Goal: Task Accomplishment & Management: Manage account settings

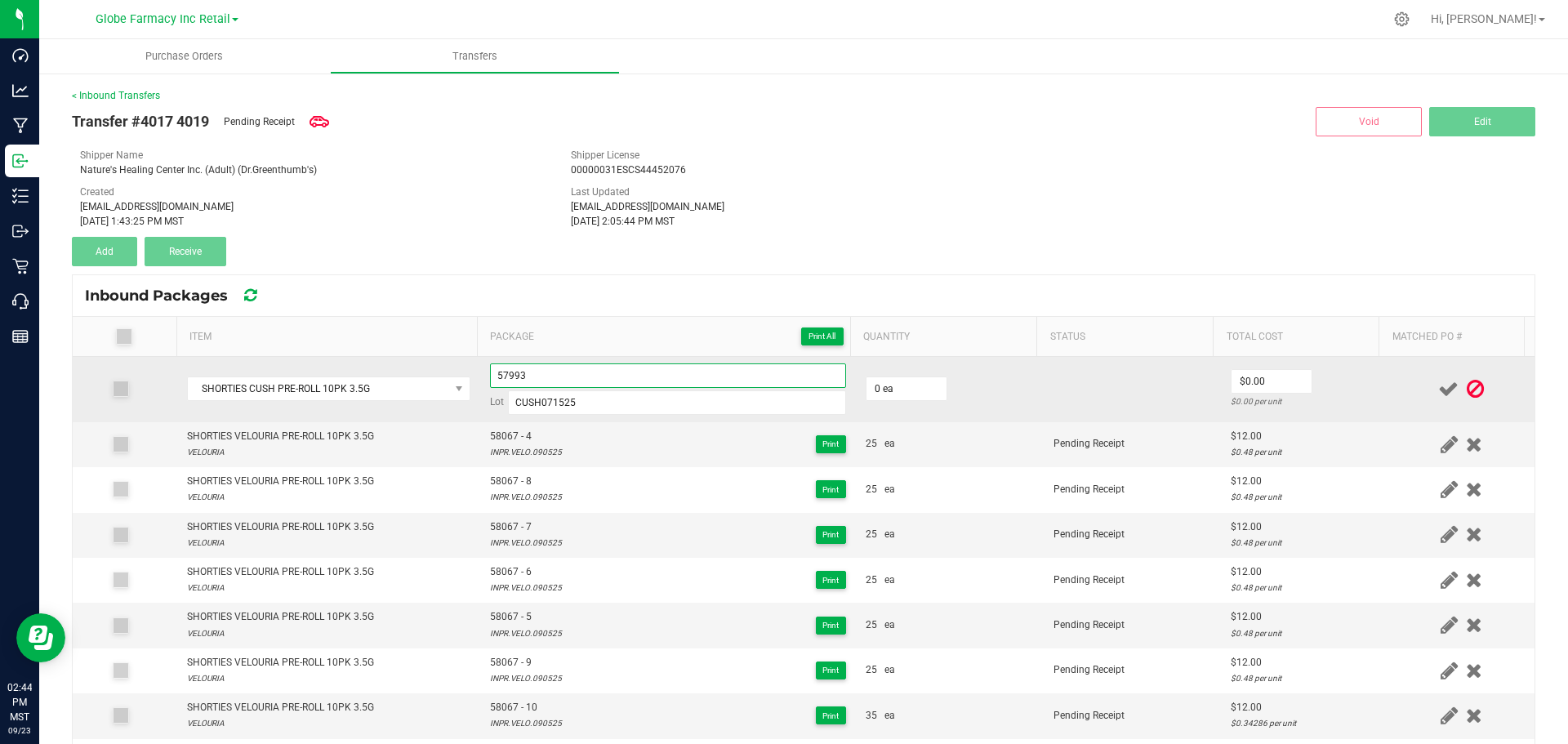
click at [574, 369] on input "57993" at bounding box center [668, 375] width 356 height 25
type input "57993 - 5"
drag, startPoint x: 941, startPoint y: 401, endPoint x: 900, endPoint y: 388, distance: 43.0
click at [938, 401] on td "0 ea" at bounding box center [950, 389] width 188 height 66
click at [900, 388] on input "0" at bounding box center [907, 388] width 80 height 23
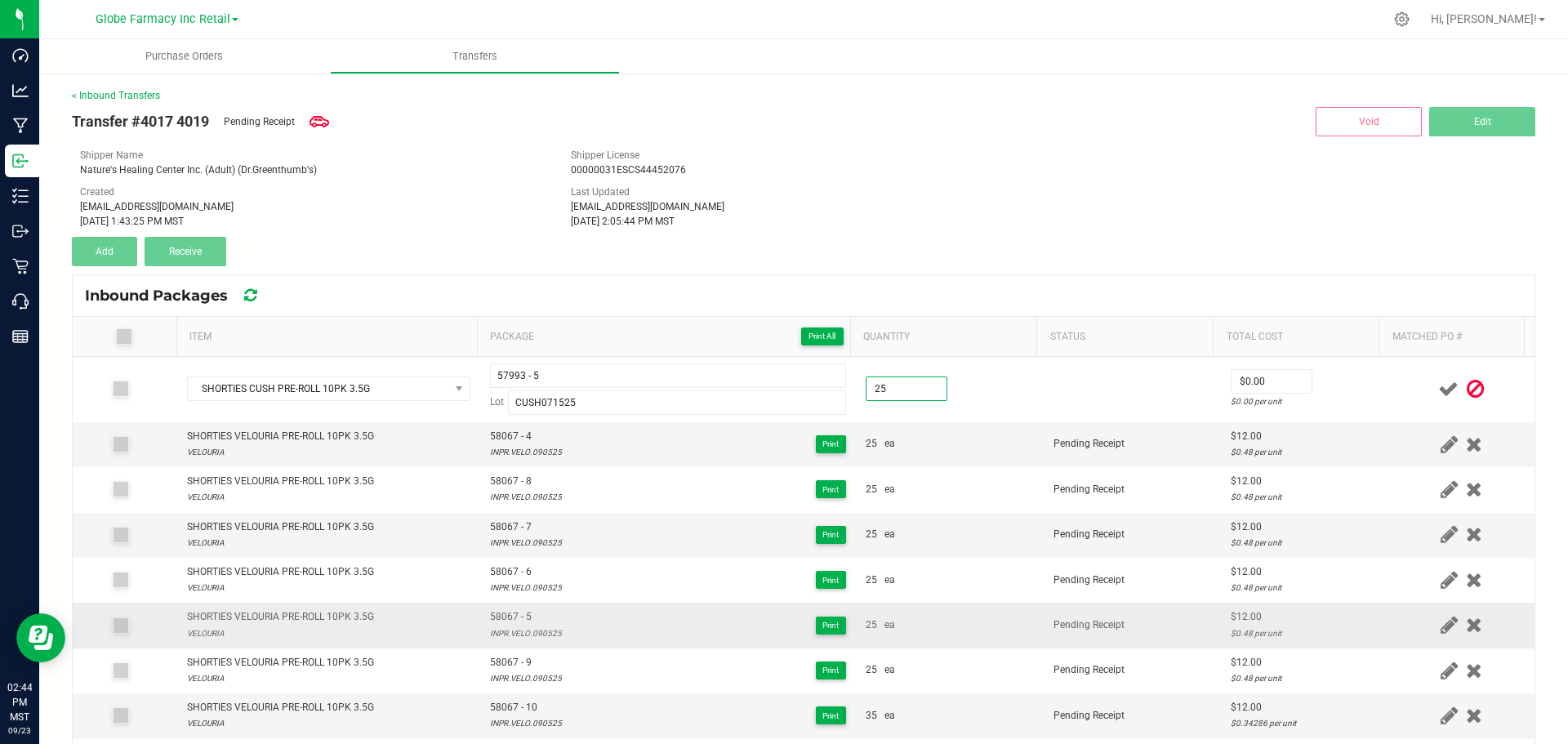
type input "25 ea"
type input "$9.00"
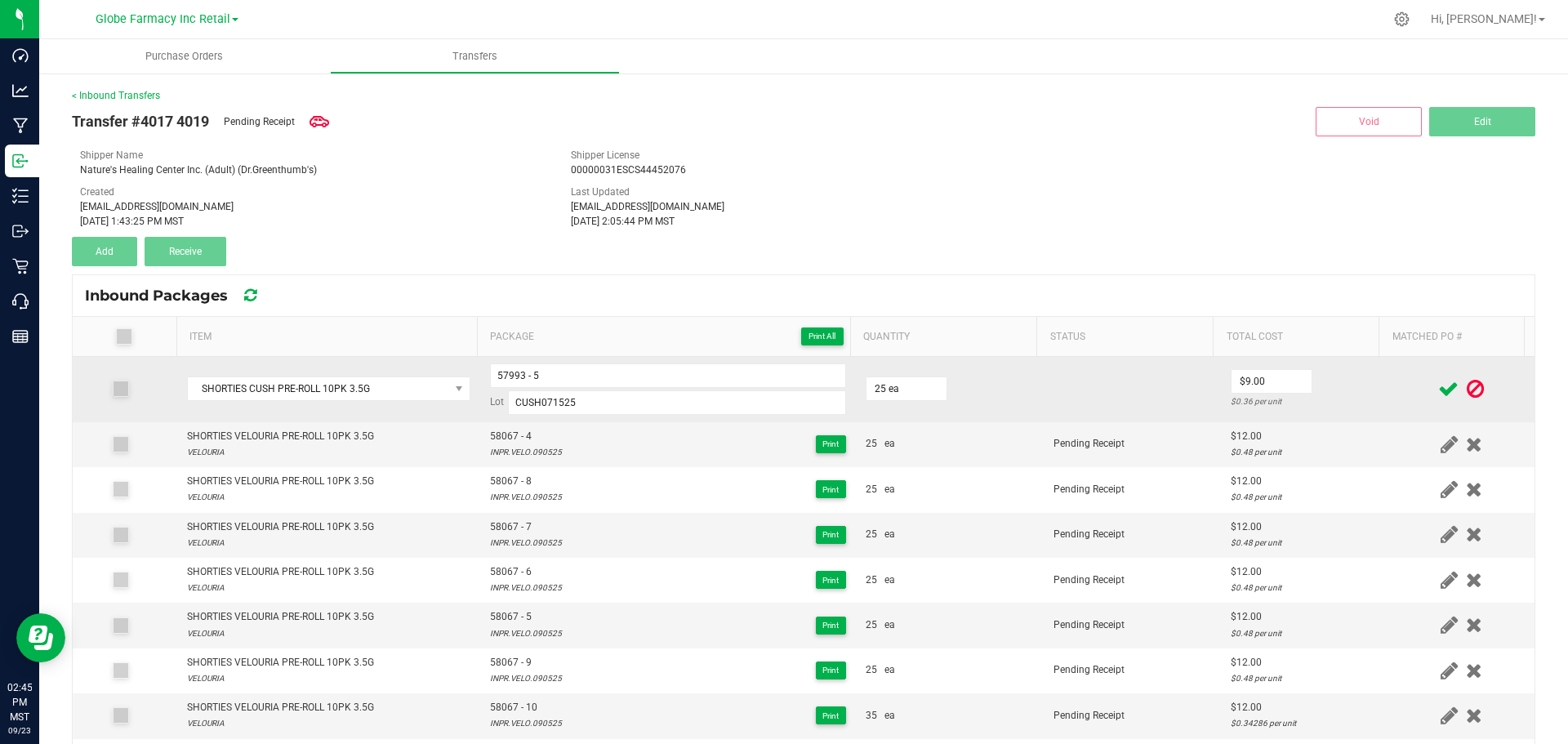
click at [1311, 389] on td "$9.00 $0.36 per unit" at bounding box center [1304, 389] width 168 height 66
click at [1439, 395] on icon at bounding box center [1448, 388] width 21 height 21
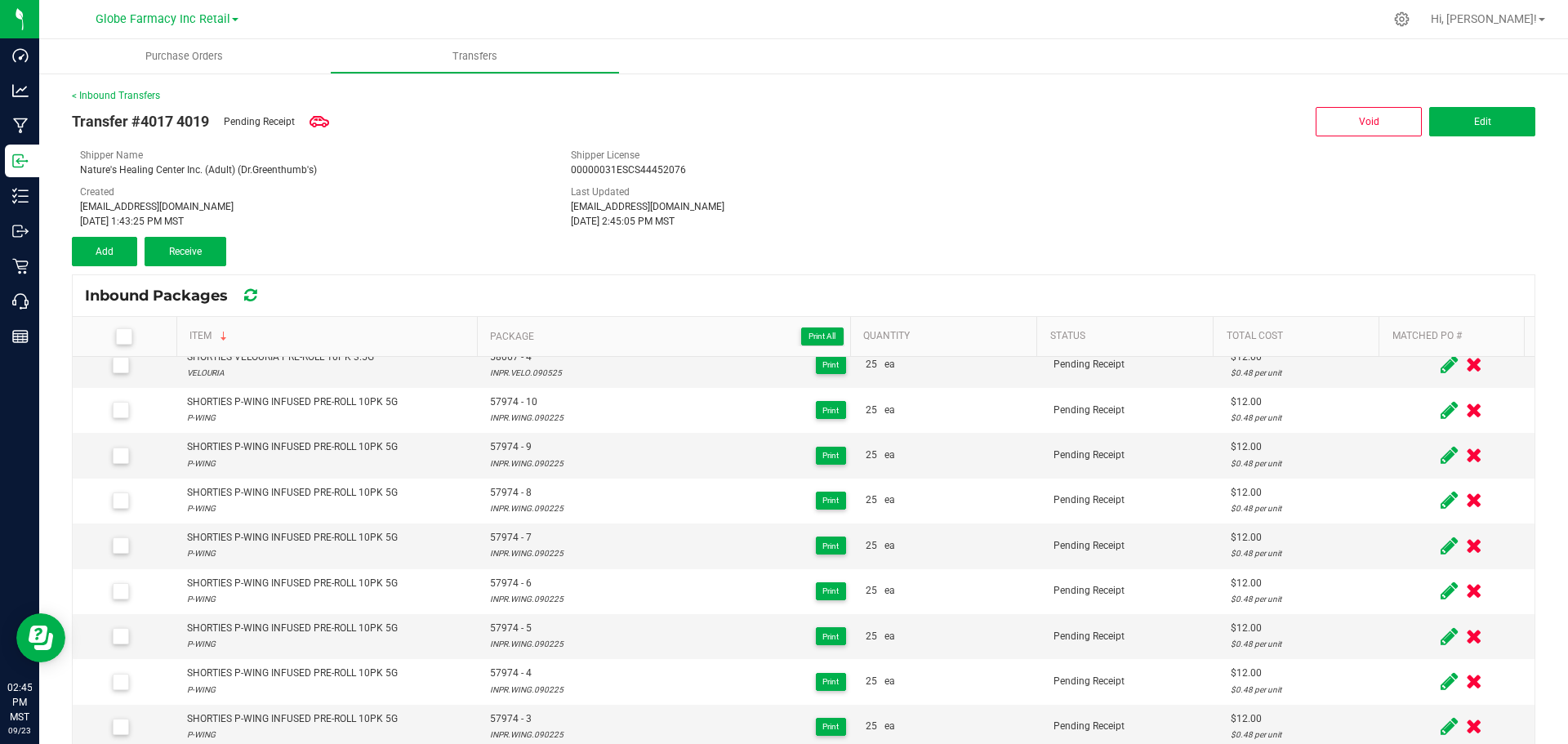
scroll to position [817, 0]
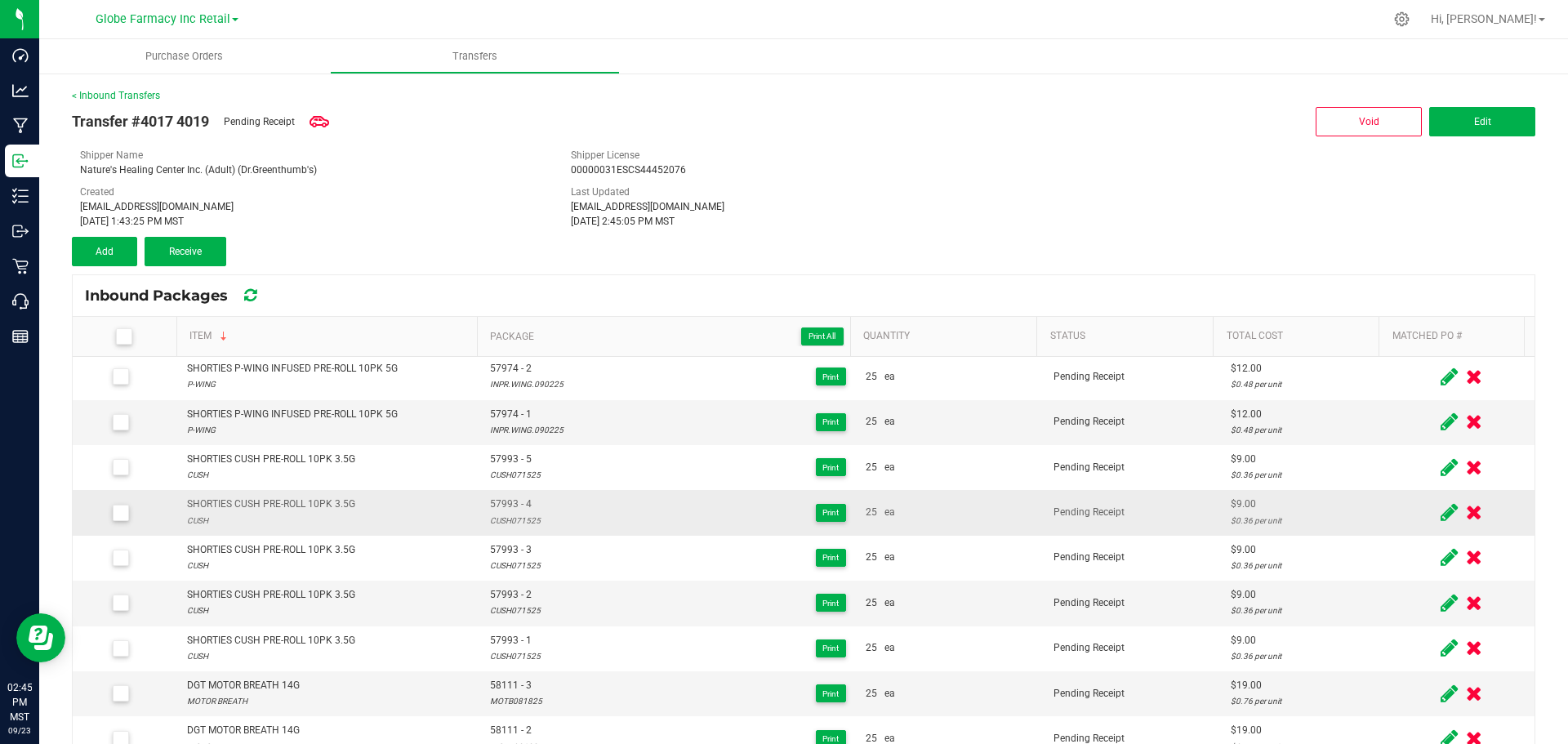
click at [579, 520] on div "57993 - 4 CUSH071525 Print" at bounding box center [668, 512] width 356 height 31
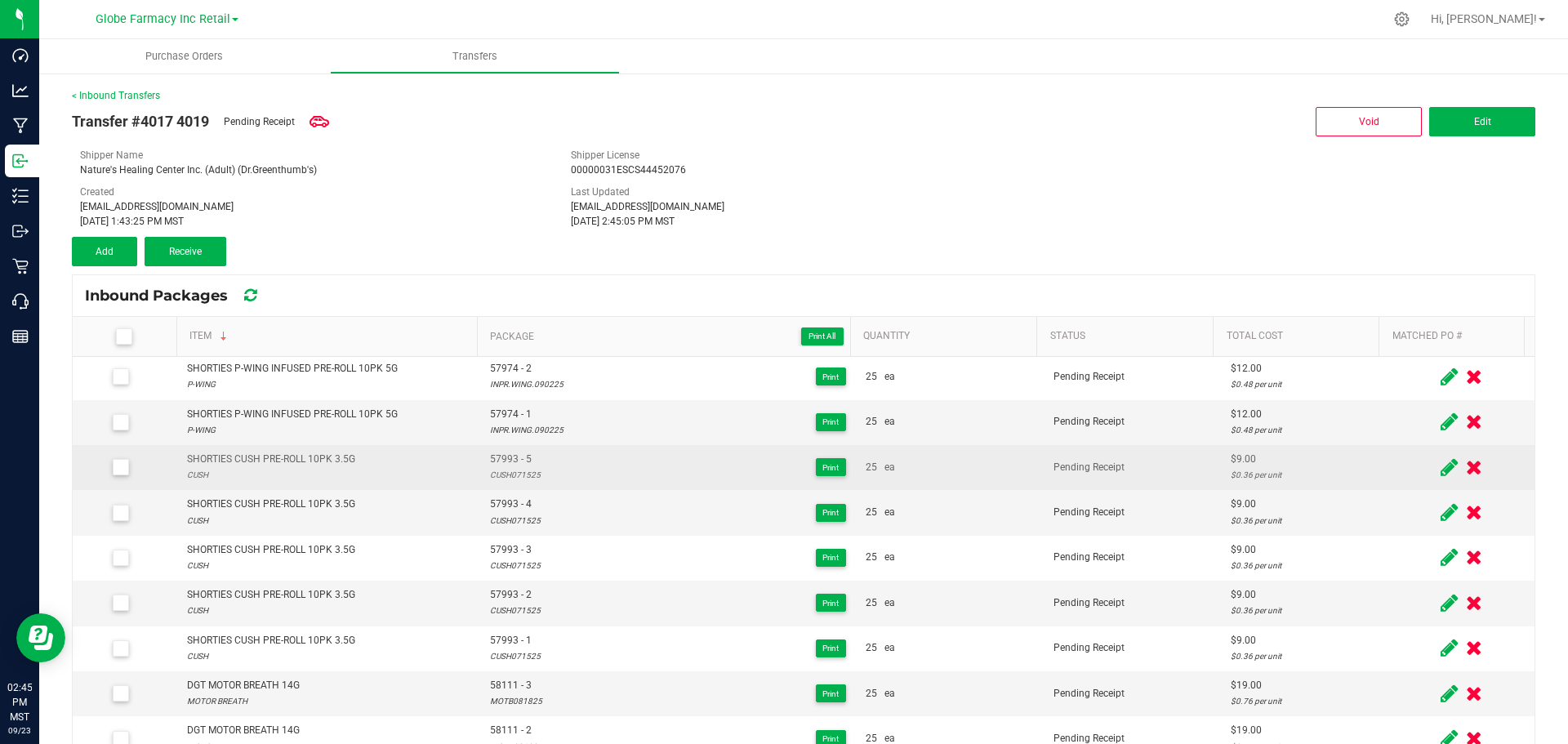
click at [644, 476] on div "57993 - 5 CUSH071525 Print" at bounding box center [668, 468] width 356 height 31
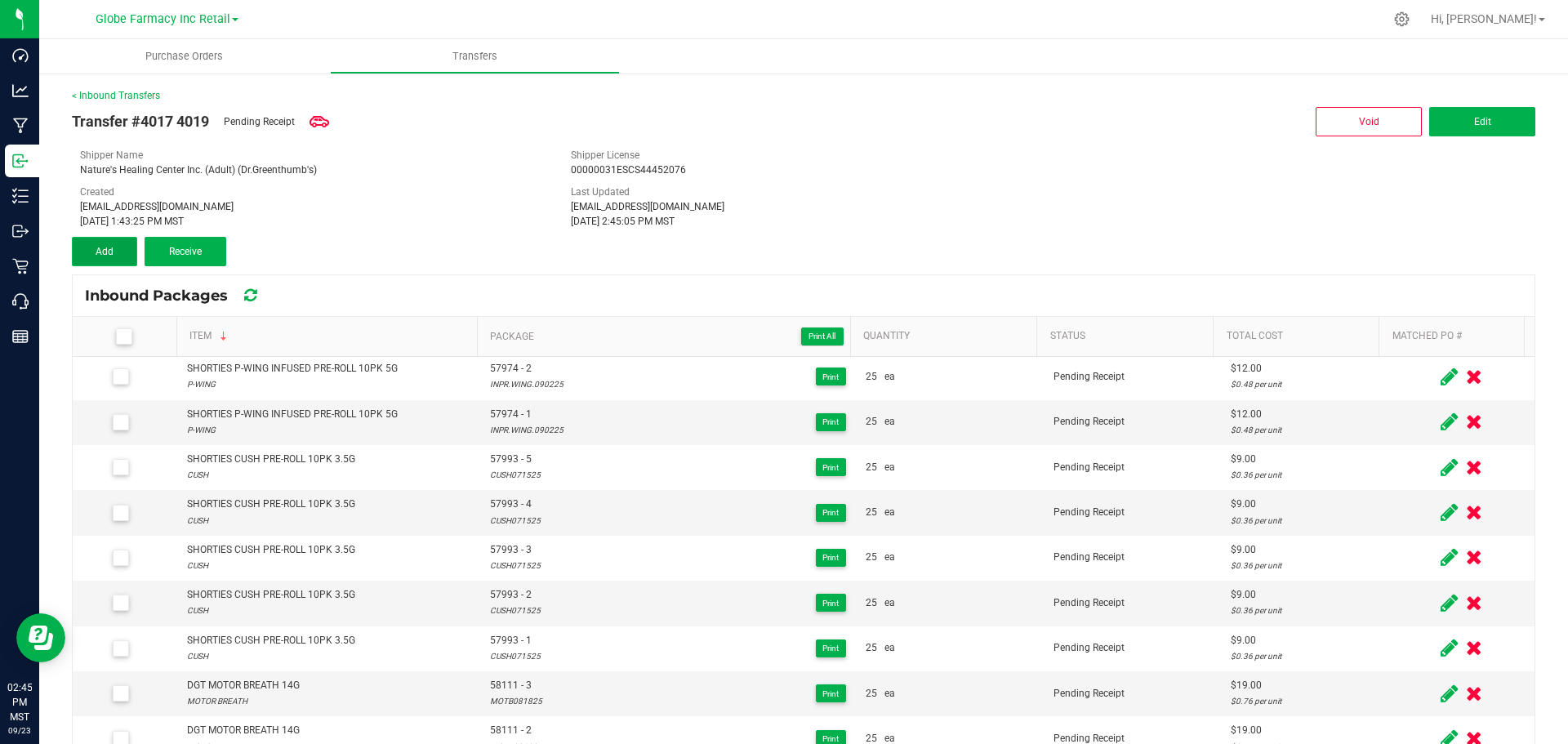
click at [114, 249] on button "Add" at bounding box center [104, 252] width 66 height 29
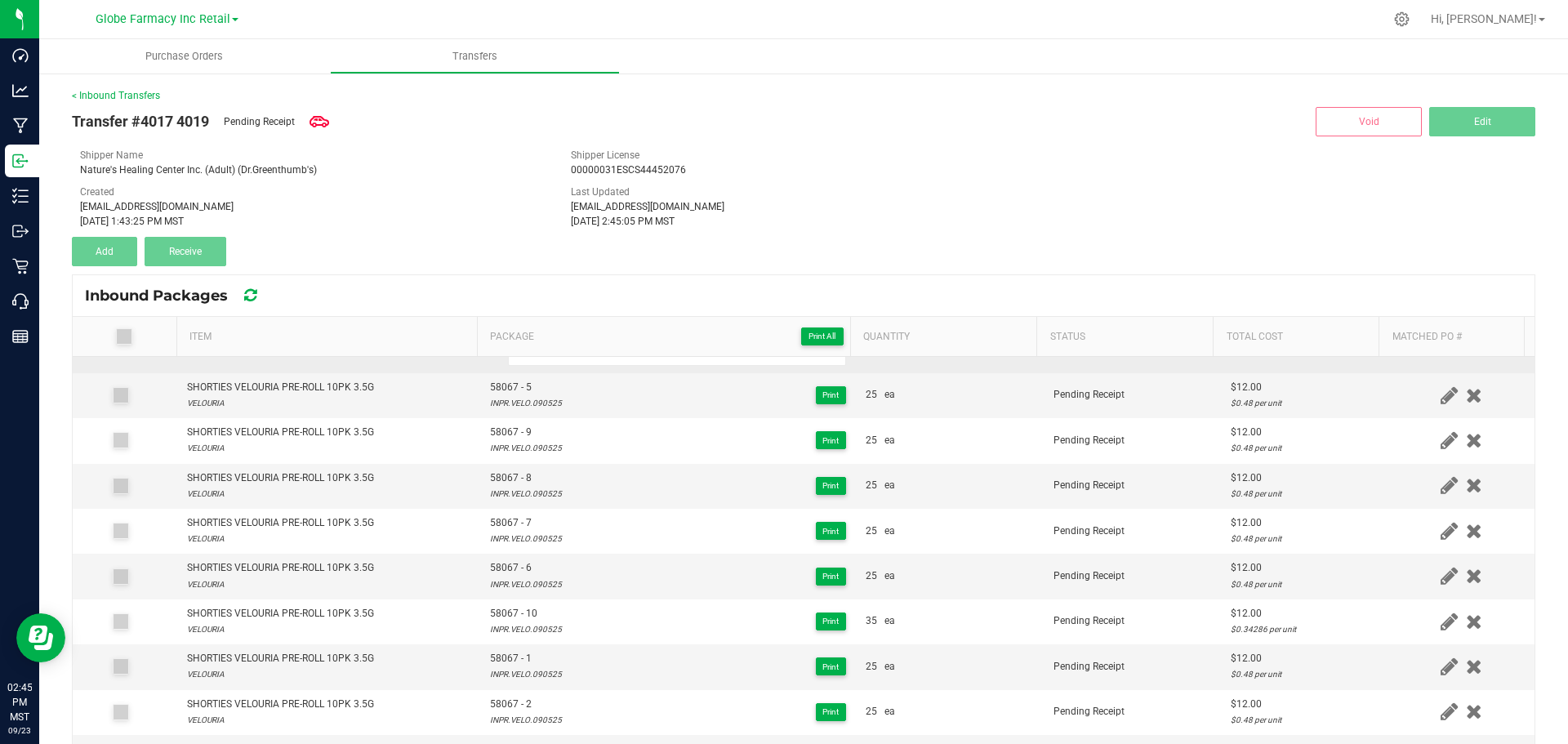
scroll to position [0, 0]
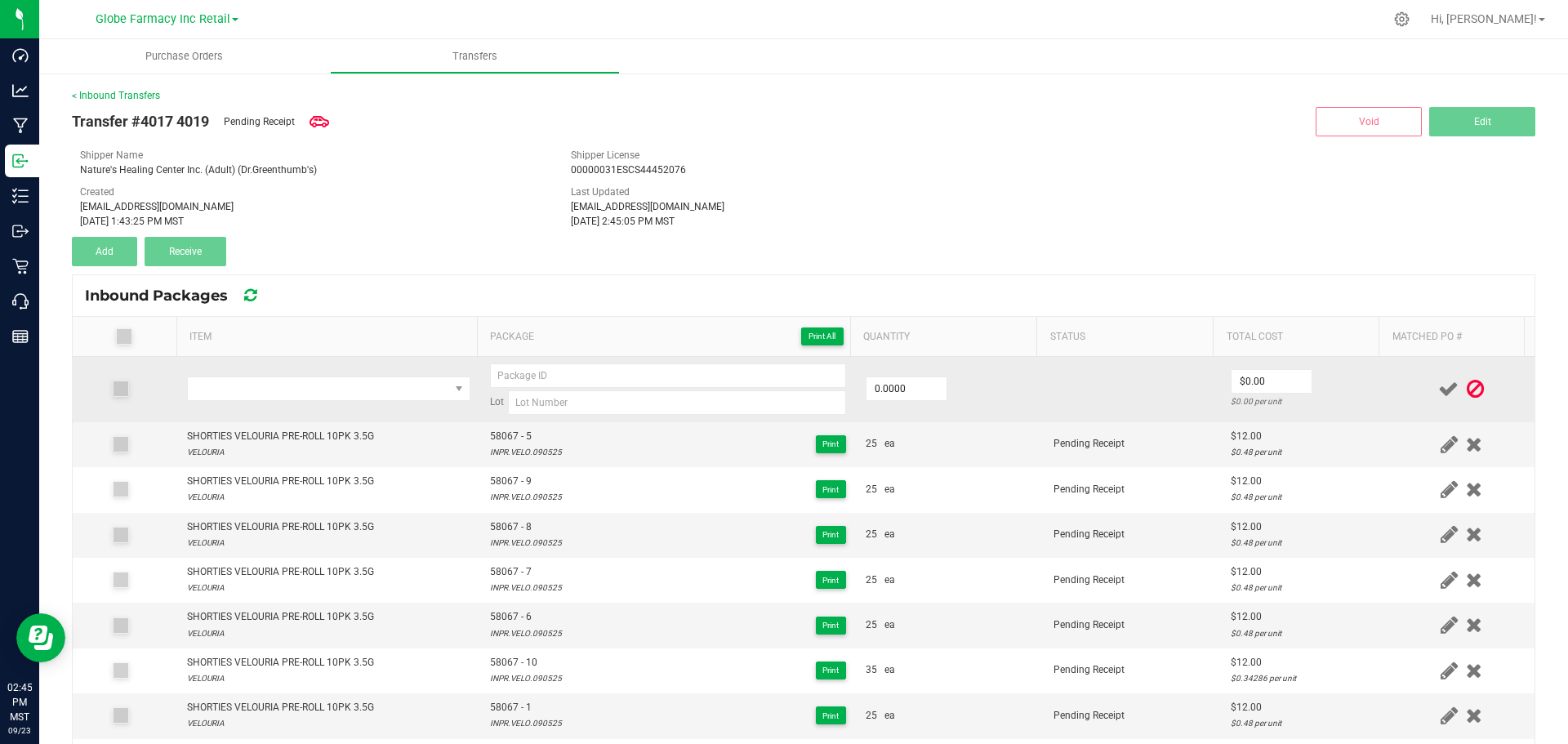
click at [291, 375] on td at bounding box center [329, 389] width 303 height 66
click at [907, 400] on input "0" at bounding box center [907, 388] width 80 height 23
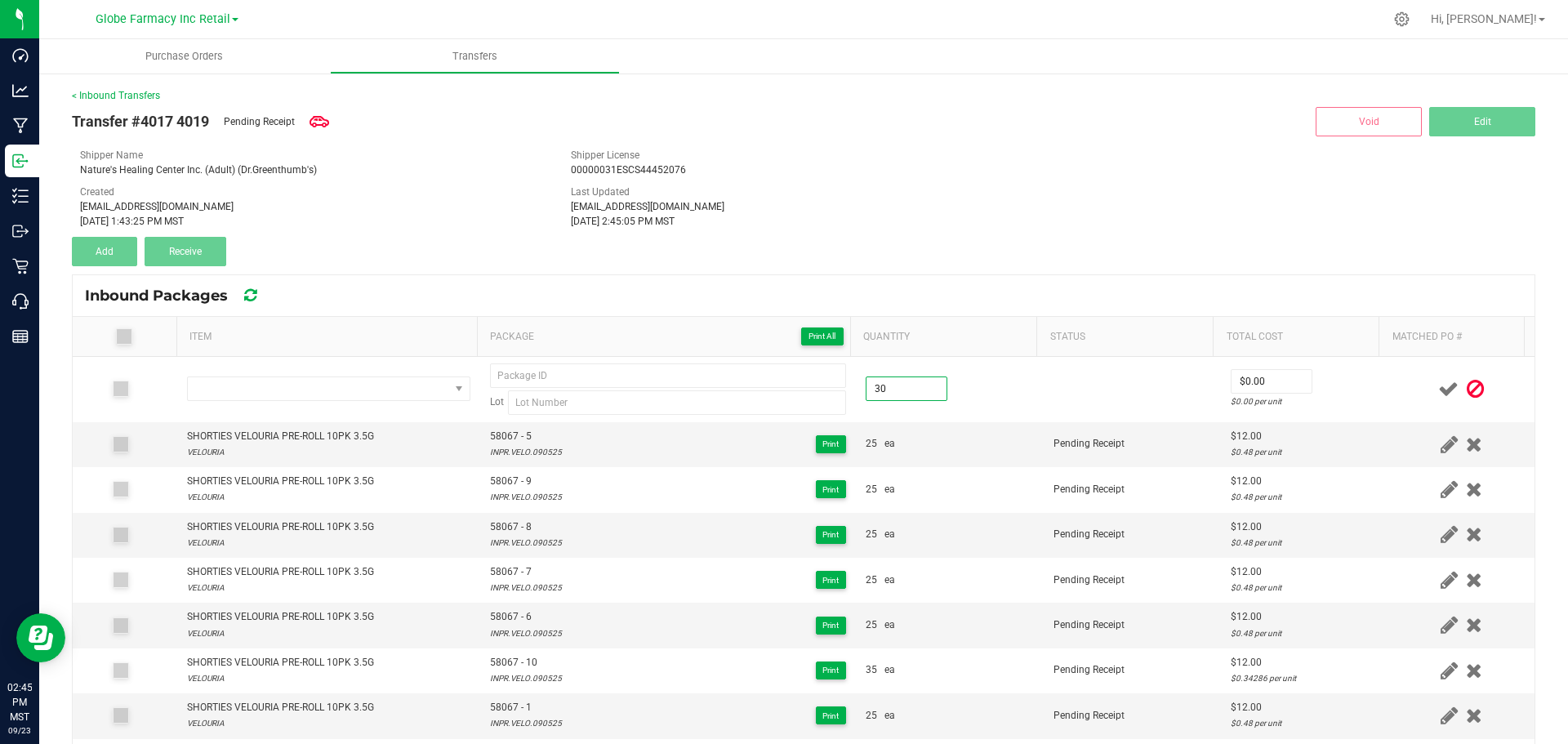
type input "30.0000"
click at [510, 262] on div "Transfer #4017 4019 Pending Receipt Void Edit Shipper Name Nature's Healing Cen…" at bounding box center [803, 184] width 1464 height 164
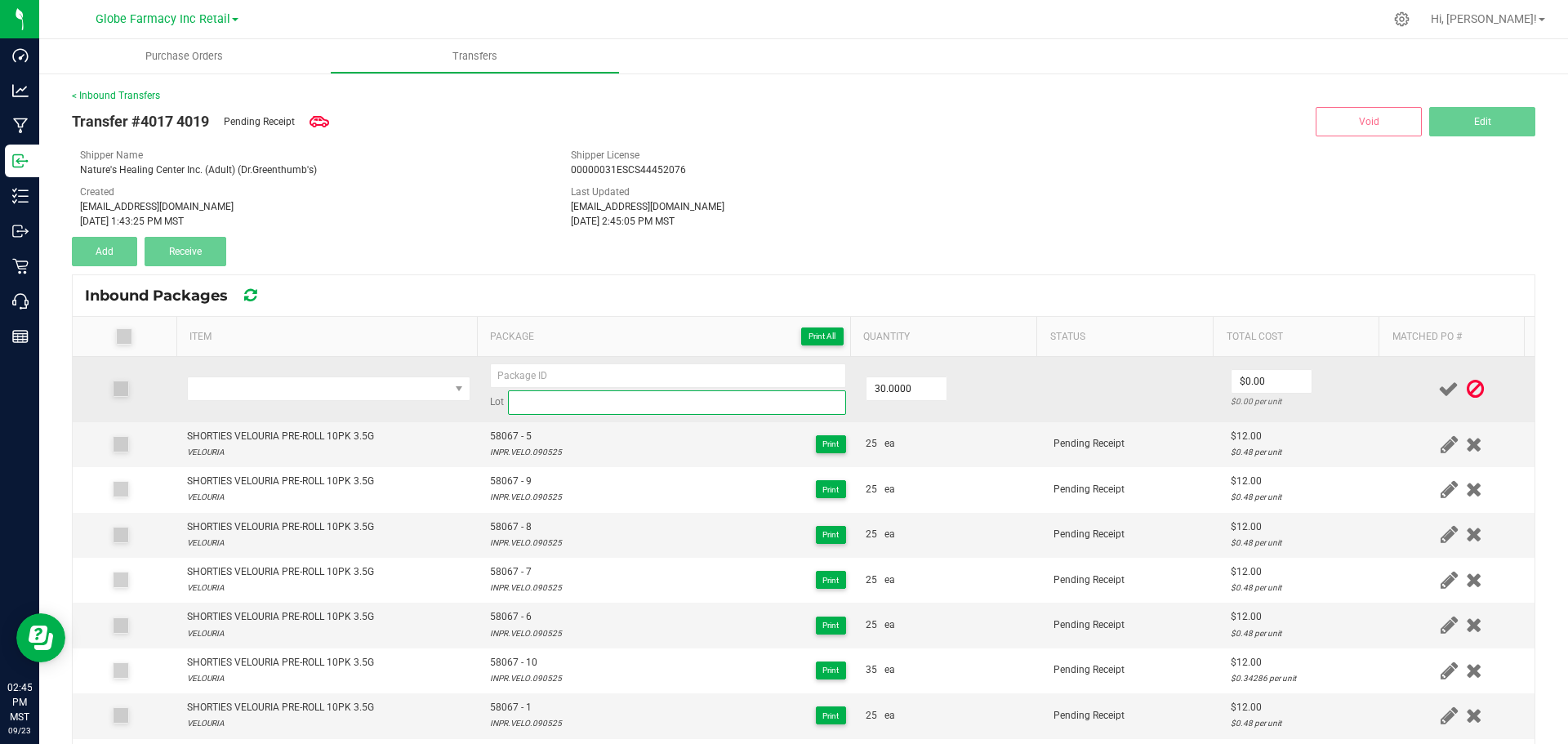
click at [539, 408] on input at bounding box center [677, 402] width 338 height 25
paste input "57993"
type input "57993"
click at [540, 401] on input "57993" at bounding box center [677, 402] width 338 height 25
click at [537, 401] on input "57993" at bounding box center [677, 402] width 338 height 25
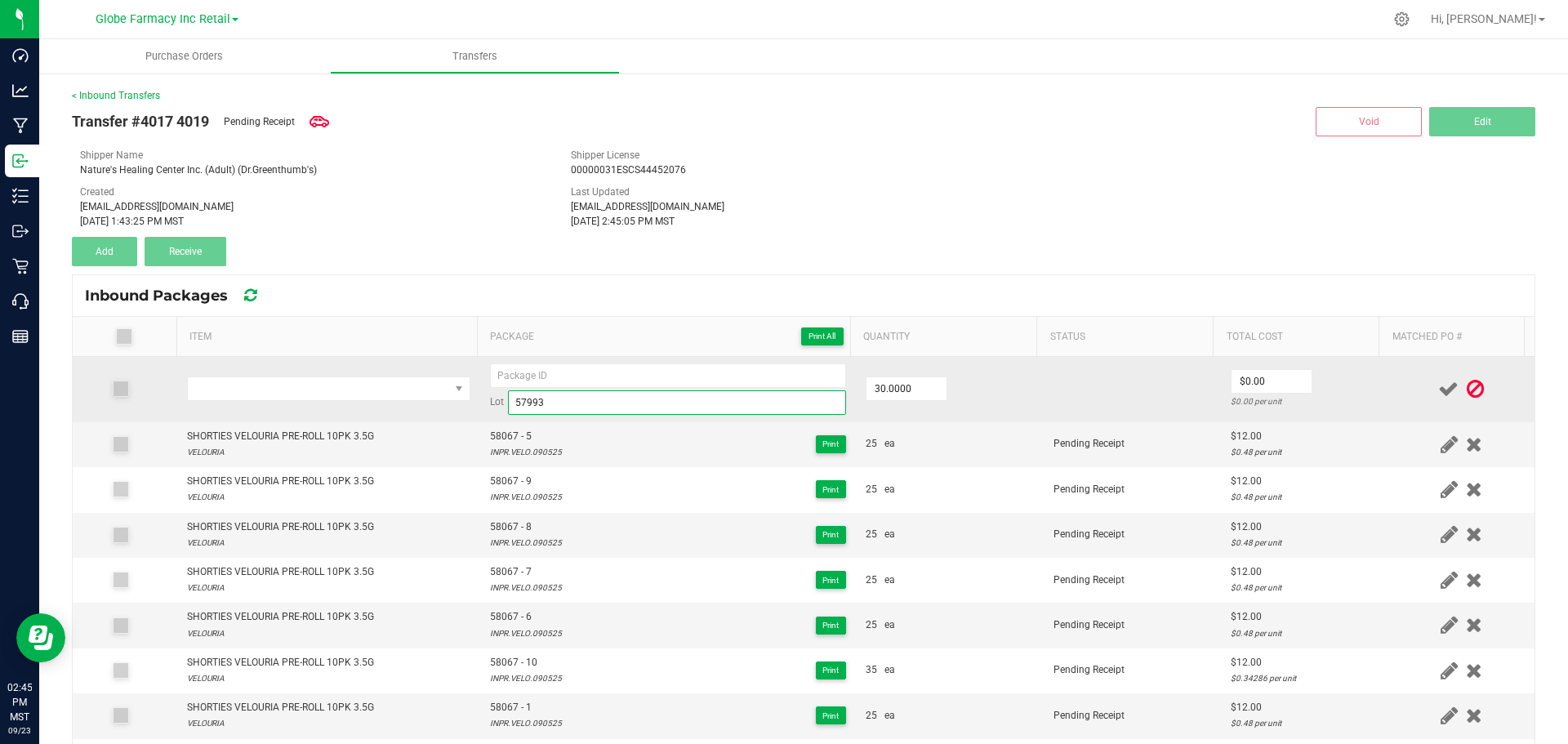
click at [537, 401] on input "57993" at bounding box center [677, 402] width 338 height 25
type input "57993"
click at [582, 379] on input "57993" at bounding box center [668, 375] width 356 height 25
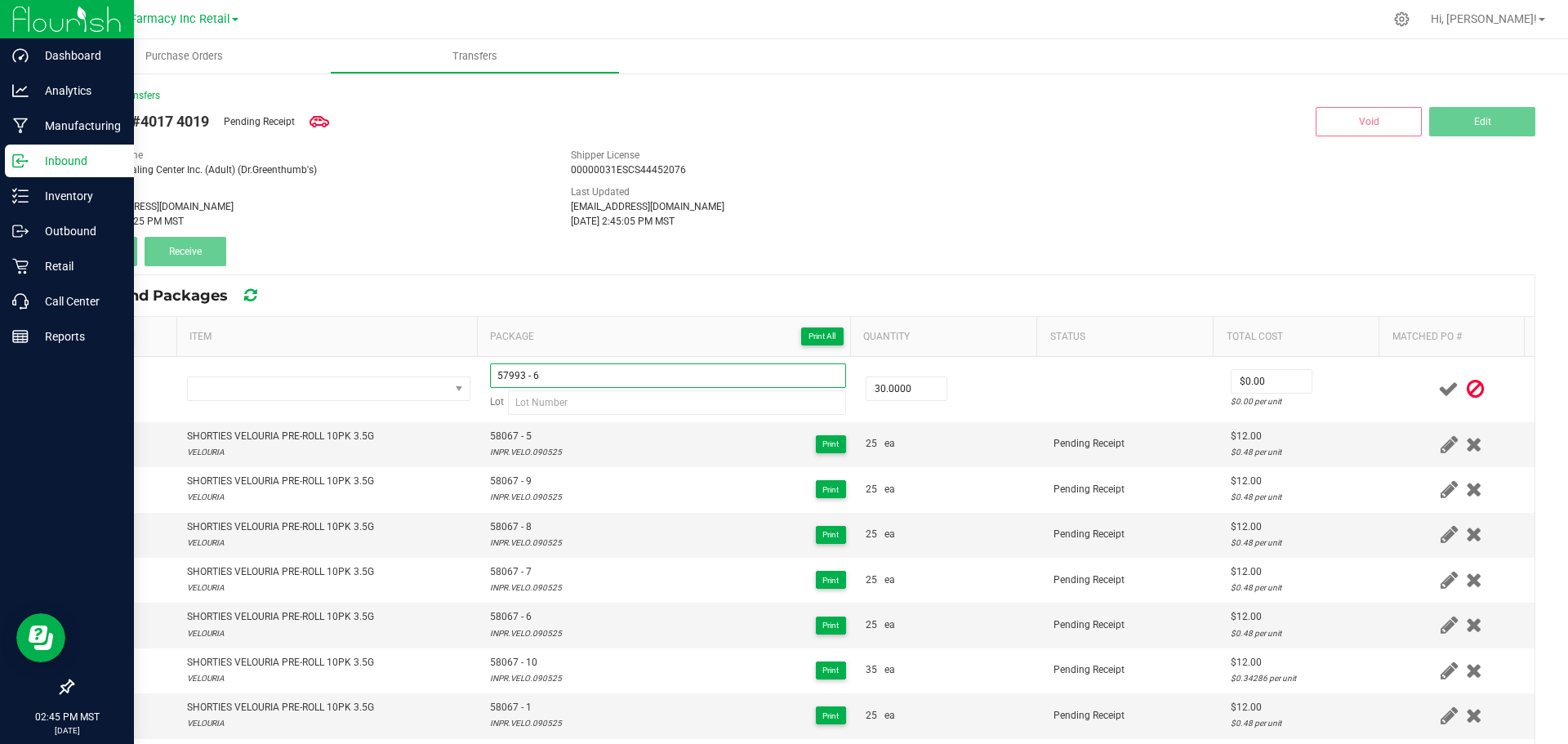
type input "57993 - 6"
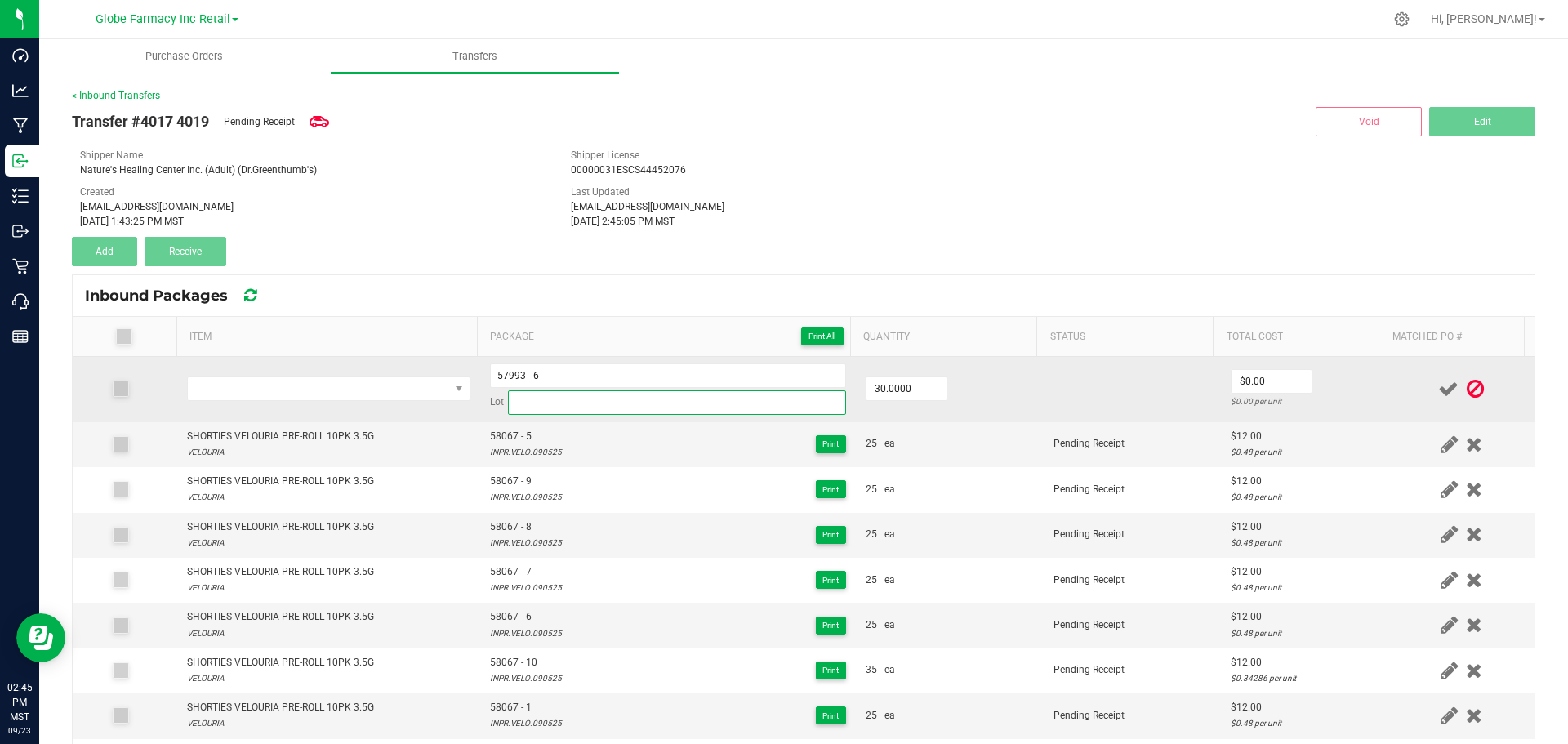
click at [583, 393] on input at bounding box center [677, 402] width 338 height 25
paste input "CUSH071525"
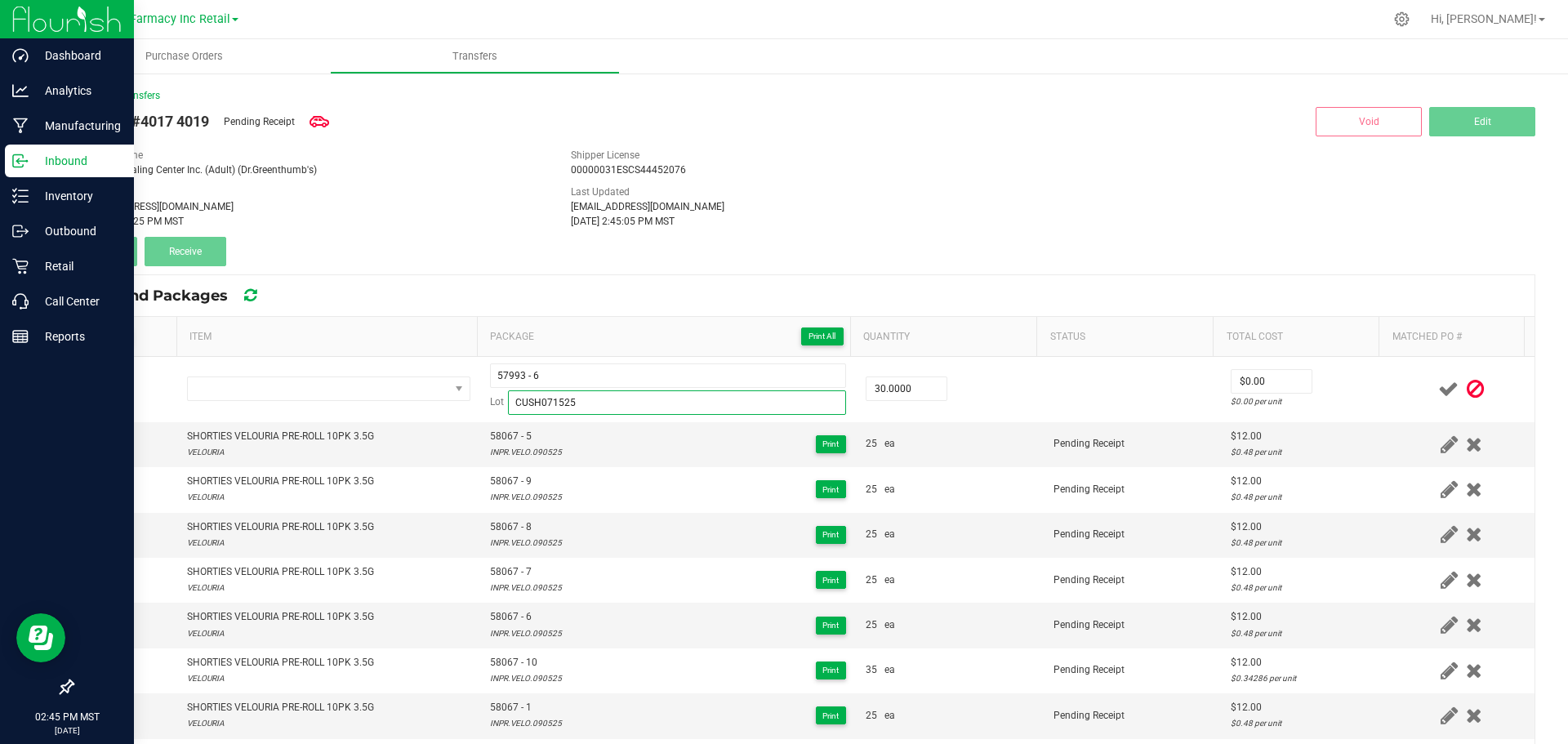
type input "CUSH071525"
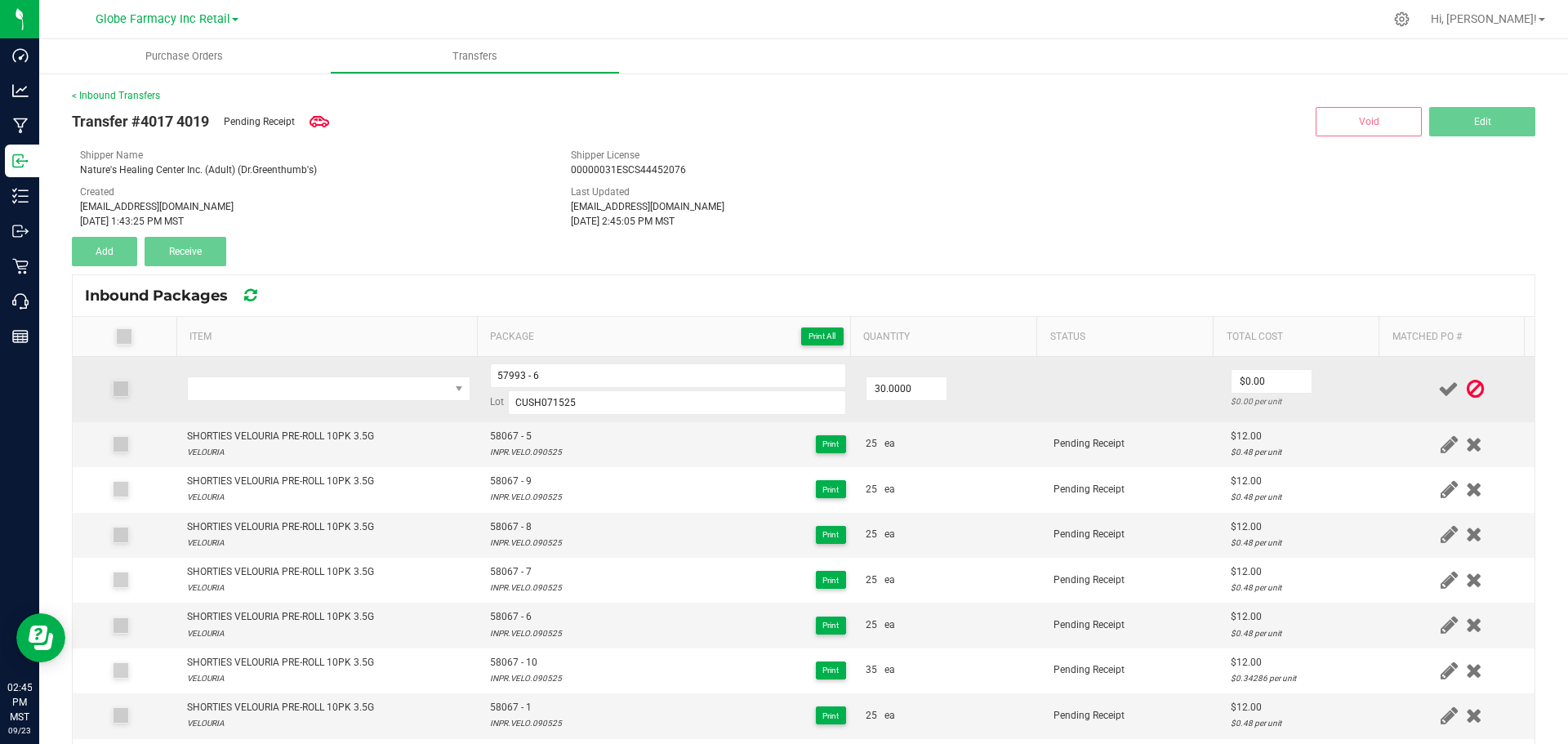
click at [351, 402] on td at bounding box center [329, 389] width 303 height 66
click at [372, 386] on span "NO DATA FOUND" at bounding box center [319, 388] width 262 height 23
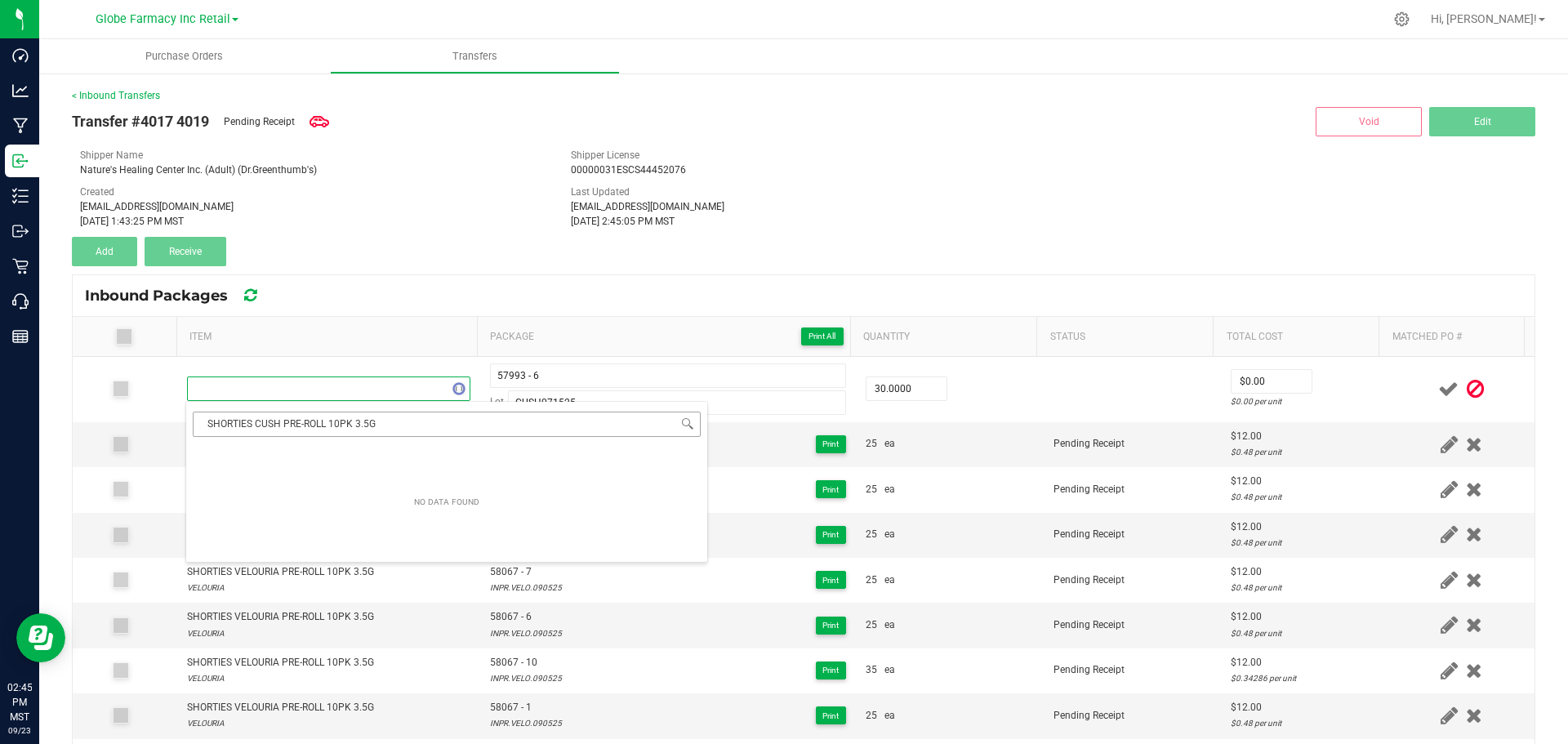
scroll to position [25, 278]
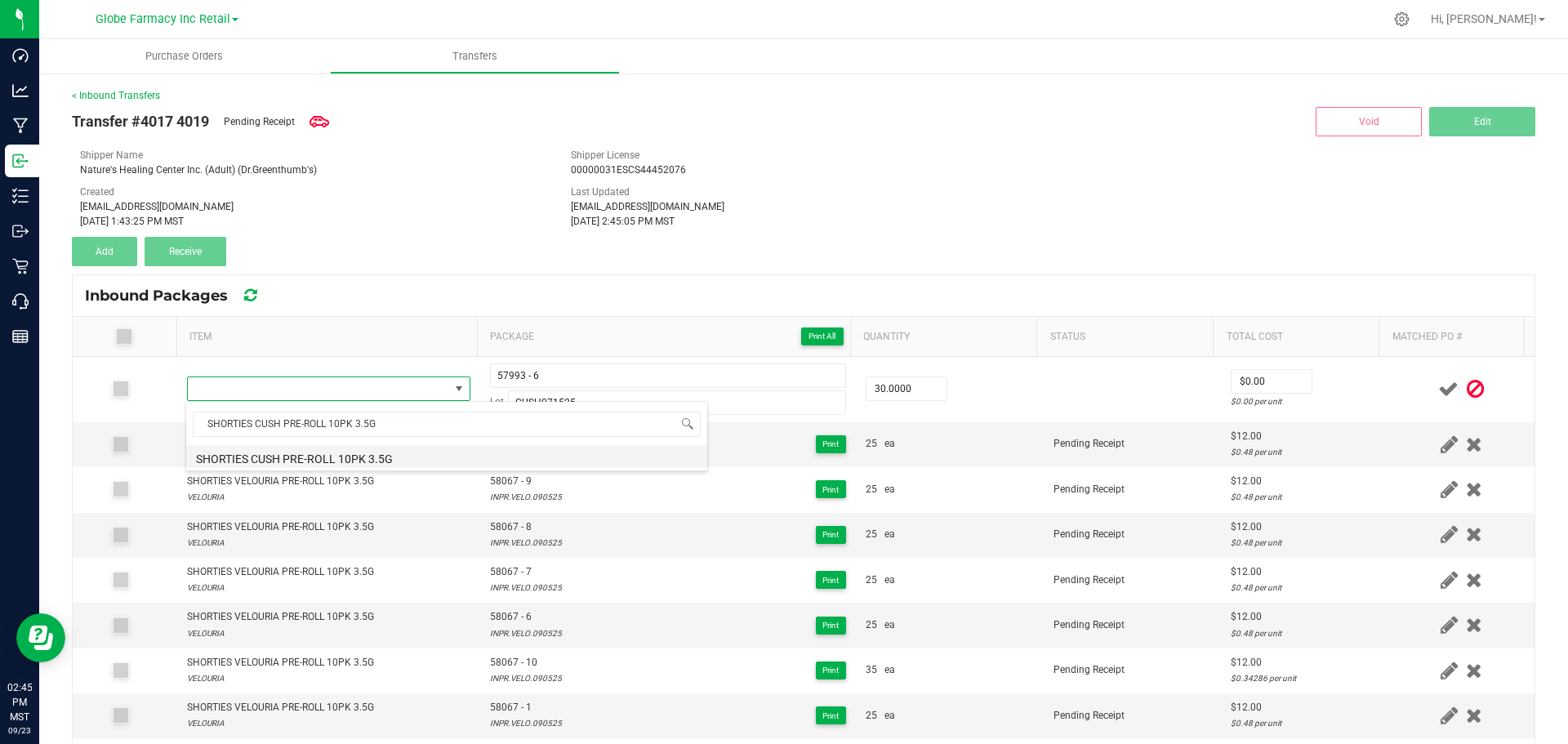
click at [334, 459] on li "SHORTIES CUSH PRE-ROLL 10PK 3.5G" at bounding box center [446, 456] width 521 height 23
type input "30 ea"
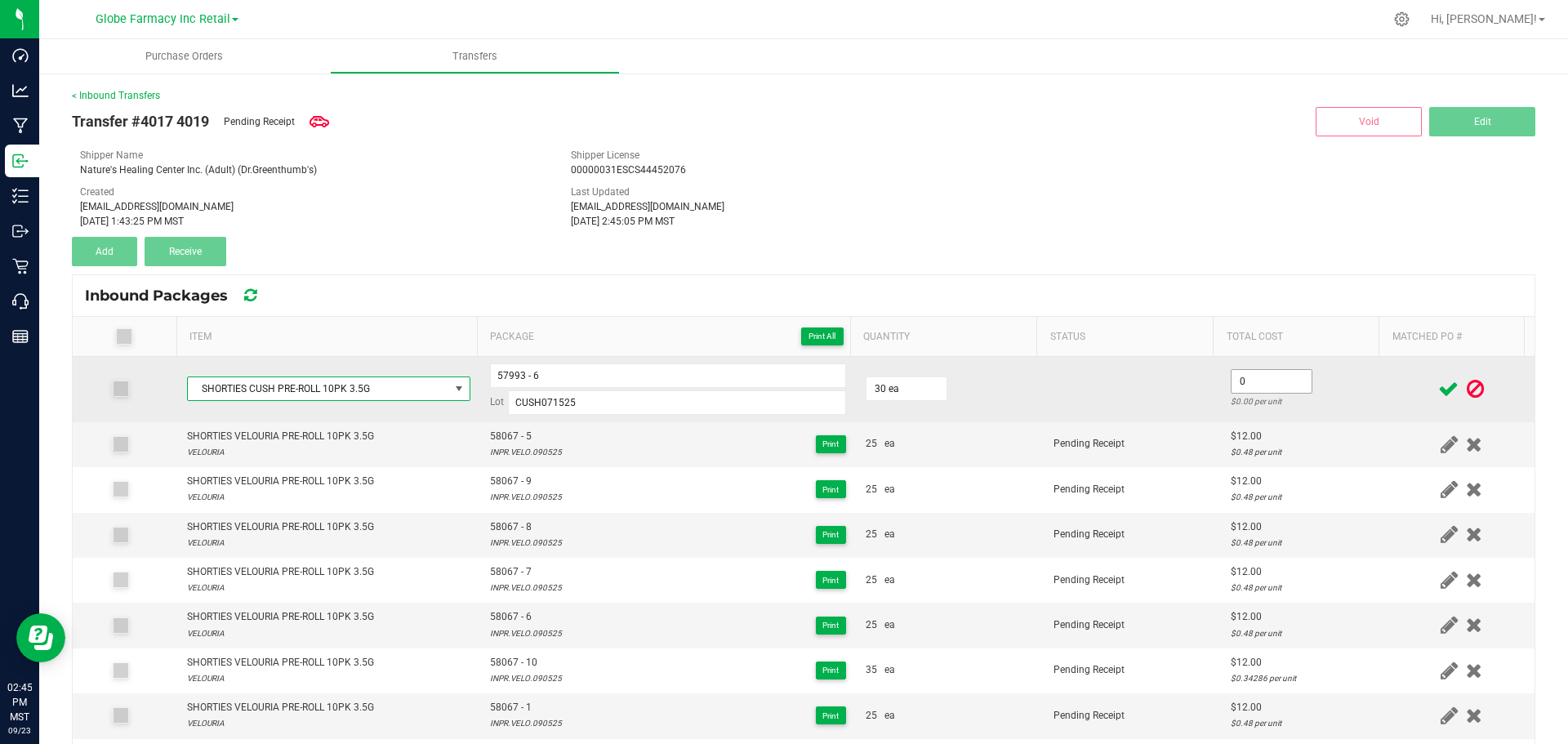
click at [1246, 374] on input "0" at bounding box center [1272, 380] width 80 height 23
type input "$9.00"
drag, startPoint x: 1309, startPoint y: 364, endPoint x: 1362, endPoint y: 377, distance: 54.6
click at [1320, 365] on td "$9.00 $0.30 per unit" at bounding box center [1304, 389] width 168 height 66
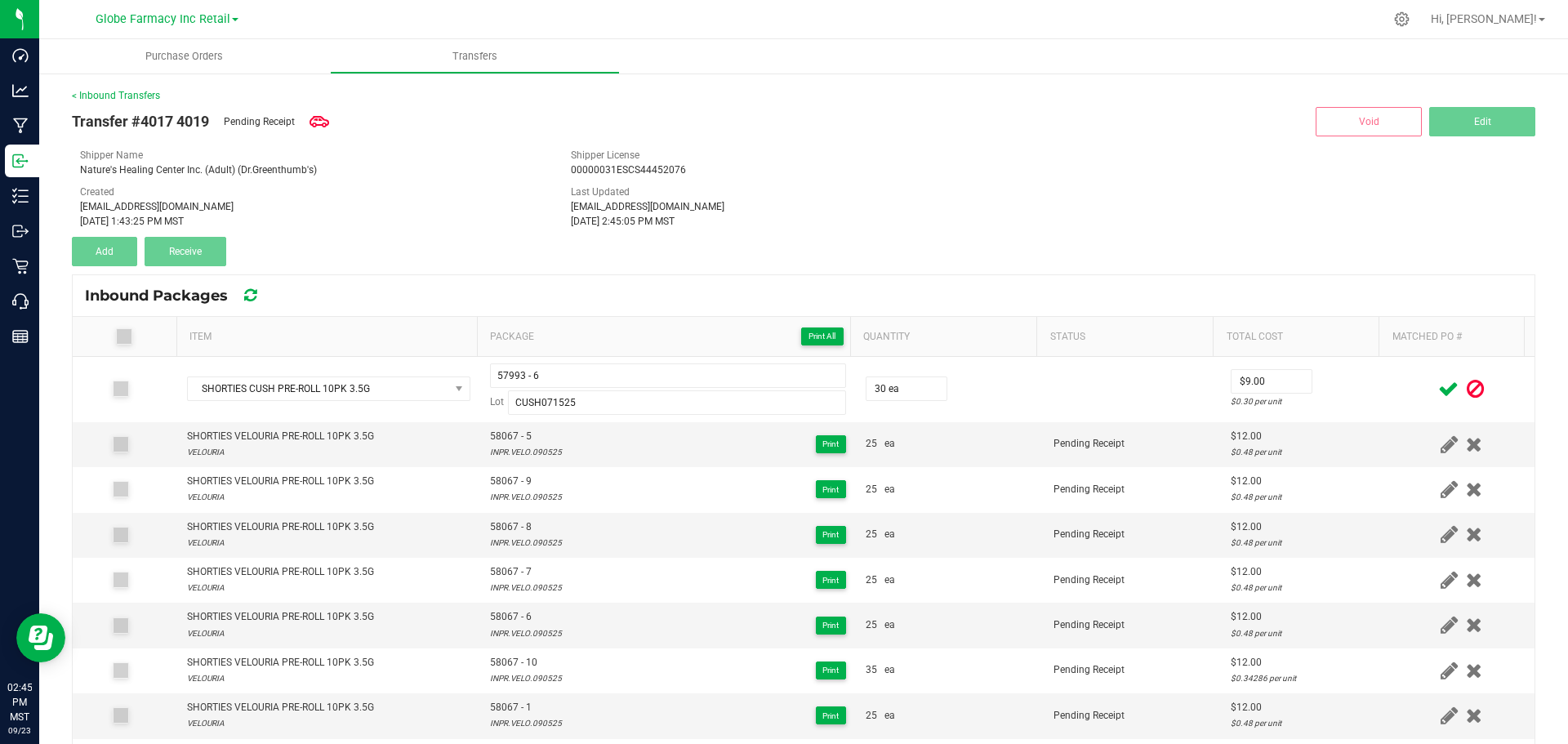
click at [1439, 391] on icon at bounding box center [1448, 388] width 21 height 21
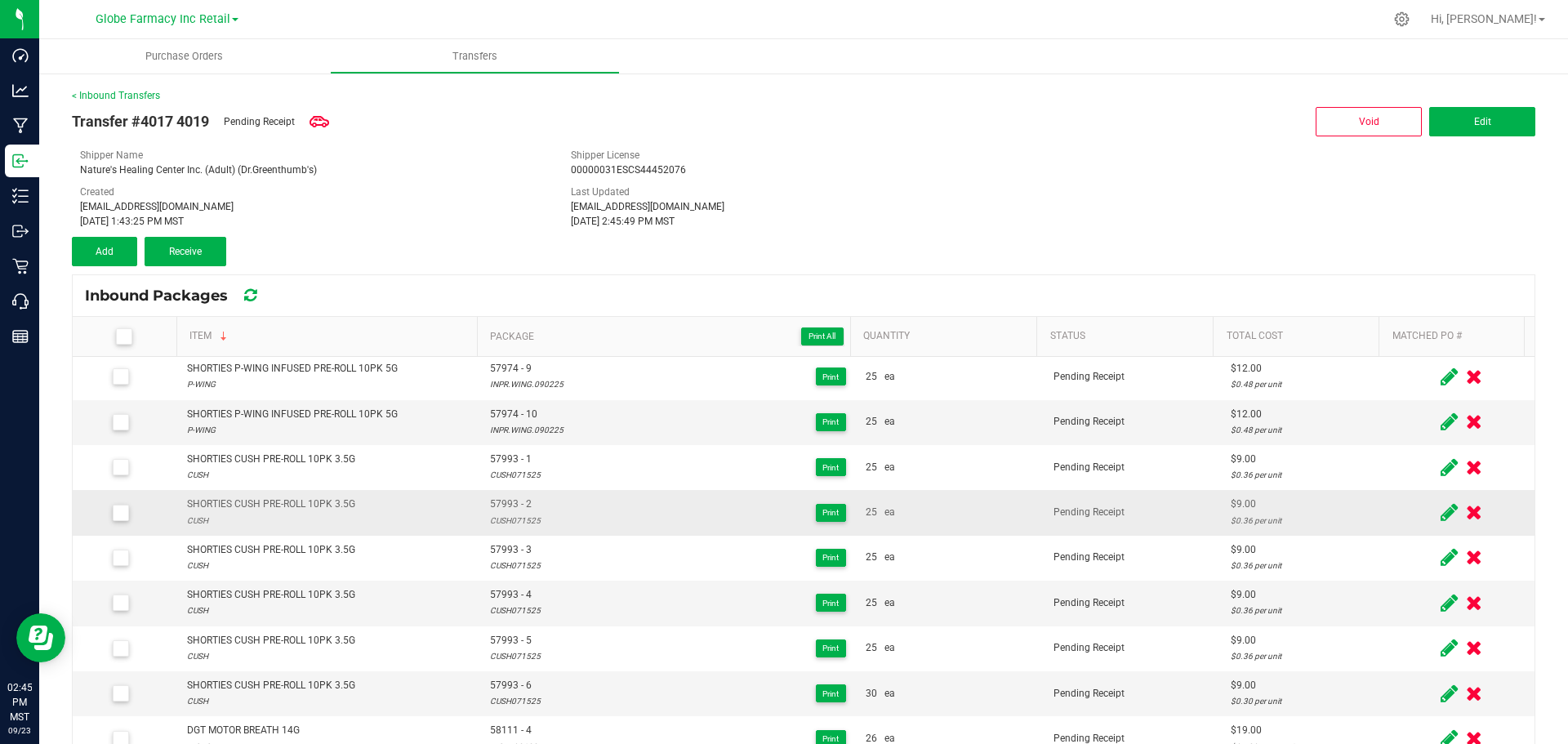
scroll to position [898, 0]
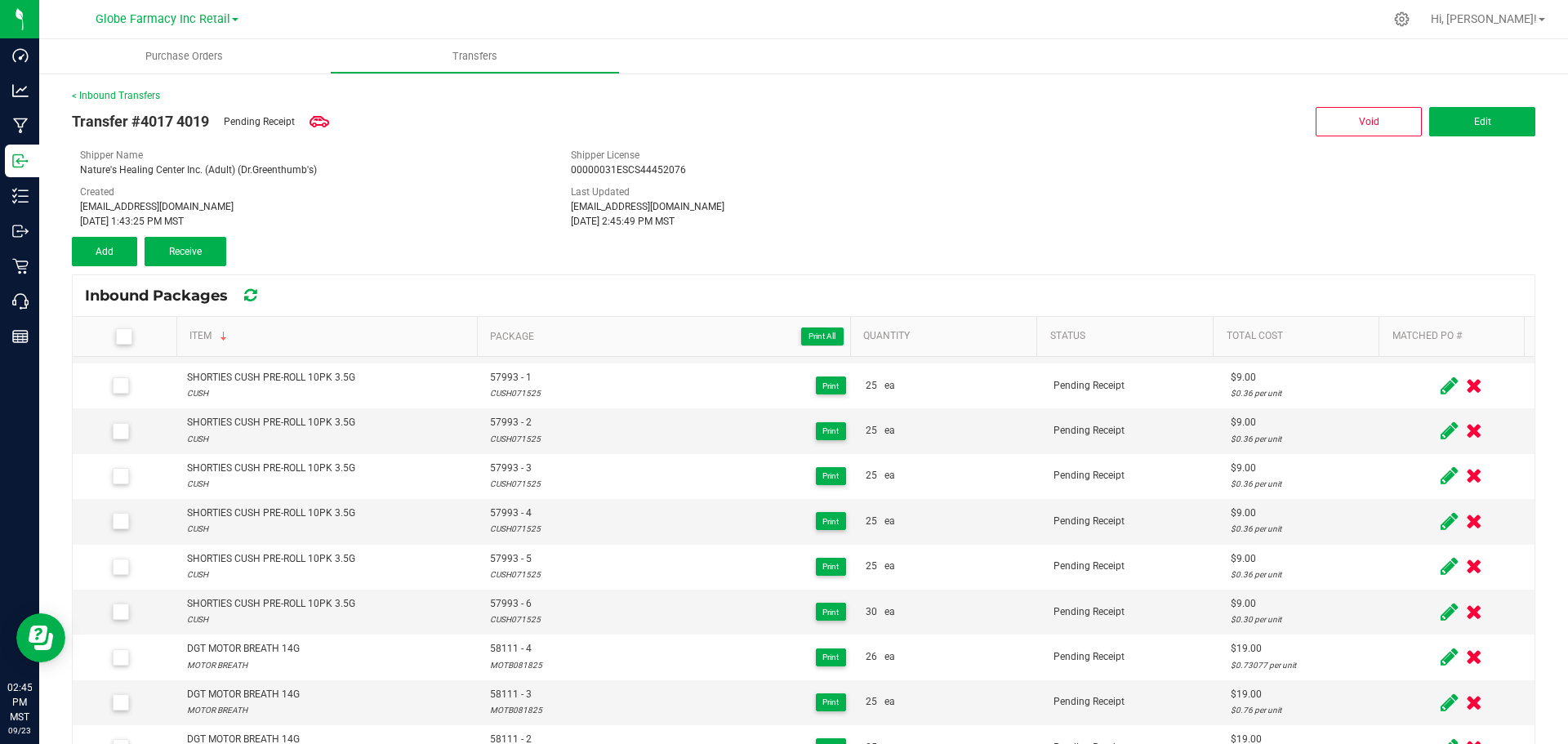
click at [106, 267] on div "< Inbound Transfers Transfer #4017 4019 Pending Receipt Void Edit Shipper Name …" at bounding box center [803, 500] width 1464 height 823
click at [108, 258] on button "Add" at bounding box center [104, 252] width 66 height 29
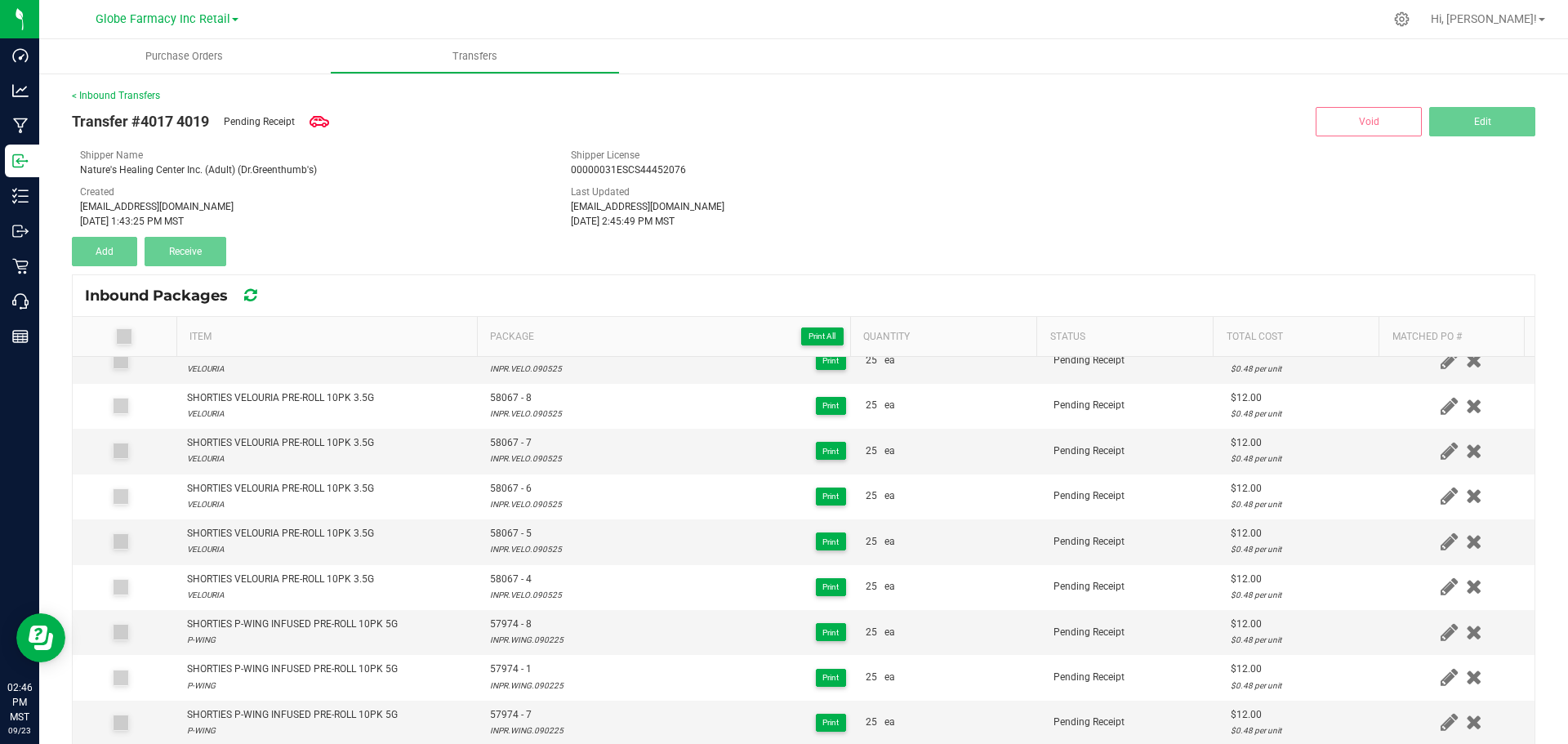
scroll to position [0, 0]
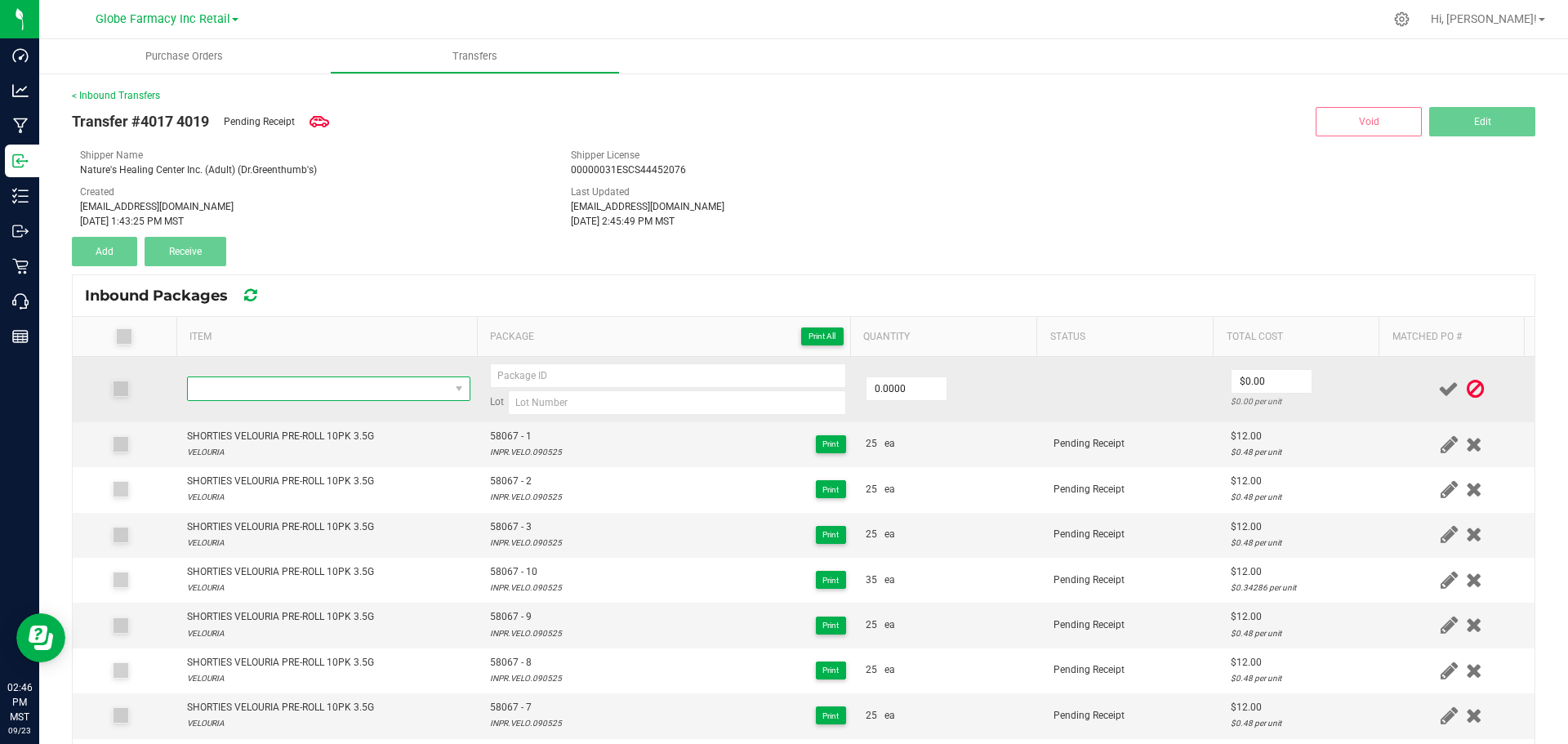
click at [236, 390] on span "NO DATA FOUND" at bounding box center [319, 388] width 262 height 23
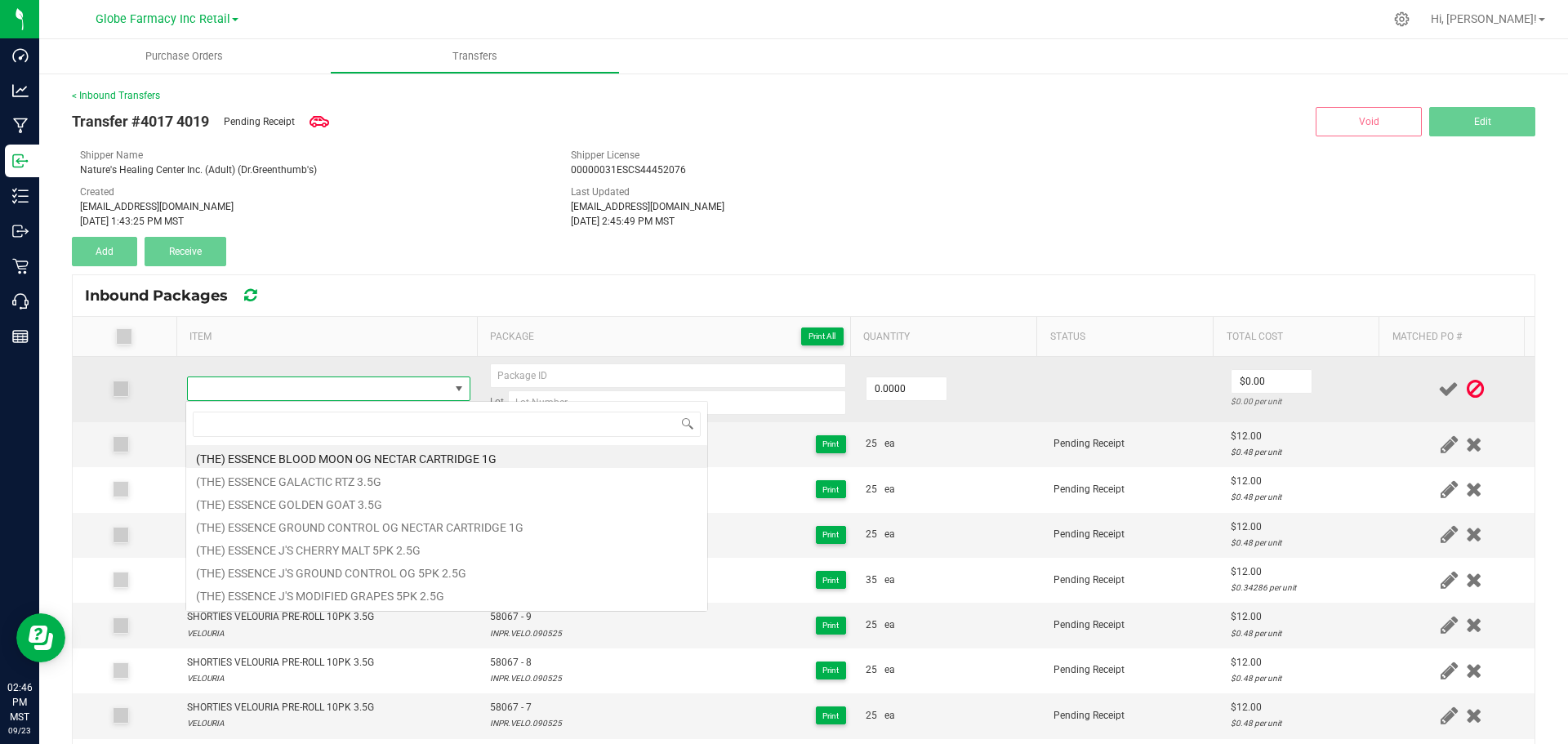
type input "SHORTIES GAS SHNIZZ PRE-ROLL 10PK 3.5G"
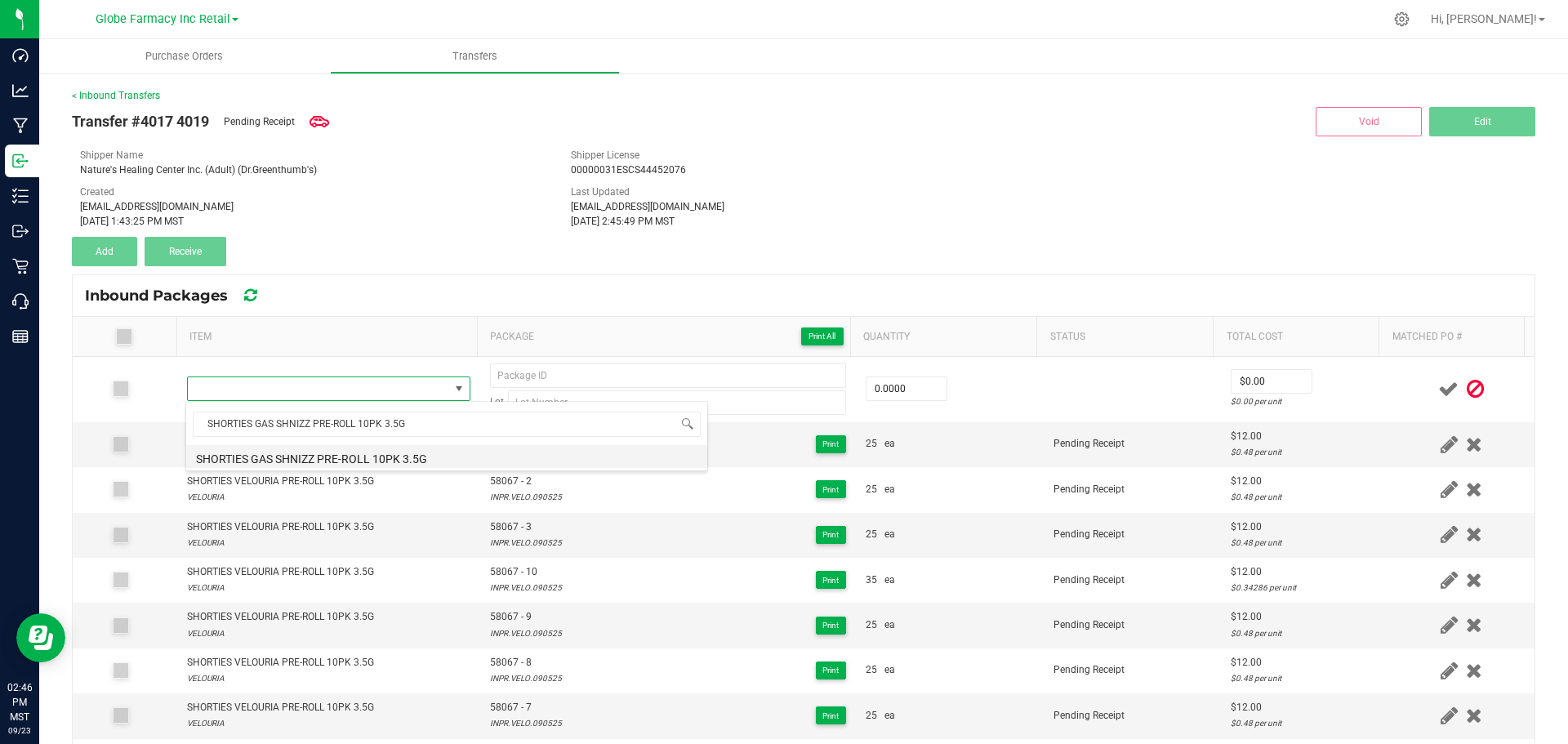
click at [325, 457] on li "SHORTIES GAS SHNIZZ PRE-ROLL 10PK 3.5G" at bounding box center [446, 456] width 521 height 23
type input "0 ea"
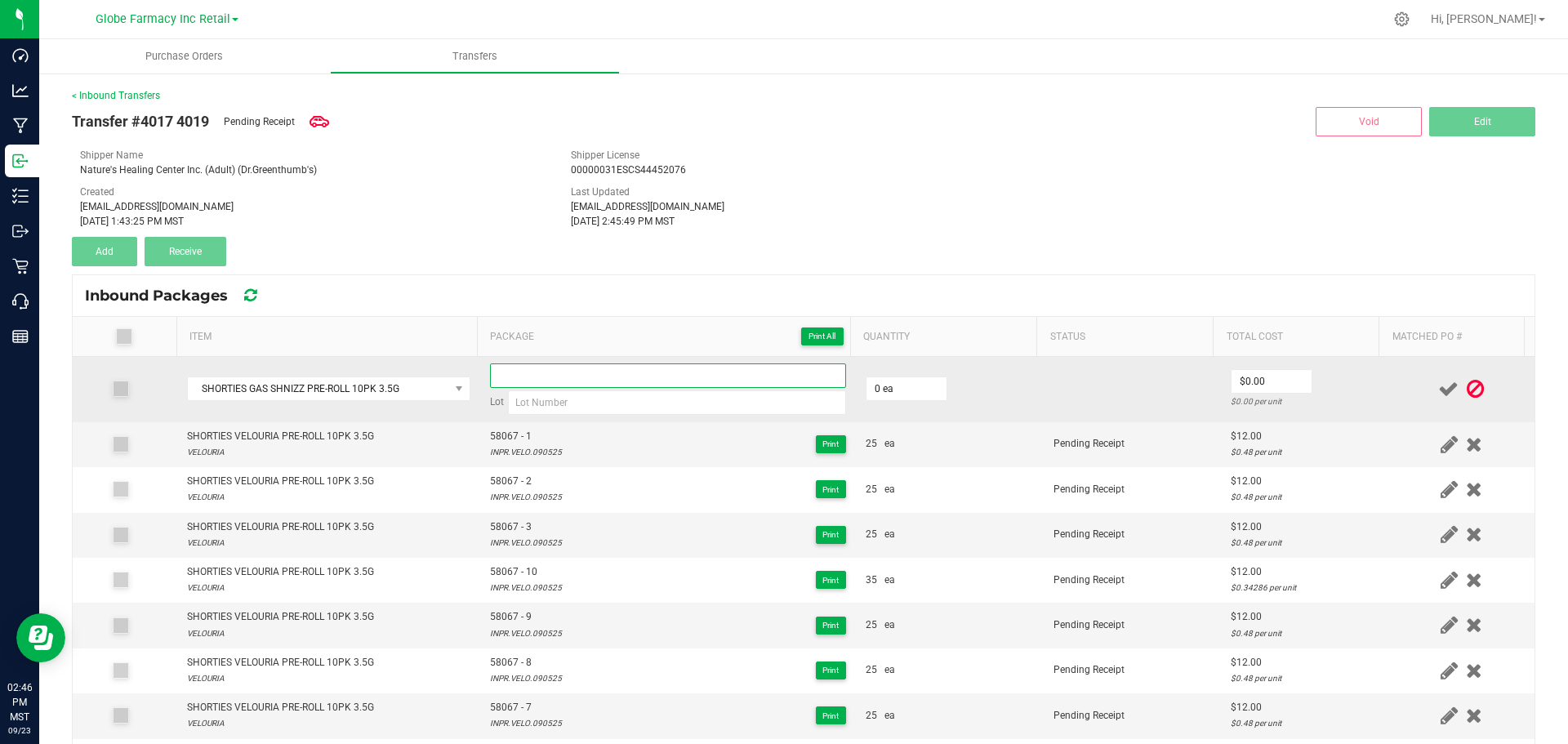
paste input "58372"
click at [558, 374] on input at bounding box center [668, 375] width 356 height 25
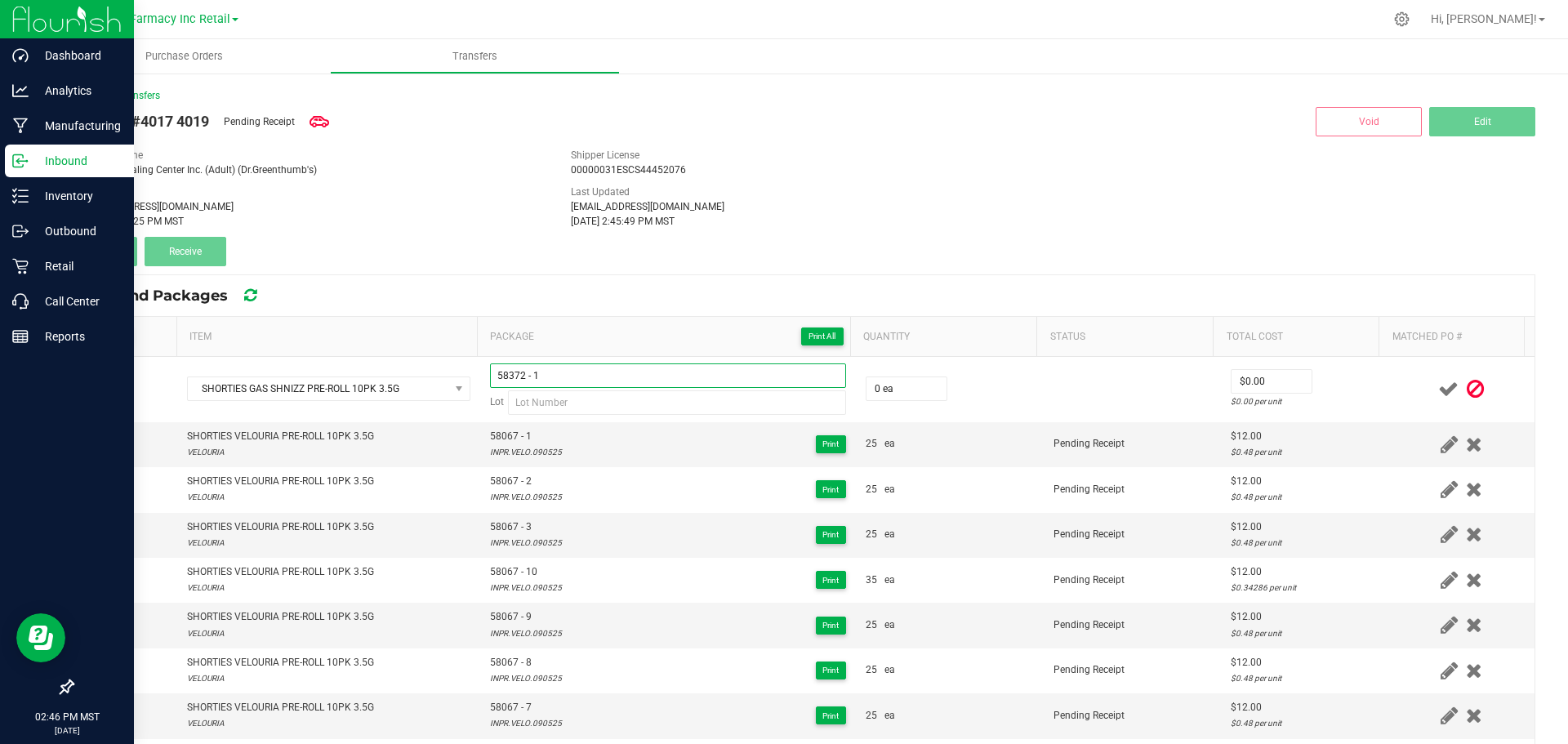
type input "58372 - 1"
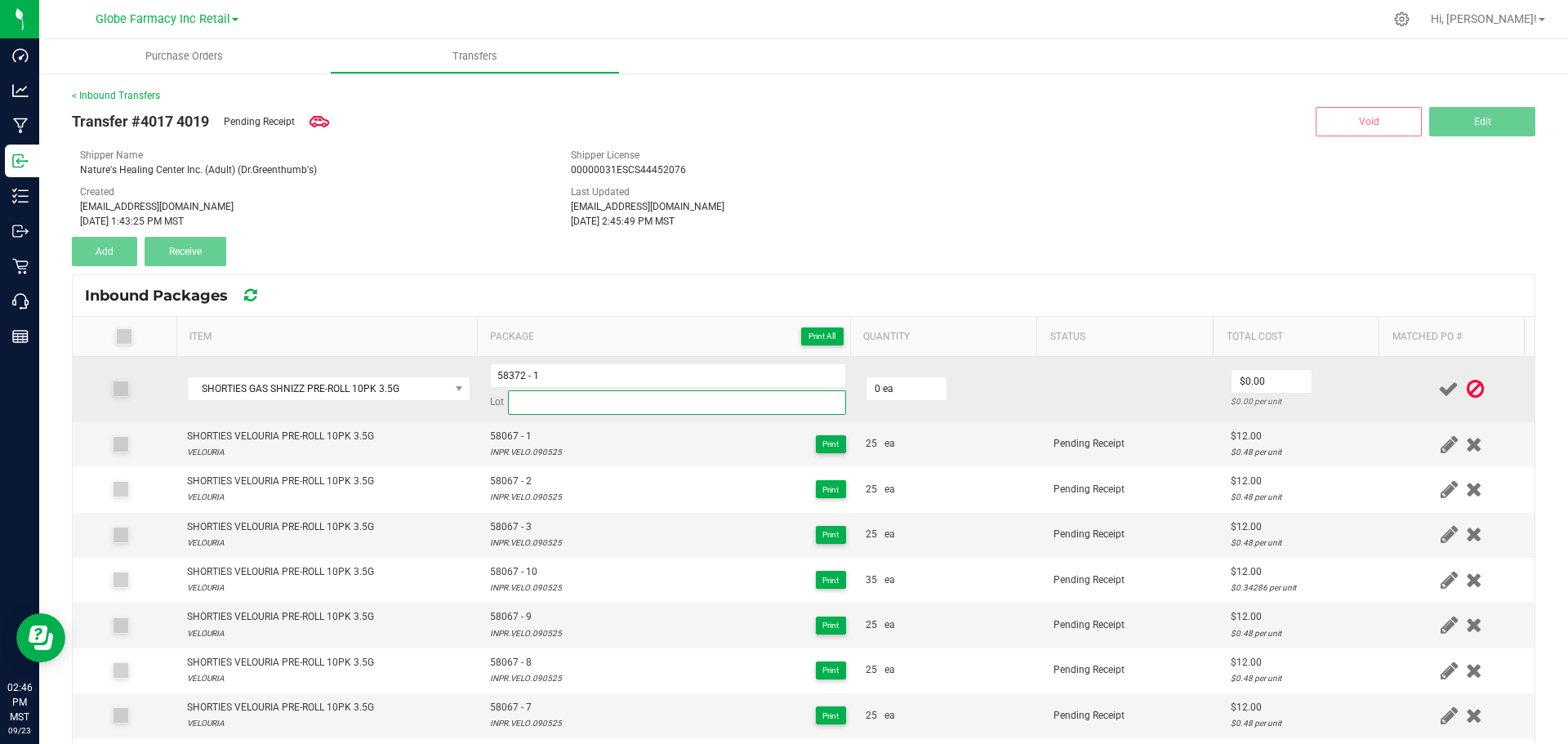
click at [584, 399] on input at bounding box center [677, 402] width 338 height 25
paste input "GASH073125"
type input "GASH073125"
click at [871, 388] on input "0" at bounding box center [907, 388] width 80 height 23
type input "25 ea"
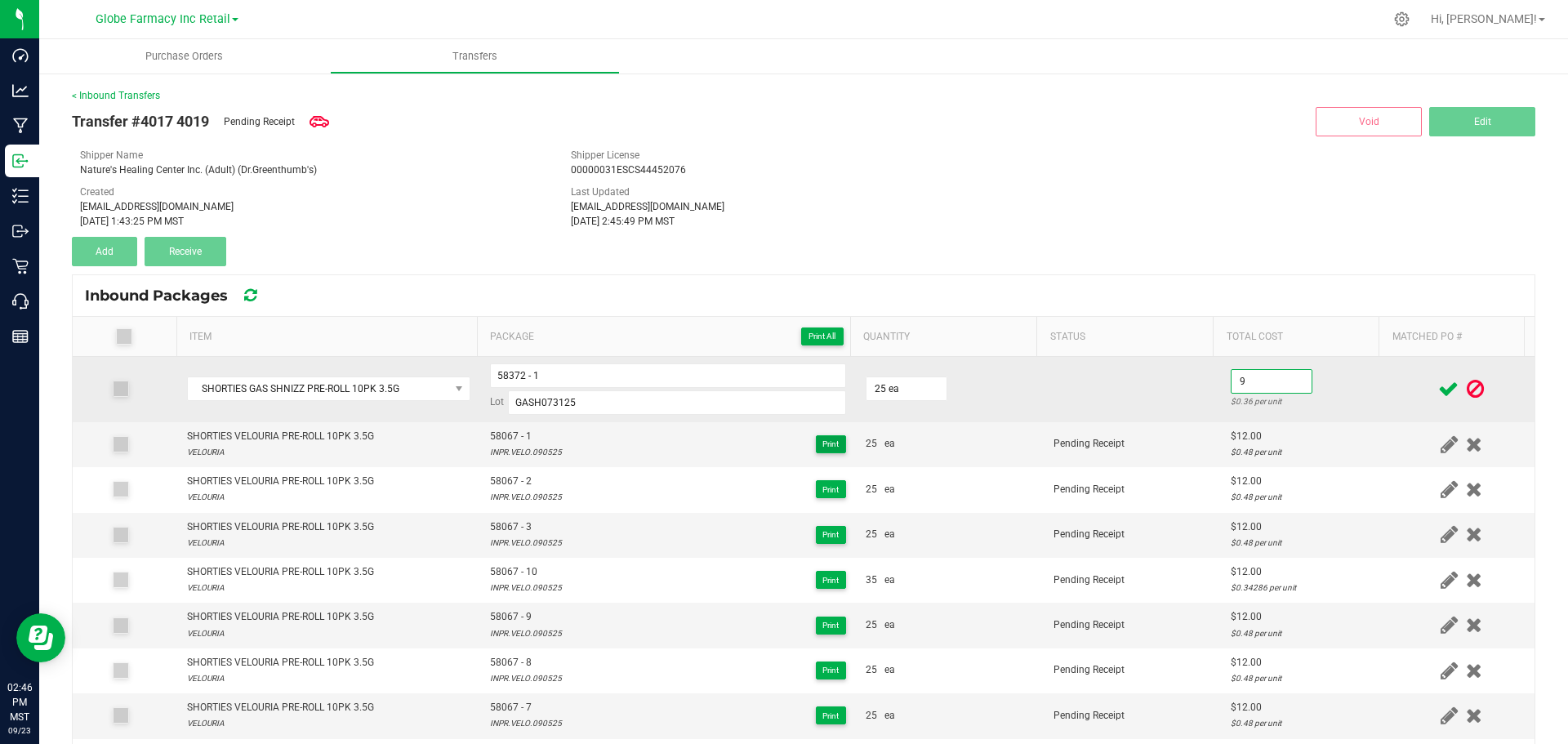
type input "$9.00"
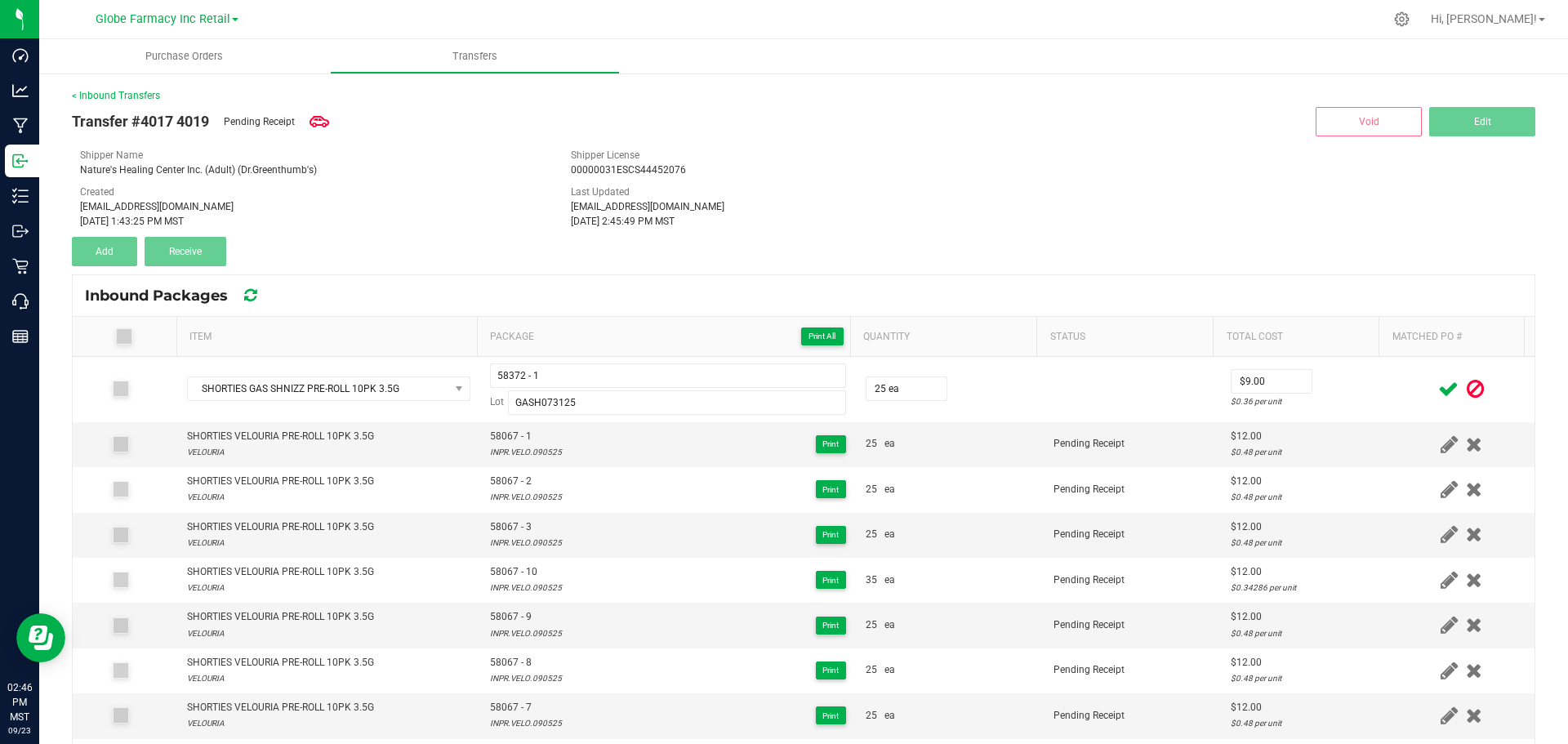
drag, startPoint x: 1354, startPoint y: 378, endPoint x: 1380, endPoint y: 379, distance: 26.0
click at [1359, 379] on td "$9.00 $0.36 per unit" at bounding box center [1304, 389] width 168 height 66
click at [1439, 386] on icon at bounding box center [1448, 388] width 21 height 21
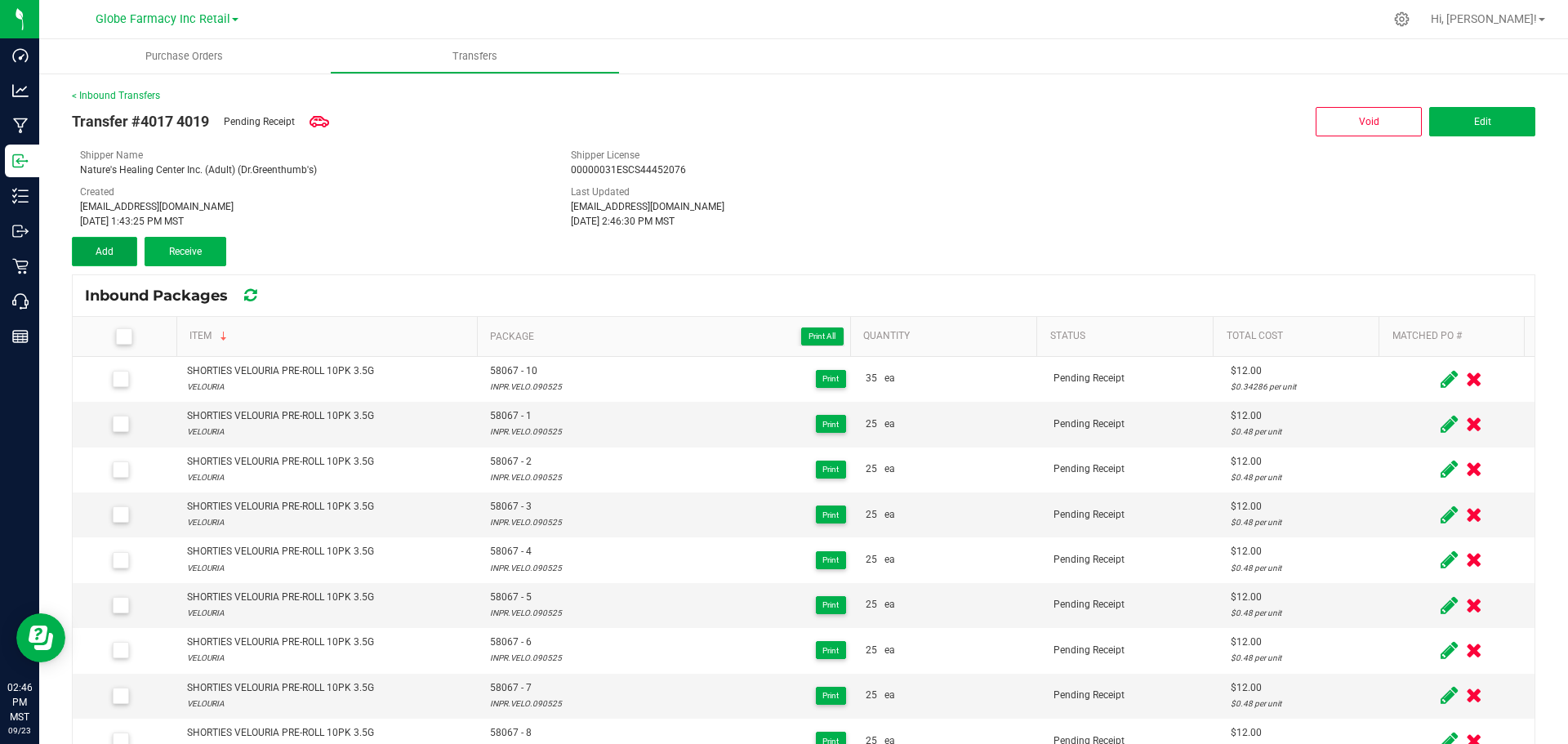
click at [122, 250] on button "Add" at bounding box center [104, 252] width 66 height 29
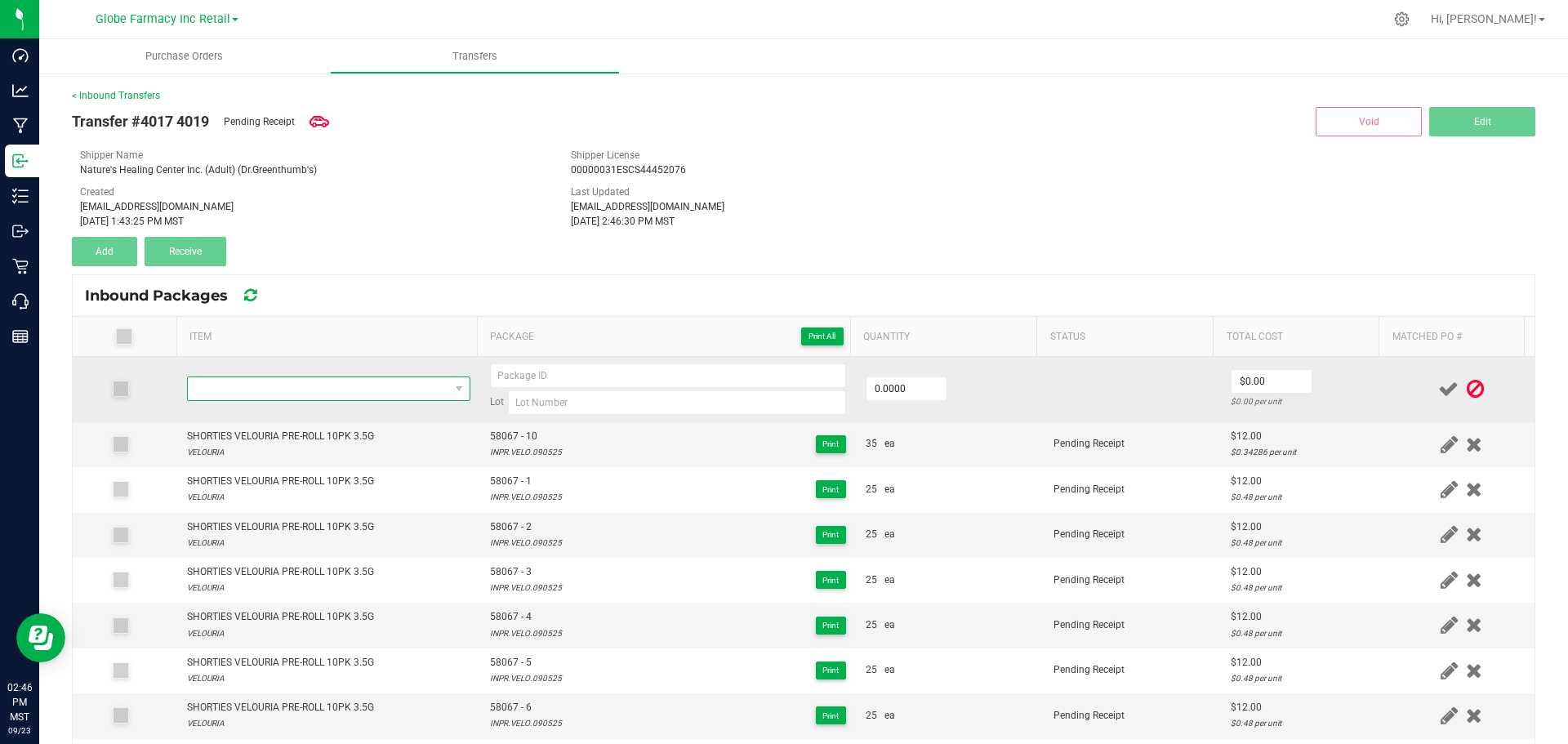
click at [288, 395] on span "NO DATA FOUND" at bounding box center [319, 388] width 262 height 23
click at [241, 398] on span "NO DATA FOUND" at bounding box center [319, 388] width 262 height 23
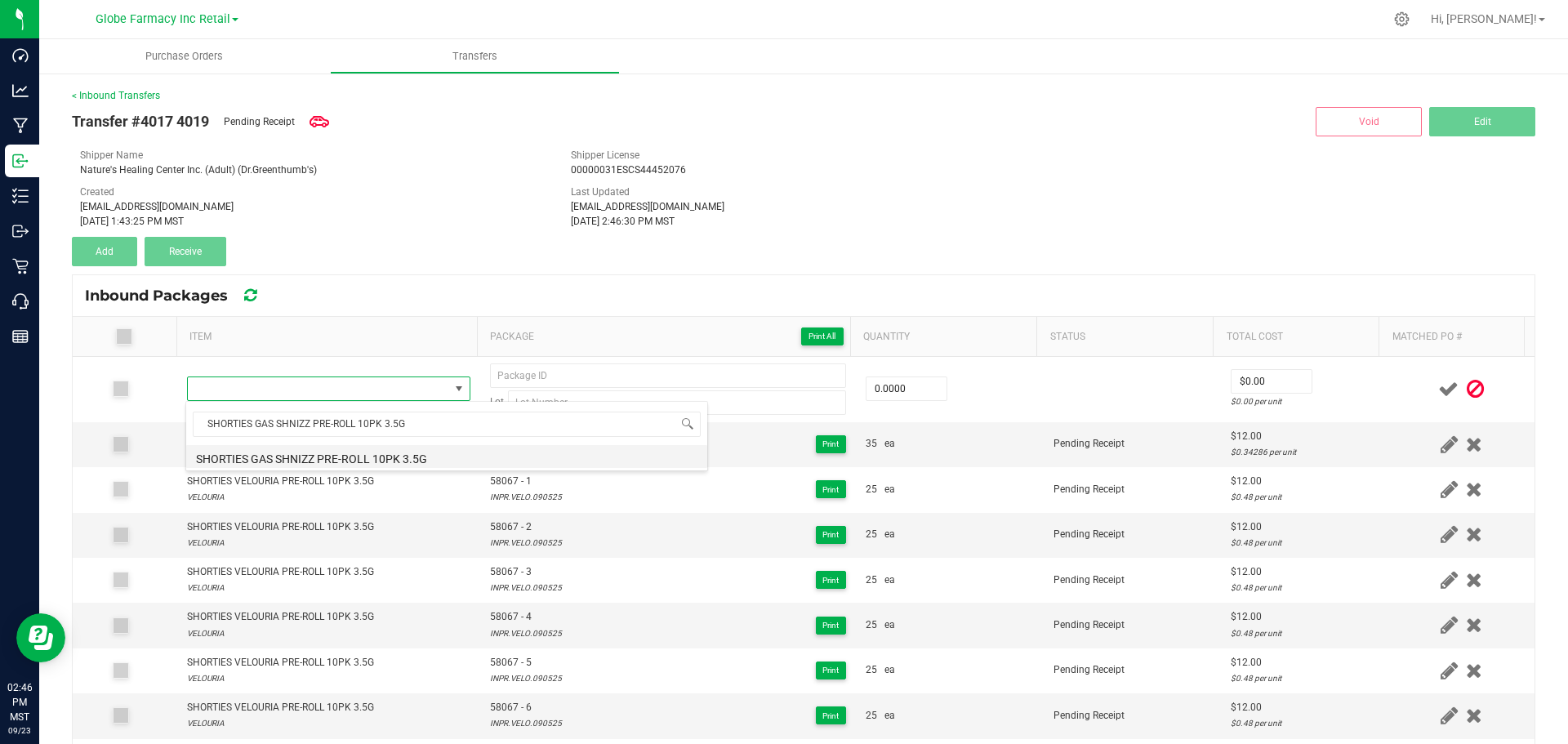
click at [319, 453] on li "SHORTIES GAS SHNIZZ PRE-ROLL 10PK 3.5G" at bounding box center [446, 456] width 521 height 23
type input "0 ea"
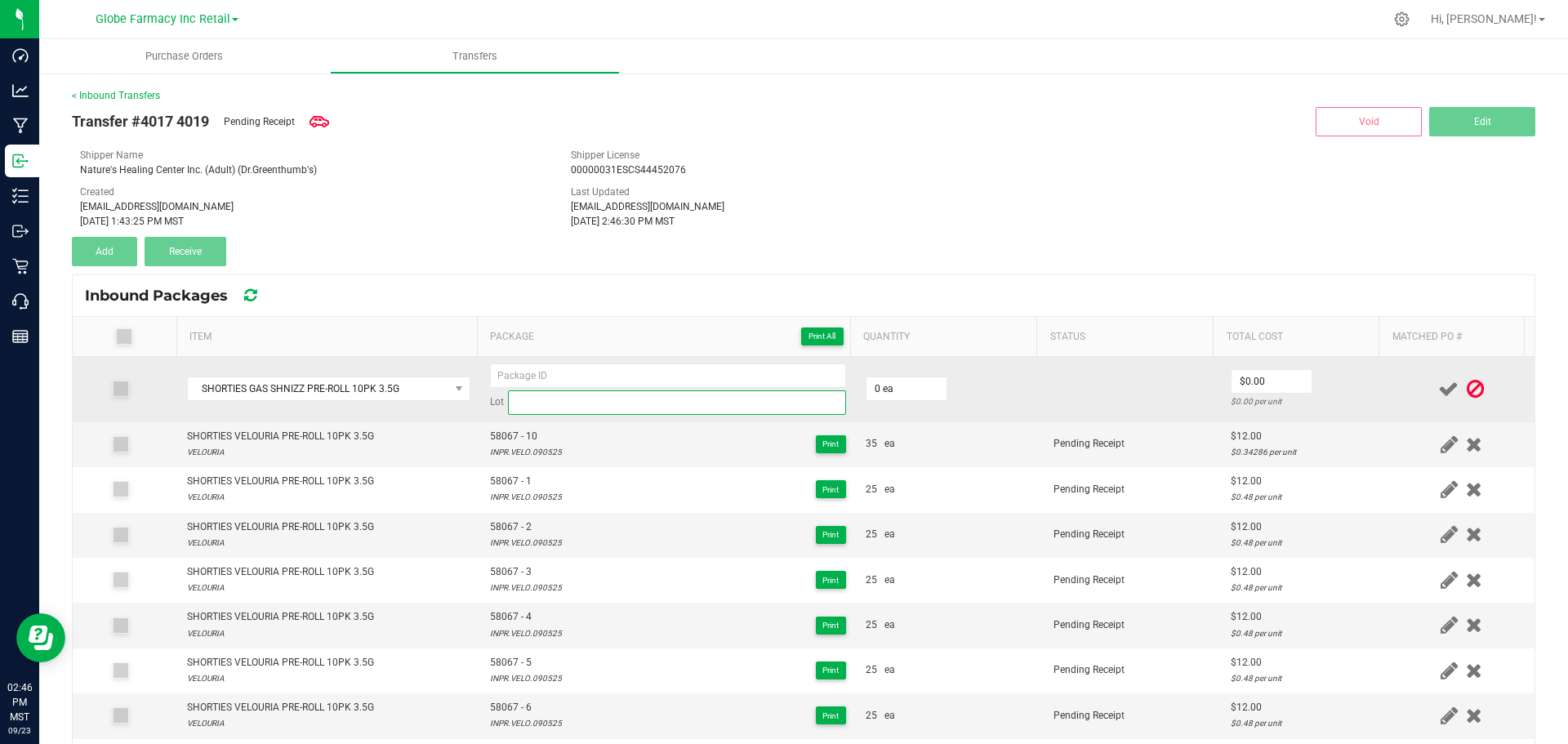
click at [738, 403] on input at bounding box center [677, 402] width 338 height 25
paste input "GASH073125"
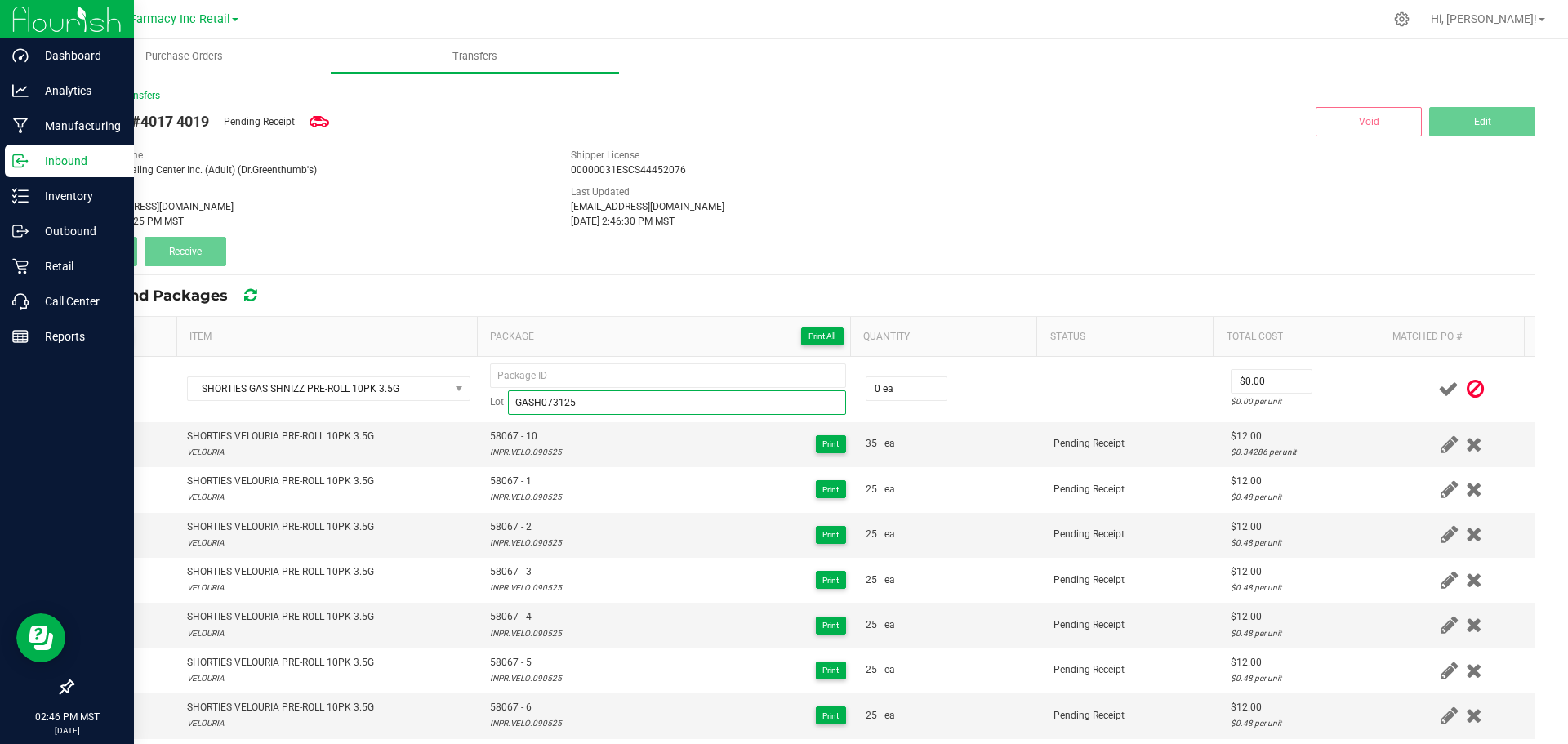
type input "GASH073125"
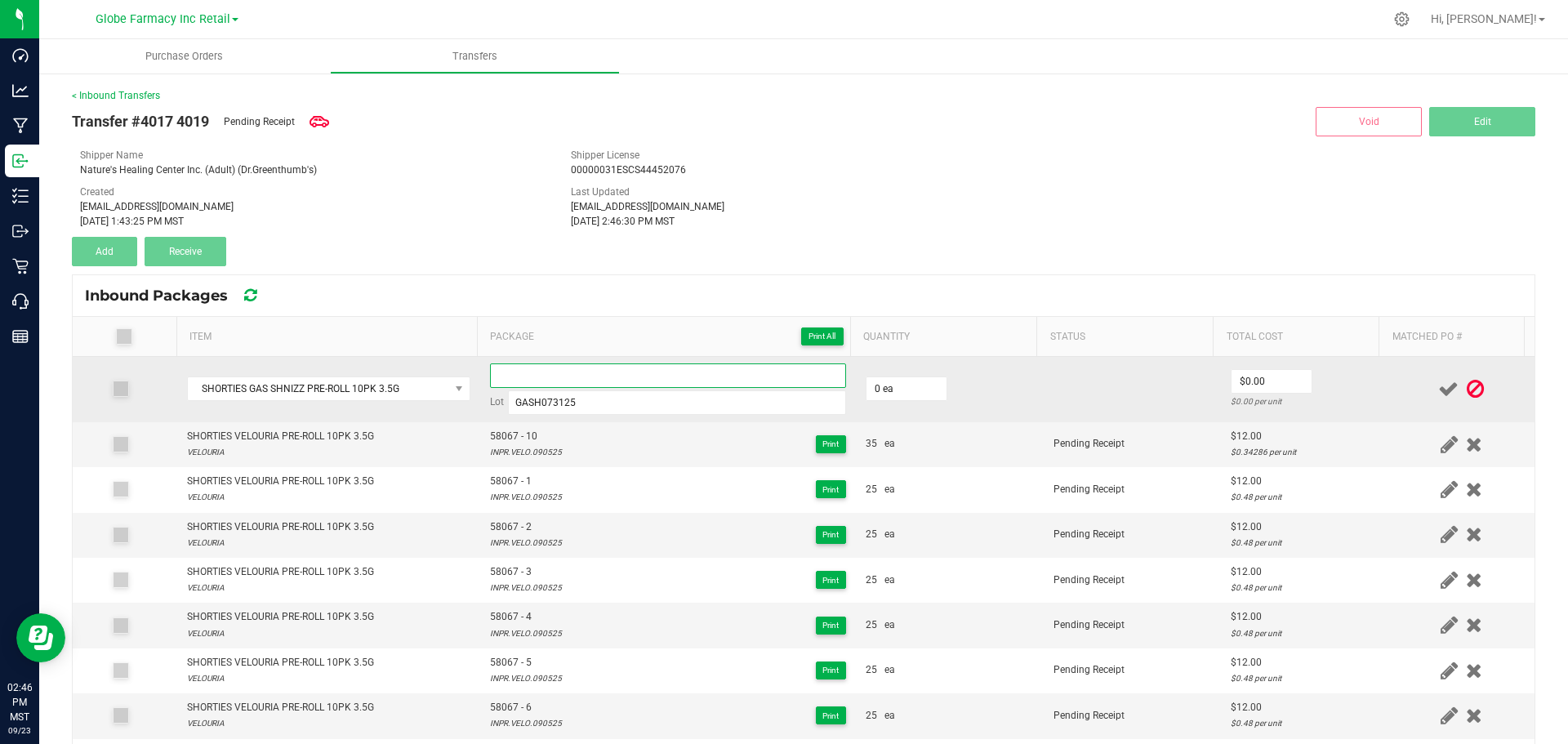
click at [633, 378] on input at bounding box center [668, 375] width 356 height 25
paste input "58372"
type input "58372 - 1"
type input "25 ea"
type input "$9.00"
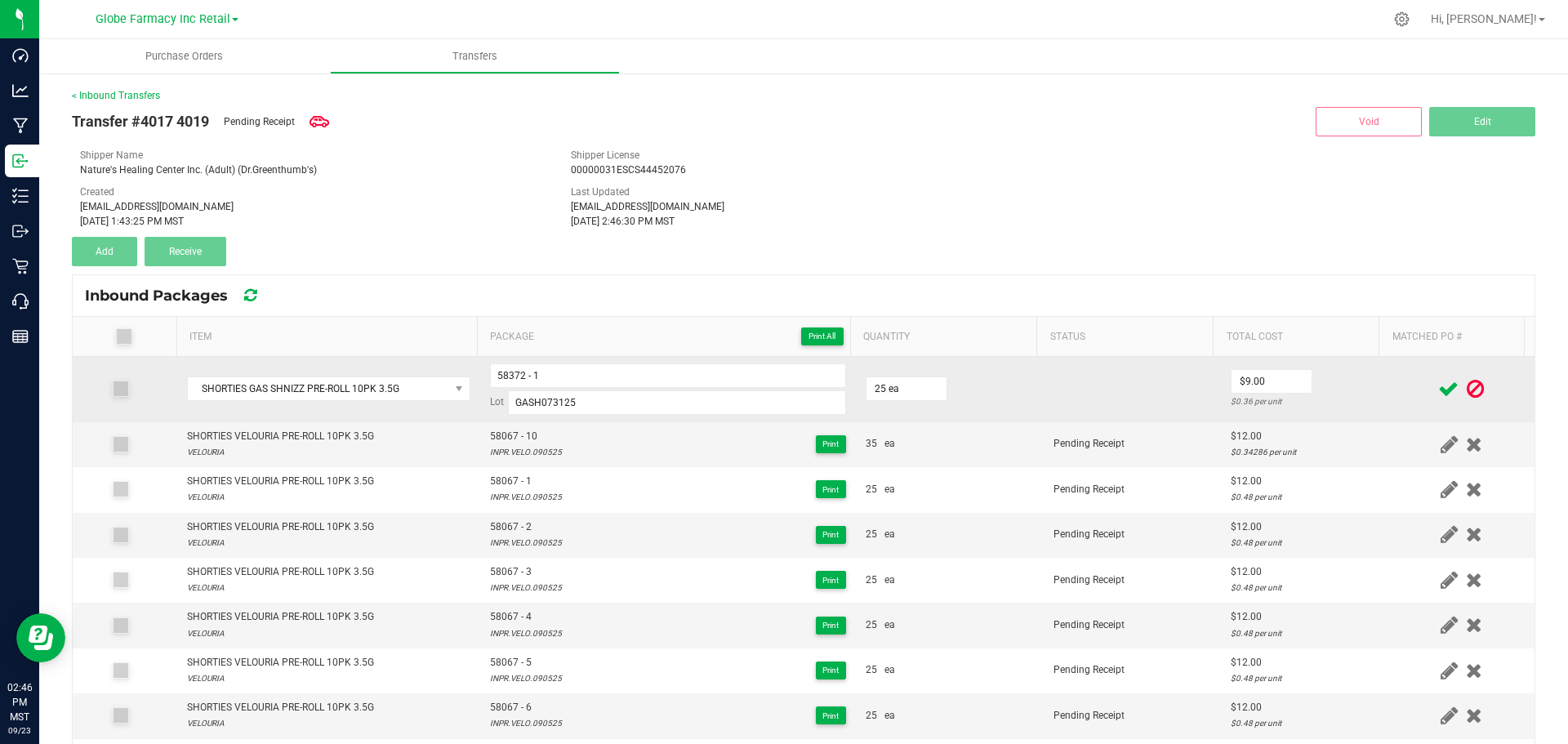
click at [1347, 370] on td "$9.00 $0.36 per unit" at bounding box center [1304, 389] width 168 height 66
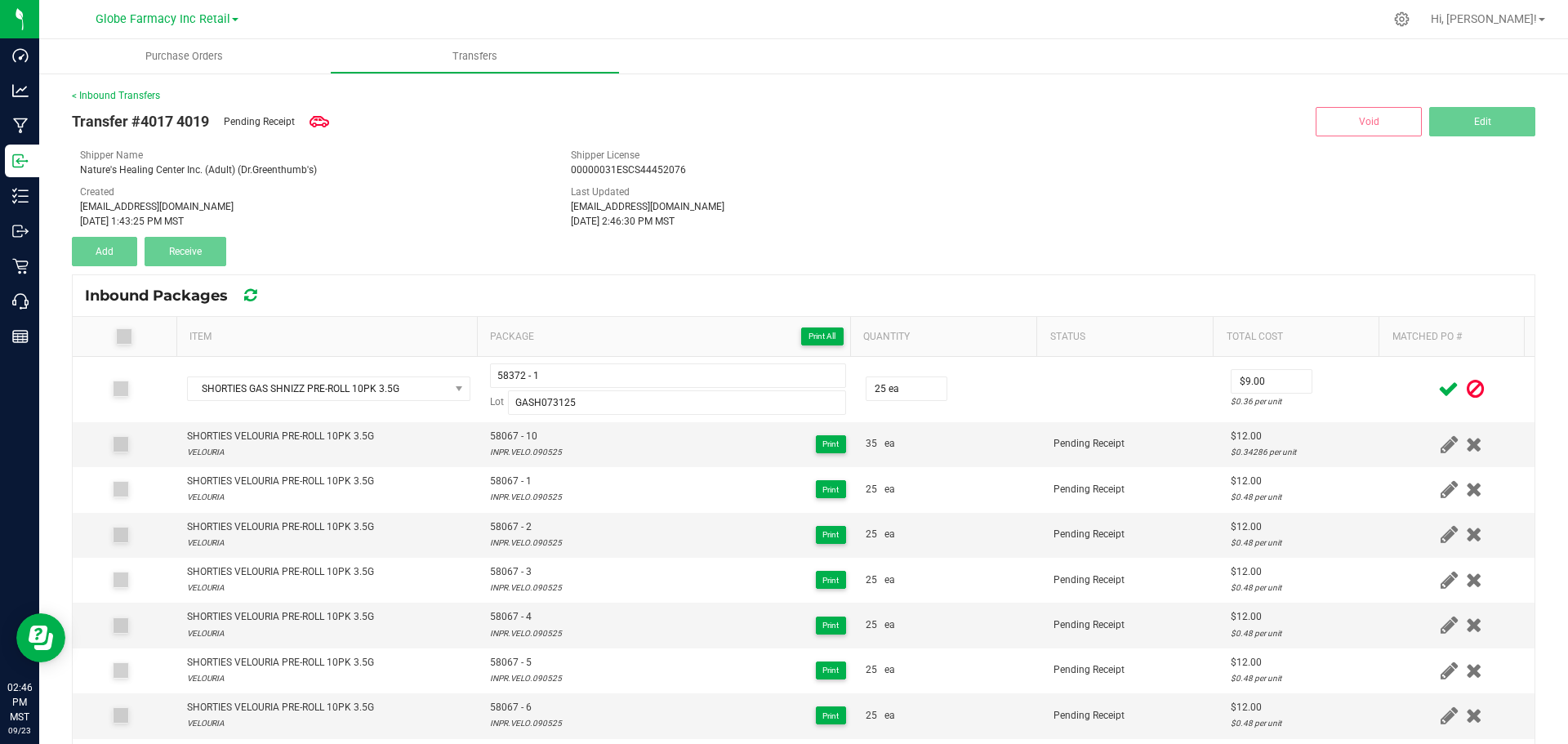
click at [1439, 388] on icon at bounding box center [1448, 388] width 21 height 21
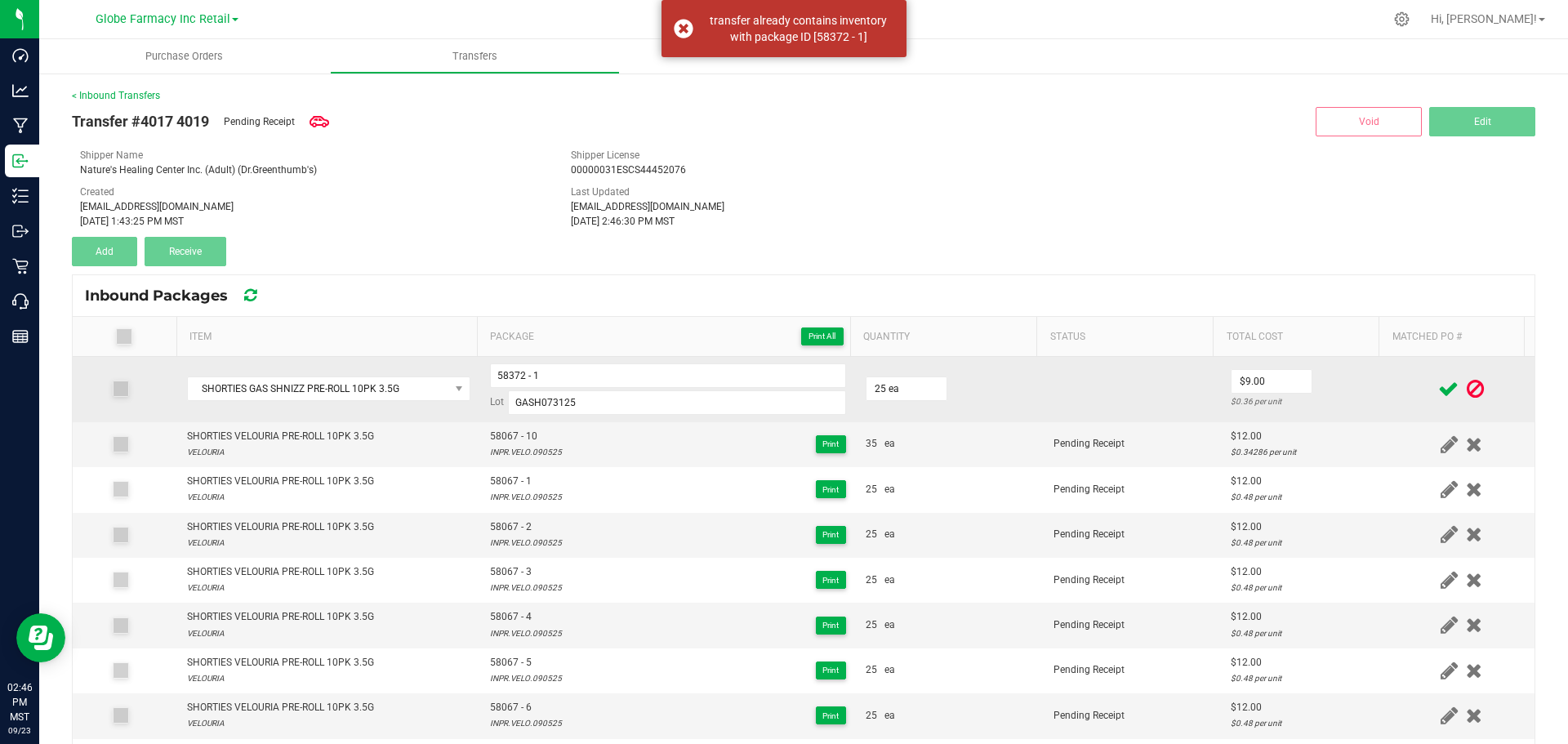
click at [707, 353] on th "Package Print All" at bounding box center [663, 336] width 374 height 40
click at [693, 371] on input "58372 - 1" at bounding box center [668, 375] width 356 height 25
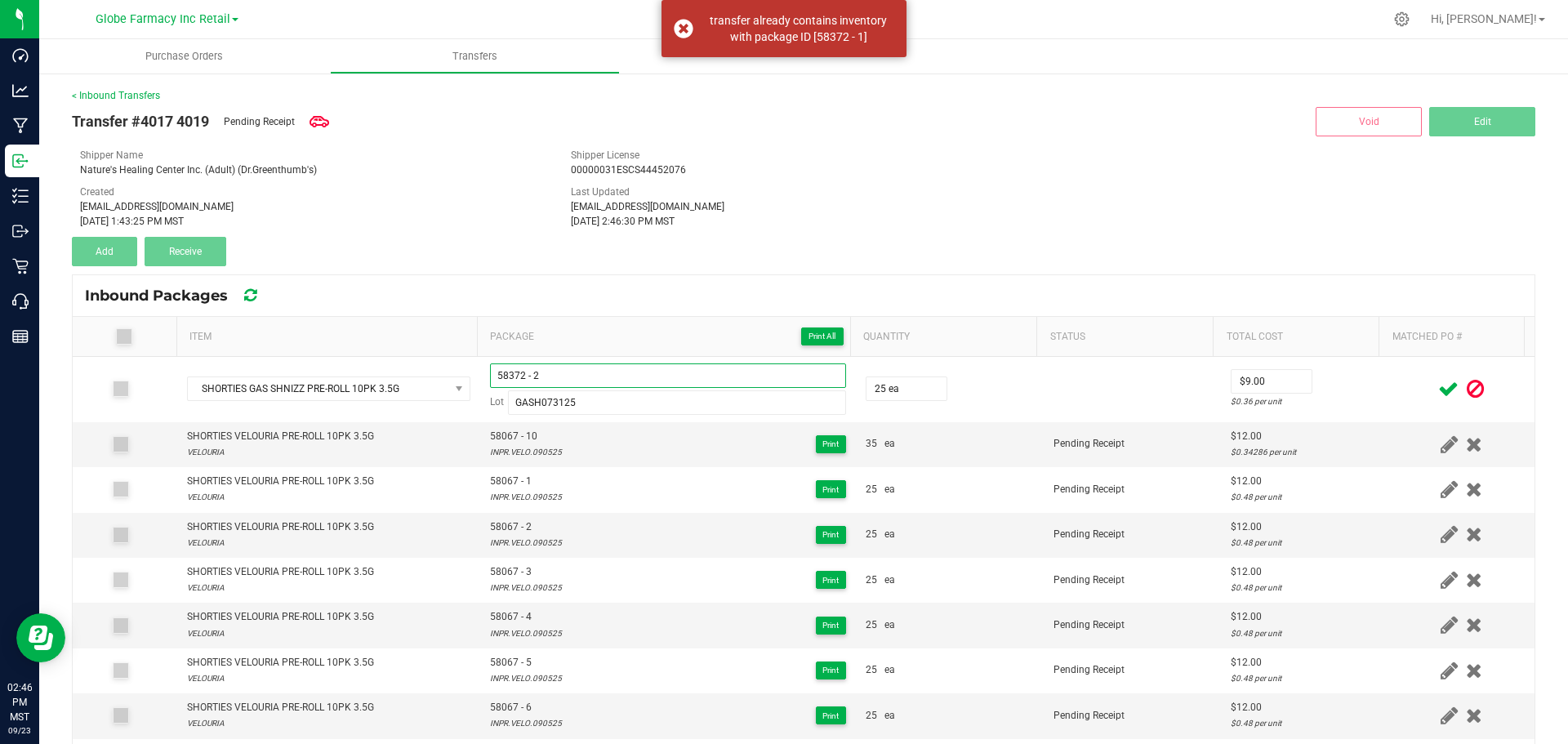
type input "58372 - 2"
click at [1389, 385] on td at bounding box center [1461, 389] width 146 height 66
click at [1439, 383] on icon at bounding box center [1448, 388] width 21 height 21
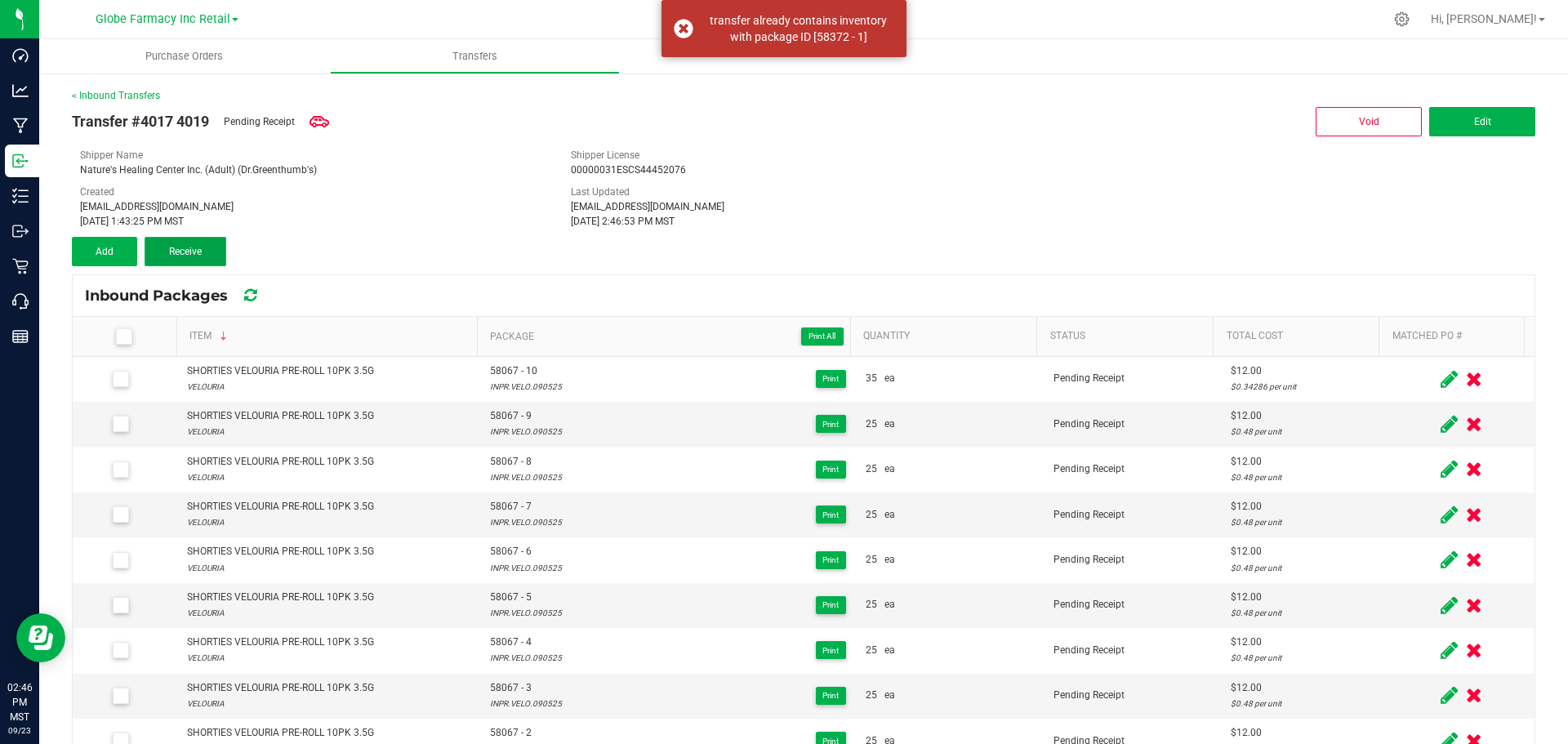
click at [148, 253] on button "Receive" at bounding box center [184, 252] width 81 height 29
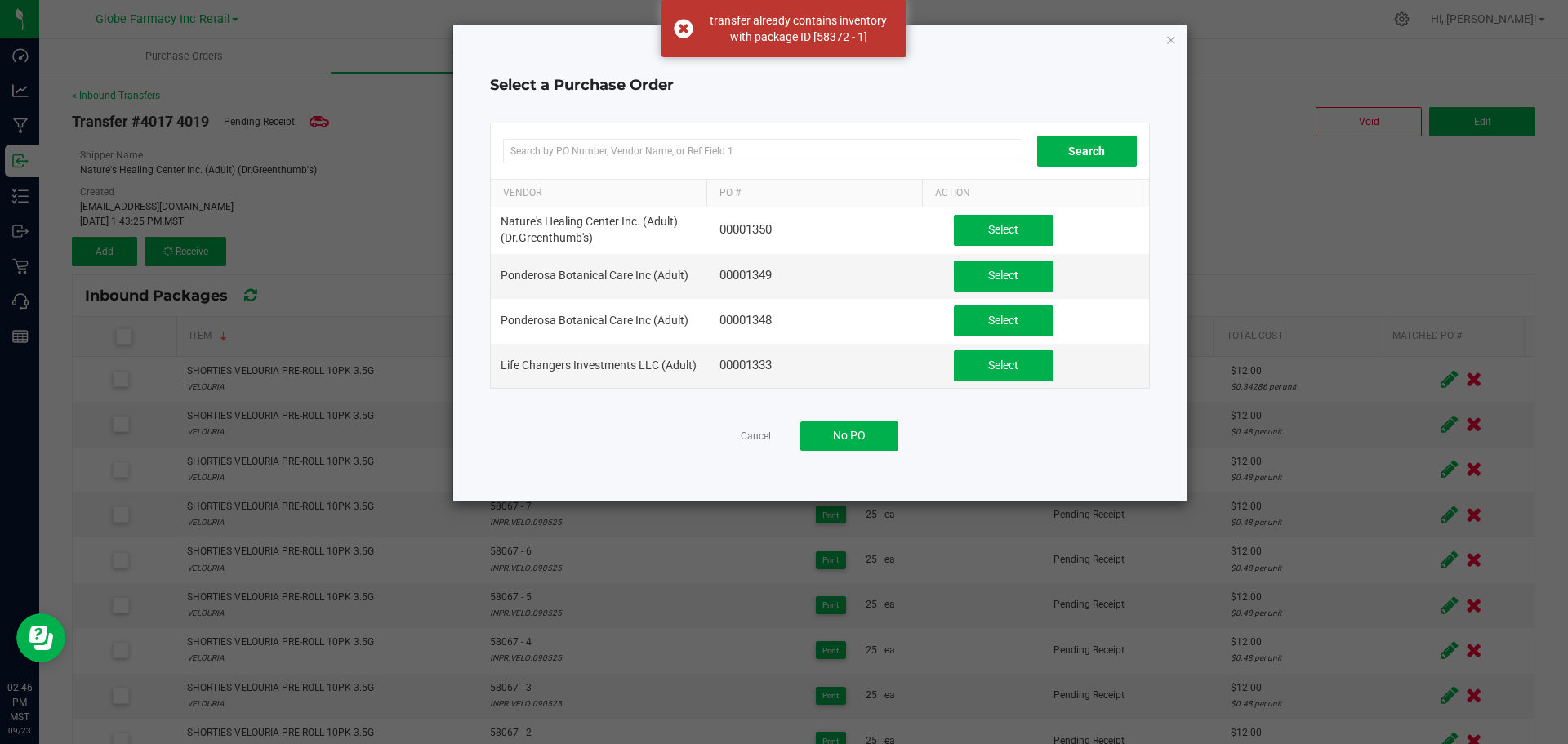
click at [1164, 33] on div "Select a Purchase Order Search Vendor PO # Action Nature's Healing Center Inc. …" at bounding box center [820, 263] width 733 height 475
click at [1175, 40] on icon "button" at bounding box center [1172, 39] width 12 height 20
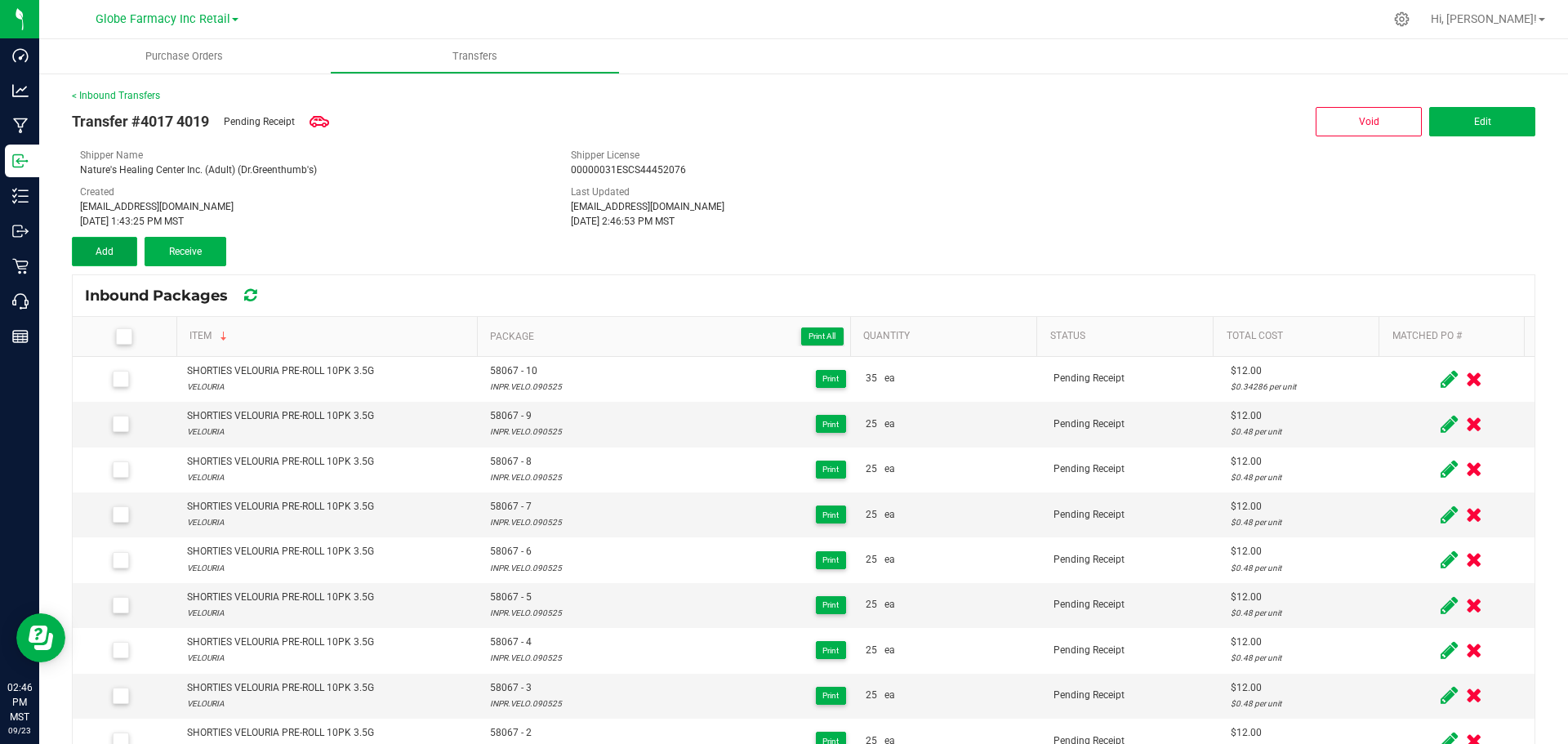
click at [110, 250] on span "Add" at bounding box center [104, 252] width 18 height 12
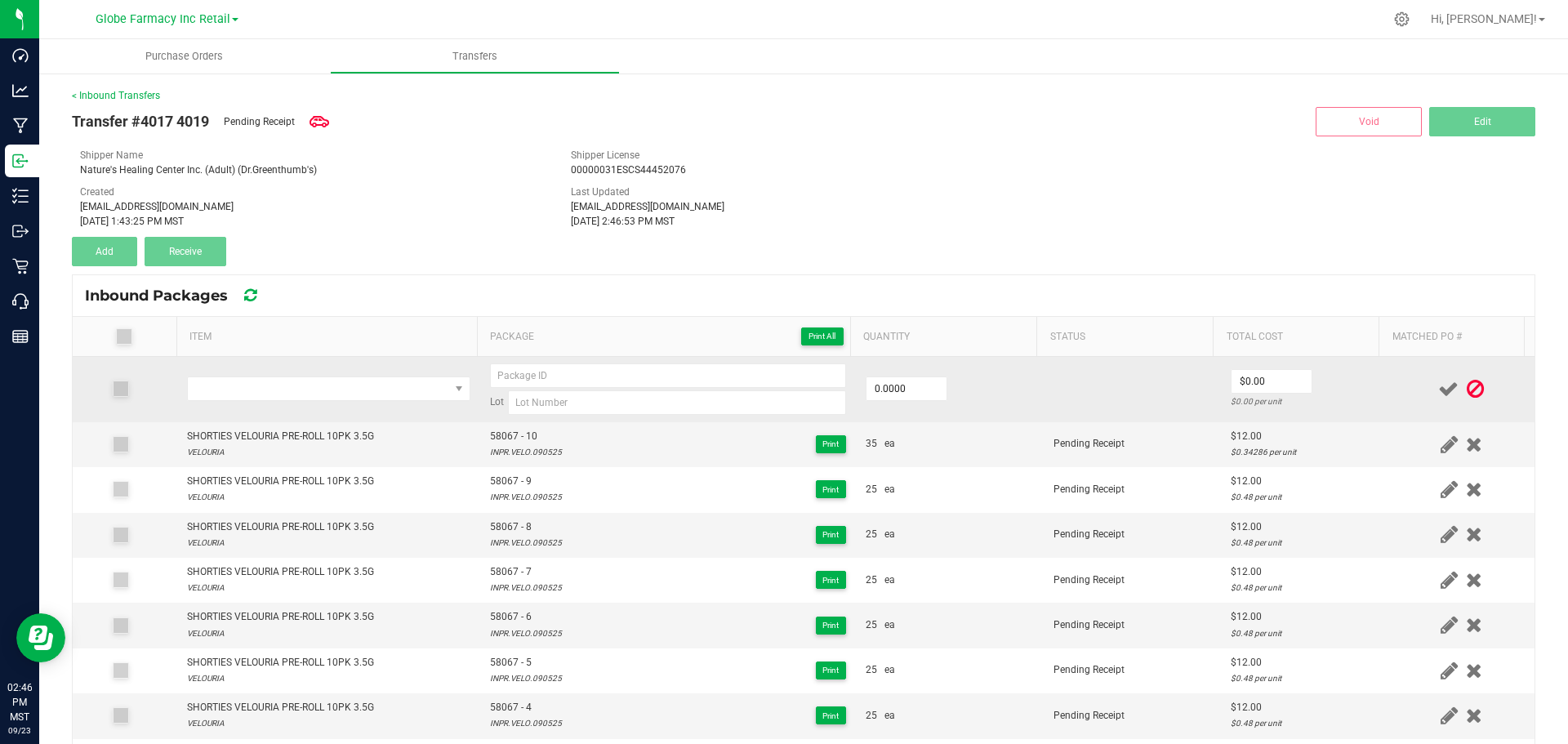
click at [327, 415] on td at bounding box center [329, 389] width 303 height 66
click at [328, 383] on span "NO DATA FOUND" at bounding box center [319, 388] width 262 height 23
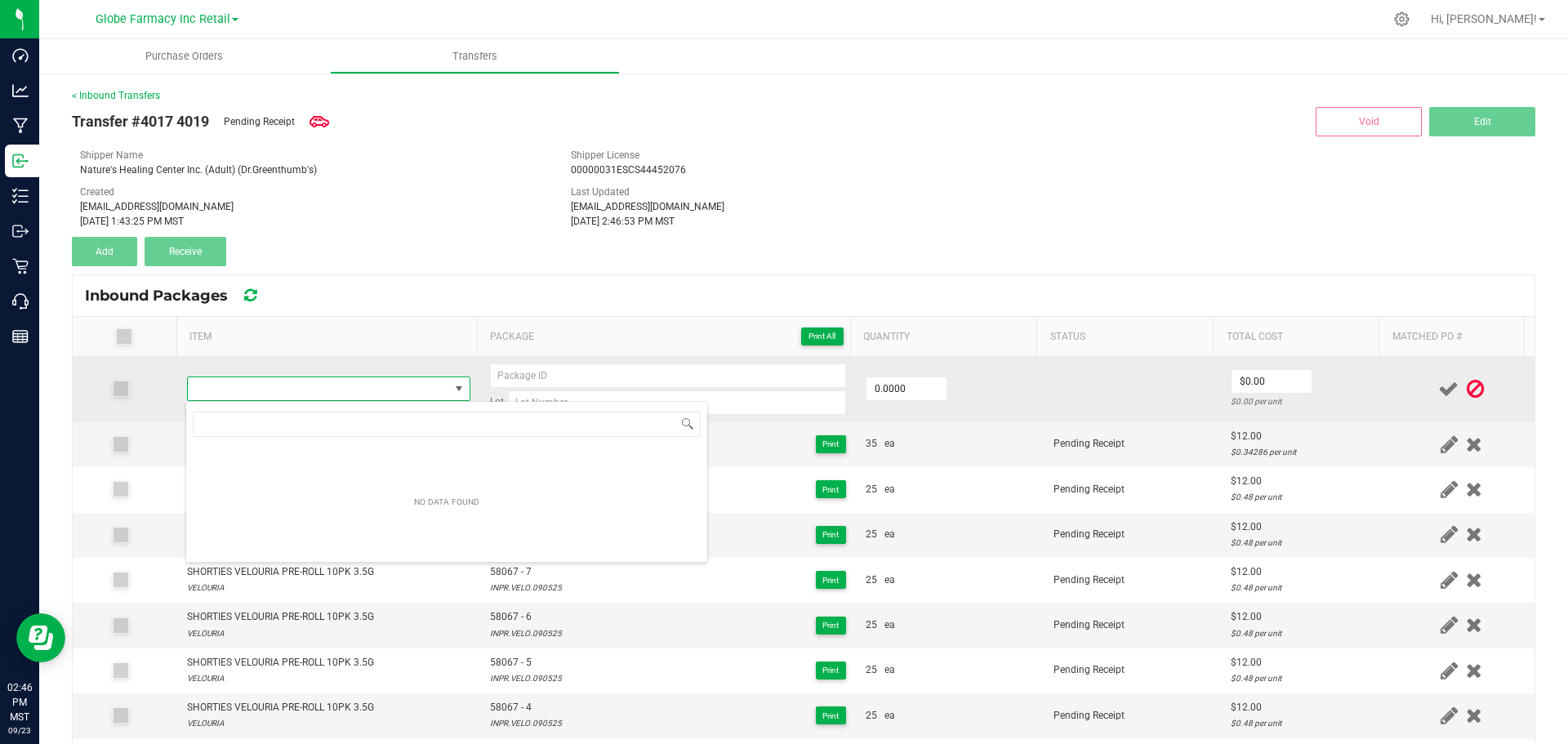
type input "58372"
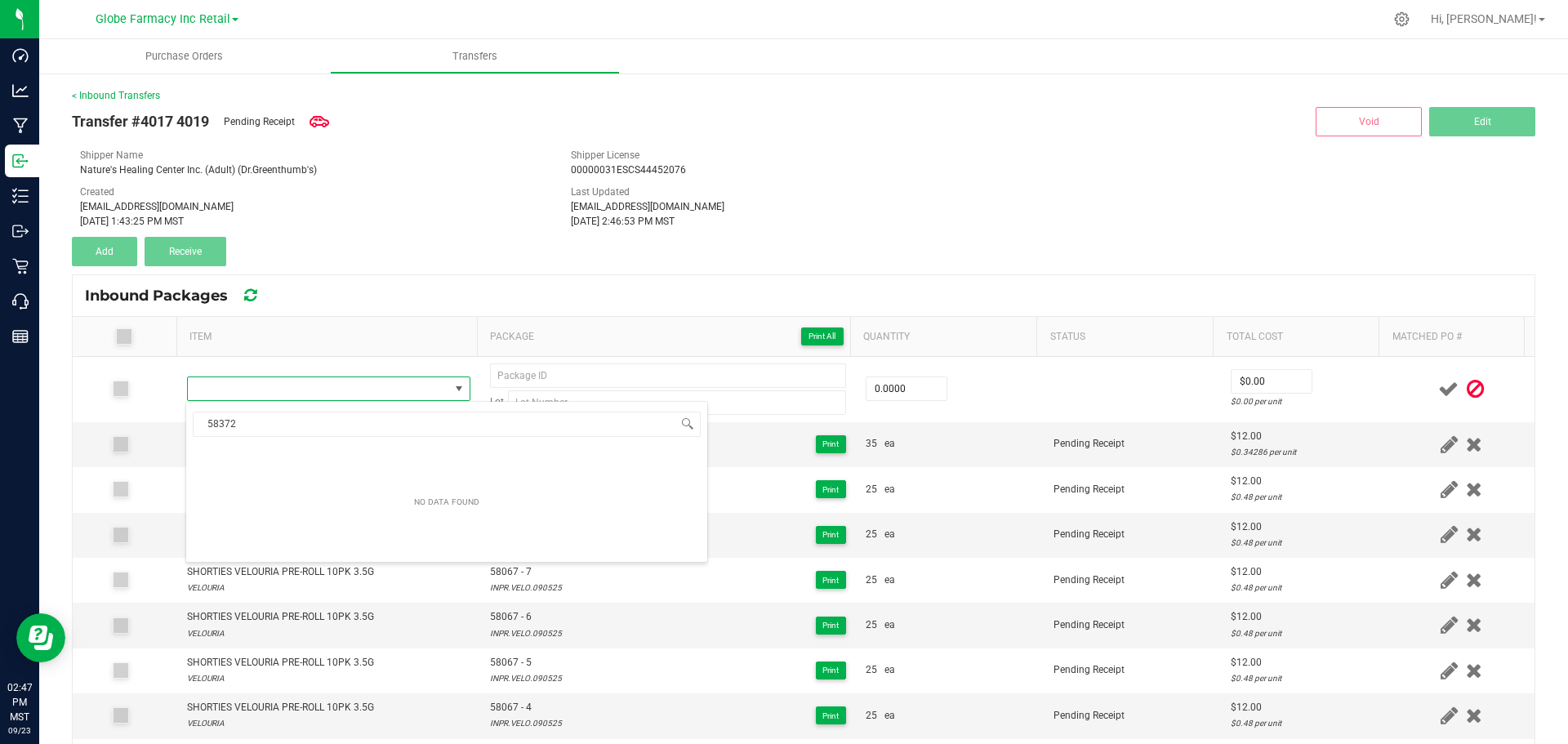
click at [496, 355] on th "Package Print All" at bounding box center [663, 336] width 374 height 40
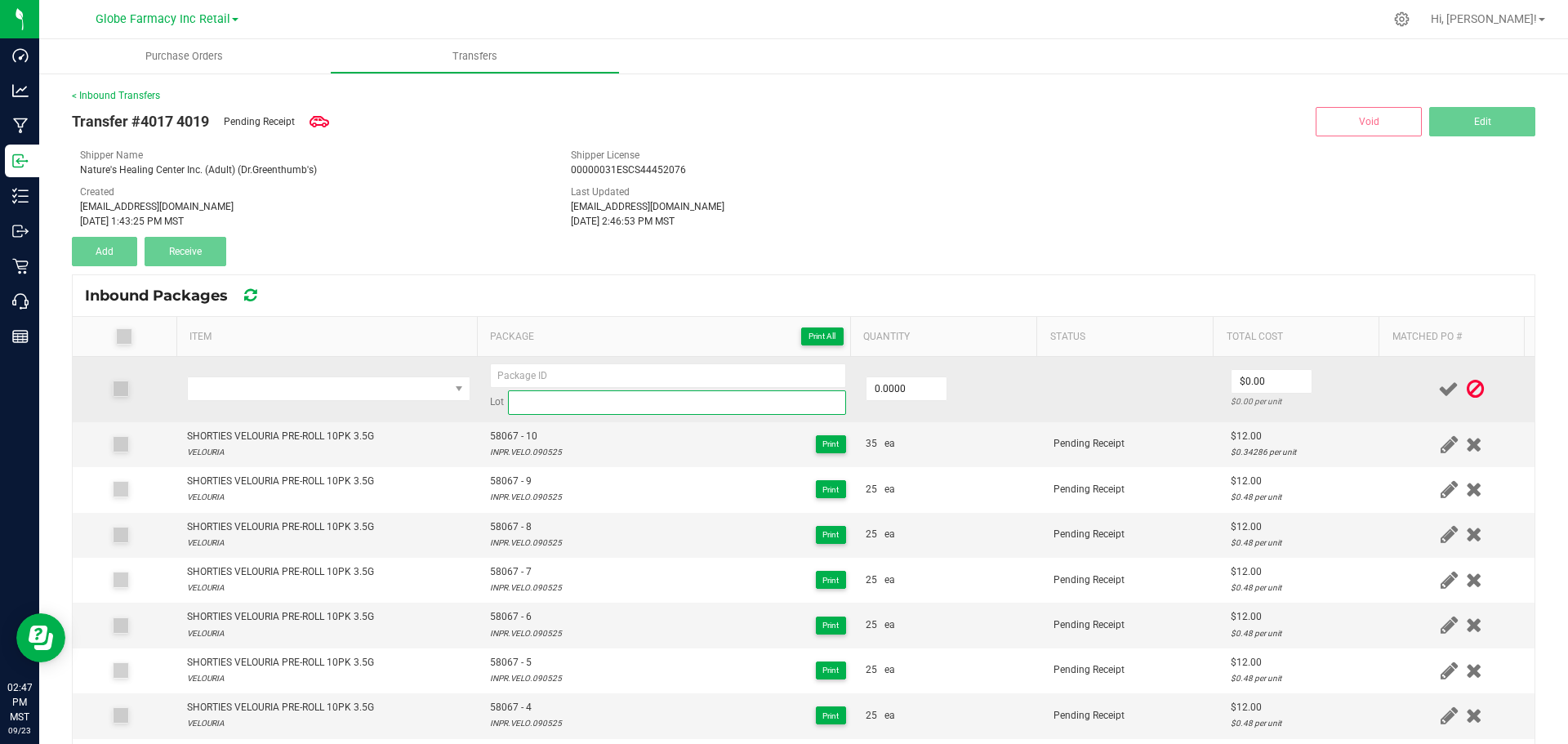
click at [557, 399] on input at bounding box center [677, 402] width 338 height 25
click at [580, 376] on input at bounding box center [668, 375] width 356 height 25
paste input "58372"
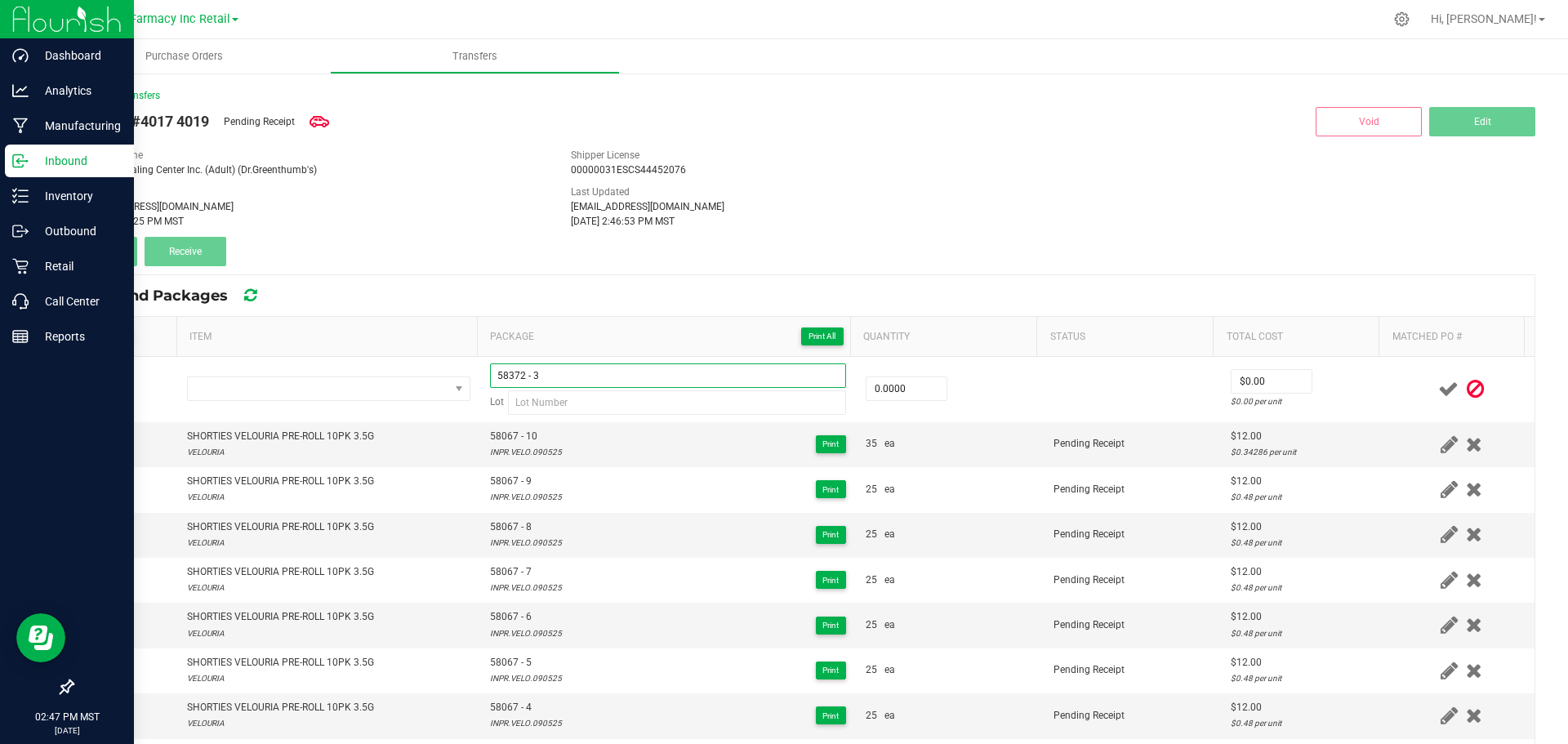
type input "58372 - 3"
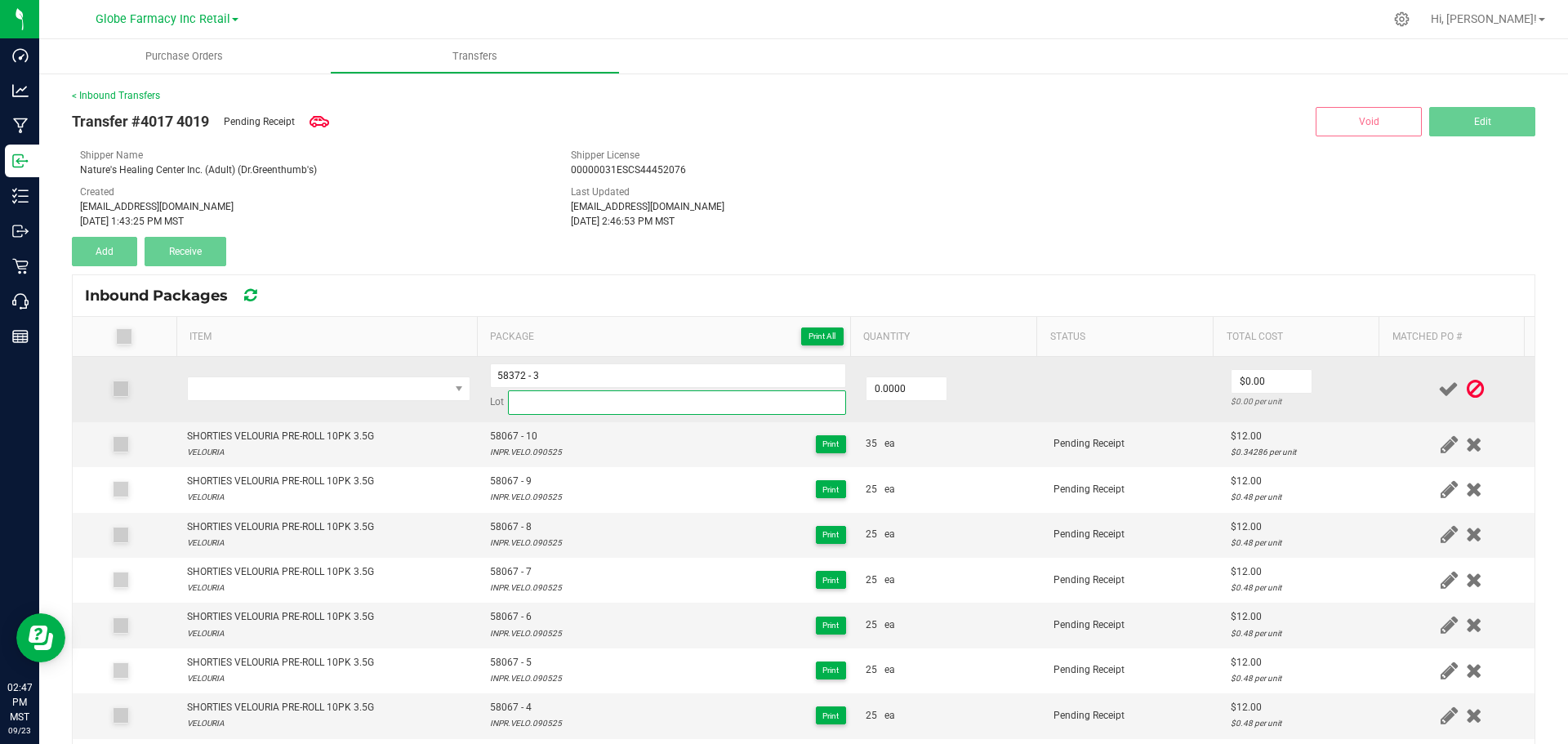
paste input "GASH073125"
drag, startPoint x: 741, startPoint y: 401, endPoint x: 750, endPoint y: 406, distance: 10.3
click at [741, 401] on input at bounding box center [677, 402] width 338 height 25
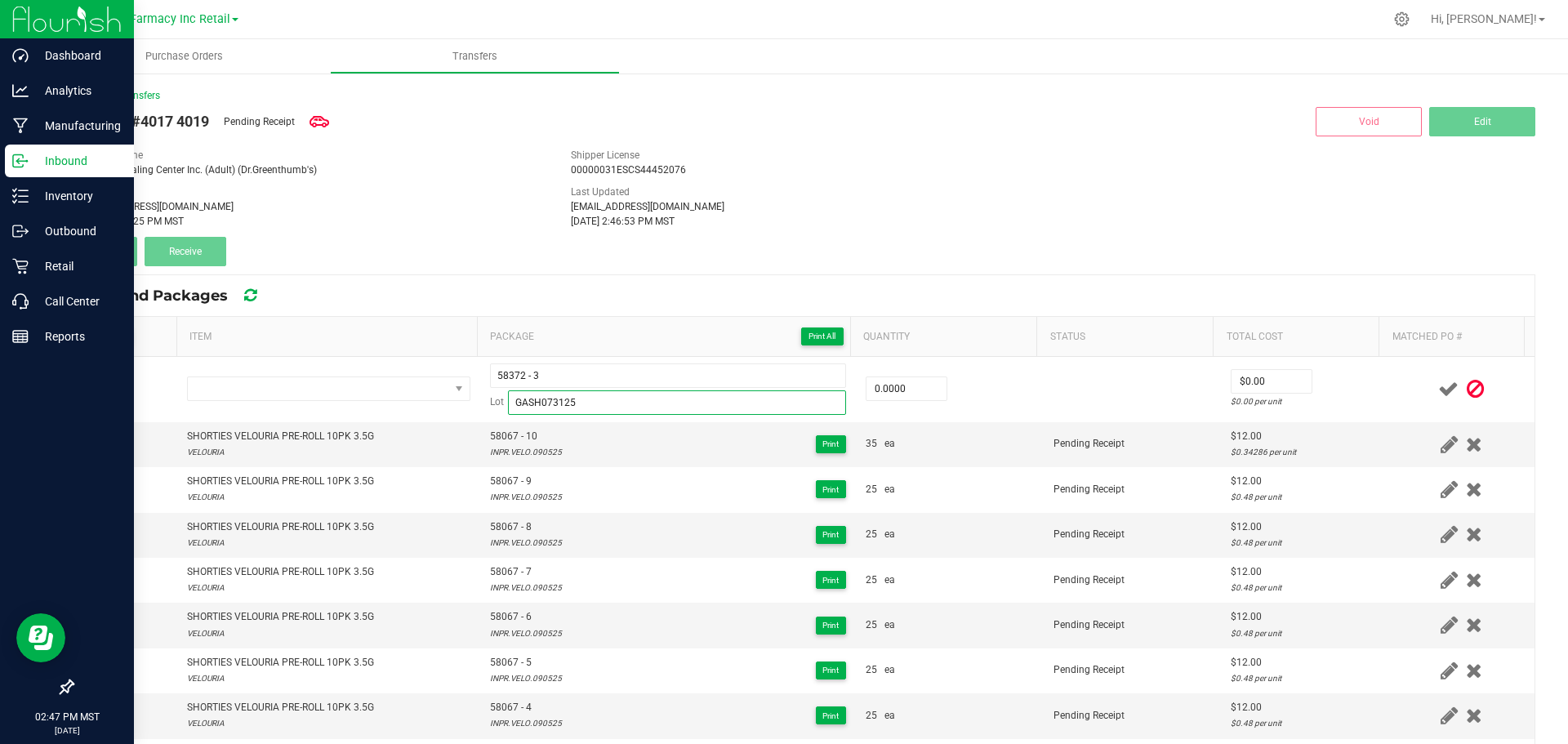
type input "GASH073125"
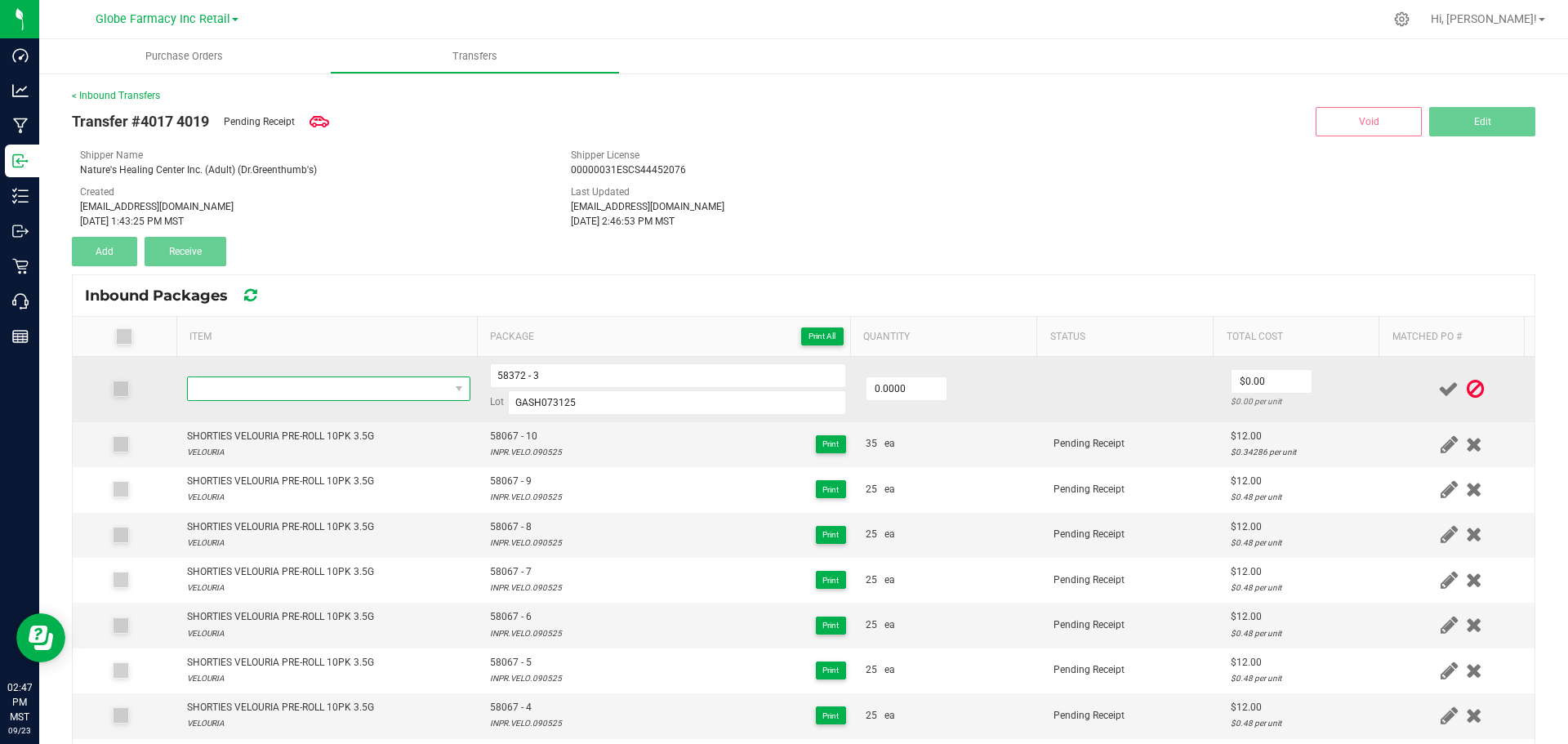
click at [311, 388] on span "NO DATA FOUND" at bounding box center [319, 388] width 262 height 23
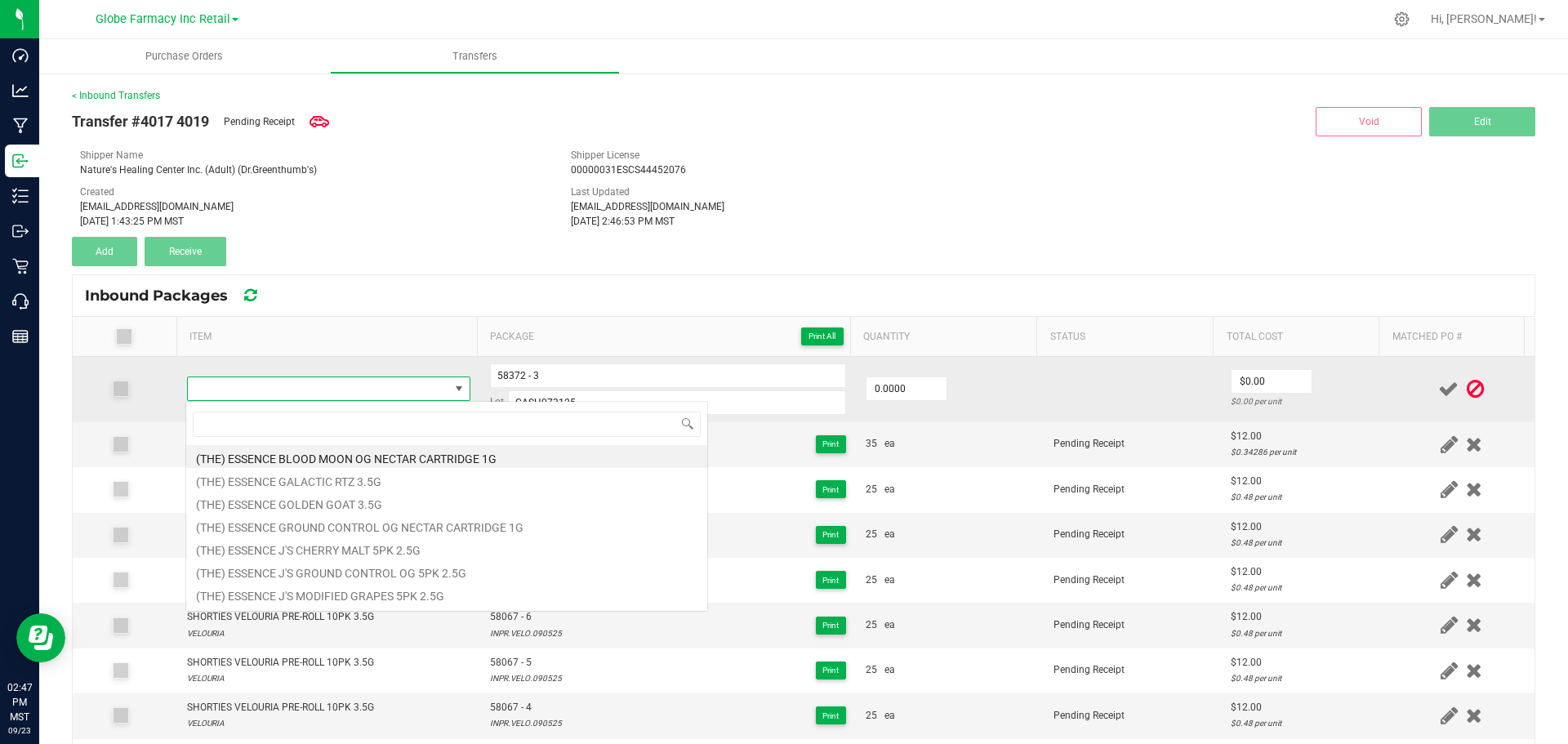
type input "SHORTIES GAS SHNIZZ PRE-ROLL 10PK 3.5G"
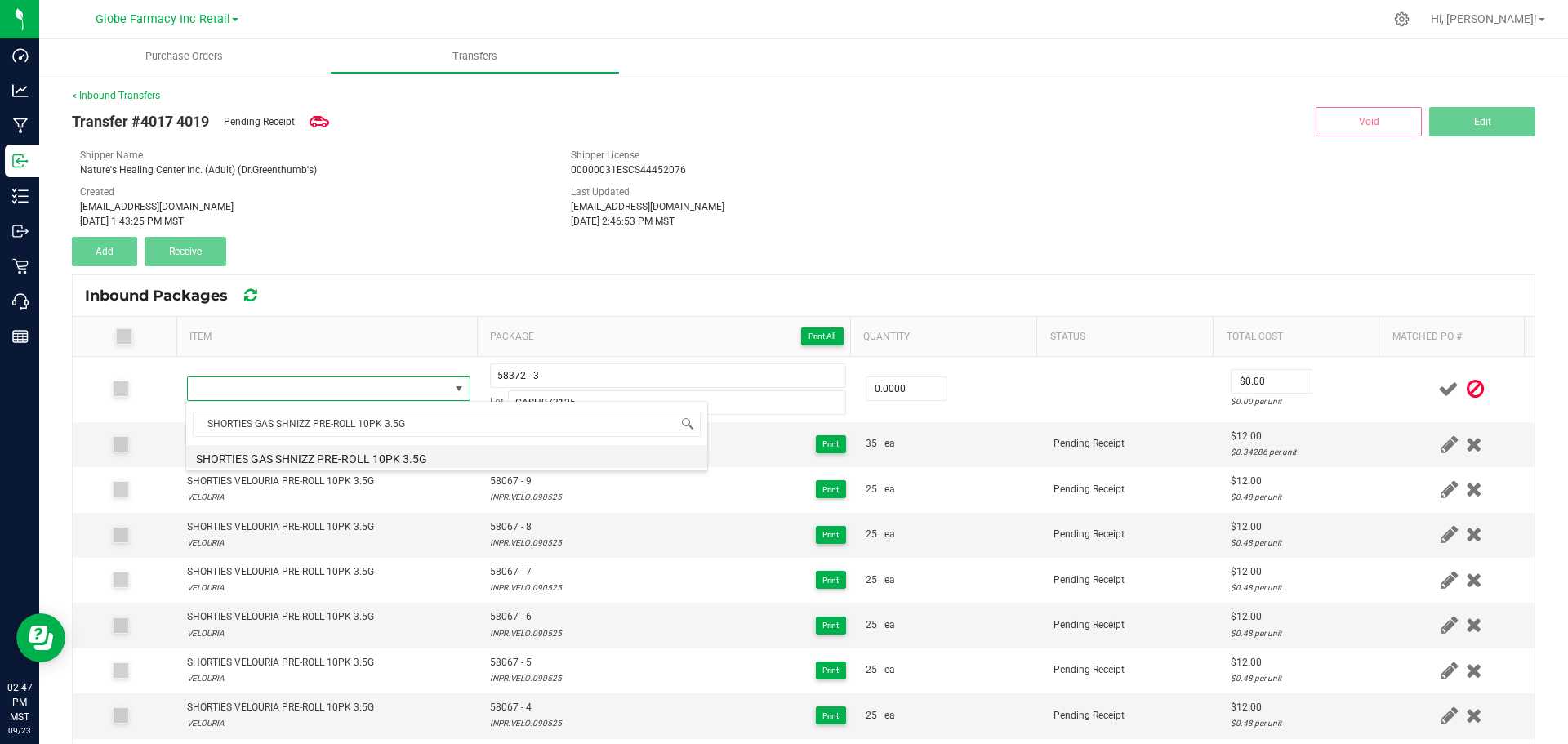
click at [374, 463] on li "SHORTIES GAS SHNIZZ PRE-ROLL 10PK 3.5G" at bounding box center [446, 456] width 521 height 23
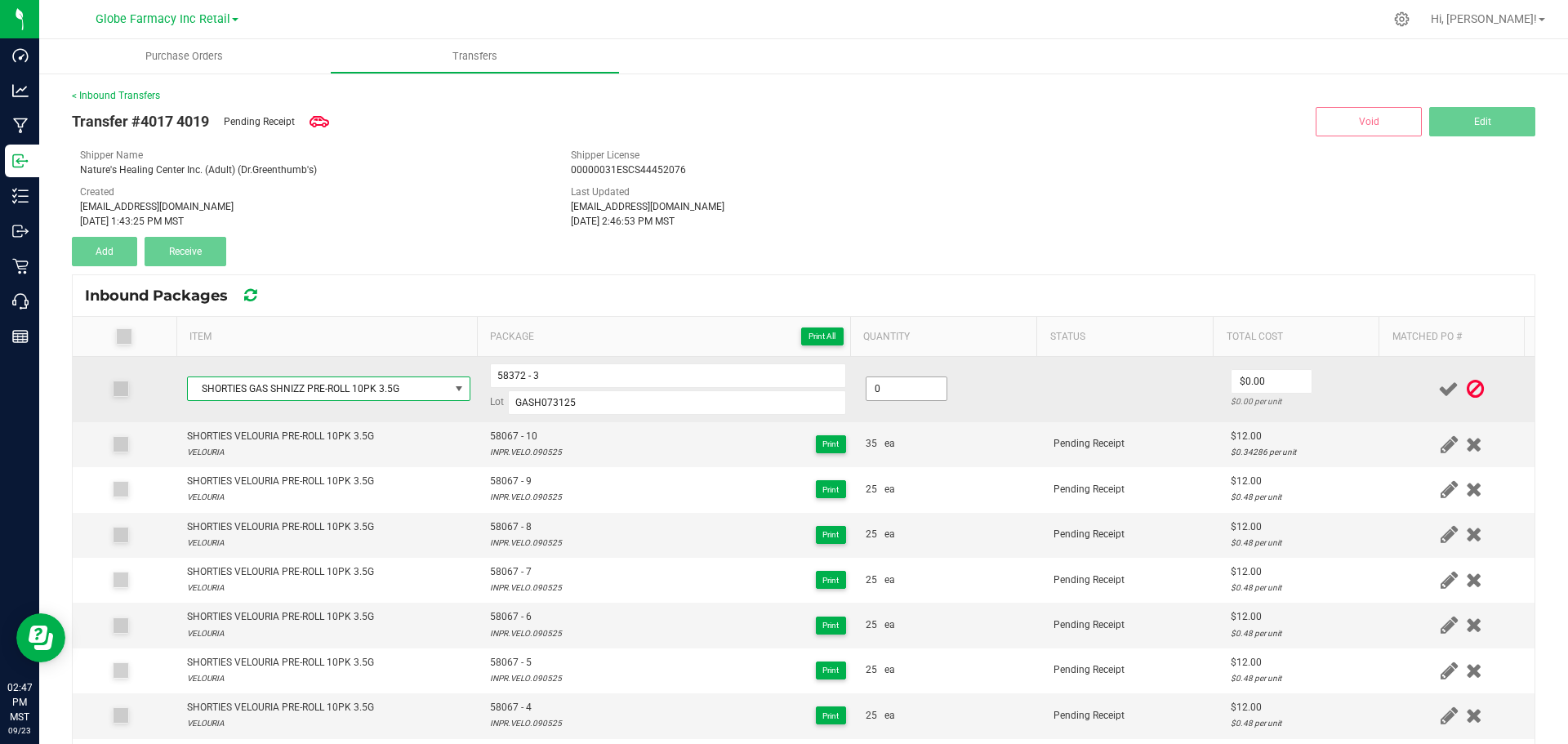
click at [925, 393] on input "0" at bounding box center [907, 388] width 80 height 23
type input "25 ea"
type input "$9.00"
drag, startPoint x: 1308, startPoint y: 373, endPoint x: 1318, endPoint y: 378, distance: 11.2
click at [1311, 374] on td "$9.00 $0.36 per unit" at bounding box center [1304, 389] width 168 height 66
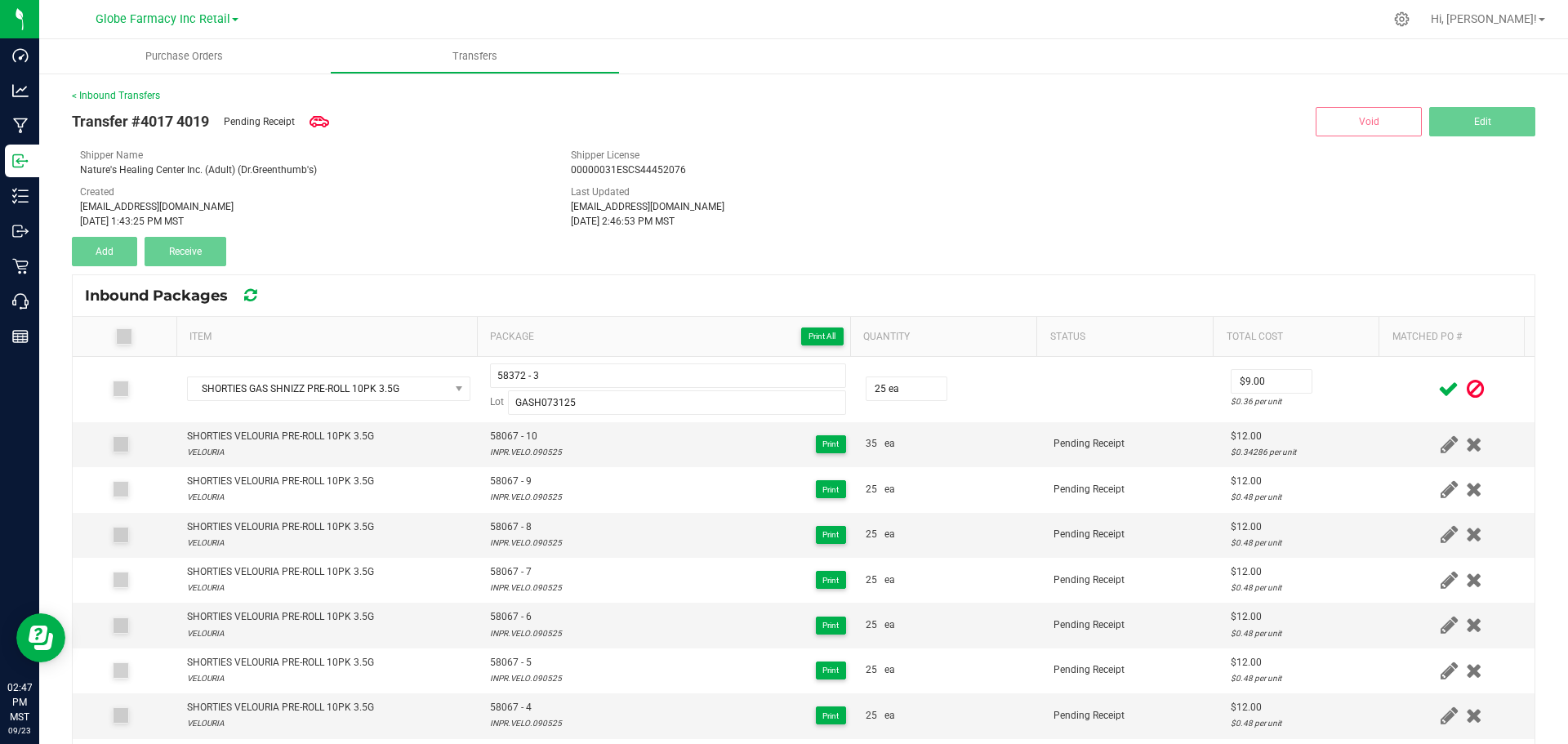
click at [1439, 388] on icon at bounding box center [1448, 388] width 21 height 21
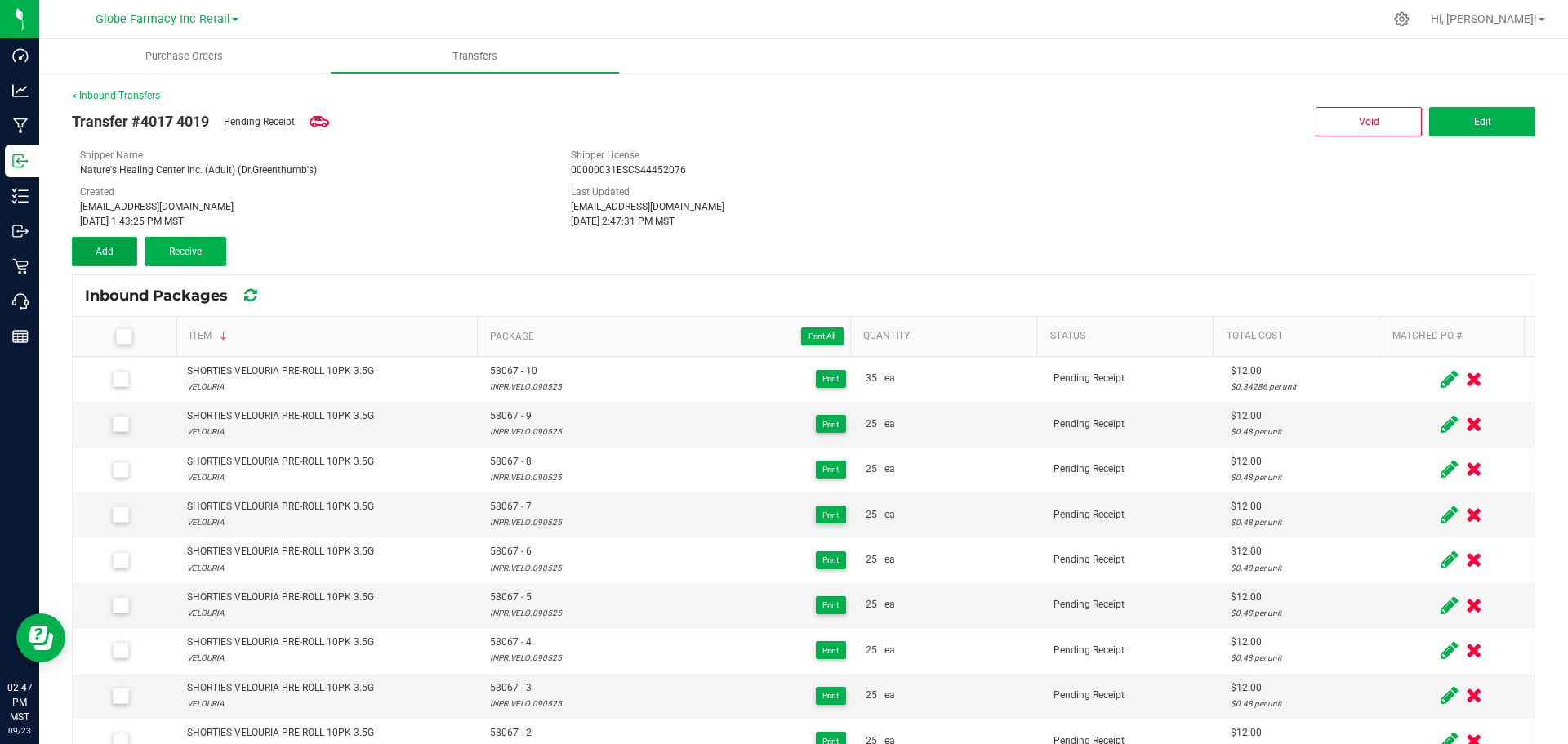
click at [94, 238] on button "Add" at bounding box center [104, 252] width 66 height 29
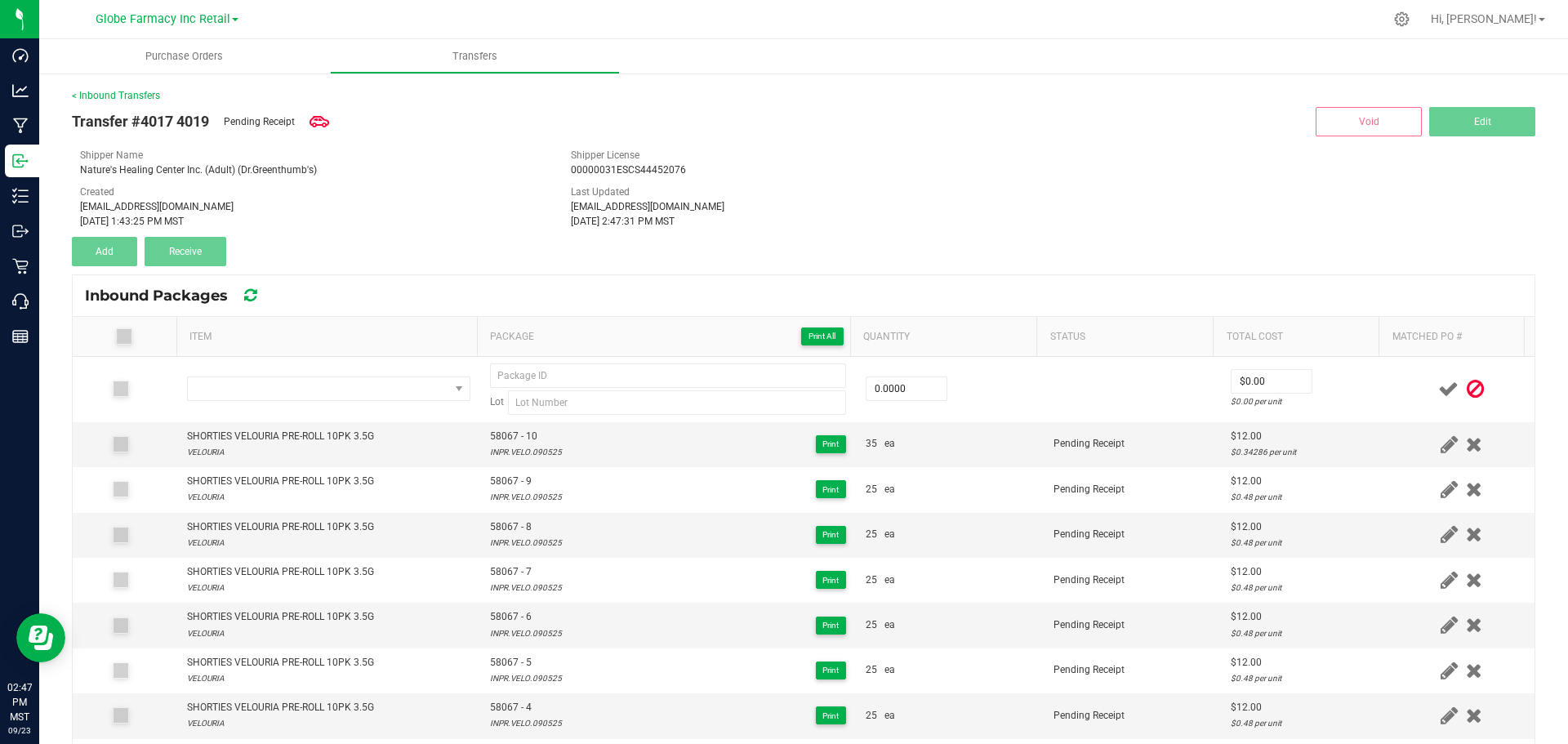
click at [272, 338] on th "Item" at bounding box center [327, 336] width 301 height 40
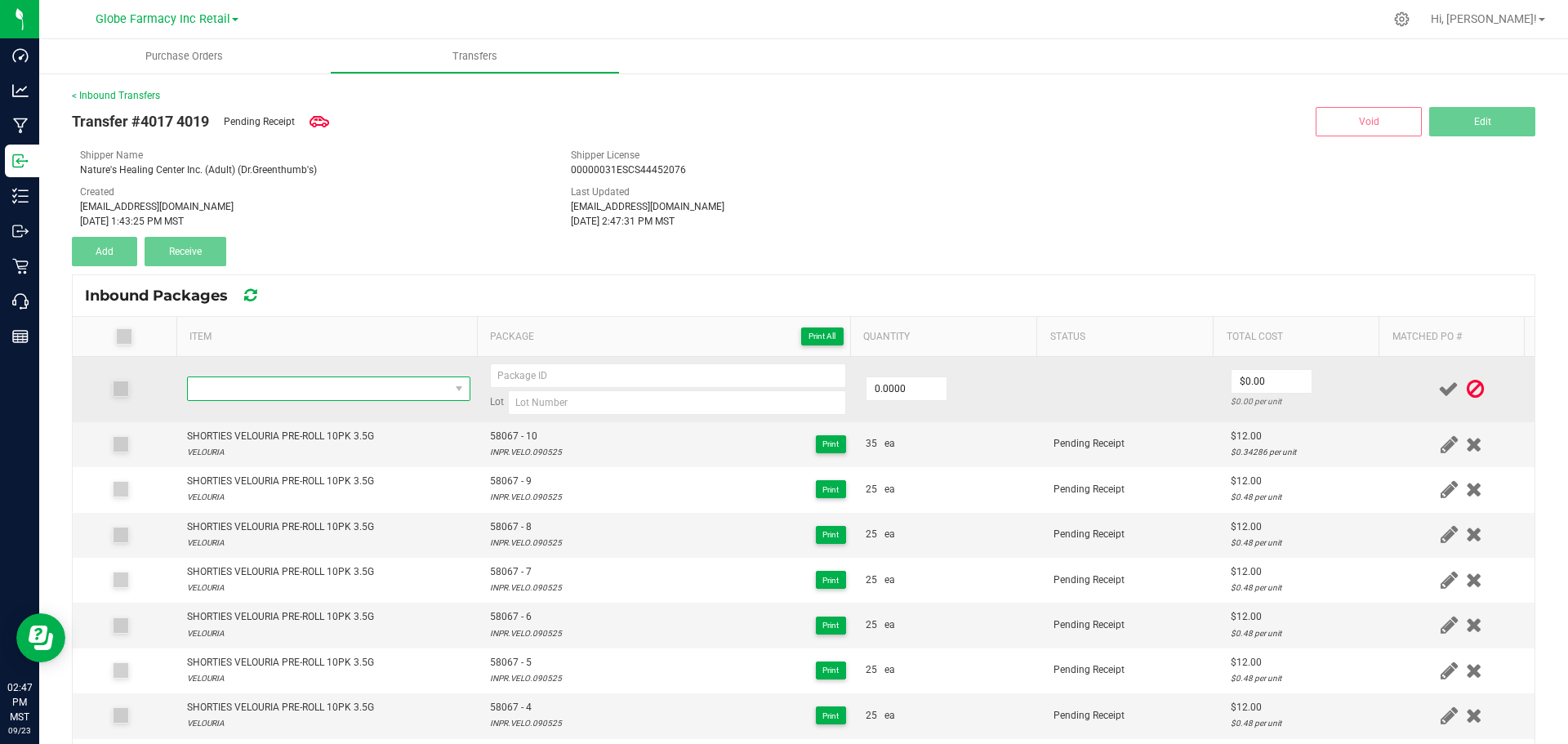
click at [280, 383] on span "NO DATA FOUND" at bounding box center [319, 388] width 262 height 23
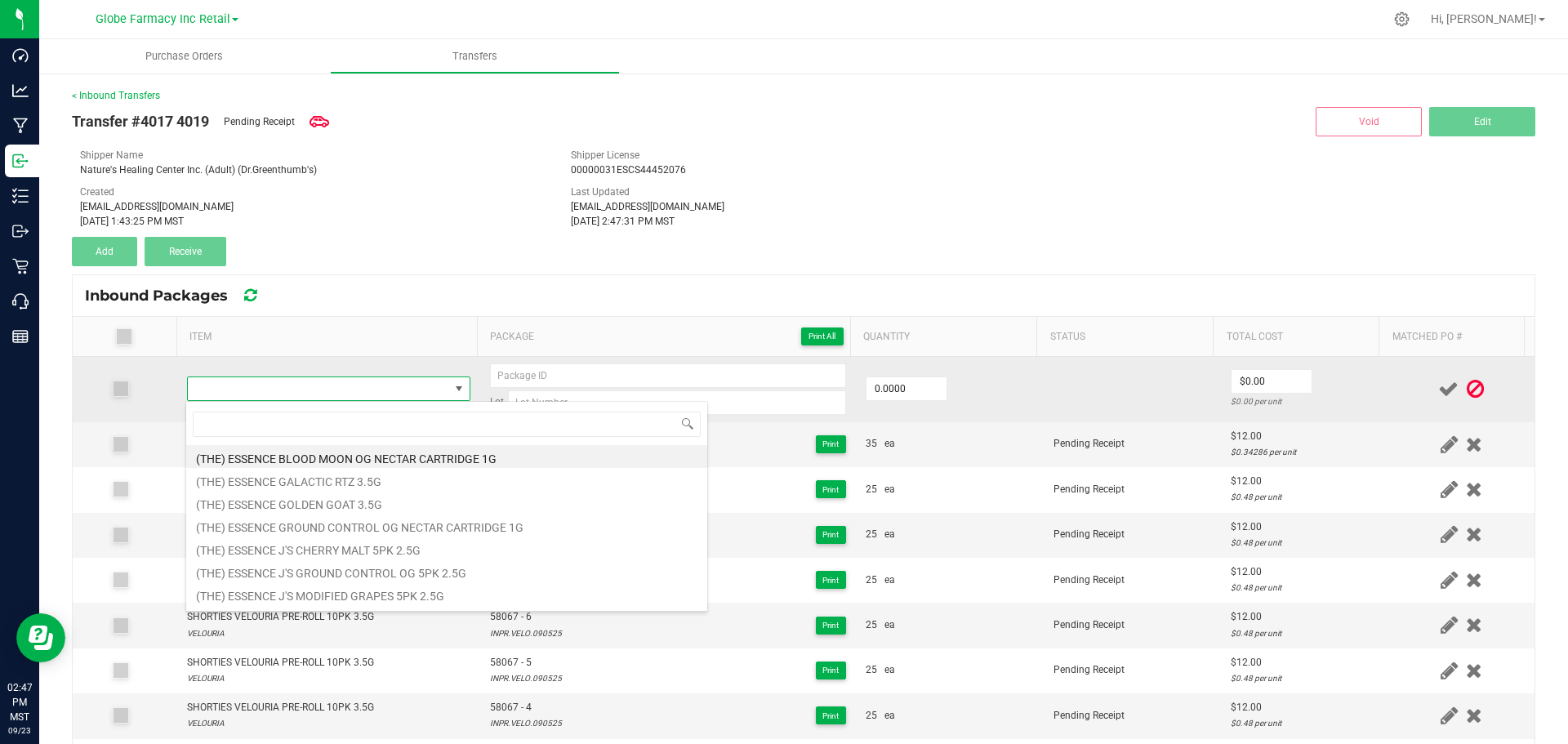
type input "SHORTIES GAS SHNIZZ PRE-ROLL 10PK 3.5G"
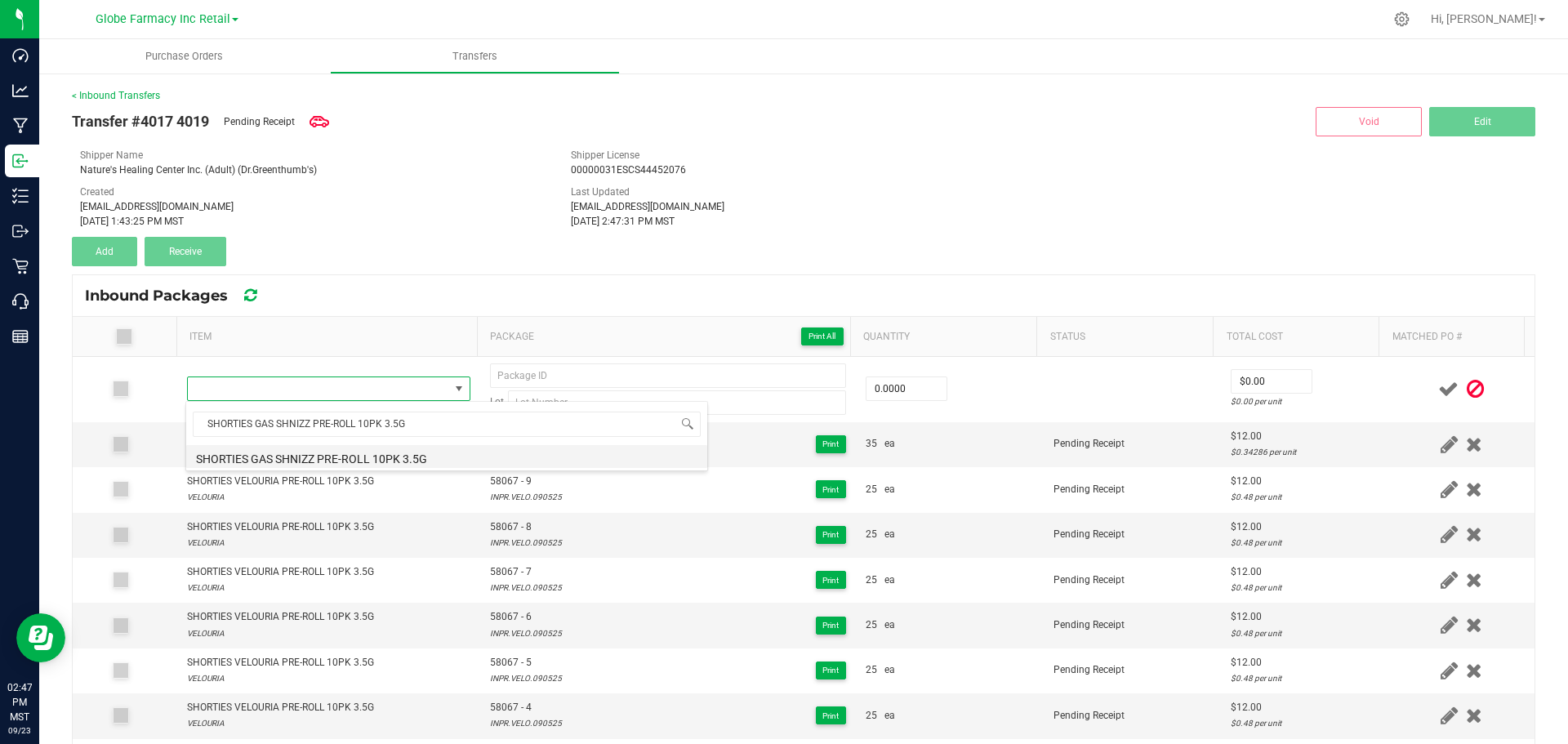
click at [340, 467] on li "SHORTIES GAS SHNIZZ PRE-ROLL 10PK 3.5G" at bounding box center [446, 456] width 521 height 23
type input "0 ea"
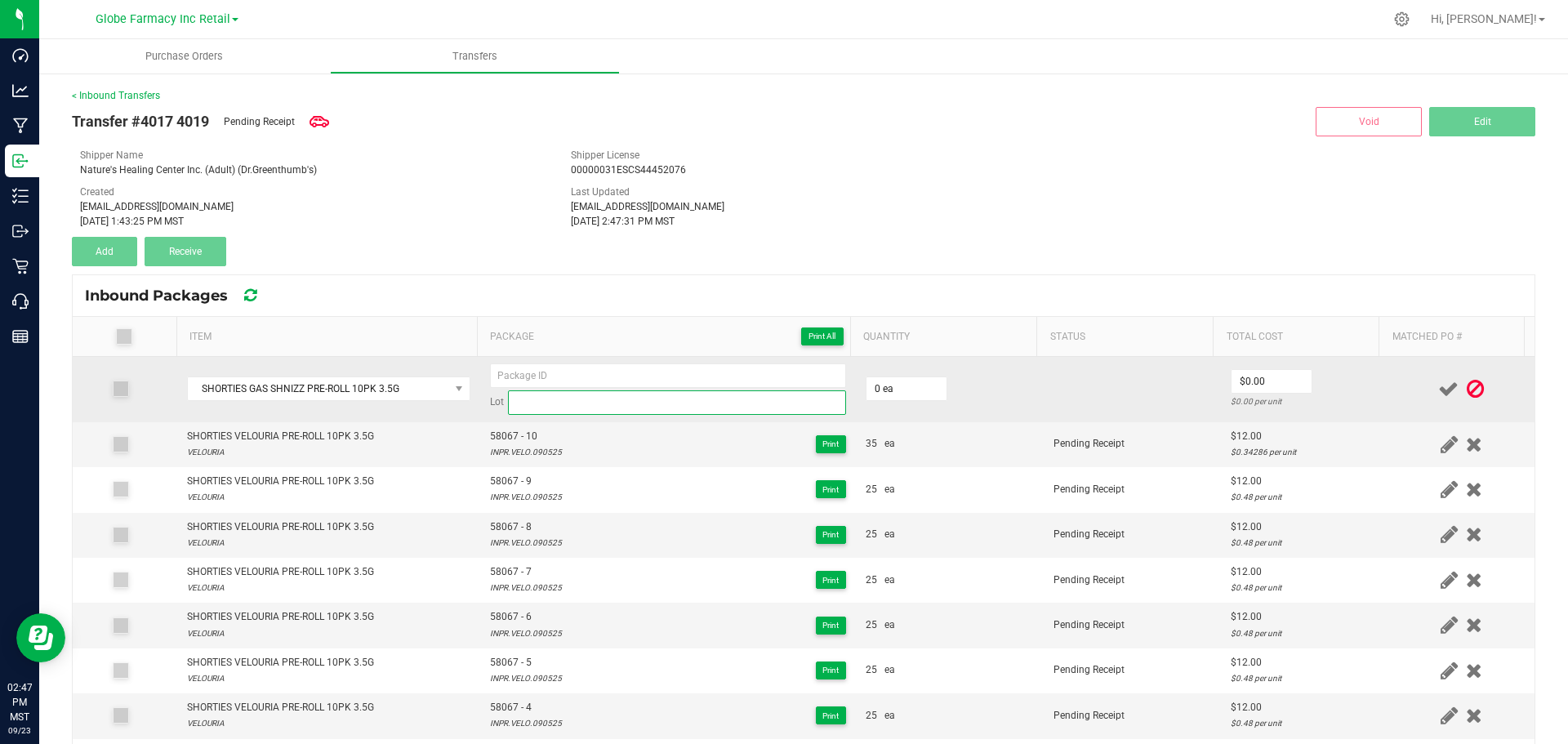
click at [614, 398] on input at bounding box center [677, 402] width 338 height 25
paste input "GASH073125"
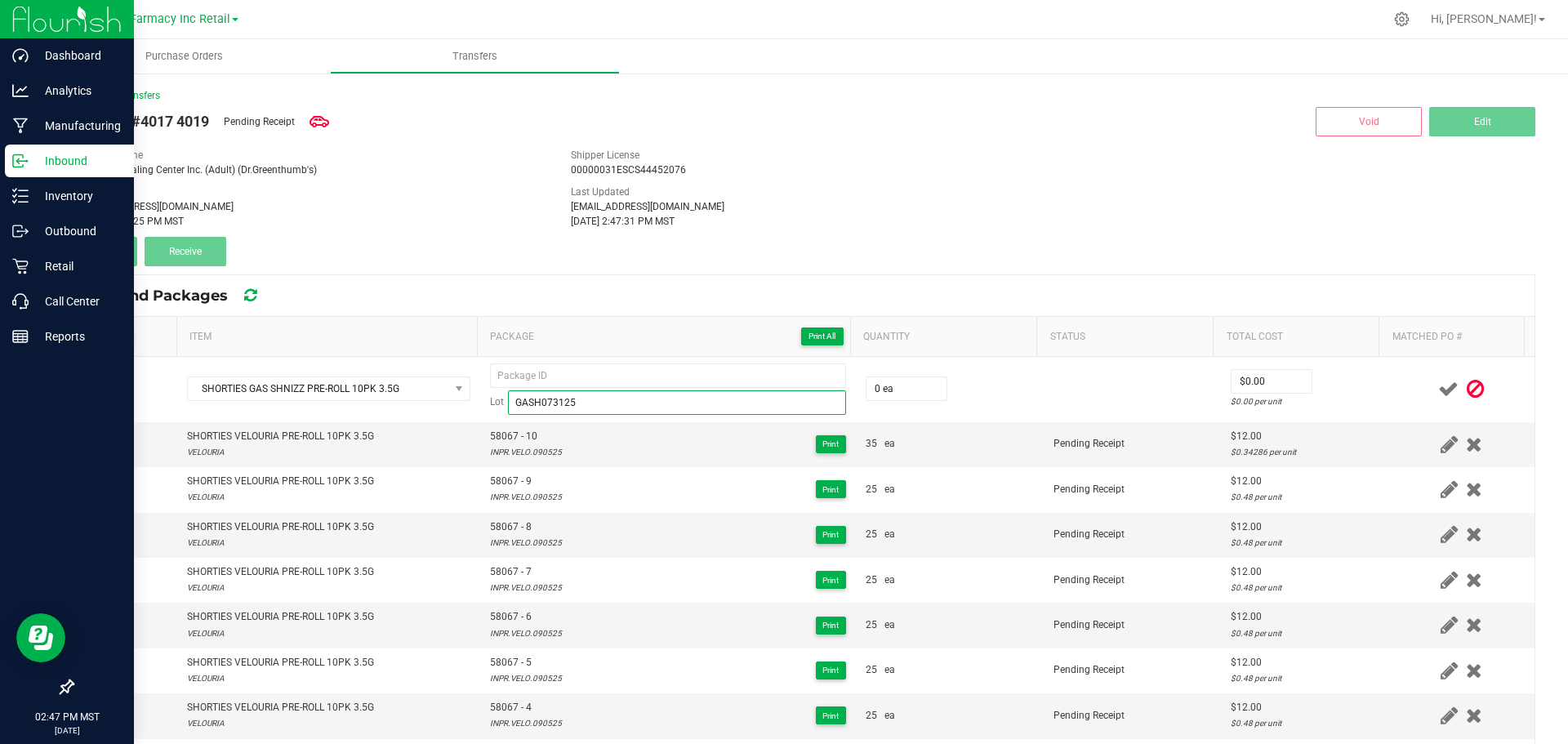
type input "GASH073125"
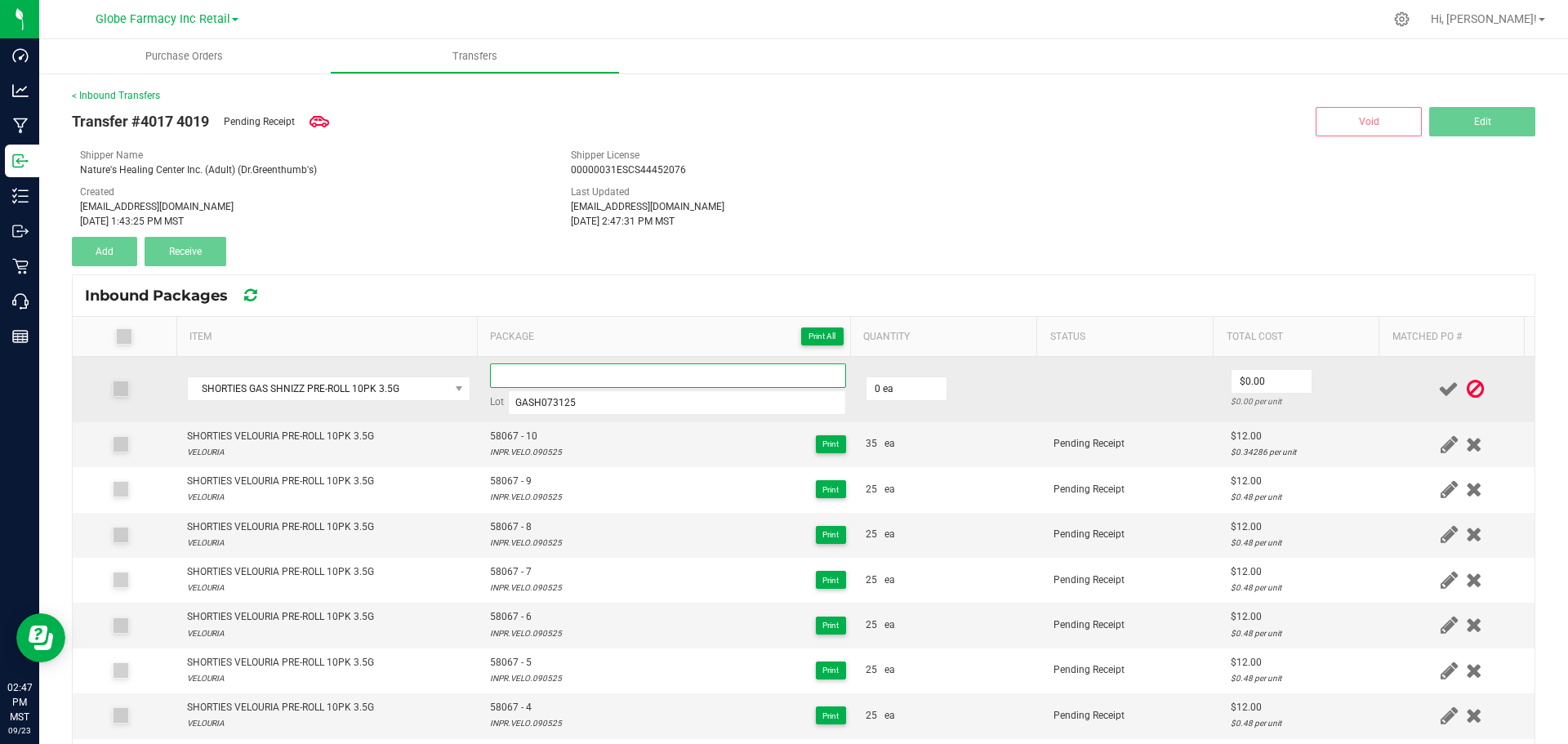
click at [677, 385] on input at bounding box center [668, 375] width 356 height 25
paste input "58372"
type input "58372 - 4"
click at [910, 394] on input "0" at bounding box center [907, 388] width 80 height 23
type input "25 ea"
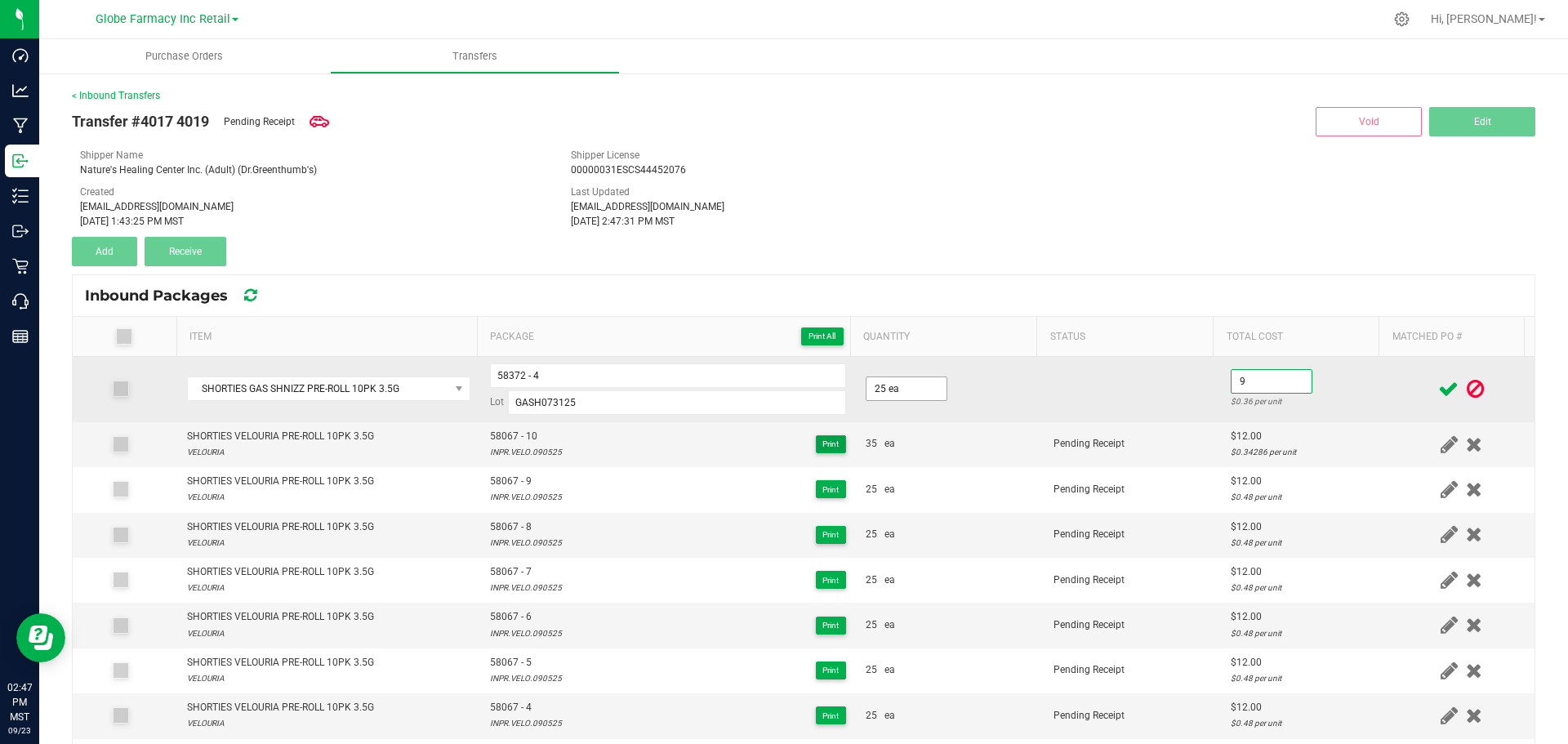
type input "$9.00"
click at [1357, 388] on td "$9.00 $0.36 per unit" at bounding box center [1304, 389] width 168 height 66
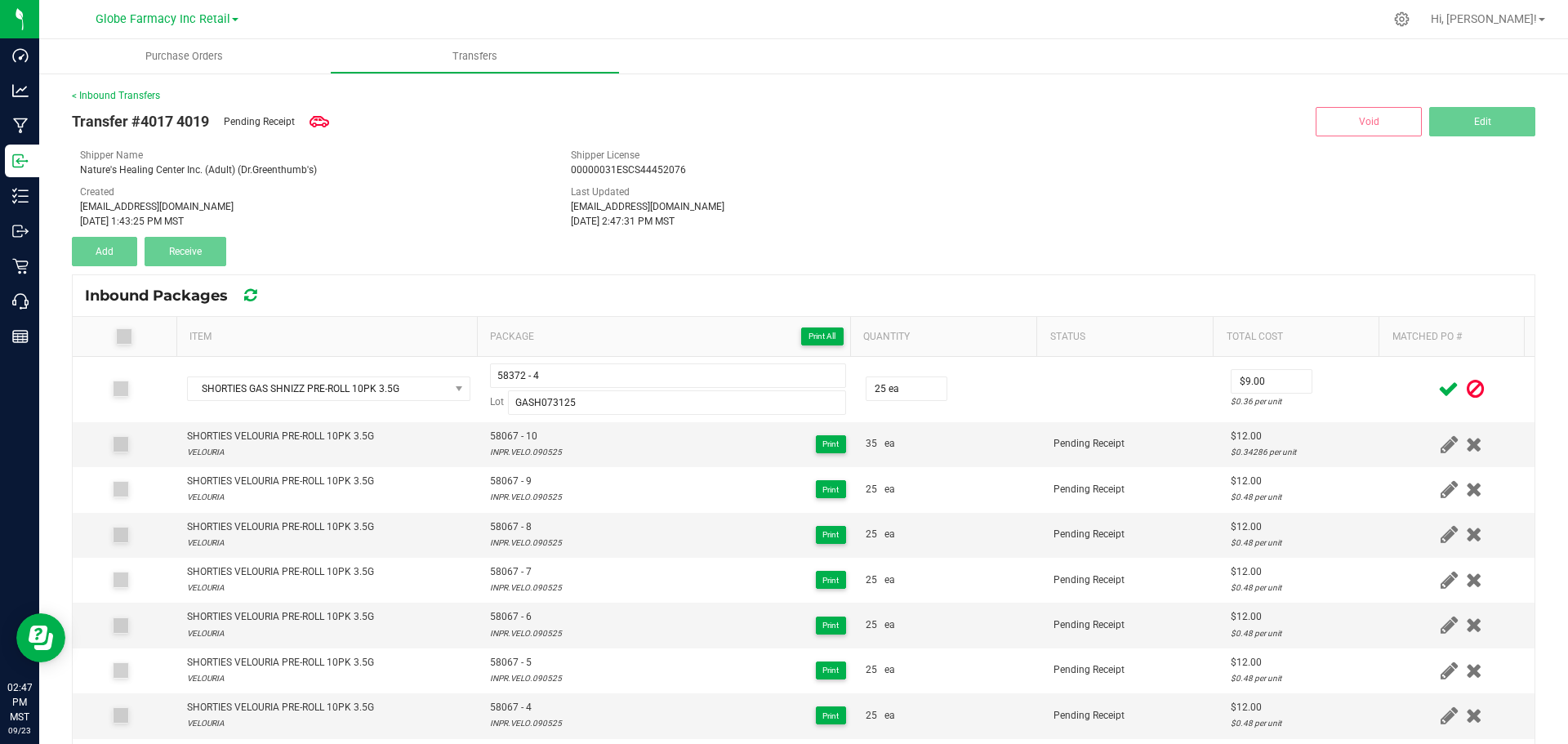
click at [1439, 388] on icon at bounding box center [1448, 388] width 21 height 21
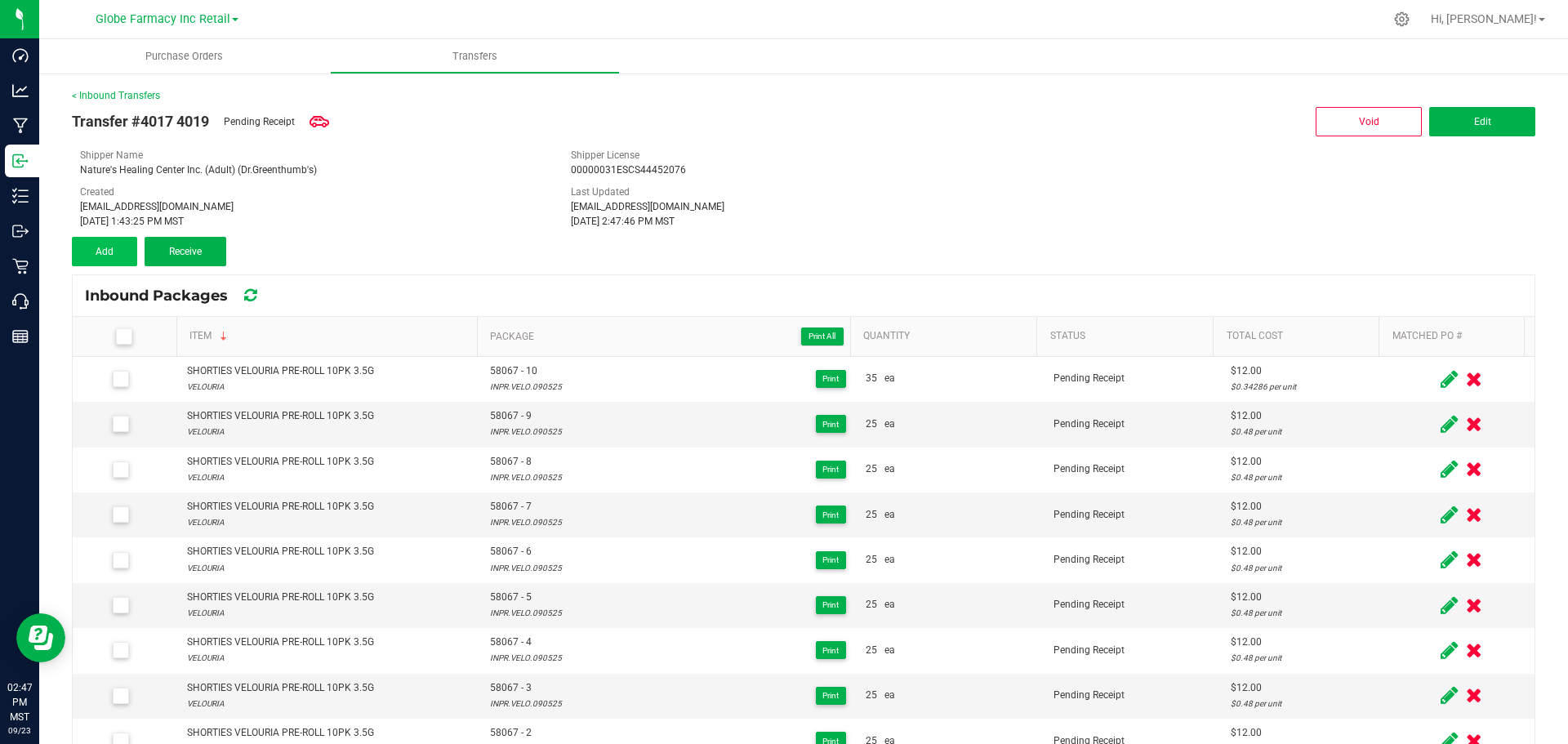
click at [137, 244] on div "Add" at bounding box center [108, 252] width 73 height 29
click at [121, 257] on button "Add" at bounding box center [104, 252] width 66 height 29
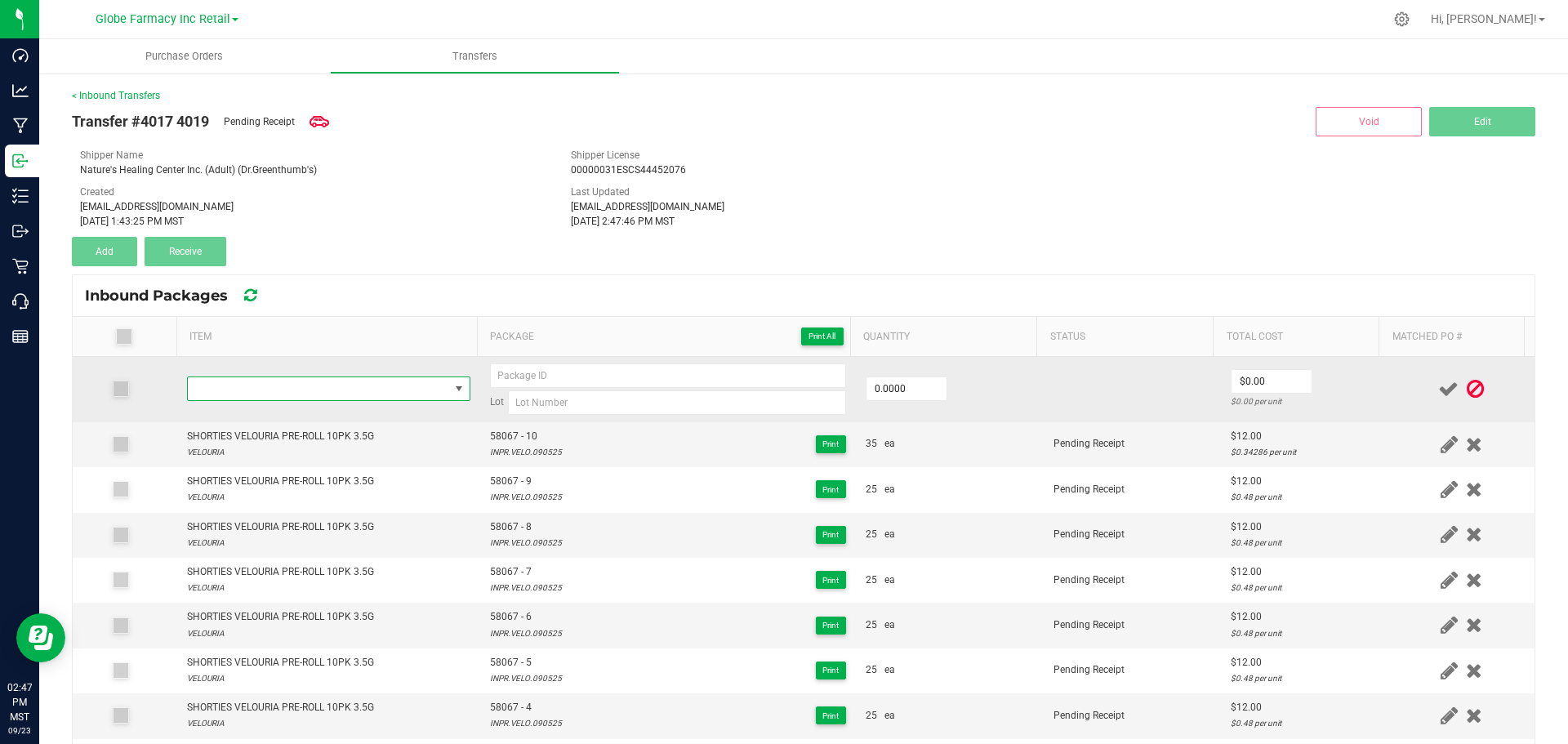
click at [346, 380] on span "NO DATA FOUND" at bounding box center [319, 388] width 262 height 23
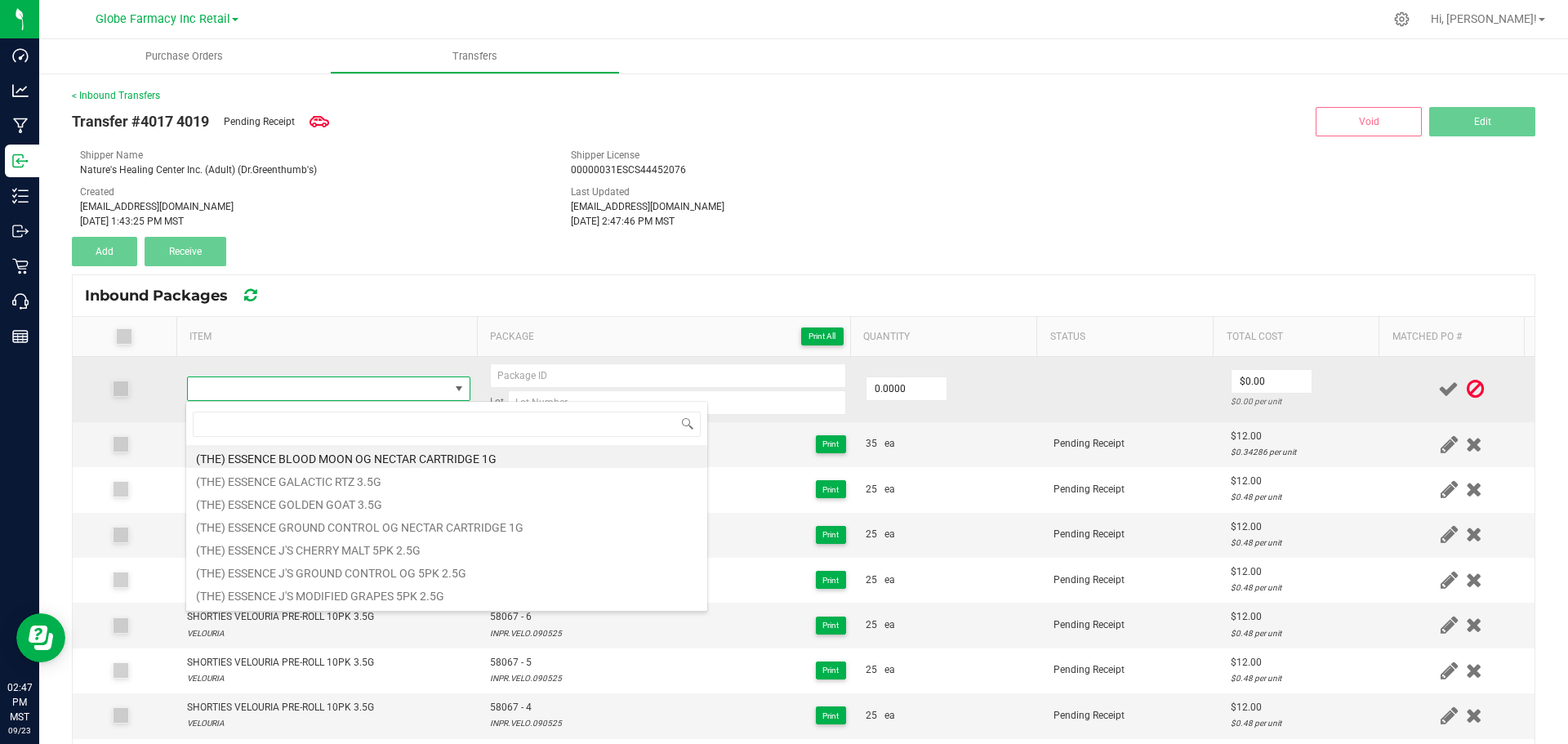
type input "DGT MOTOR BREATH 3.5G"
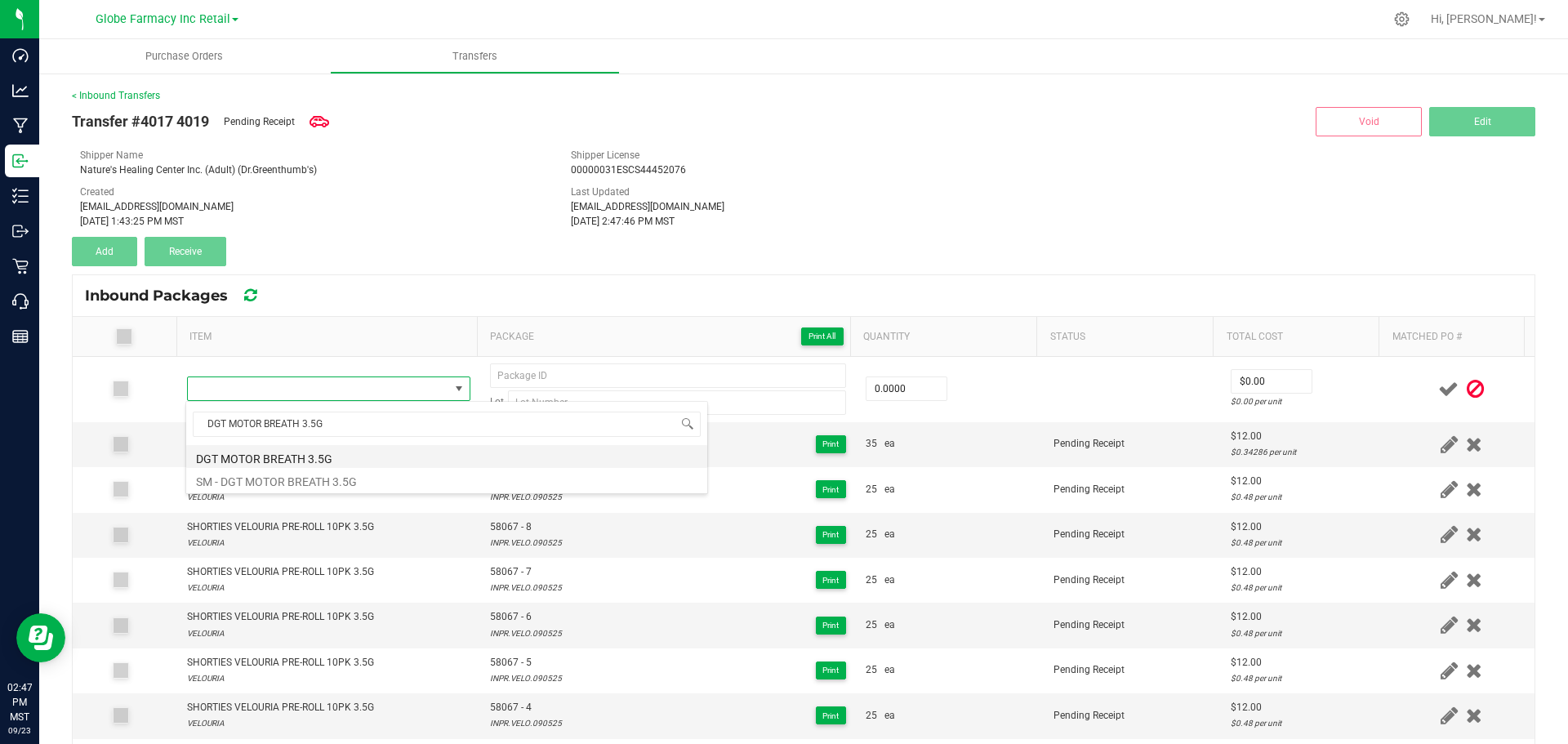
click at [340, 457] on li "DGT MOTOR BREATH 3.5G" at bounding box center [446, 456] width 521 height 23
type input "0 ea"
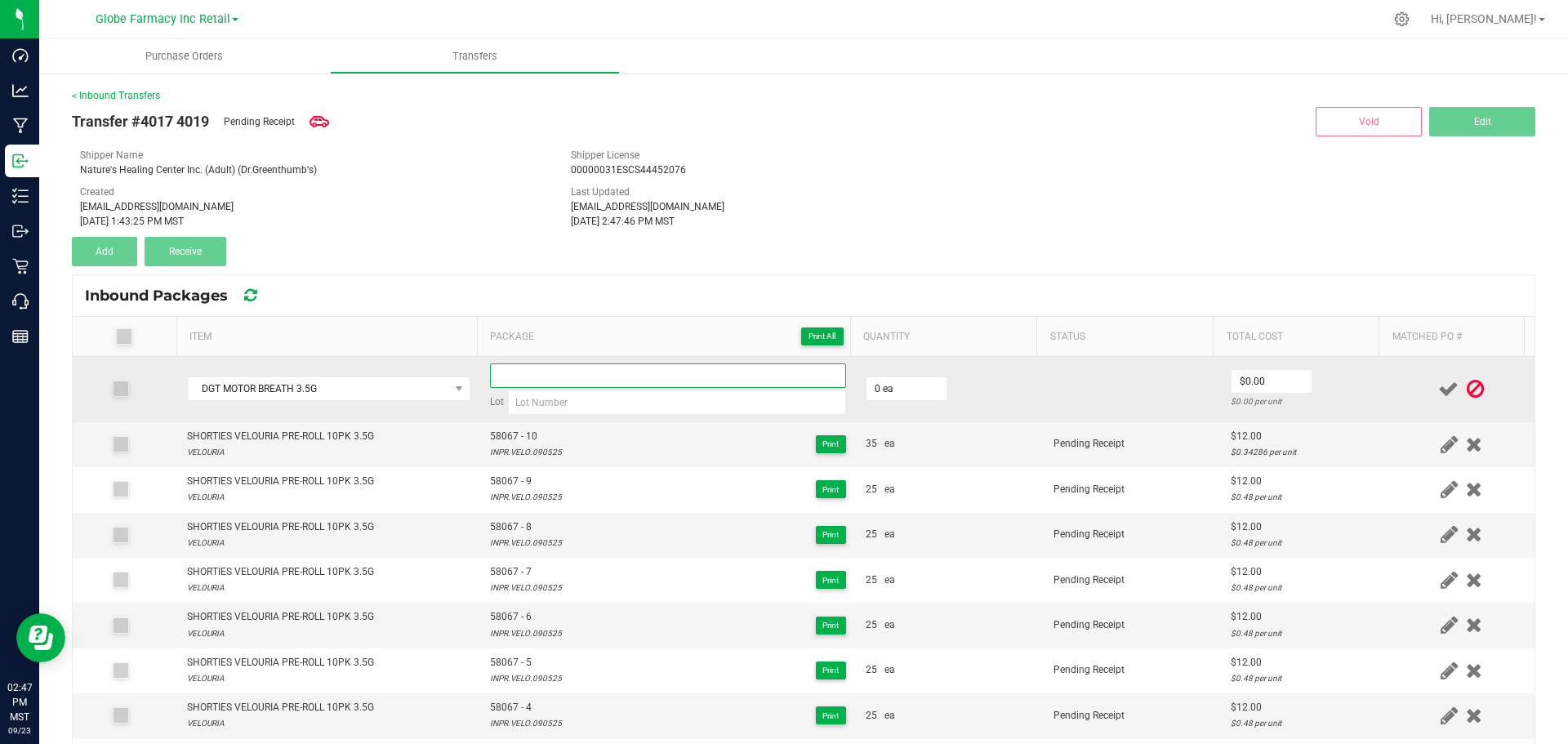
drag, startPoint x: 500, startPoint y: 380, endPoint x: 510, endPoint y: 386, distance: 11.7
click at [501, 380] on input at bounding box center [668, 375] width 356 height 25
paste input "56333"
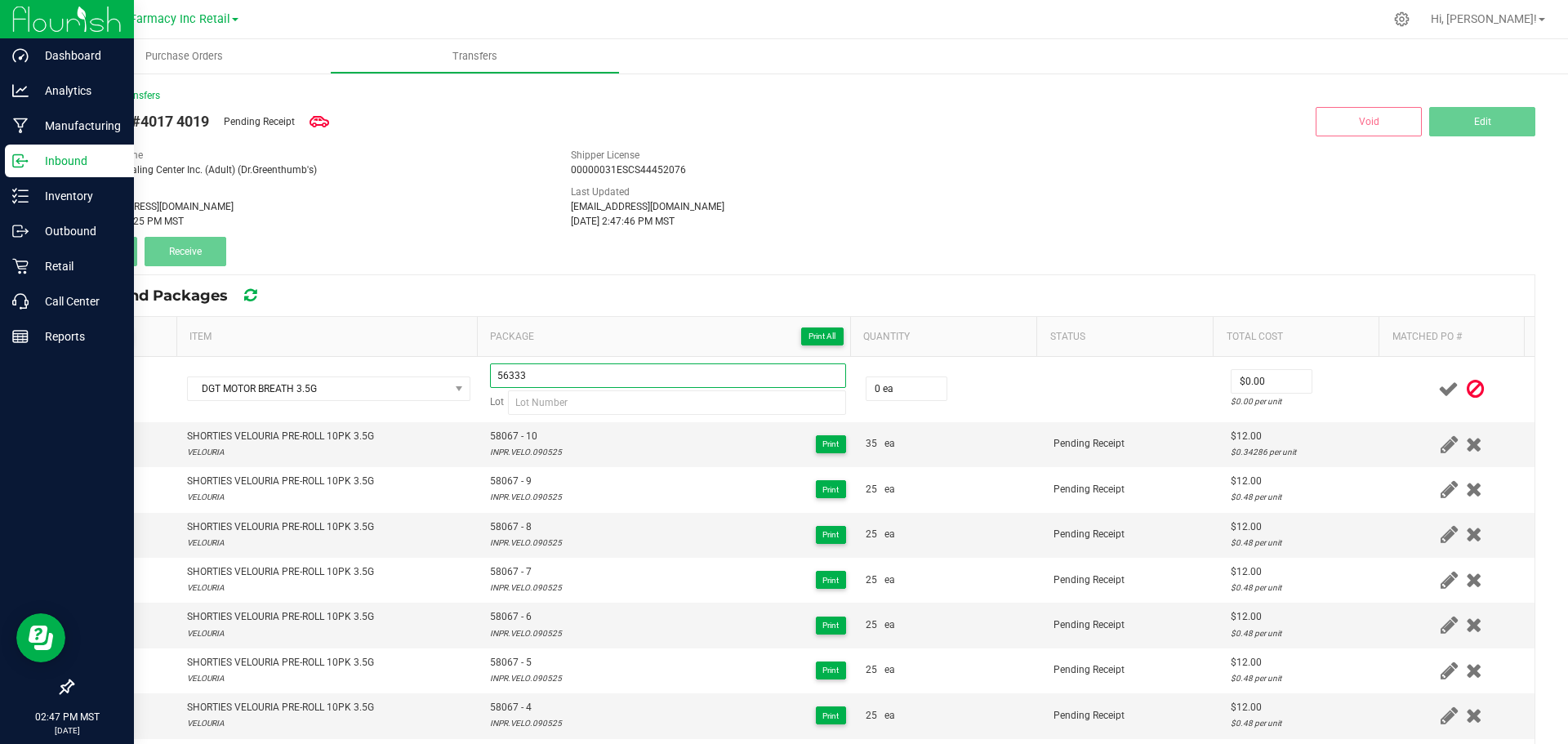
type input "56333"
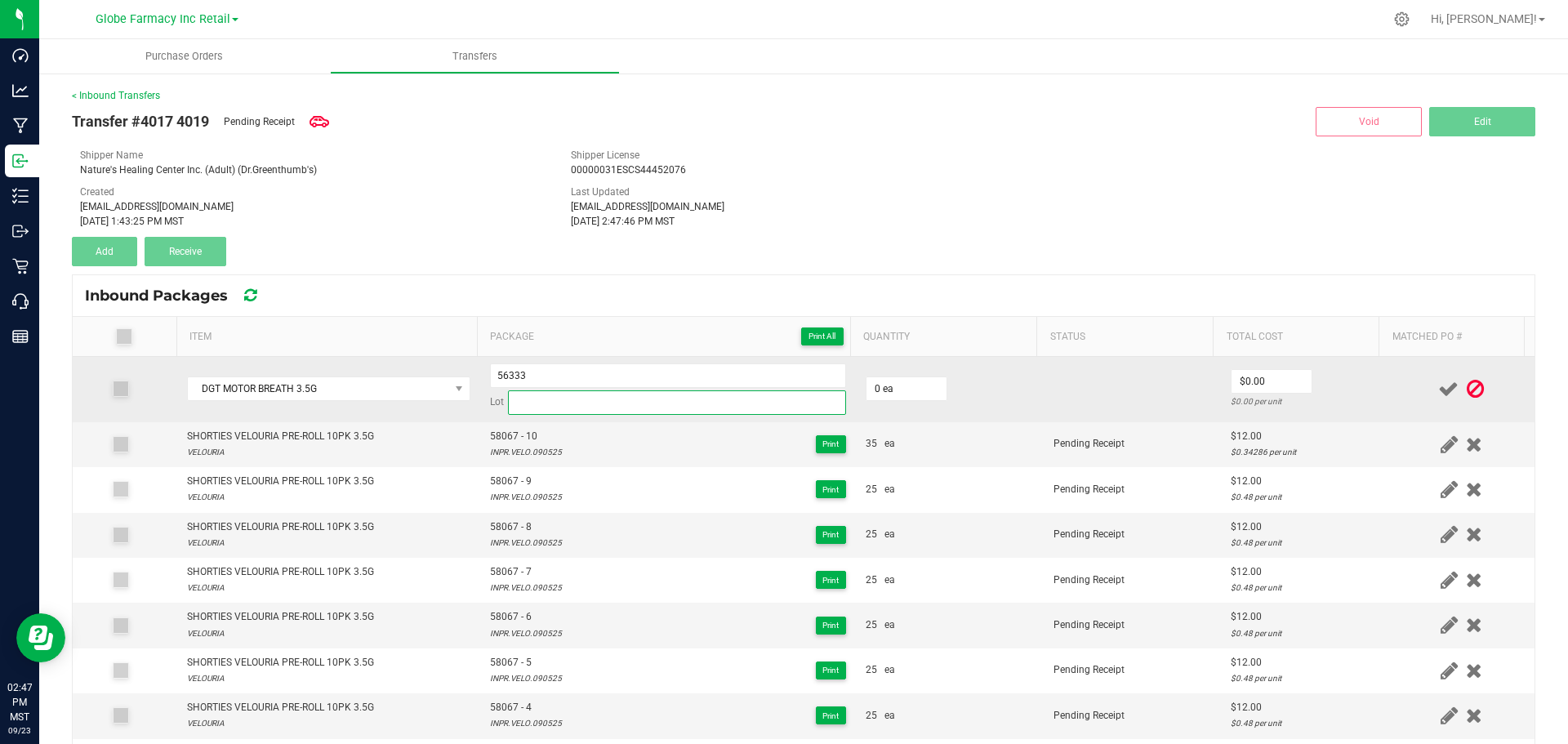
click at [579, 401] on input at bounding box center [677, 402] width 338 height 25
click at [541, 417] on td "56333 Lot" at bounding box center [668, 389] width 376 height 66
click at [538, 406] on input at bounding box center [677, 402] width 338 height 25
paste input "MOTB063025"
type input "MOTB063025"
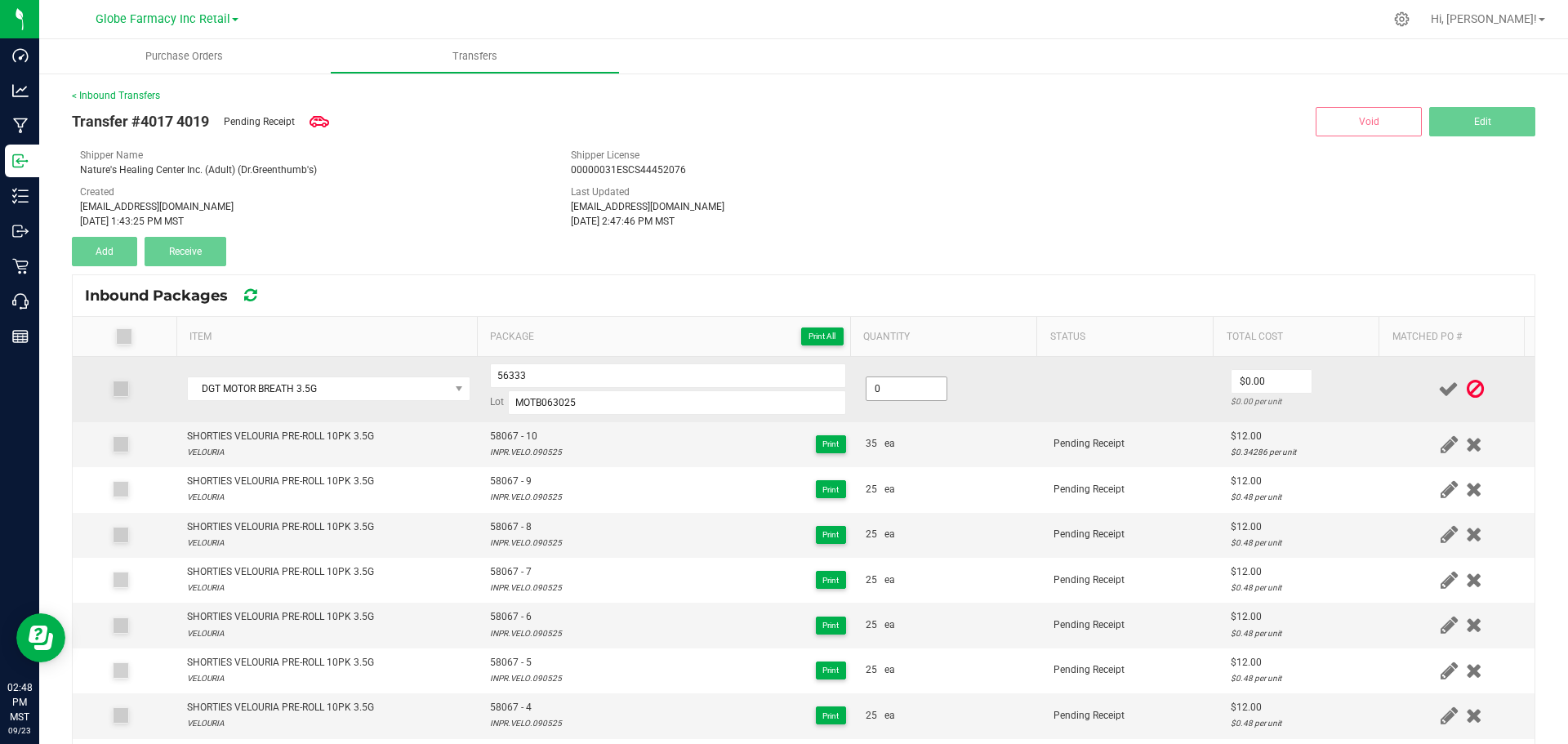
click at [902, 385] on input "0" at bounding box center [907, 388] width 80 height 23
type input "50 ea"
type input "$12.00"
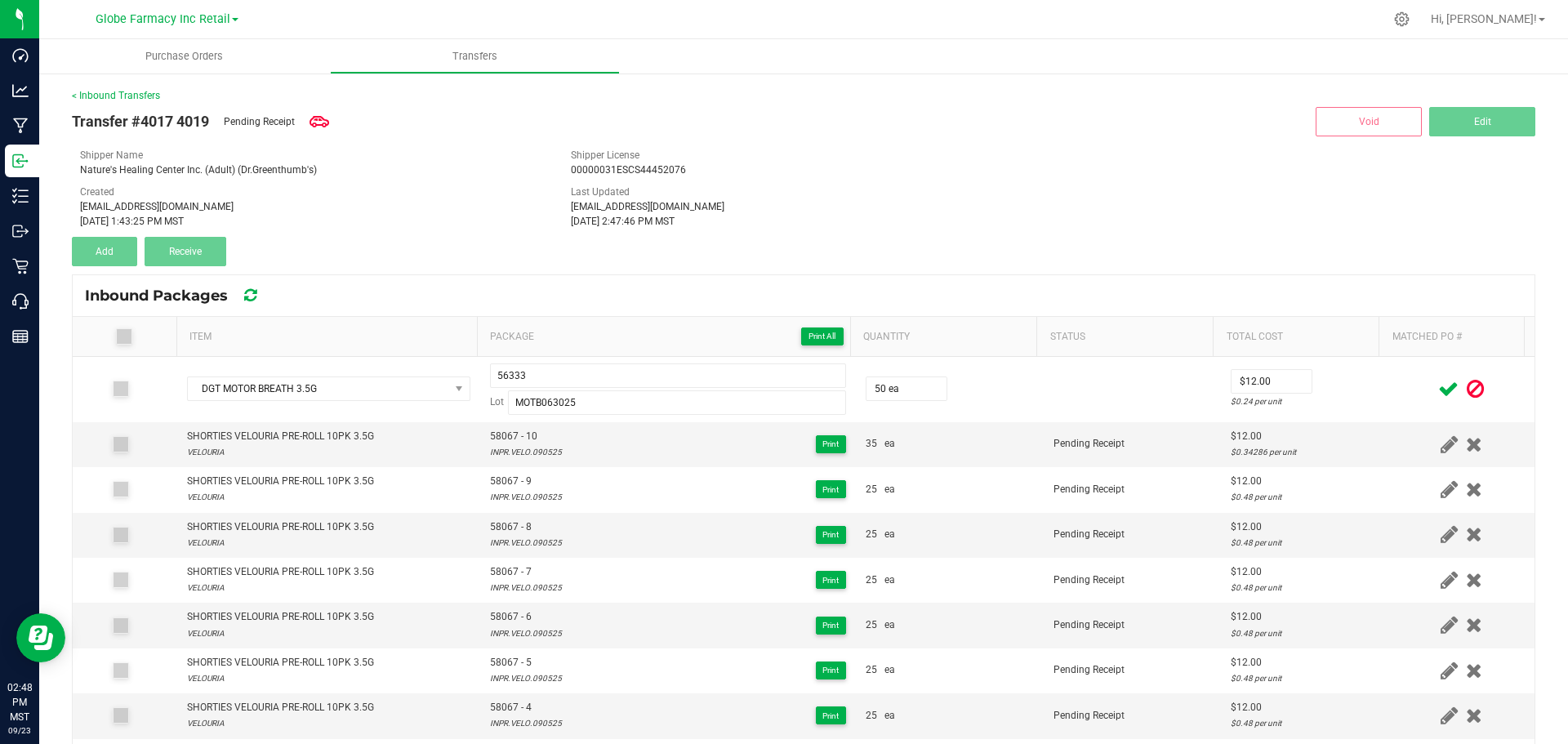
click at [1435, 386] on span at bounding box center [1448, 389] width 28 height 31
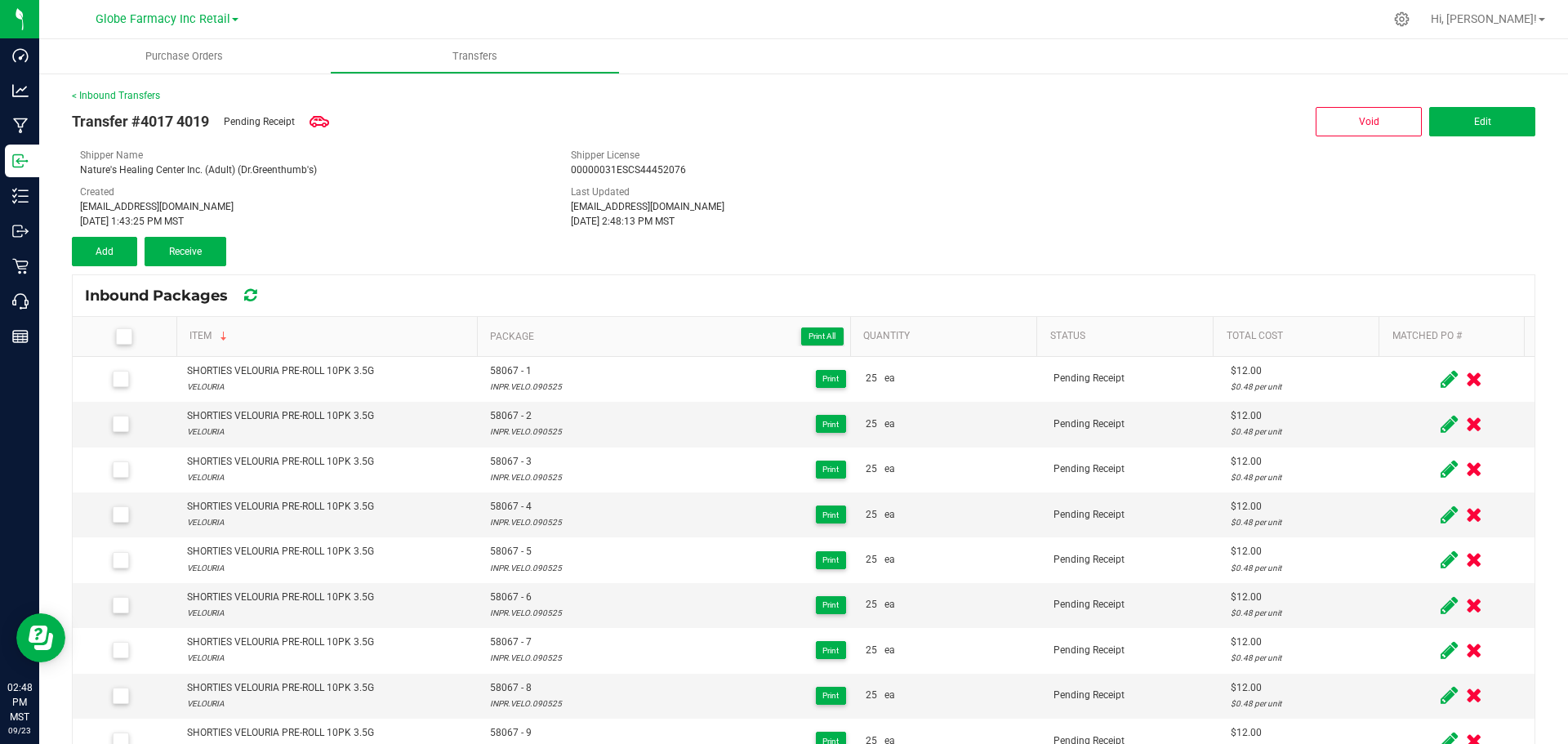
click at [105, 329] on label at bounding box center [127, 336] width 85 height 17
click at [0, 0] on input "checkbox" at bounding box center [0, 0] width 0 height 0
click at [201, 248] on span "Receive (57)" at bounding box center [185, 252] width 53 height 12
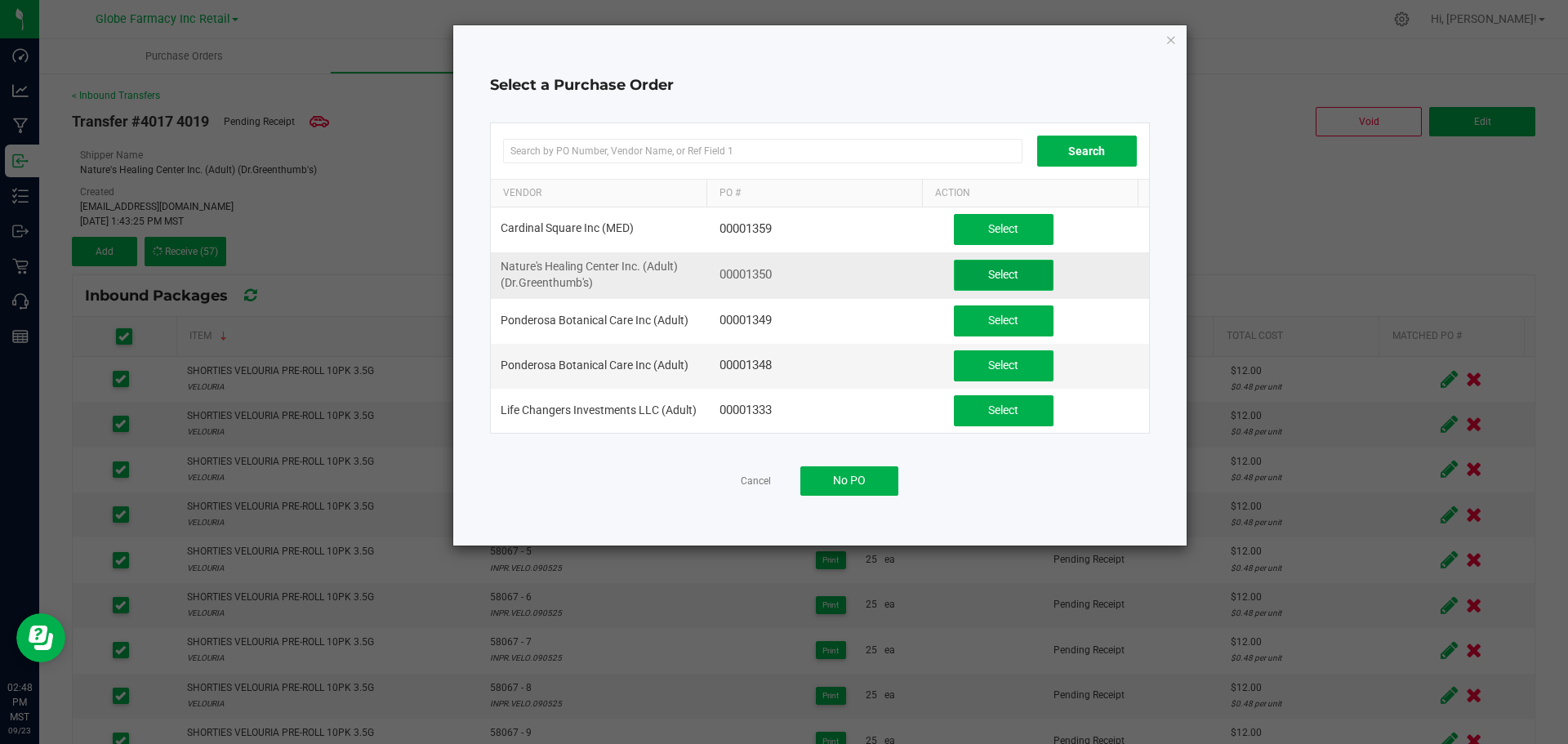
click at [994, 276] on span "Select" at bounding box center [1003, 273] width 30 height 13
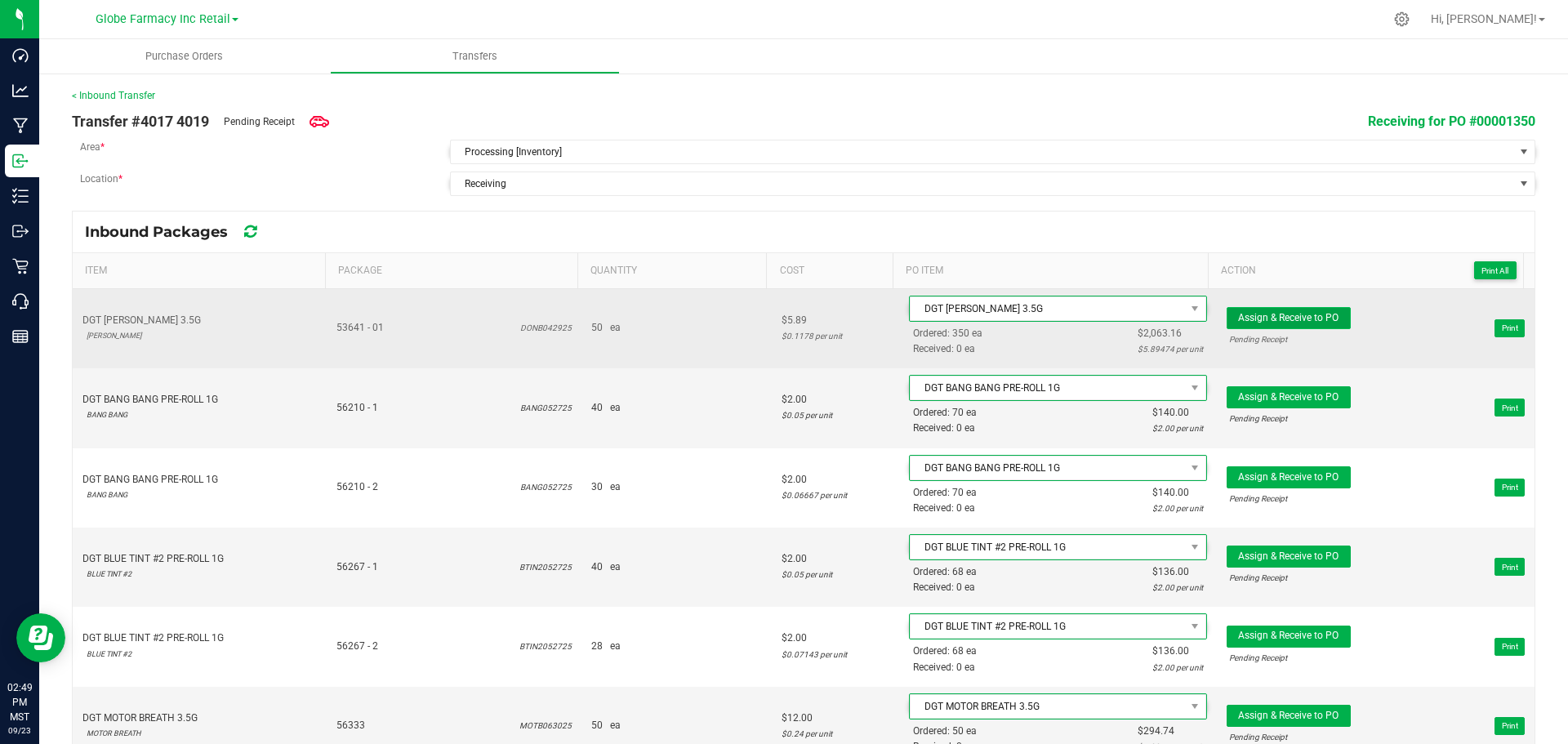
click at [1292, 324] on button "Assign & Receive to PO" at bounding box center [1289, 318] width 125 height 22
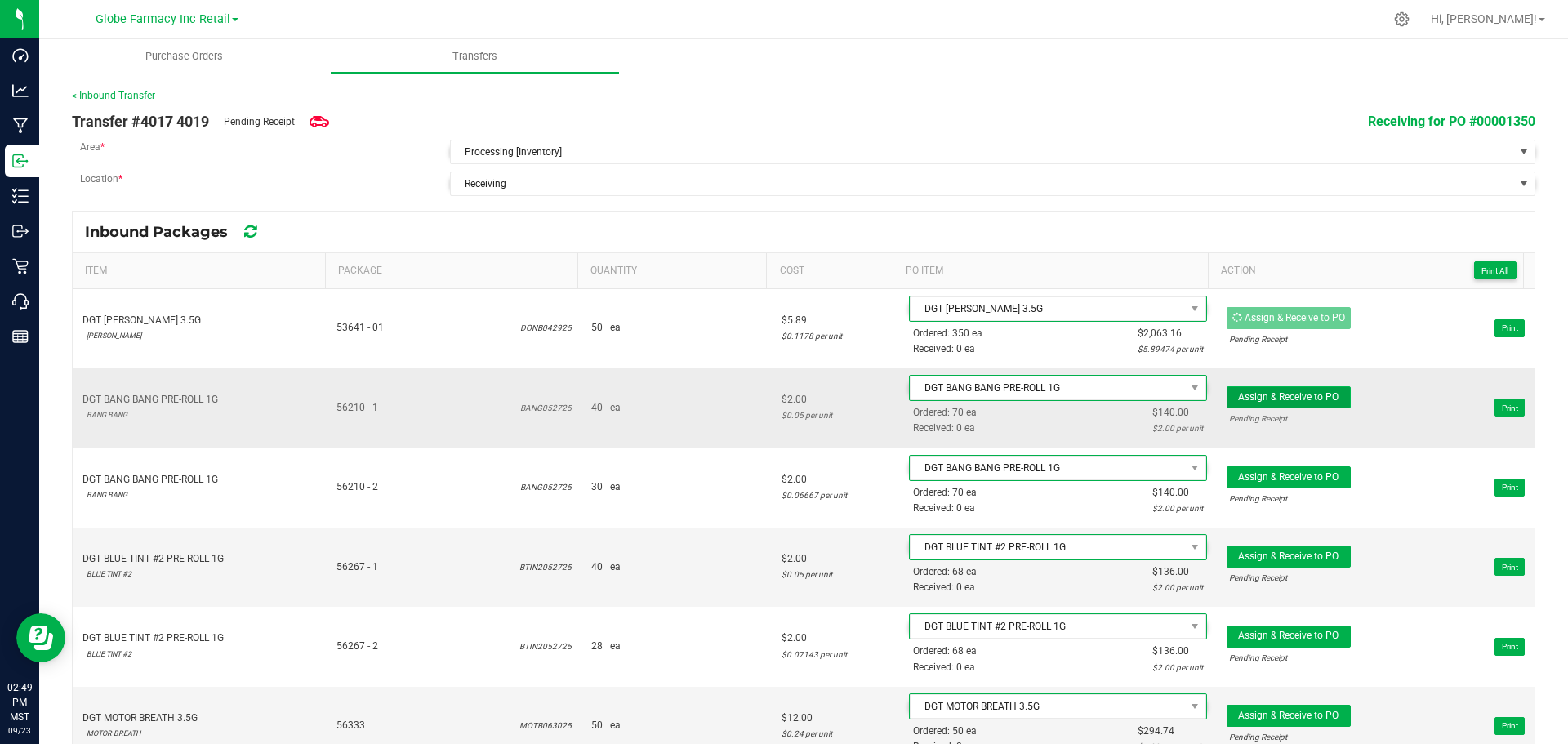
click at [1299, 393] on span "Assign & Receive to PO" at bounding box center [1289, 397] width 100 height 12
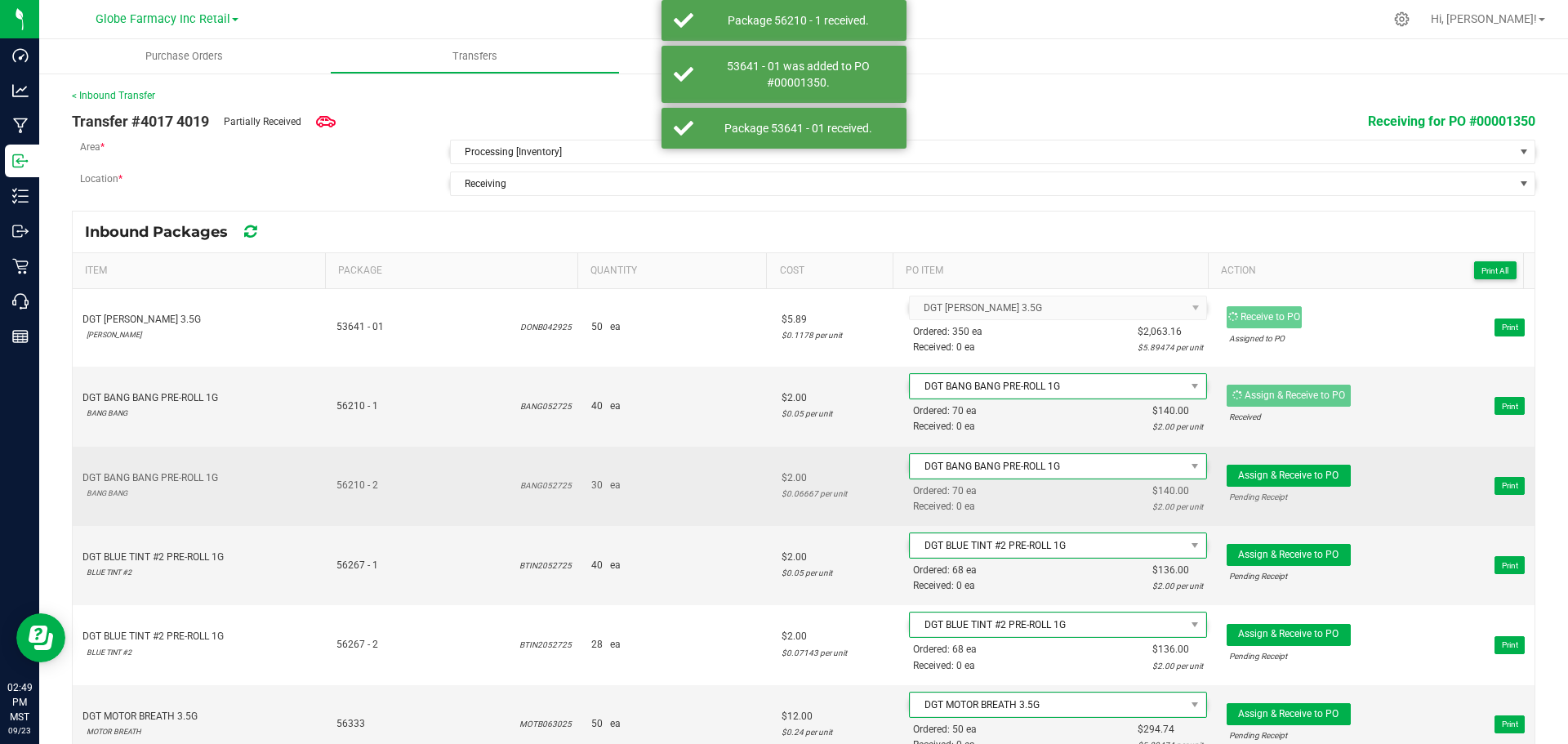
click at [1295, 460] on td "Assign & Receive to PO Pending Receipt Print" at bounding box center [1376, 486] width 318 height 79
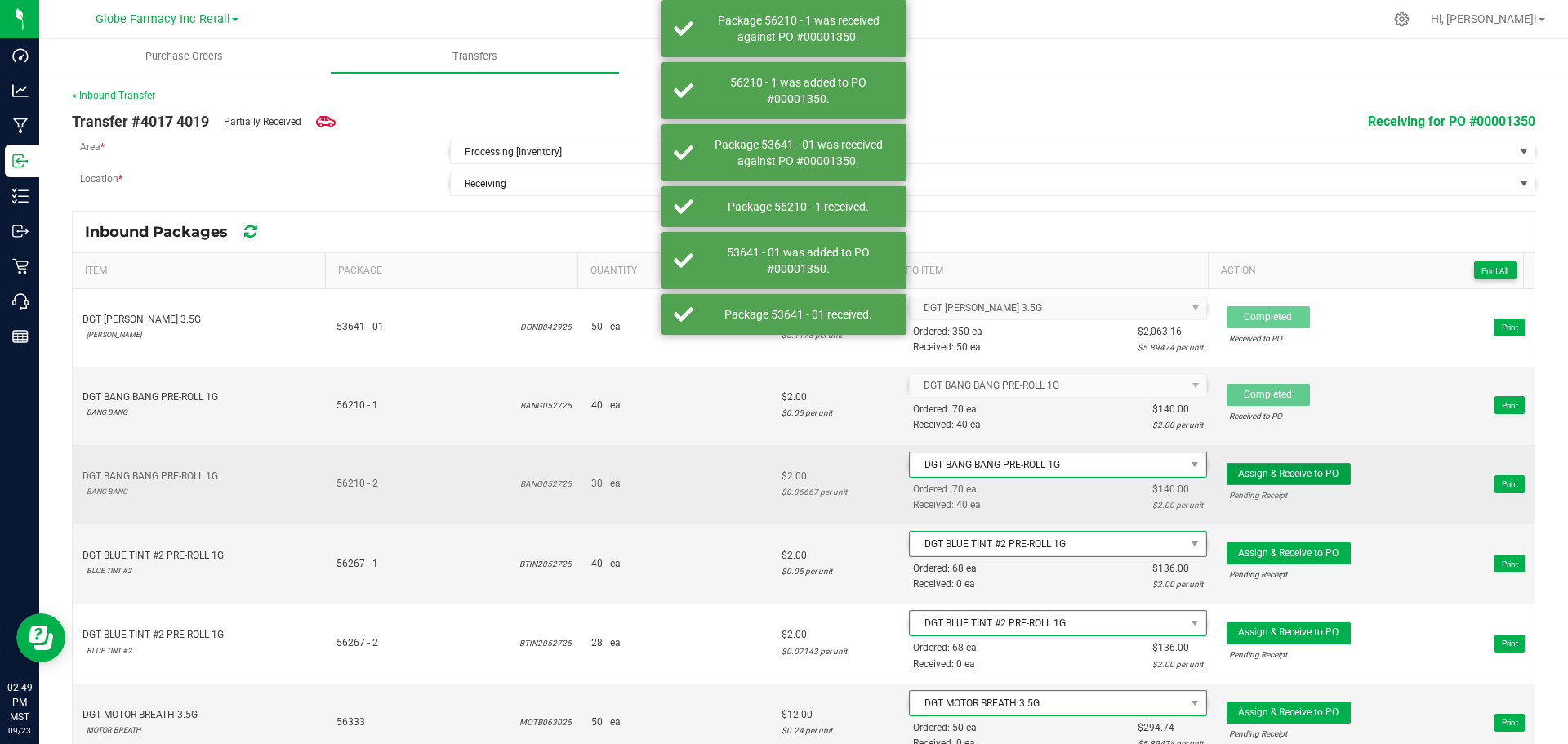
click at [1293, 471] on span "Assign & Receive to PO" at bounding box center [1289, 473] width 100 height 12
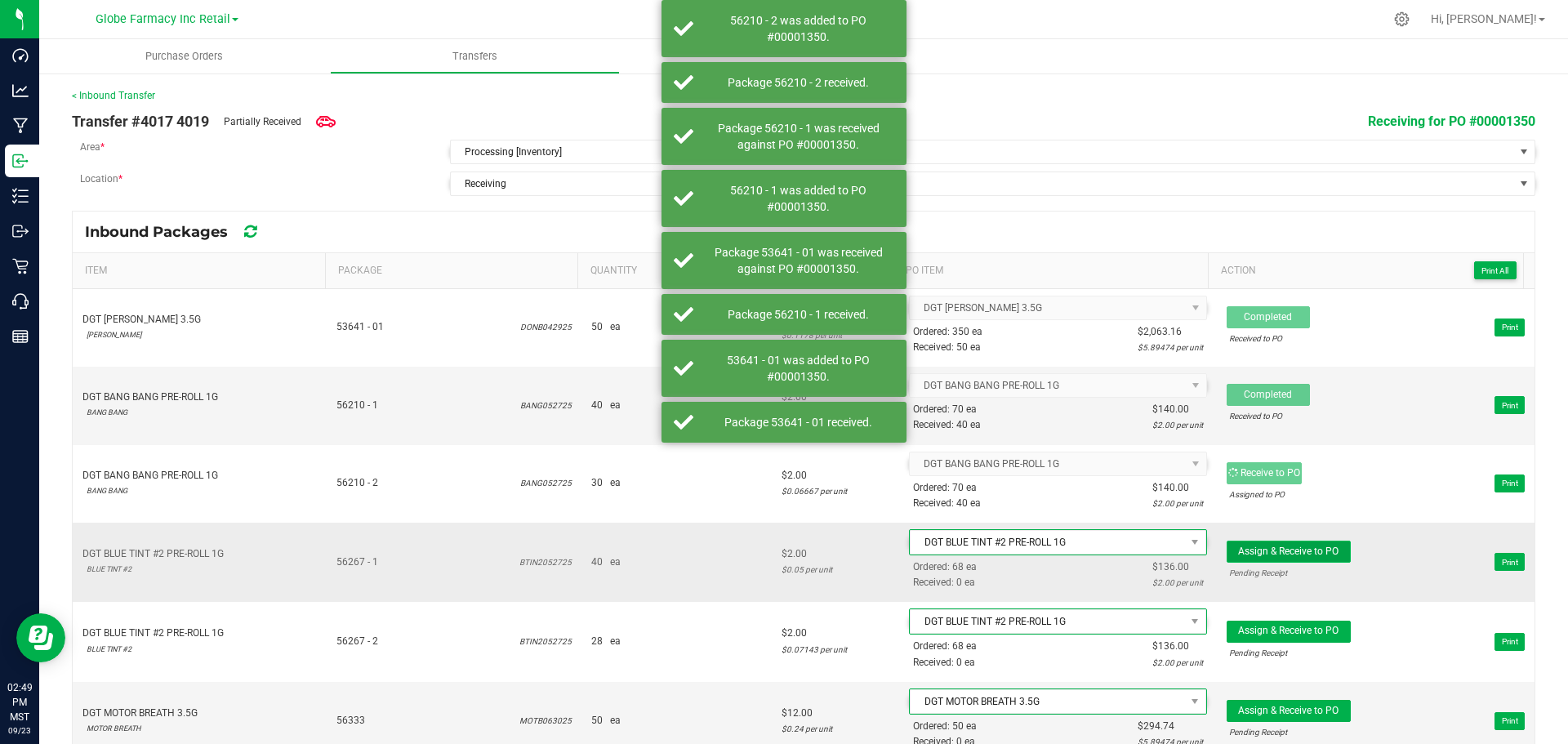
click at [1299, 553] on span "Assign & Receive to PO" at bounding box center [1289, 551] width 100 height 12
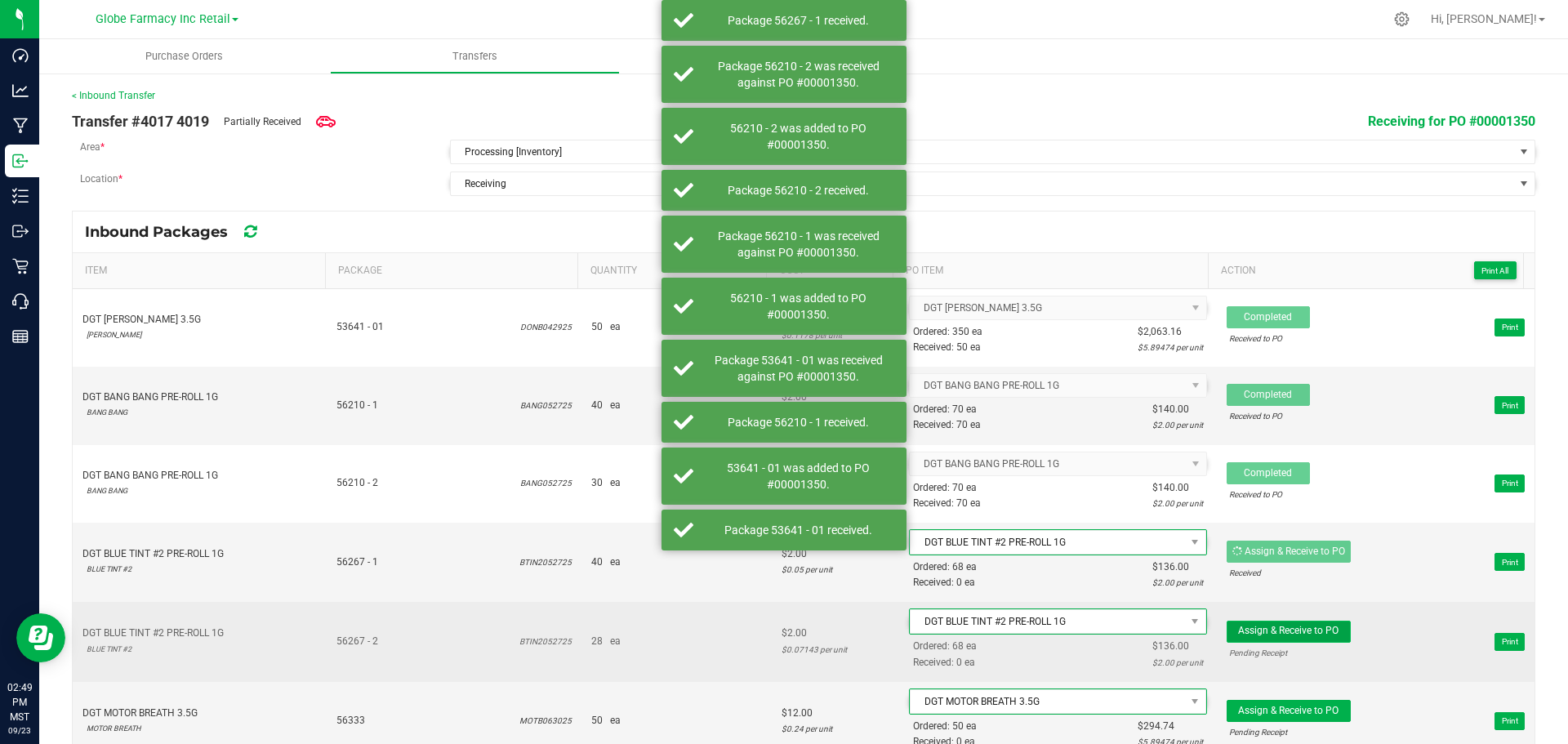
click at [1303, 635] on button "Assign & Receive to PO" at bounding box center [1289, 631] width 125 height 22
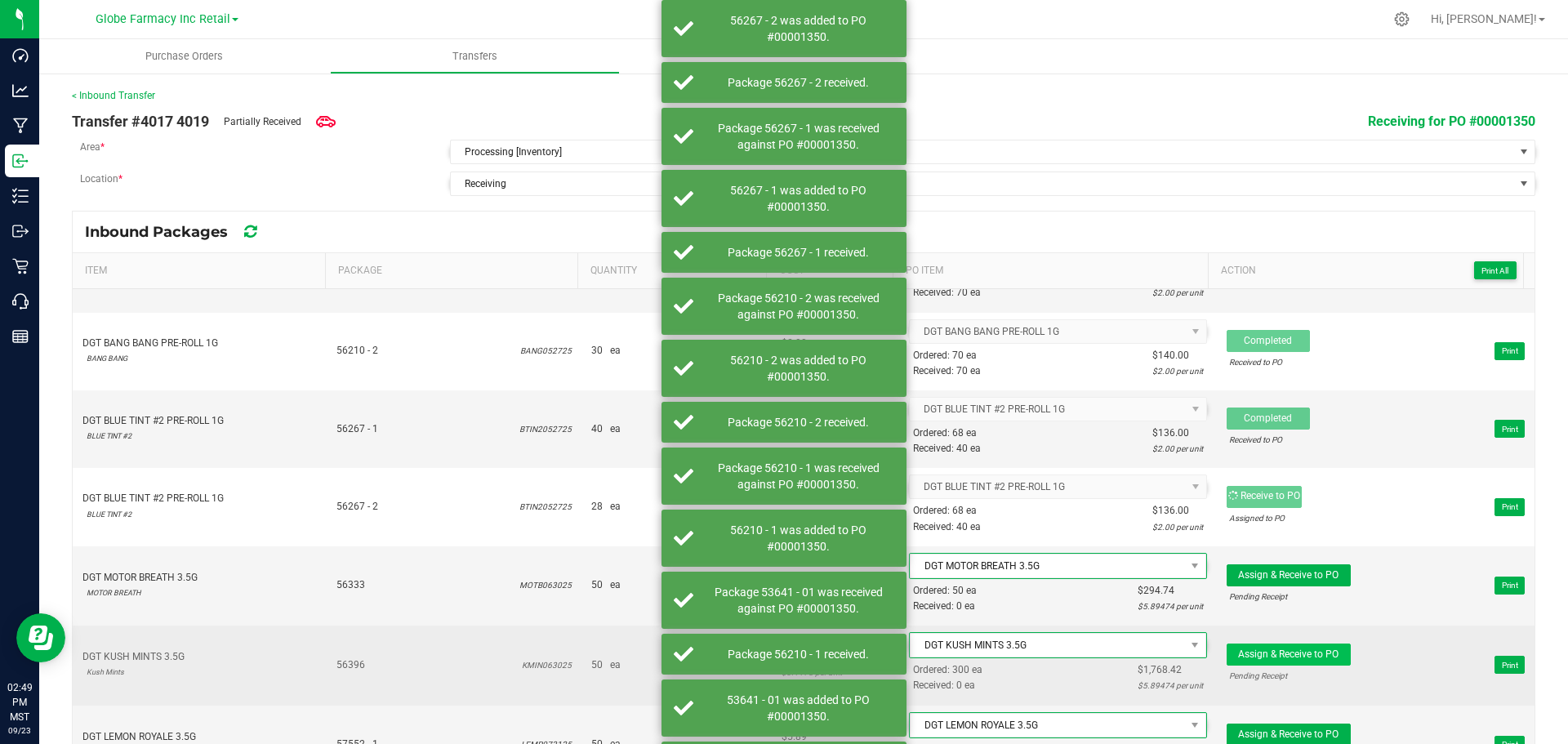
scroll to position [245, 0]
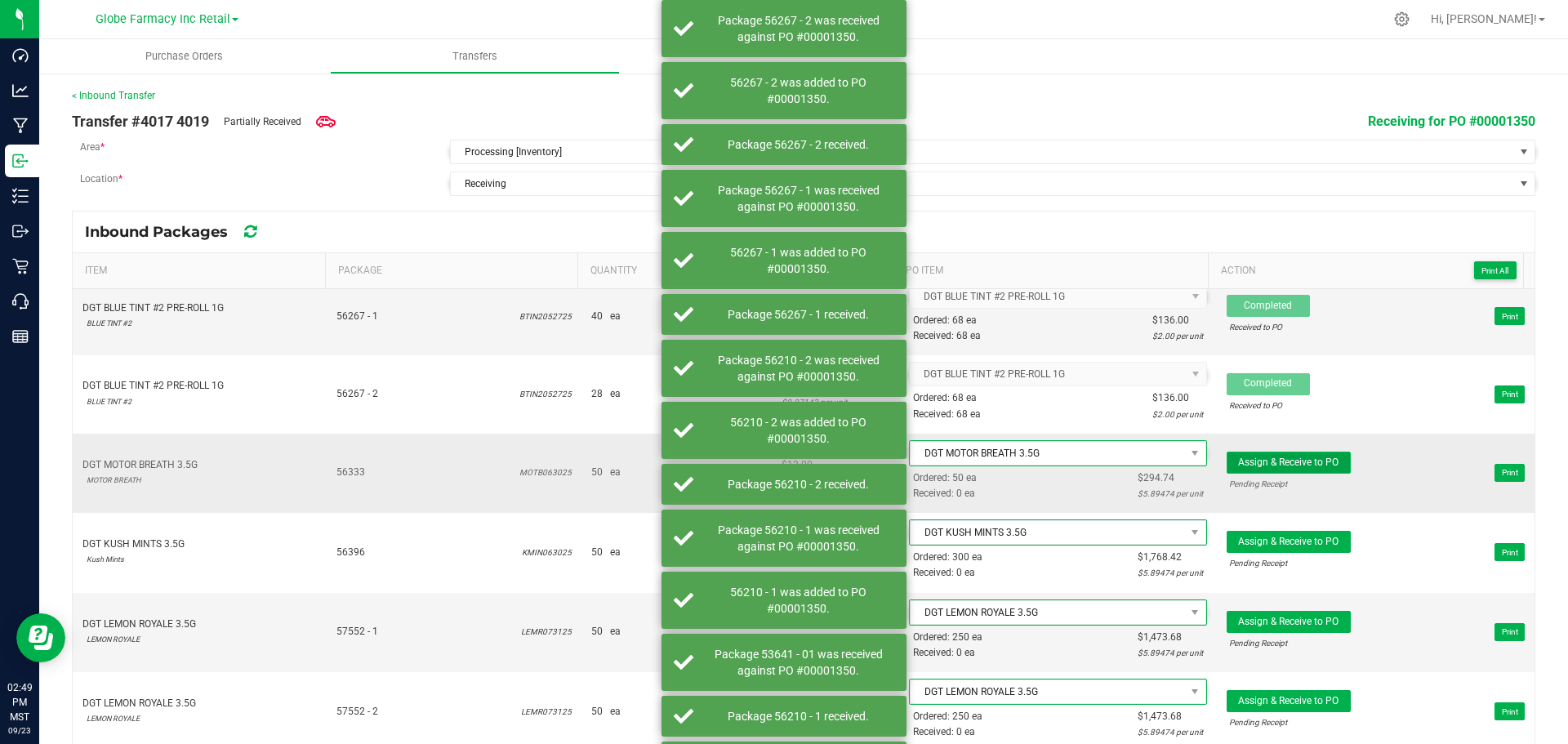
click at [1313, 463] on span "Assign & Receive to PO" at bounding box center [1289, 463] width 100 height 12
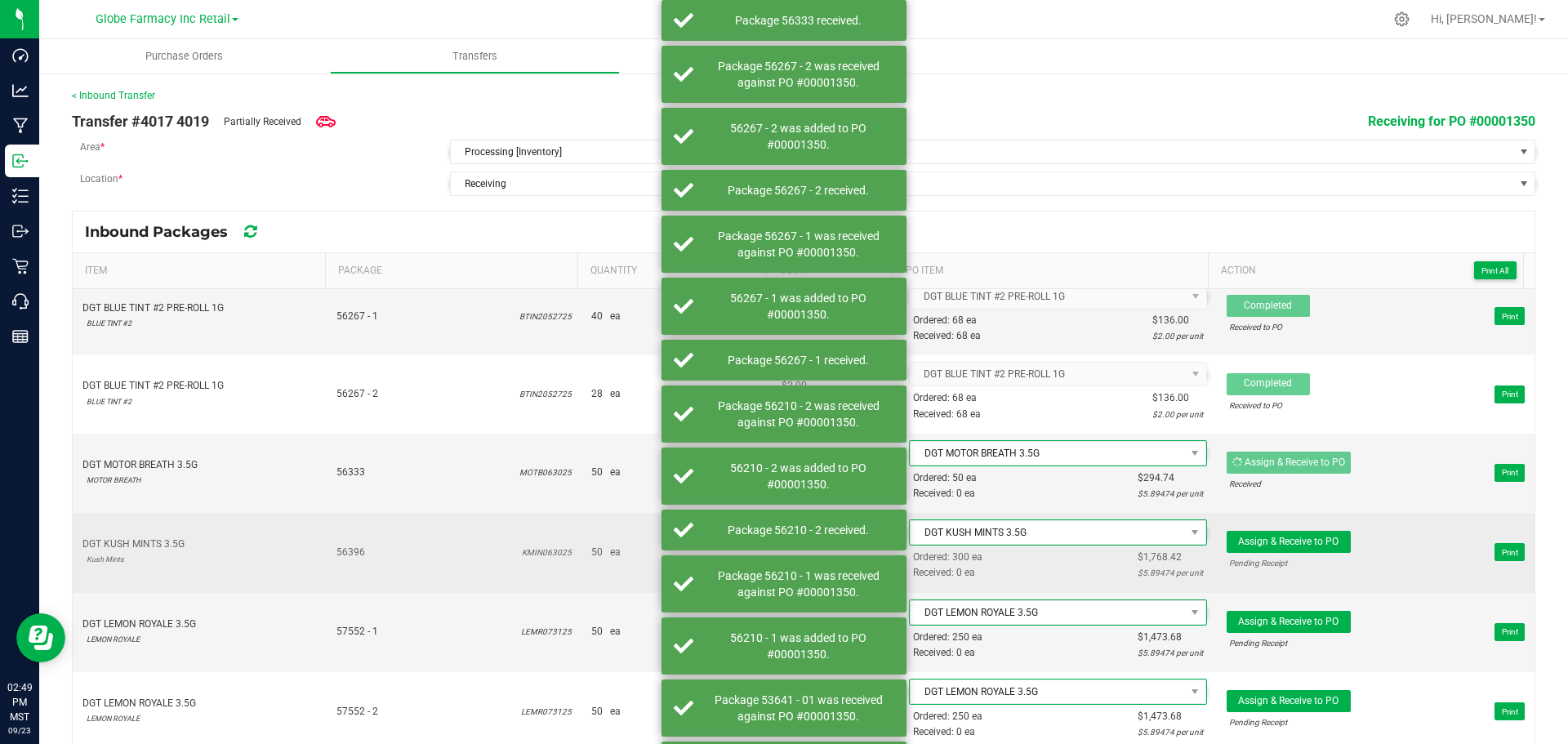
click at [1307, 530] on span "Assign & Receive to PO Pending Receipt Print" at bounding box center [1376, 552] width 298 height 49
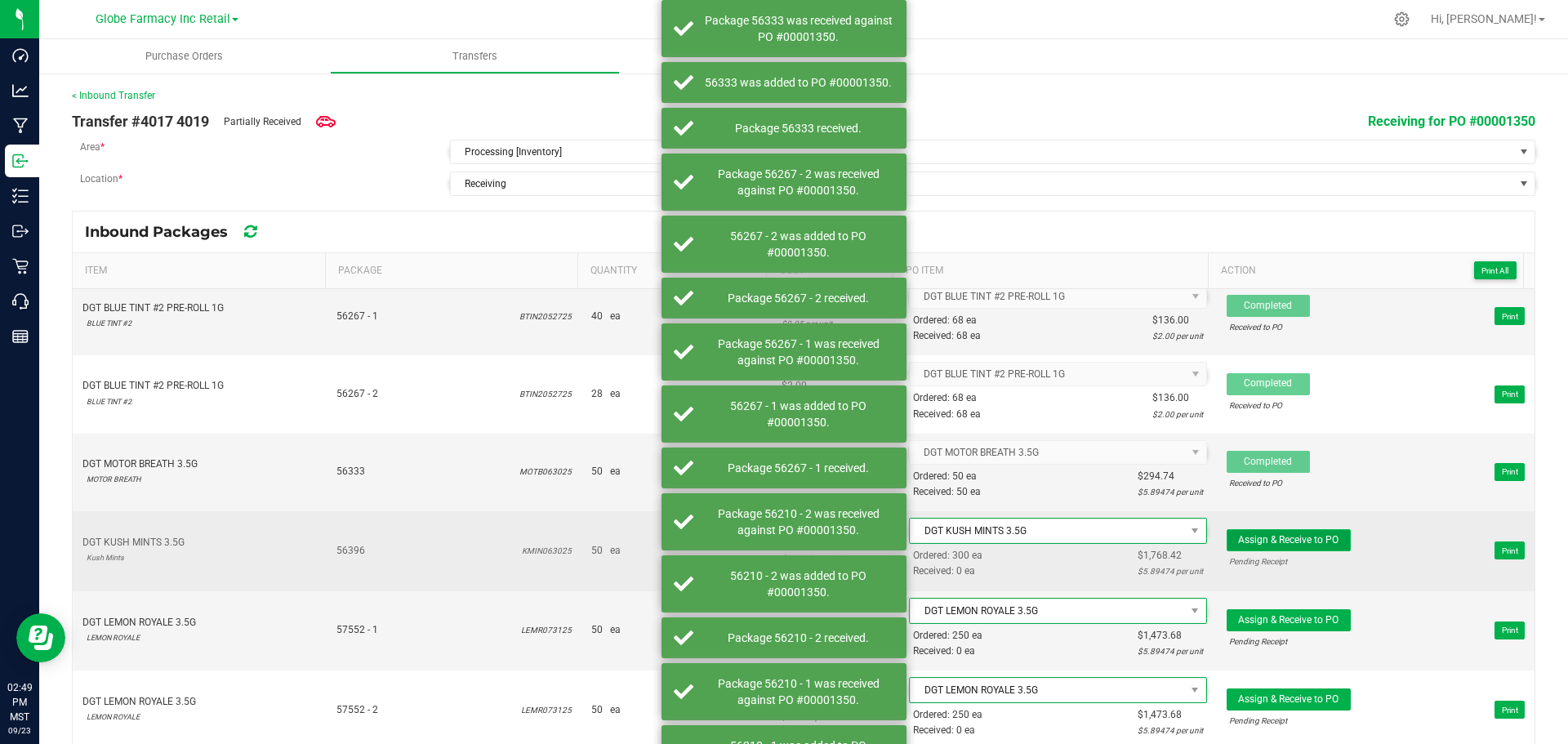
click at [1307, 542] on span "Assign & Receive to PO" at bounding box center [1289, 540] width 100 height 12
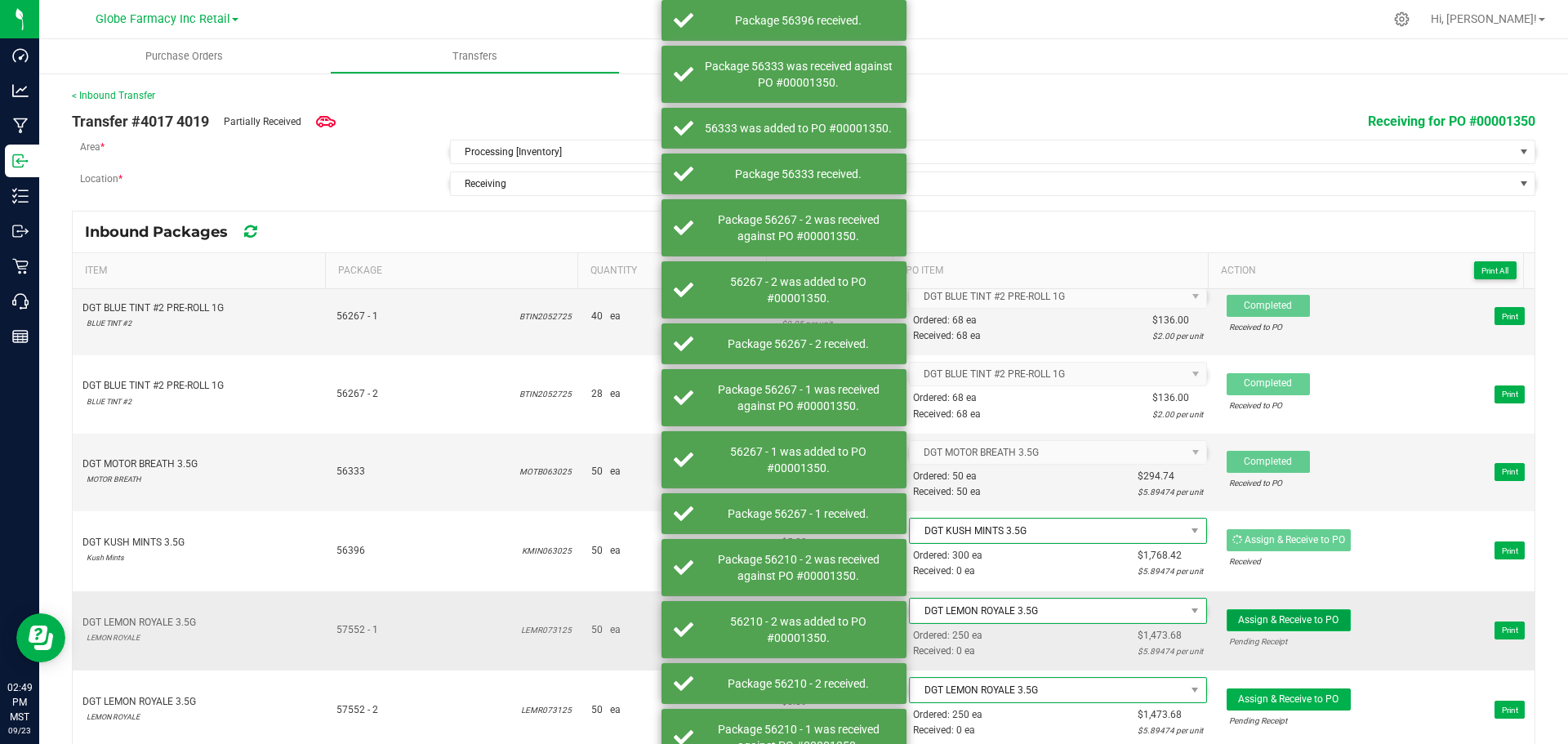
click at [1301, 623] on button "Assign & Receive to PO" at bounding box center [1289, 620] width 125 height 22
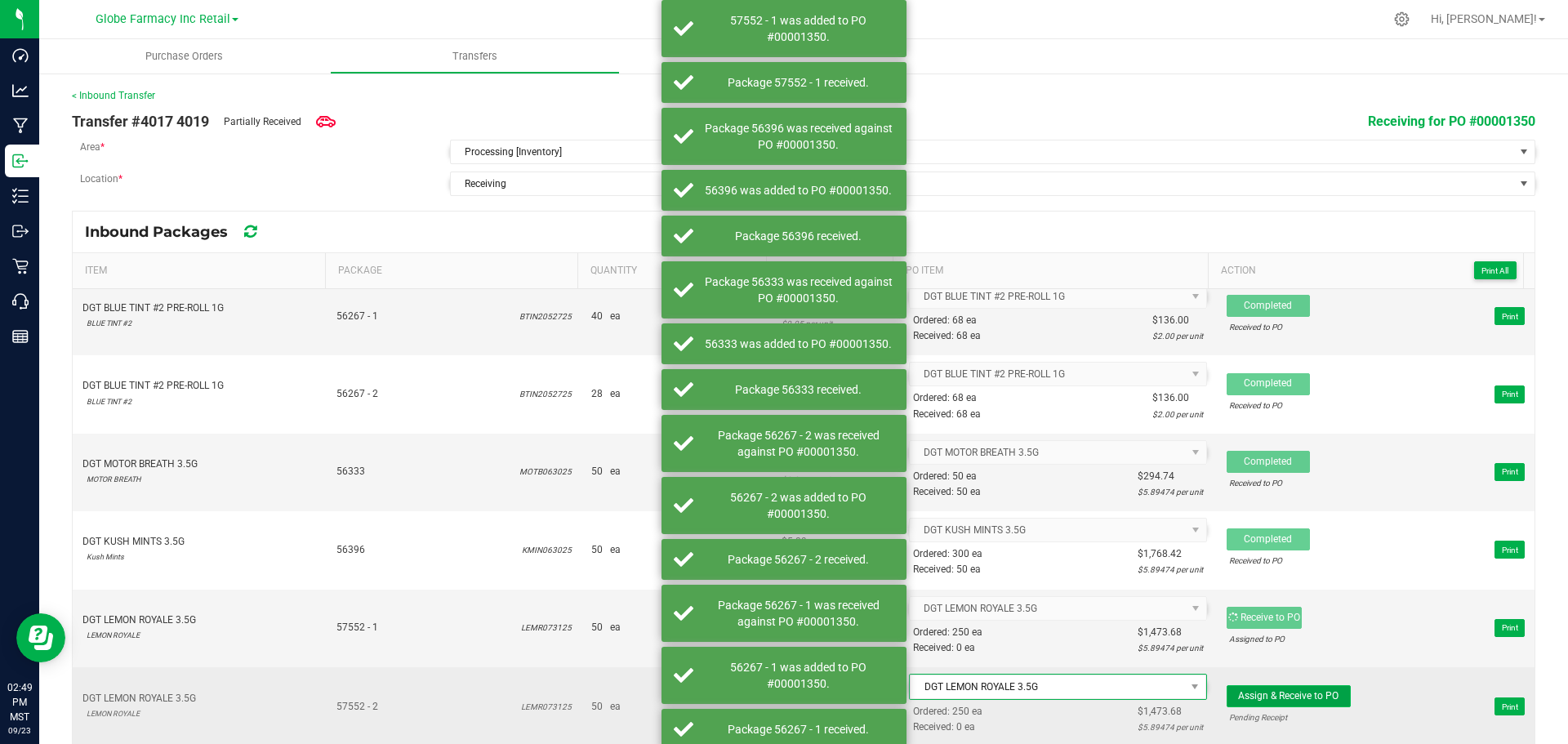
click at [1300, 692] on span "Assign & Receive to PO" at bounding box center [1289, 696] width 100 height 12
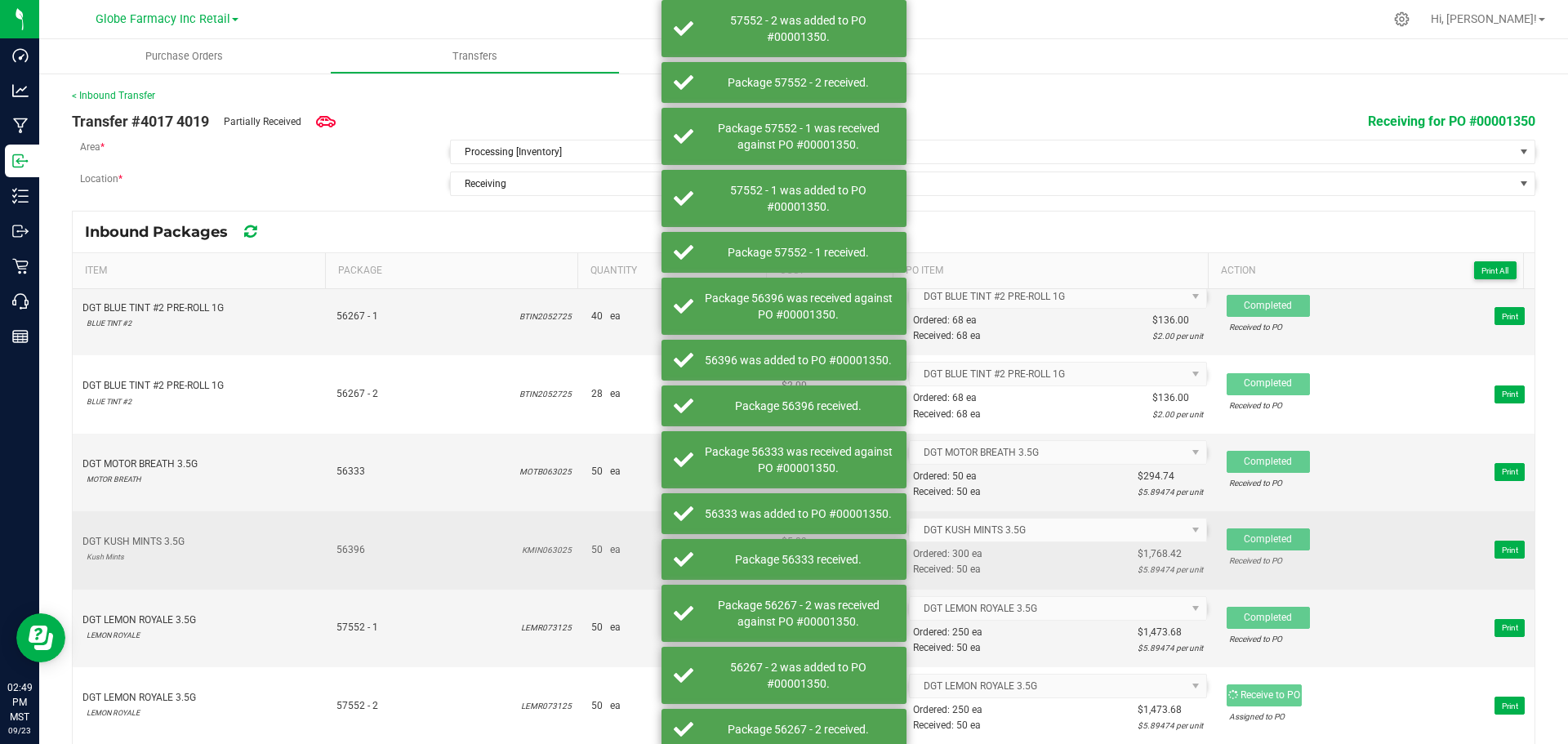
scroll to position [490, 0]
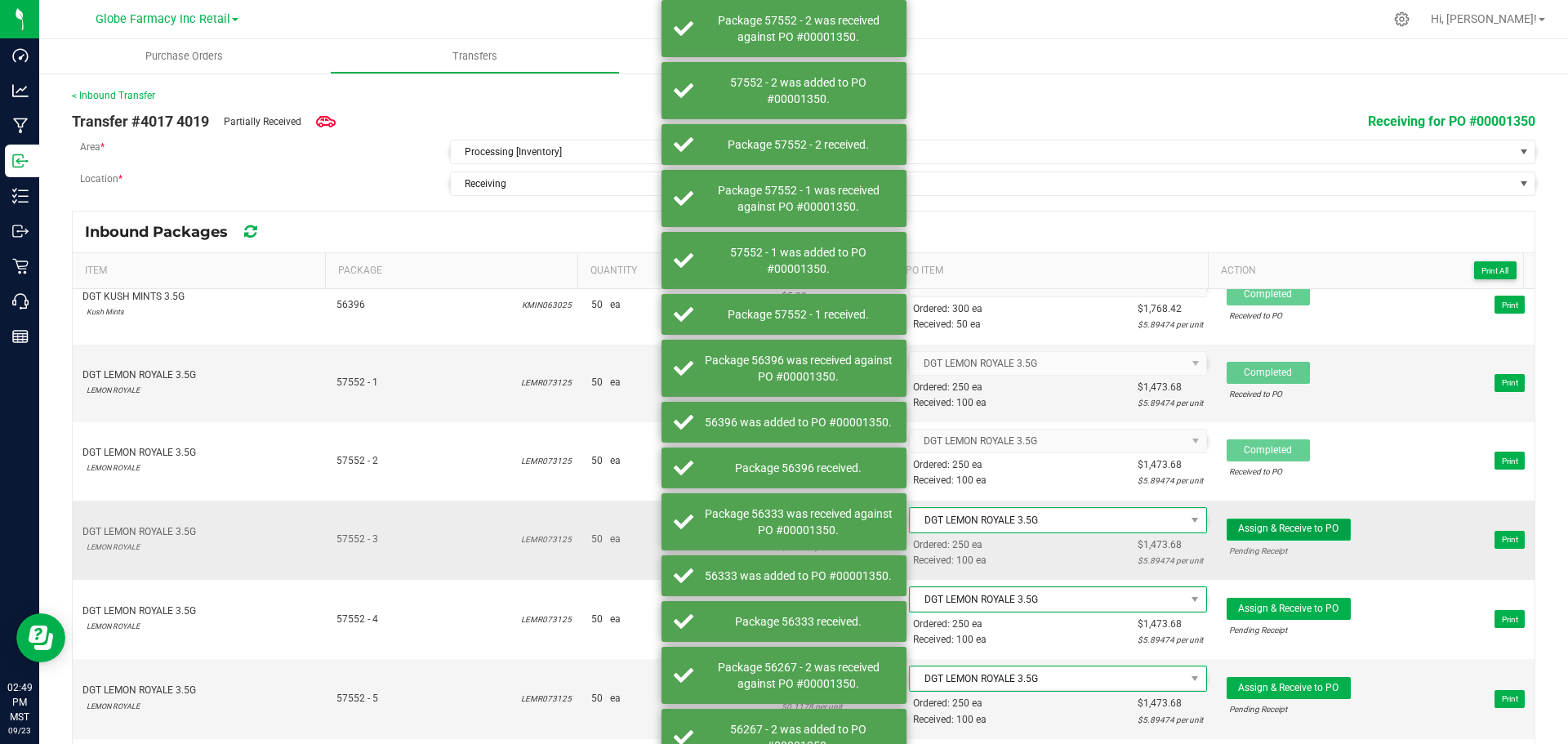
click at [1303, 524] on span "Assign & Receive to PO" at bounding box center [1289, 528] width 100 height 12
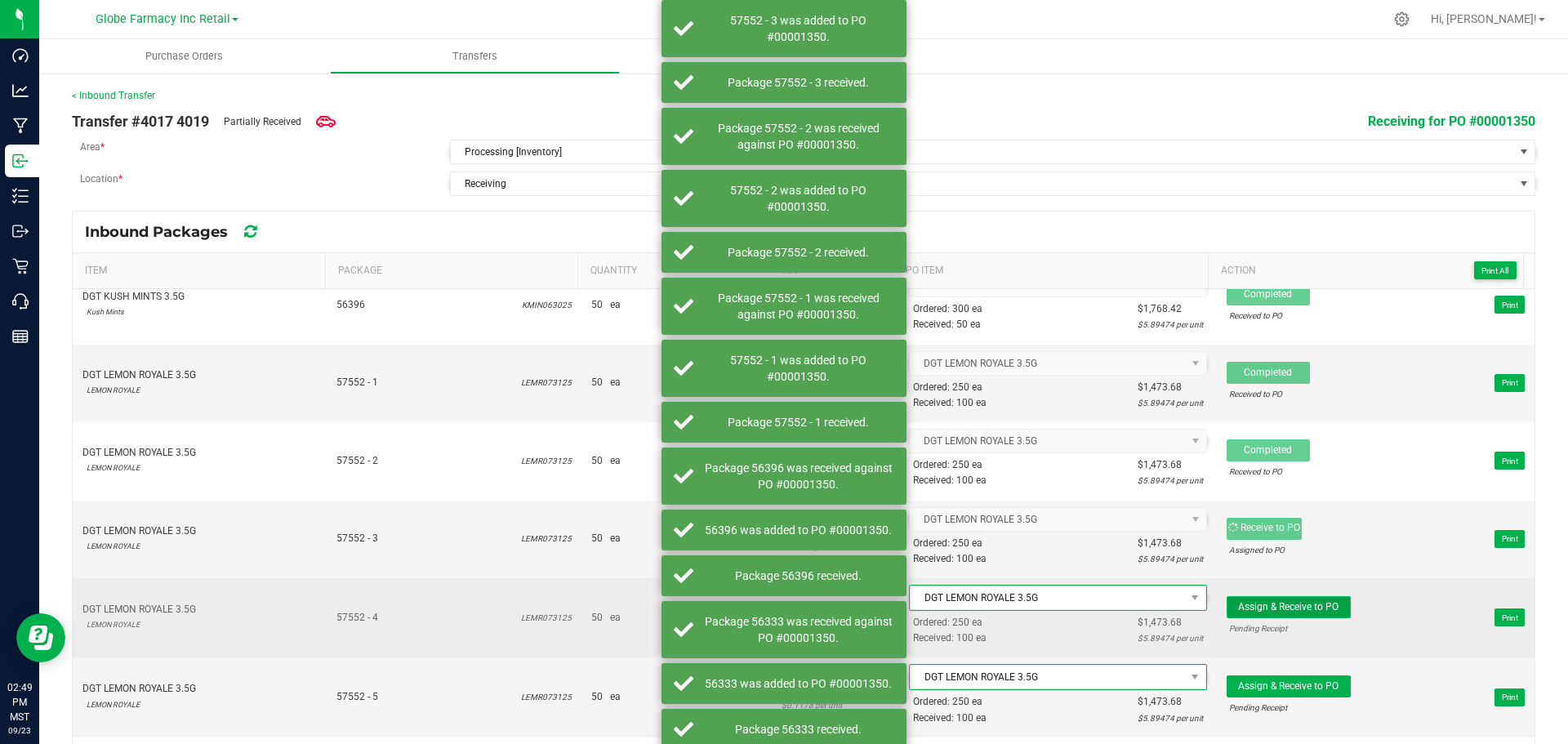
click at [1312, 601] on span "Assign & Receive to PO" at bounding box center [1289, 607] width 100 height 12
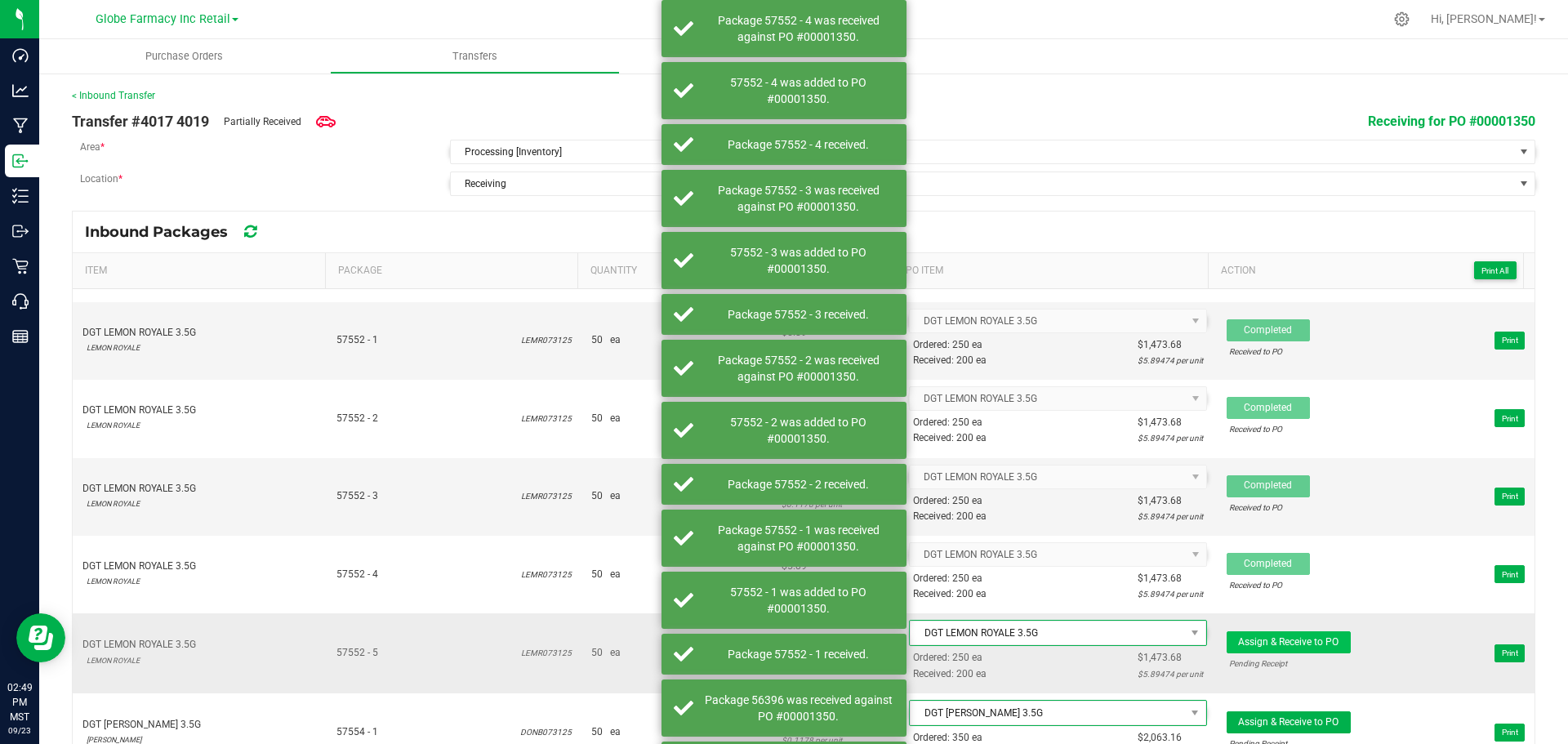
scroll to position [571, 0]
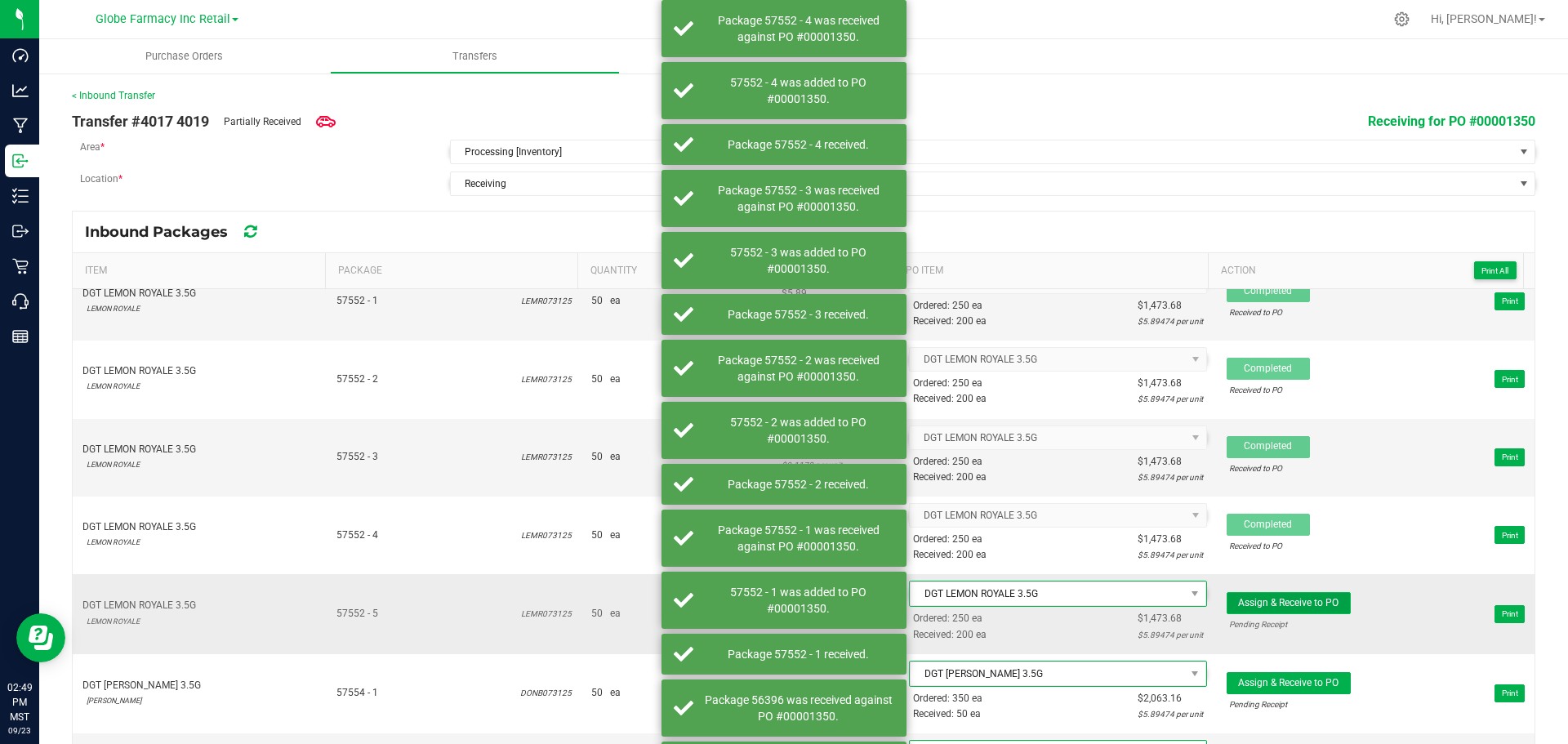
click at [1315, 599] on span "Assign & Receive to PO" at bounding box center [1289, 603] width 100 height 12
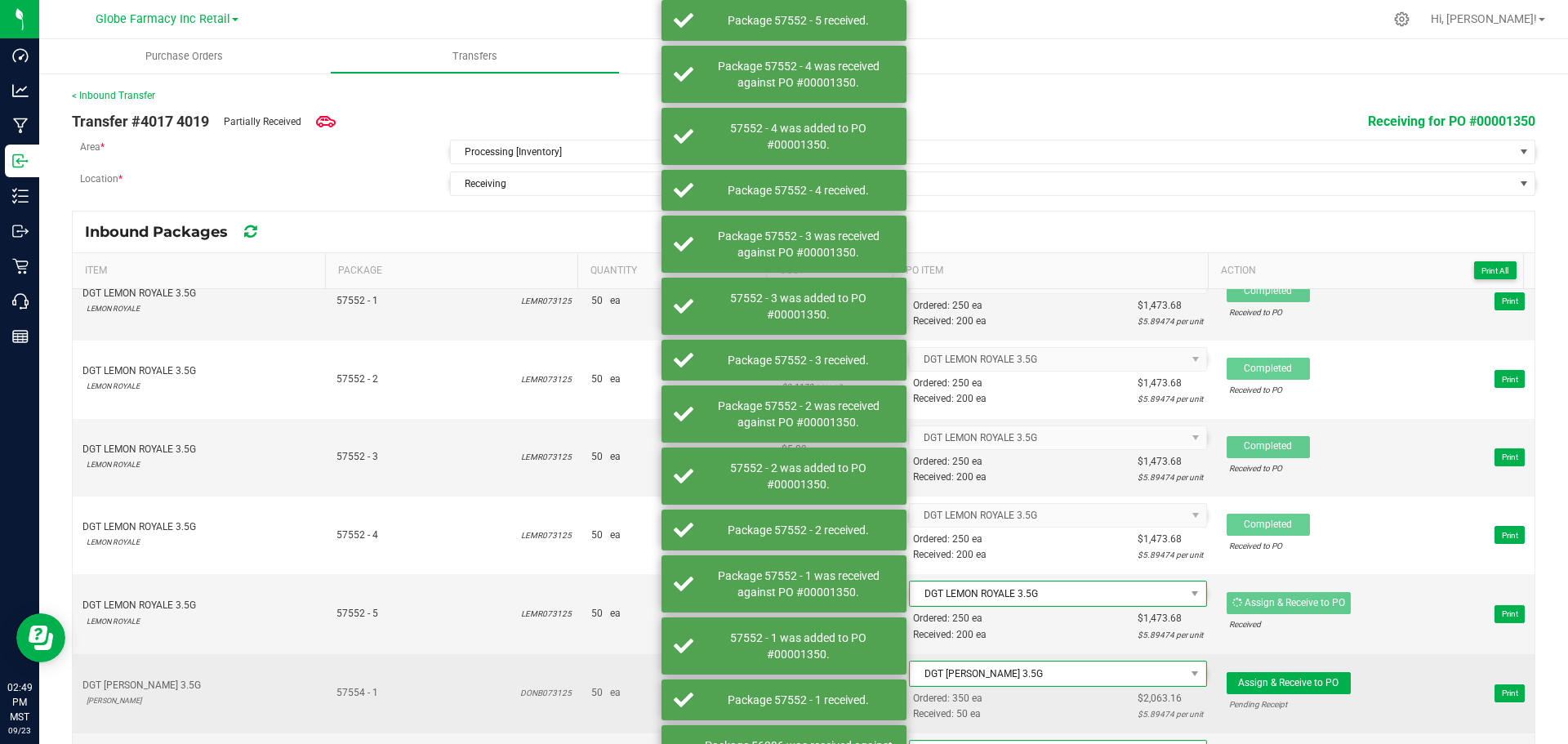
click at [1302, 697] on div "Pending Receipt" at bounding box center [1290, 705] width 120 height 16
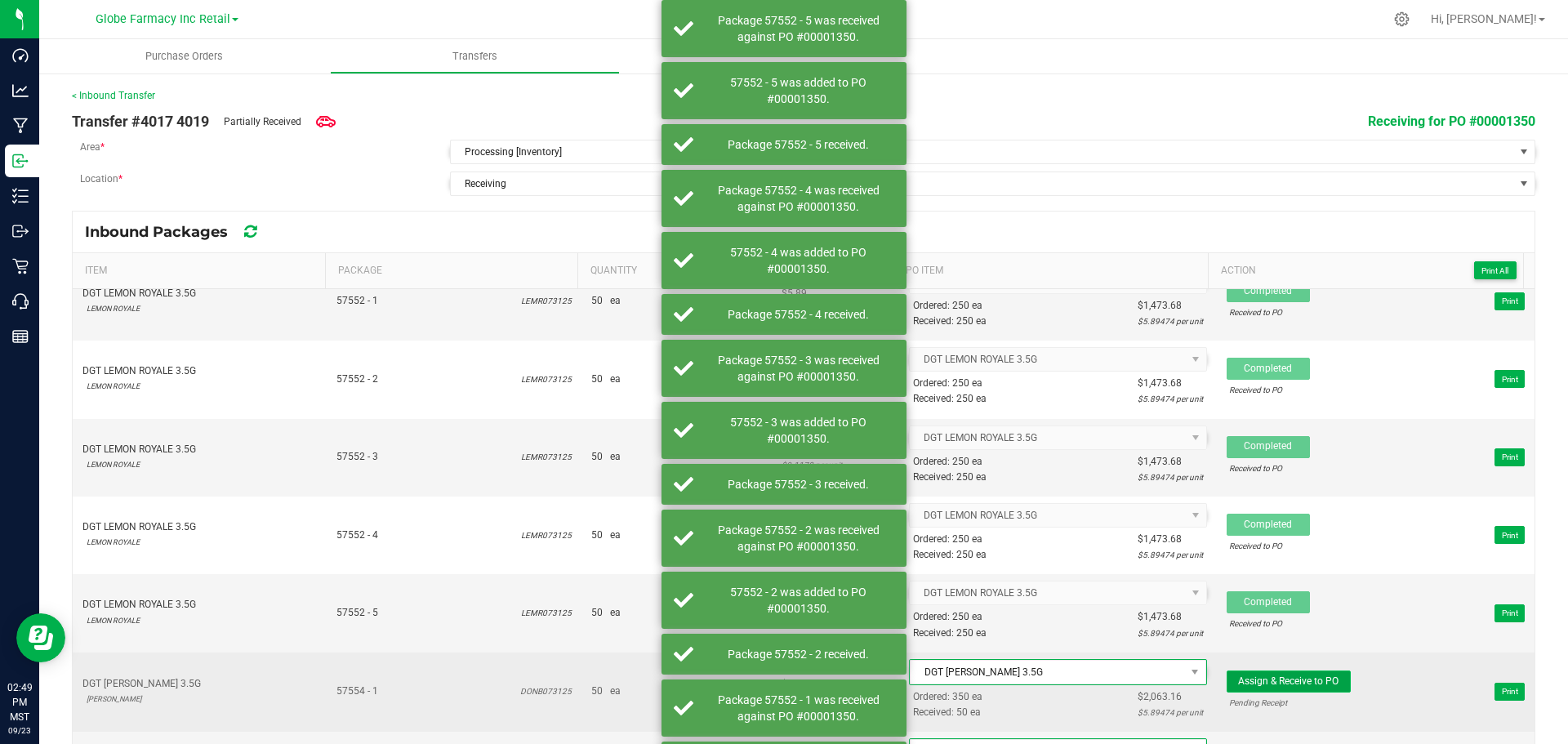
click at [1302, 687] on button "Assign & Receive to PO" at bounding box center [1289, 681] width 125 height 22
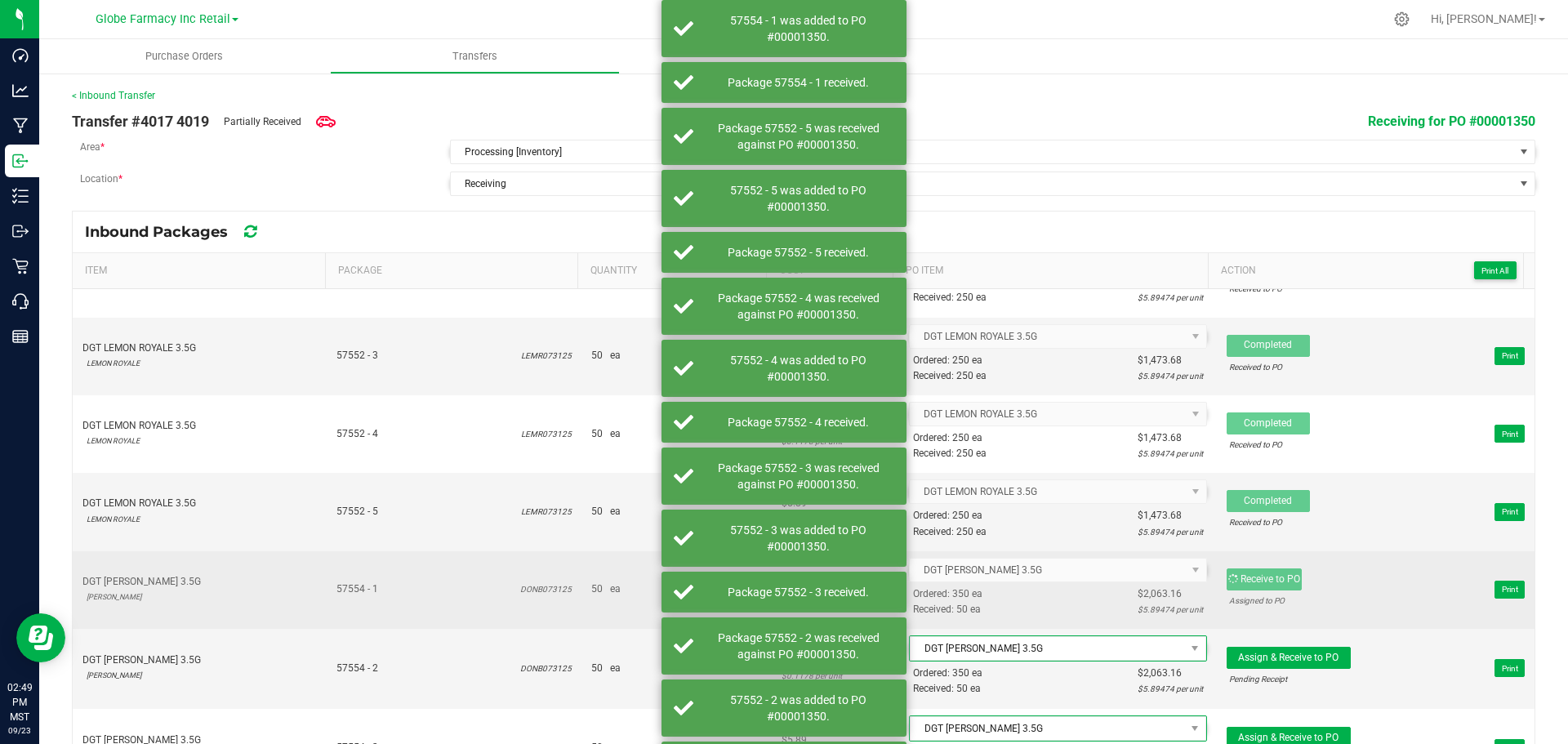
scroll to position [817, 0]
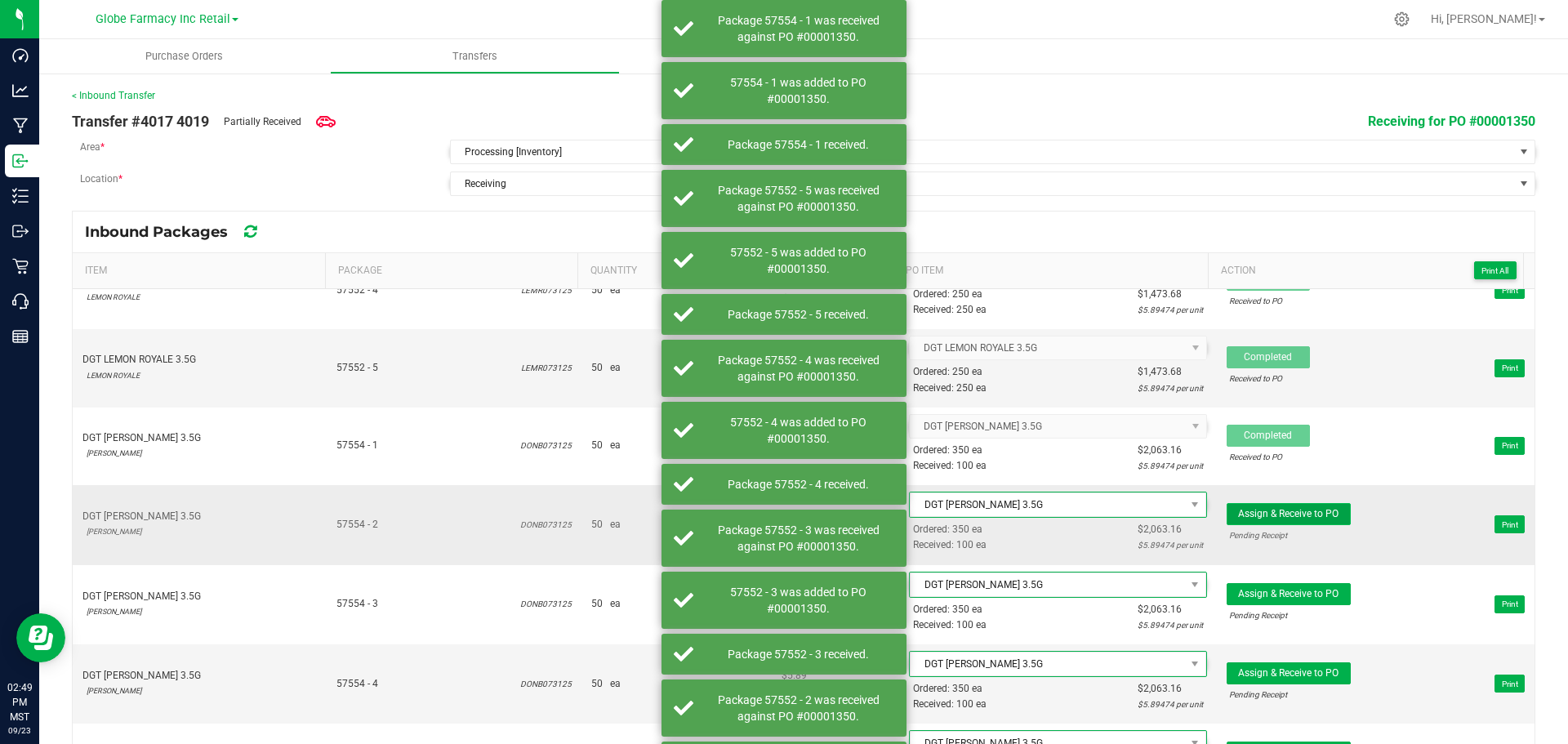
click at [1299, 521] on button "Assign & Receive to PO" at bounding box center [1289, 514] width 125 height 22
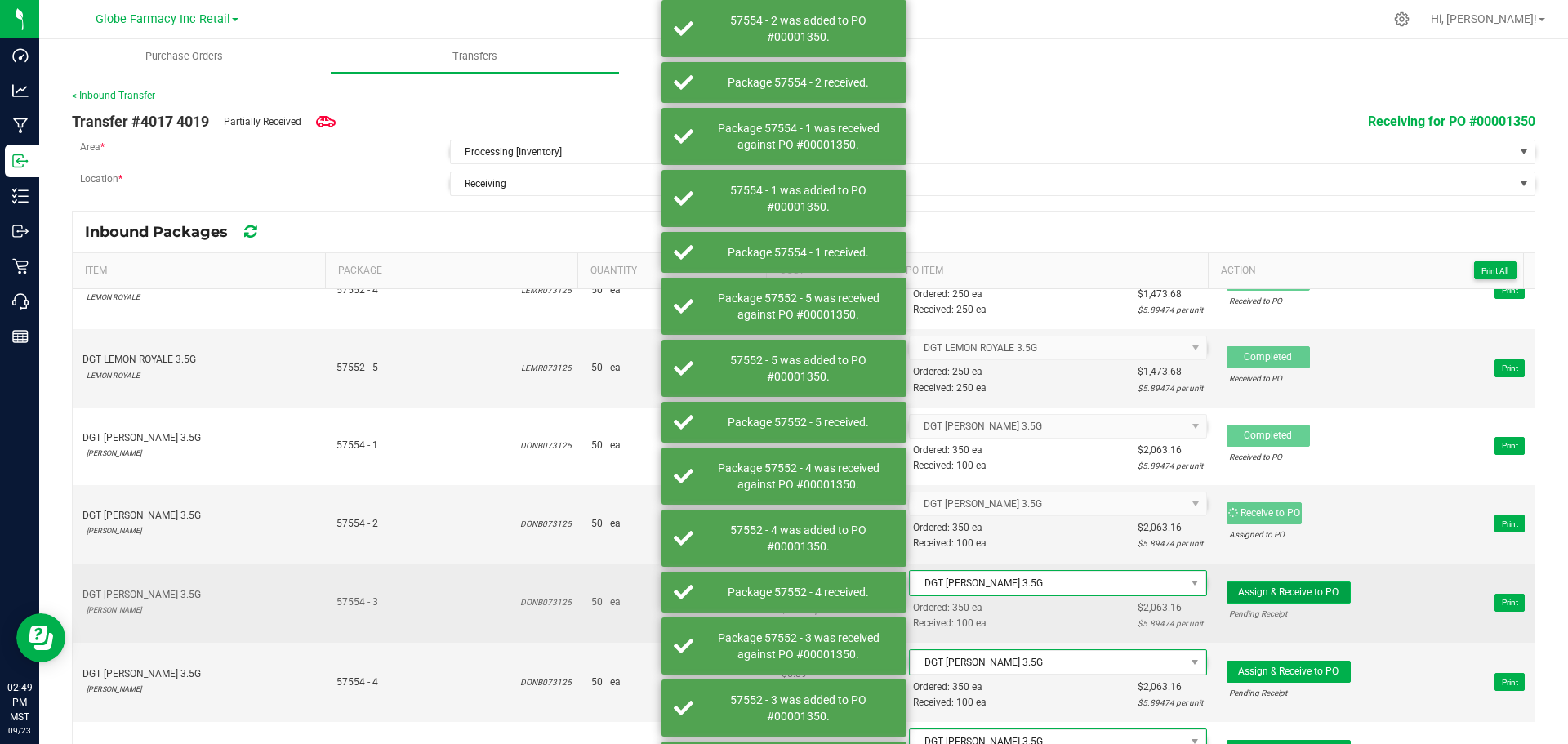
click at [1313, 595] on span "Assign & Receive to PO" at bounding box center [1289, 592] width 100 height 12
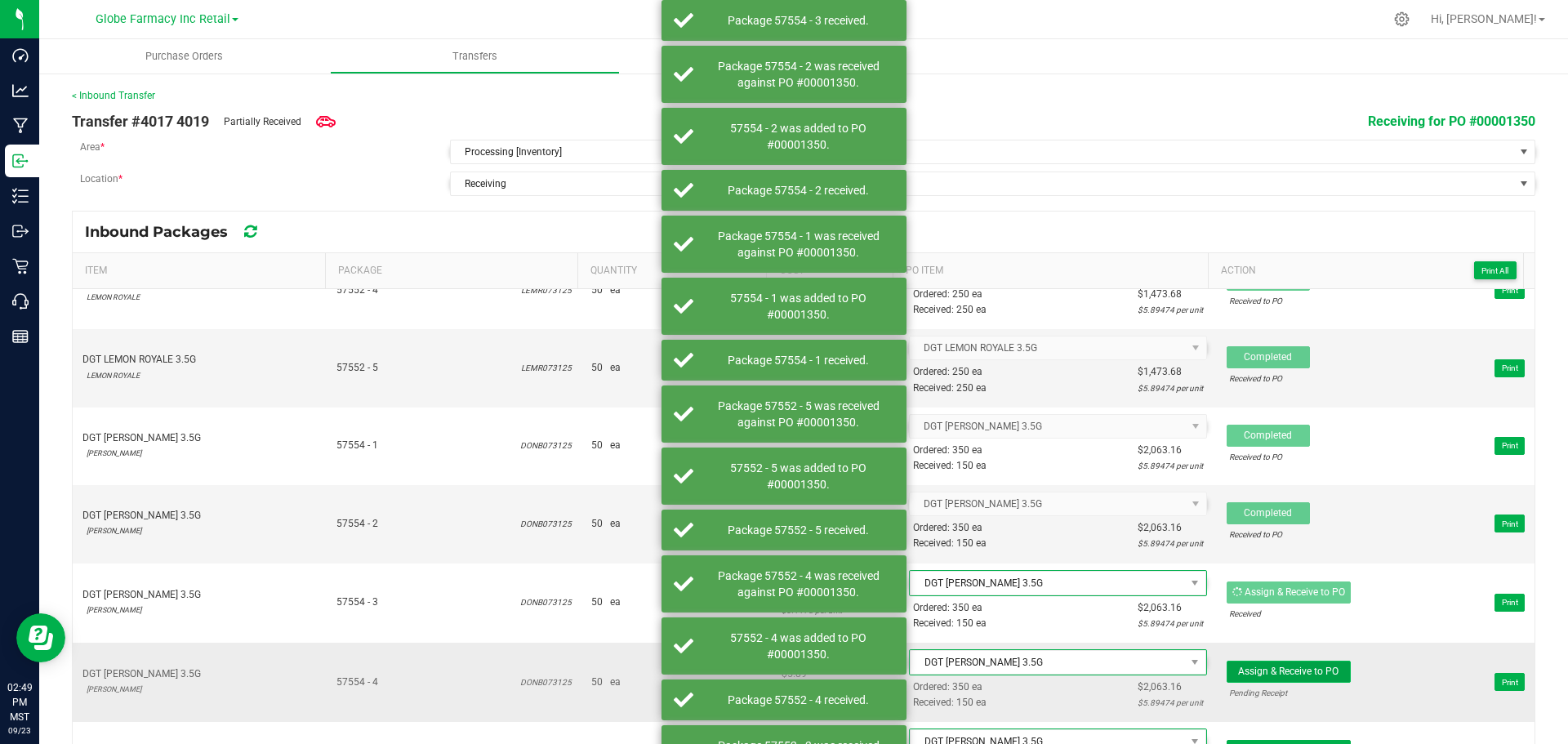
click at [1317, 668] on span "Assign & Receive to PO" at bounding box center [1289, 671] width 100 height 12
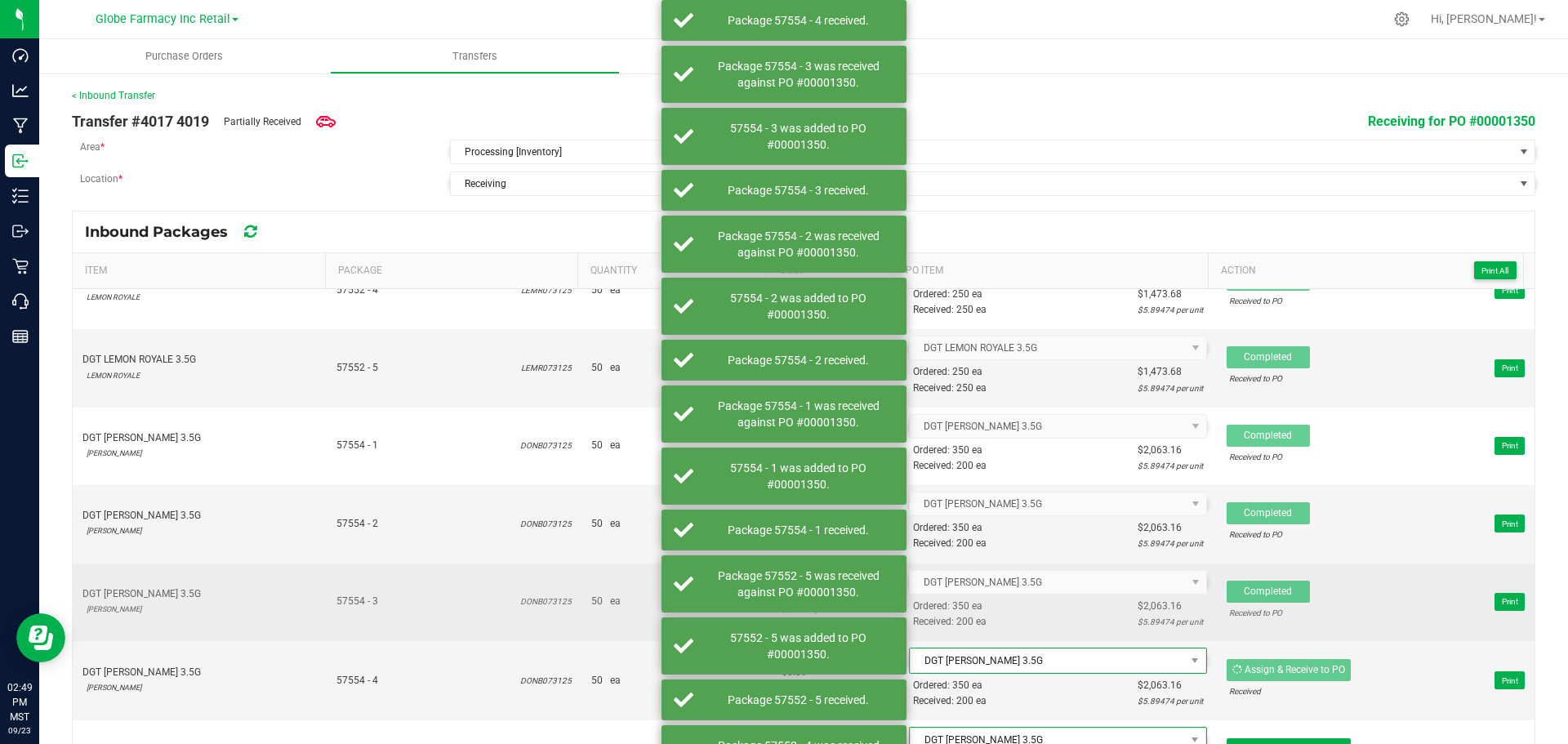
scroll to position [1062, 0]
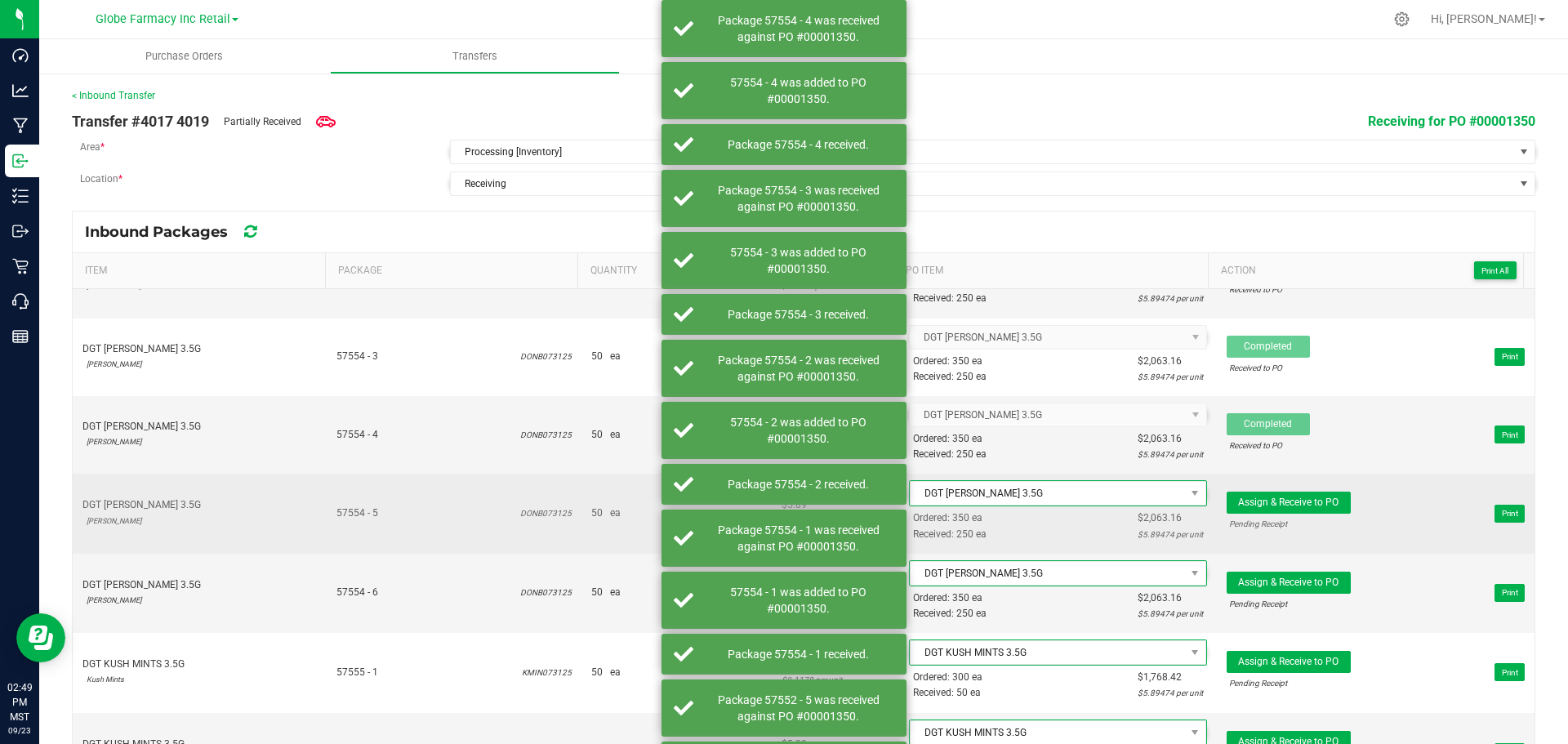
click at [1290, 487] on td "Assign & Receive to PO Pending Receipt Print" at bounding box center [1376, 513] width 318 height 79
click at [1290, 504] on span "Assign & Receive to PO" at bounding box center [1289, 502] width 100 height 12
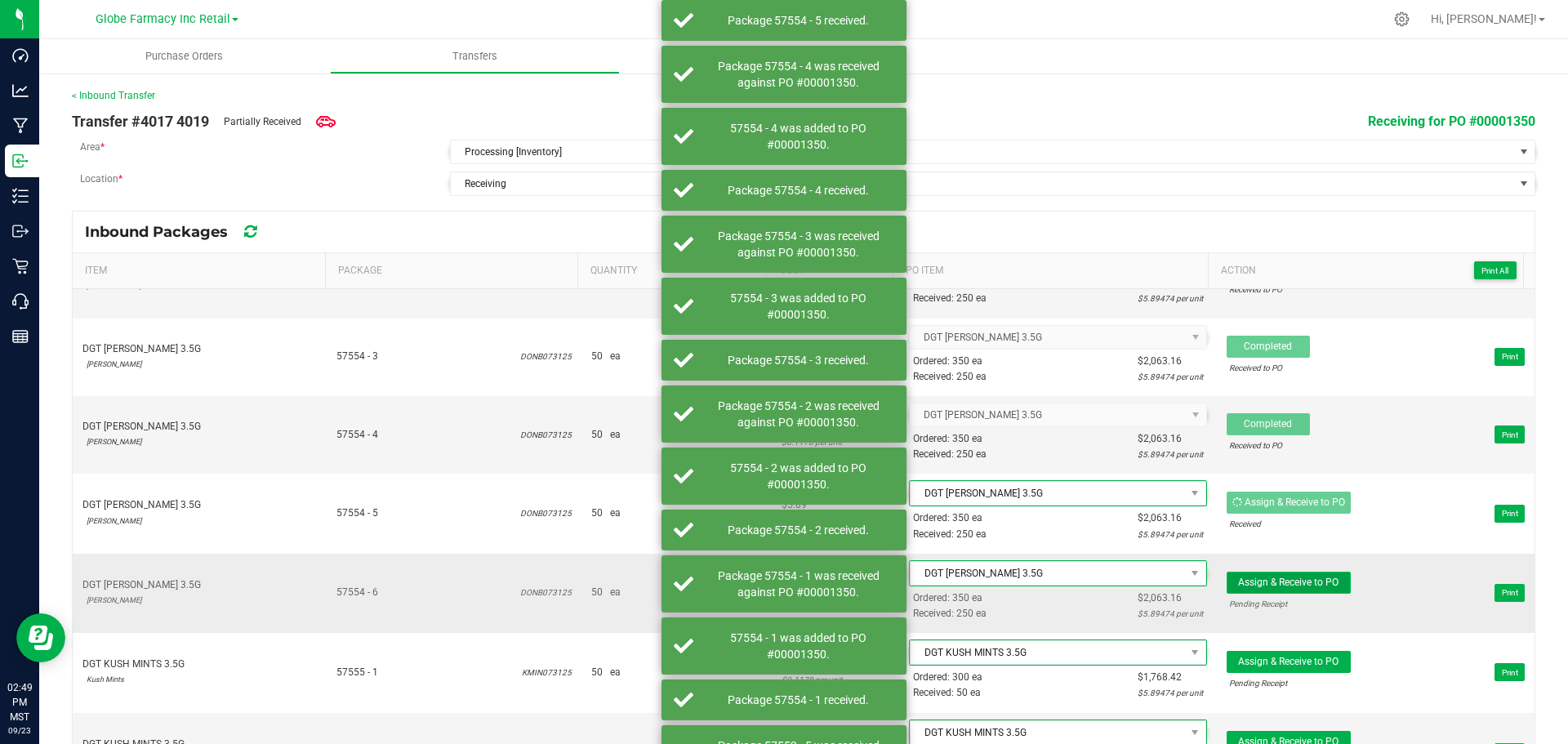
click at [1297, 580] on span "Assign & Receive to PO" at bounding box center [1289, 582] width 100 height 12
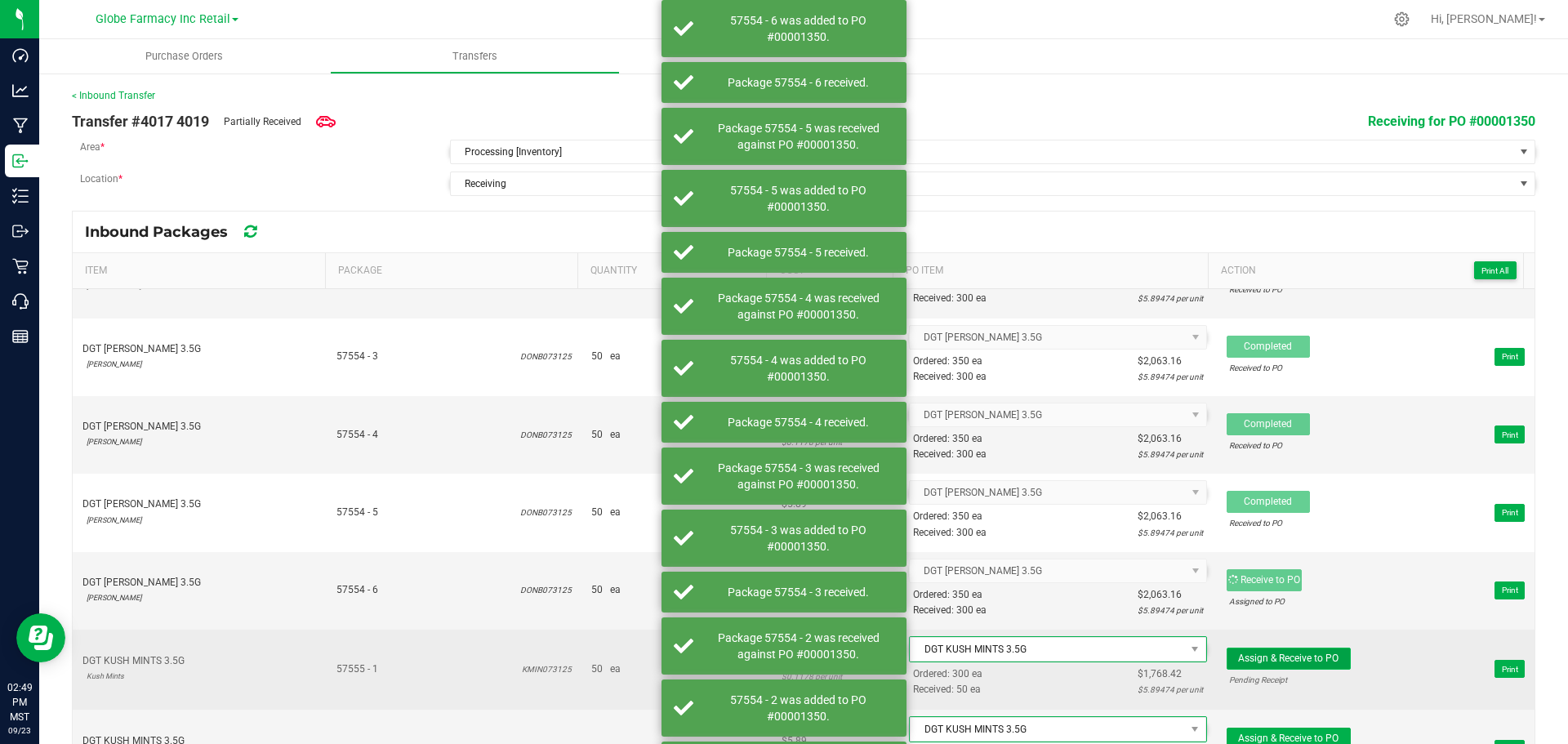
click at [1297, 653] on span "Assign & Receive to PO" at bounding box center [1289, 659] width 100 height 12
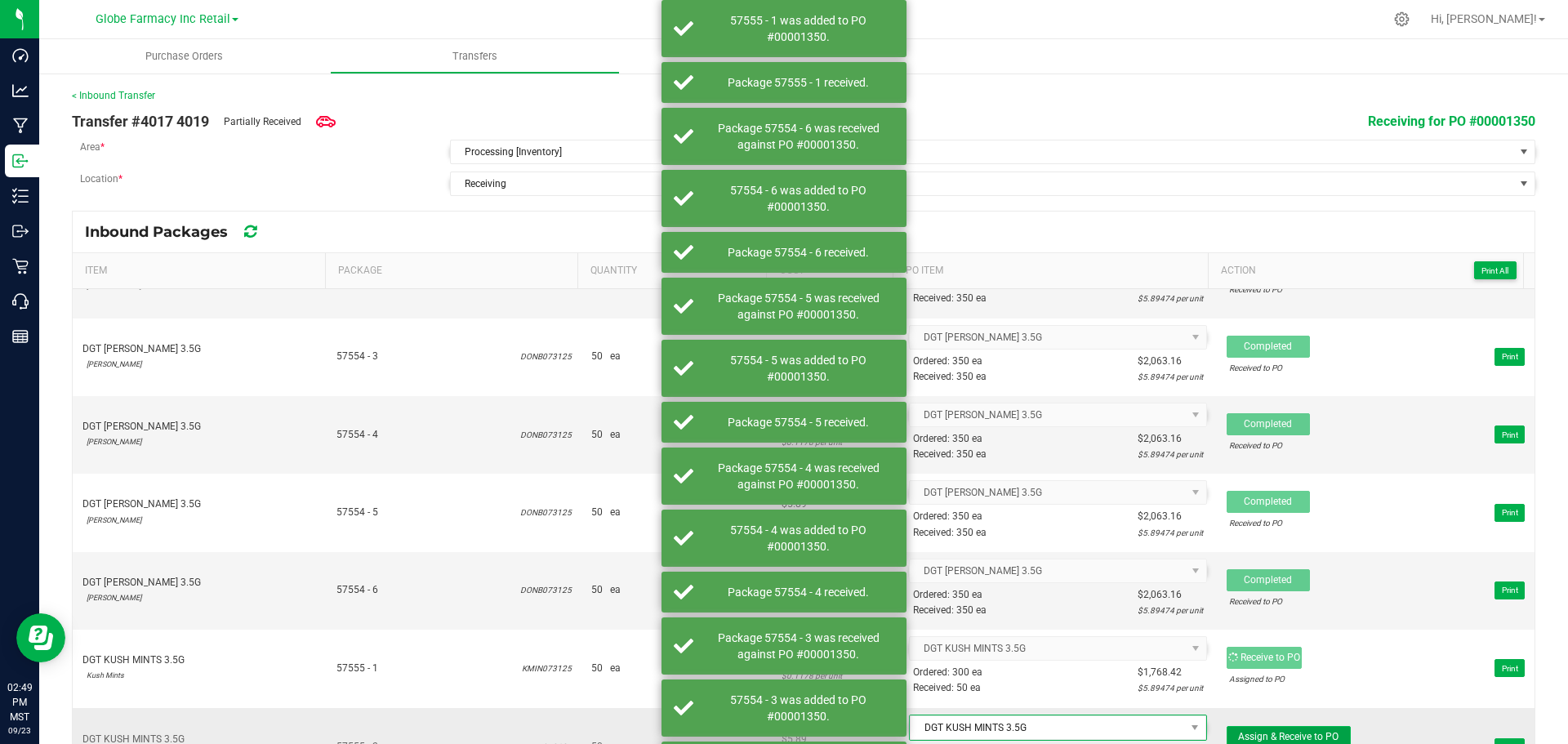
click at [1294, 734] on span "Assign & Receive to PO" at bounding box center [1289, 736] width 100 height 12
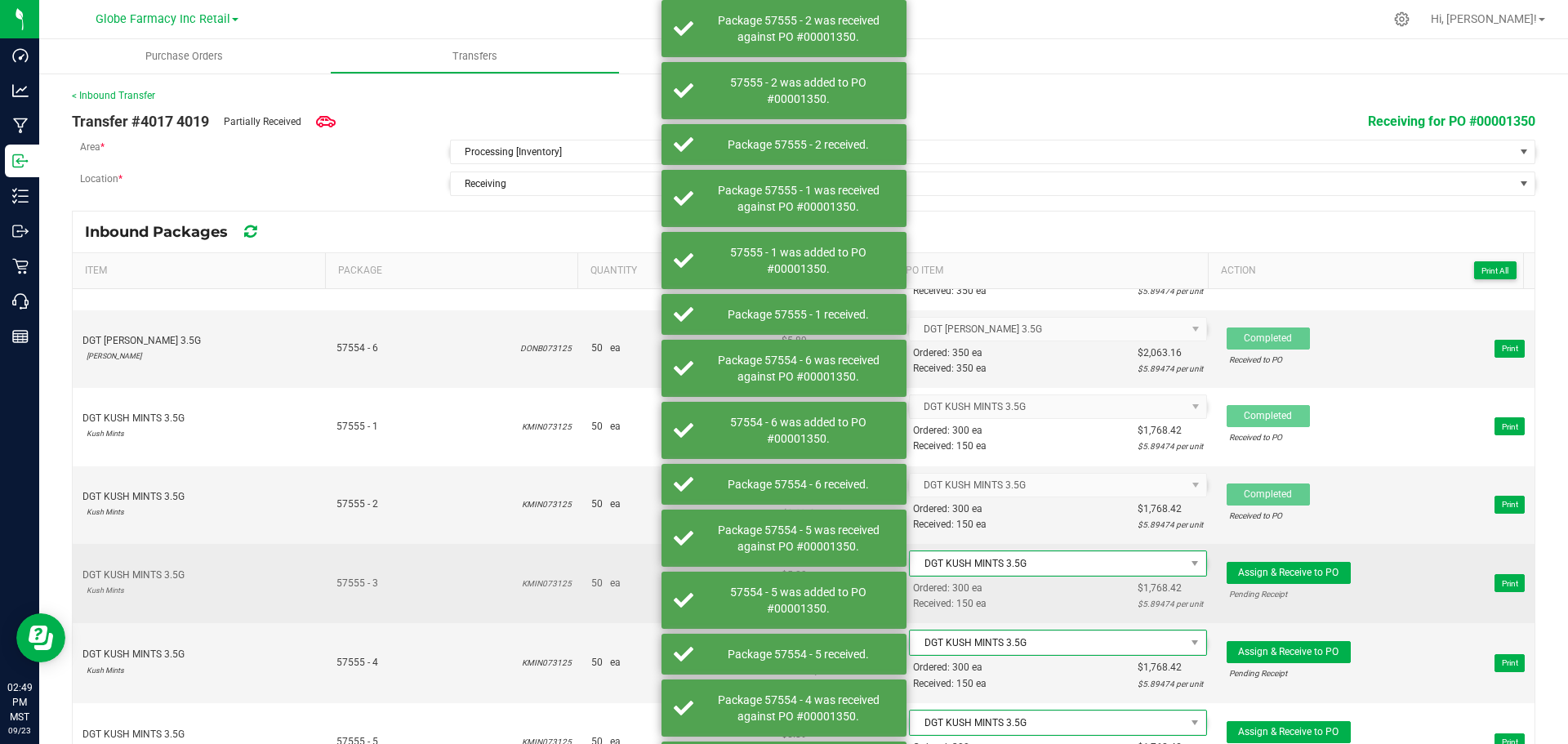
scroll to position [1307, 0]
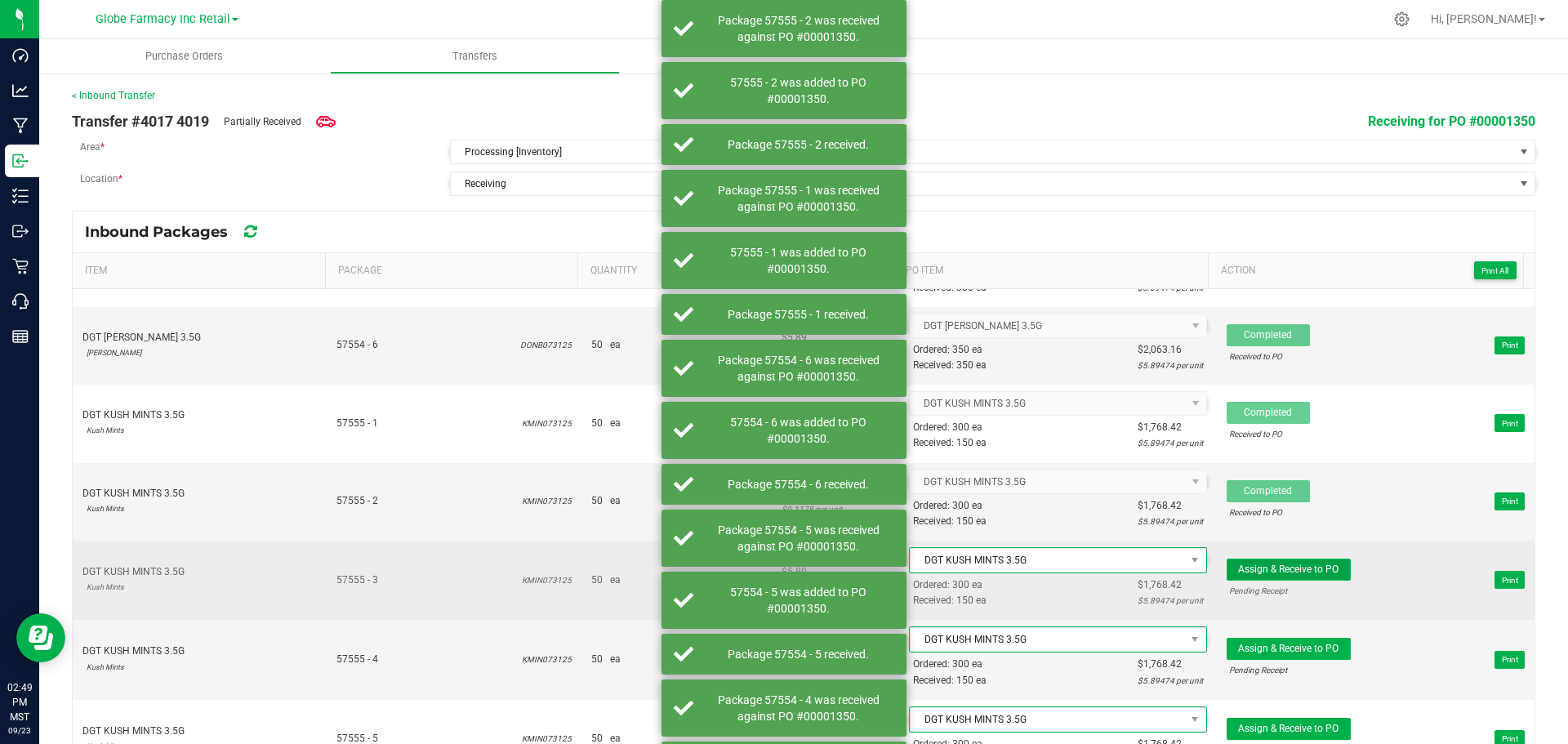
click at [1289, 570] on span "Assign & Receive to PO" at bounding box center [1289, 570] width 100 height 12
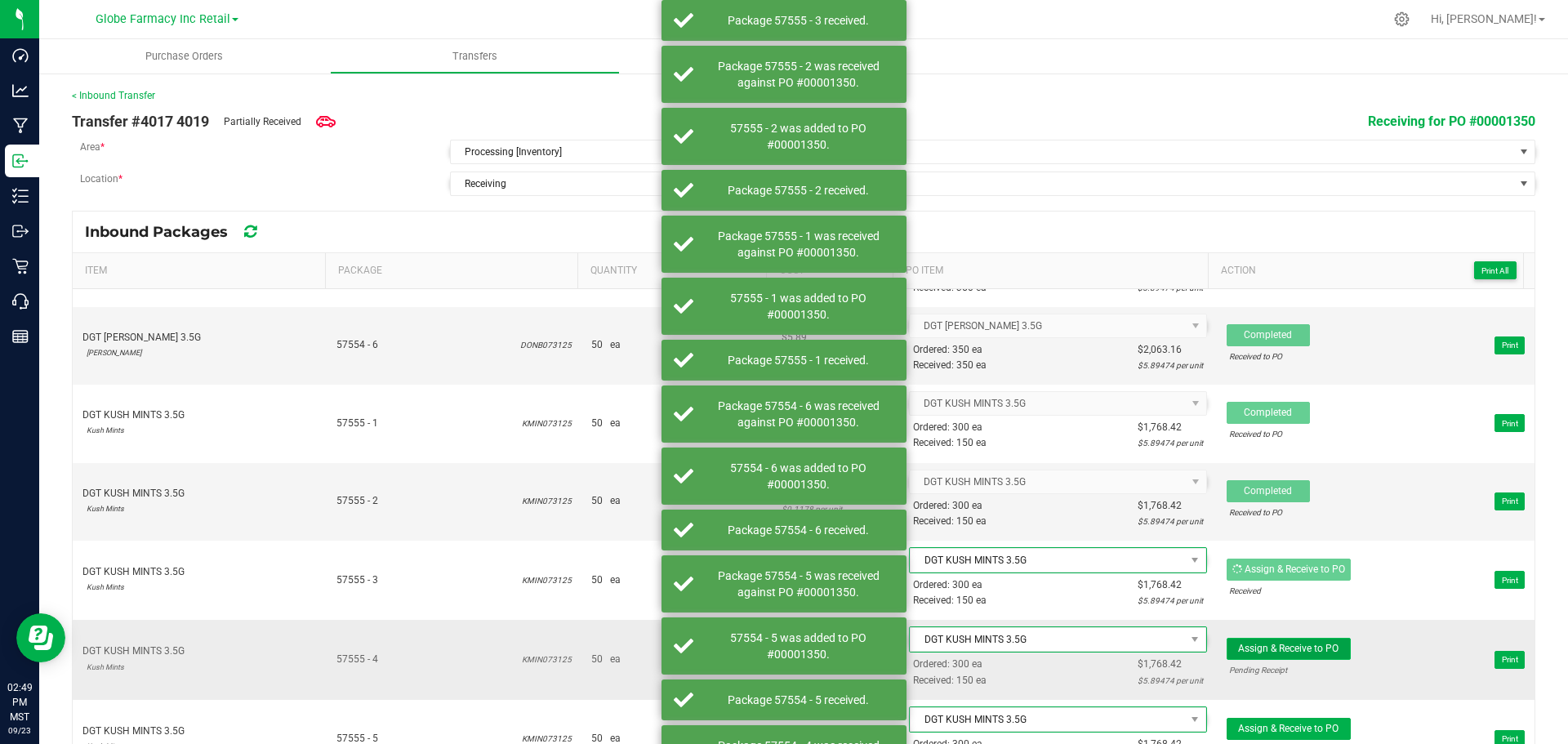
click at [1292, 643] on span "Assign & Receive to PO" at bounding box center [1289, 649] width 100 height 12
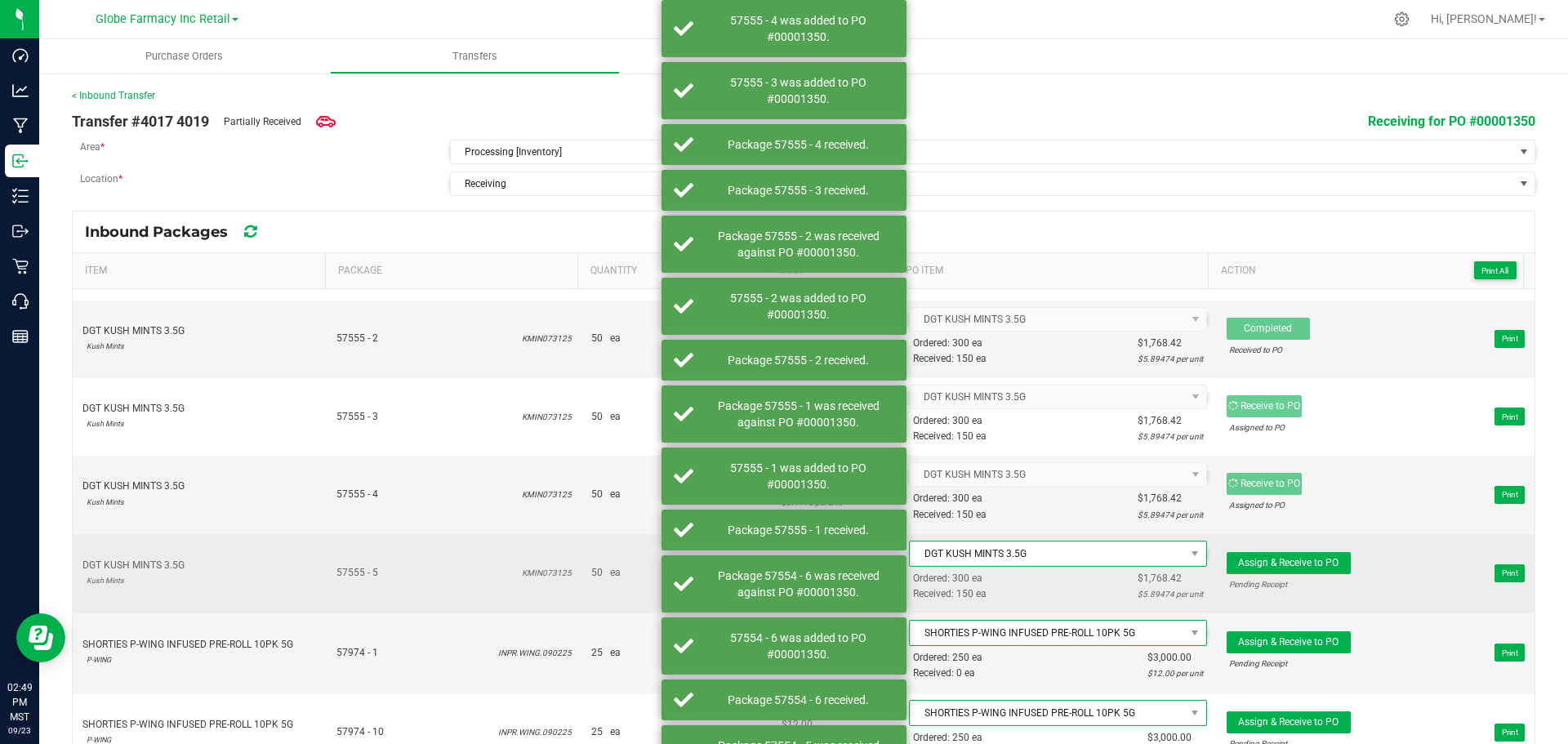
scroll to position [1469, 0]
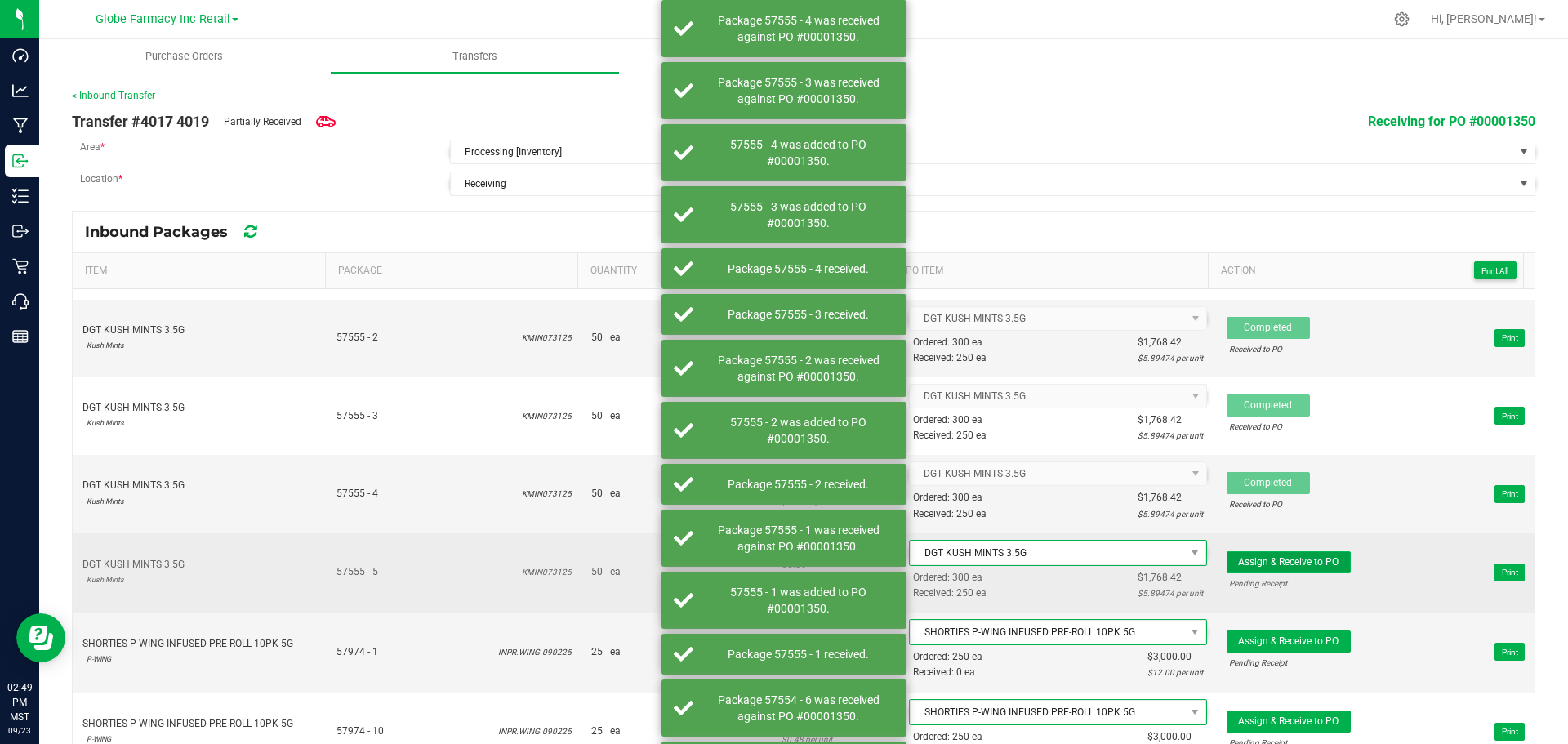
click at [1269, 563] on span "Assign & Receive to PO" at bounding box center [1289, 562] width 100 height 12
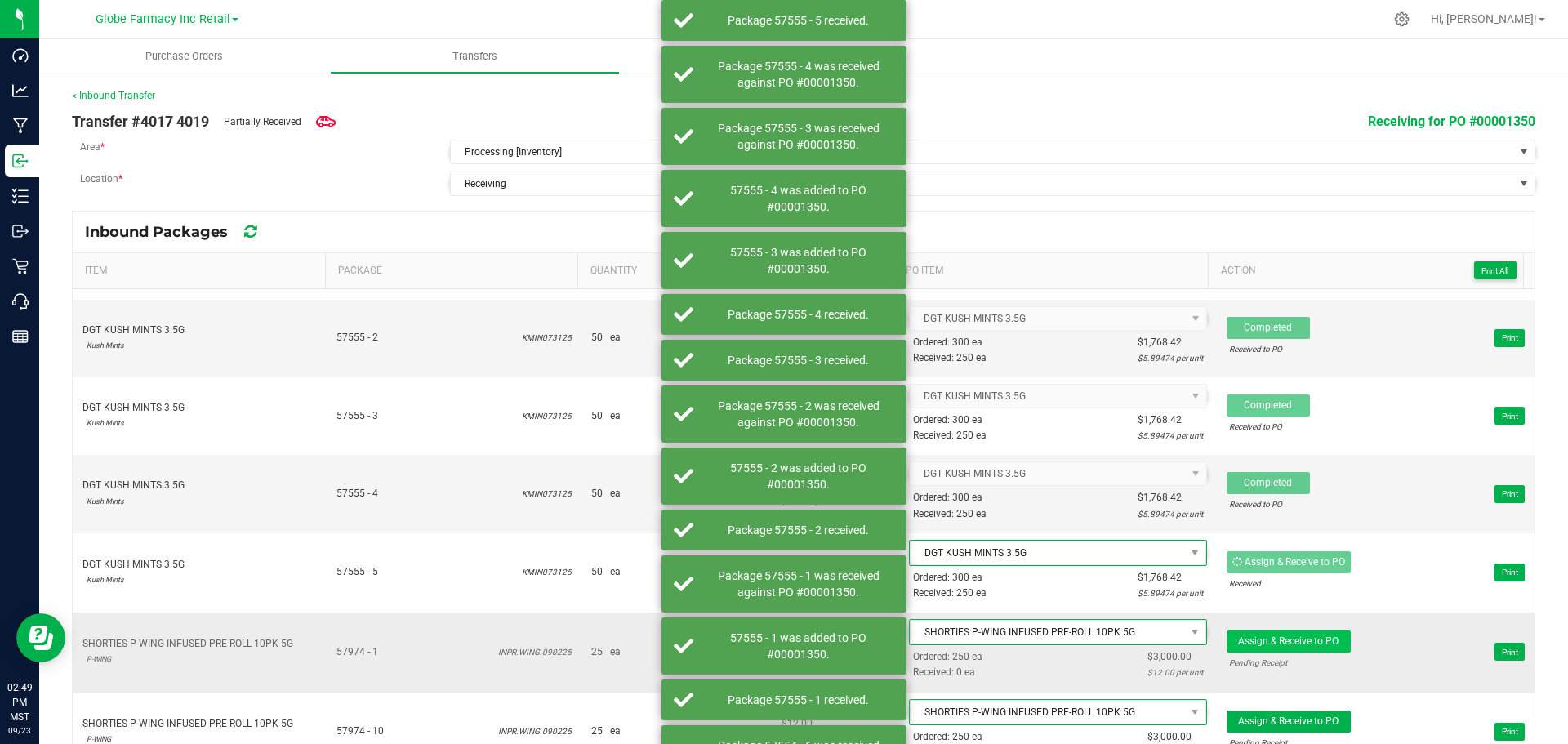
click at [1311, 651] on div "Assign & Receive to PO" at bounding box center [1289, 641] width 125 height 22
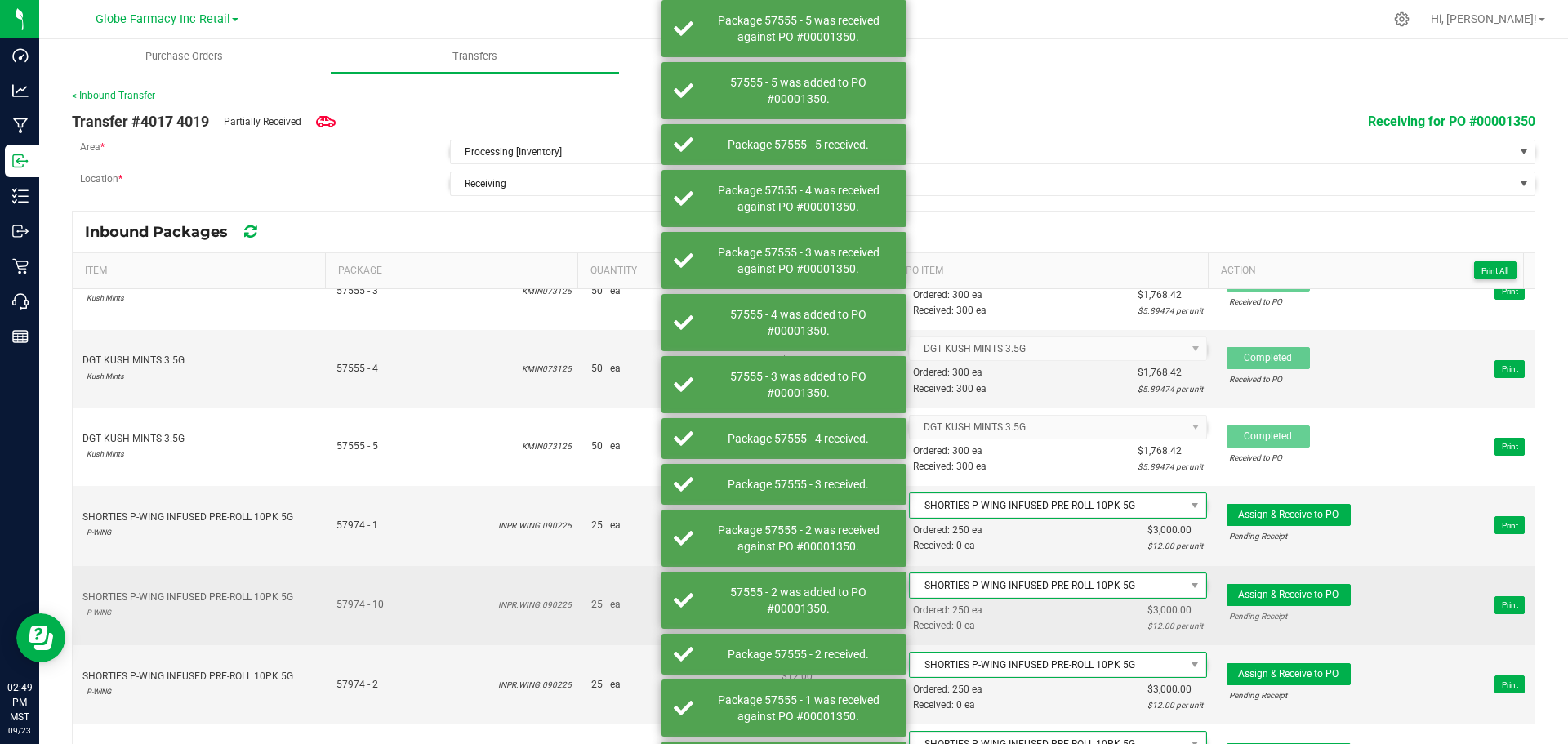
scroll to position [1714, 0]
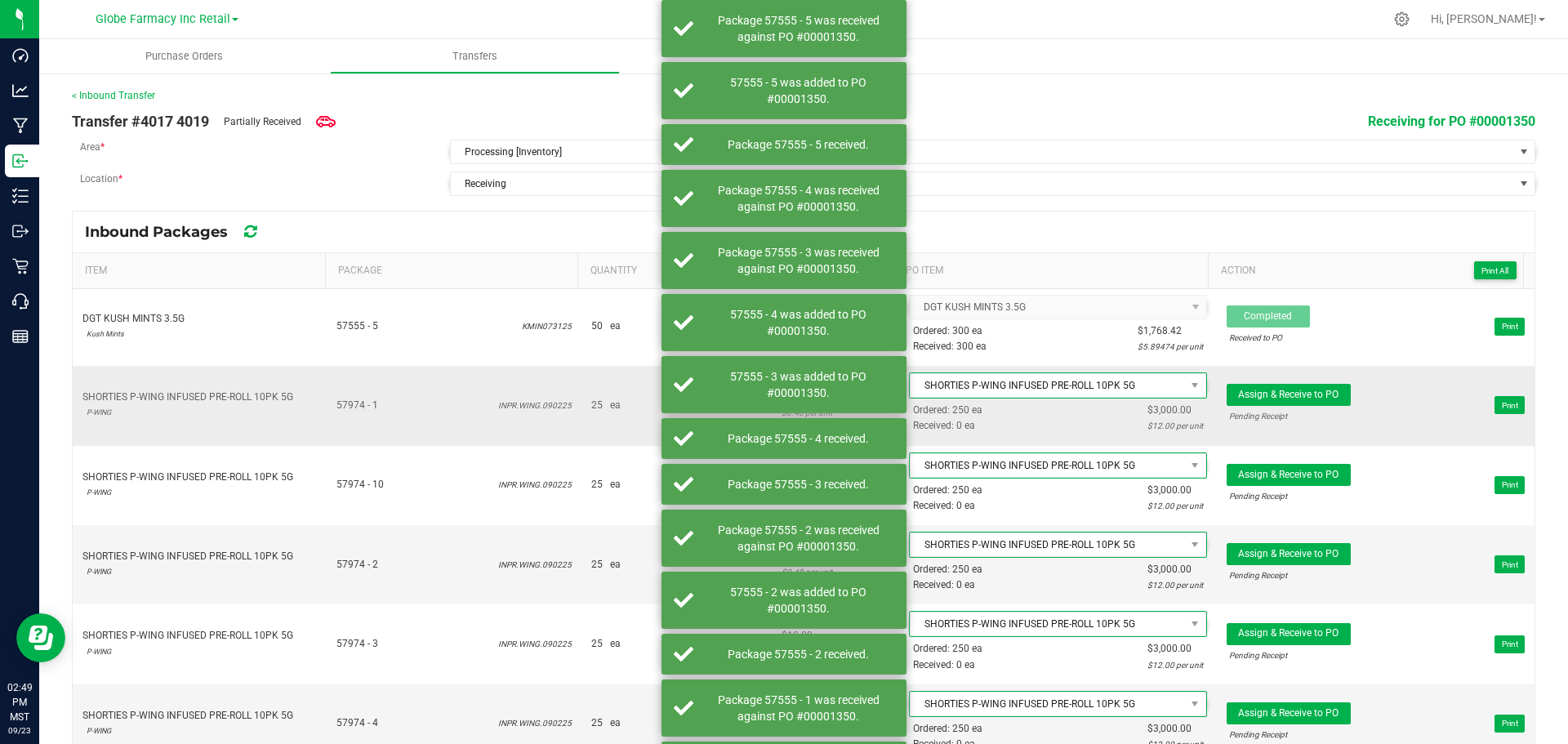
click at [1307, 379] on td "Assign & Receive to PO Pending Receipt Print" at bounding box center [1376, 405] width 318 height 79
drag, startPoint x: 1307, startPoint y: 393, endPoint x: 1311, endPoint y: 409, distance: 16.5
click at [1307, 392] on span "Assign & Receive to PO" at bounding box center [1289, 394] width 100 height 12
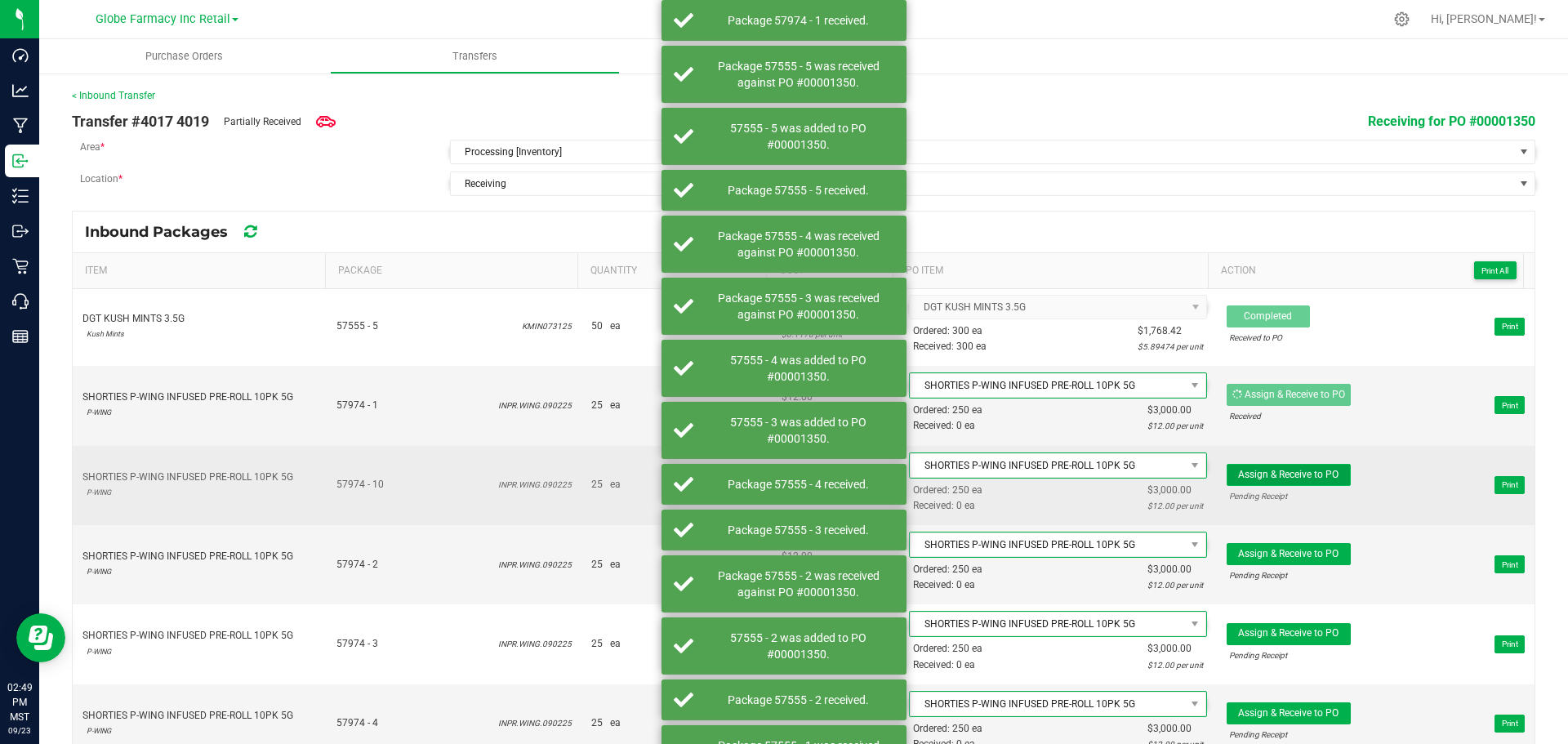
click at [1311, 473] on span "Assign & Receive to PO" at bounding box center [1289, 474] width 100 height 12
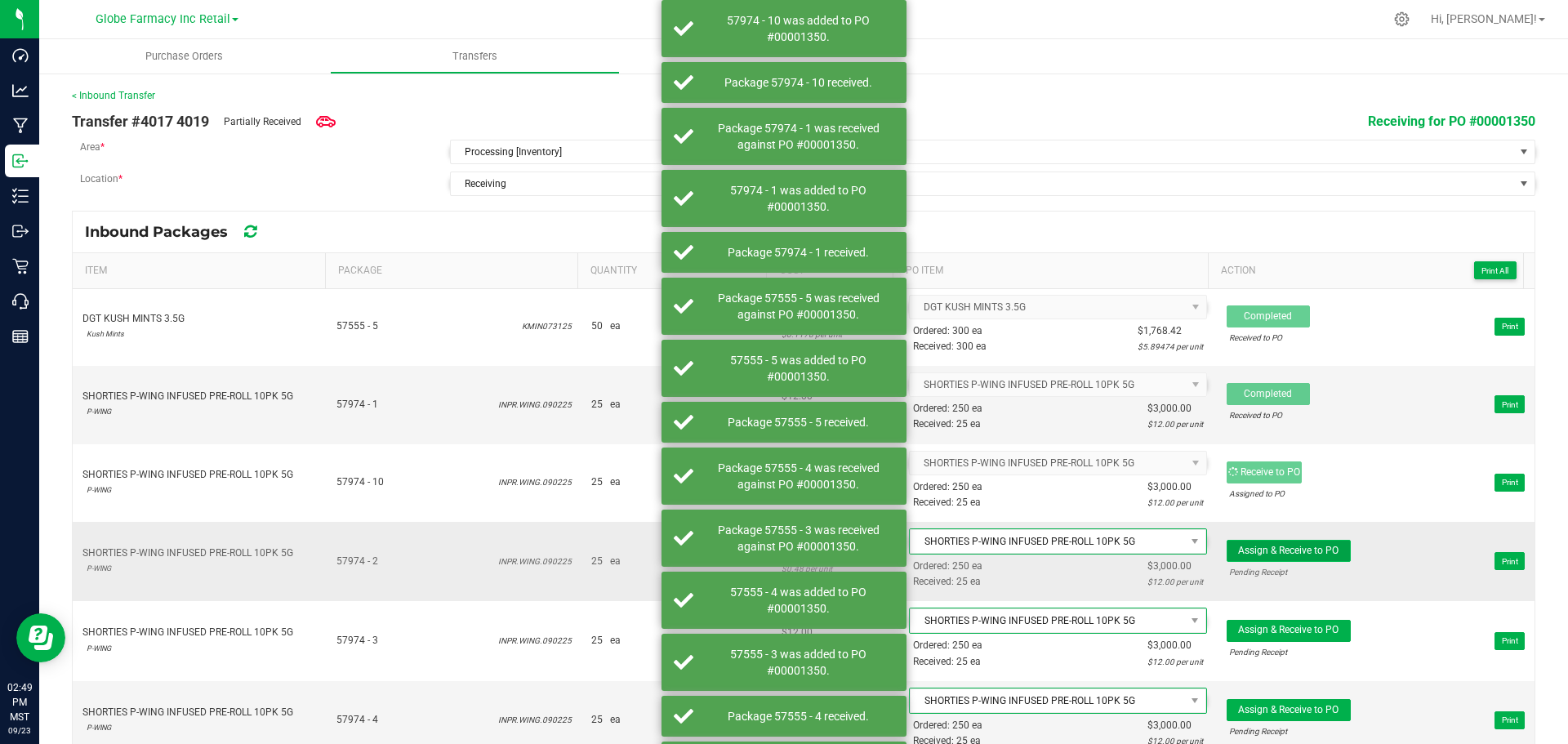
click at [1309, 554] on span "Assign & Receive to PO" at bounding box center [1289, 551] width 100 height 12
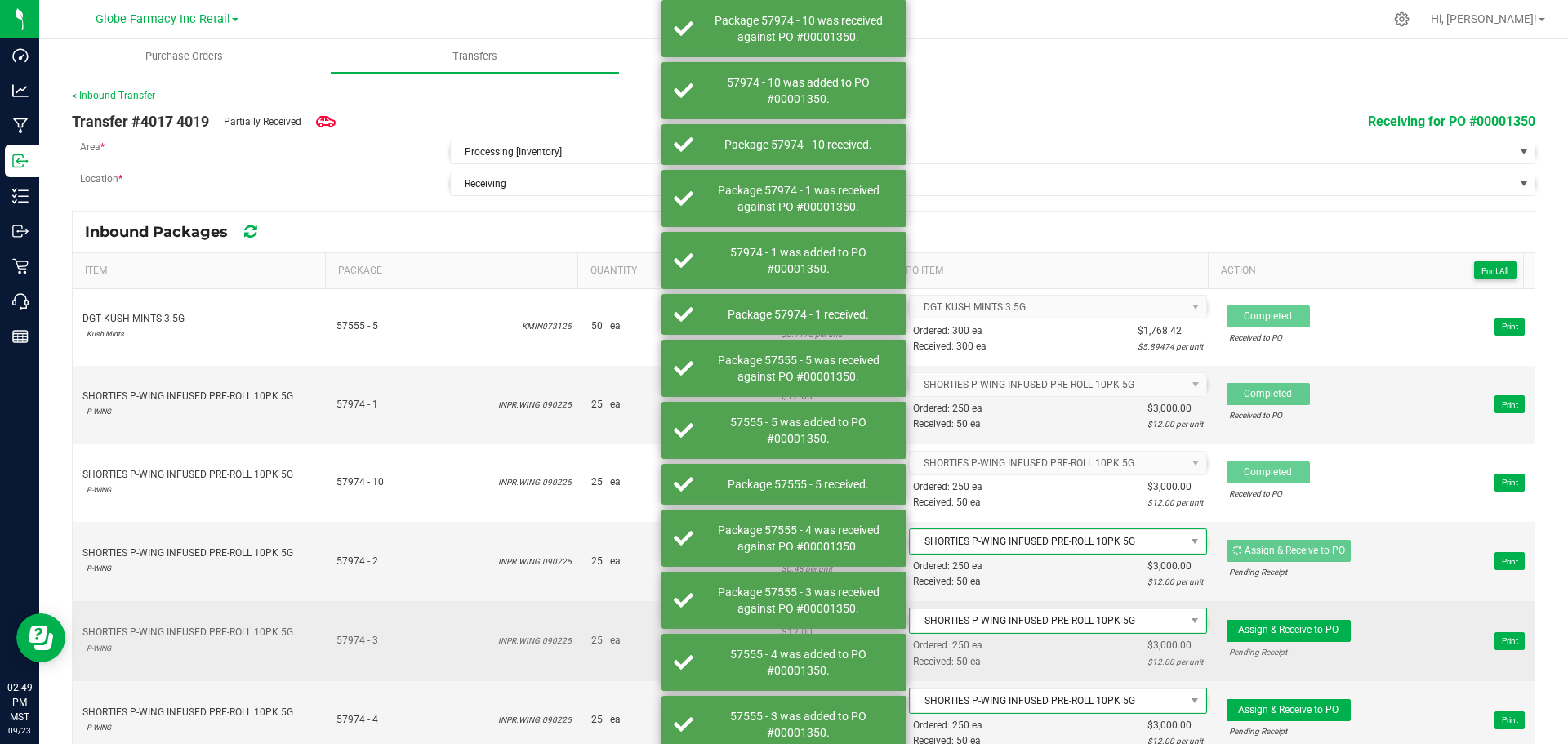
click at [1305, 644] on div "Pending Receipt" at bounding box center [1290, 652] width 120 height 16
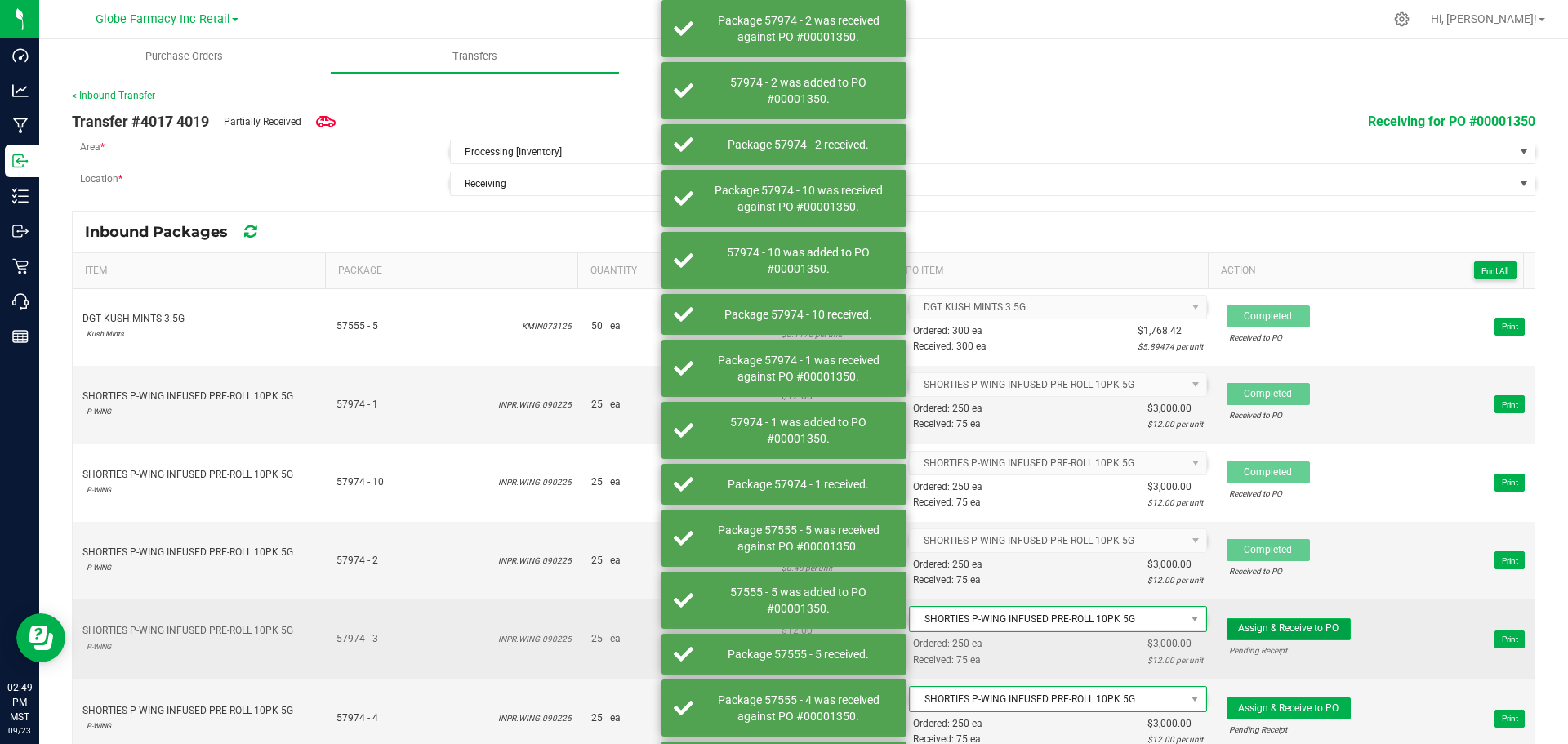
click at [1303, 633] on span "Assign & Receive to PO" at bounding box center [1289, 628] width 100 height 12
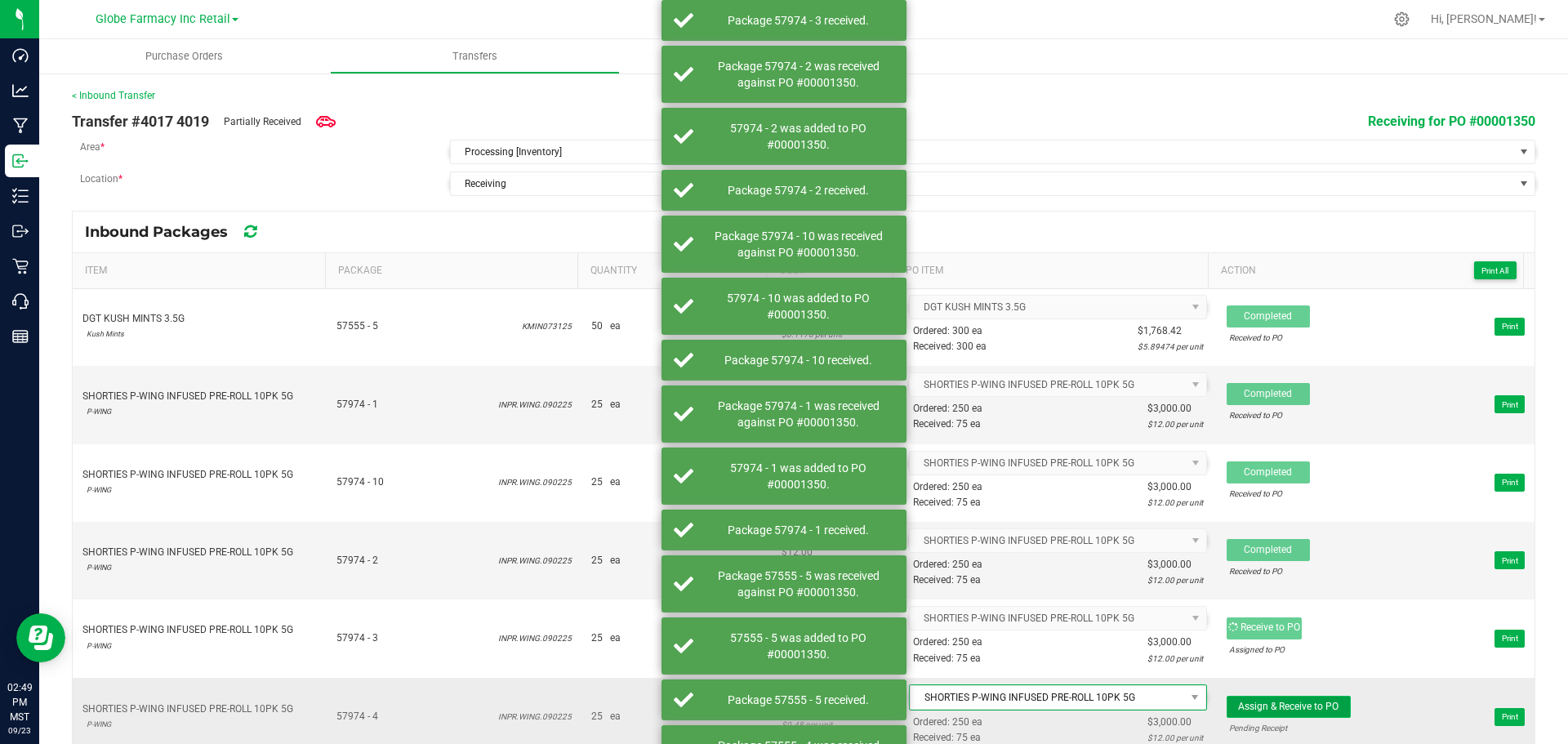
click at [1304, 706] on span "Assign & Receive to PO" at bounding box center [1289, 707] width 100 height 12
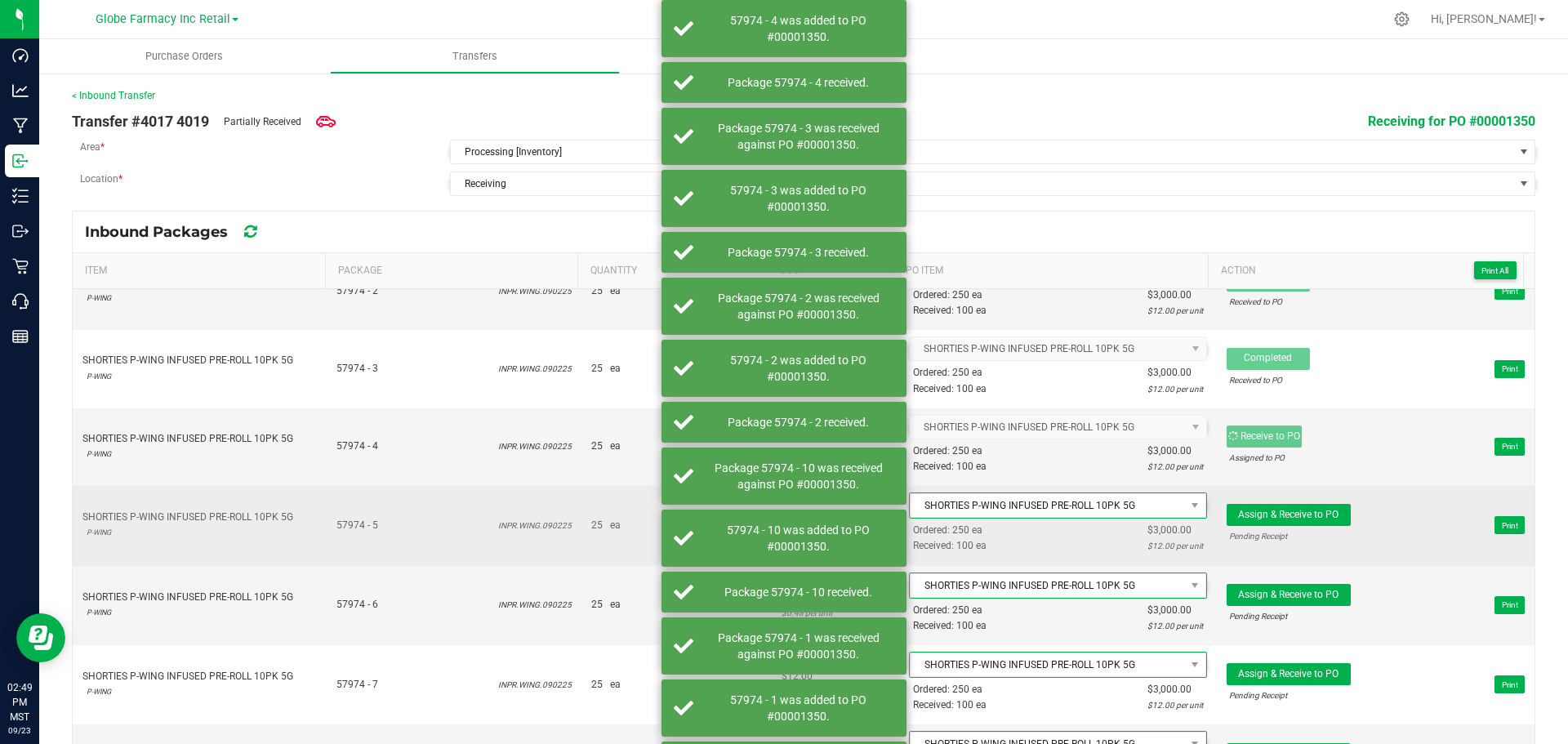
scroll to position [2041, 0]
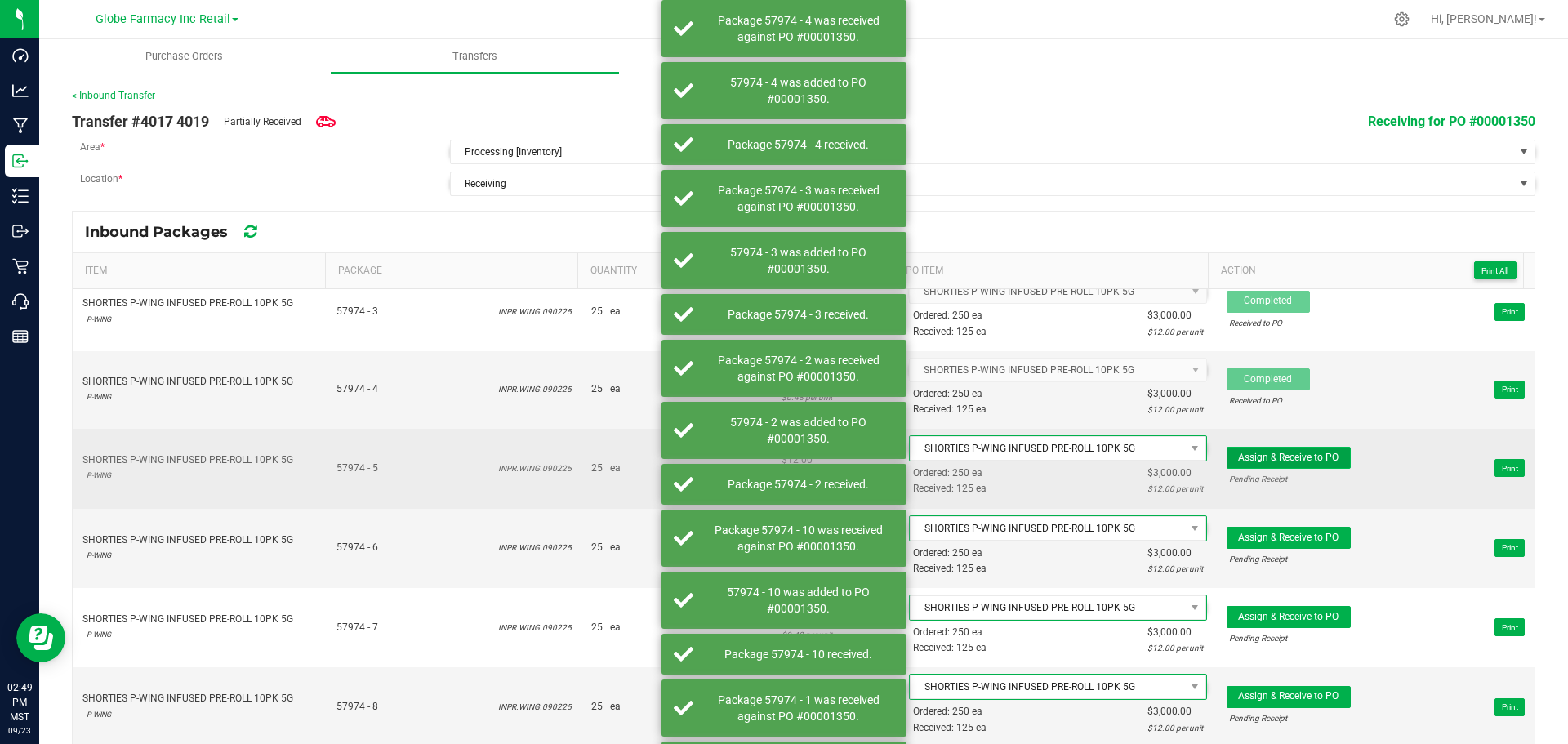
click at [1295, 457] on span "Assign & Receive to PO" at bounding box center [1289, 458] width 100 height 12
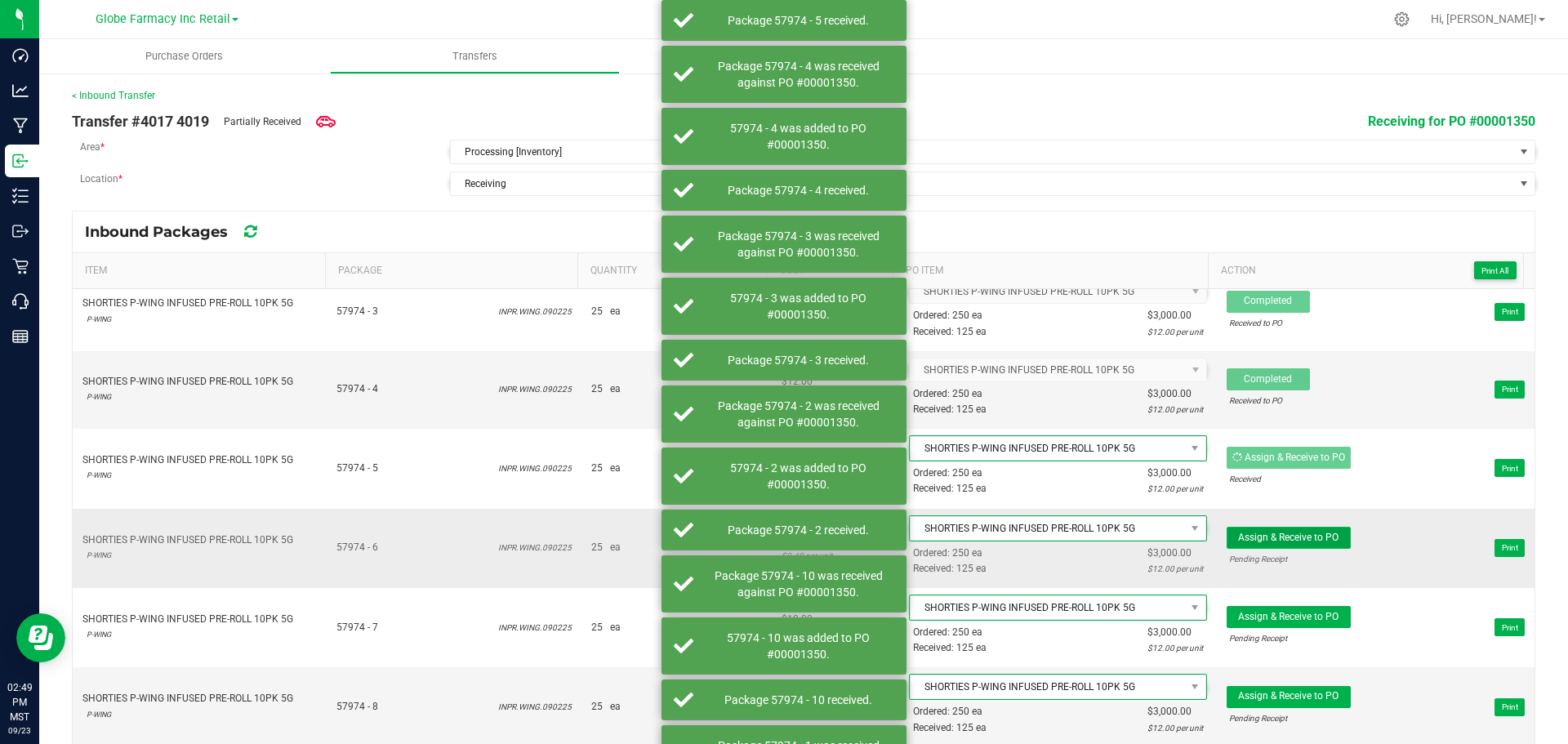
click at [1307, 534] on span "Assign & Receive to PO" at bounding box center [1289, 537] width 100 height 12
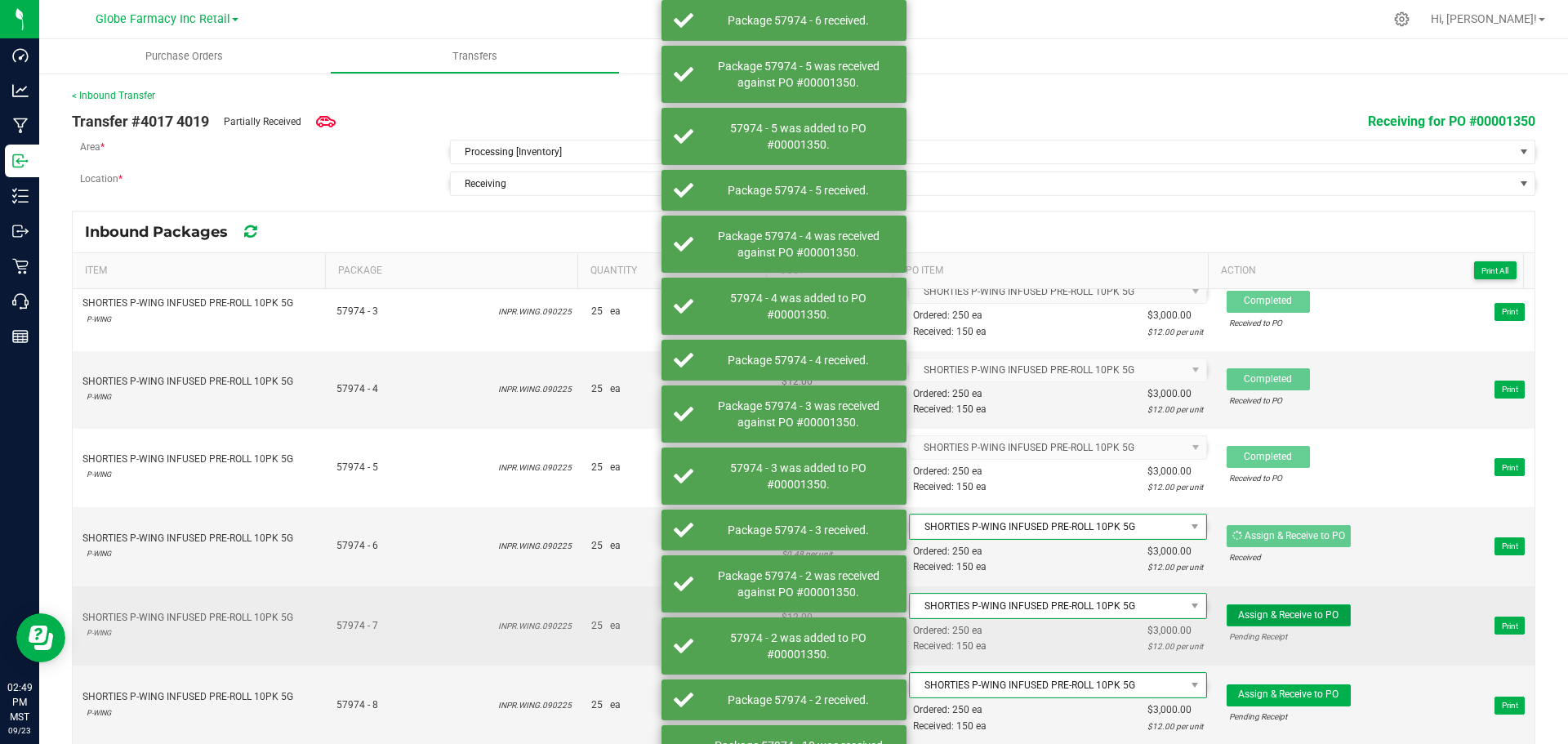
click at [1308, 609] on span "Assign & Receive to PO" at bounding box center [1289, 615] width 100 height 12
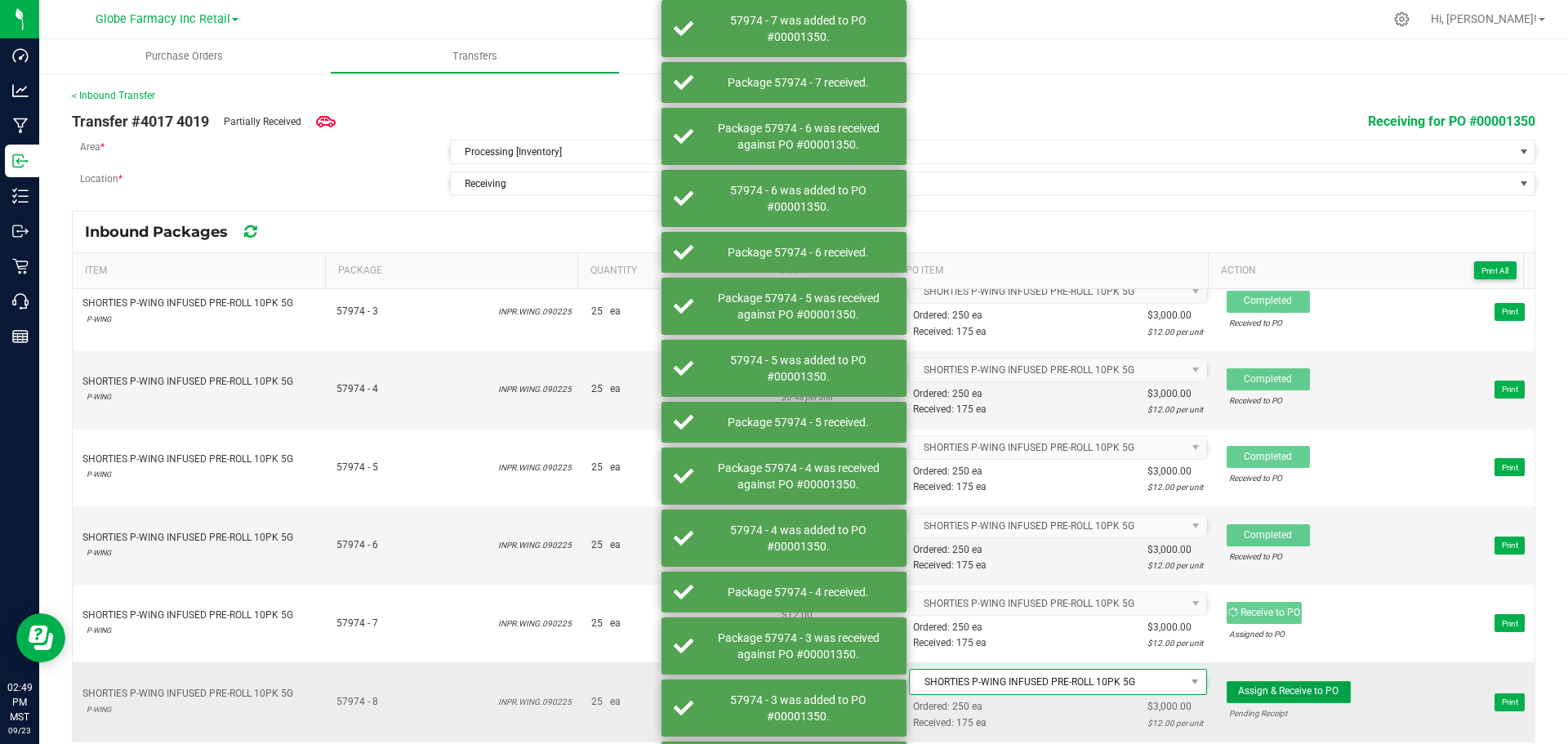
click at [1311, 687] on span "Assign & Receive to PO" at bounding box center [1289, 691] width 100 height 12
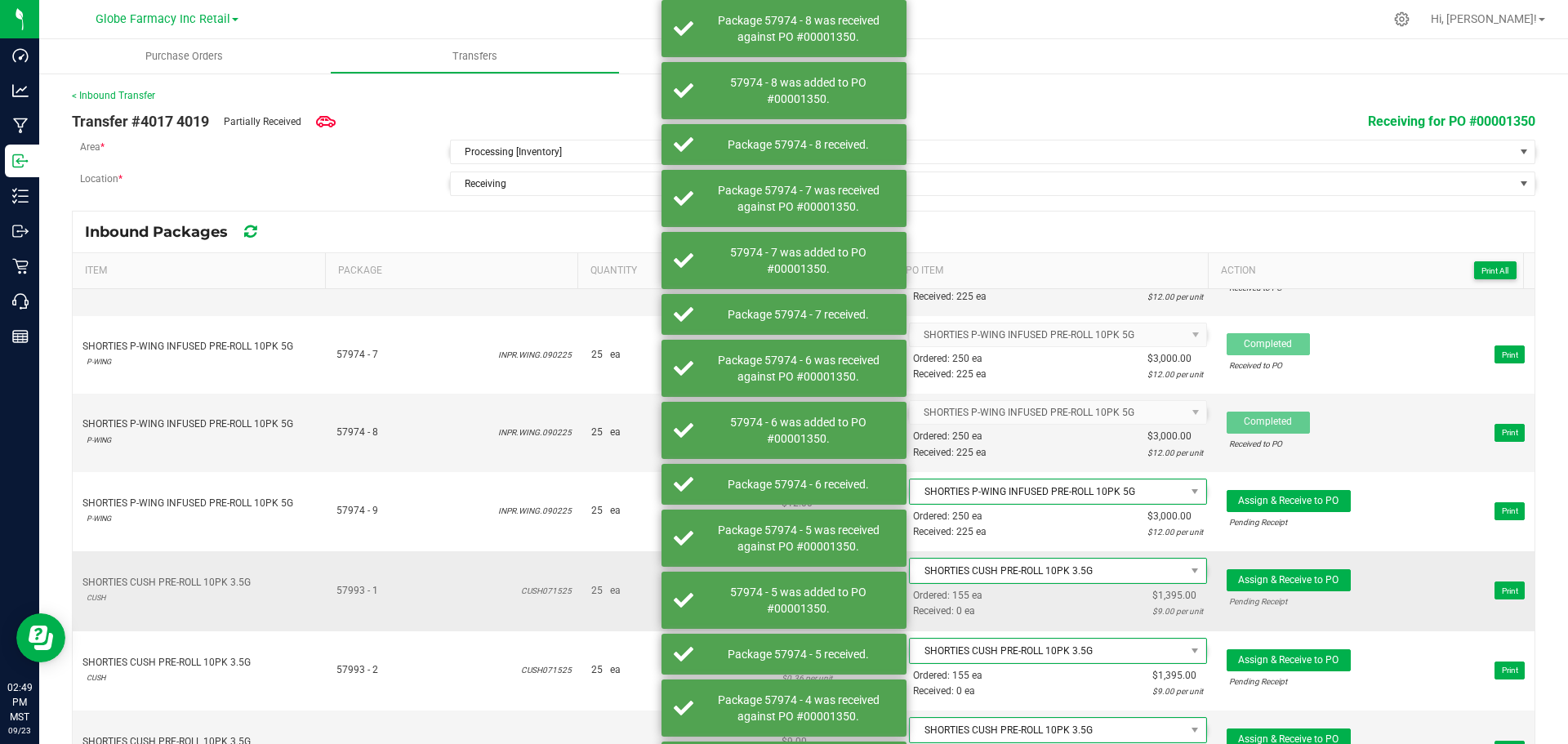
scroll to position [2368, 0]
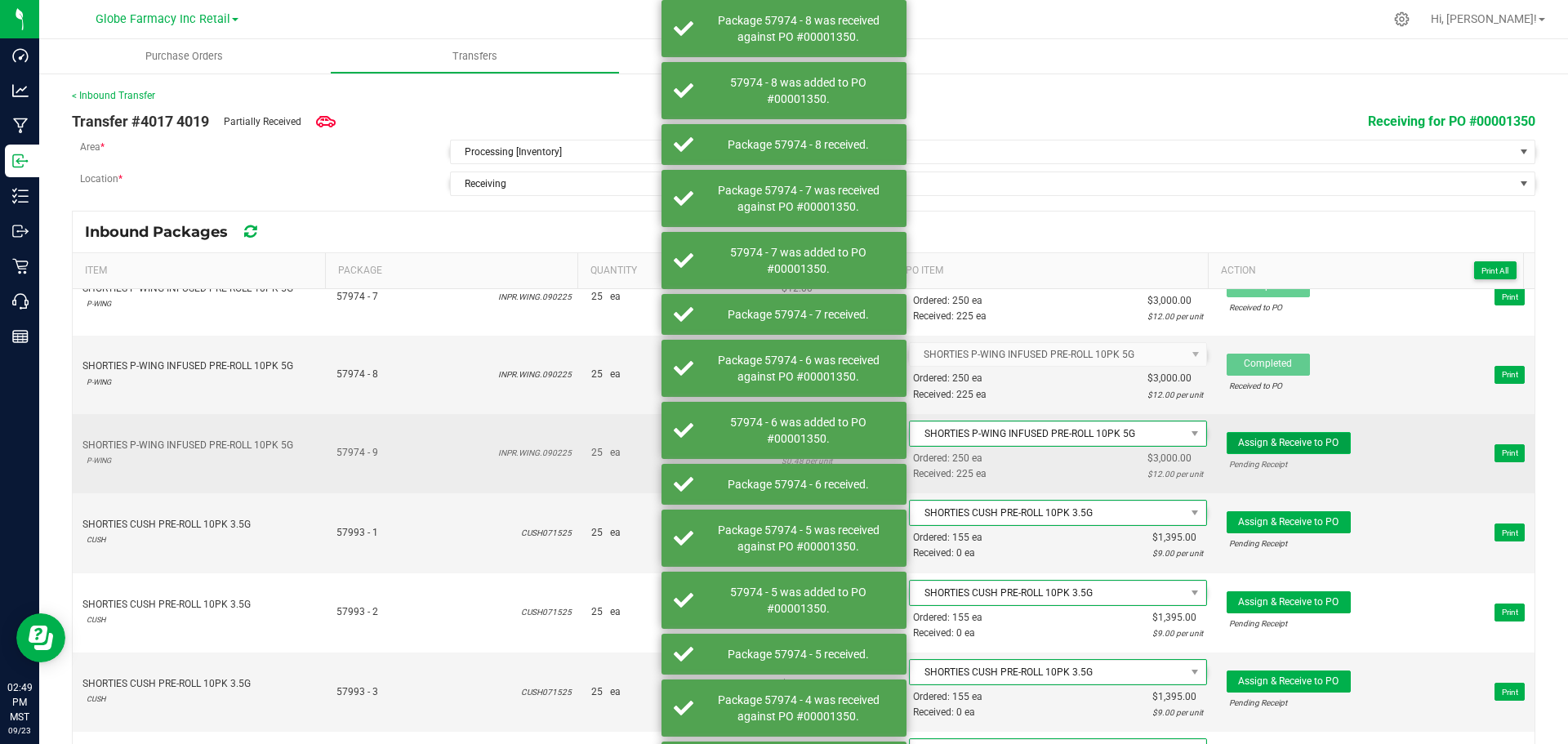
click at [1290, 442] on span "Assign & Receive to PO" at bounding box center [1289, 443] width 100 height 12
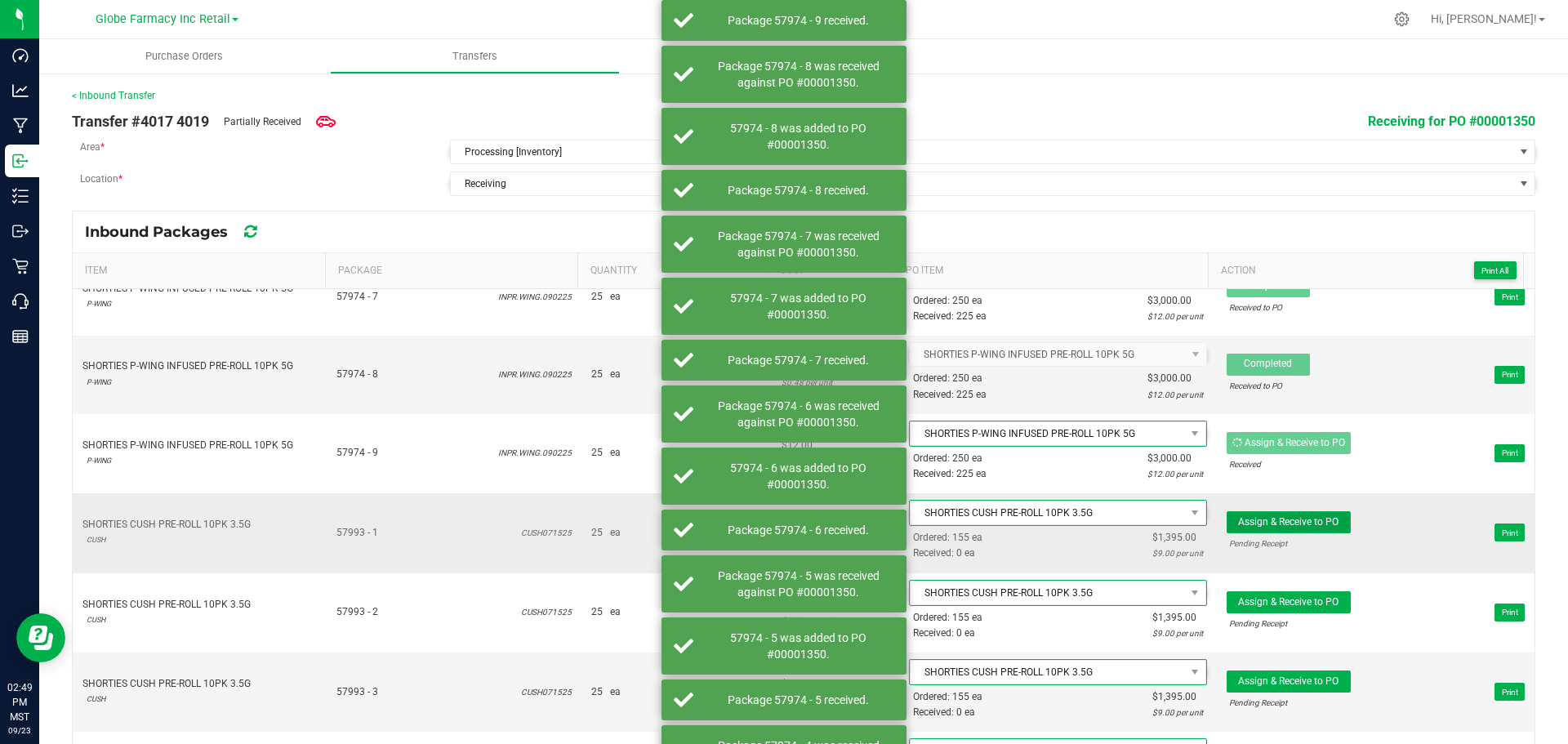
click at [1308, 511] on button "Assign & Receive to PO" at bounding box center [1289, 521] width 125 height 22
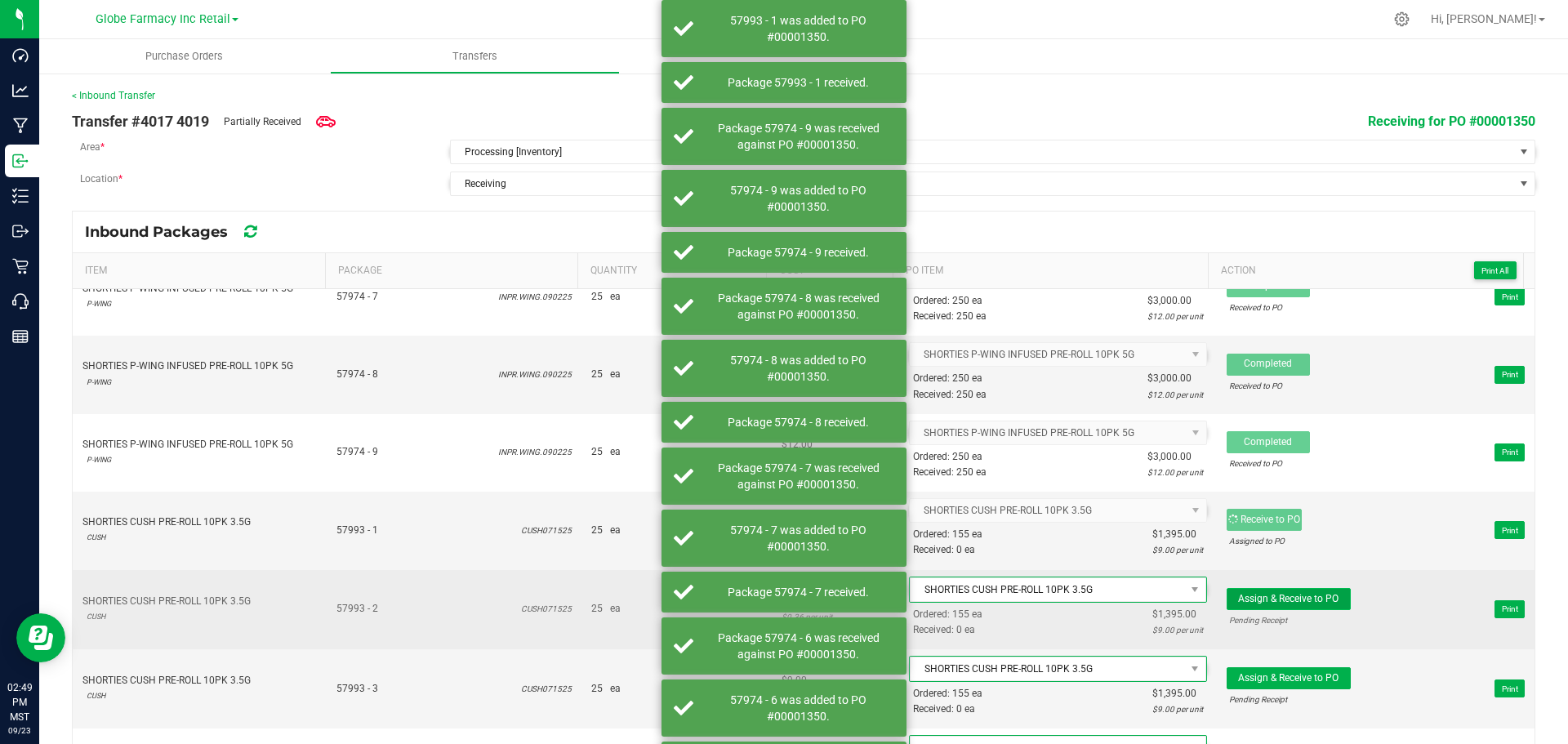
click at [1307, 594] on span "Assign & Receive to PO" at bounding box center [1289, 599] width 100 height 12
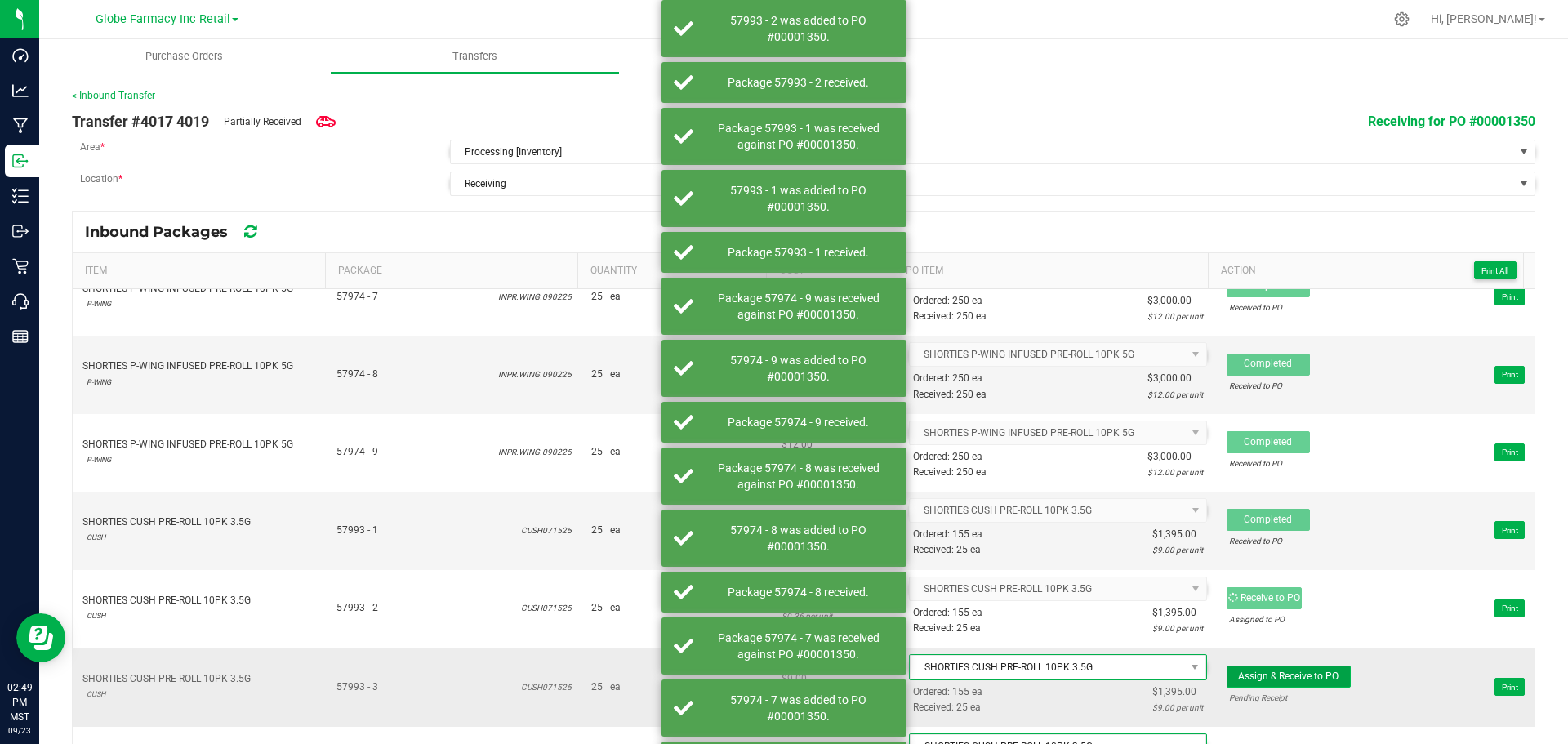
click at [1317, 669] on button "Assign & Receive to PO" at bounding box center [1289, 676] width 125 height 22
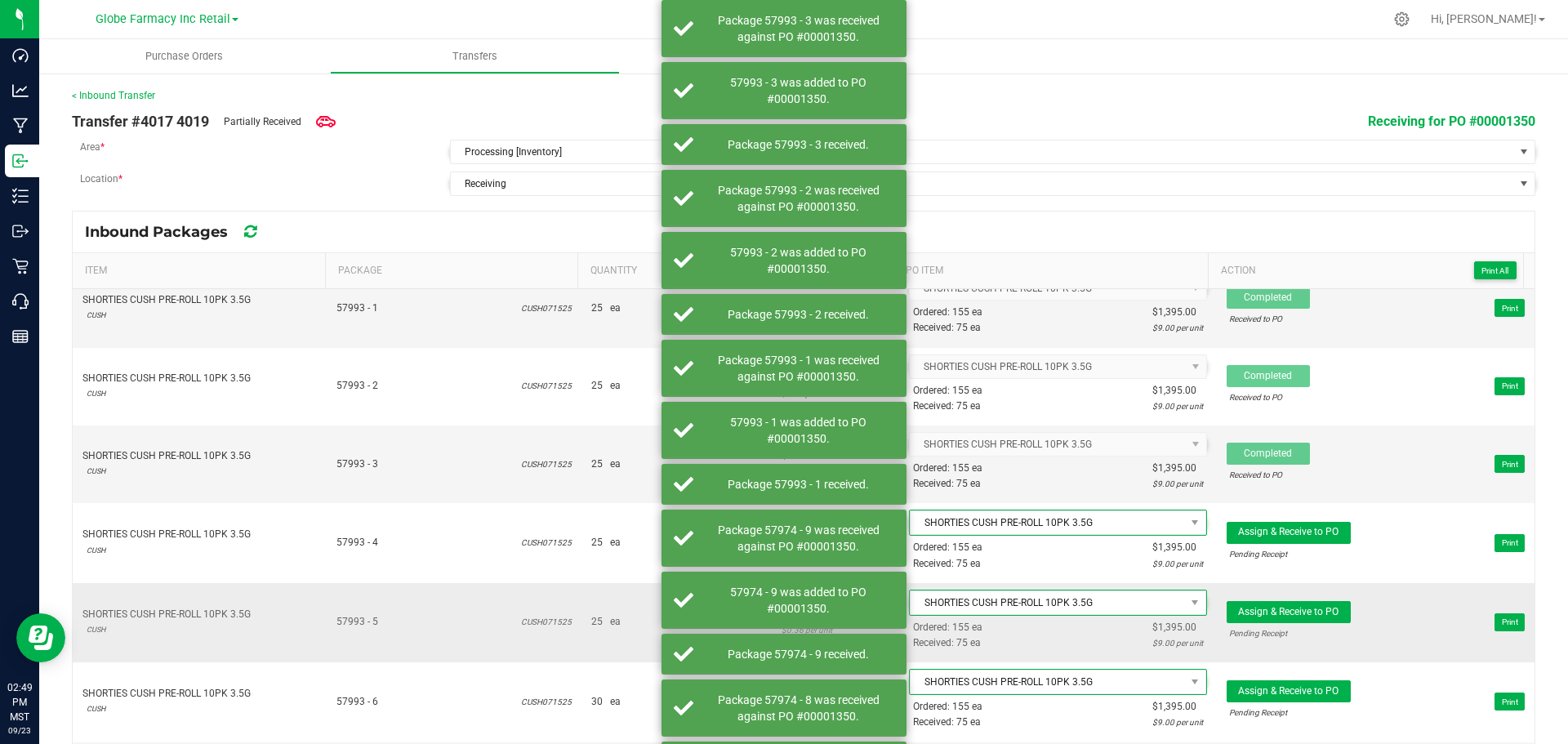
scroll to position [2695, 0]
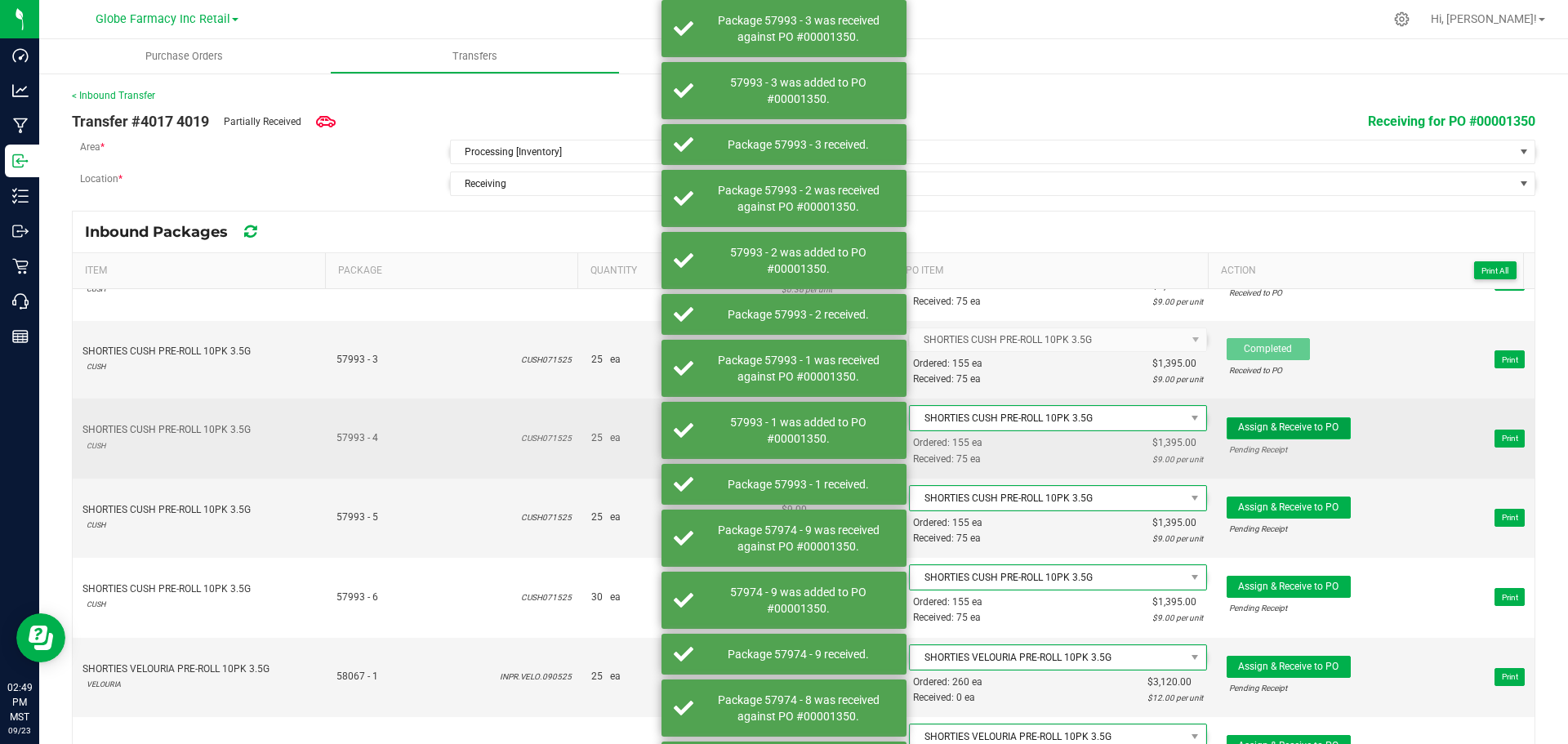
click at [1277, 433] on button "Assign & Receive to PO" at bounding box center [1289, 428] width 125 height 22
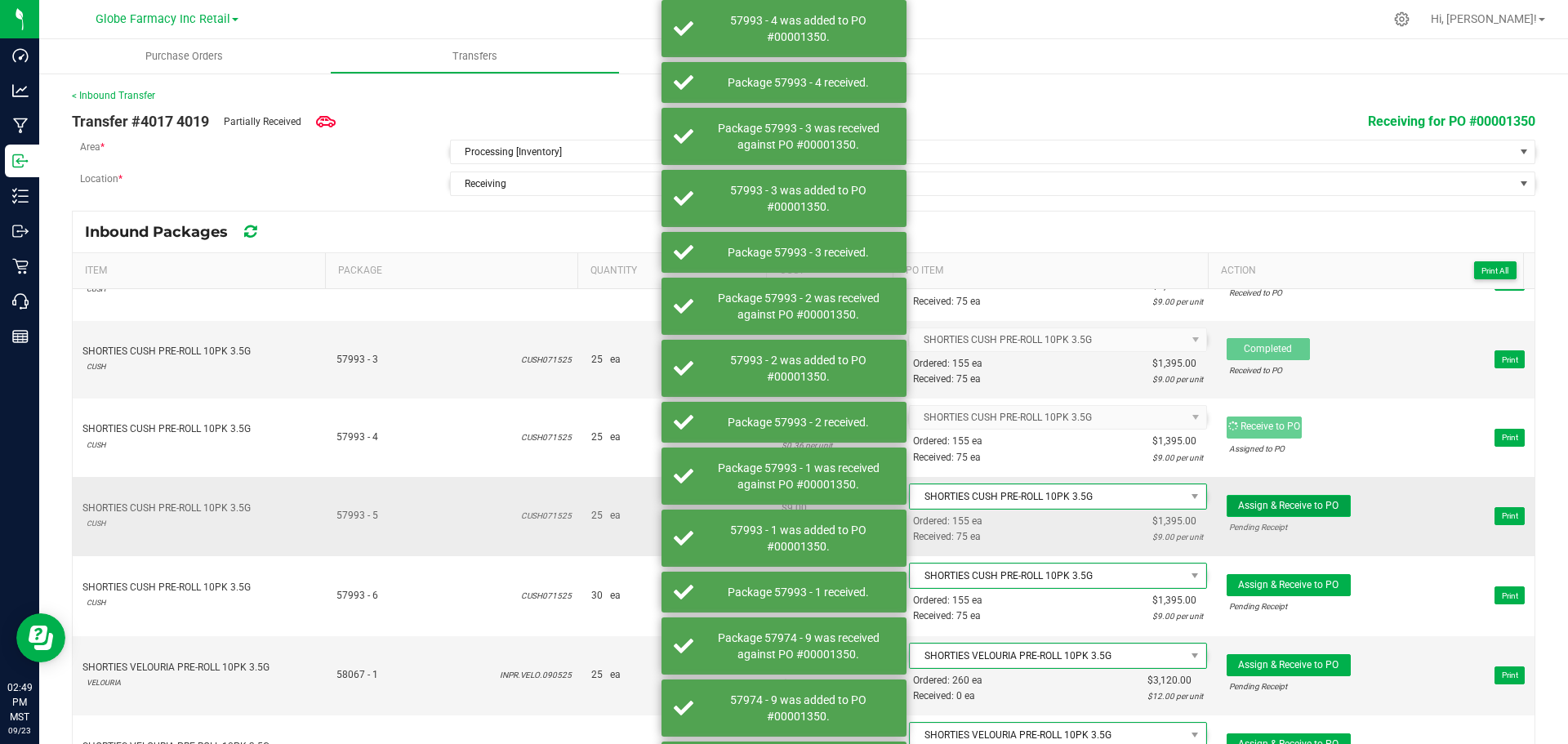
click at [1297, 501] on span "Assign & Receive to PO" at bounding box center [1289, 506] width 100 height 12
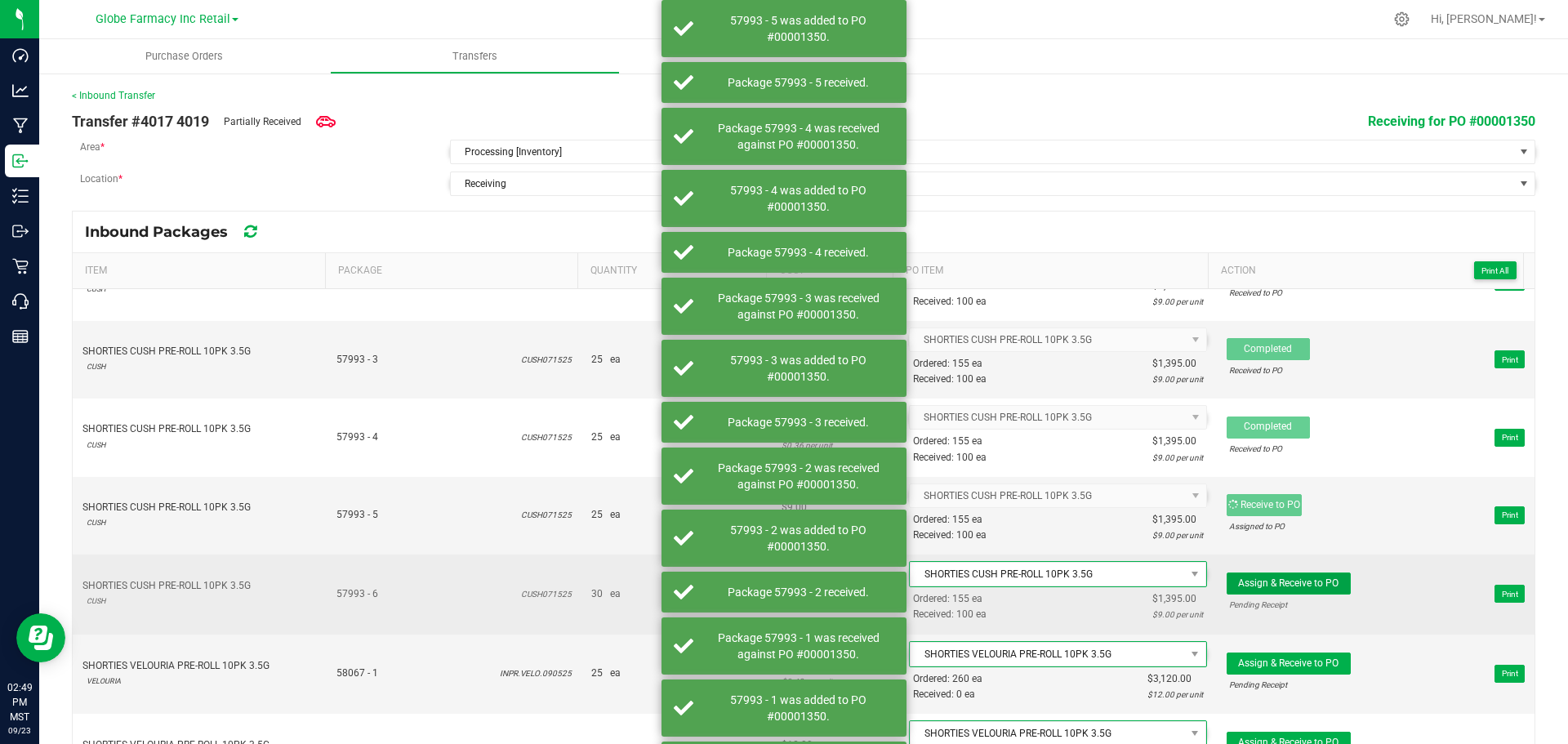
drag, startPoint x: 1297, startPoint y: 574, endPoint x: 1297, endPoint y: 625, distance: 51.0
click at [1297, 575] on button "Assign & Receive to PO" at bounding box center [1289, 583] width 125 height 22
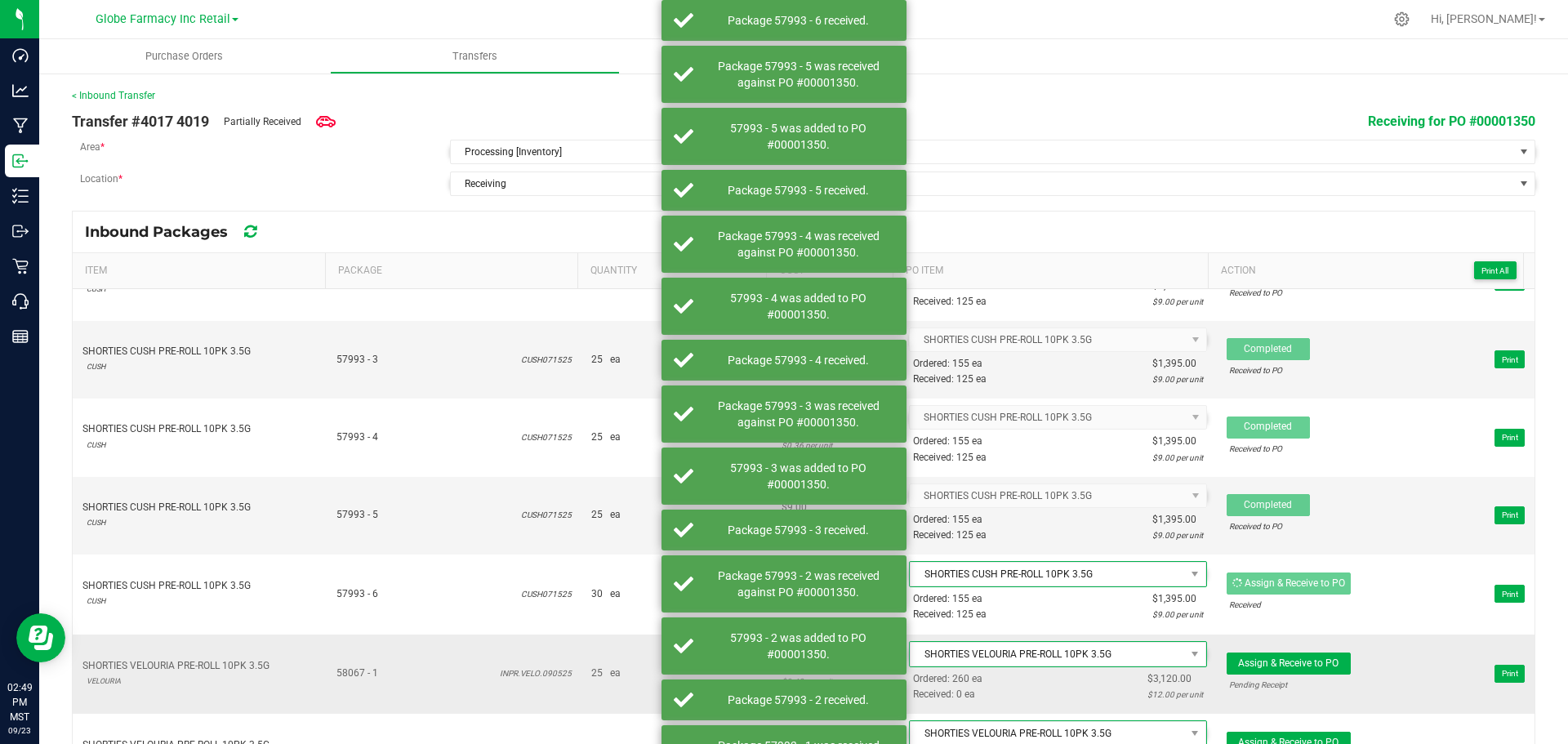
click at [1297, 650] on span "Assign & Receive to PO Pending Receipt Print" at bounding box center [1376, 673] width 298 height 49
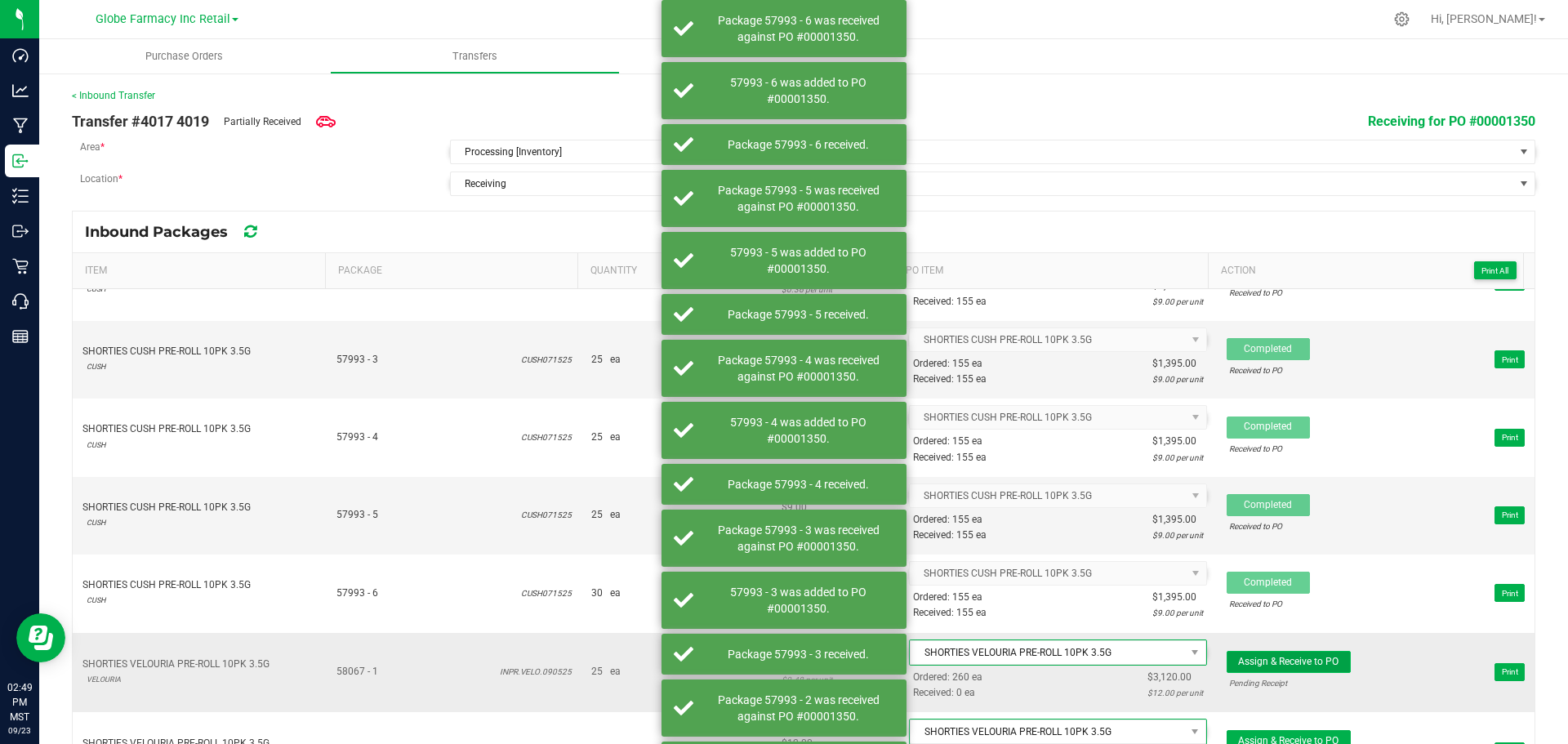
click at [1296, 670] on button "Assign & Receive to PO" at bounding box center [1289, 662] width 125 height 22
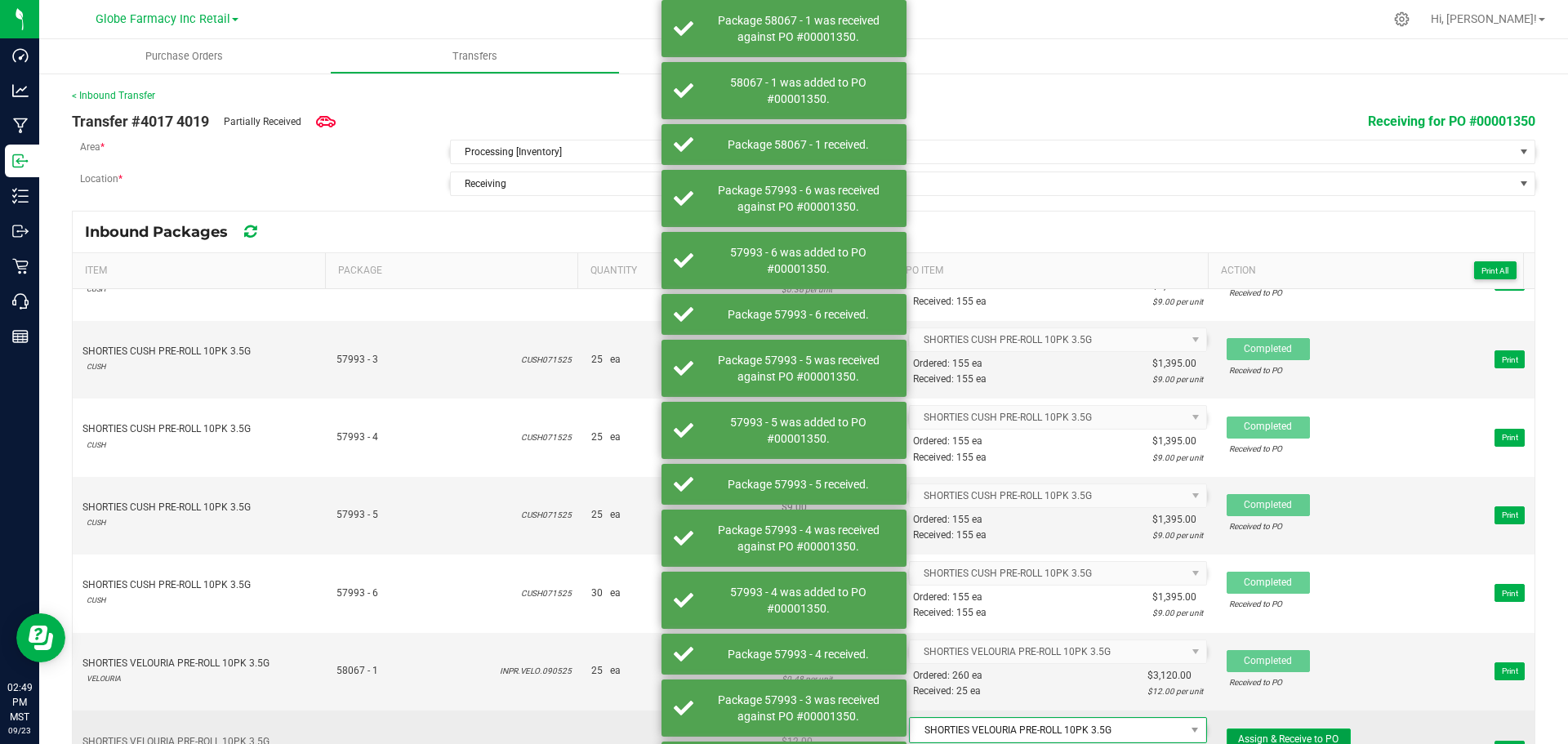
click at [1298, 735] on span "Assign & Receive to PO" at bounding box center [1289, 739] width 100 height 12
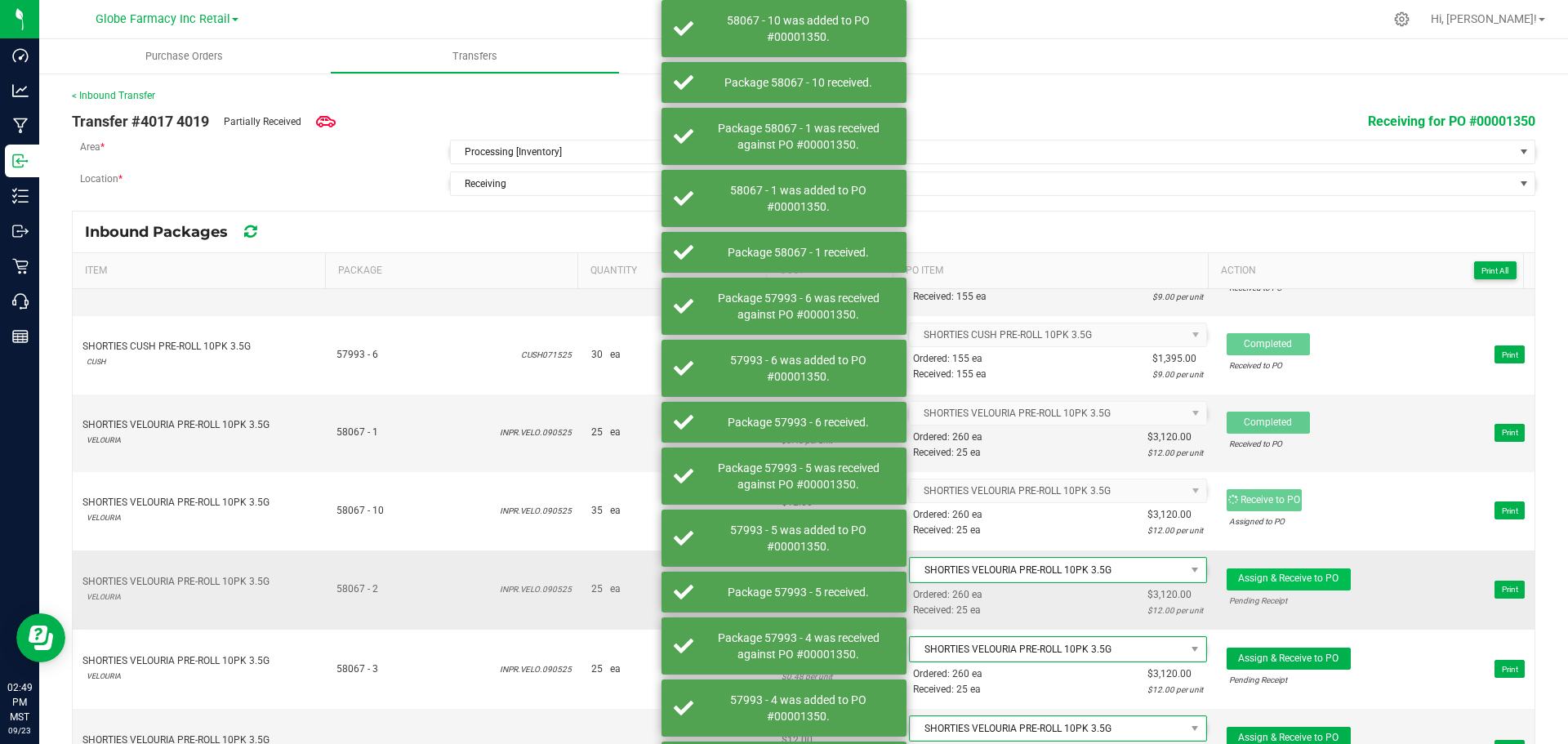
scroll to position [3021, 0]
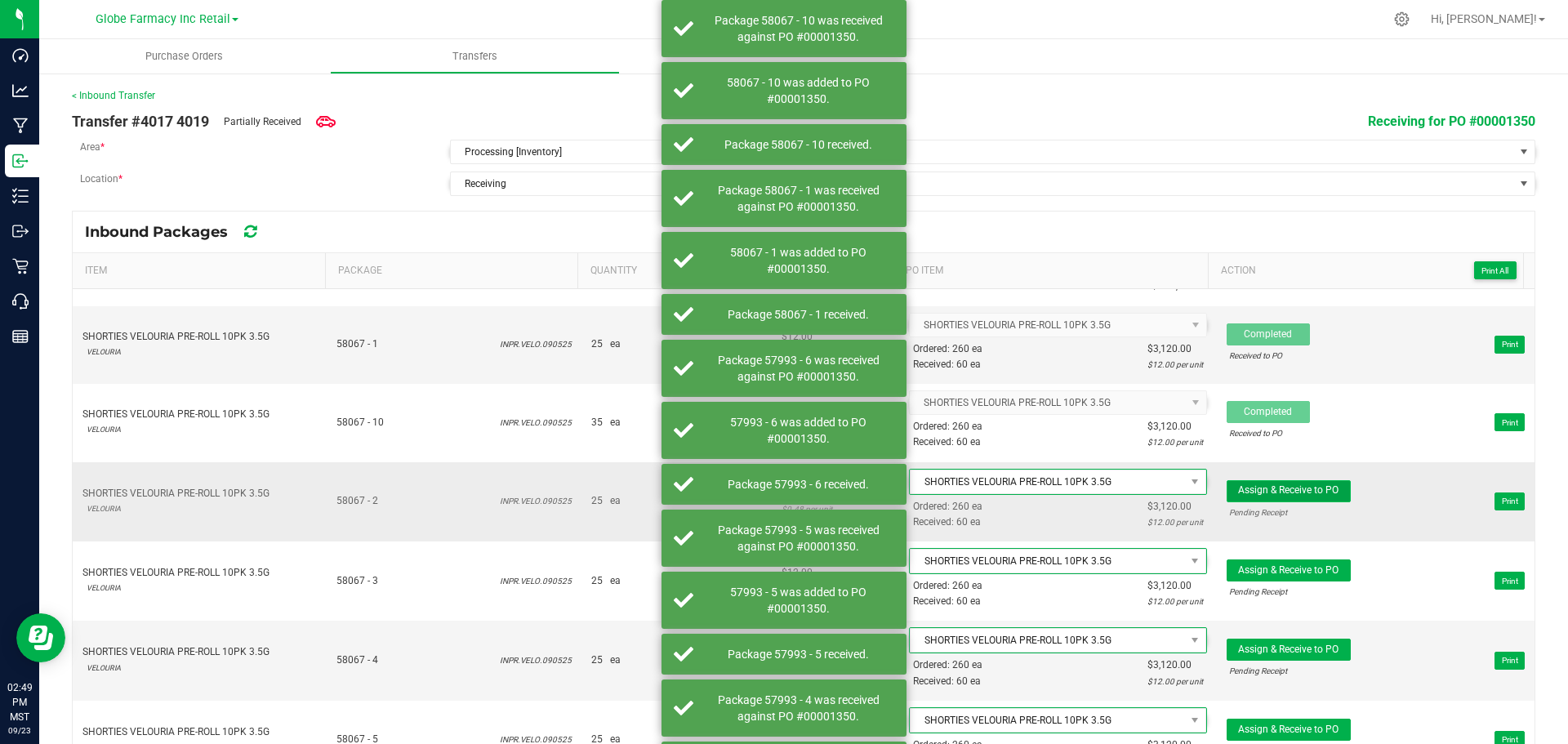
drag, startPoint x: 1298, startPoint y: 486, endPoint x: 1298, endPoint y: 498, distance: 12.0
click at [1298, 487] on span "Assign & Receive to PO" at bounding box center [1289, 490] width 100 height 12
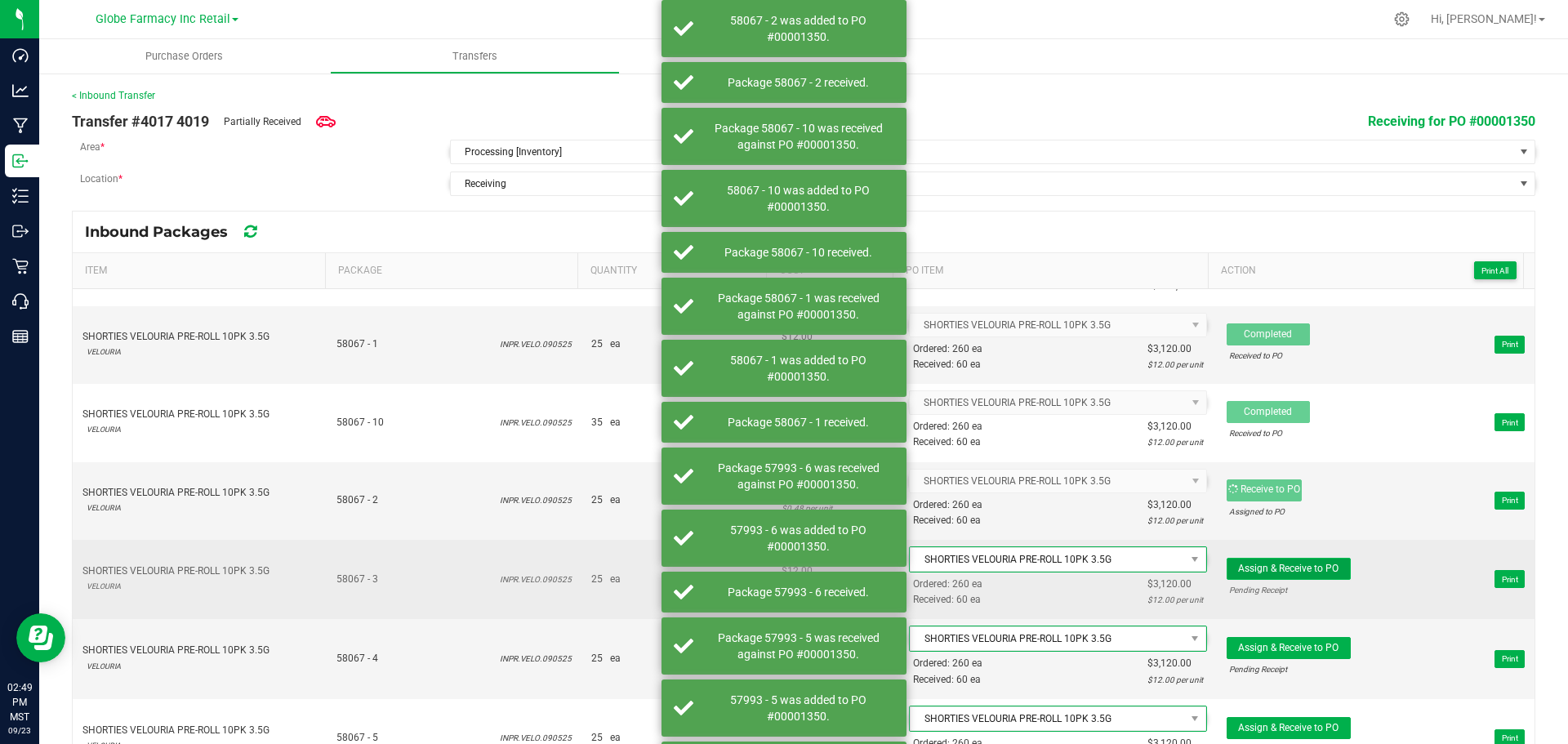
click at [1303, 570] on span "Assign & Receive to PO" at bounding box center [1289, 569] width 100 height 12
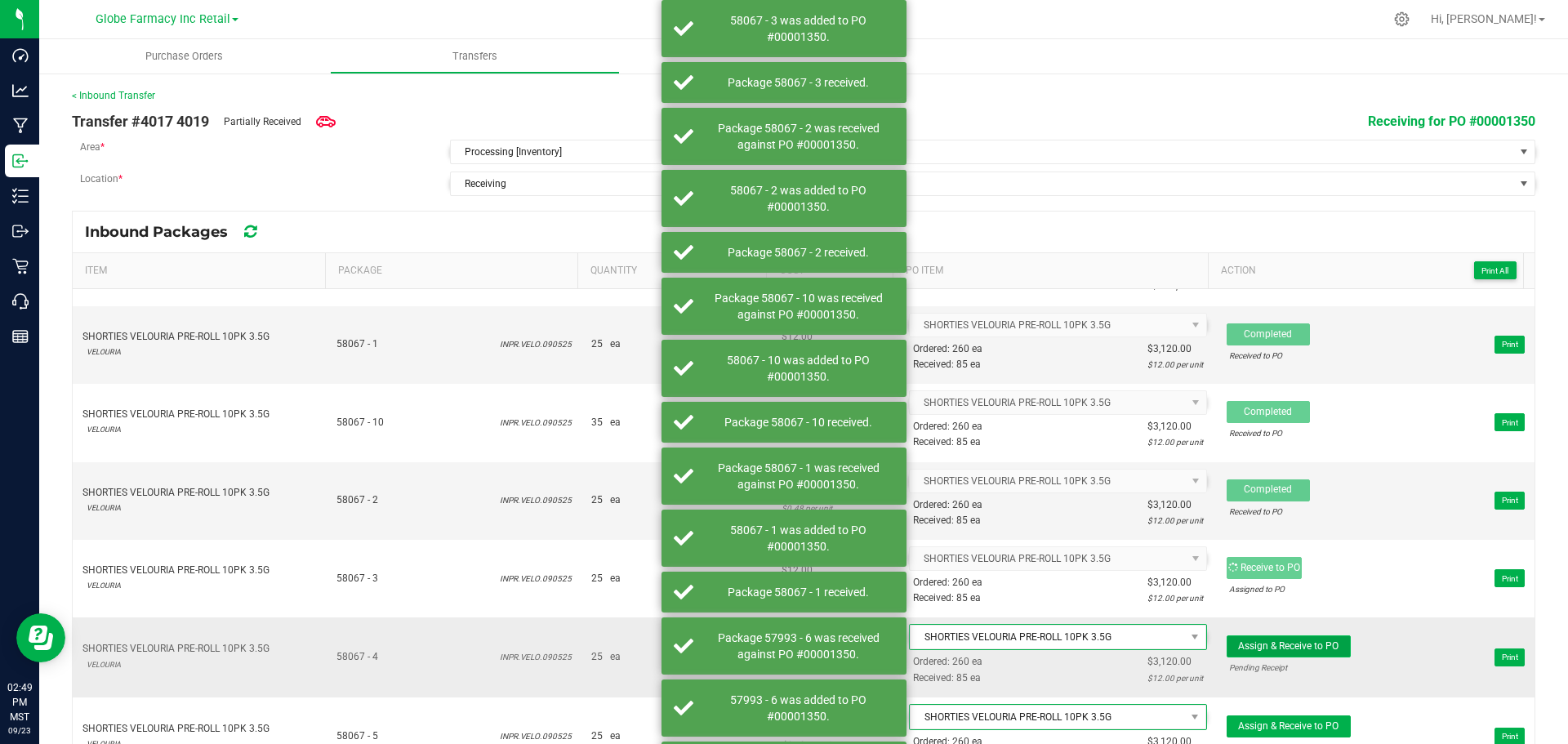
click at [1293, 652] on span "Assign & Receive to PO" at bounding box center [1289, 646] width 100 height 12
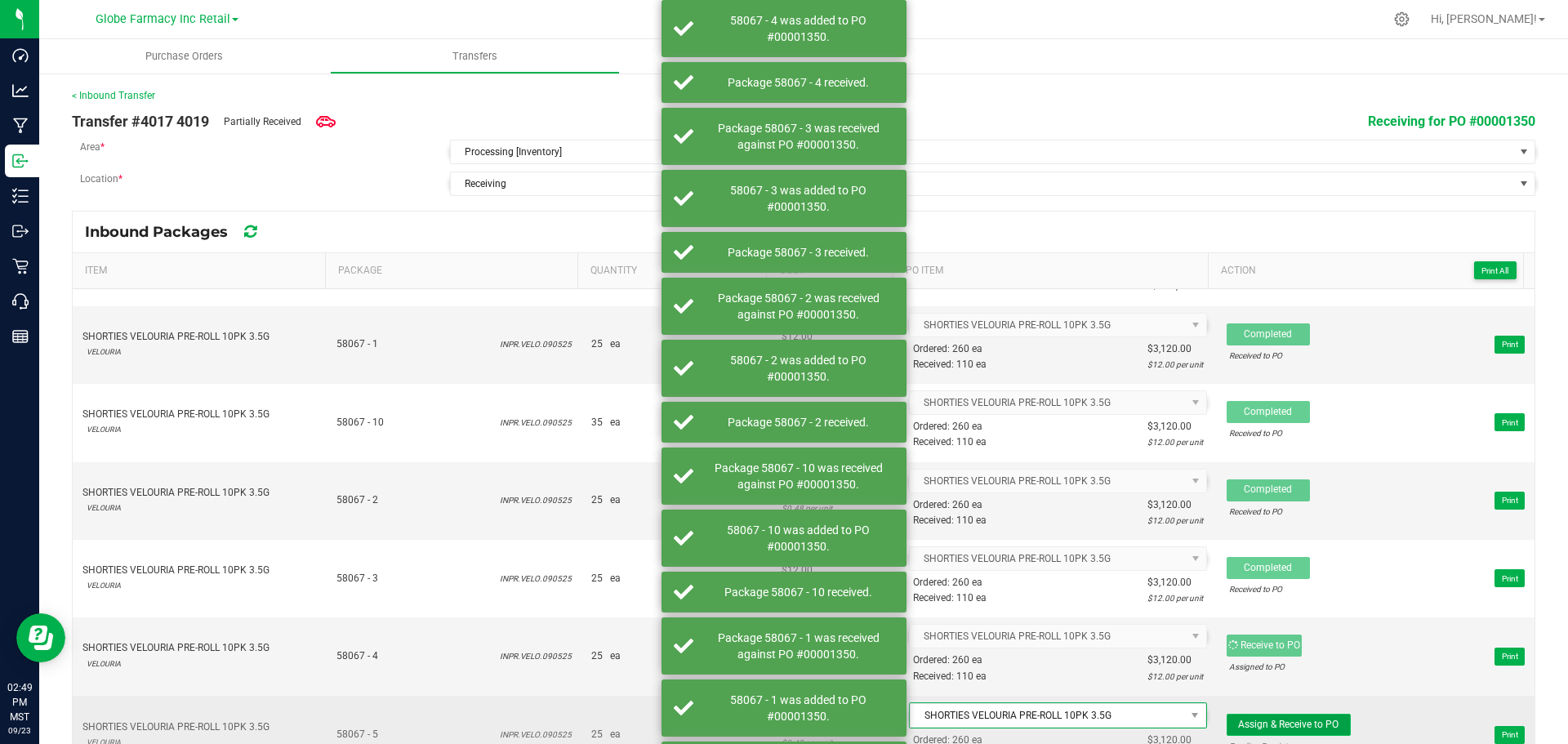
click at [1292, 725] on span "Assign & Receive to PO" at bounding box center [1289, 724] width 100 height 12
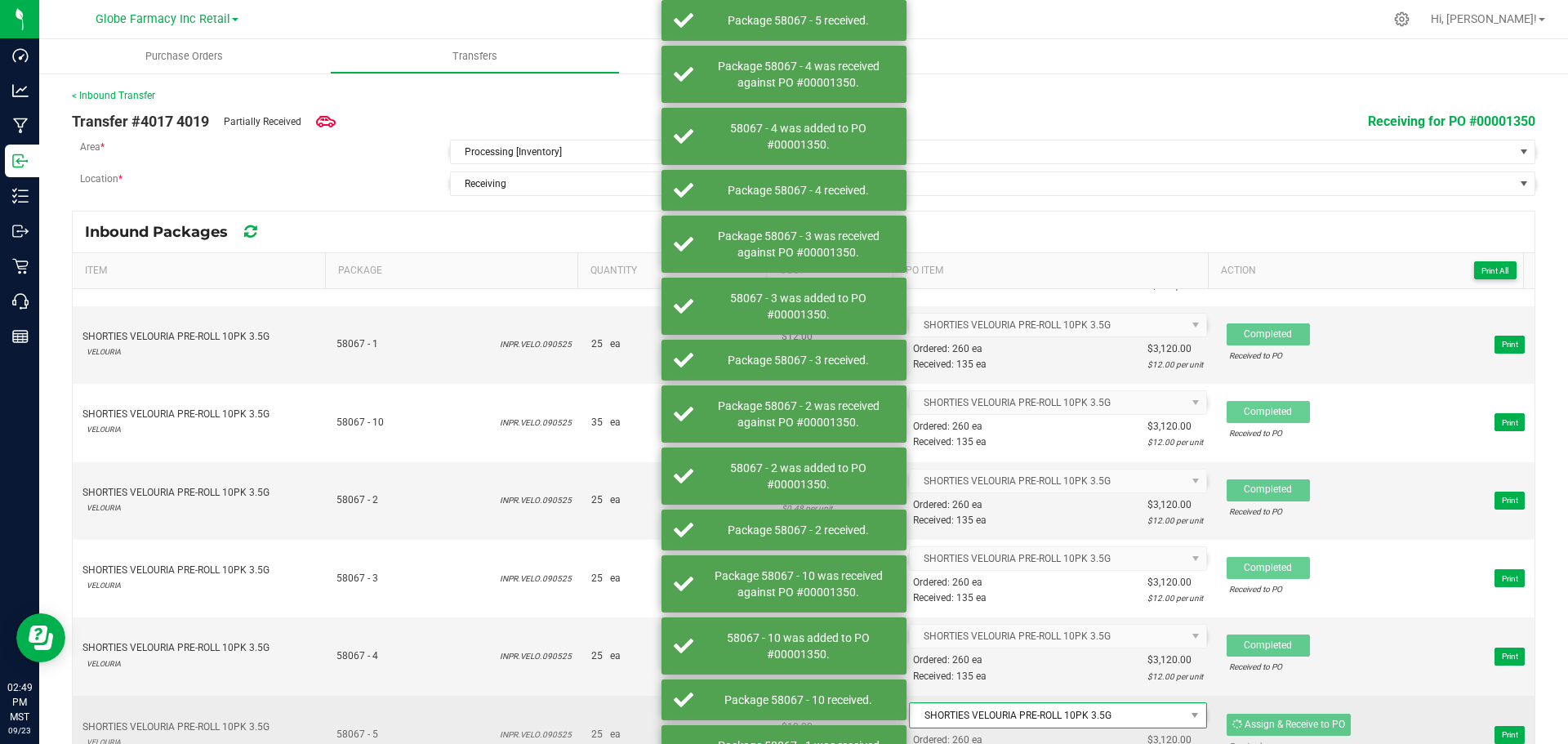
scroll to position [3185, 0]
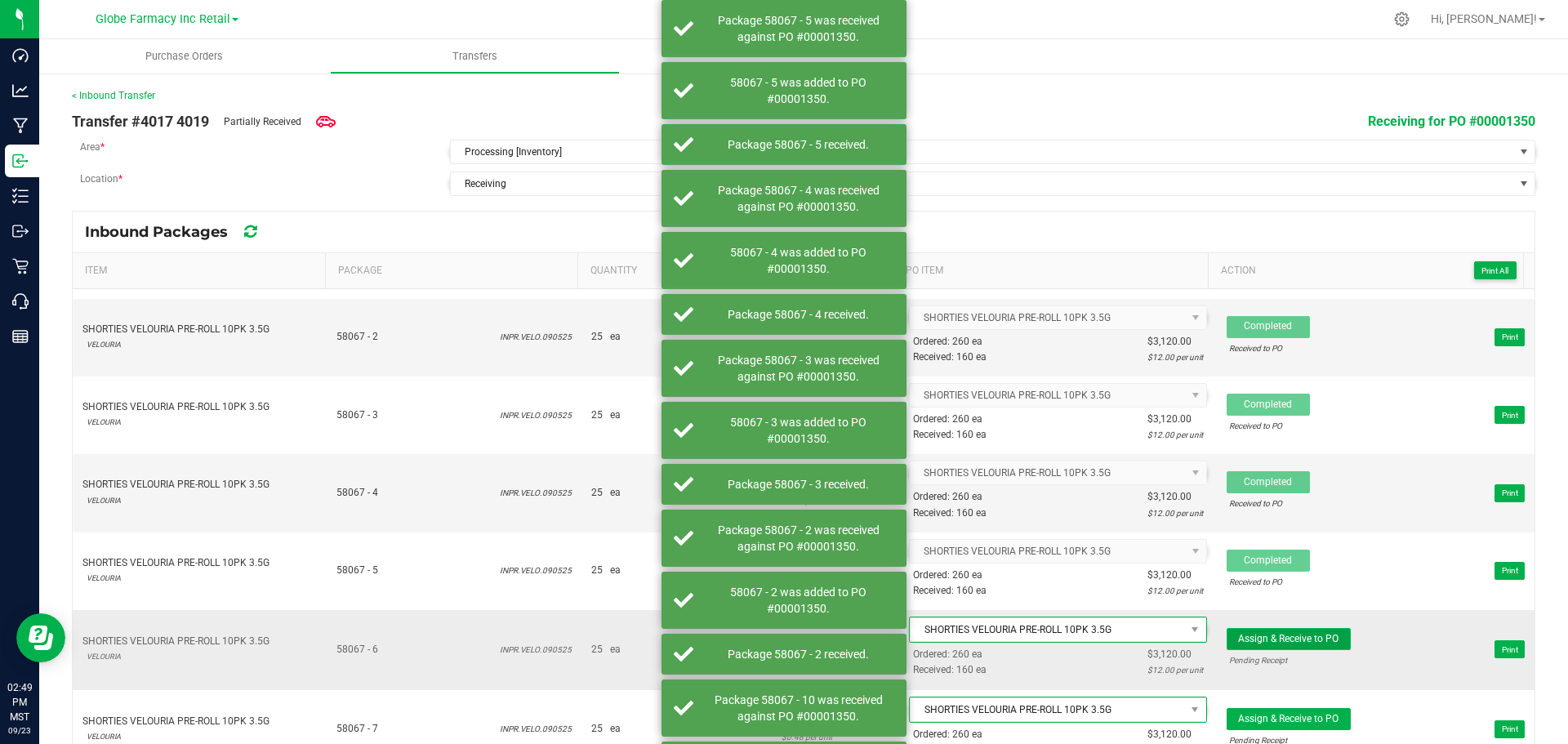
click at [1293, 636] on span "Assign & Receive to PO" at bounding box center [1289, 639] width 100 height 12
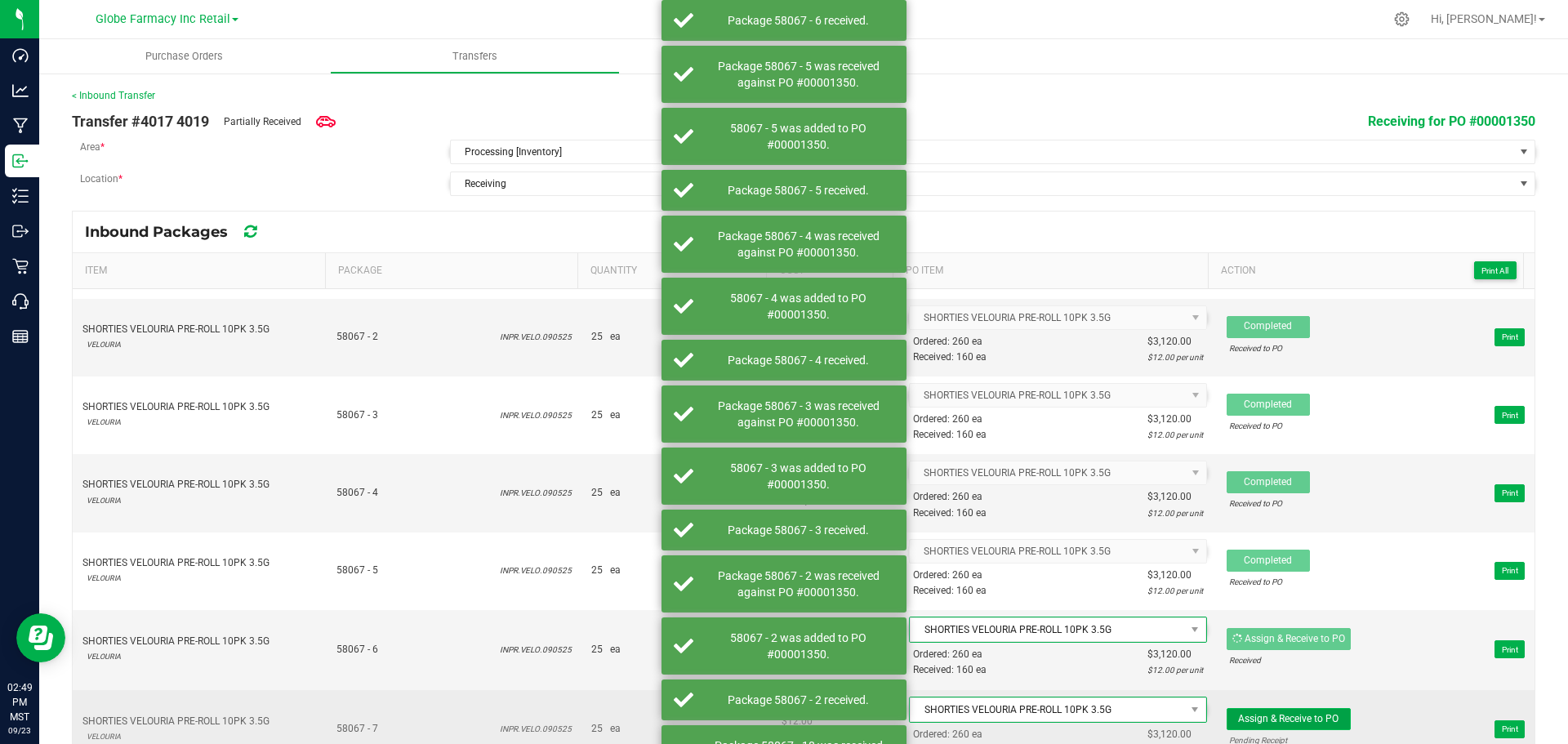
click at [1296, 716] on span "Assign & Receive to PO" at bounding box center [1289, 719] width 100 height 12
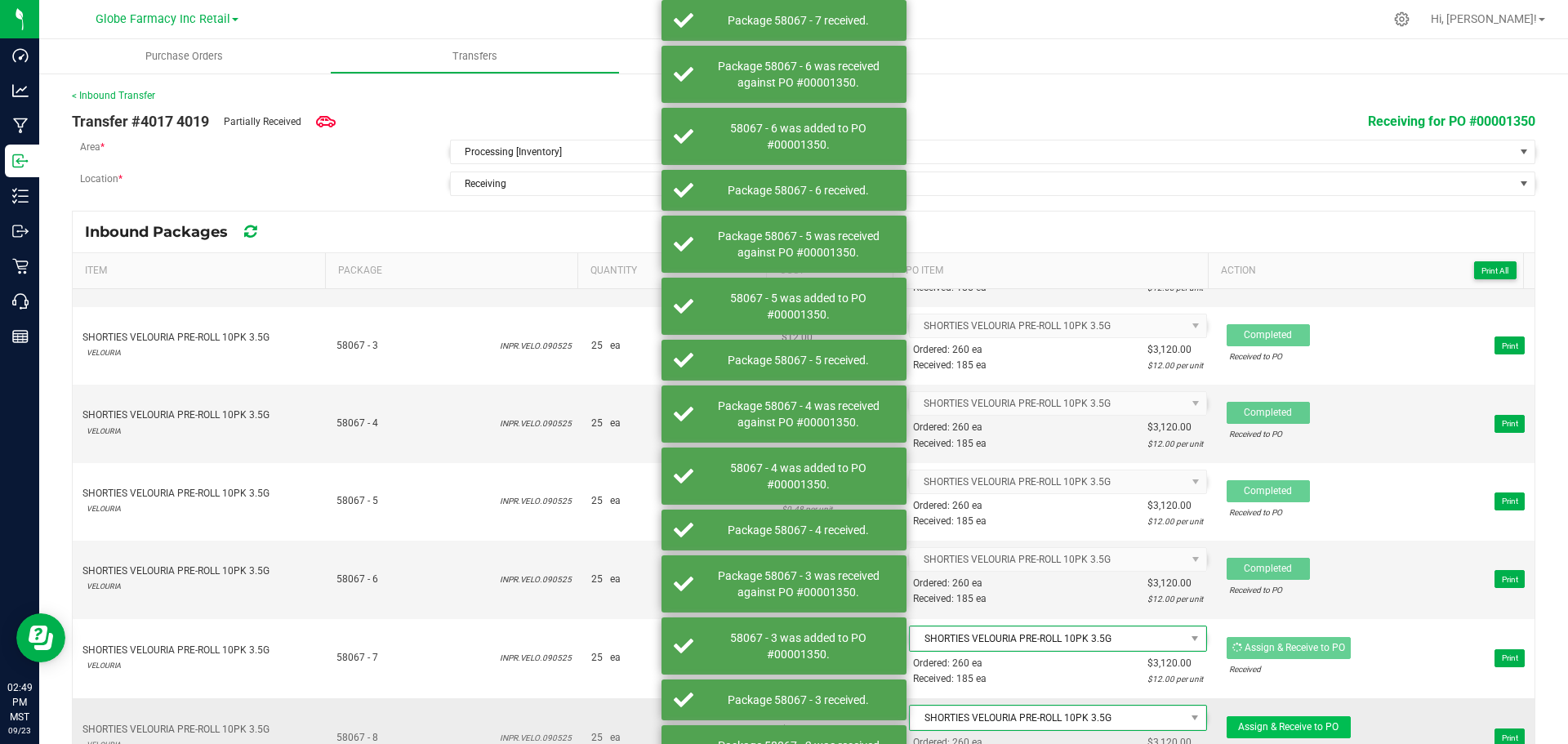
scroll to position [3429, 0]
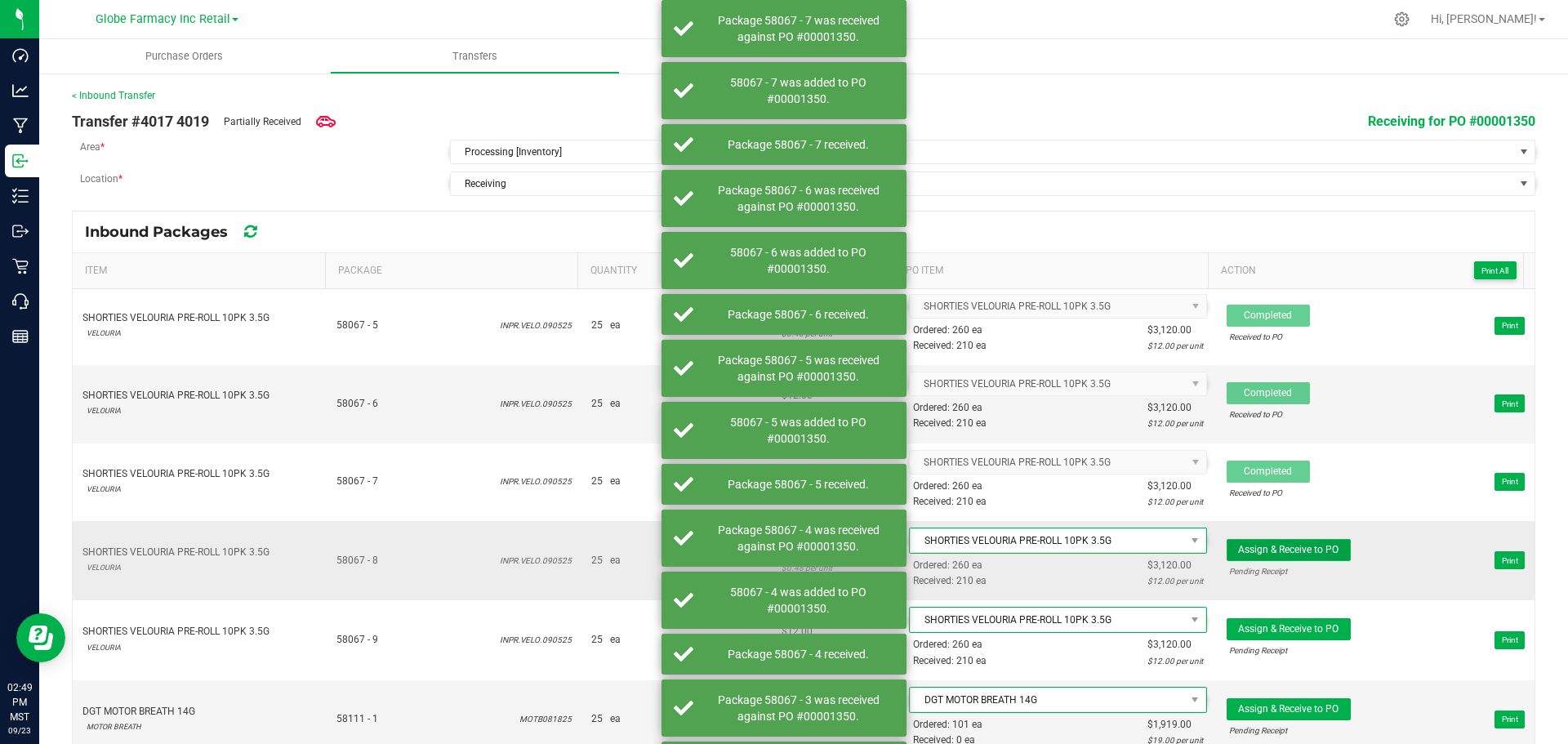
click at [1259, 549] on span "Assign & Receive to PO" at bounding box center [1289, 550] width 100 height 12
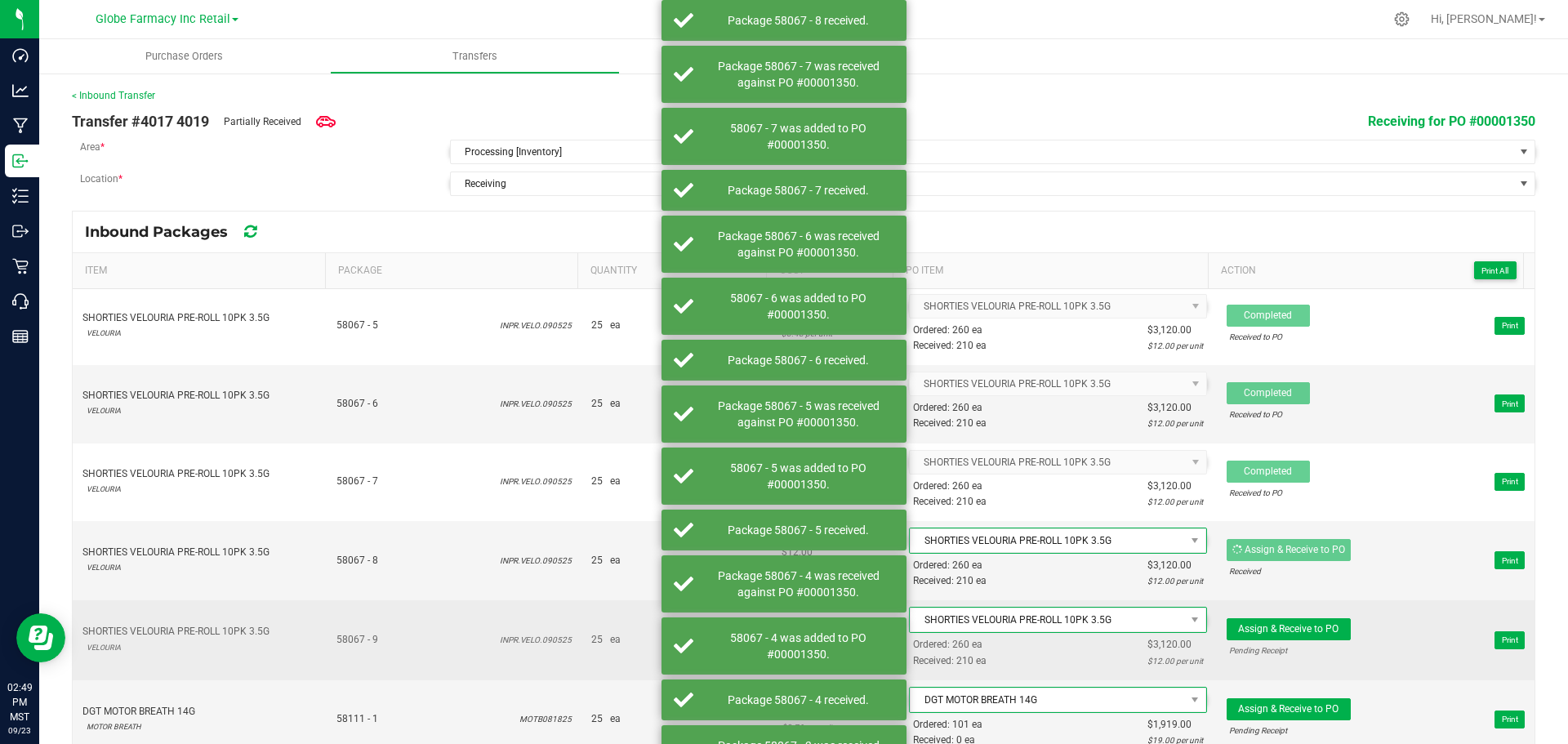
click at [1269, 615] on span "Assign & Receive to PO Pending Receipt Print" at bounding box center [1376, 639] width 298 height 49
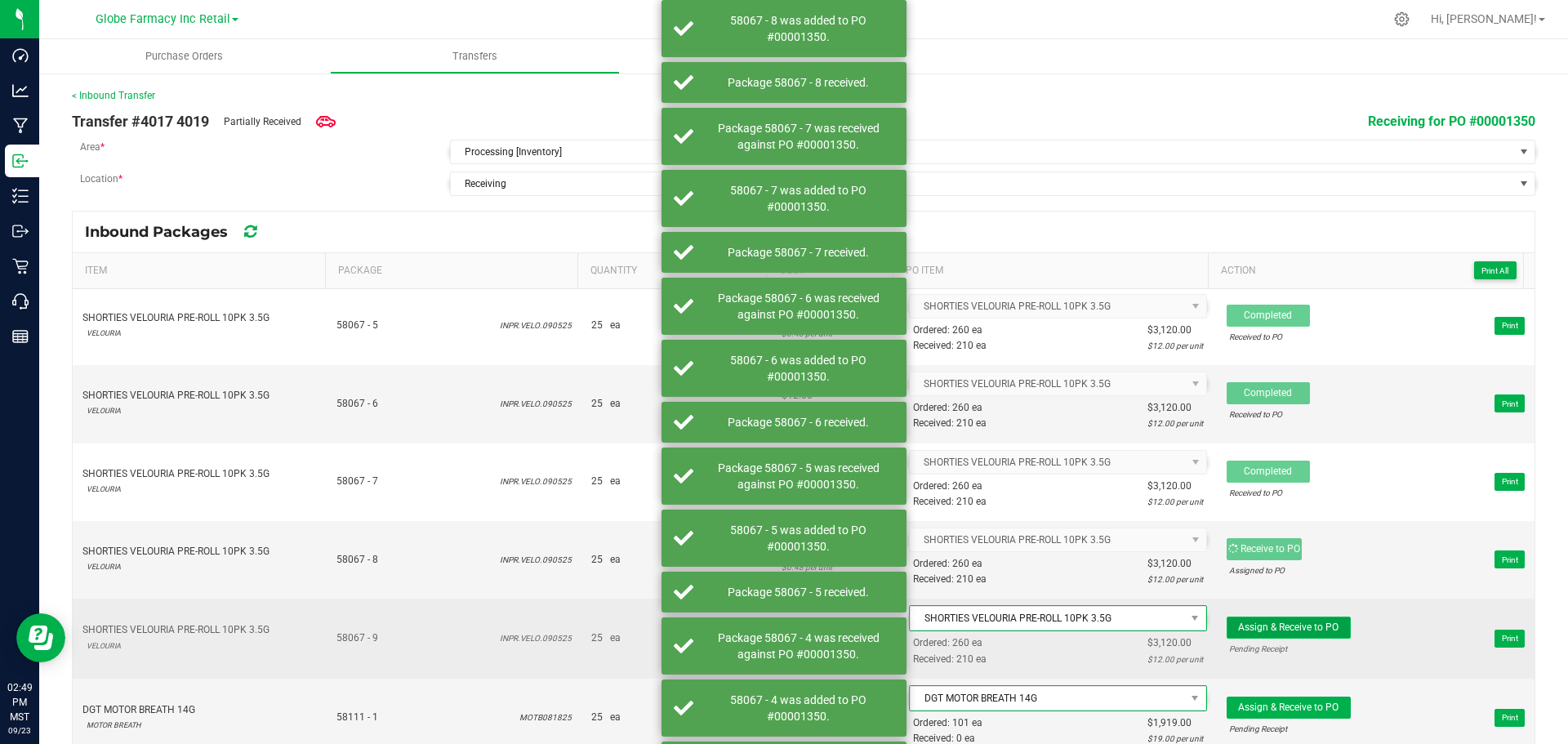
click at [1269, 623] on span "Assign & Receive to PO" at bounding box center [1289, 627] width 100 height 12
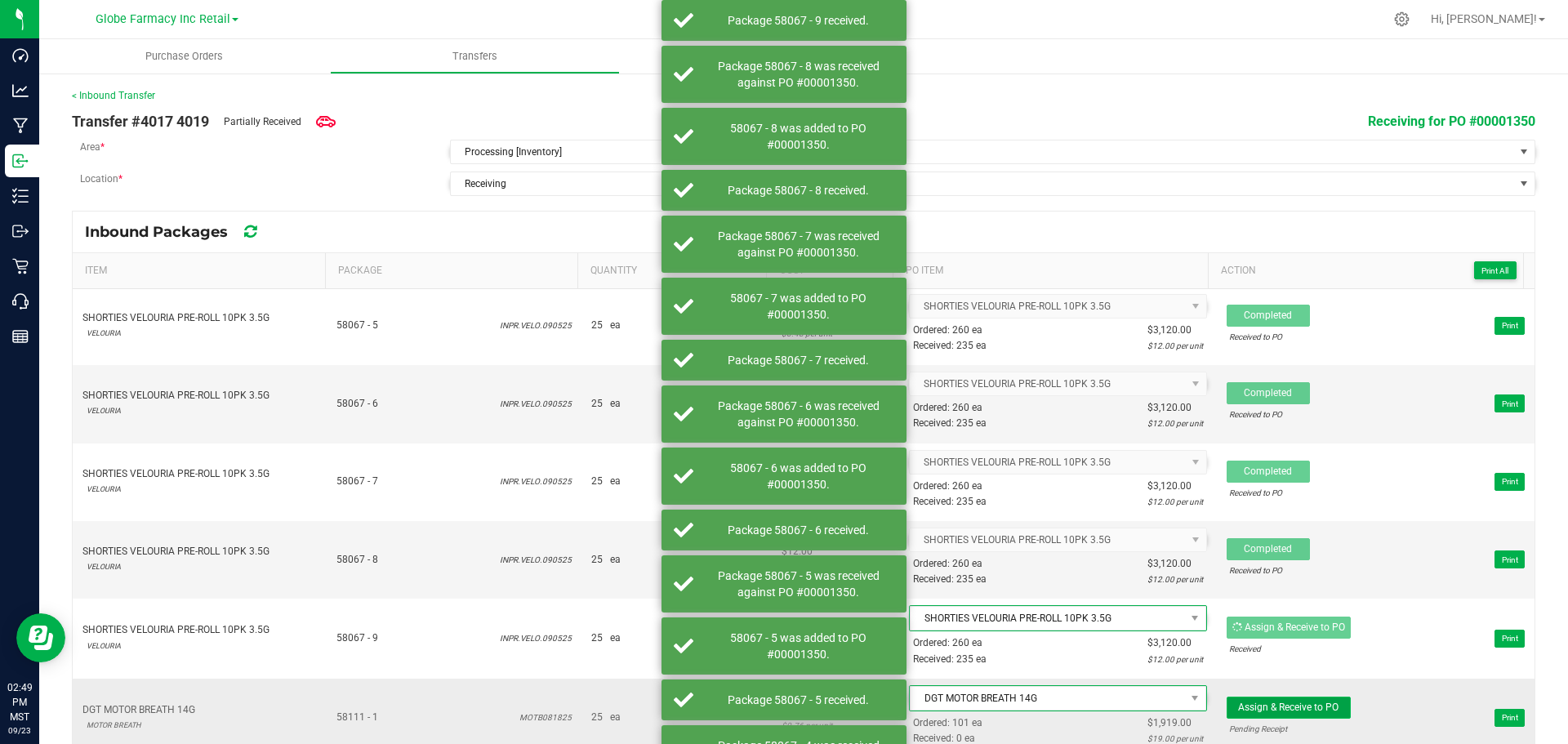
click at [1295, 707] on span "Assign & Receive to PO" at bounding box center [1289, 708] width 100 height 12
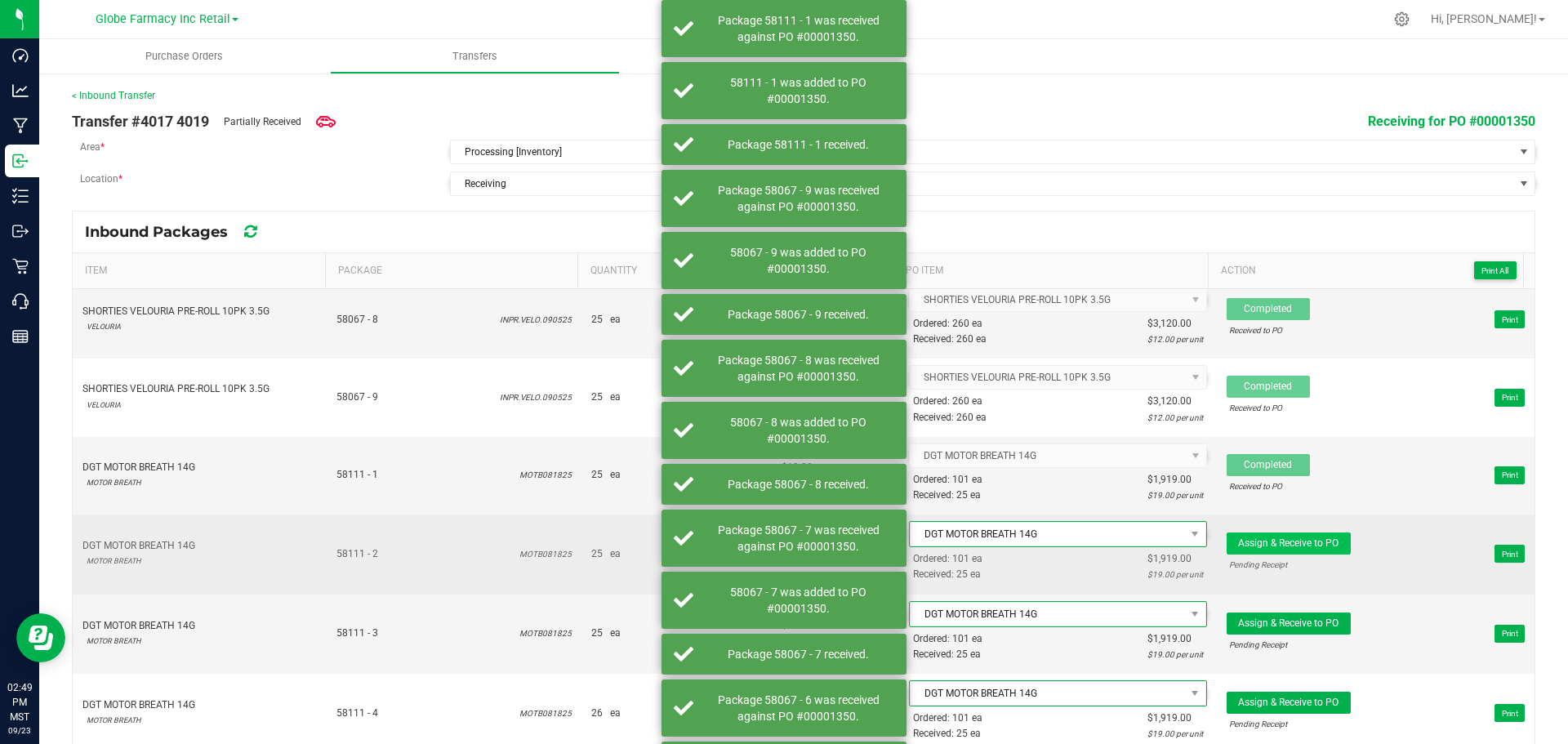
scroll to position [3674, 0]
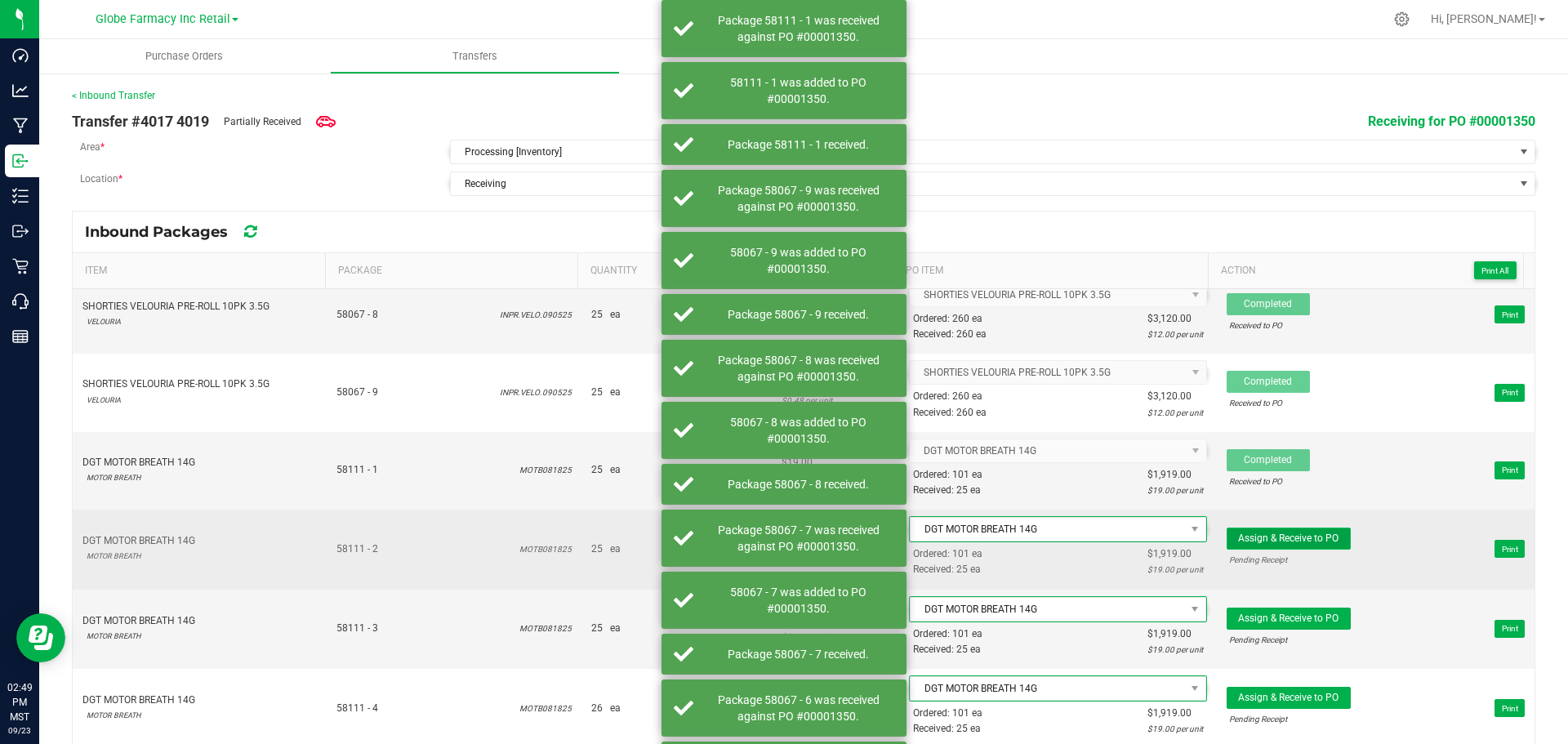
click at [1293, 547] on button "Assign & Receive to PO" at bounding box center [1289, 538] width 125 height 22
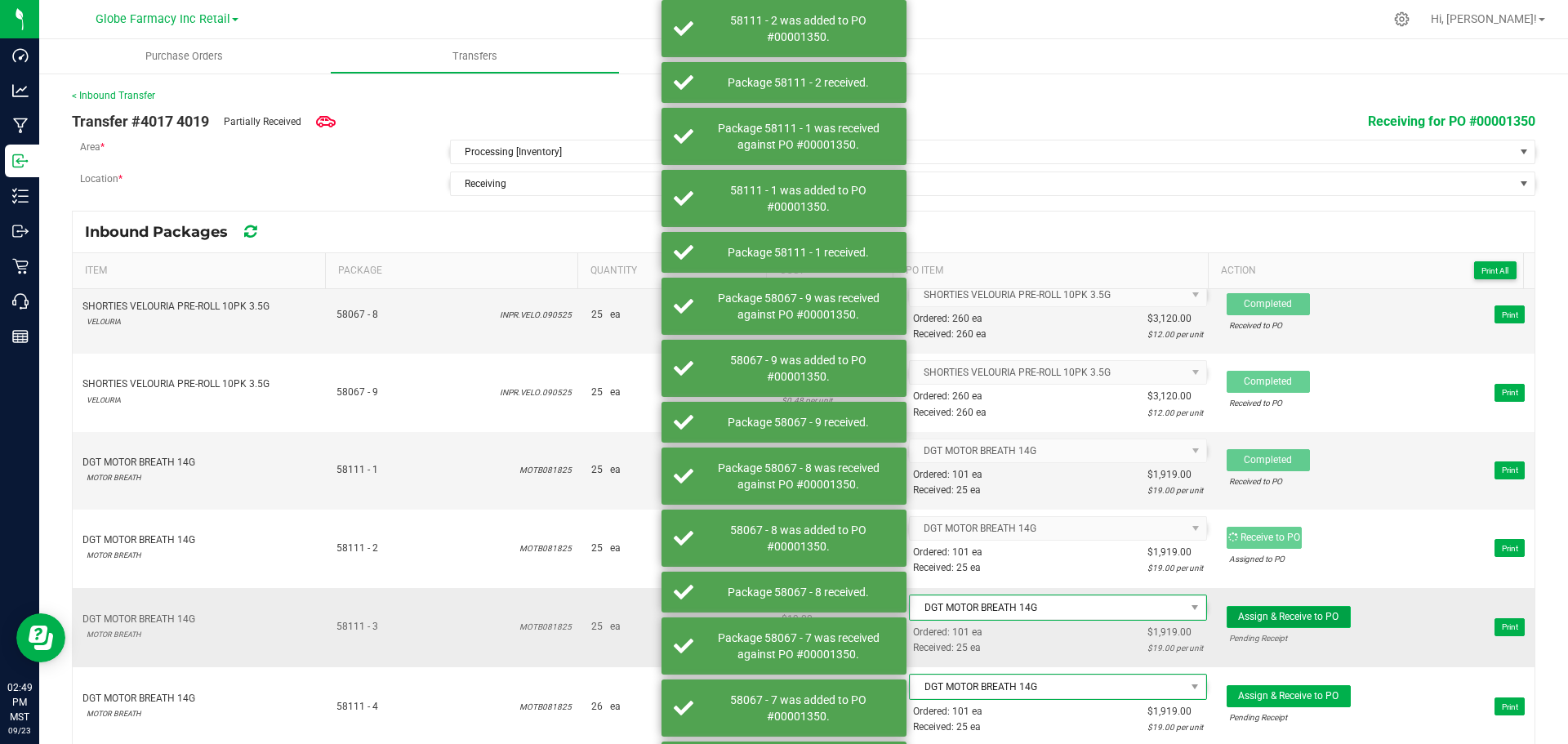
click at [1299, 617] on span "Assign & Receive to PO" at bounding box center [1289, 617] width 100 height 12
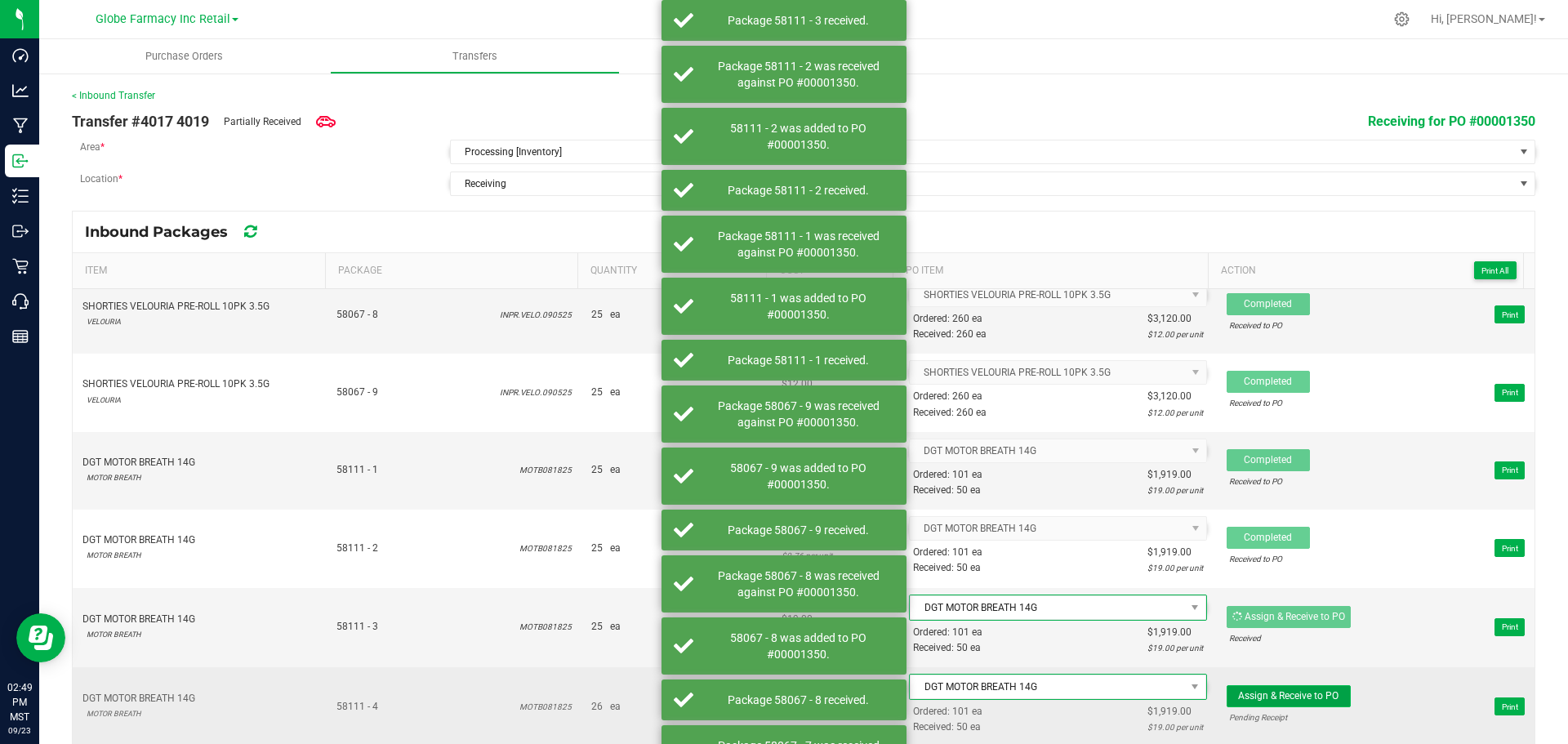
click at [1303, 685] on button "Assign & Receive to PO" at bounding box center [1289, 696] width 125 height 22
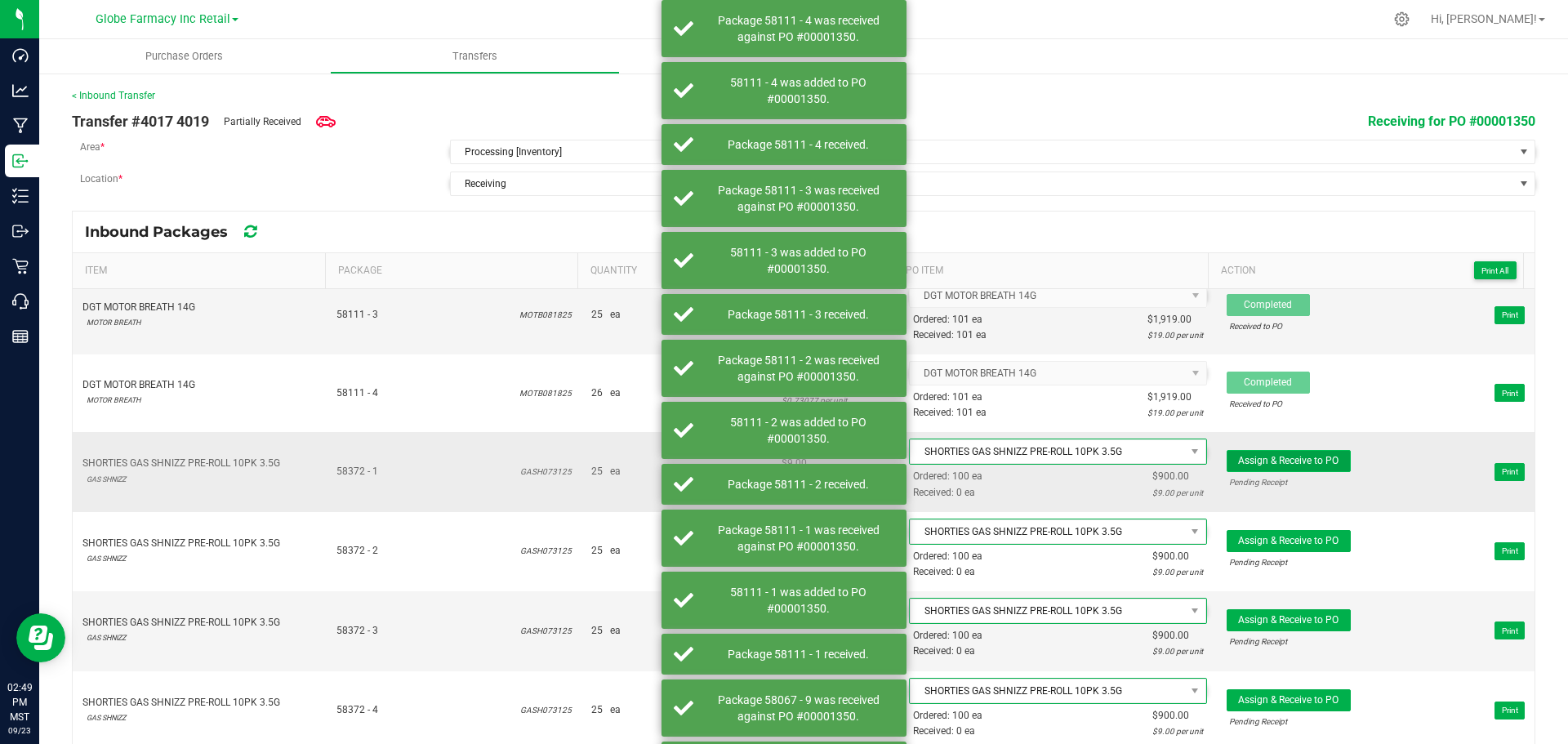
click at [1288, 459] on span "Assign & Receive to PO" at bounding box center [1289, 461] width 100 height 12
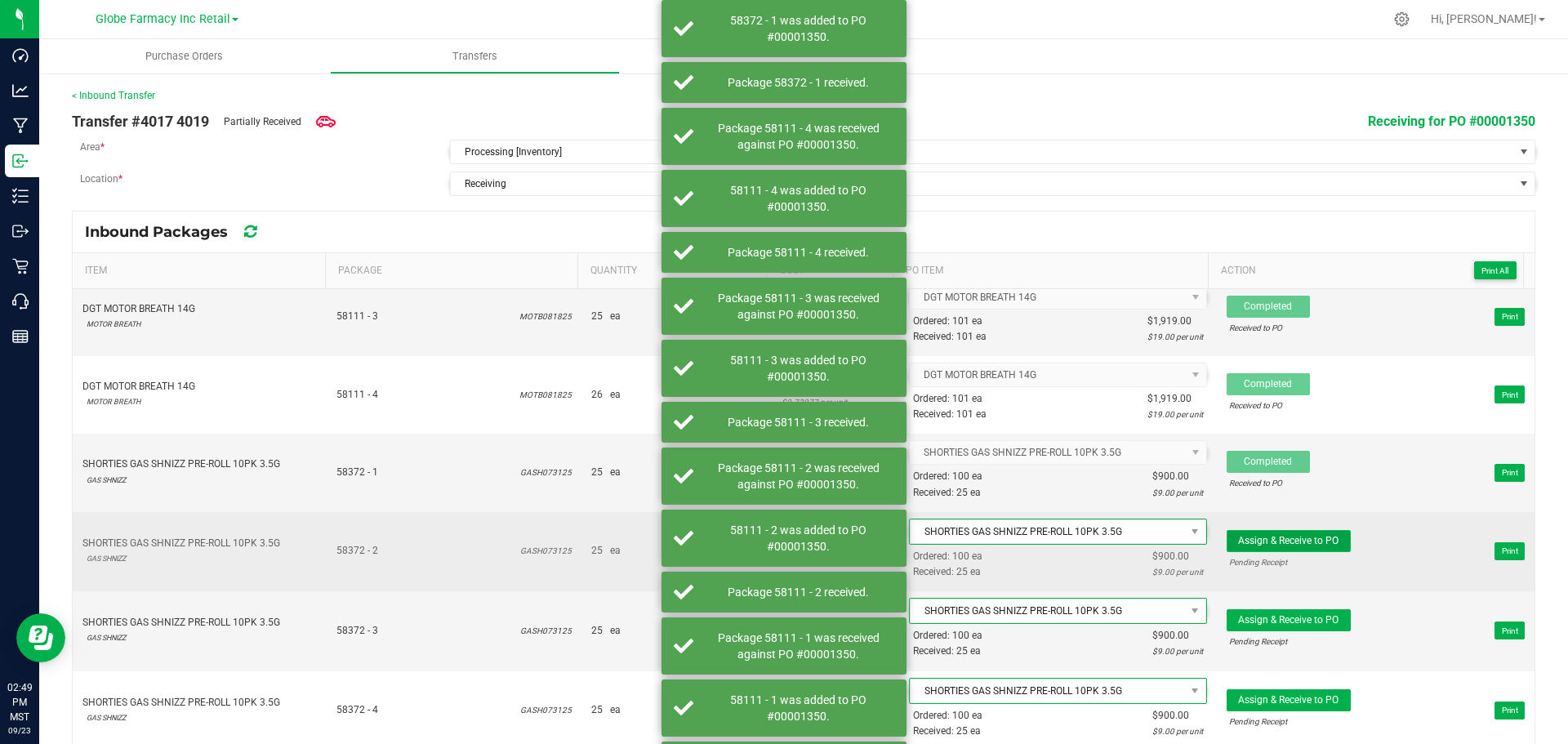
click at [1298, 540] on span "Assign & Receive to PO" at bounding box center [1289, 541] width 100 height 12
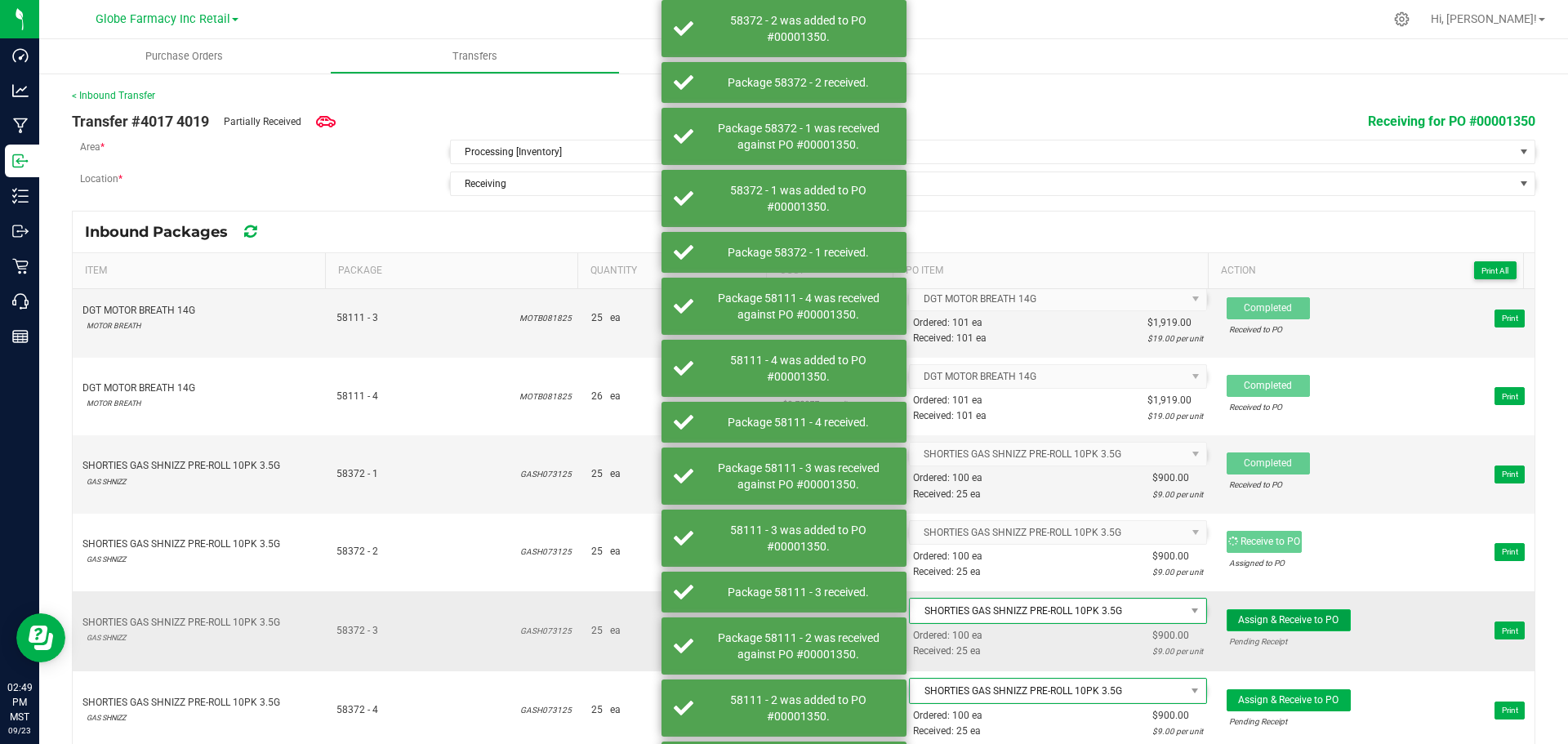
click at [1287, 622] on span "Assign & Receive to PO" at bounding box center [1289, 620] width 100 height 12
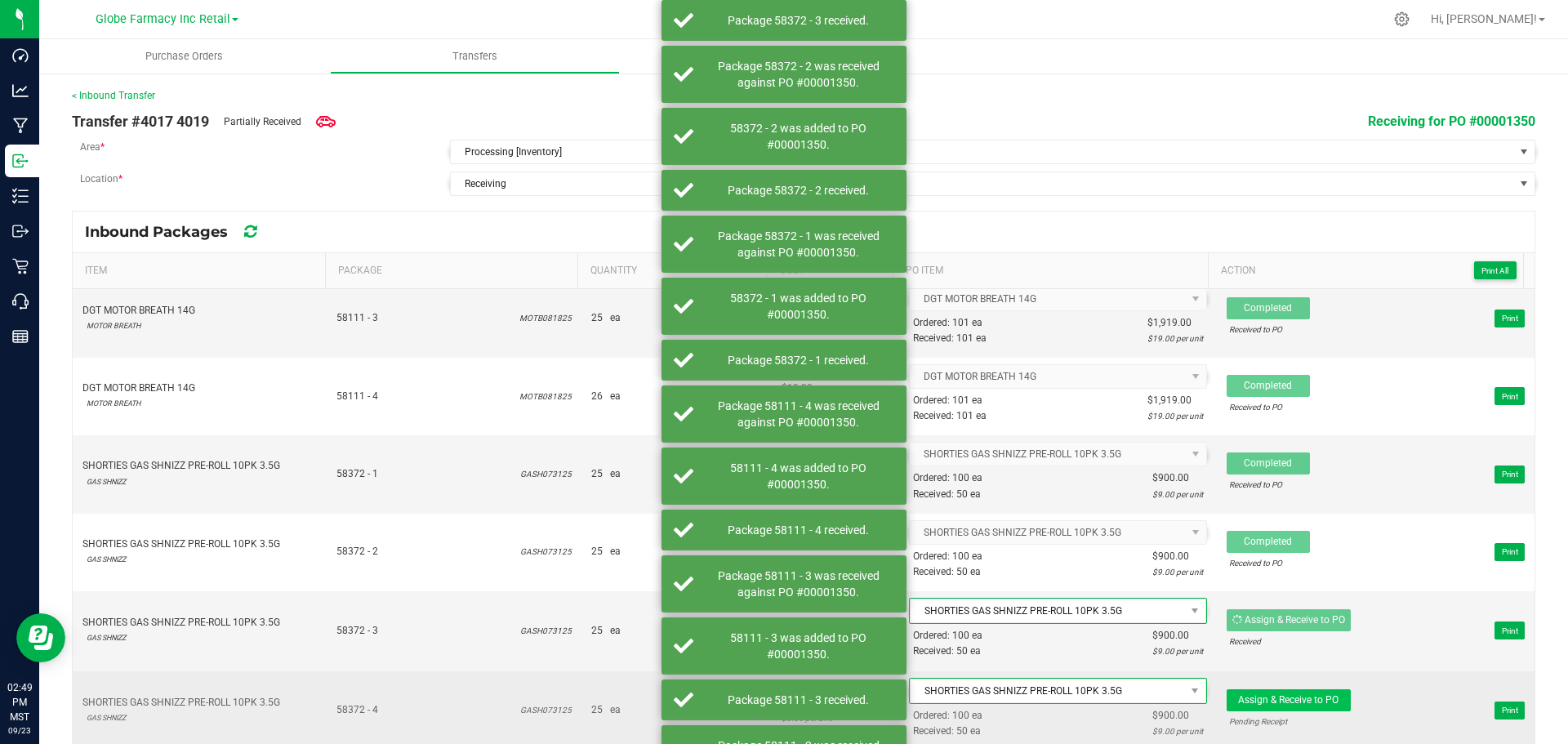
scroll to position [3981, 0]
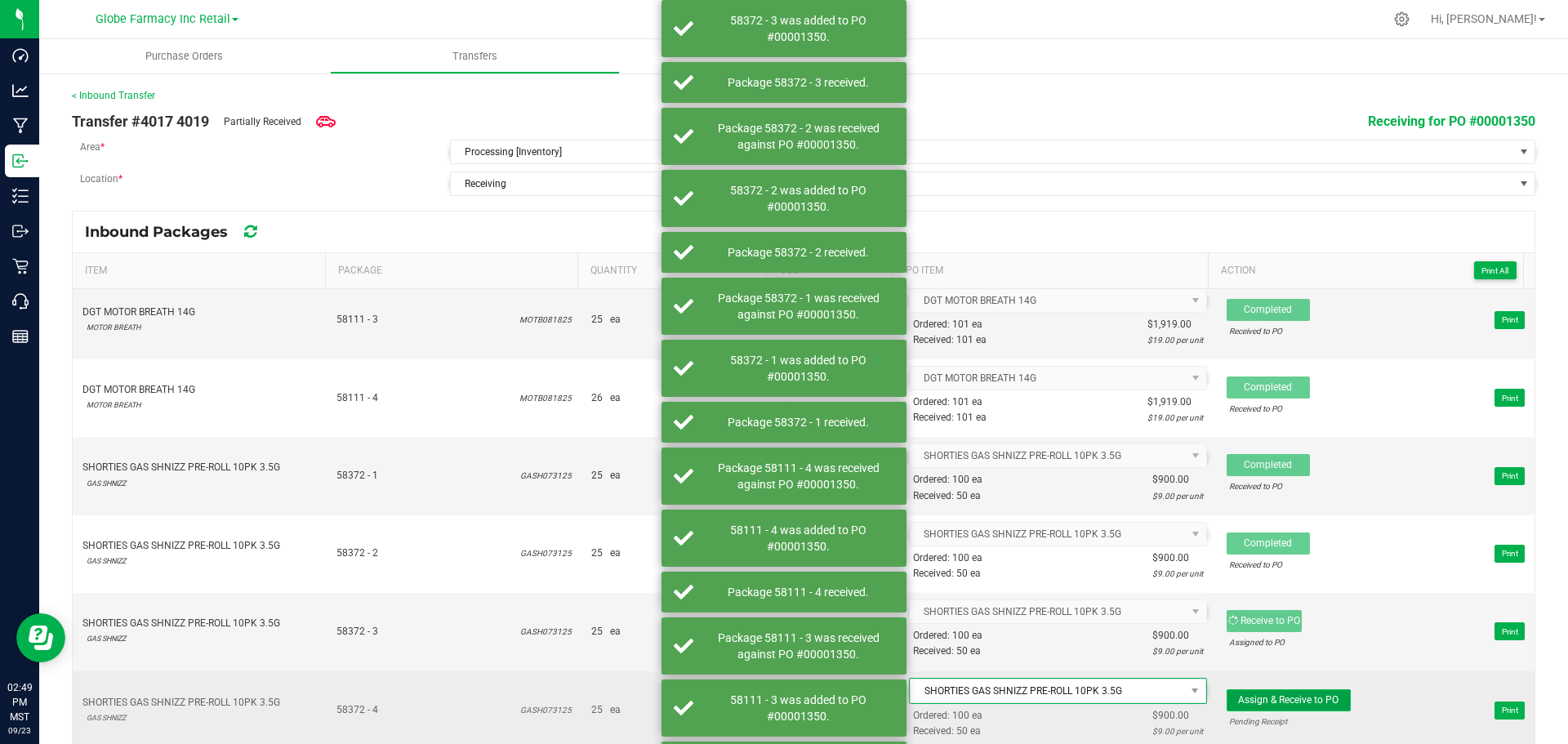
click at [1286, 696] on span "Assign & Receive to PO" at bounding box center [1289, 700] width 100 height 12
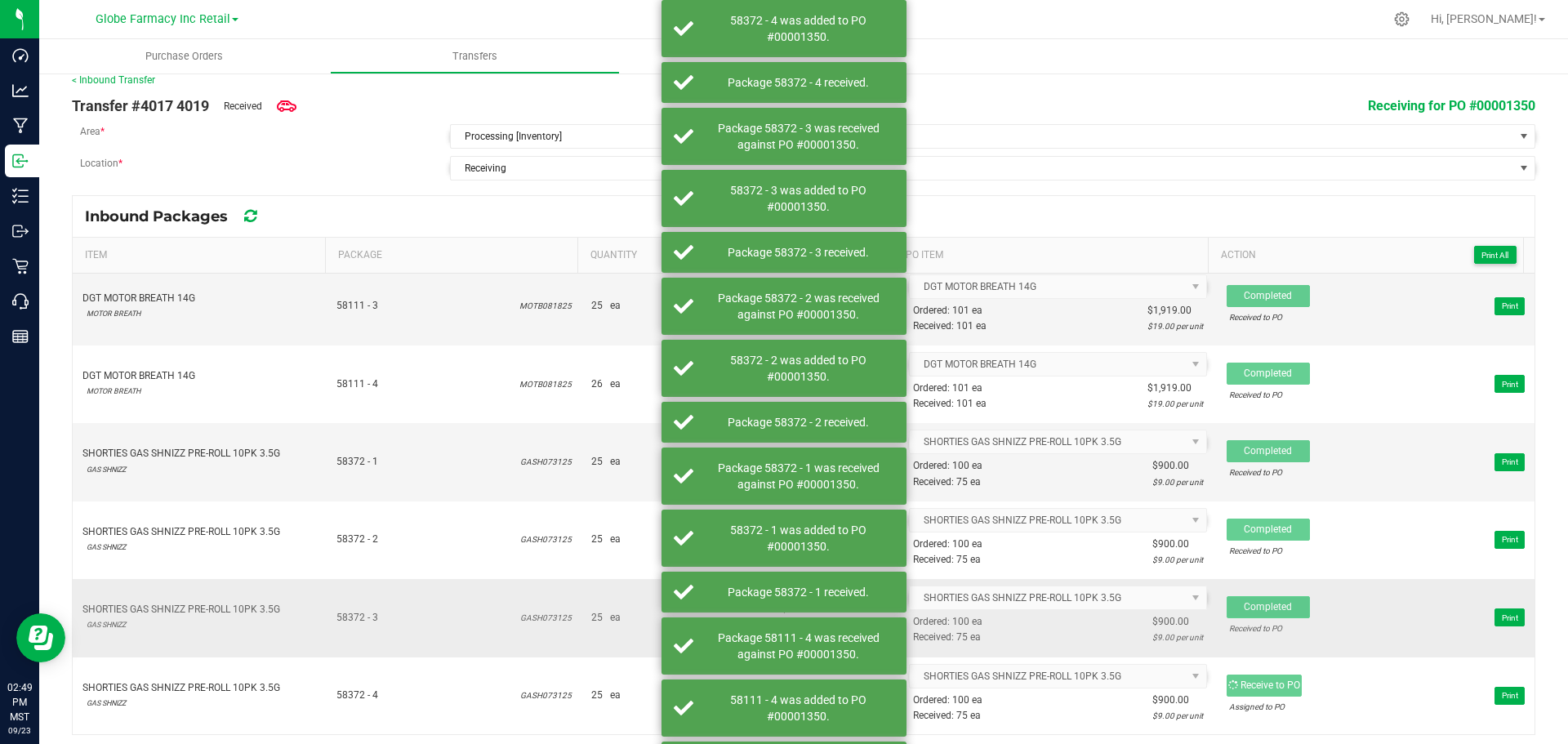
scroll to position [23, 0]
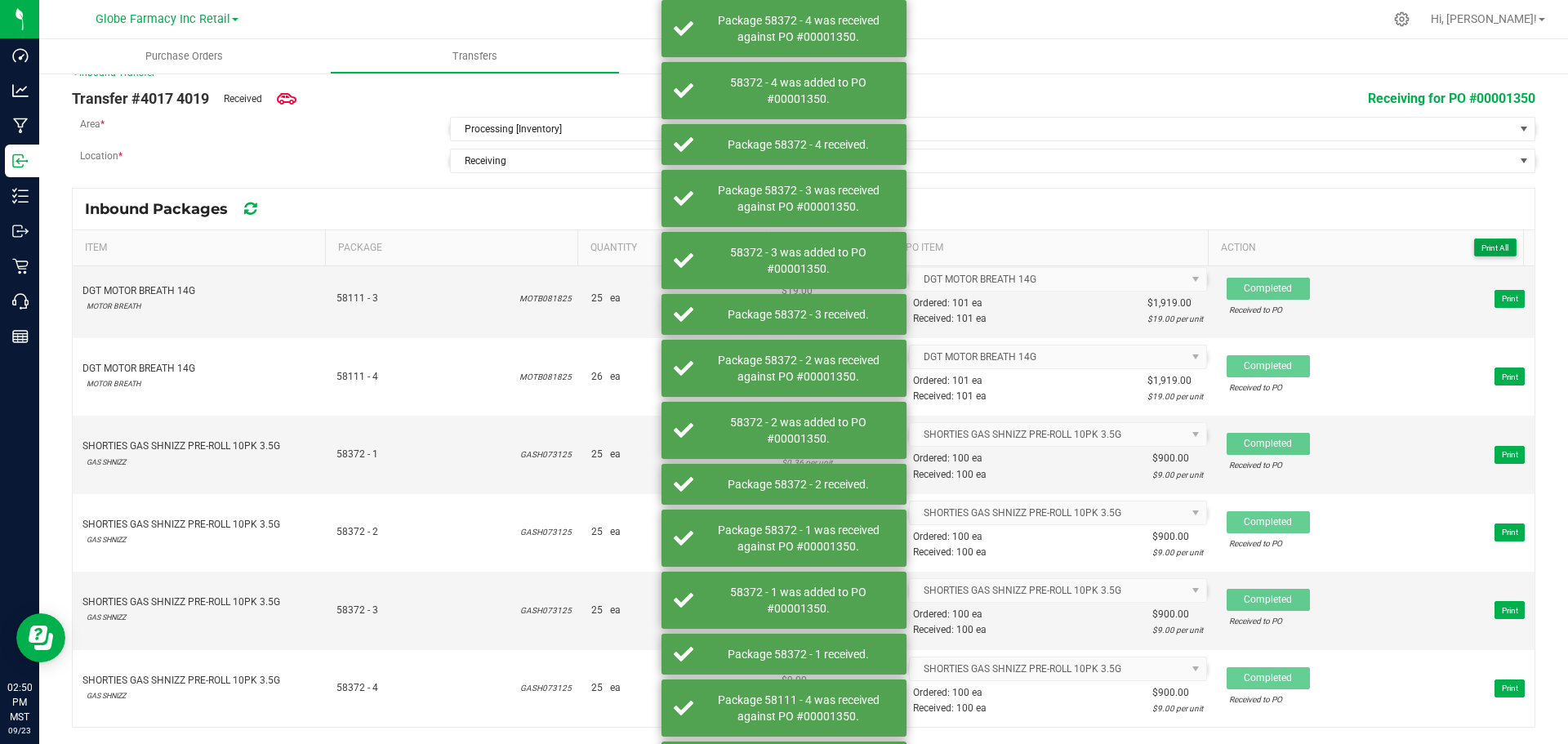
click at [1482, 250] on span "Print All" at bounding box center [1494, 247] width 26 height 9
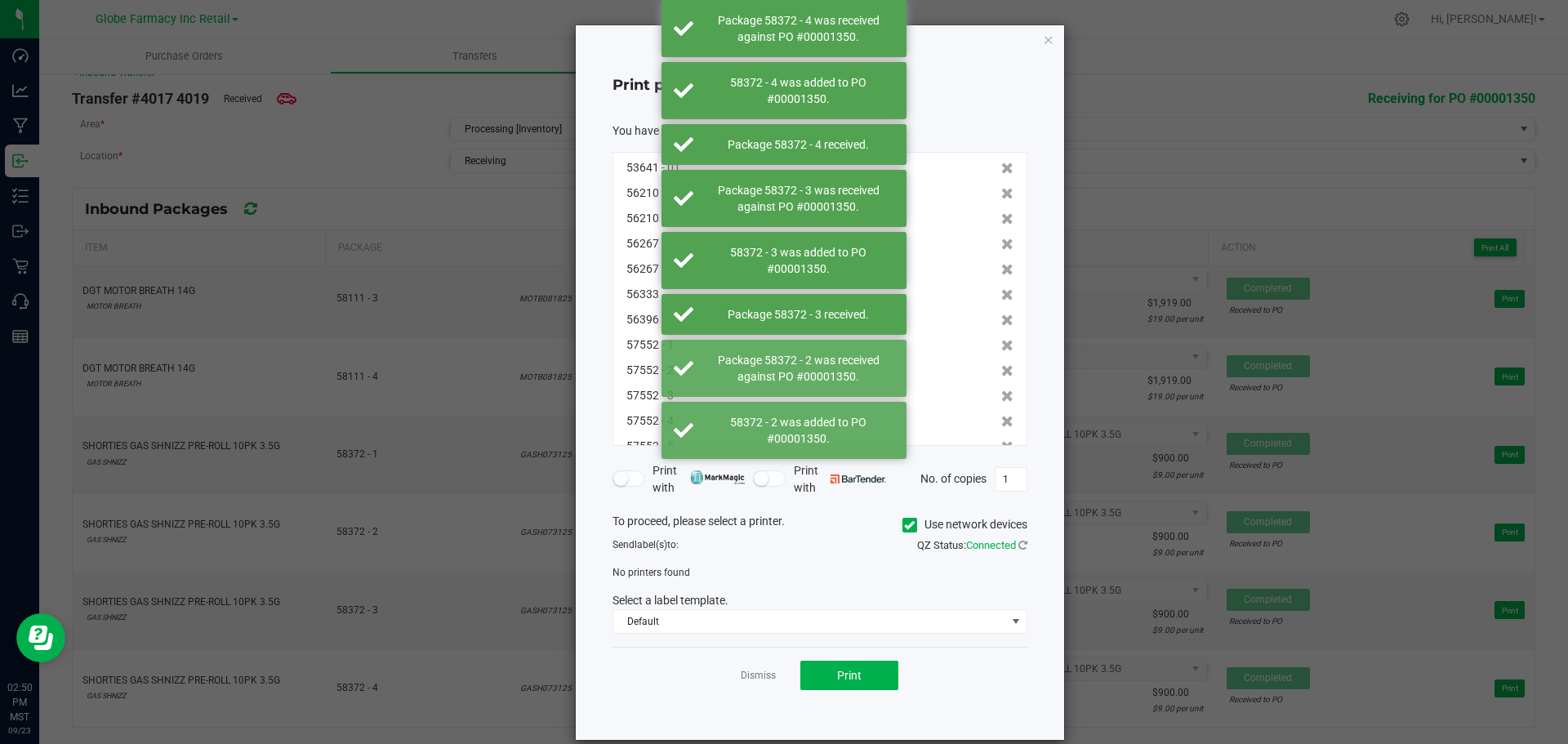
click at [904, 525] on icon at bounding box center [909, 525] width 11 height 0
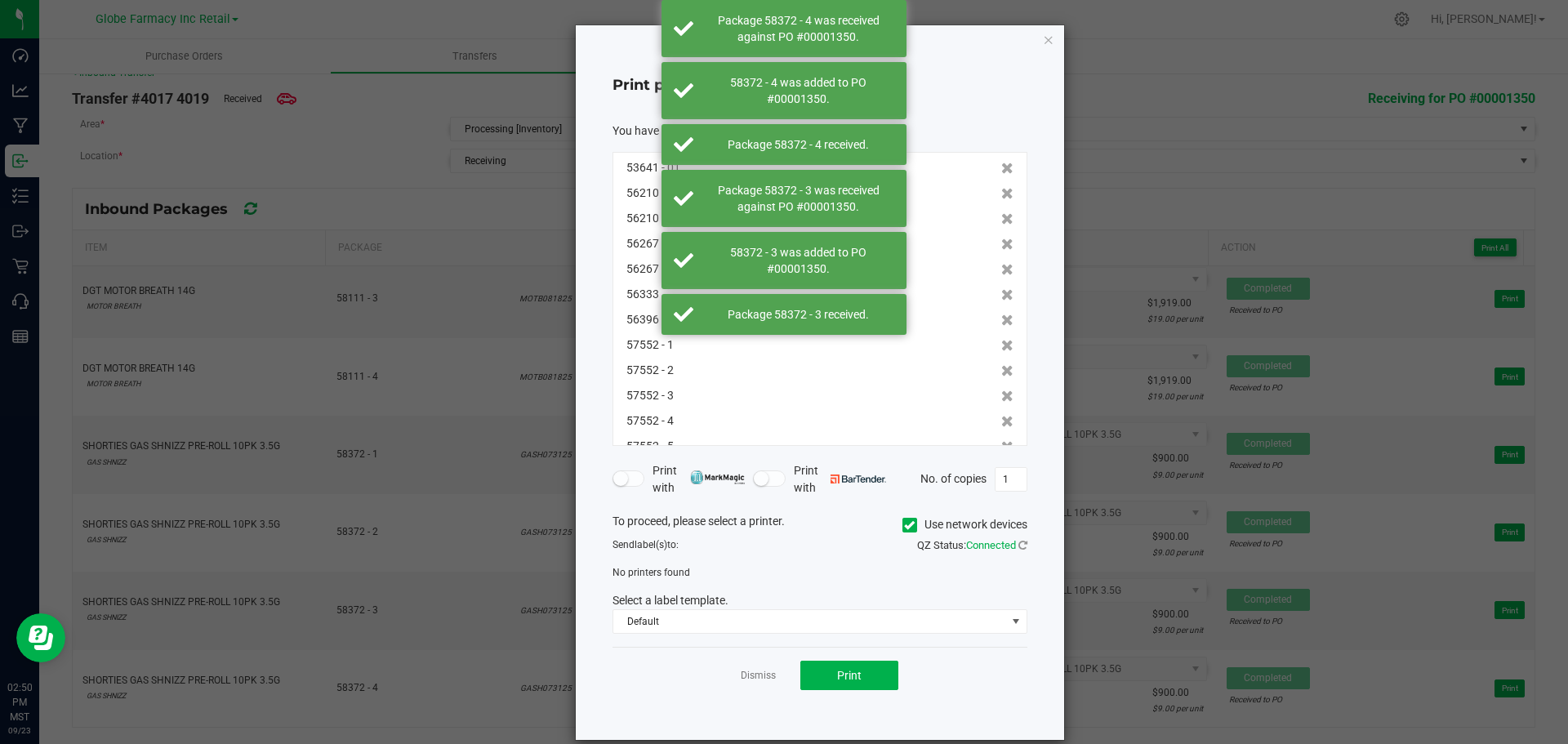
click at [0, 0] on input "Use network devices" at bounding box center [0, 0] width 0 height 0
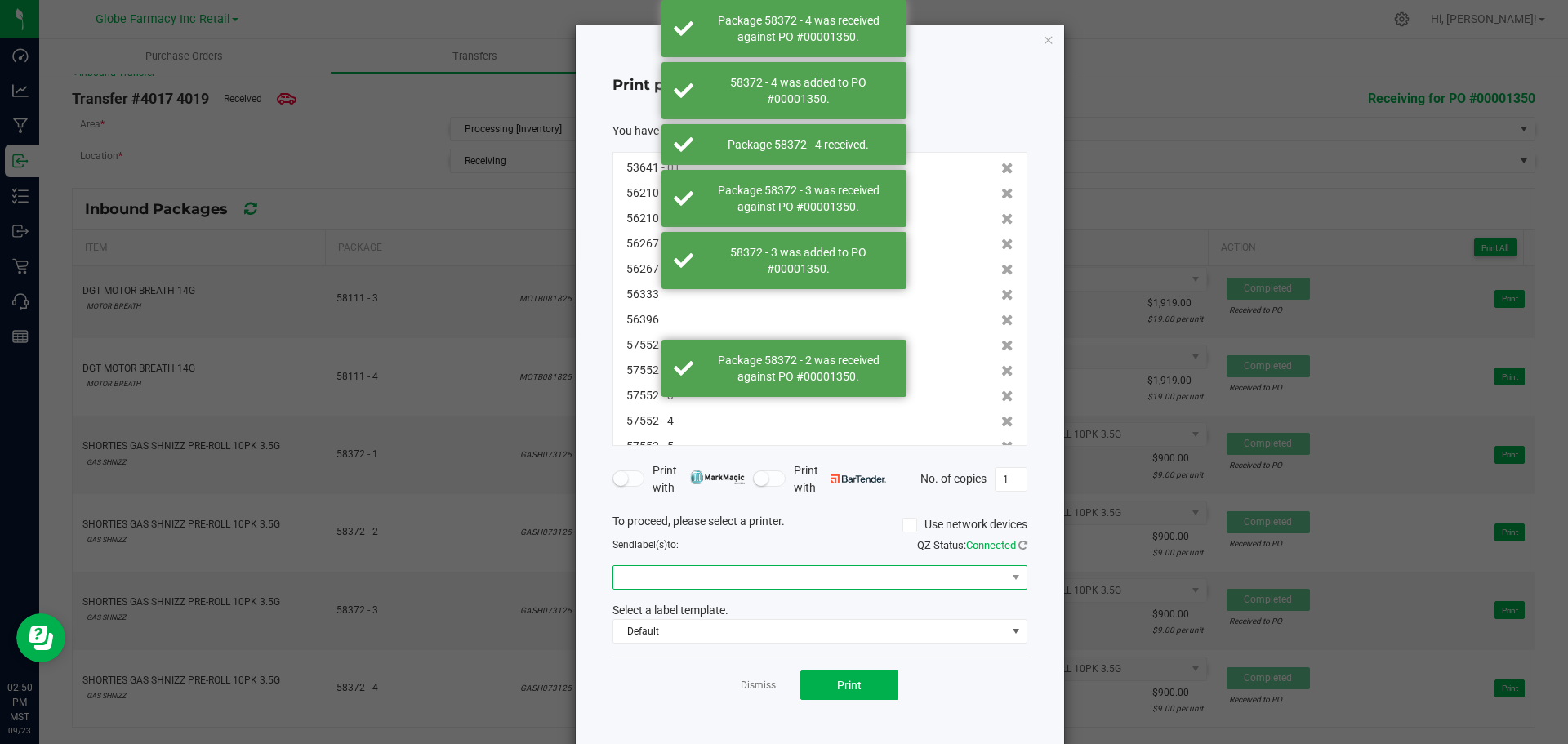
click at [759, 587] on span at bounding box center [810, 576] width 393 height 23
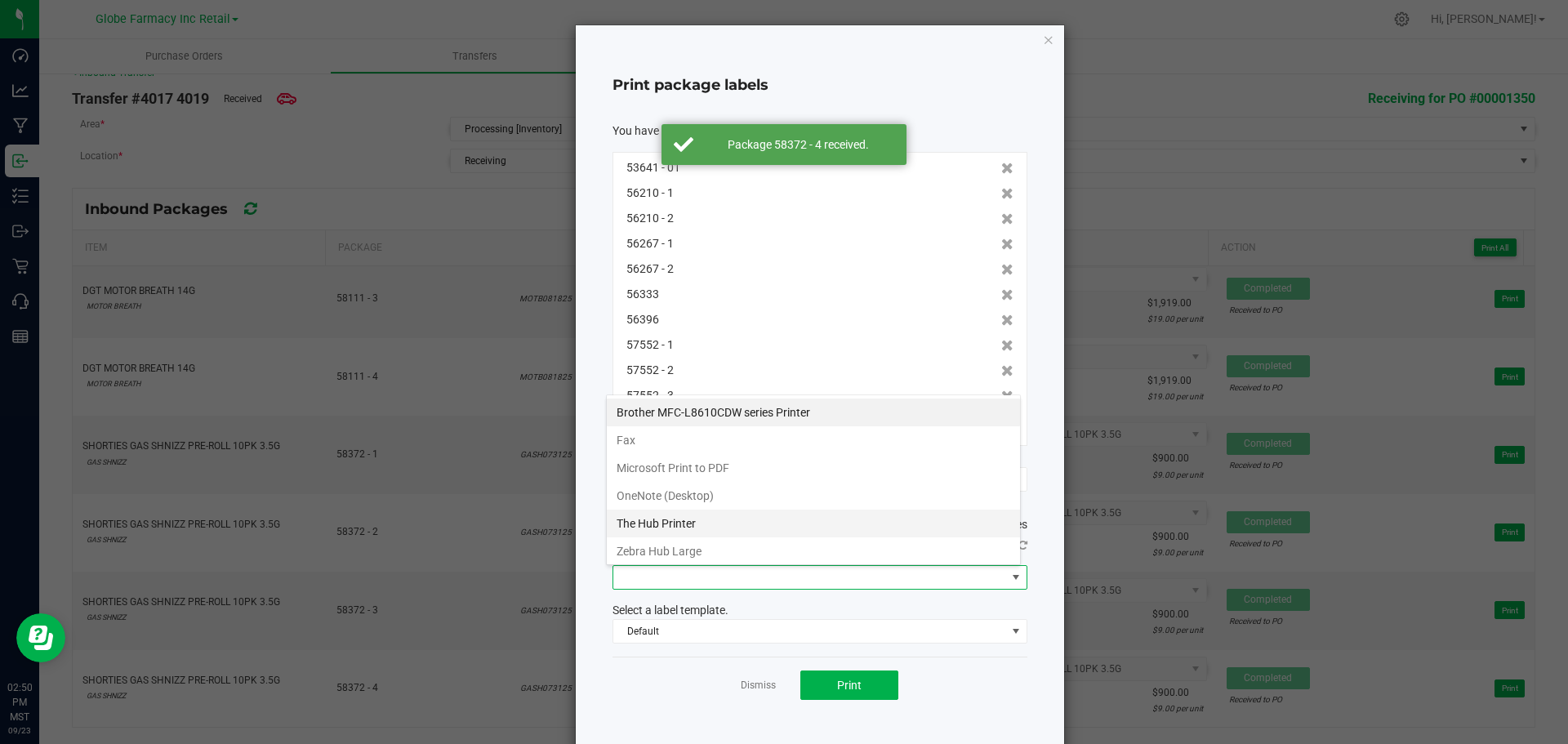
scroll to position [86, 0]
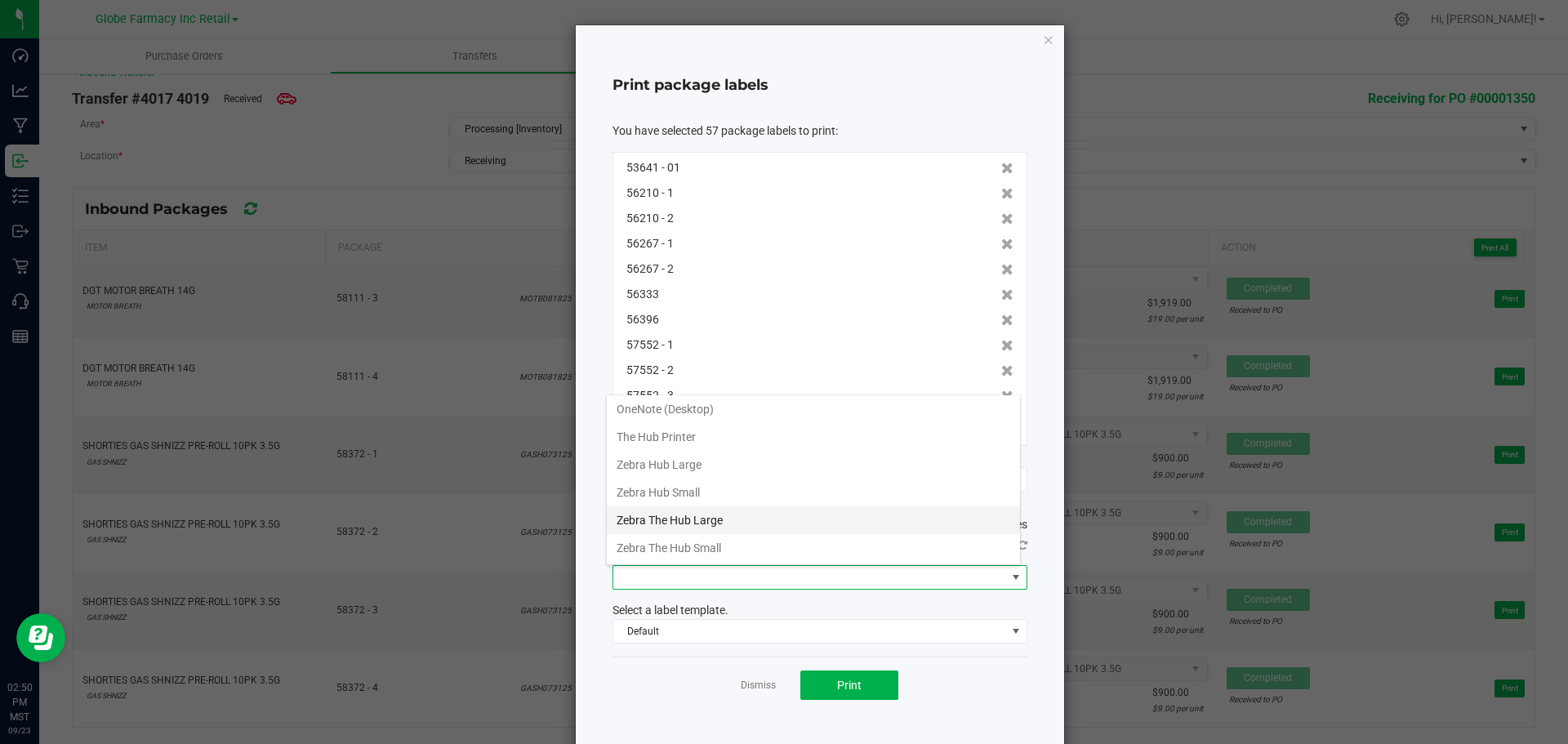
click at [692, 515] on Large "Zebra The Hub Large" at bounding box center [813, 520] width 413 height 27
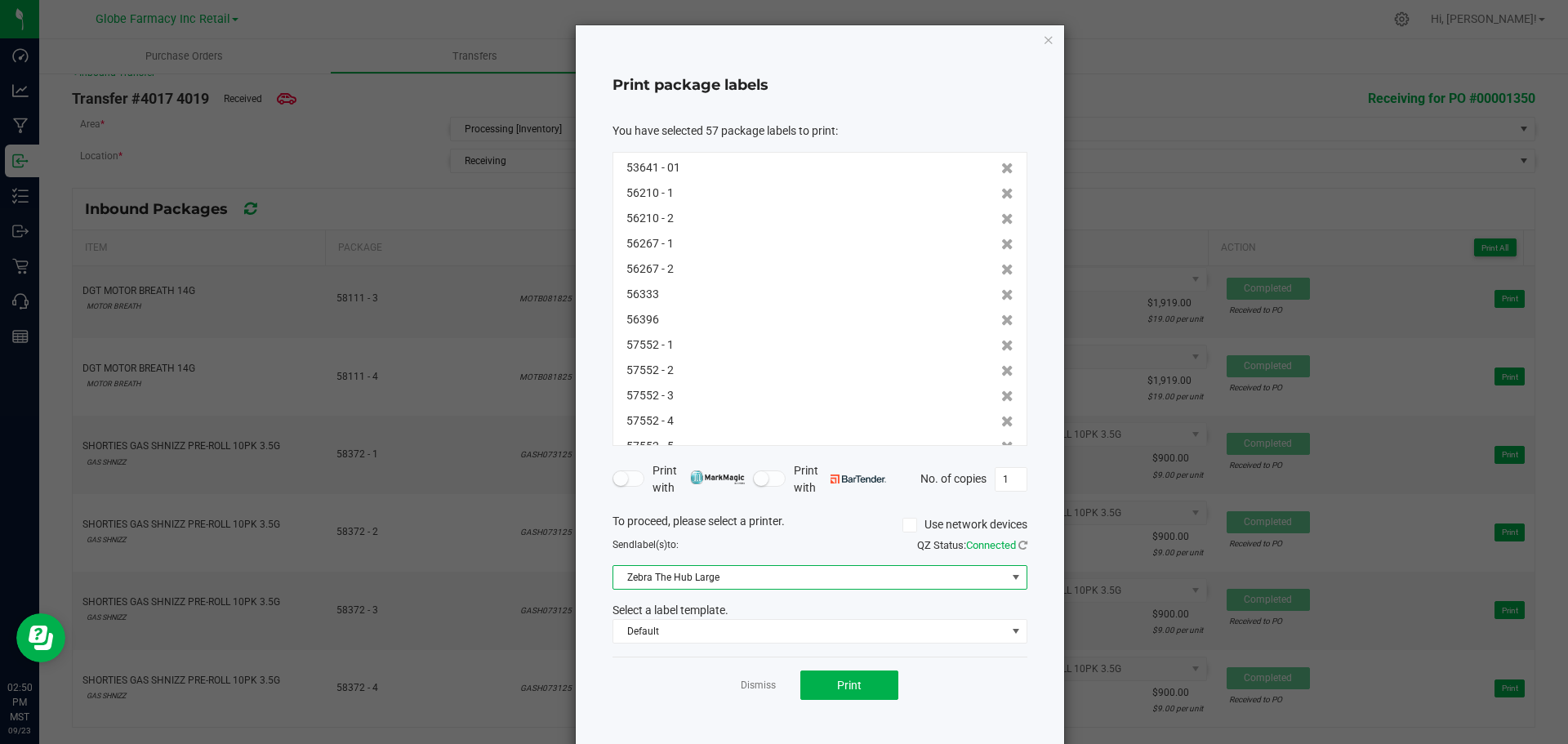
click at [708, 619] on div "Select a label template." at bounding box center [820, 610] width 439 height 17
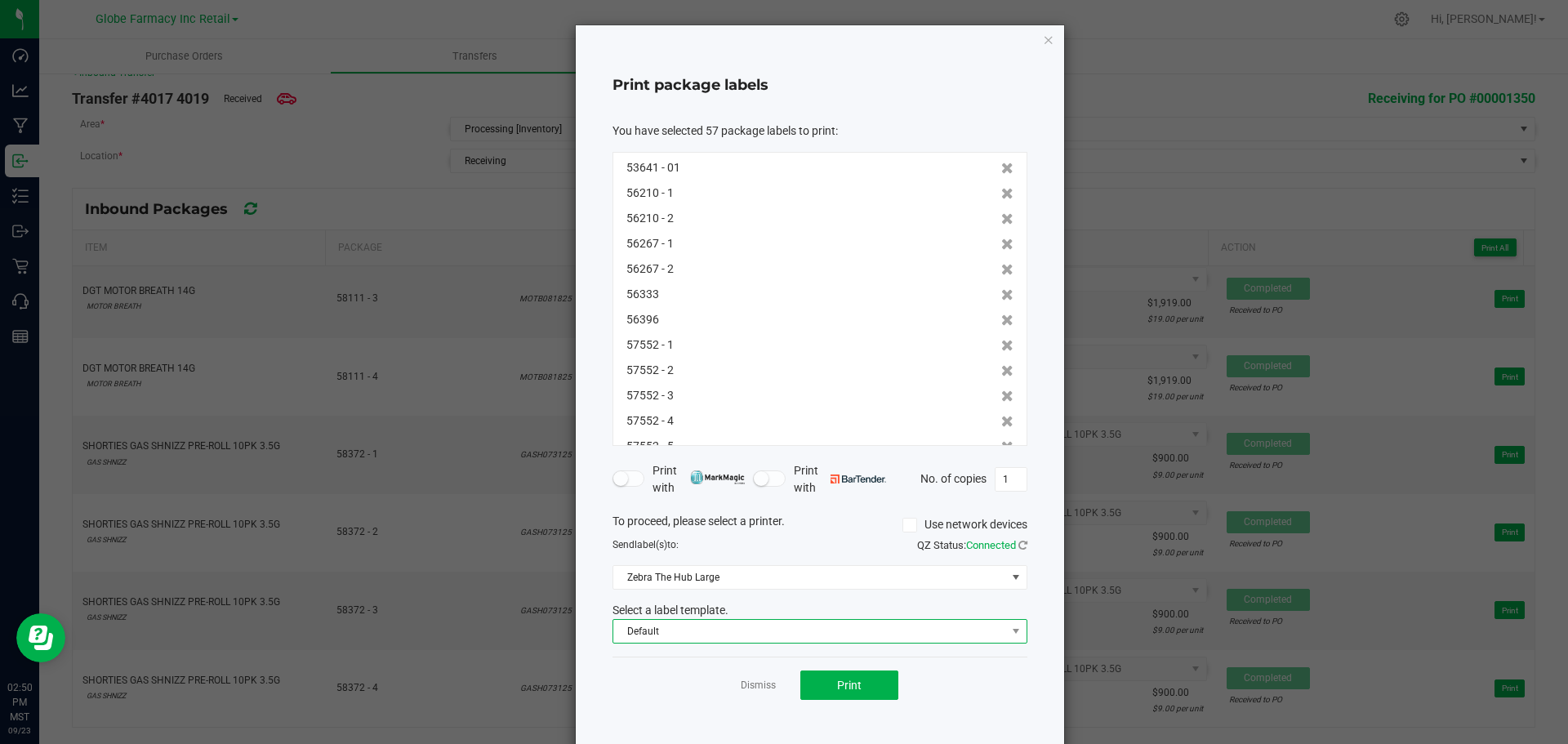
click at [708, 622] on span "Default" at bounding box center [810, 630] width 393 height 23
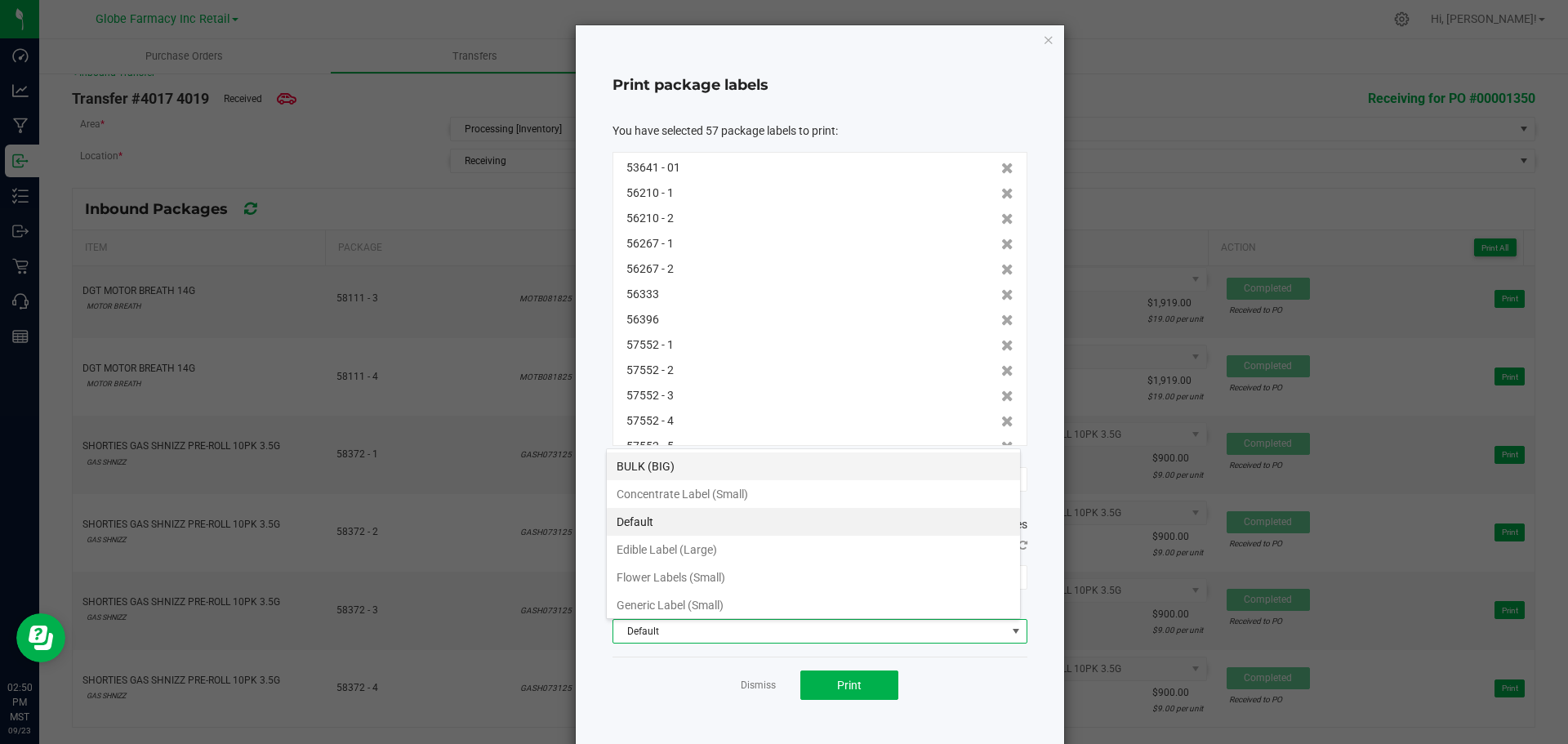
scroll to position [3, 0]
click at [677, 463] on li "BULK (BIG)" at bounding box center [813, 463] width 413 height 27
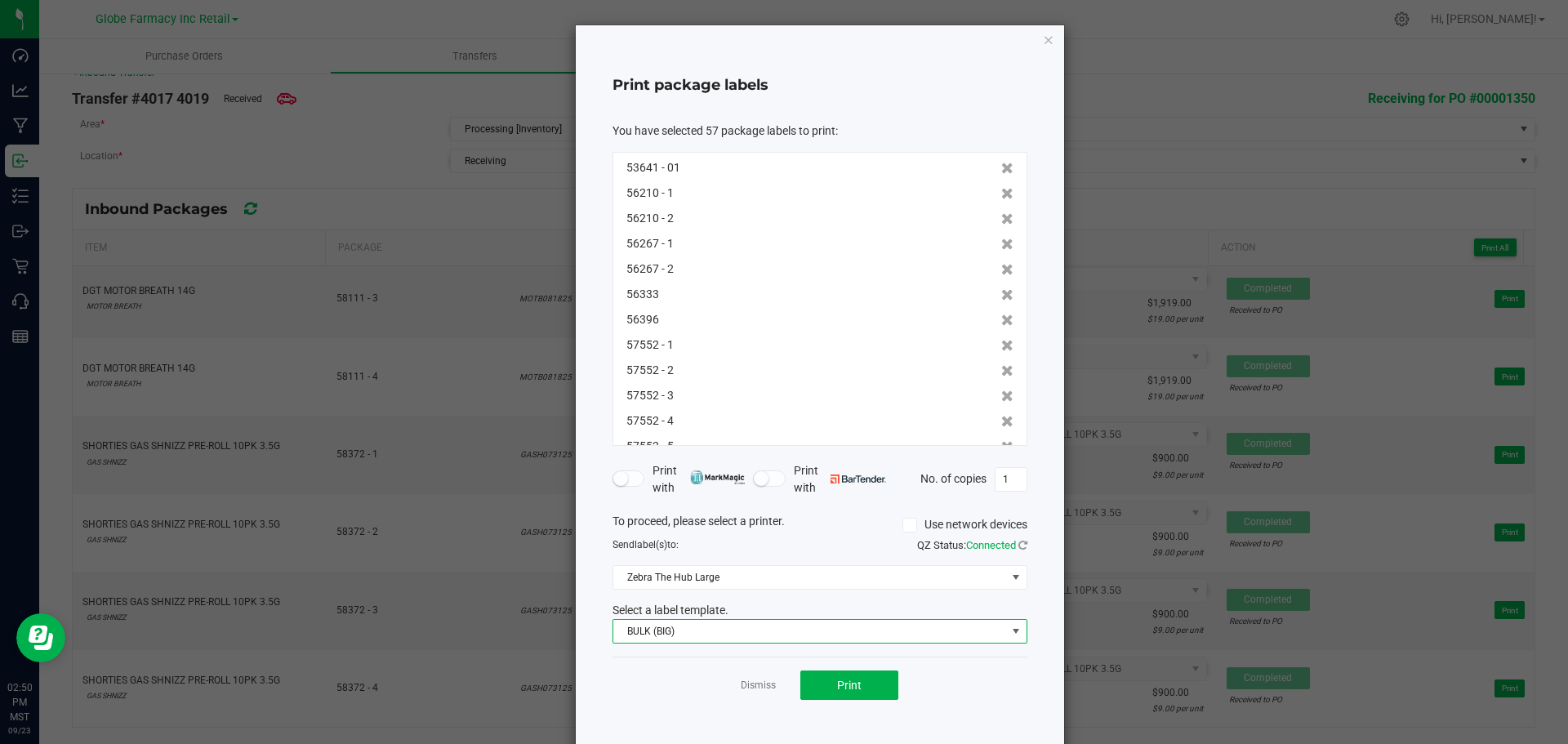
click at [795, 643] on span "BULK (BIG)" at bounding box center [820, 630] width 415 height 25
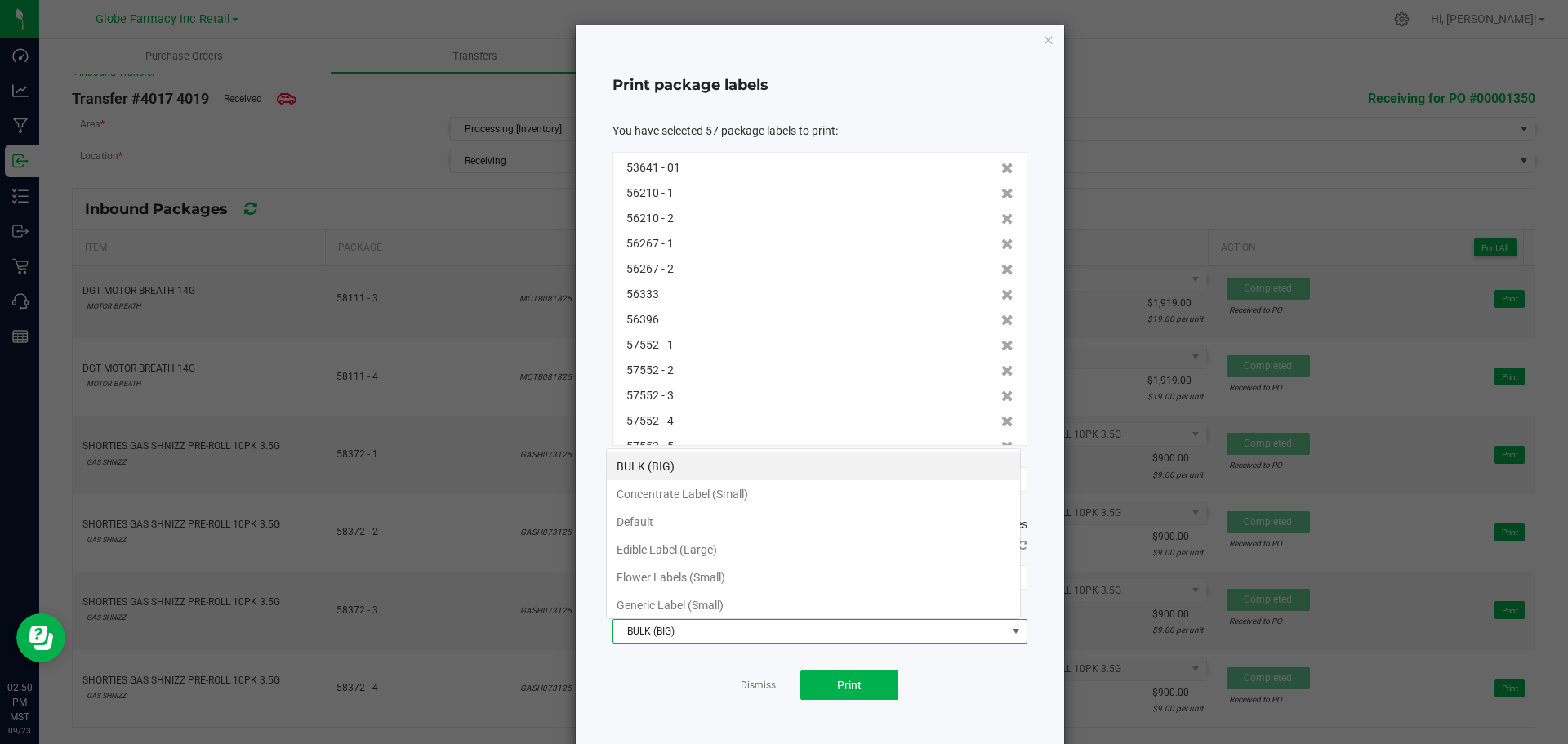
scroll to position [25, 415]
click at [673, 469] on li "BULK (BIG)" at bounding box center [813, 466] width 413 height 27
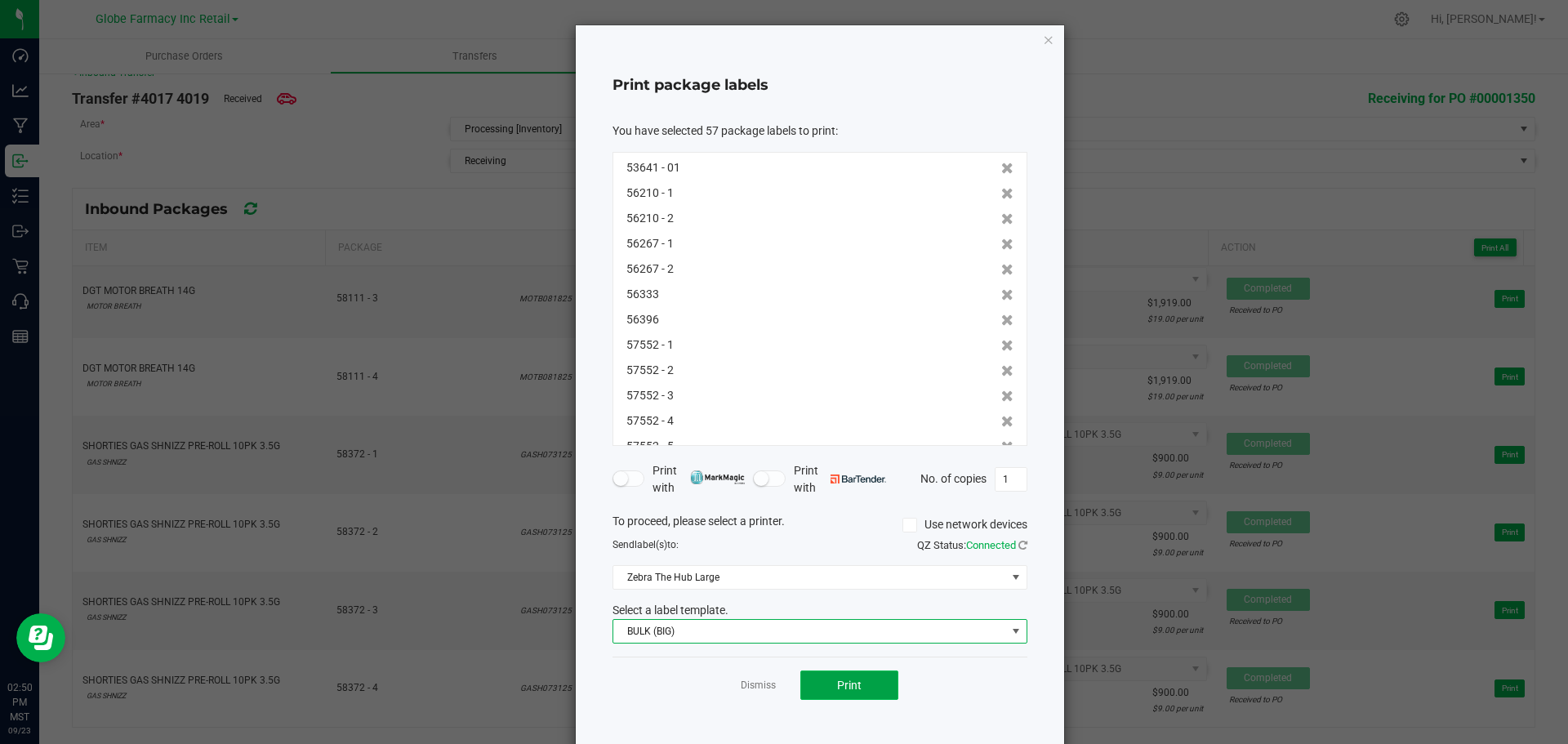
click at [837, 678] on span "Print" at bounding box center [849, 684] width 25 height 13
click at [1015, 689] on div "Dismiss Print" at bounding box center [820, 684] width 415 height 56
click at [1043, 41] on icon "button" at bounding box center [1049, 39] width 12 height 20
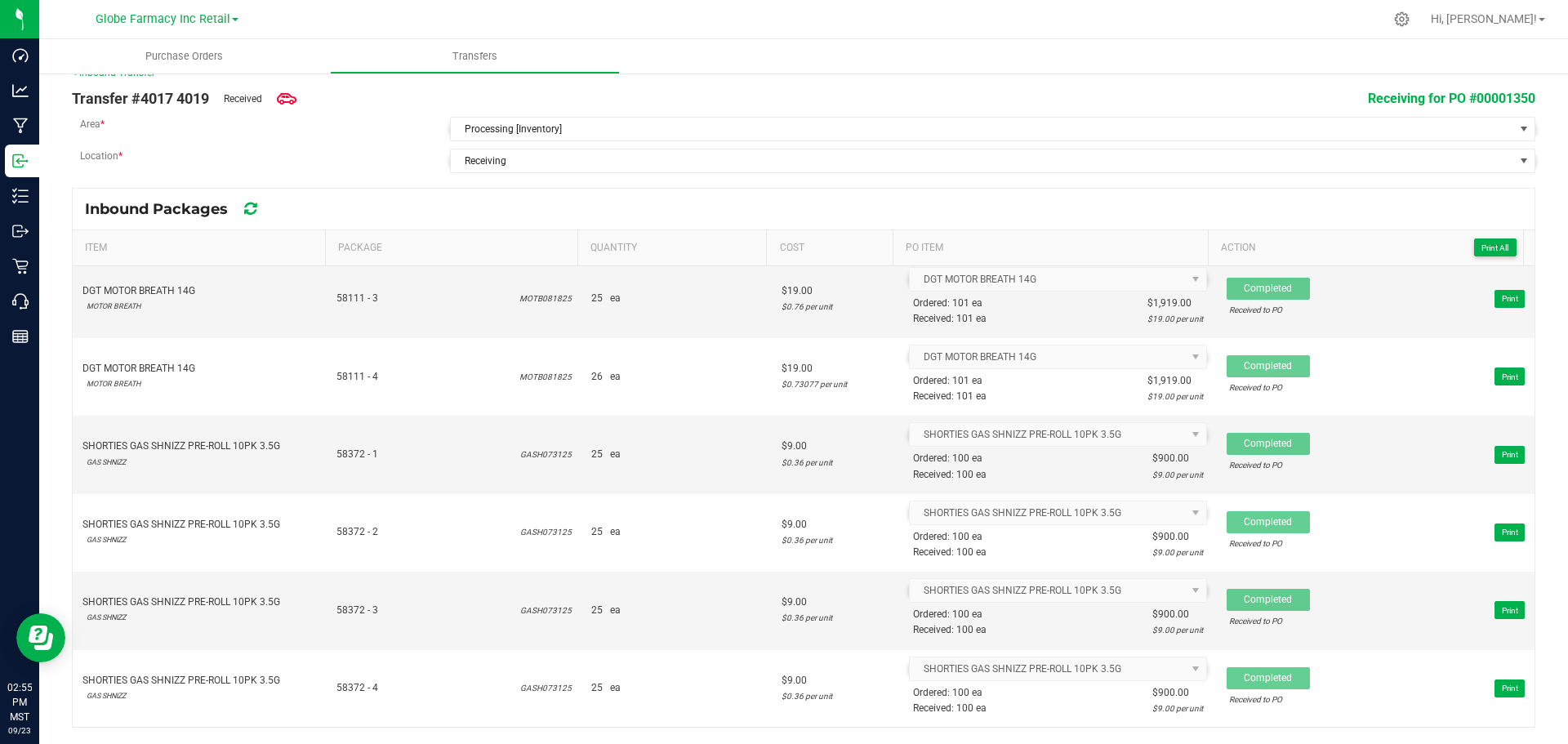
click at [1286, 66] on ul "Purchase Orders Transfers" at bounding box center [823, 57] width 1568 height 35
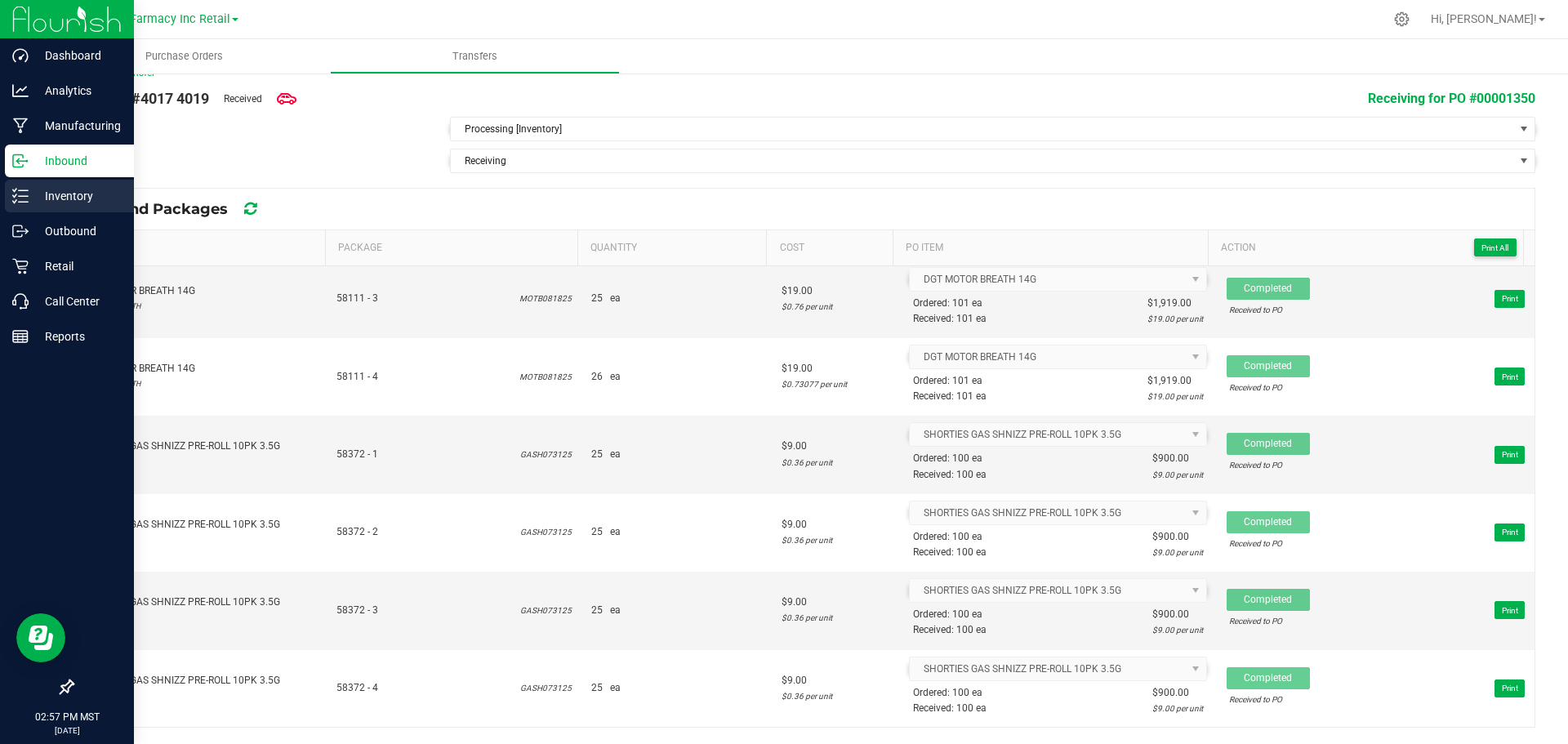
click at [13, 207] on div "Inventory" at bounding box center [70, 195] width 129 height 32
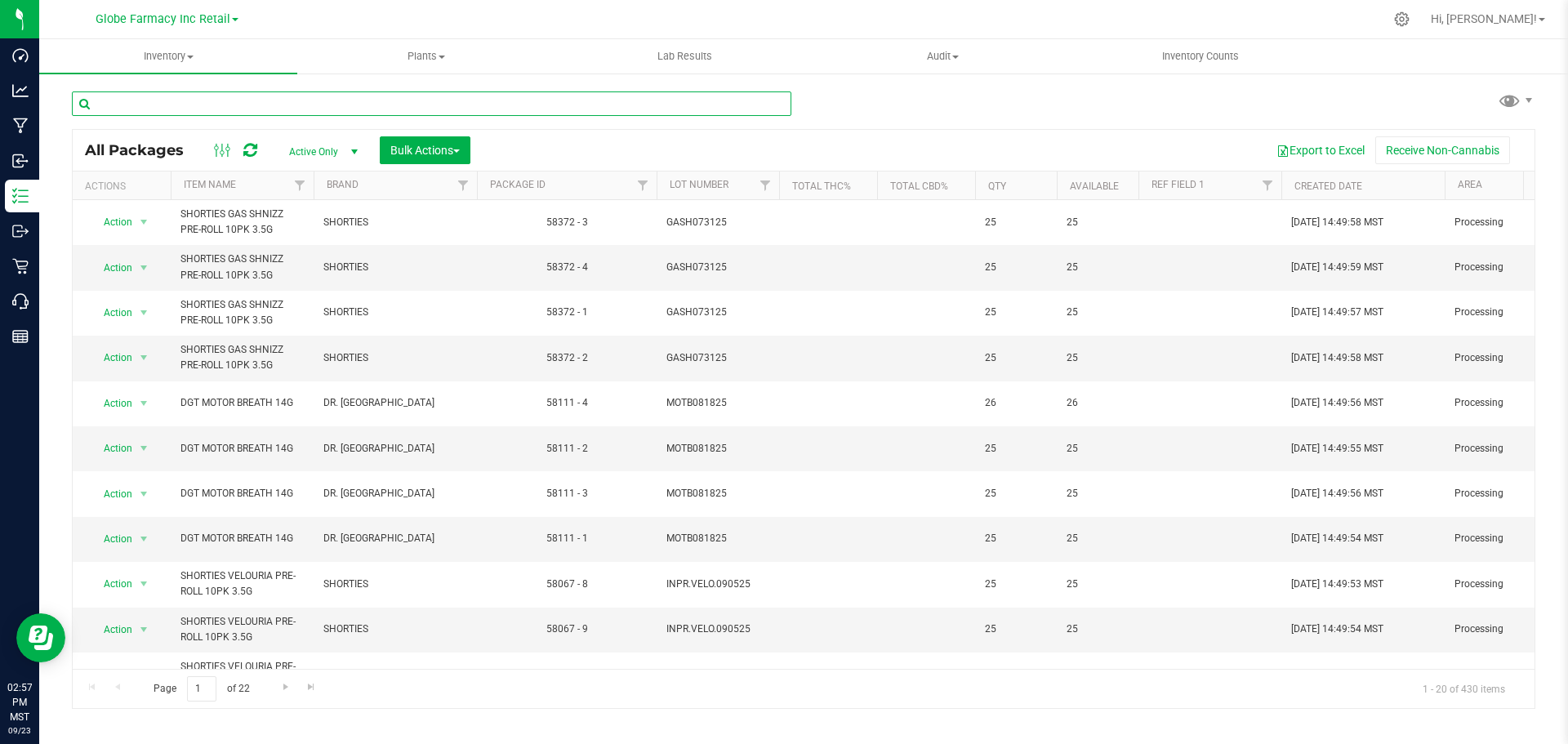
click at [332, 110] on input "text" at bounding box center [431, 103] width 720 height 25
paste input "BANG052725"
type input "BANG052725"
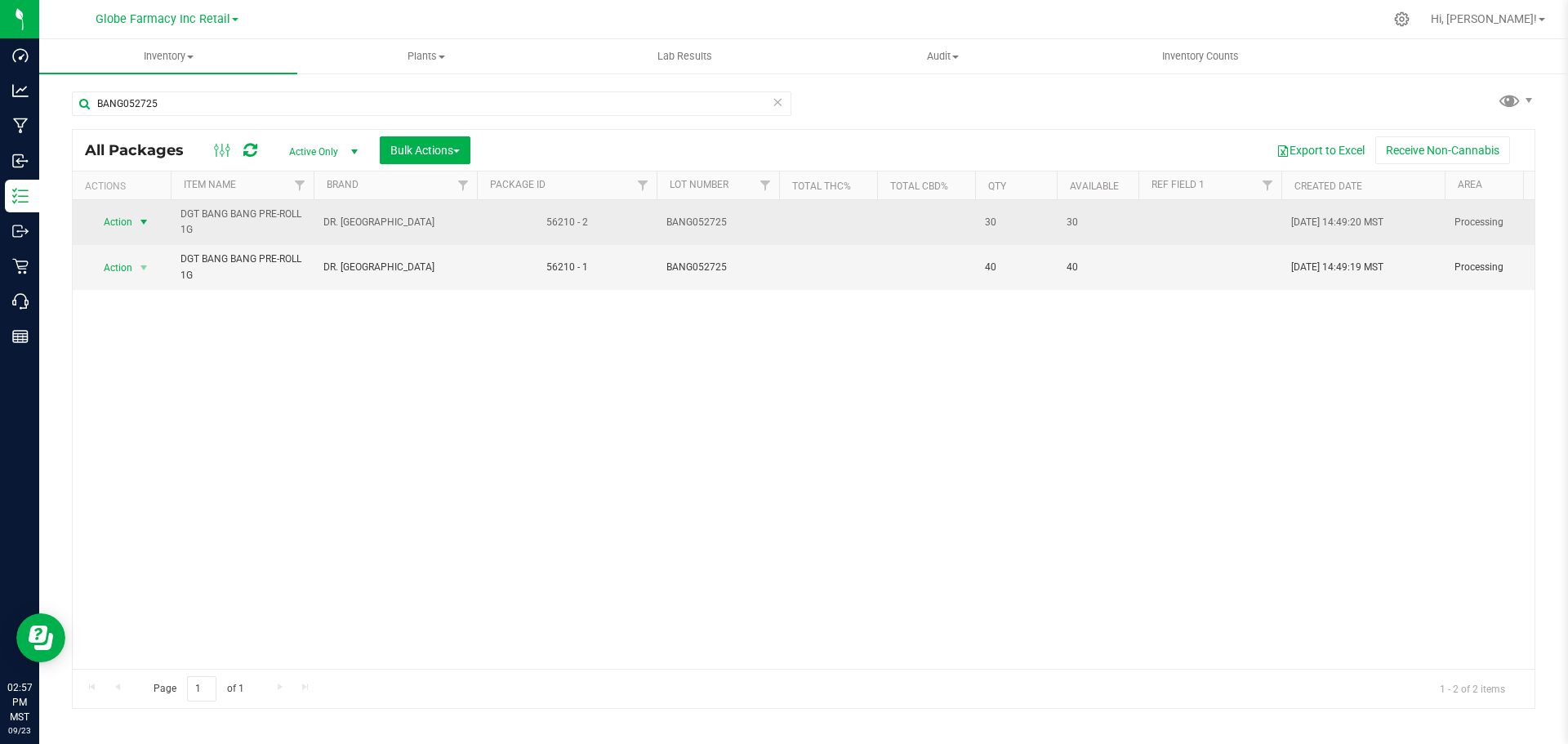
click at [136, 223] on span "select" at bounding box center [144, 222] width 21 height 23
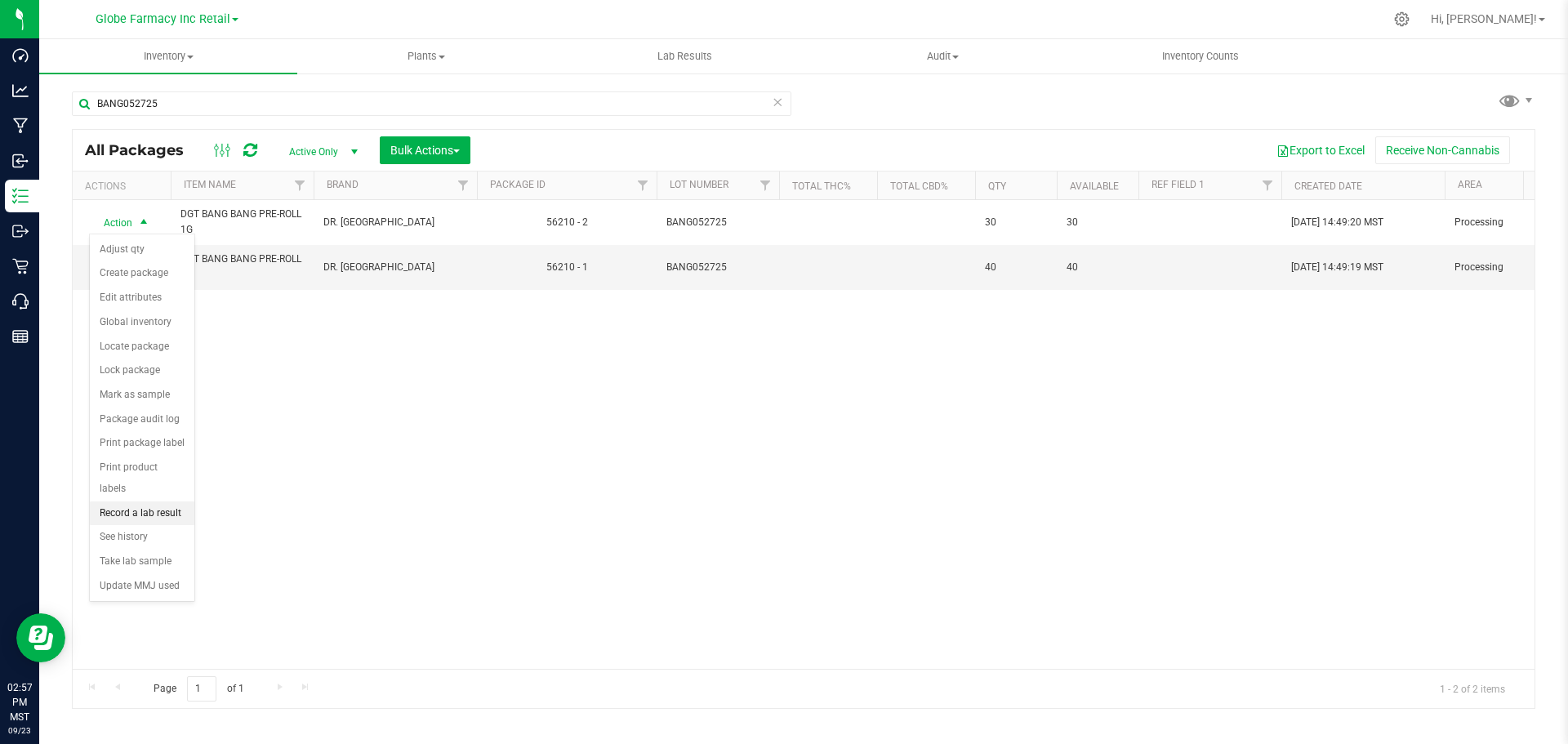
click at [115, 501] on li "Record a lab result" at bounding box center [142, 513] width 105 height 25
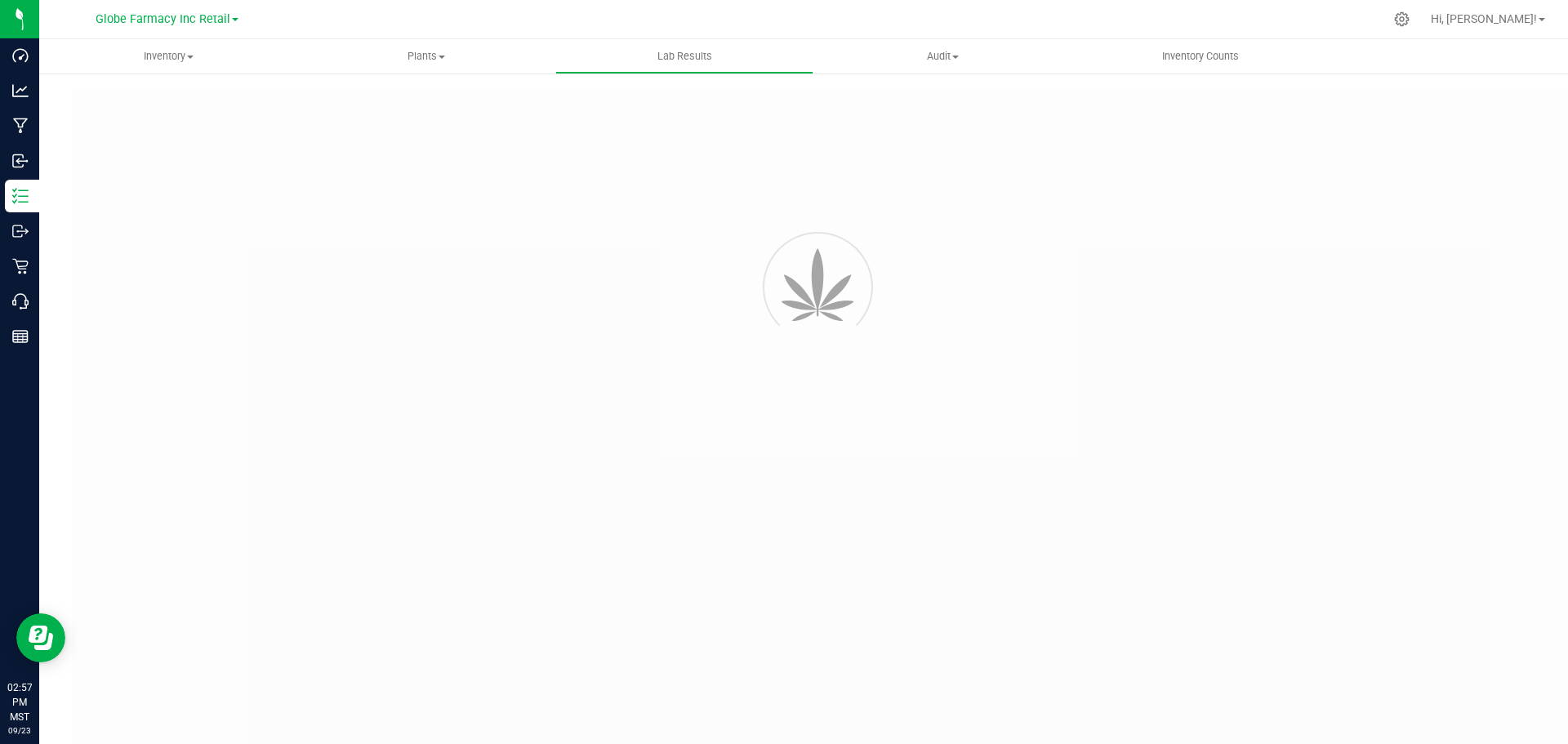
type input "56210 - 2"
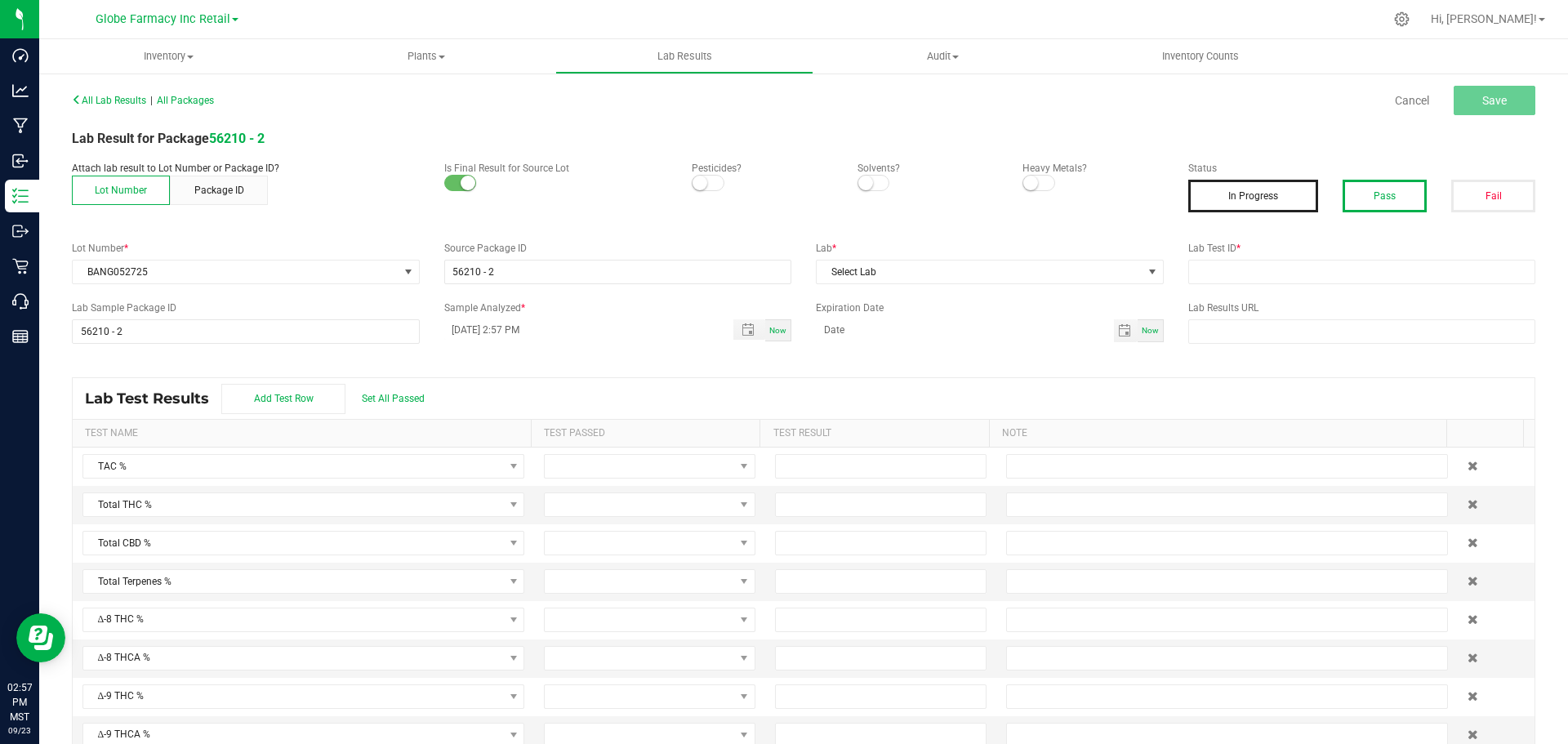
click at [1369, 203] on button "Pass" at bounding box center [1385, 195] width 84 height 32
drag, startPoint x: 1384, startPoint y: 249, endPoint x: 1350, endPoint y: 281, distance: 46.7
click at [1384, 251] on label "Lab Test ID *" at bounding box center [1362, 248] width 348 height 15
drag, startPoint x: 1350, startPoint y: 281, endPoint x: 1322, endPoint y: 284, distance: 28.2
click at [1348, 281] on input "text" at bounding box center [1362, 272] width 348 height 25
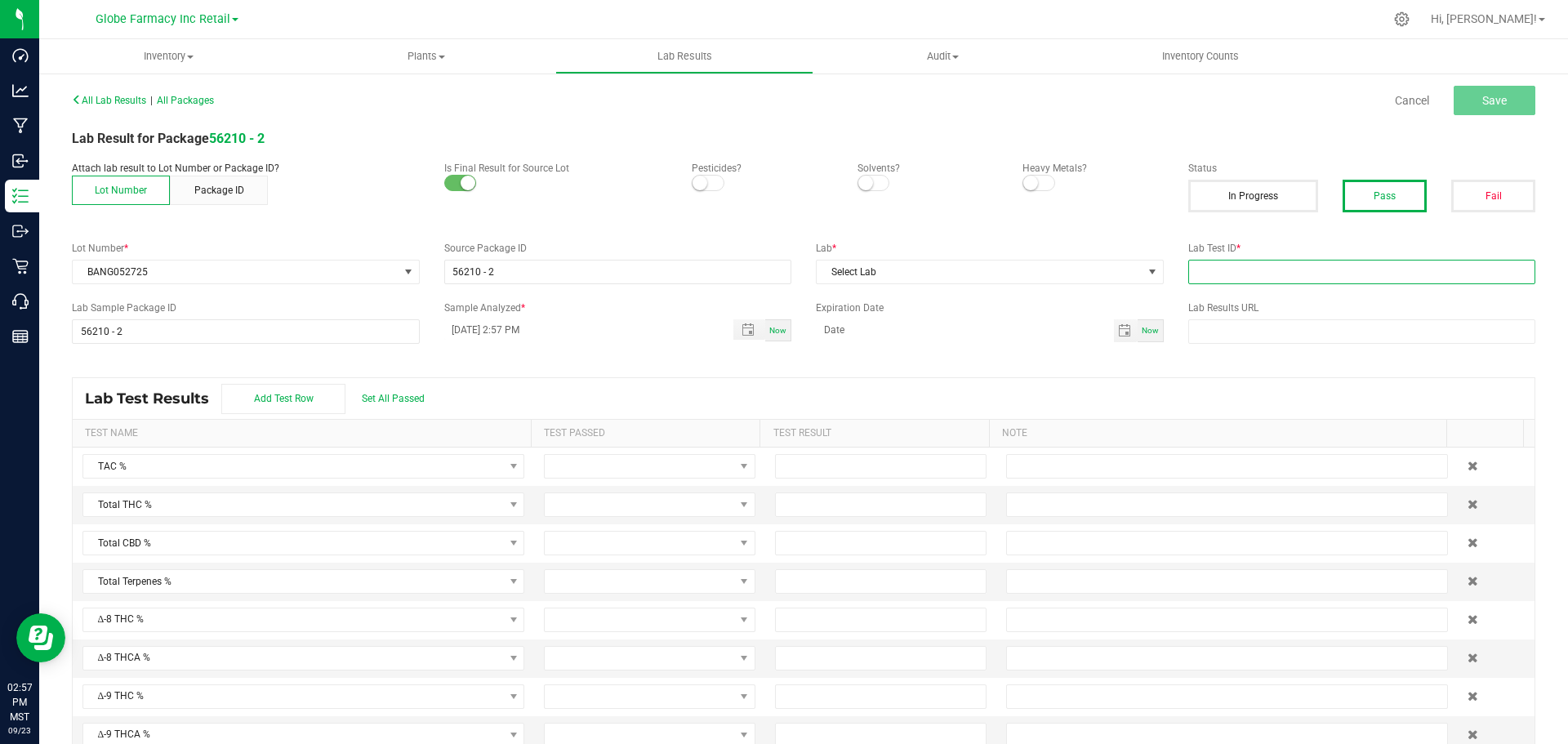
paste input "2506APO2561.13159"
type input "2506APO2561.13159"
click at [1017, 279] on span "Select Lab" at bounding box center [980, 272] width 326 height 23
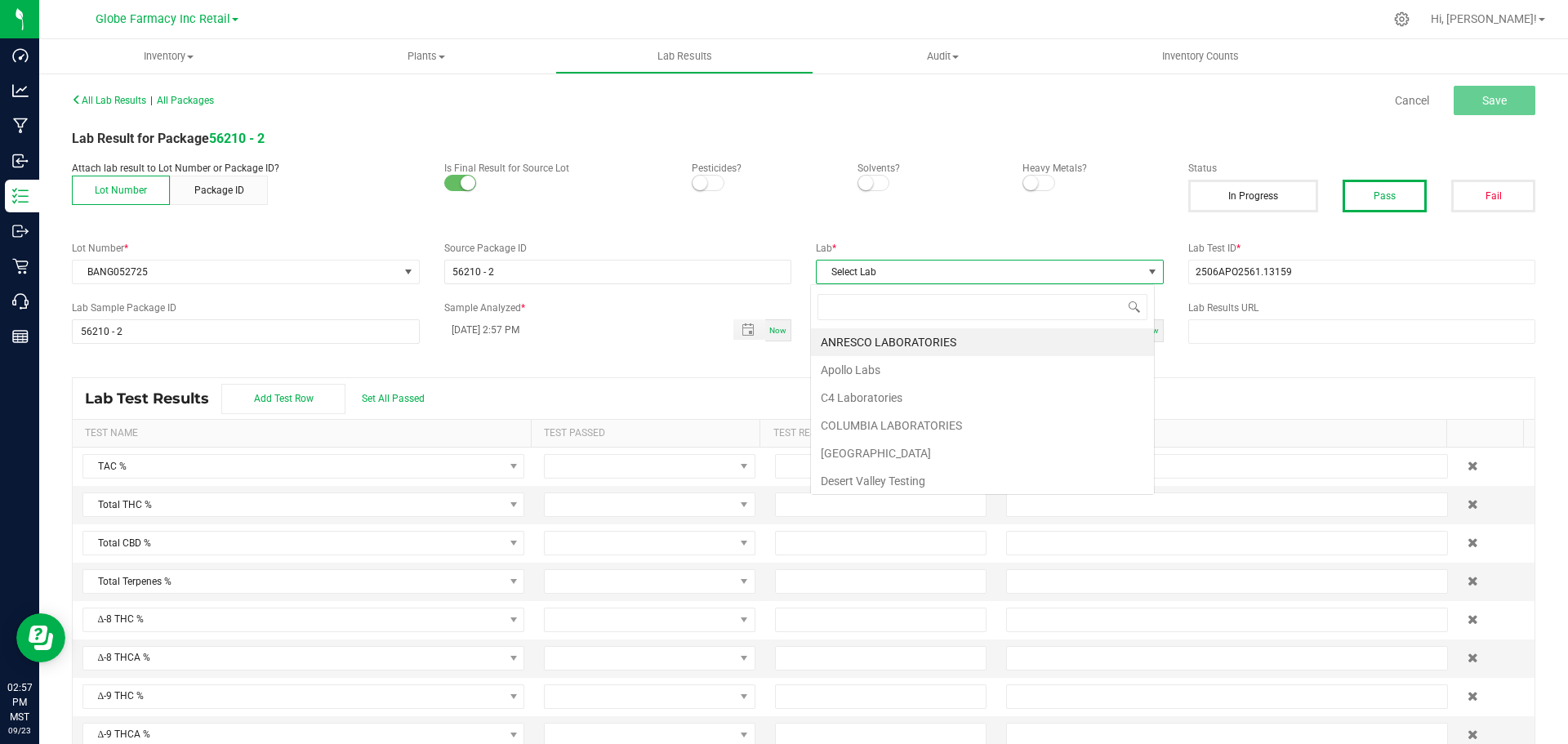
scroll to position [25, 345]
type input "AP"
click at [903, 333] on li "Apollo Labs" at bounding box center [983, 342] width 343 height 27
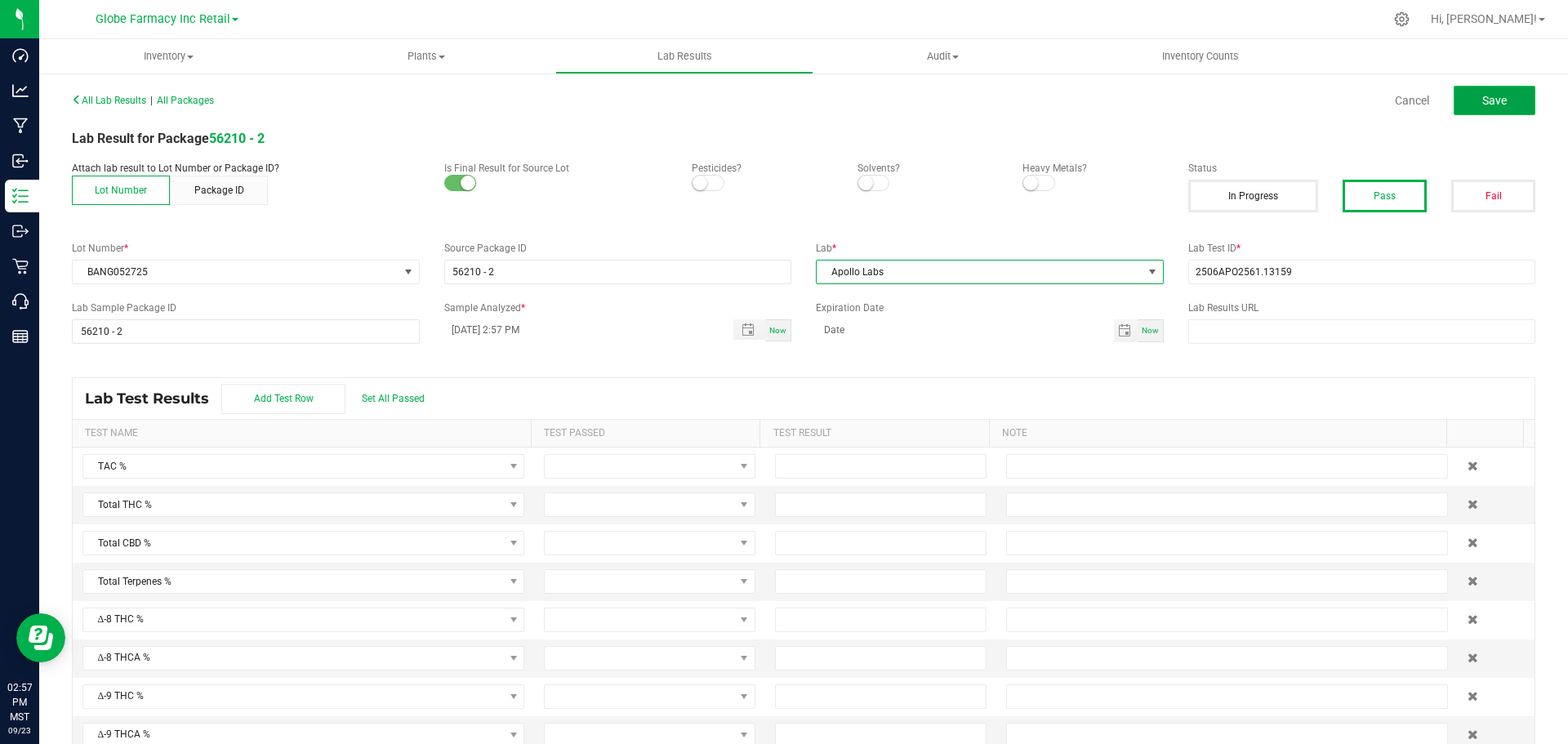
click at [1469, 93] on button "Save" at bounding box center [1494, 100] width 81 height 29
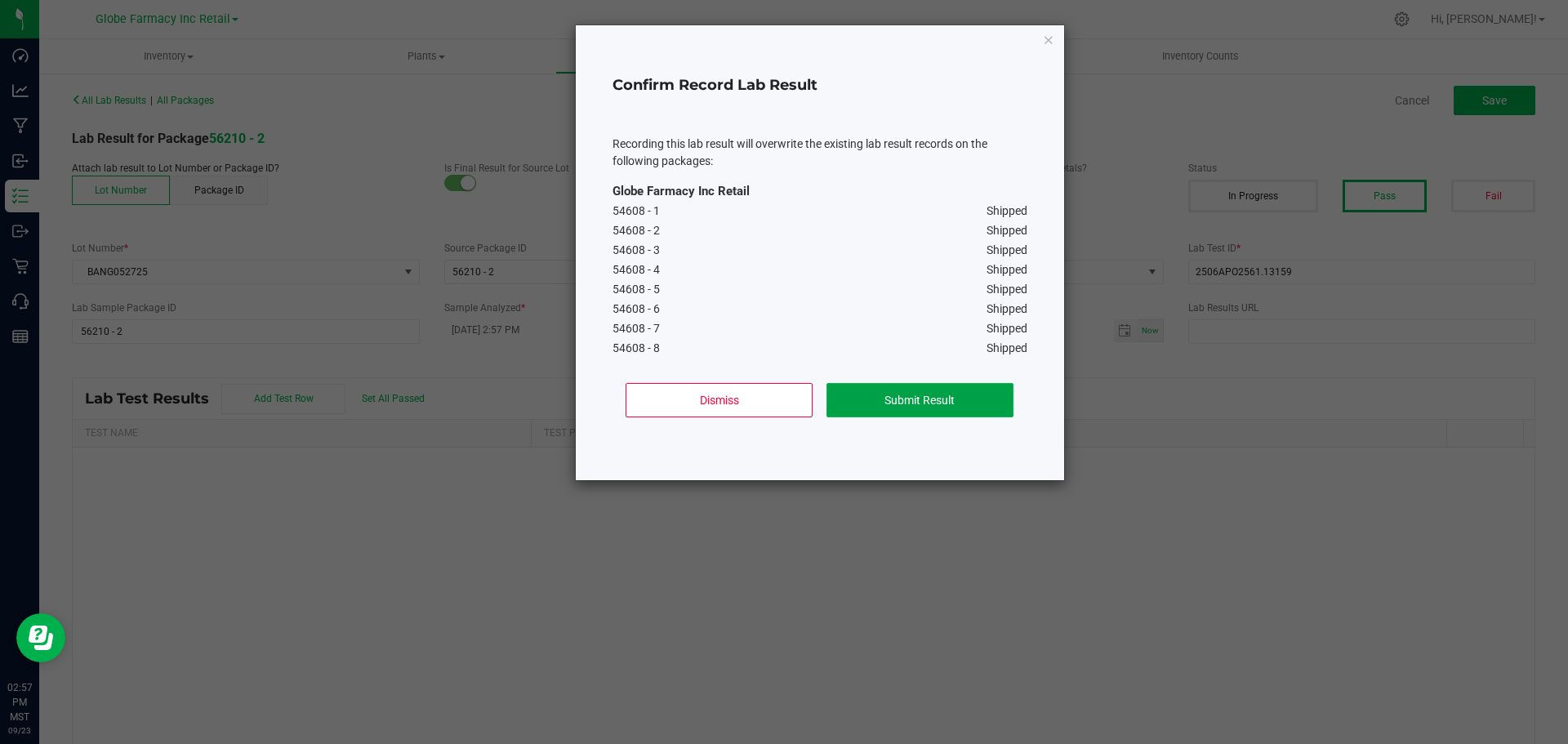
click at [933, 396] on button "Submit Result" at bounding box center [920, 400] width 187 height 34
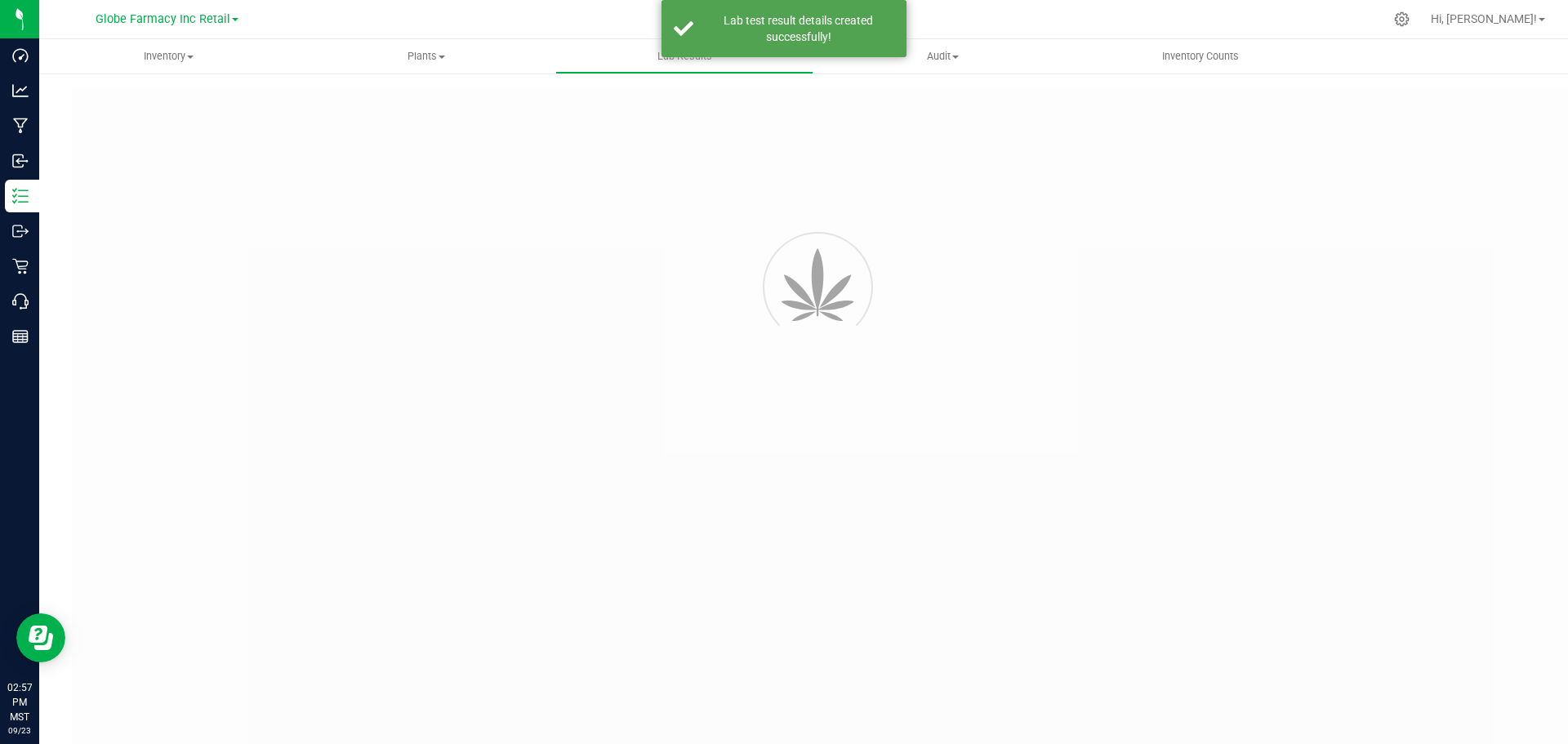
type input "56210 - 2"
type input "2506APO2561.13159"
type input "56210 - 2"
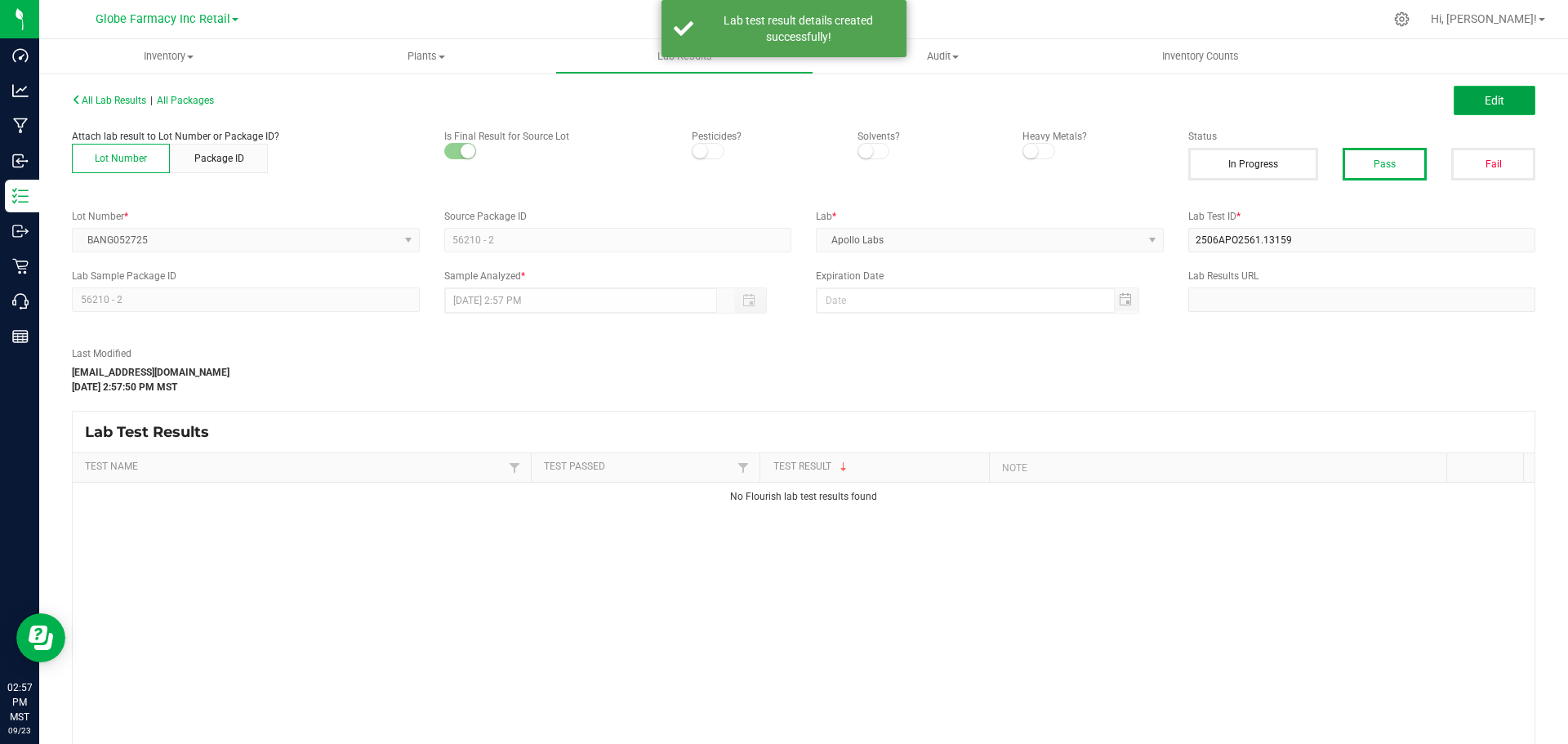
click at [1485, 105] on span "Edit" at bounding box center [1494, 100] width 20 height 13
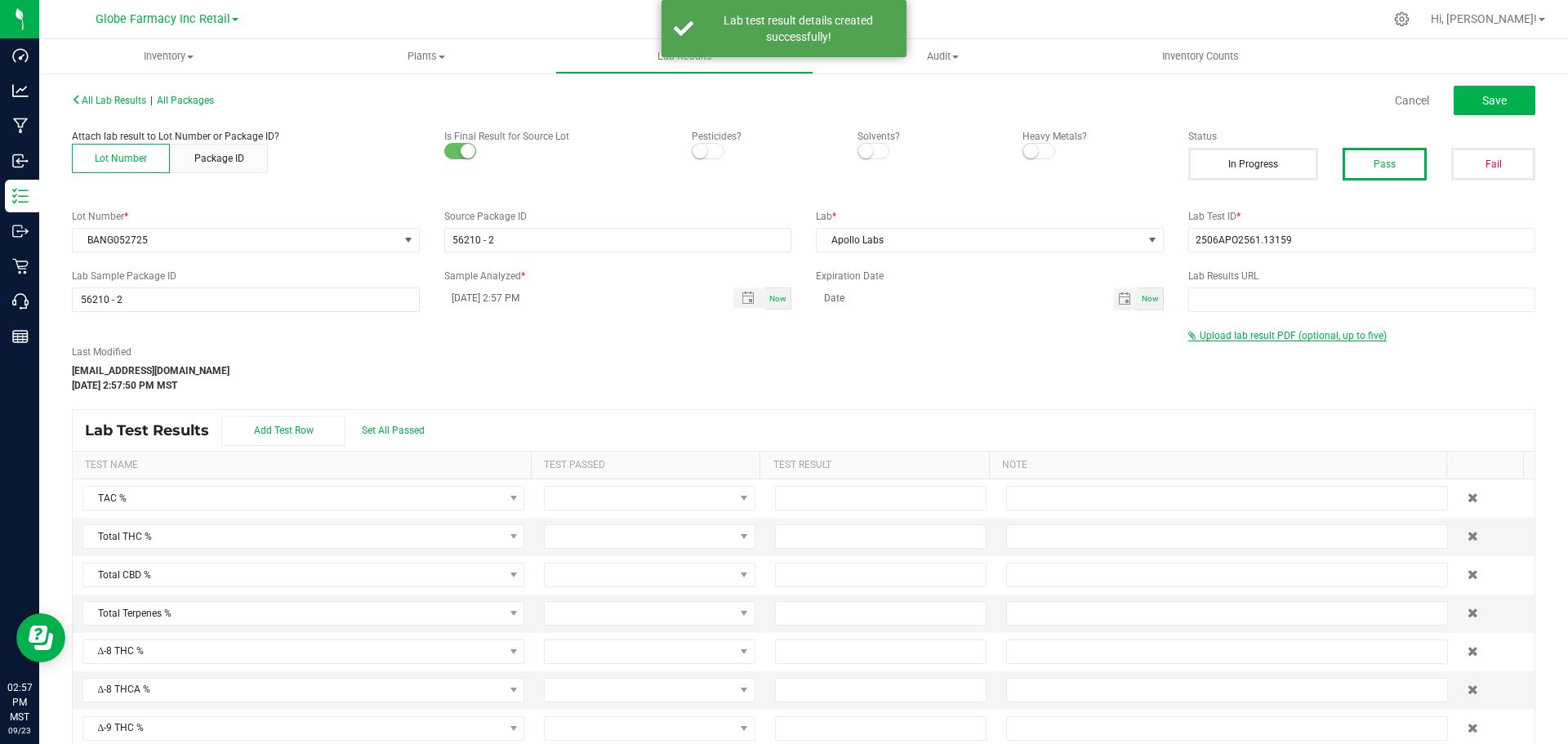
click at [1214, 331] on span "Upload lab result PDF (optional, up to five)" at bounding box center [1293, 336] width 187 height 12
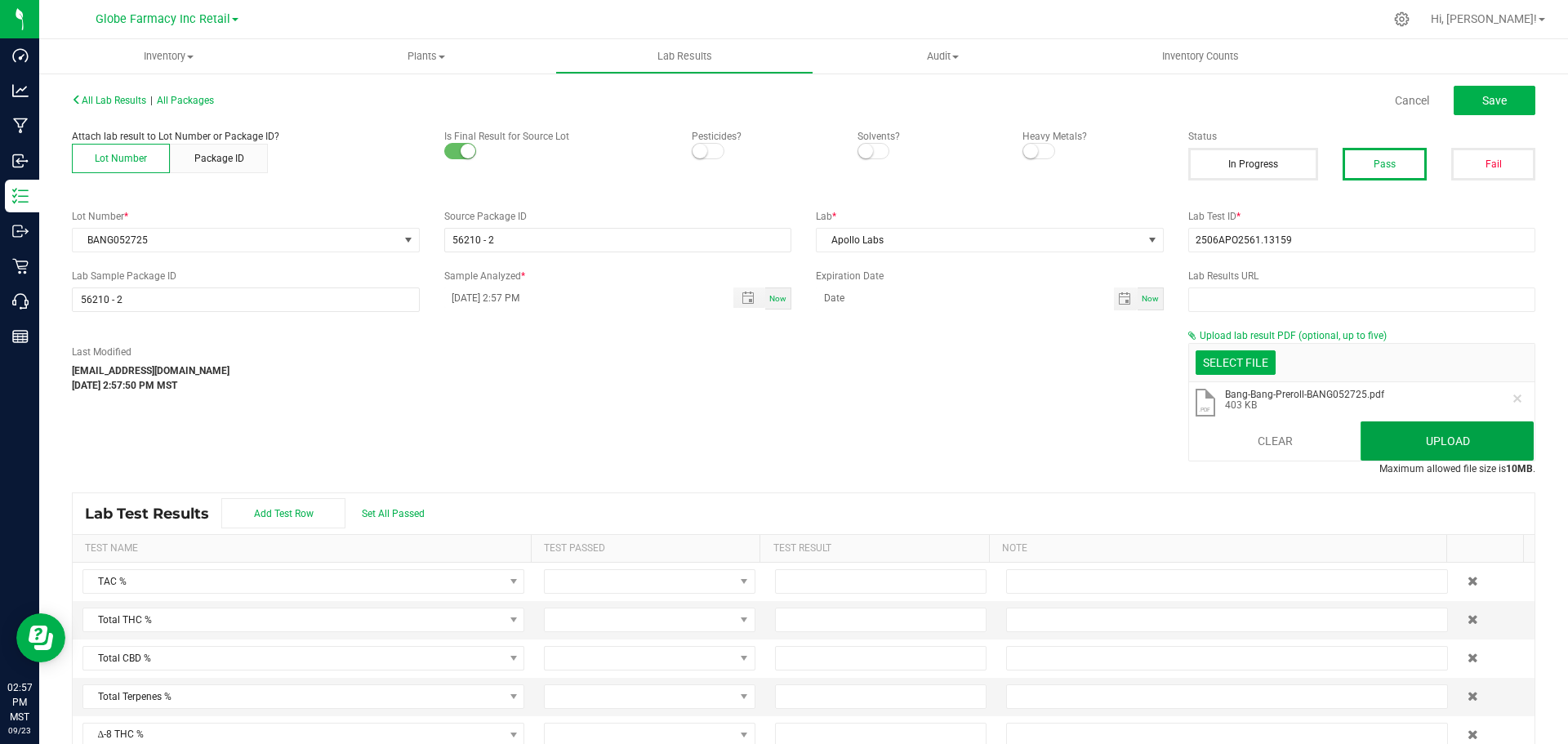
click at [1421, 441] on button "Upload" at bounding box center [1447, 441] width 174 height 39
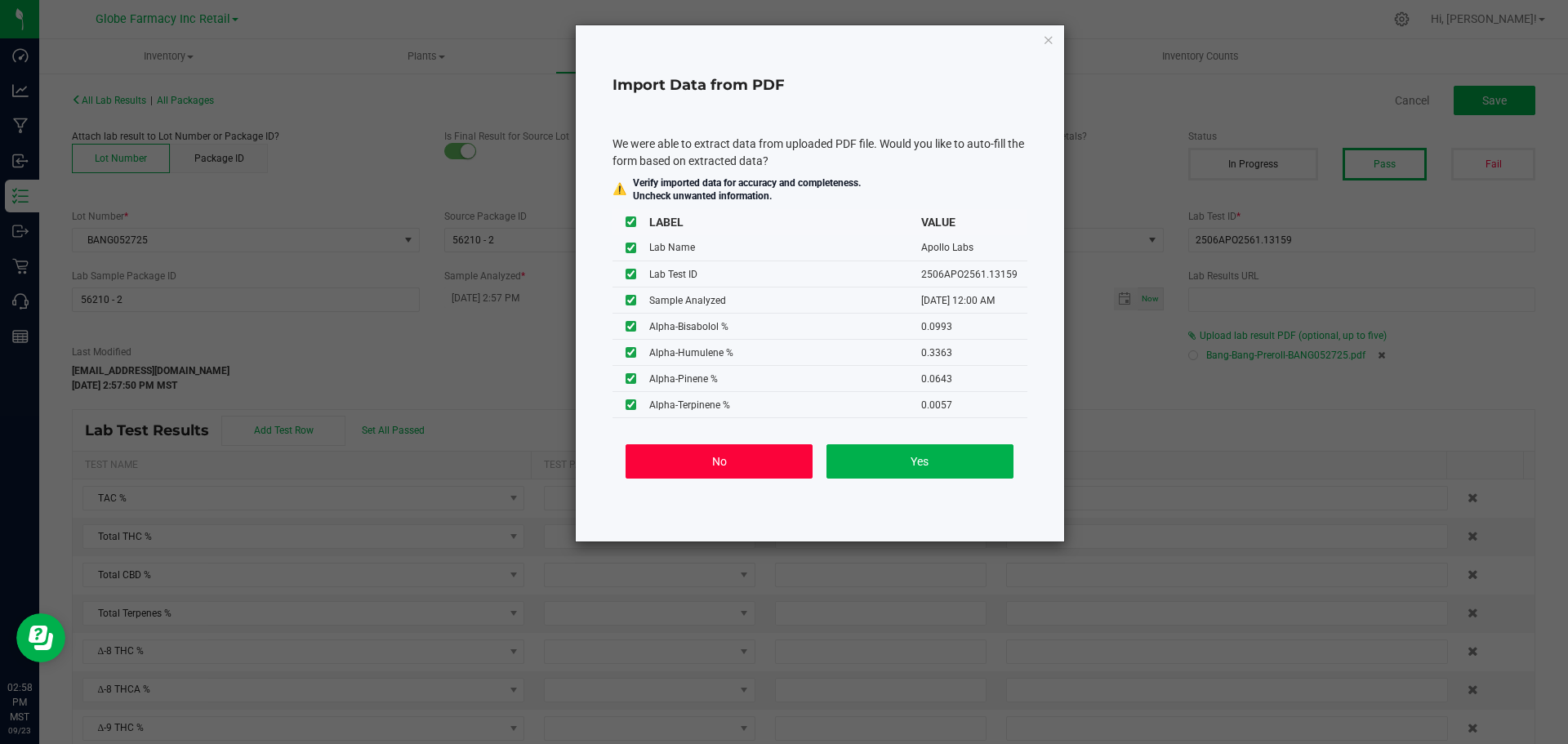
click at [683, 451] on button "No" at bounding box center [719, 461] width 187 height 34
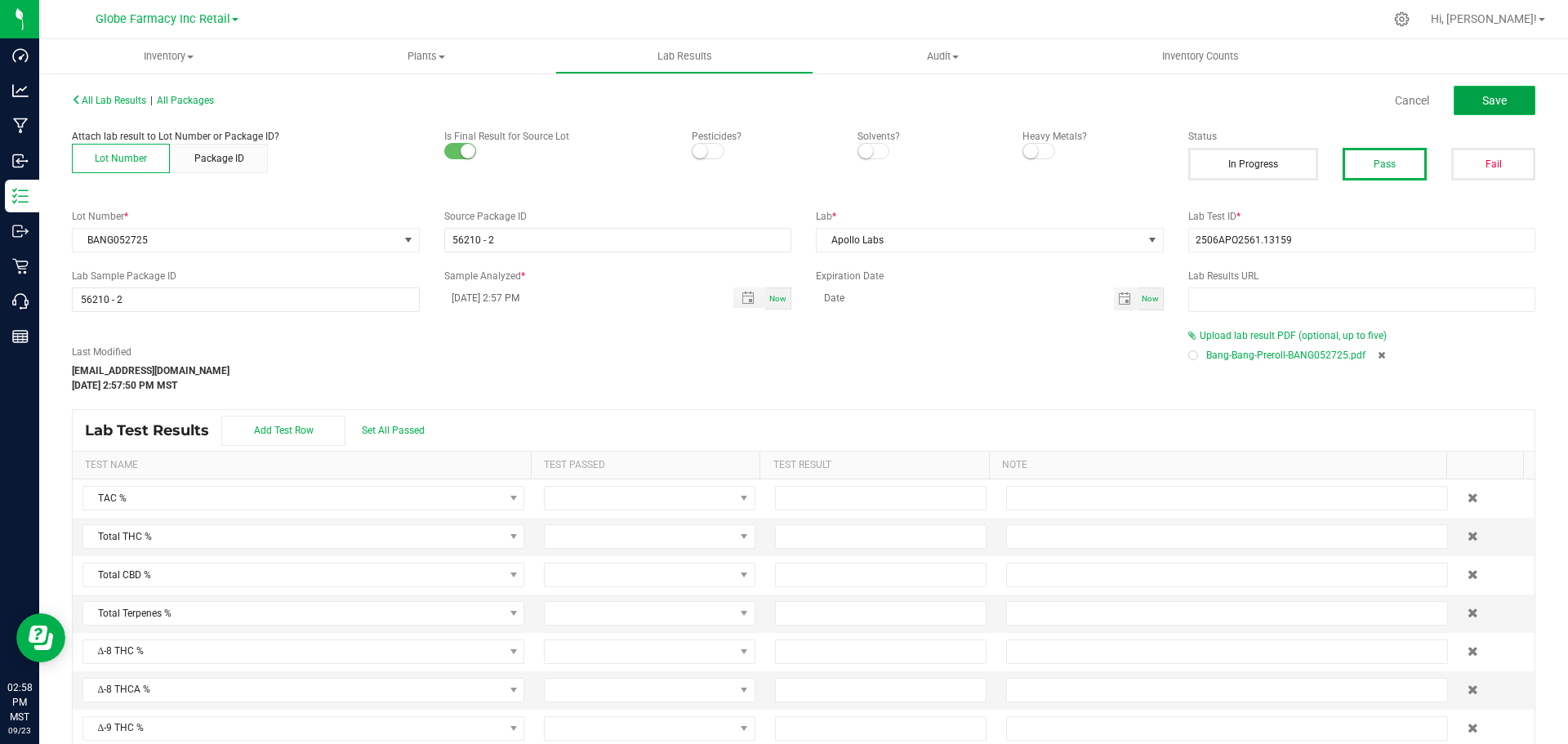
click at [1483, 95] on span "Save" at bounding box center [1494, 100] width 25 height 13
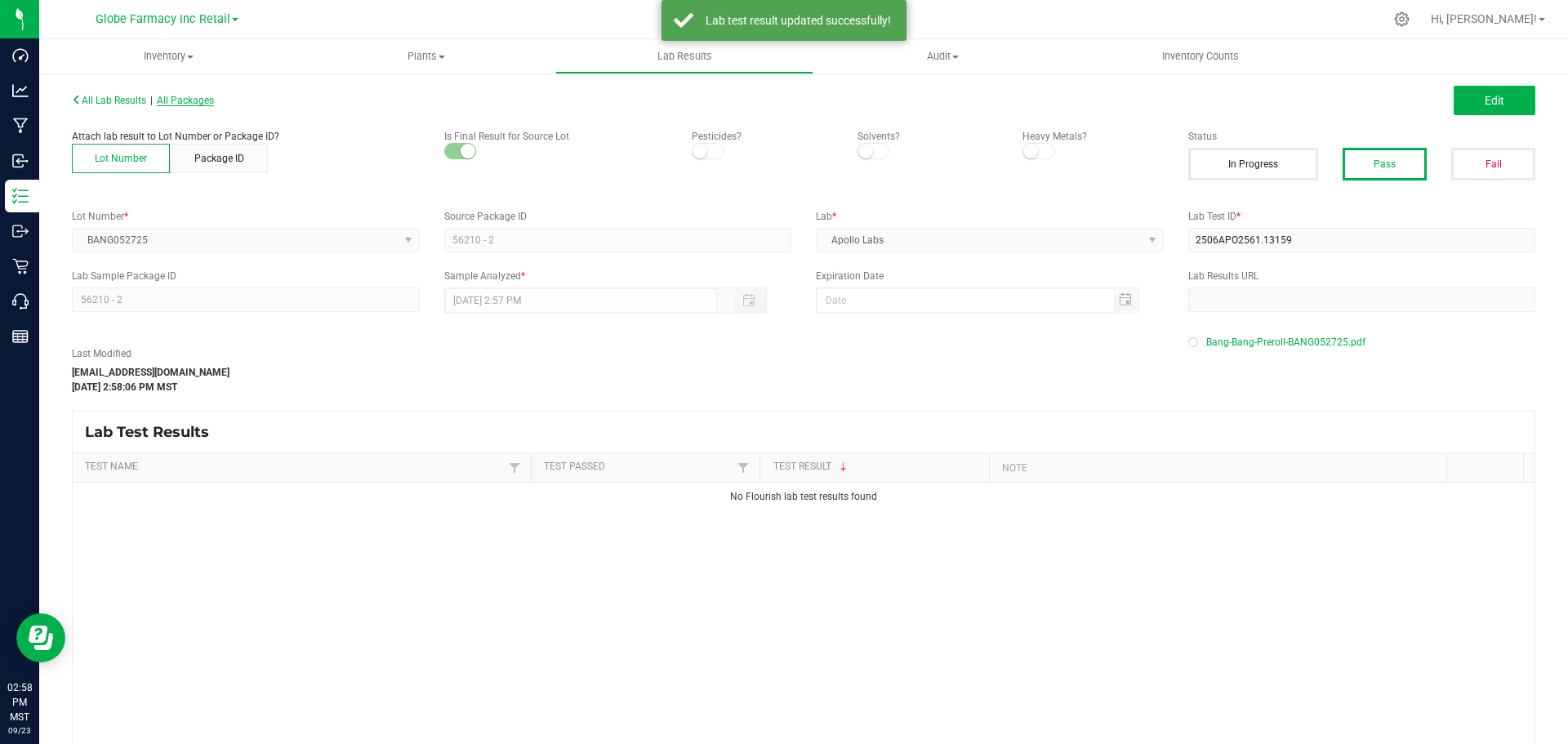
click at [188, 103] on span "All Packages" at bounding box center [185, 101] width 57 height 12
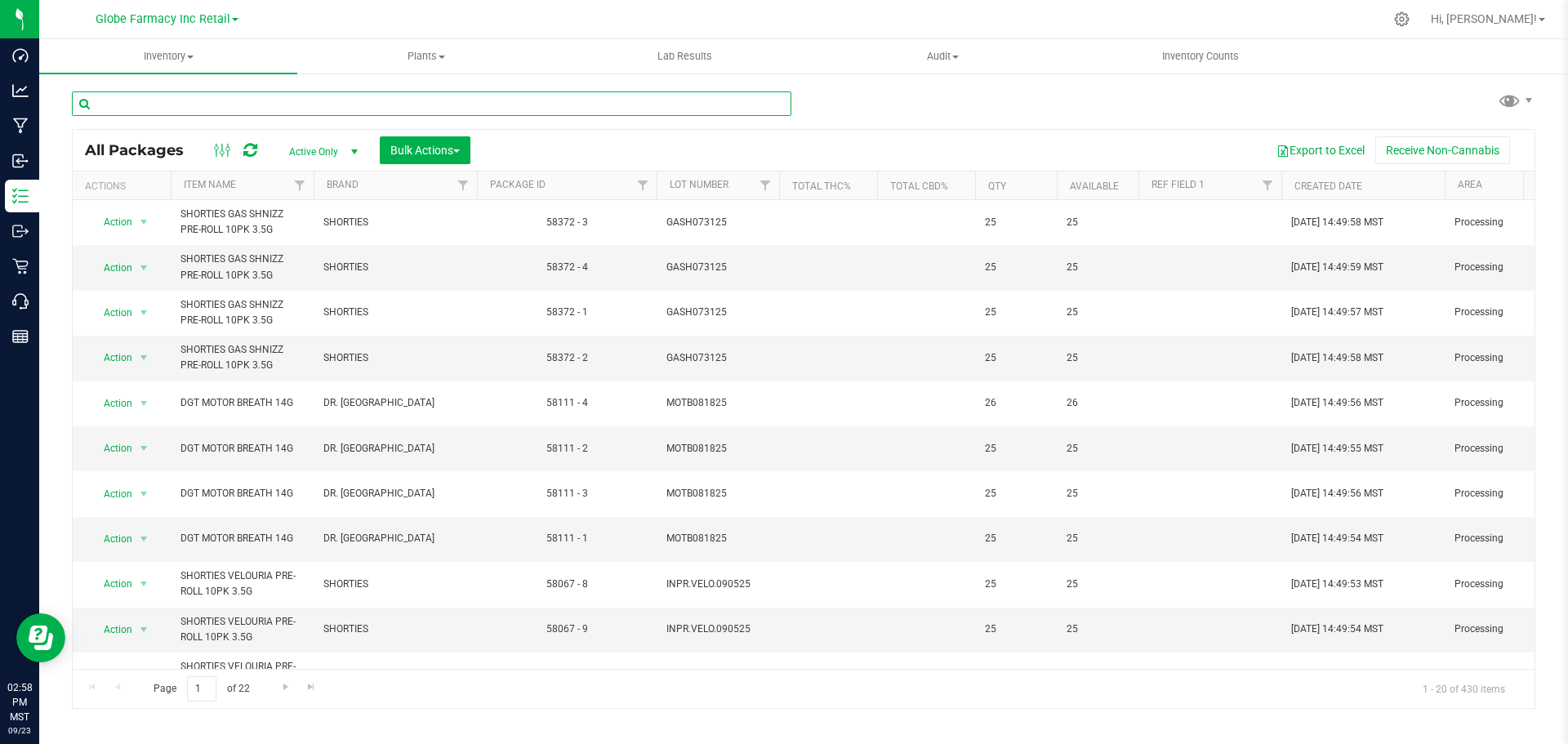
click at [506, 105] on input "text" at bounding box center [431, 103] width 720 height 25
paste input "BTIN2052725"
type input "BTIN2052725"
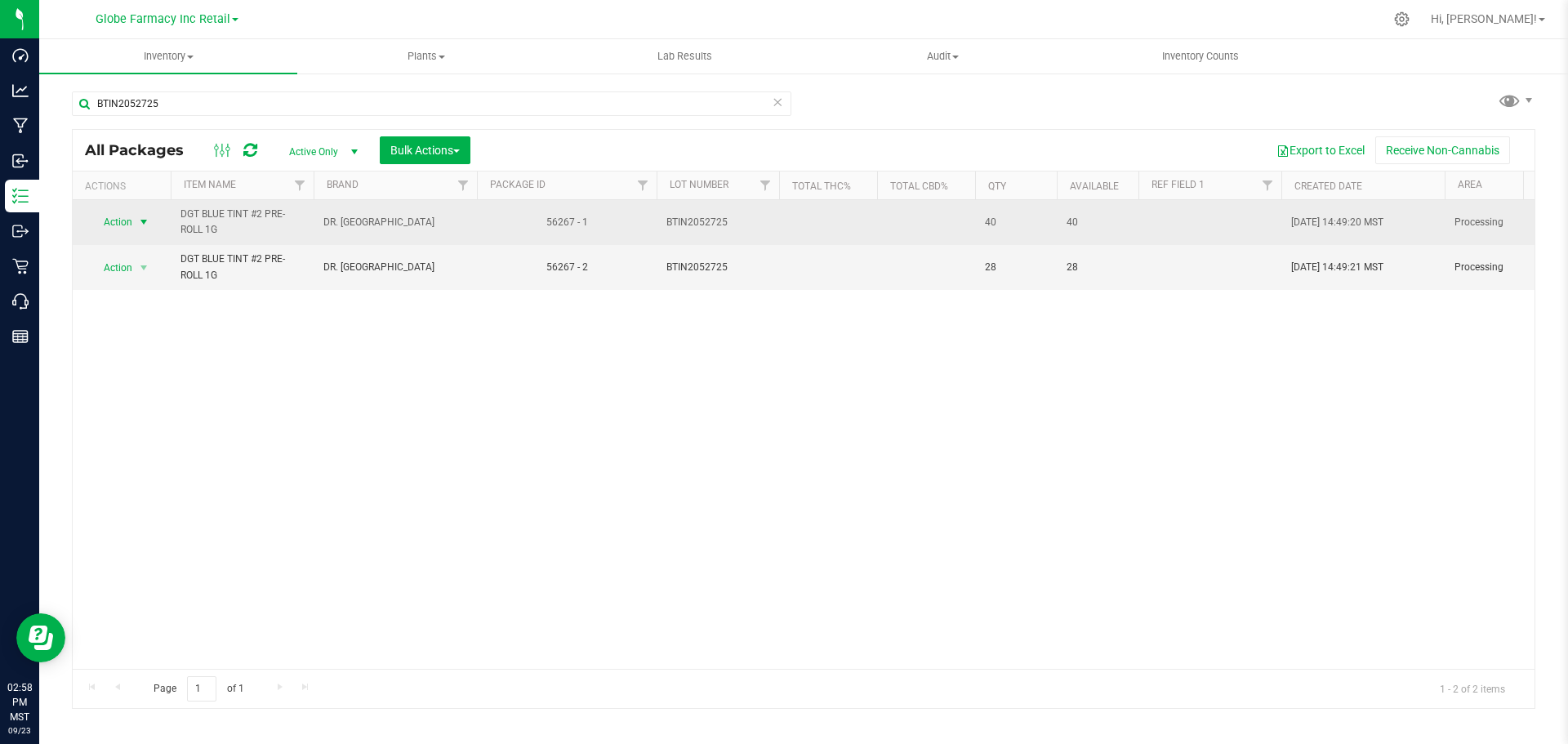
click at [128, 229] on span "Action" at bounding box center [111, 222] width 44 height 23
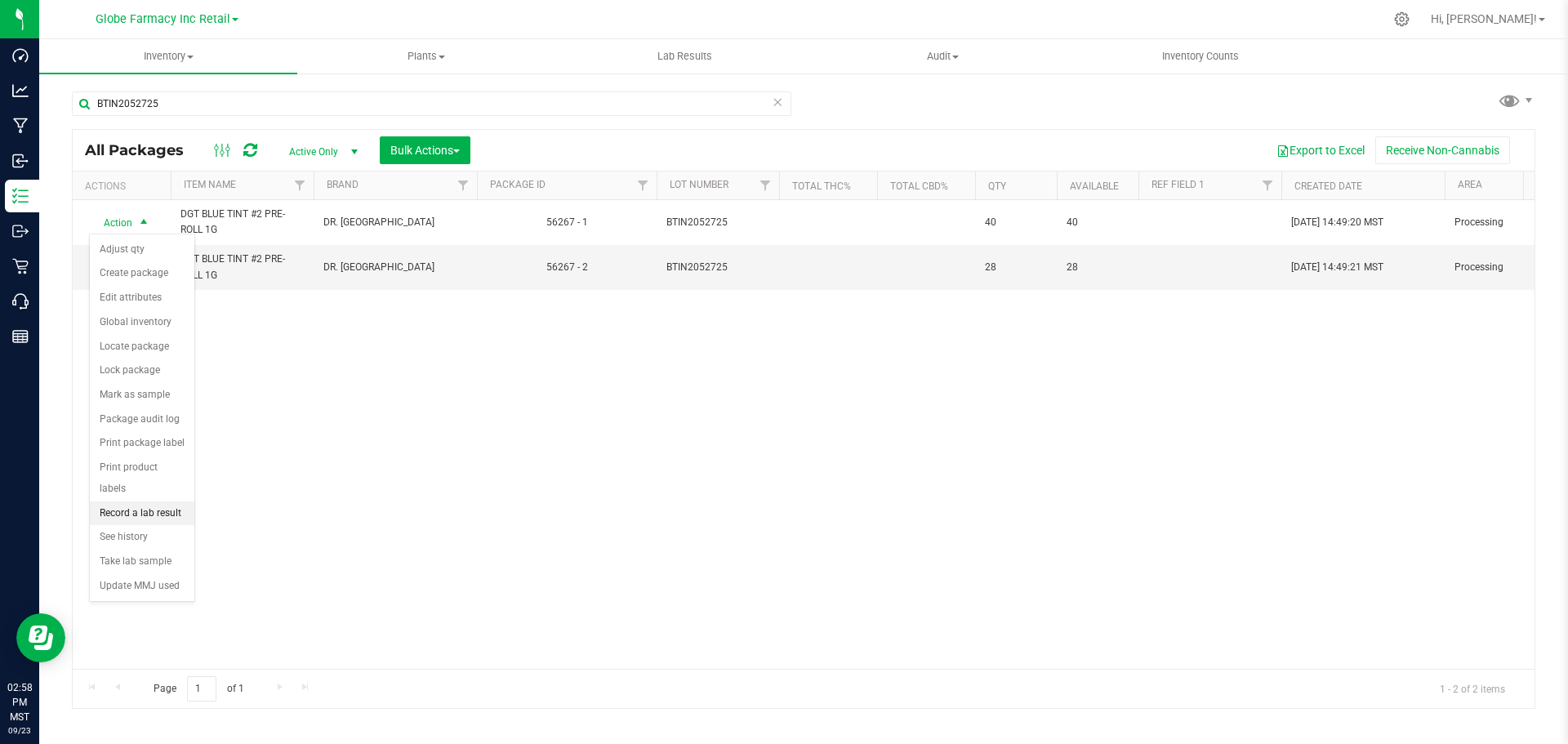
click at [147, 501] on li "Record a lab result" at bounding box center [142, 513] width 105 height 25
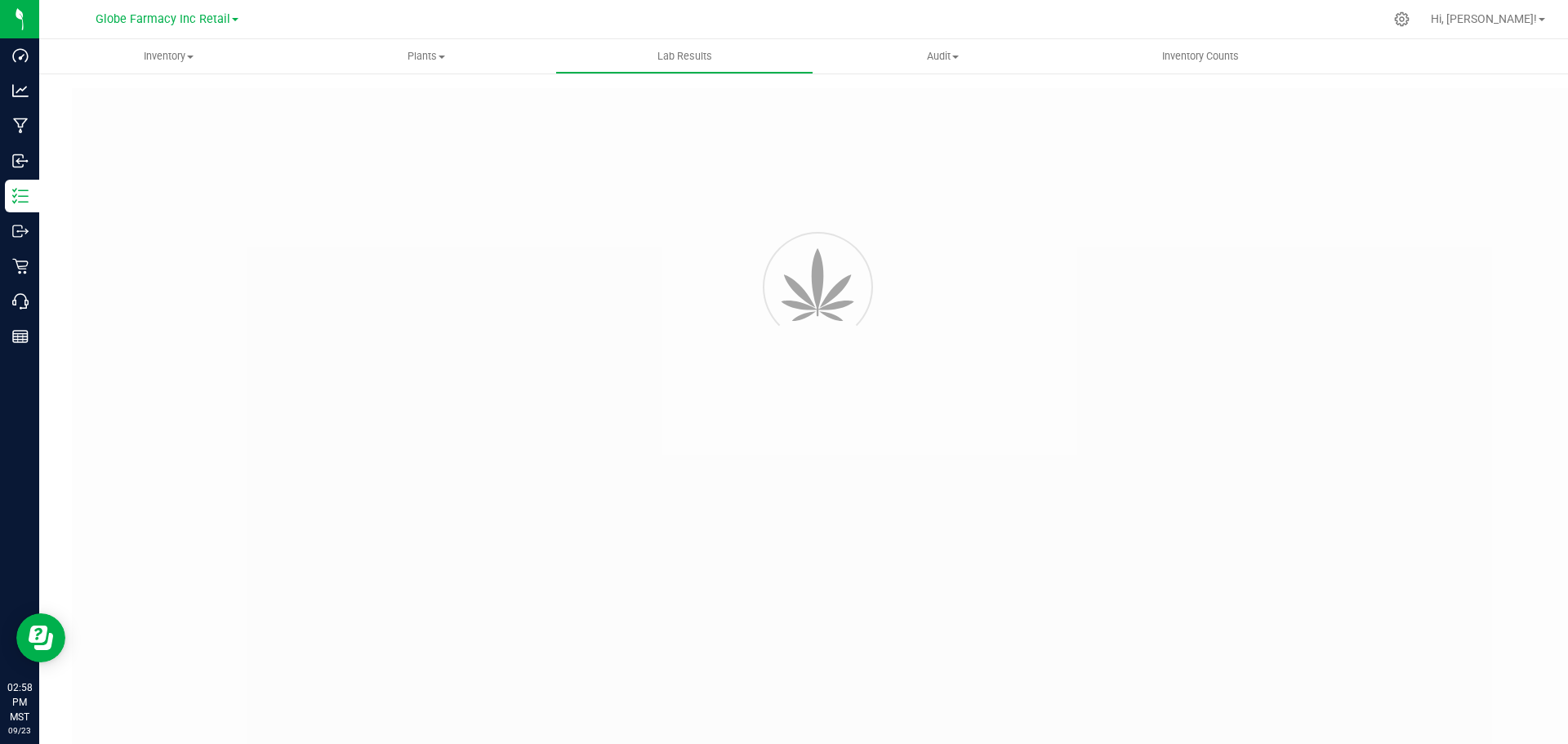
type input "56267 - 1"
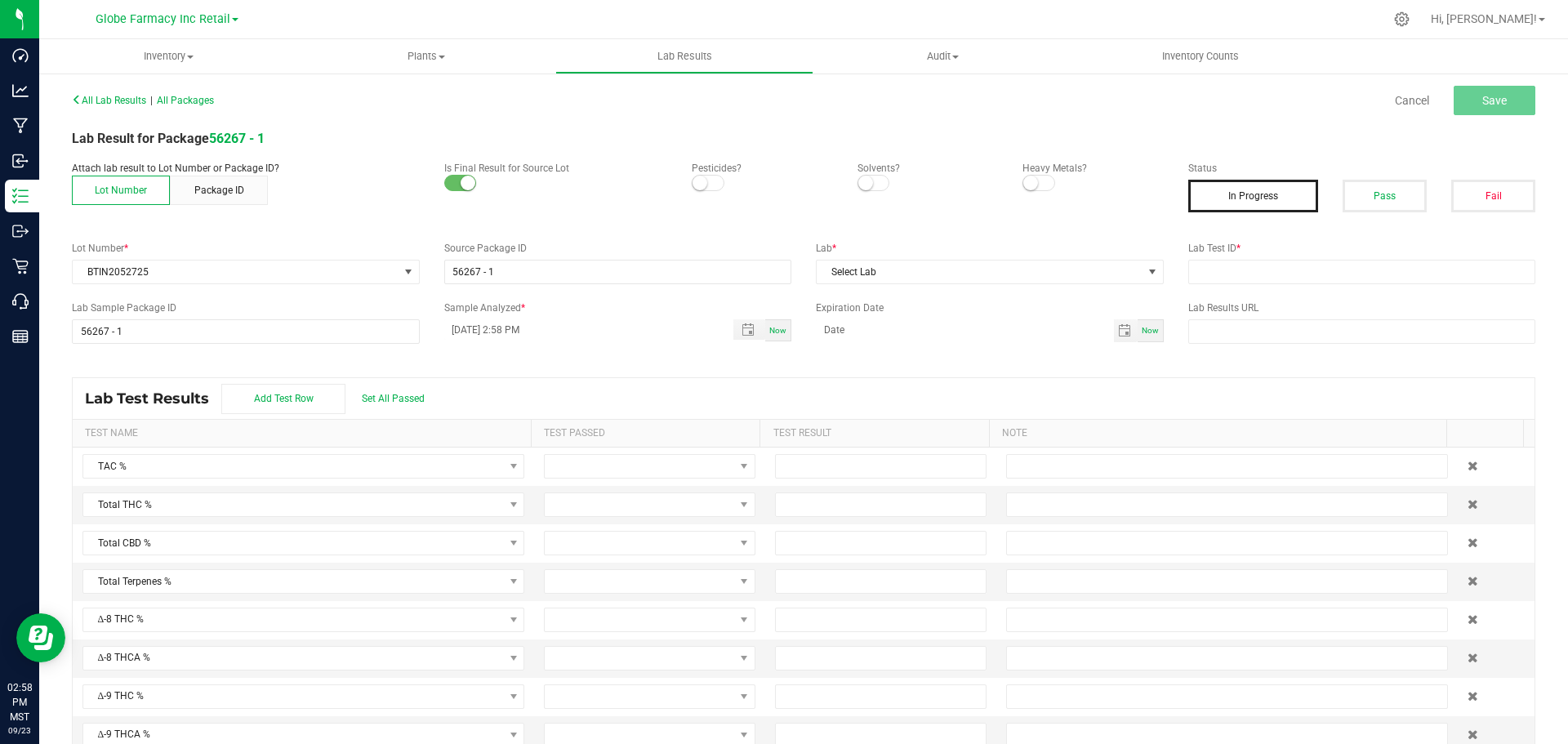
click at [1419, 193] on div "Pass" at bounding box center [1385, 195] width 109 height 32
click at [1371, 202] on button "Pass" at bounding box center [1385, 195] width 84 height 32
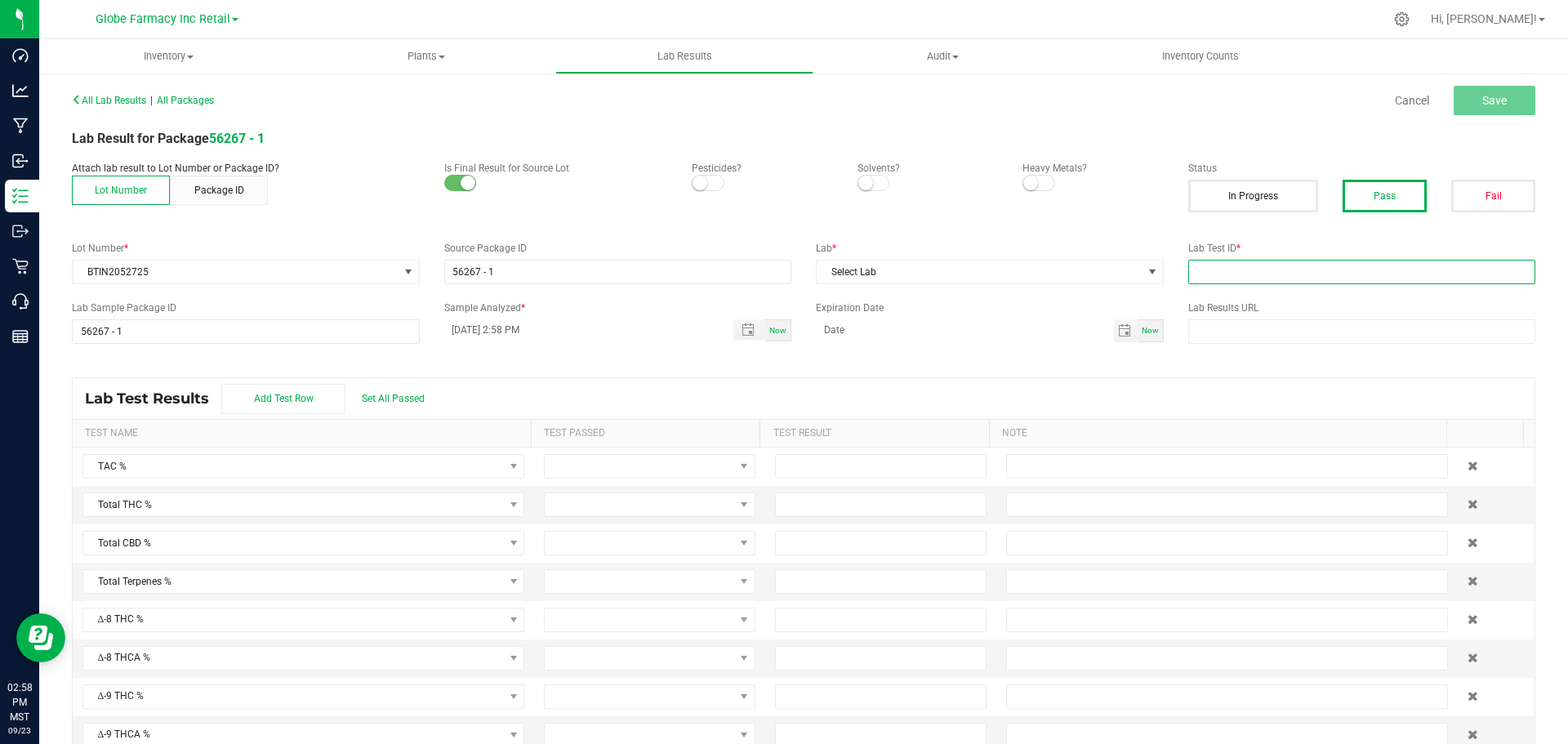
drag, startPoint x: 1364, startPoint y: 273, endPoint x: 1319, endPoint y: 275, distance: 45.0
click at [1363, 274] on input "text" at bounding box center [1362, 272] width 348 height 25
paste input "2506APO2561.13161"
type input "2506APO2561.13161"
drag, startPoint x: 966, startPoint y: 275, endPoint x: 955, endPoint y: 275, distance: 11.0
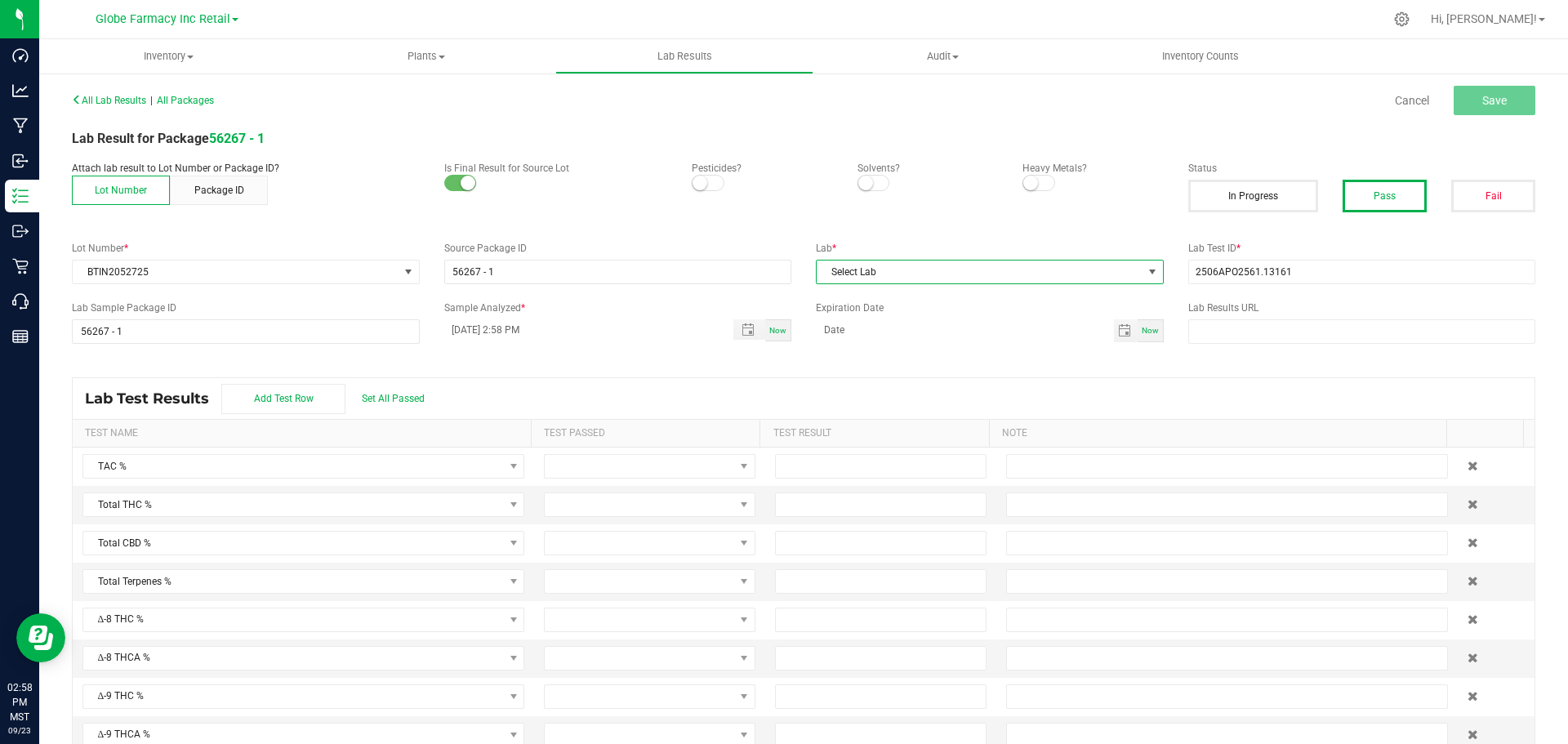
click at [966, 275] on span "Select Lab" at bounding box center [980, 272] width 326 height 23
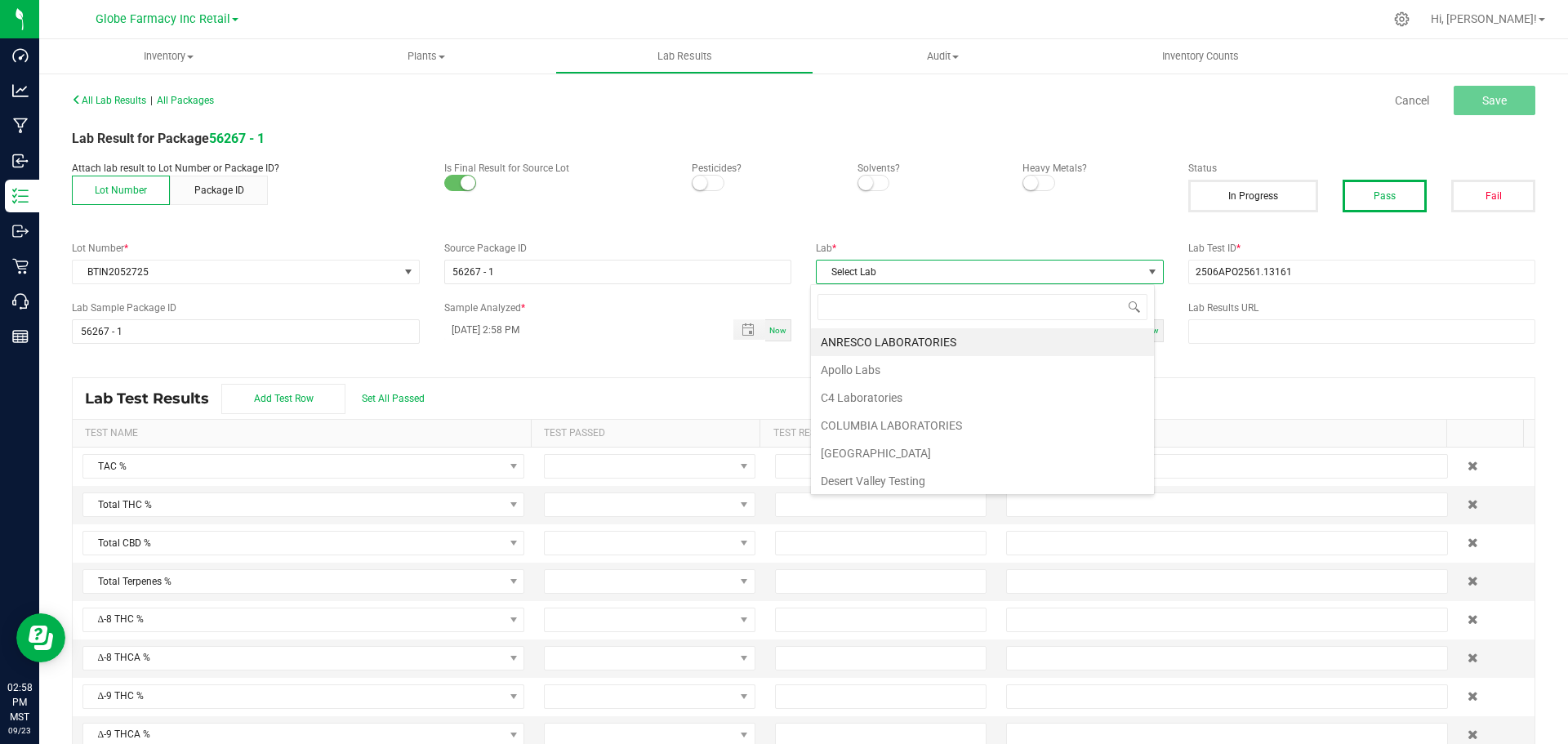
scroll to position [25, 345]
type input "APO"
click at [890, 348] on li "Apollo Labs" at bounding box center [983, 342] width 343 height 27
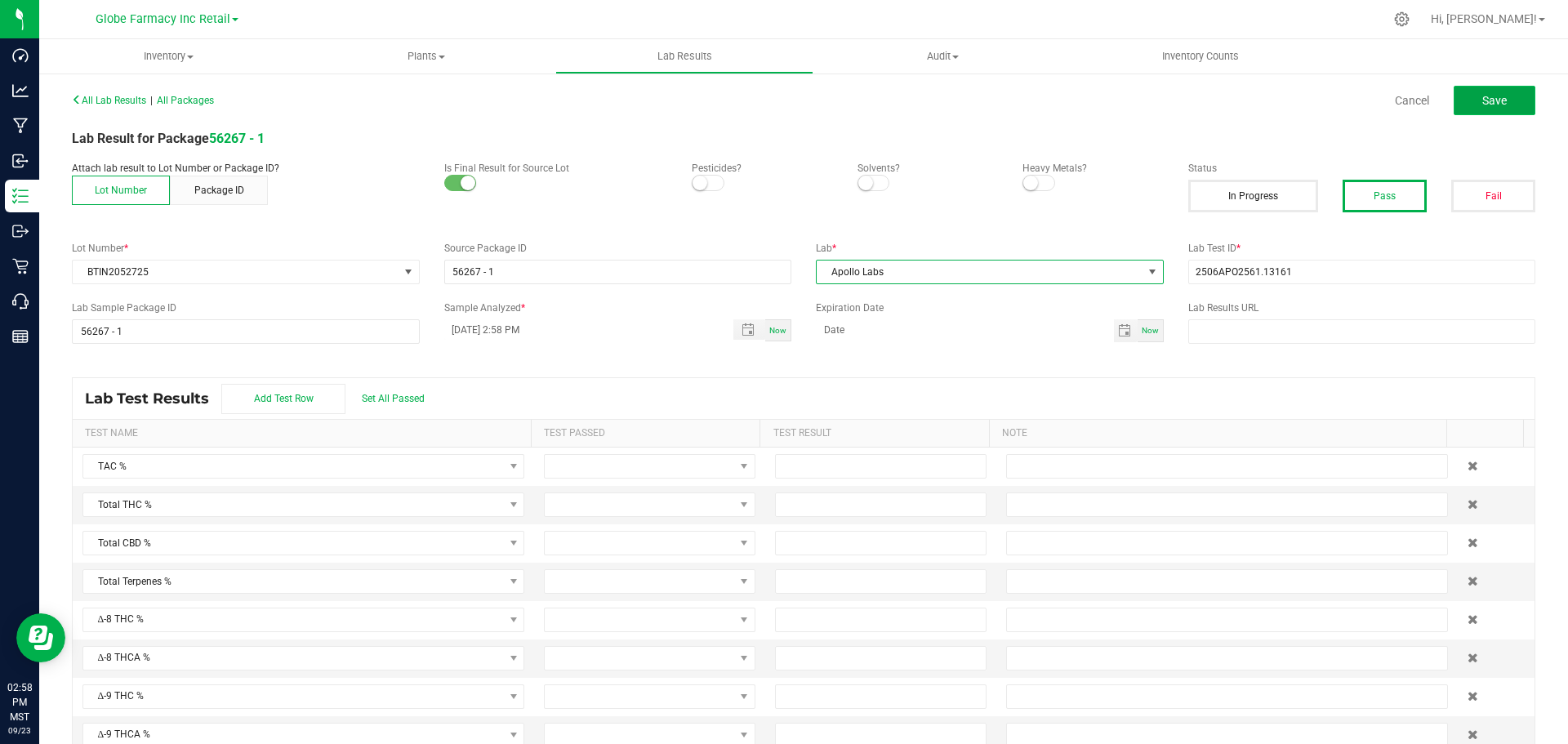
click at [1471, 90] on button "Save" at bounding box center [1494, 100] width 81 height 29
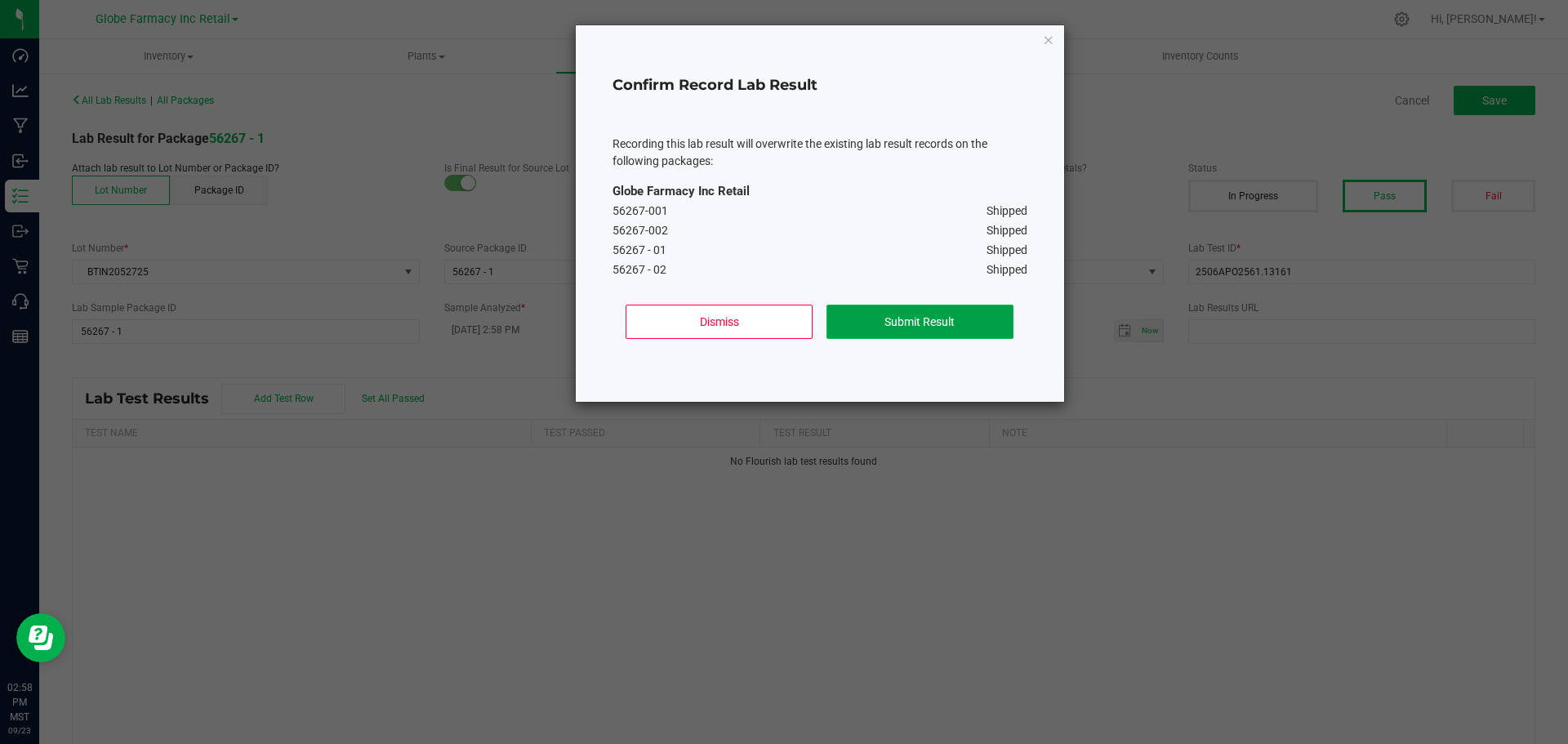
click at [956, 306] on button "Submit Result" at bounding box center [920, 322] width 187 height 34
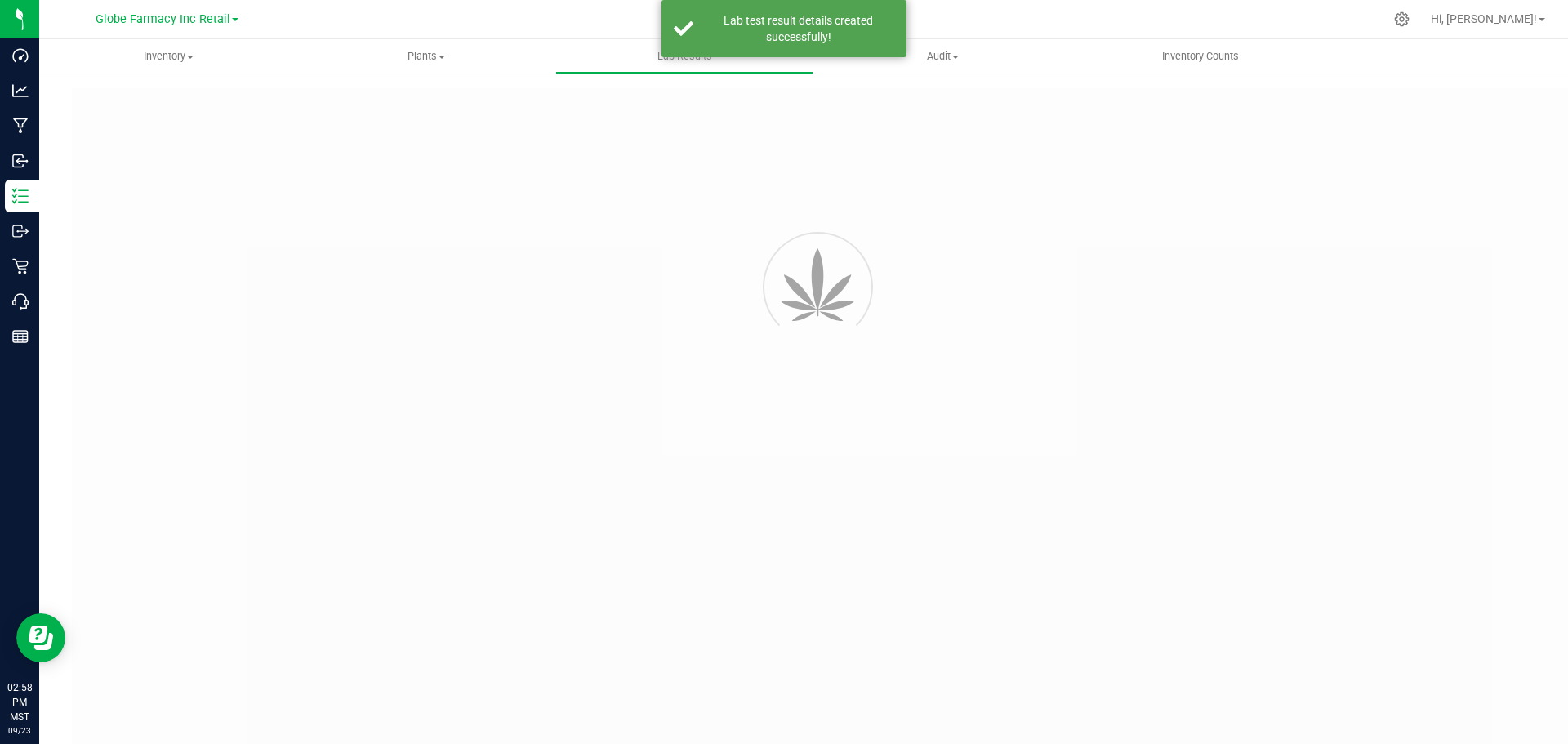
type input "56267 - 1"
type input "2506APO2561.13161"
type input "56267 - 1"
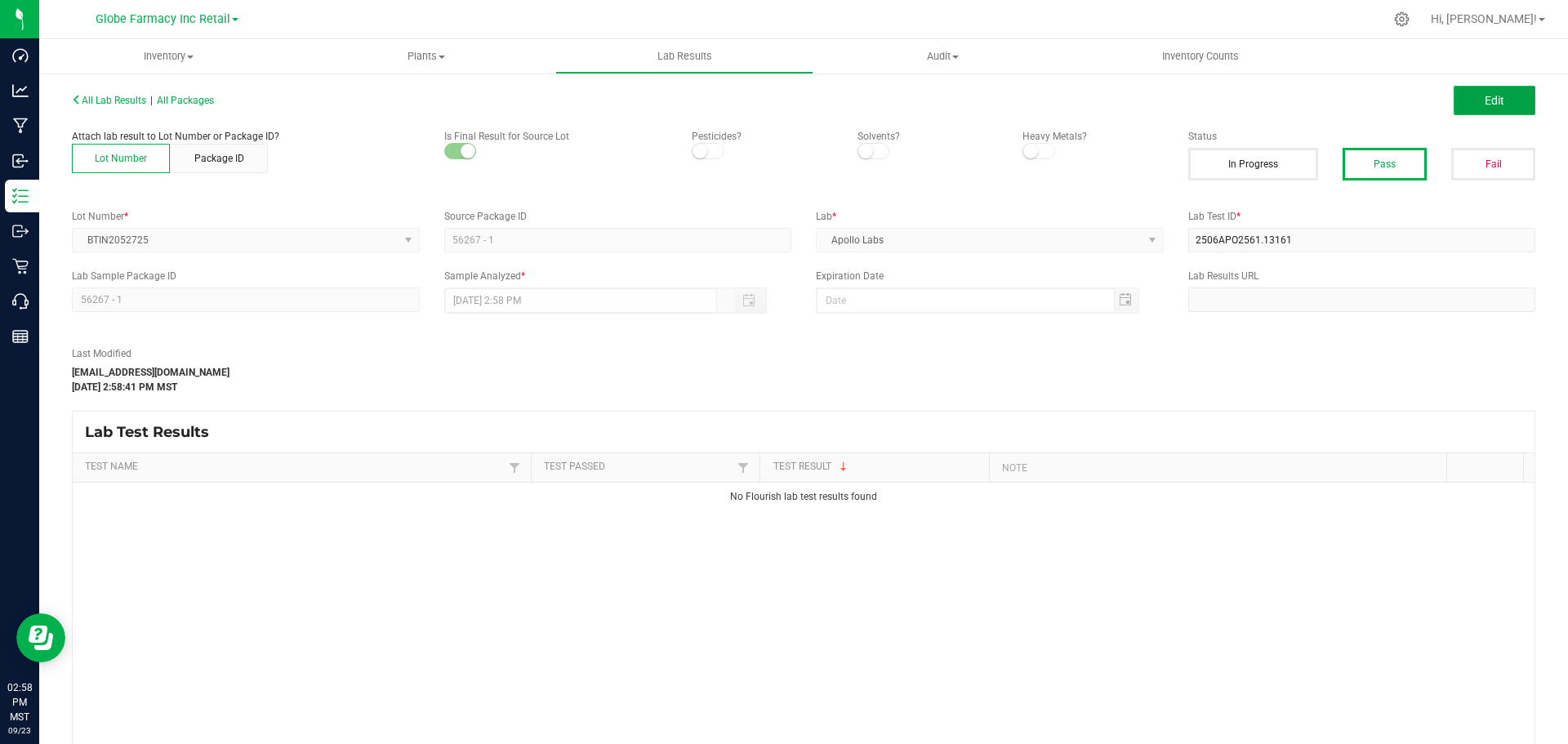
click at [1485, 95] on span "Edit" at bounding box center [1494, 100] width 20 height 13
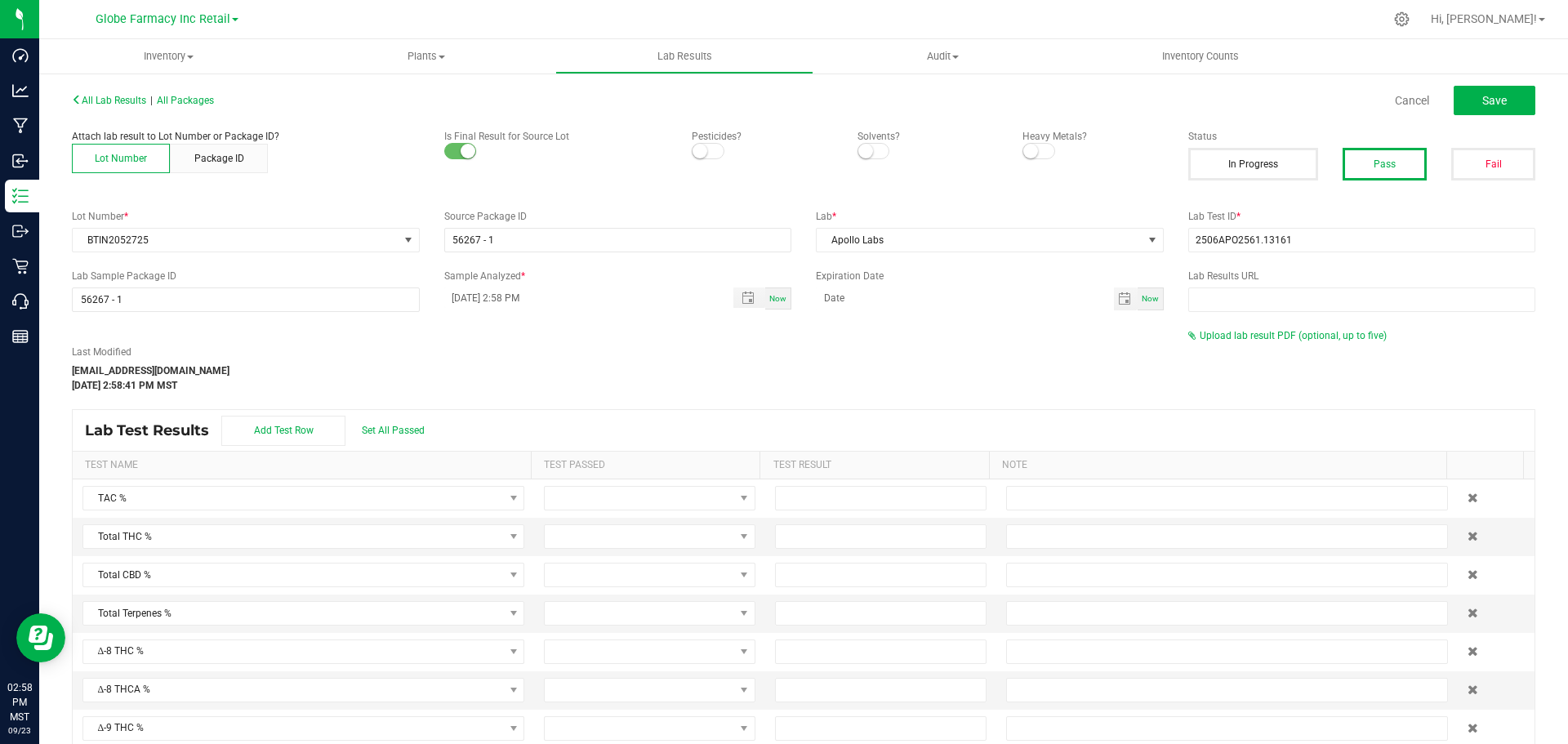
click at [1265, 326] on div "All Lab Results | All Packages Cancel Save Attach lab result to Lot Number or P…" at bounding box center [803, 441] width 1464 height 706
click at [1259, 332] on span "Upload lab result PDF (optional, up to five)" at bounding box center [1293, 336] width 187 height 12
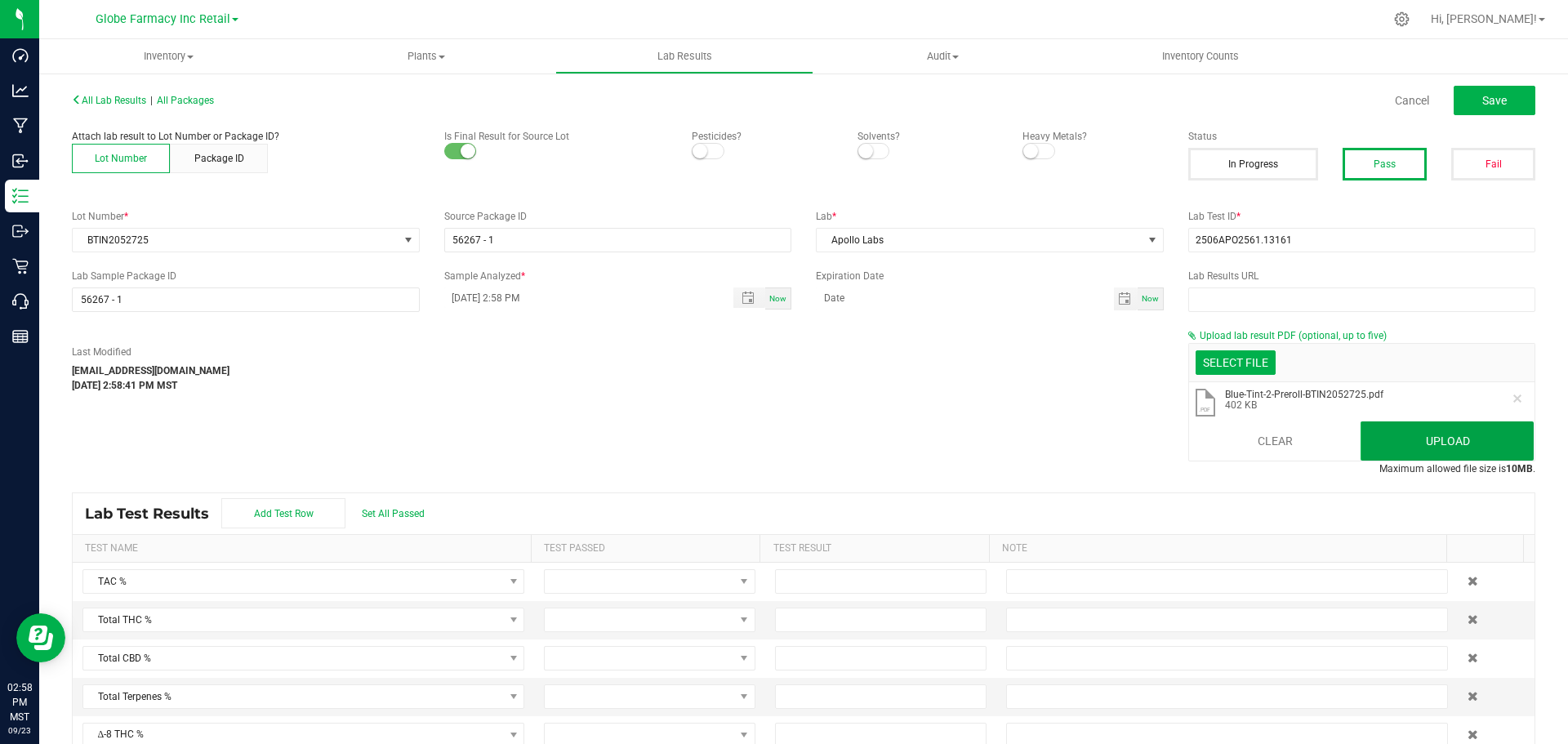
click at [1445, 442] on button "Upload" at bounding box center [1447, 441] width 174 height 39
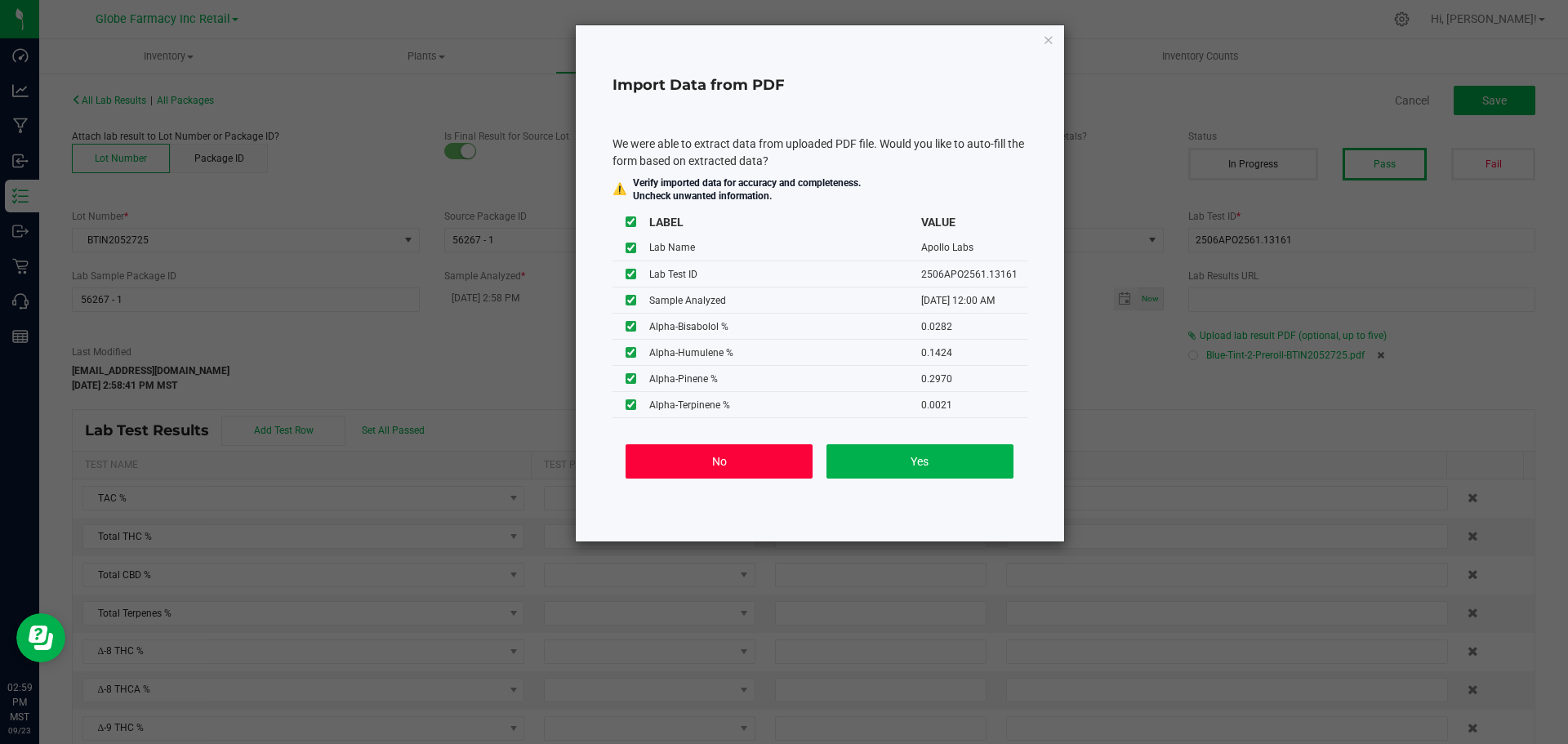
click at [735, 473] on button "No" at bounding box center [719, 461] width 187 height 34
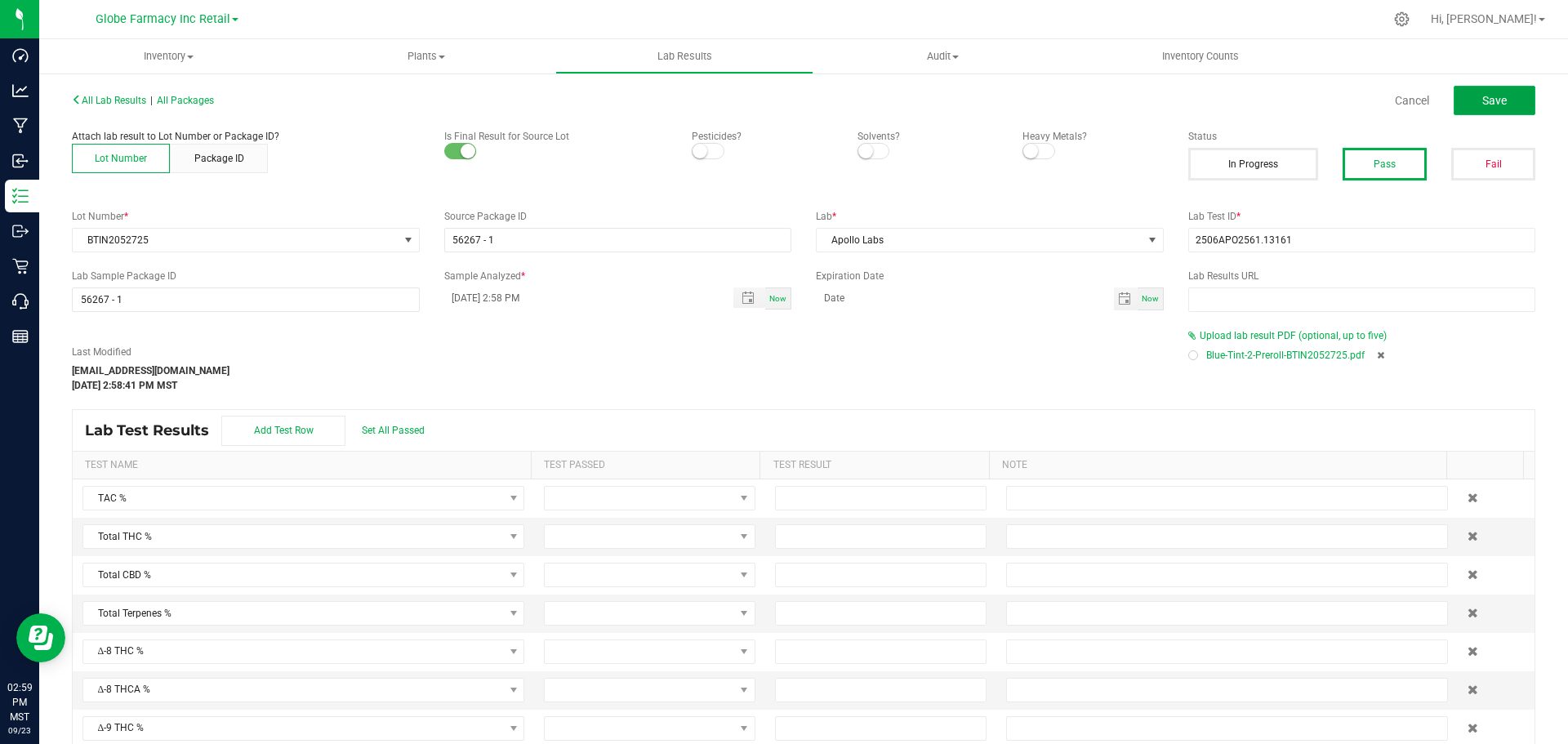
click at [1483, 103] on span "Save" at bounding box center [1494, 100] width 25 height 13
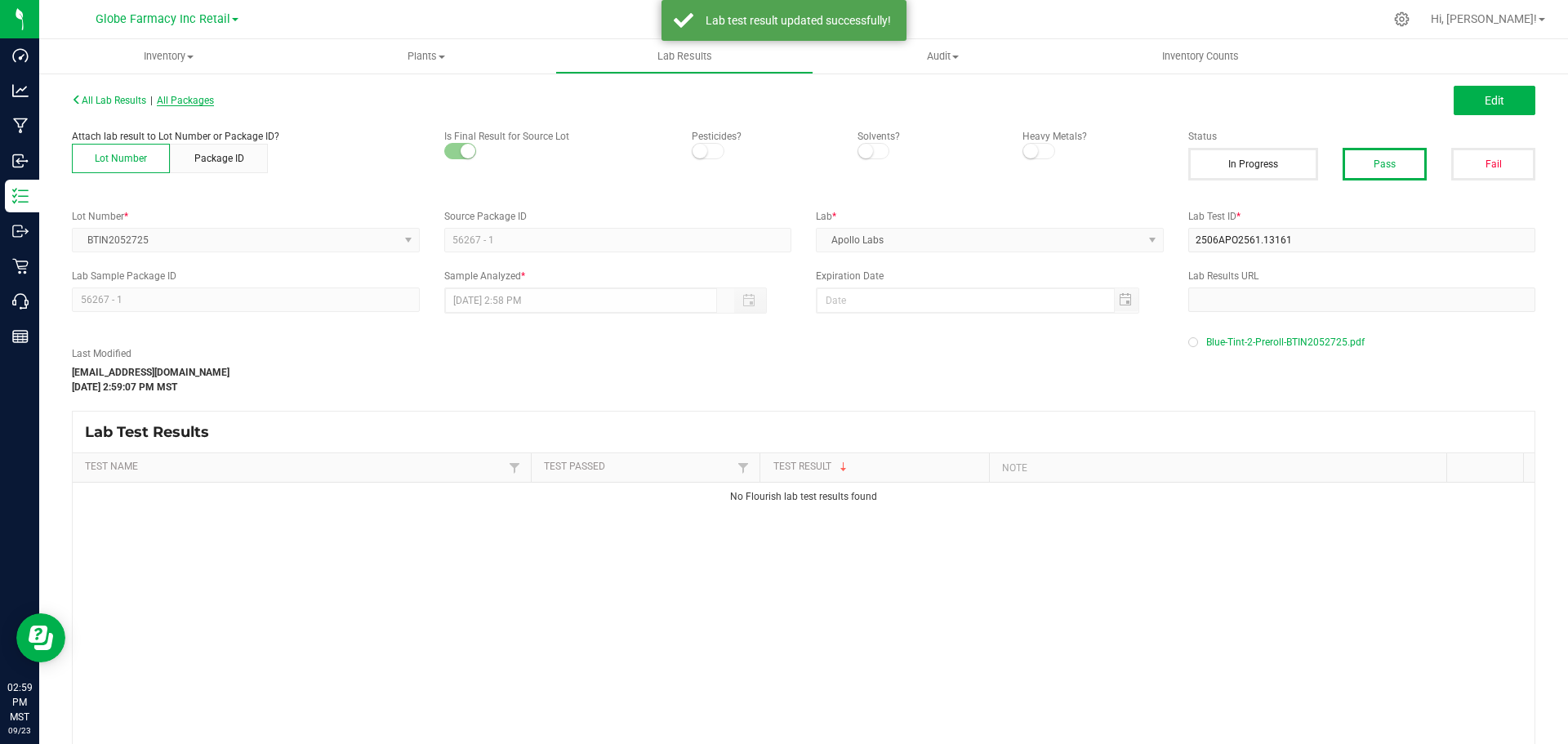
click at [214, 100] on span "All Packages" at bounding box center [185, 101] width 57 height 12
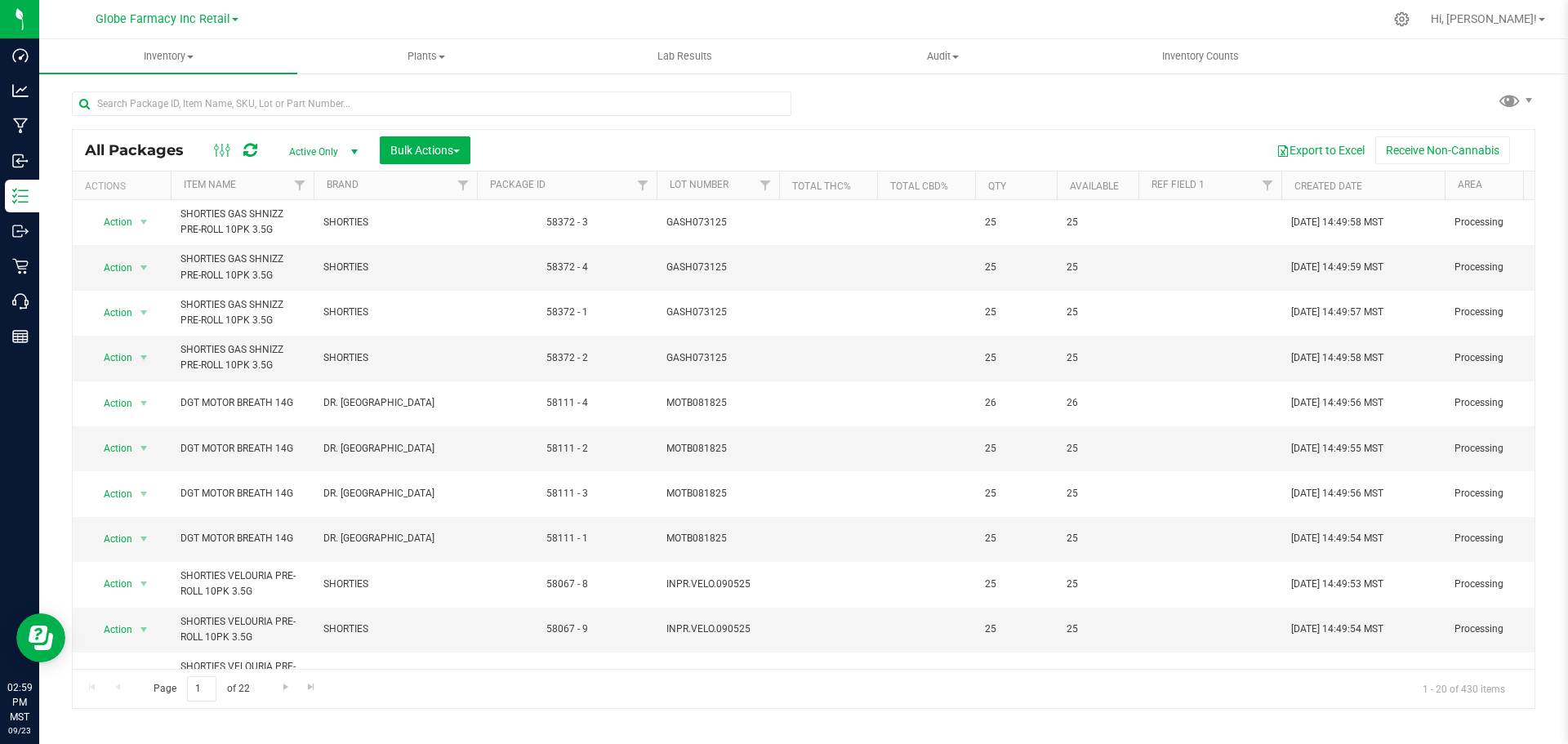
click at [311, 119] on div at bounding box center [431, 110] width 720 height 37
click at [311, 98] on input "text" at bounding box center [431, 103] width 720 height 25
paste input "CUSH071525"
type input "CUSH071525"
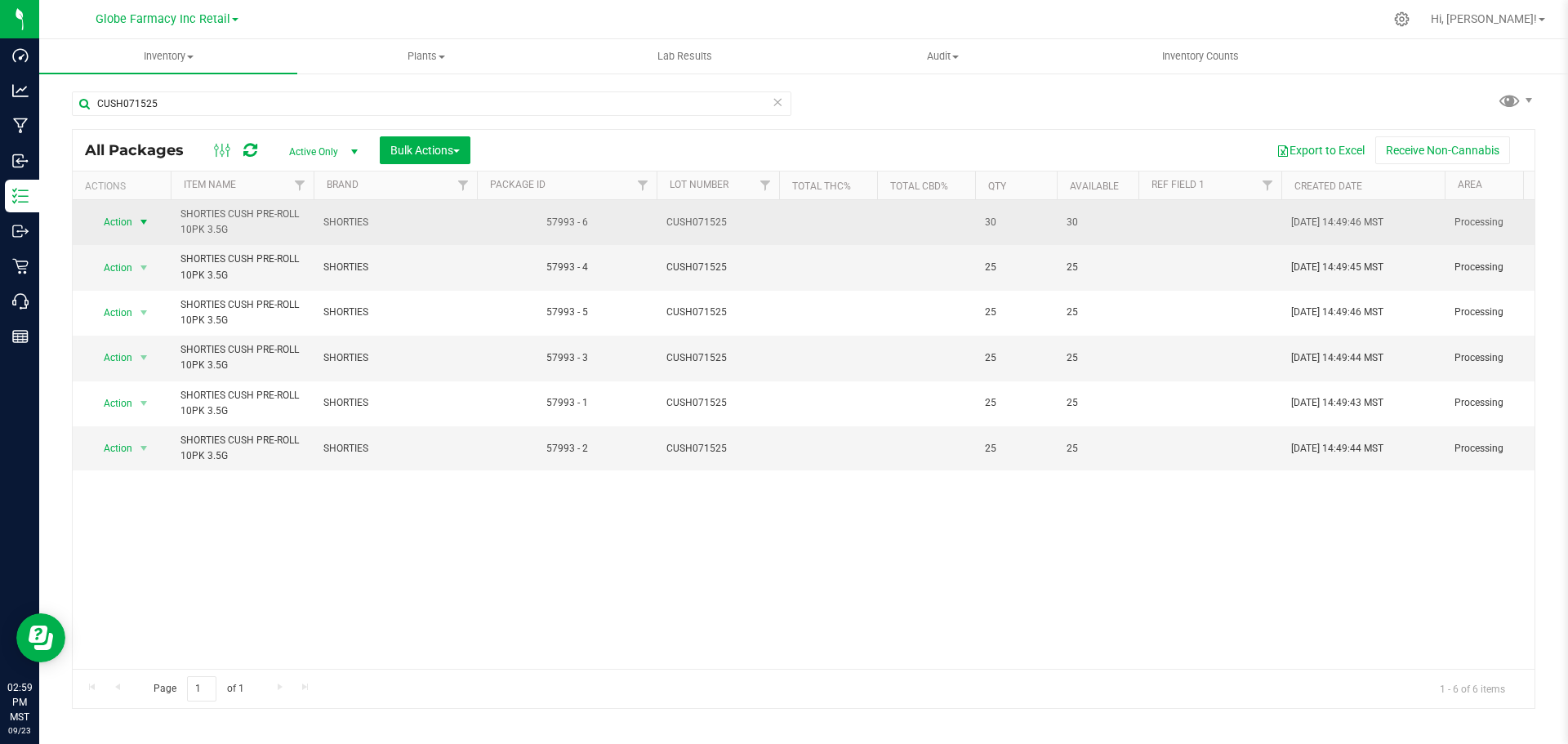
click at [142, 217] on span "select" at bounding box center [143, 222] width 13 height 13
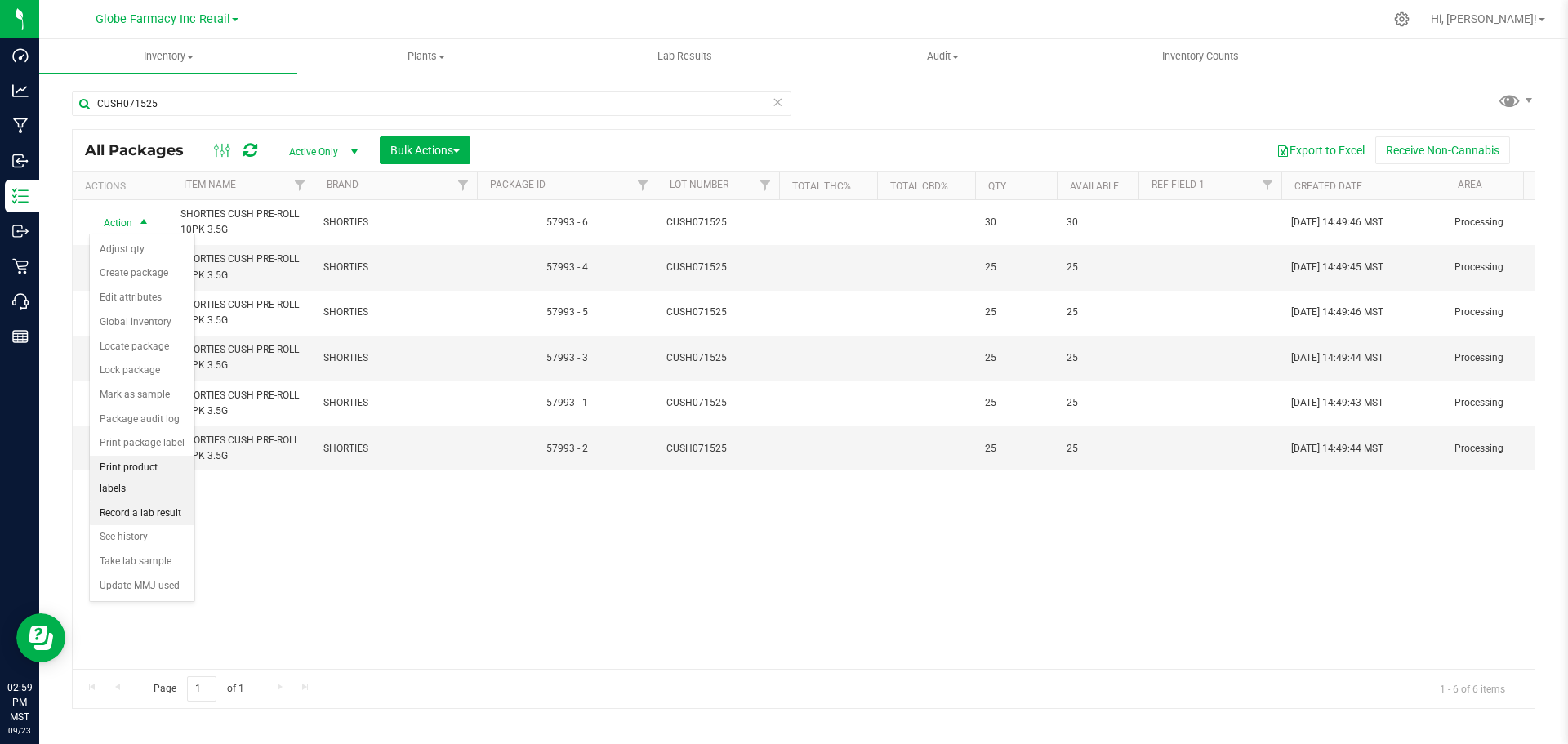
click at [126, 479] on ul "Adjust qty Create package Edit attributes Global inventory Locate package Lock …" at bounding box center [142, 418] width 105 height 361
drag, startPoint x: 126, startPoint y: 479, endPoint x: 127, endPoint y: 494, distance: 15.0
click at [127, 501] on li "Record a lab result" at bounding box center [142, 513] width 105 height 25
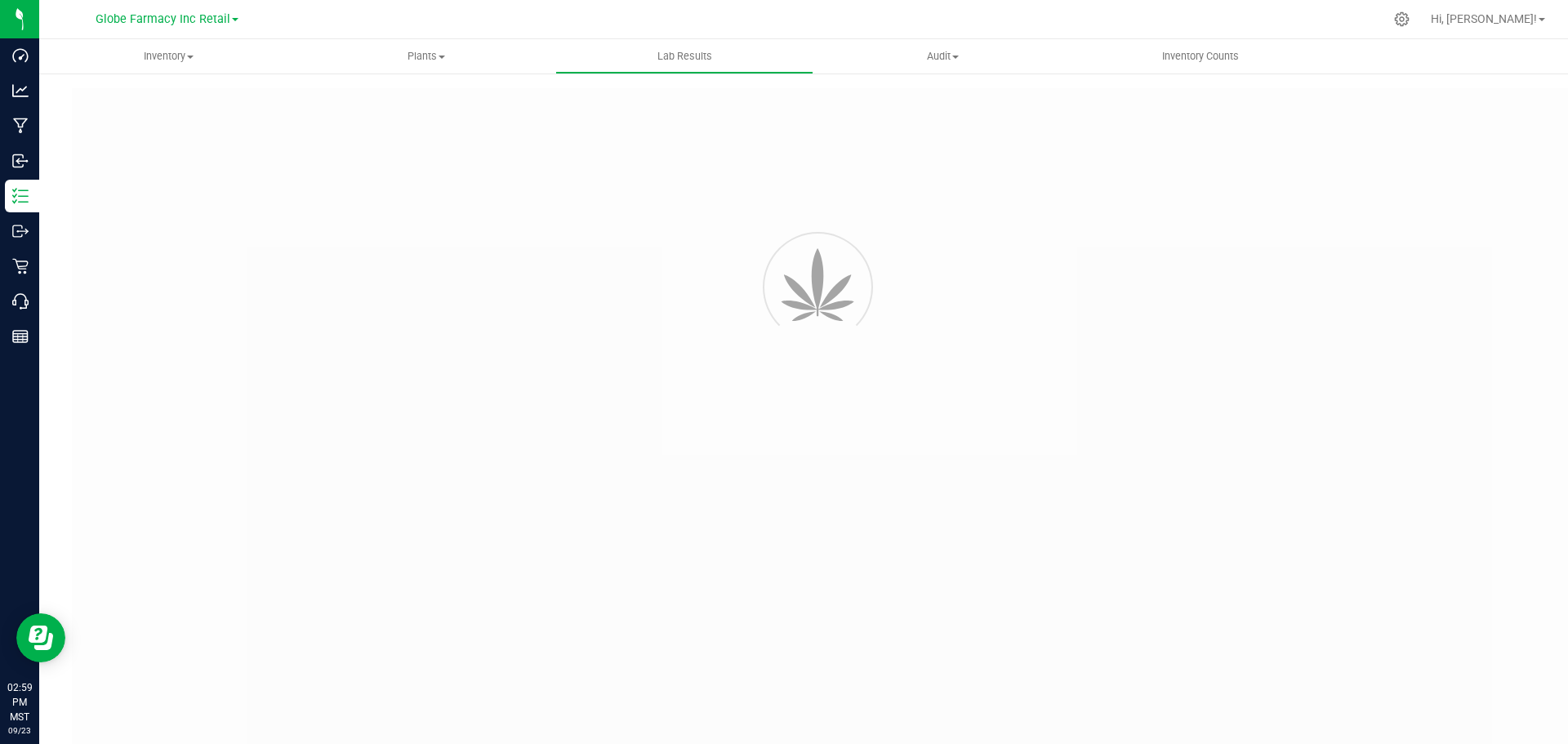
type input "57993 - 6"
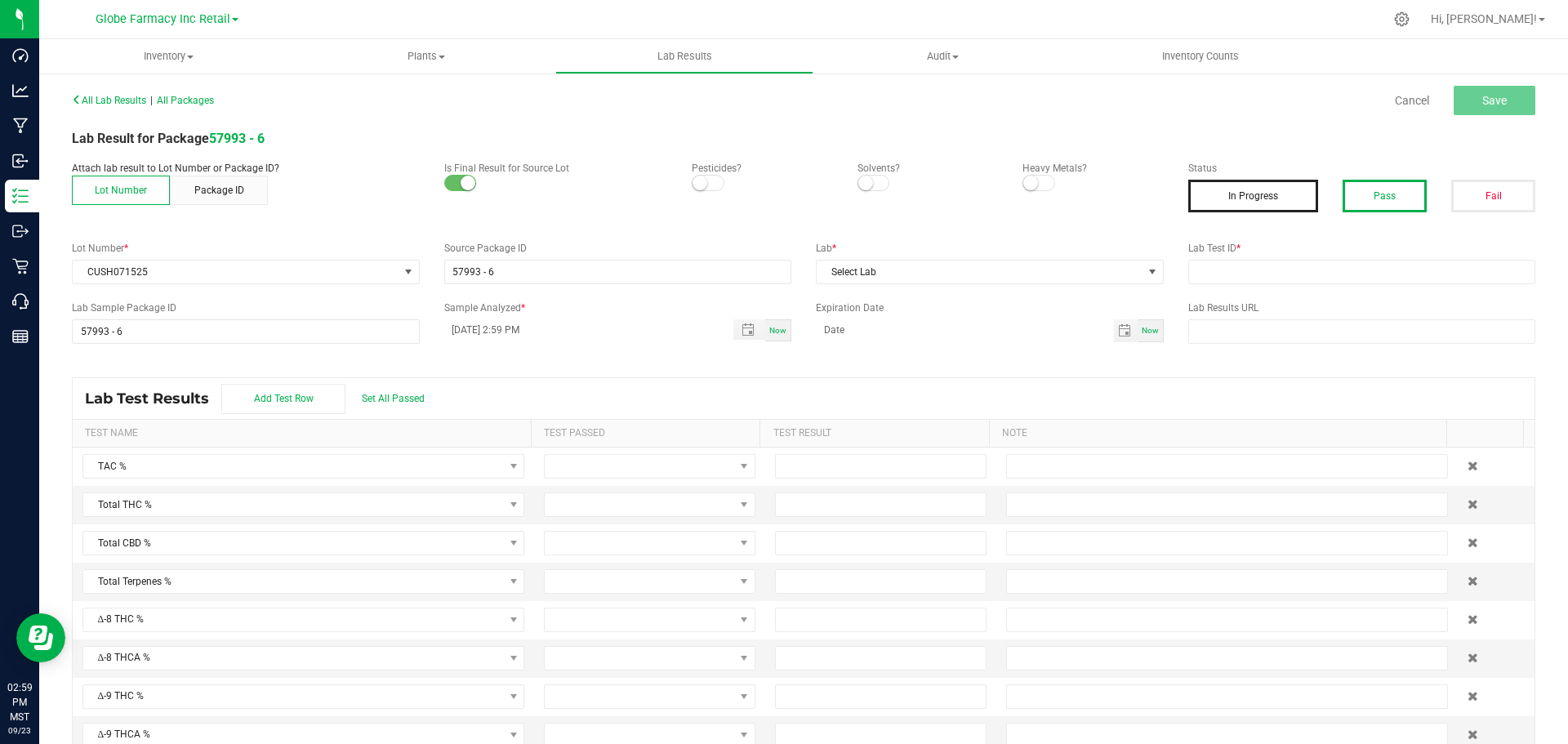
click at [1410, 199] on button "Pass" at bounding box center [1385, 195] width 84 height 32
click at [1360, 258] on div "Lab Test ID *" at bounding box center [1362, 263] width 373 height 43
click at [1343, 269] on input "text" at bounding box center [1362, 272] width 348 height 25
paste input "2507APO3362.16902"
type input "2507APO3362.16902"
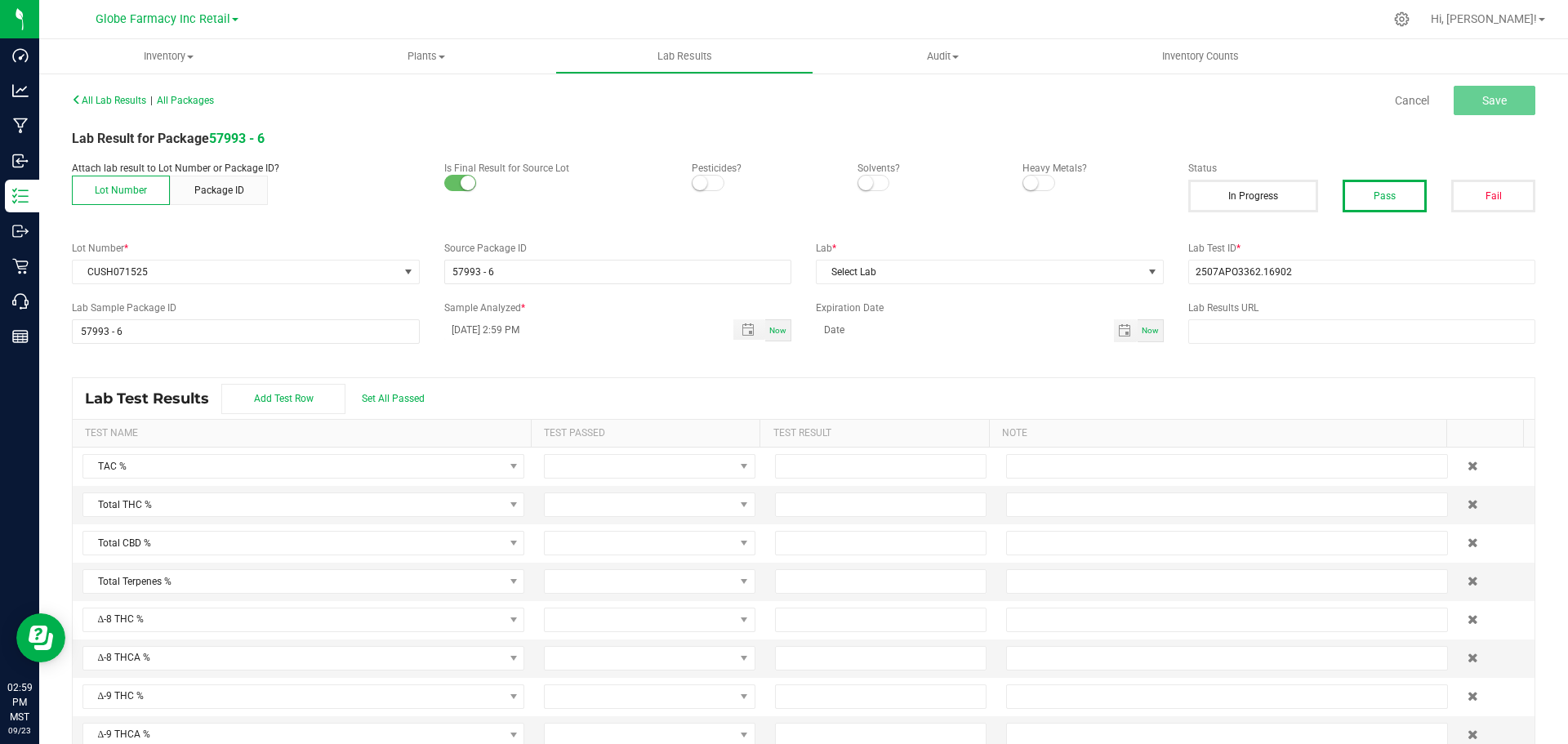
click at [873, 285] on div "All Lab Results | All Packages Cancel Save Lab Result for Package 57993 - 6 Att…" at bounding box center [803, 424] width 1464 height 673
click at [876, 283] on span "Select Lab" at bounding box center [989, 272] width 348 height 25
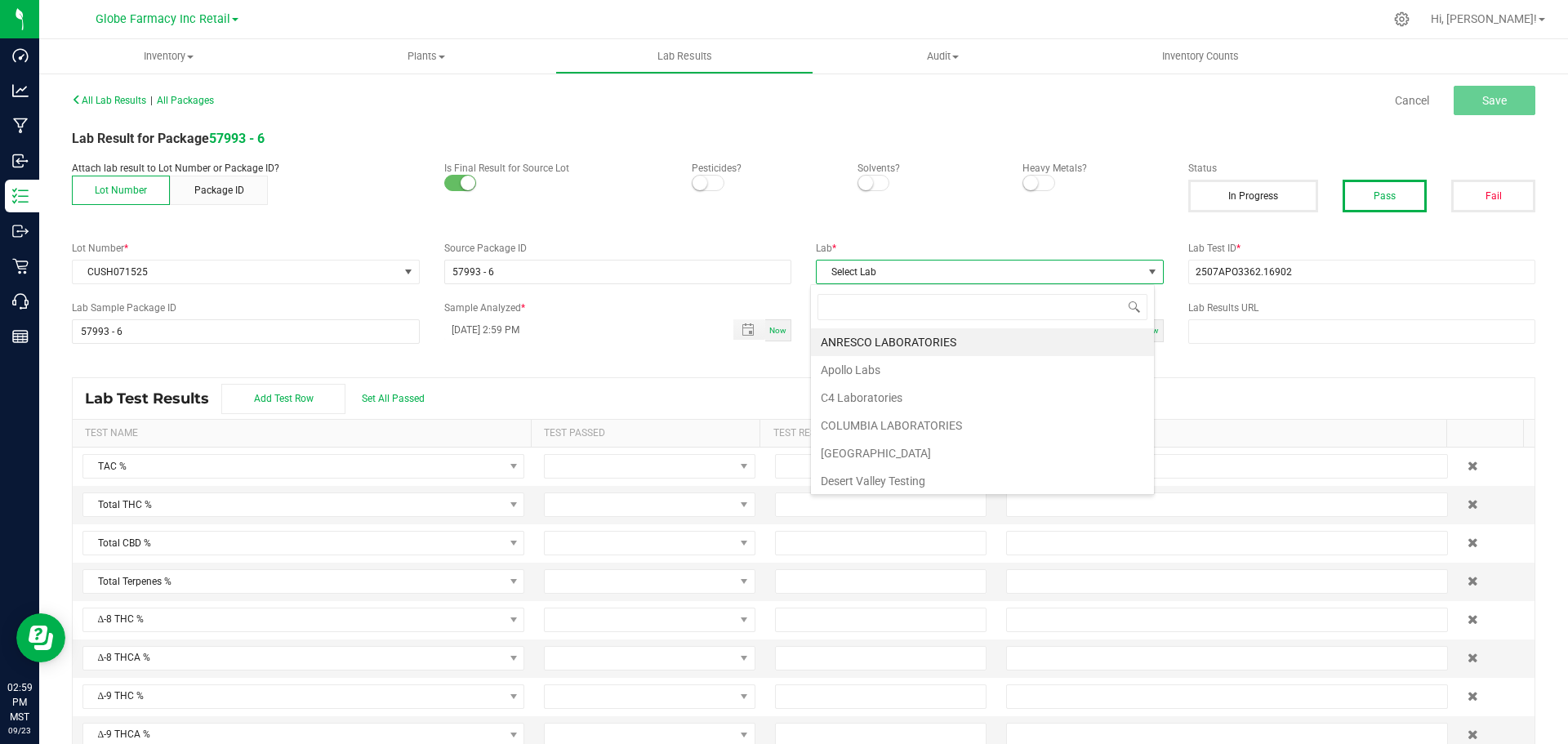
scroll to position [25, 345]
type input "AP"
click at [893, 348] on li "Apollo Labs" at bounding box center [983, 342] width 343 height 27
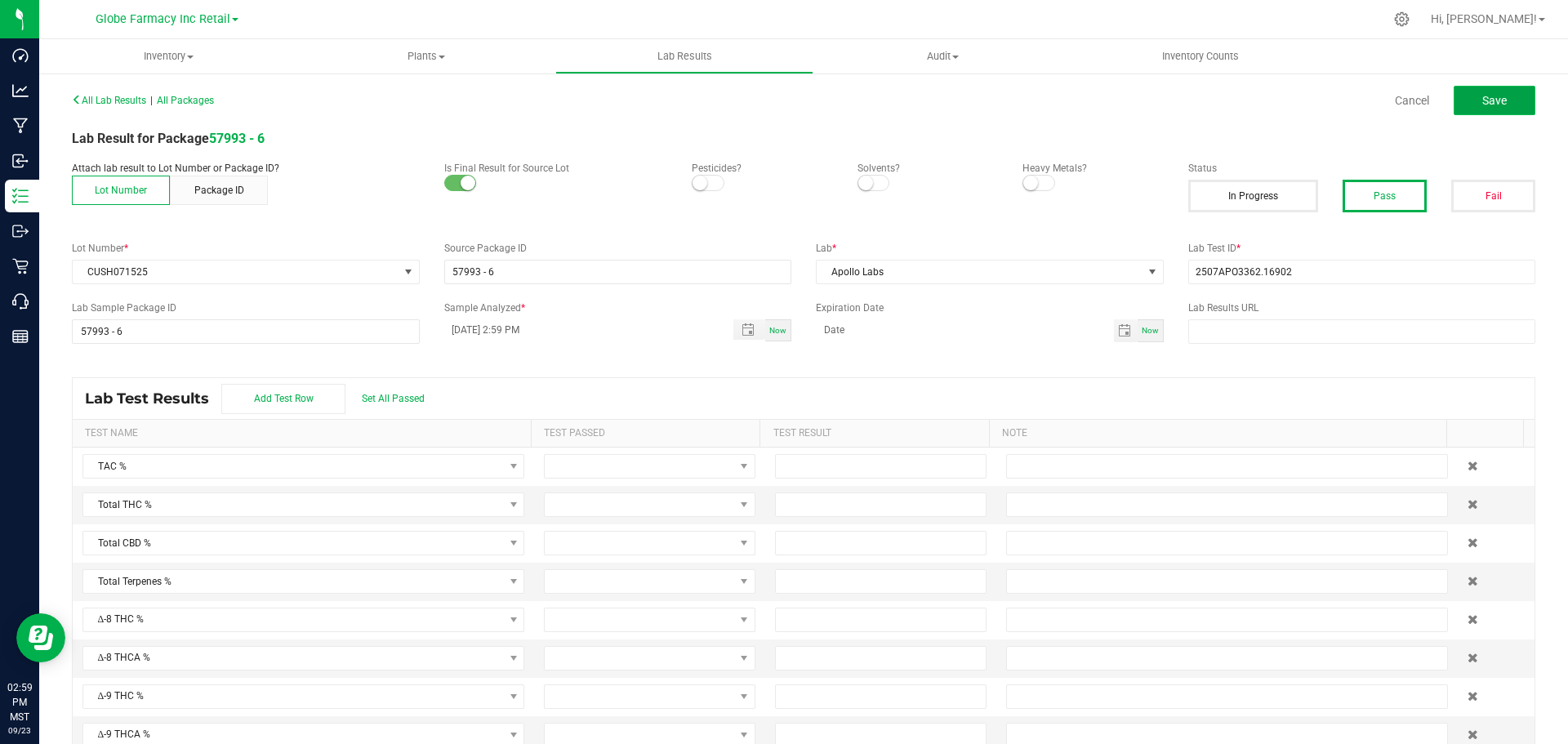
click at [1493, 95] on span "Save" at bounding box center [1494, 100] width 25 height 13
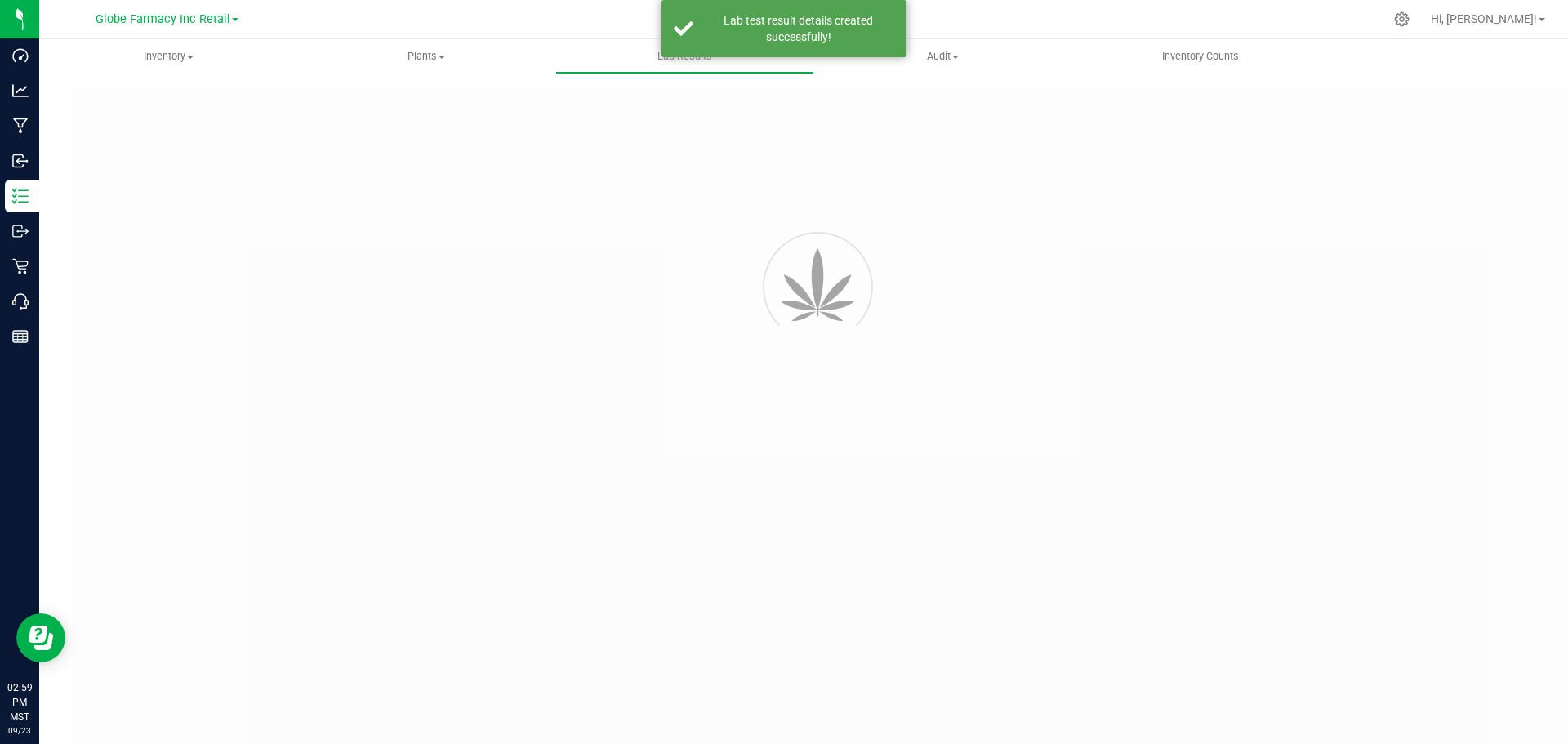
type input "57993 - 6"
type input "2507APO3362.16902"
type input "57993 - 6"
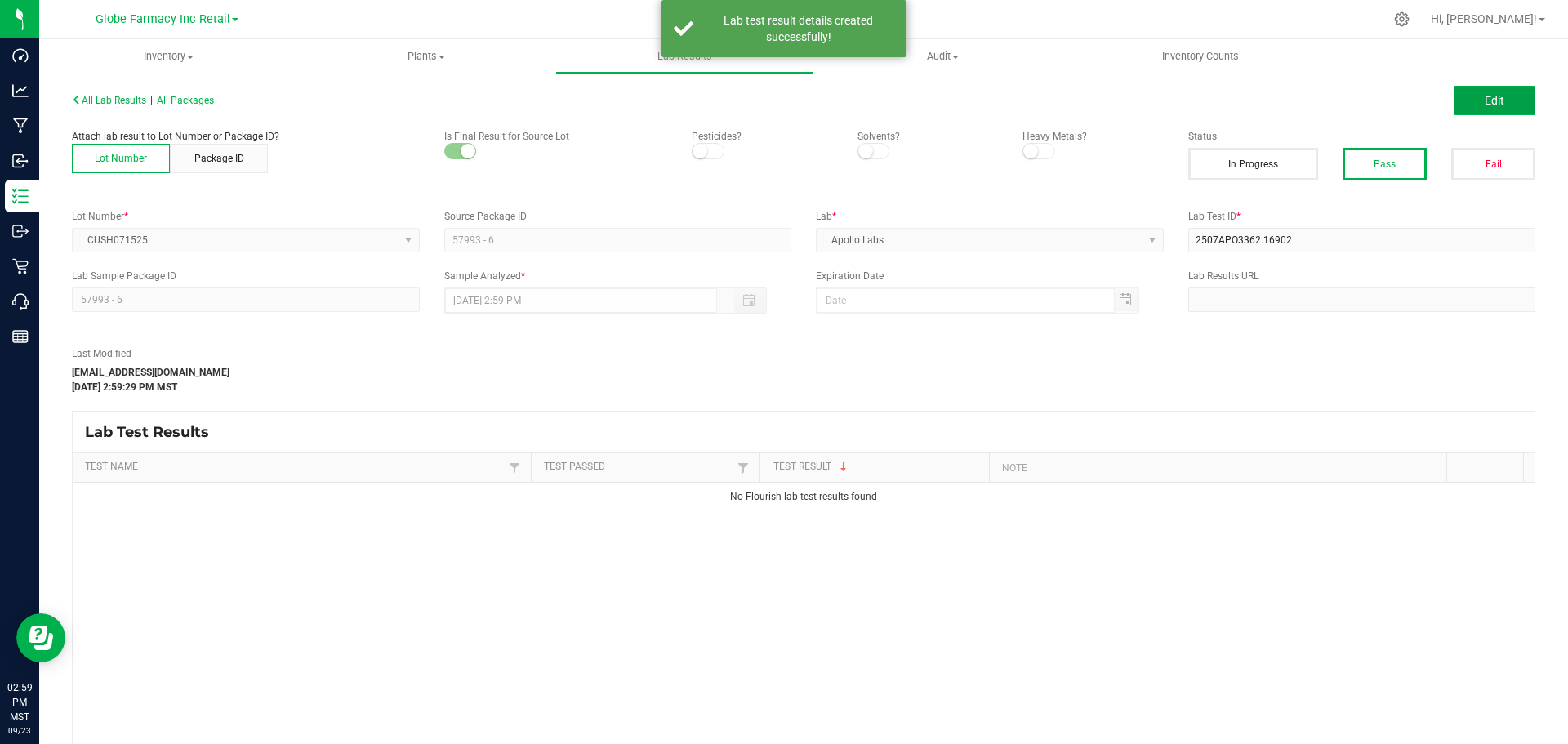
click at [1492, 102] on span "Edit" at bounding box center [1494, 100] width 20 height 13
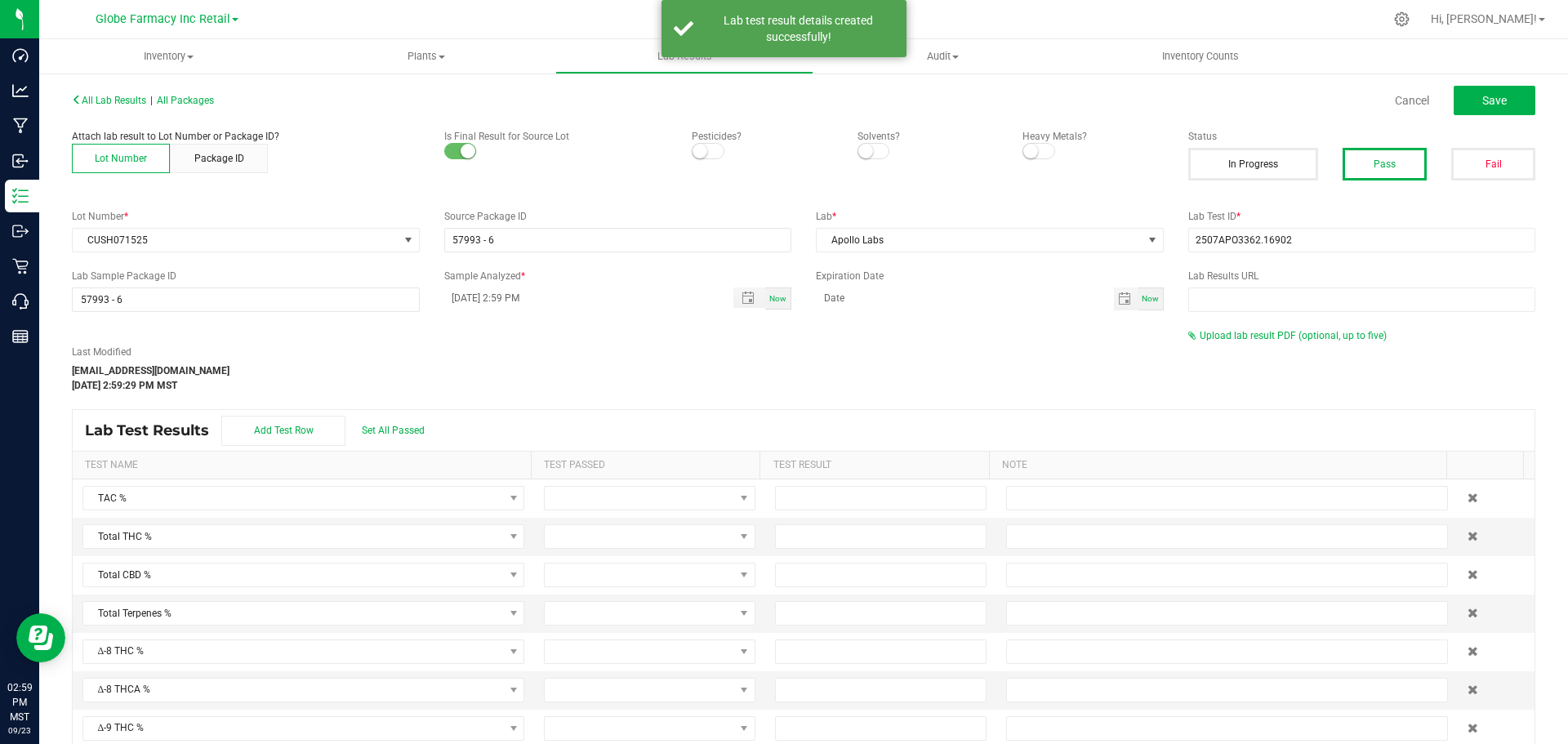
click at [1250, 324] on div "All Lab Results | All Packages Cancel Save Attach lab result to Lot Number or P…" at bounding box center [803, 441] width 1464 height 706
click at [1248, 332] on span "Upload lab result PDF (optional, up to five)" at bounding box center [1293, 336] width 187 height 12
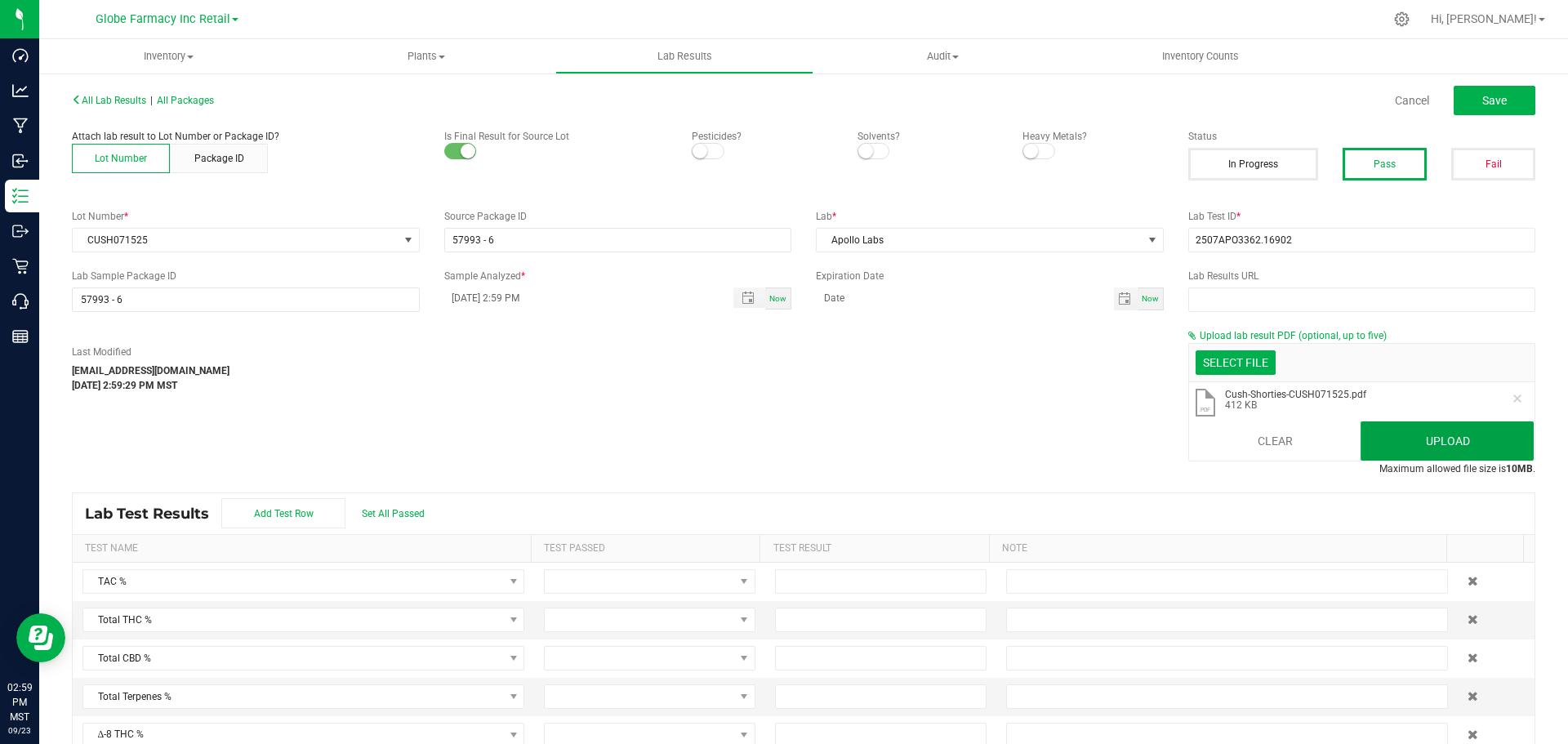
click at [1411, 429] on button "Upload" at bounding box center [1447, 441] width 174 height 39
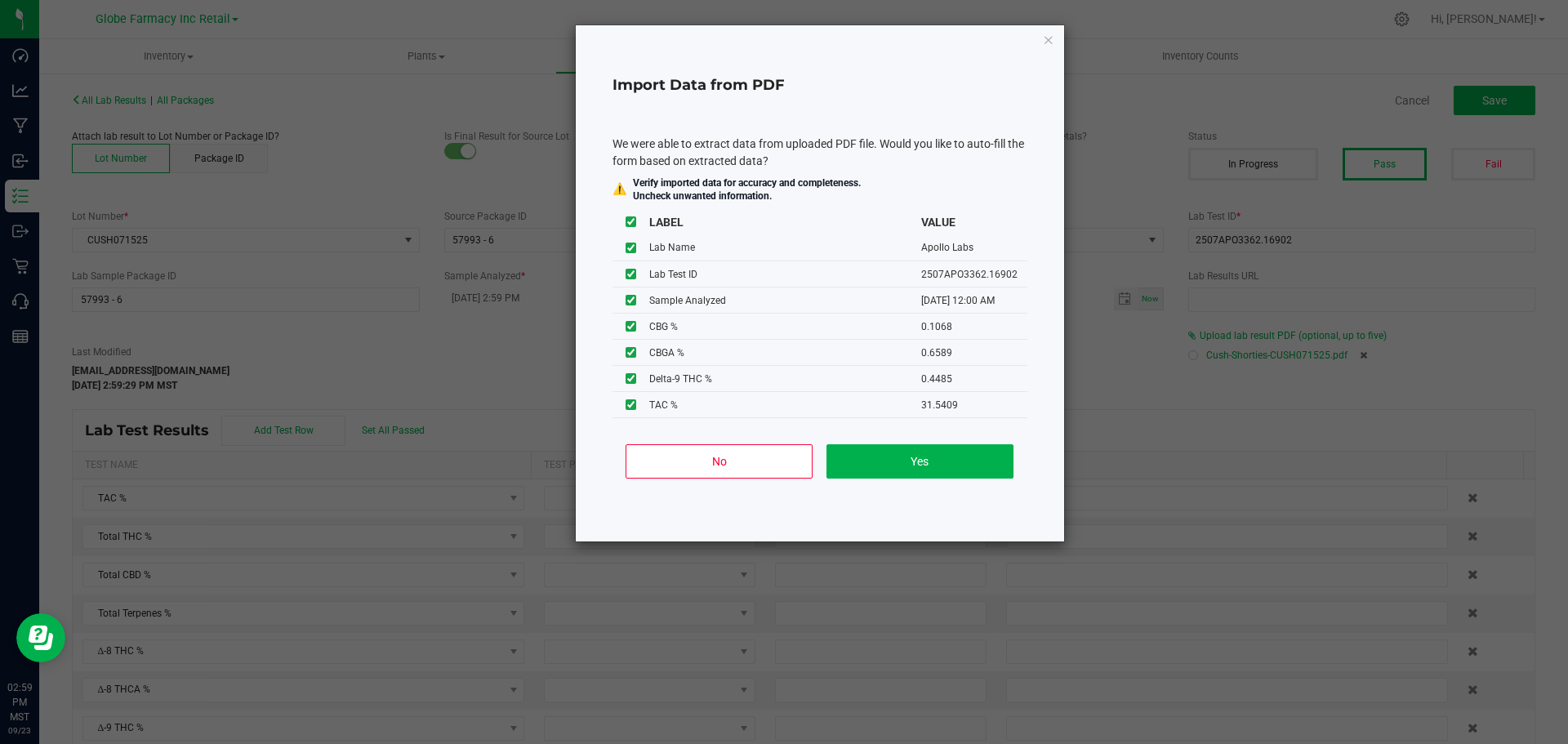
click at [694, 481] on div "No Yes" at bounding box center [820, 468] width 415 height 74
click at [694, 471] on button "No" at bounding box center [719, 461] width 187 height 34
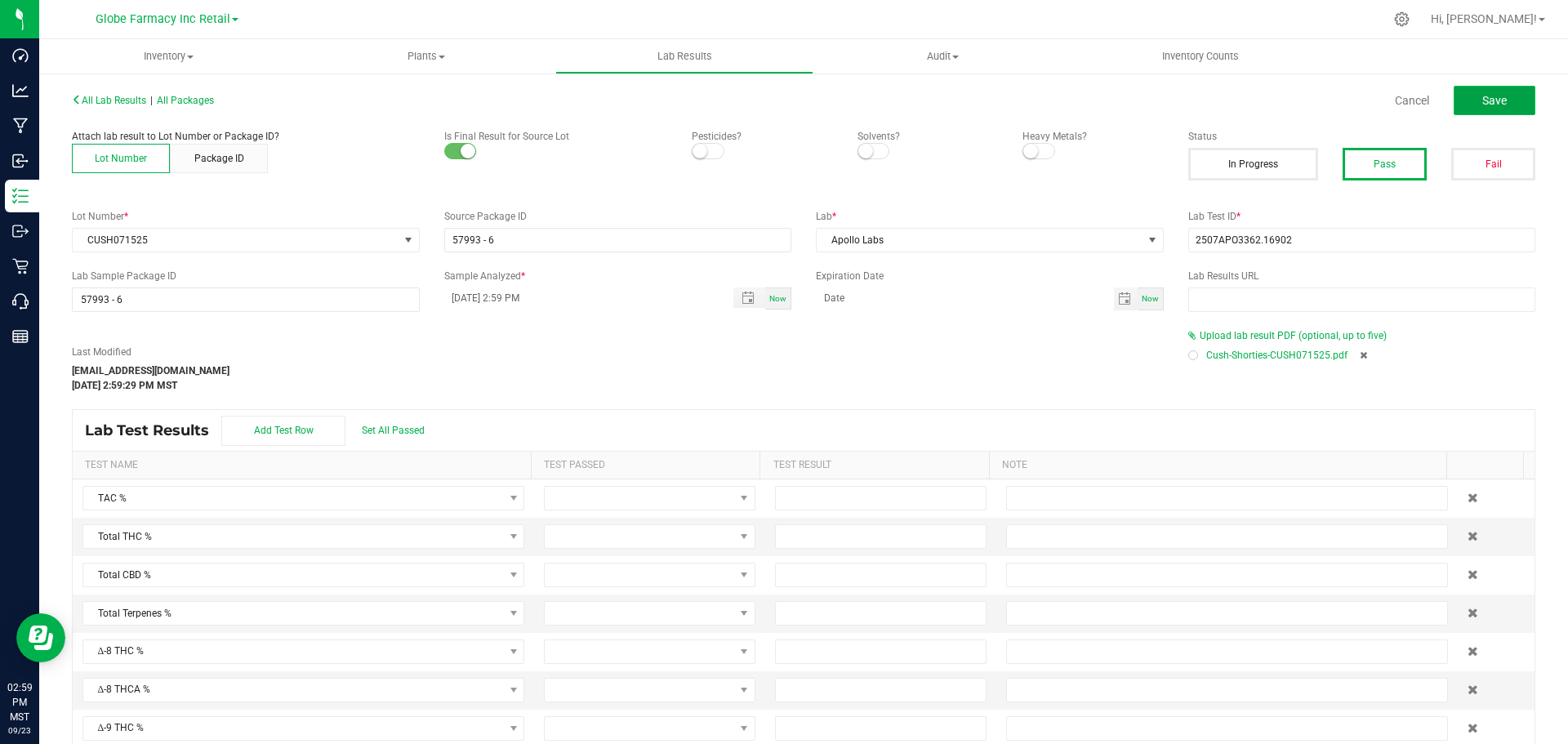
click at [1485, 100] on span "Save" at bounding box center [1494, 100] width 25 height 13
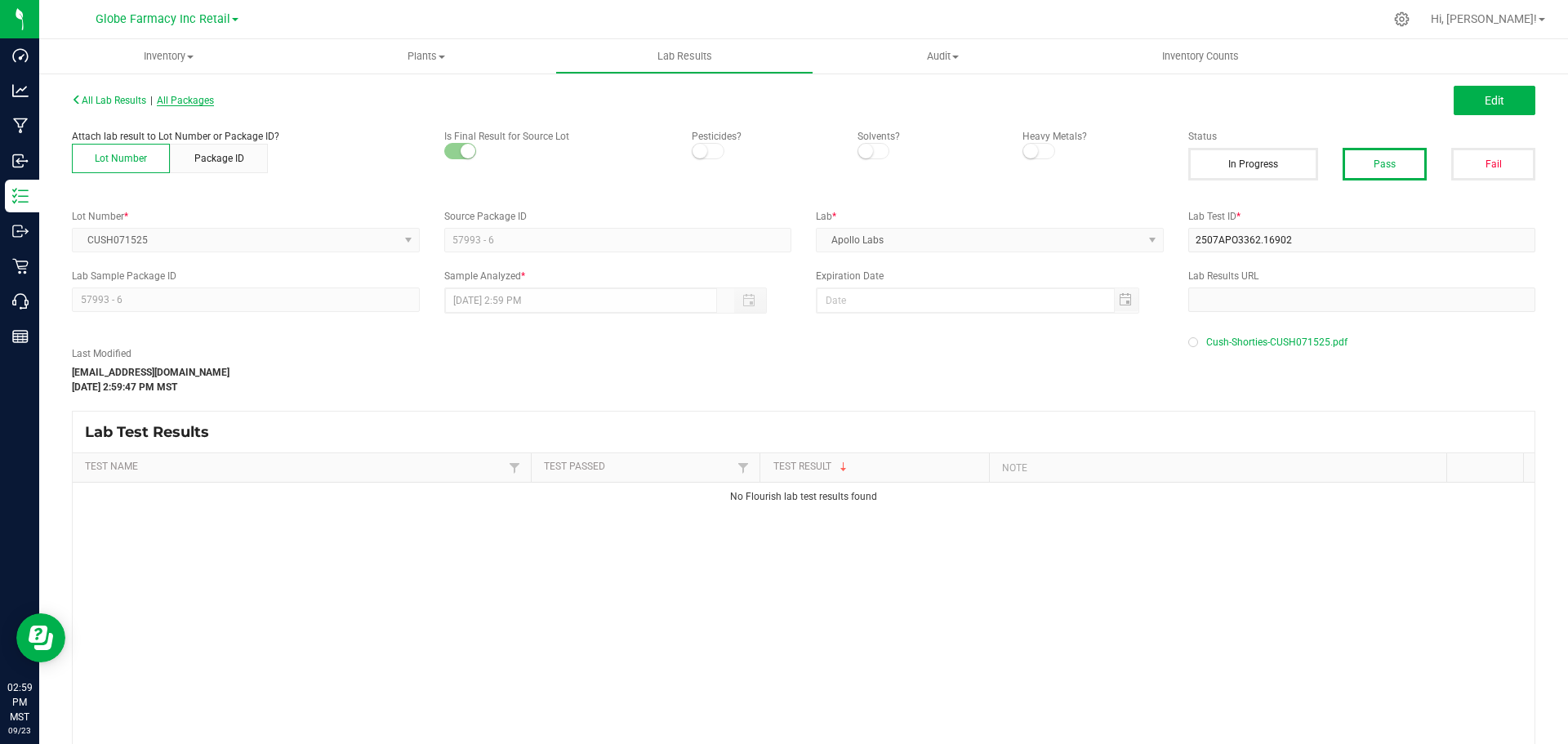
click at [177, 101] on span "All Packages" at bounding box center [185, 101] width 57 height 12
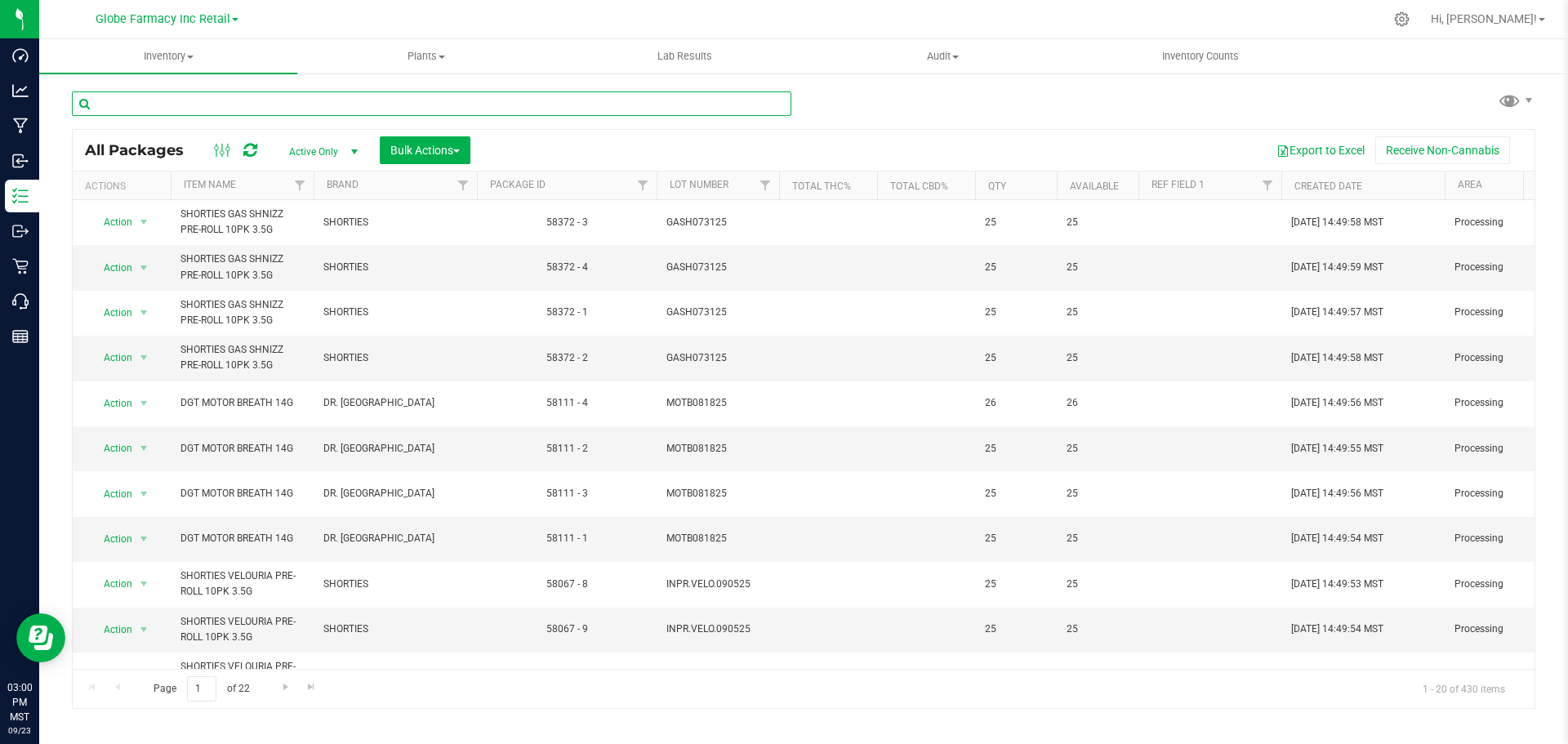
paste input "DONB042925"
click at [257, 108] on input "DONB042925" at bounding box center [431, 103] width 720 height 25
type input "DONB042925"
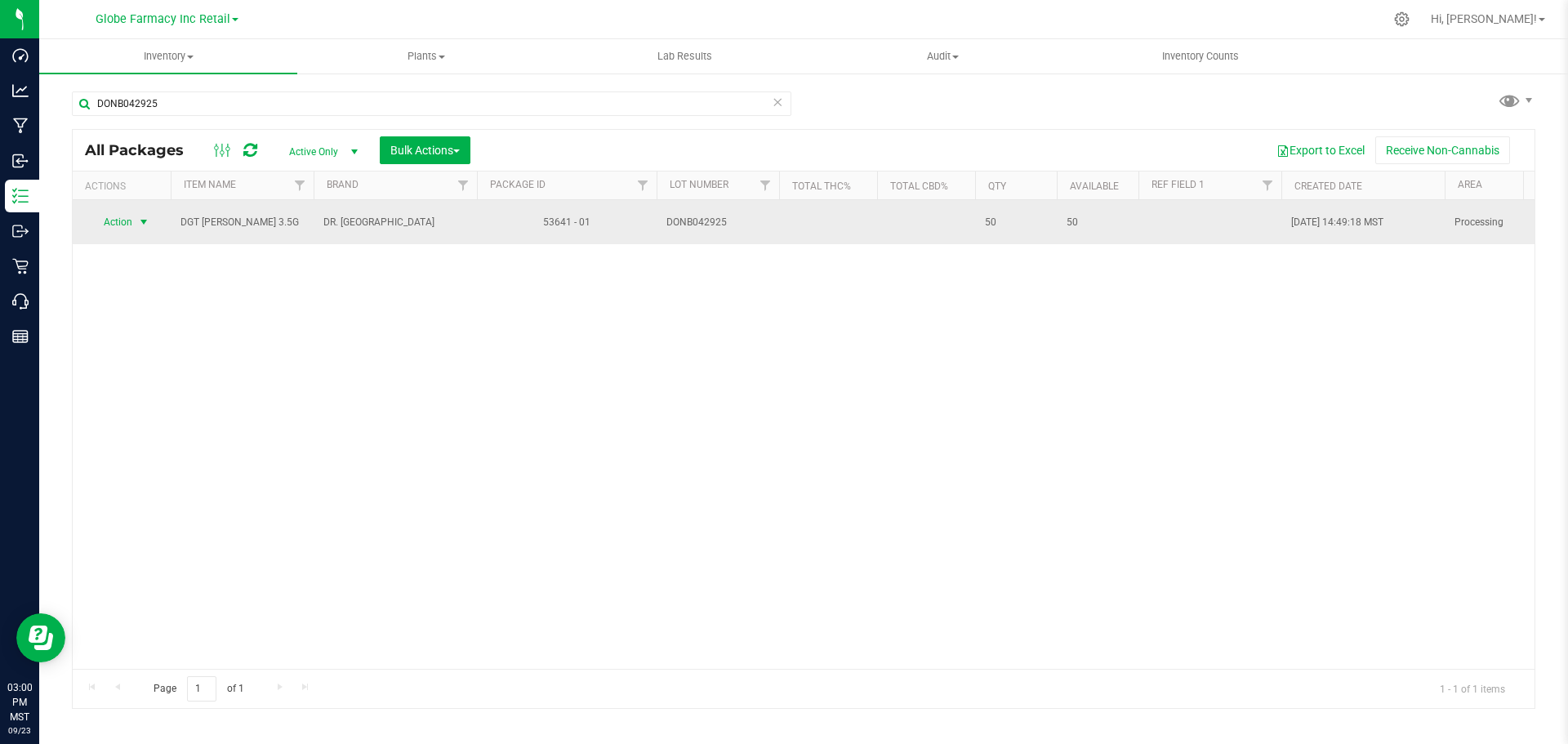
click at [139, 231] on span "select" at bounding box center [144, 222] width 21 height 23
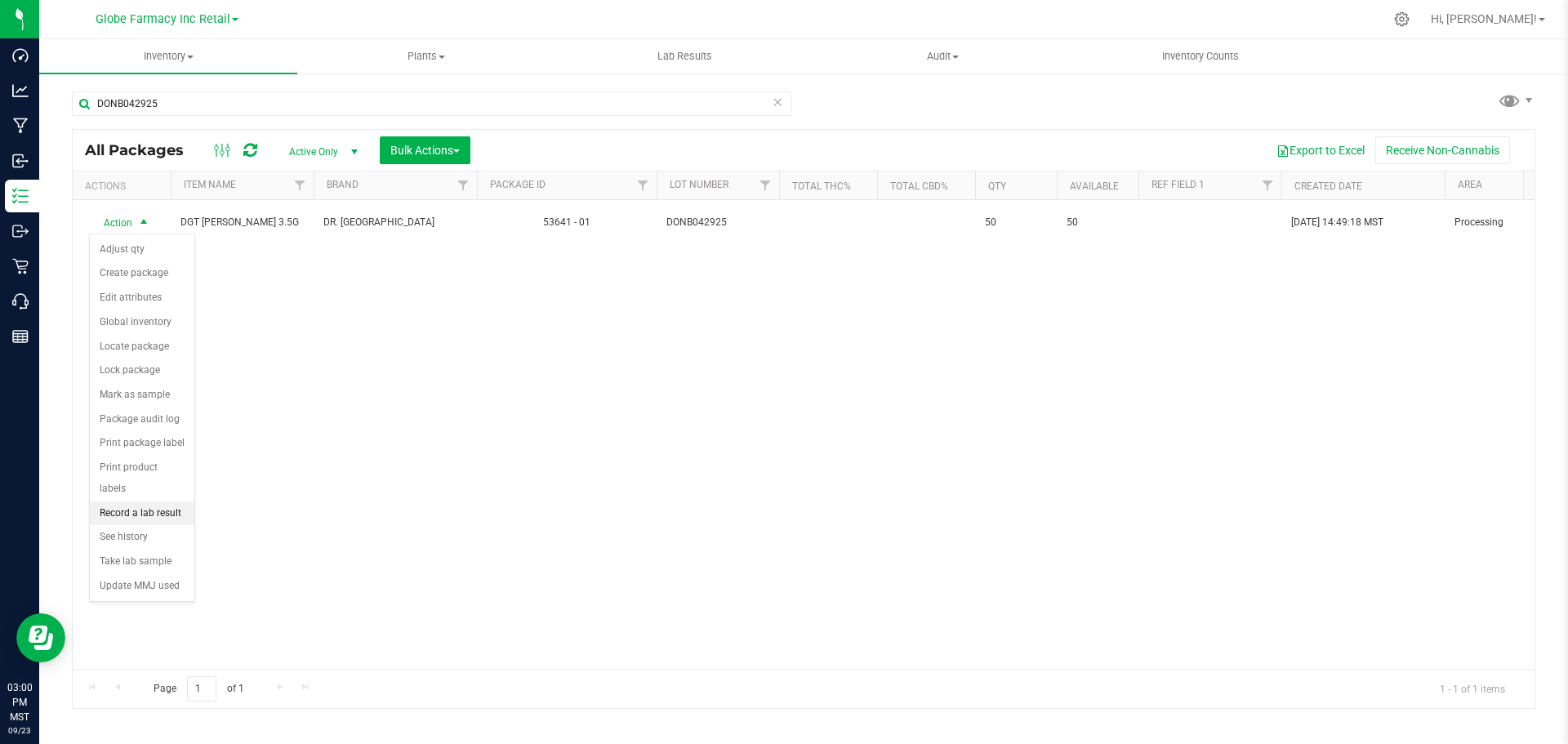
click at [120, 501] on li "Record a lab result" at bounding box center [142, 513] width 105 height 25
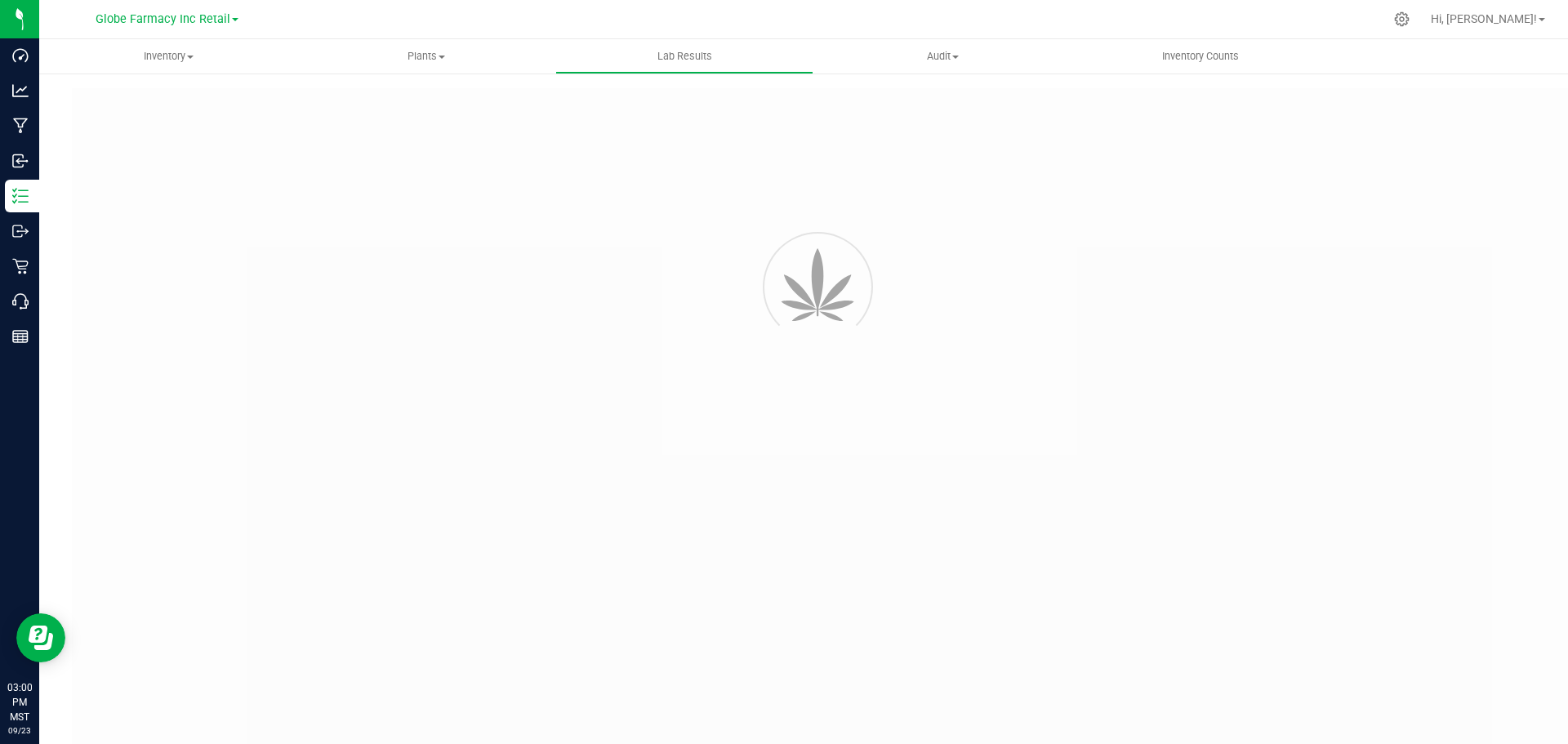
type input "53641 - 01"
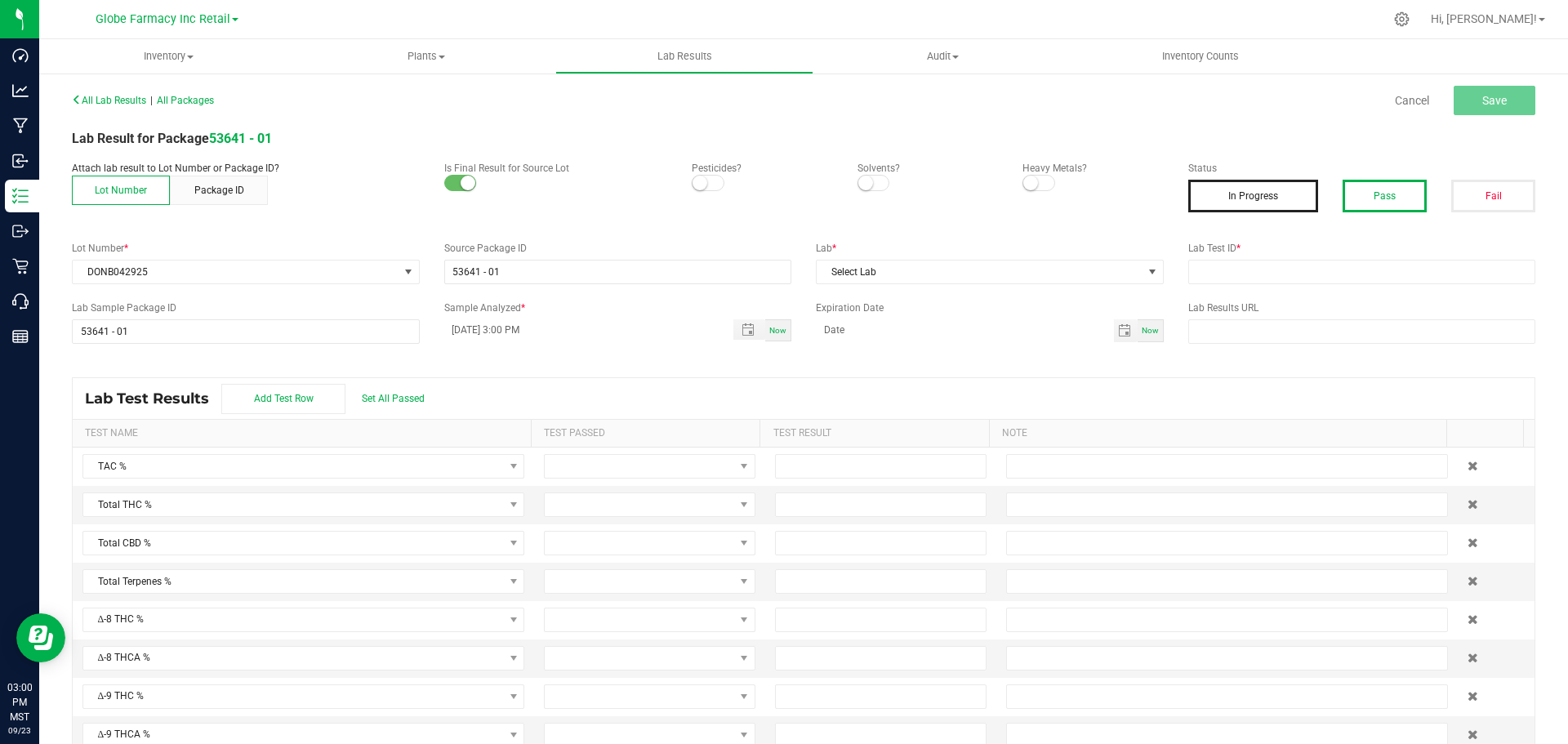
click at [1352, 189] on button "Pass" at bounding box center [1385, 195] width 84 height 32
click at [1320, 269] on input "text" at bounding box center [1362, 272] width 348 height 25
paste input "2505APO2076.10831"
type input "2505APO2076.10831"
click at [1003, 272] on span "Select Lab" at bounding box center [980, 272] width 326 height 23
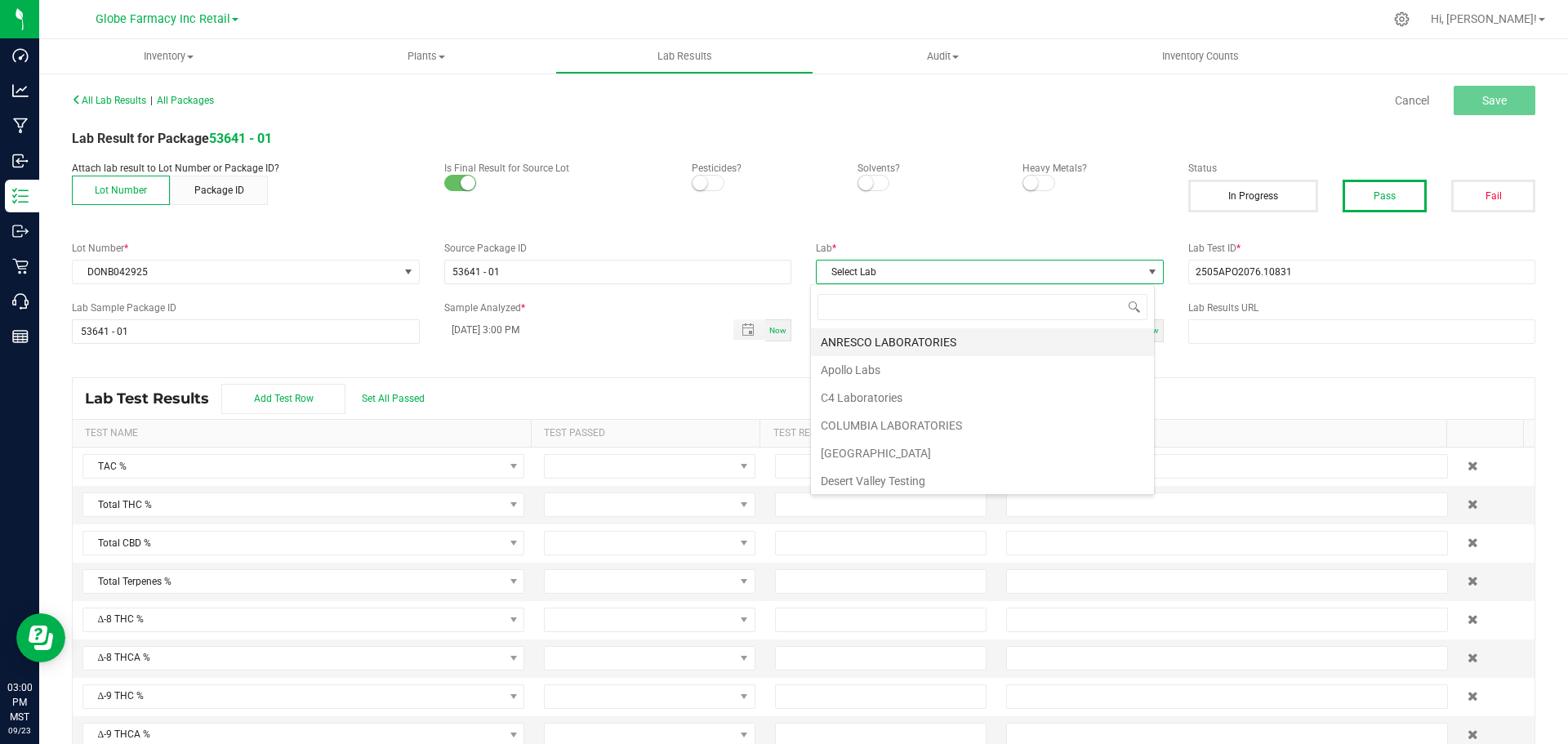
scroll to position [25, 345]
click at [844, 365] on li "Apollo Labs" at bounding box center [983, 370] width 343 height 27
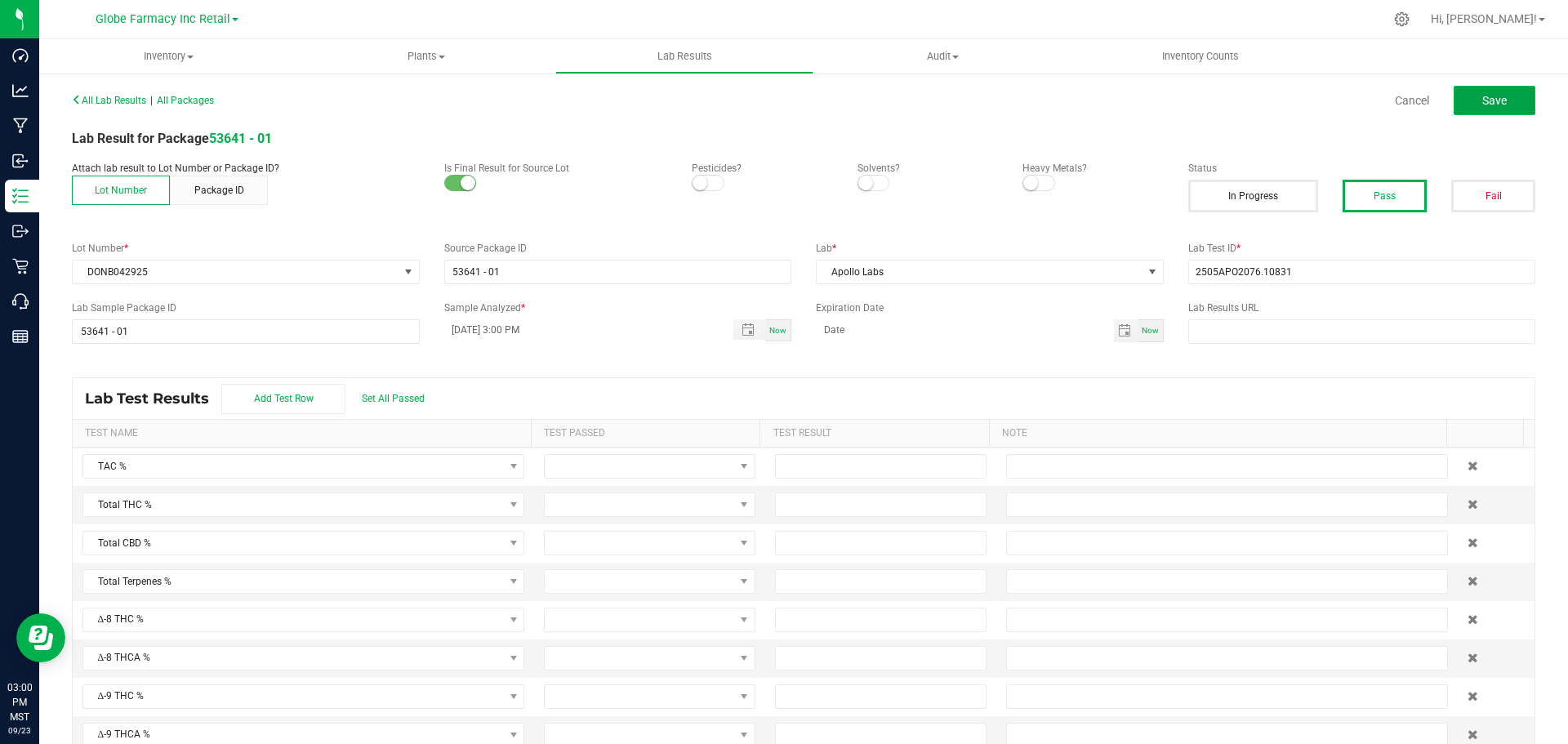
click at [1486, 100] on span "Save" at bounding box center [1494, 100] width 25 height 13
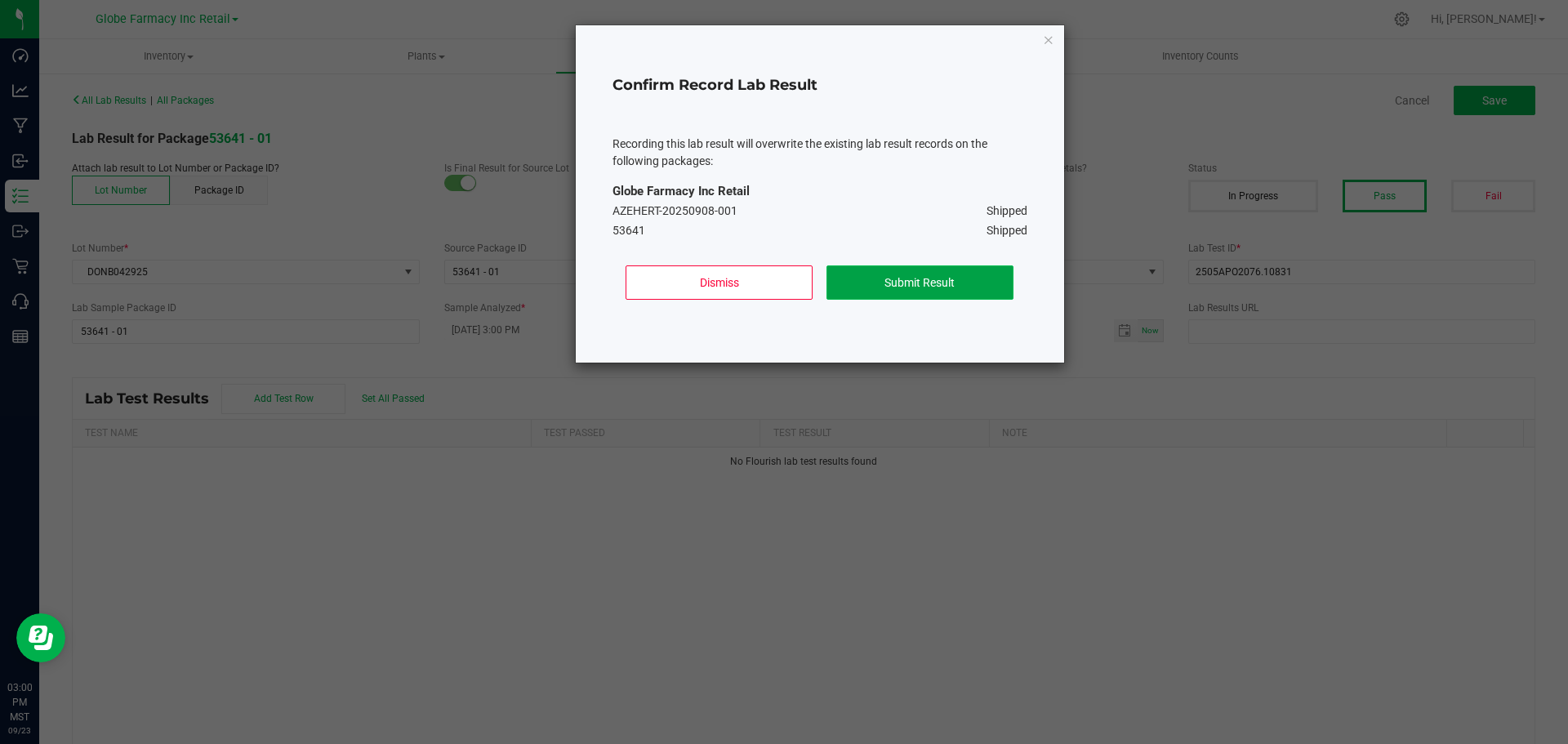
click at [919, 281] on button "Submit Result" at bounding box center [920, 282] width 187 height 34
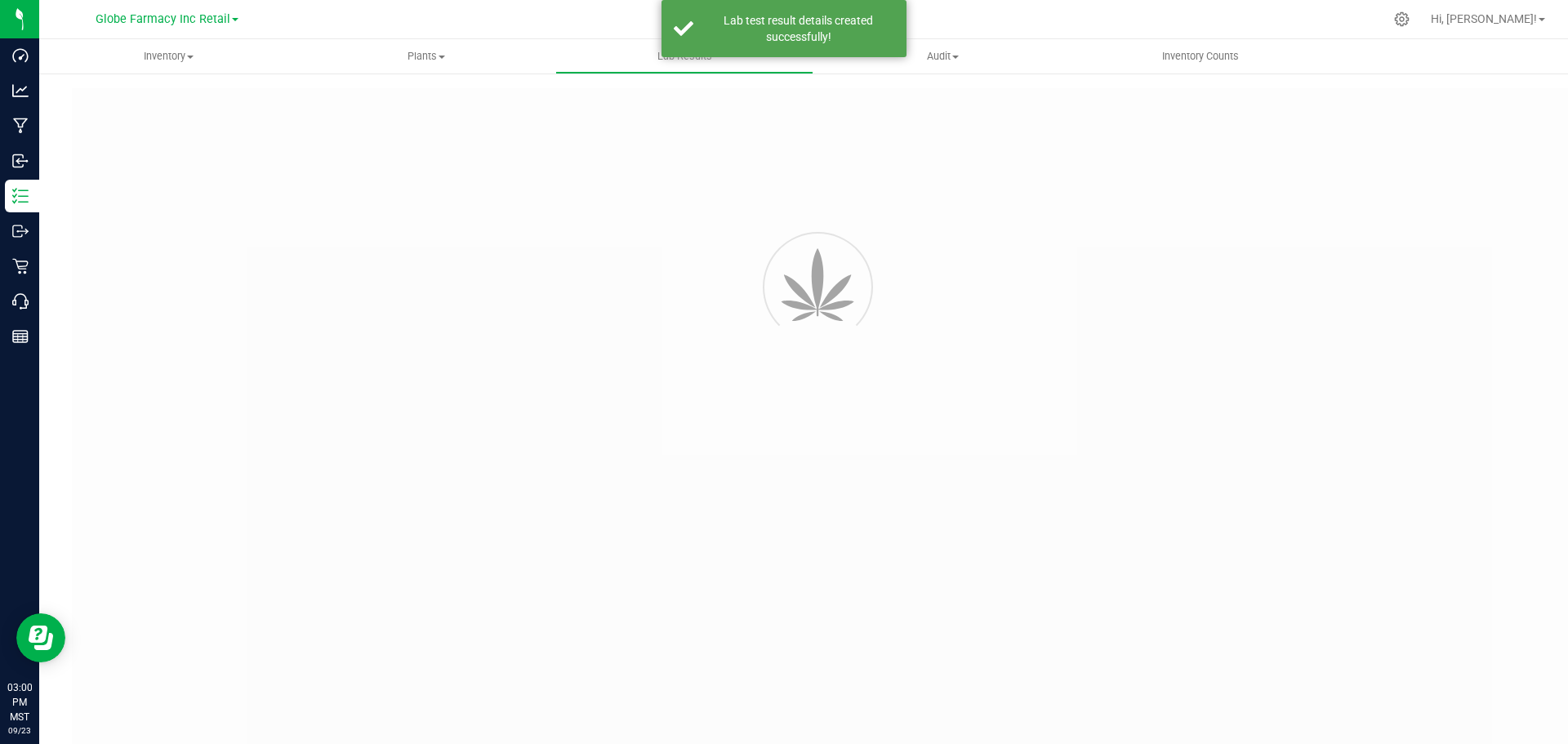
type input "53641 - 01"
type input "2505APO2076.10831"
type input "53641 - 01"
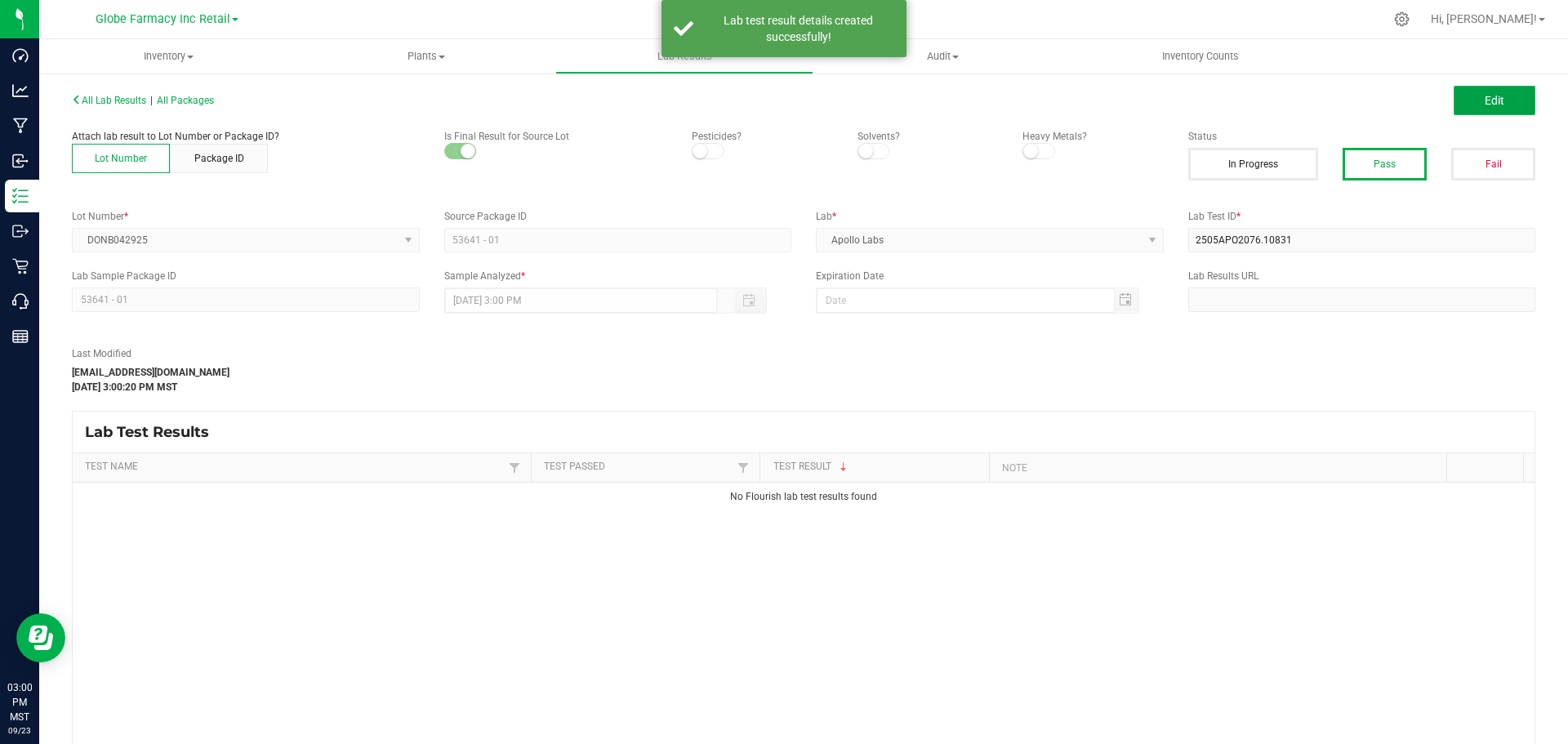
click at [1491, 102] on span "Edit" at bounding box center [1494, 100] width 20 height 13
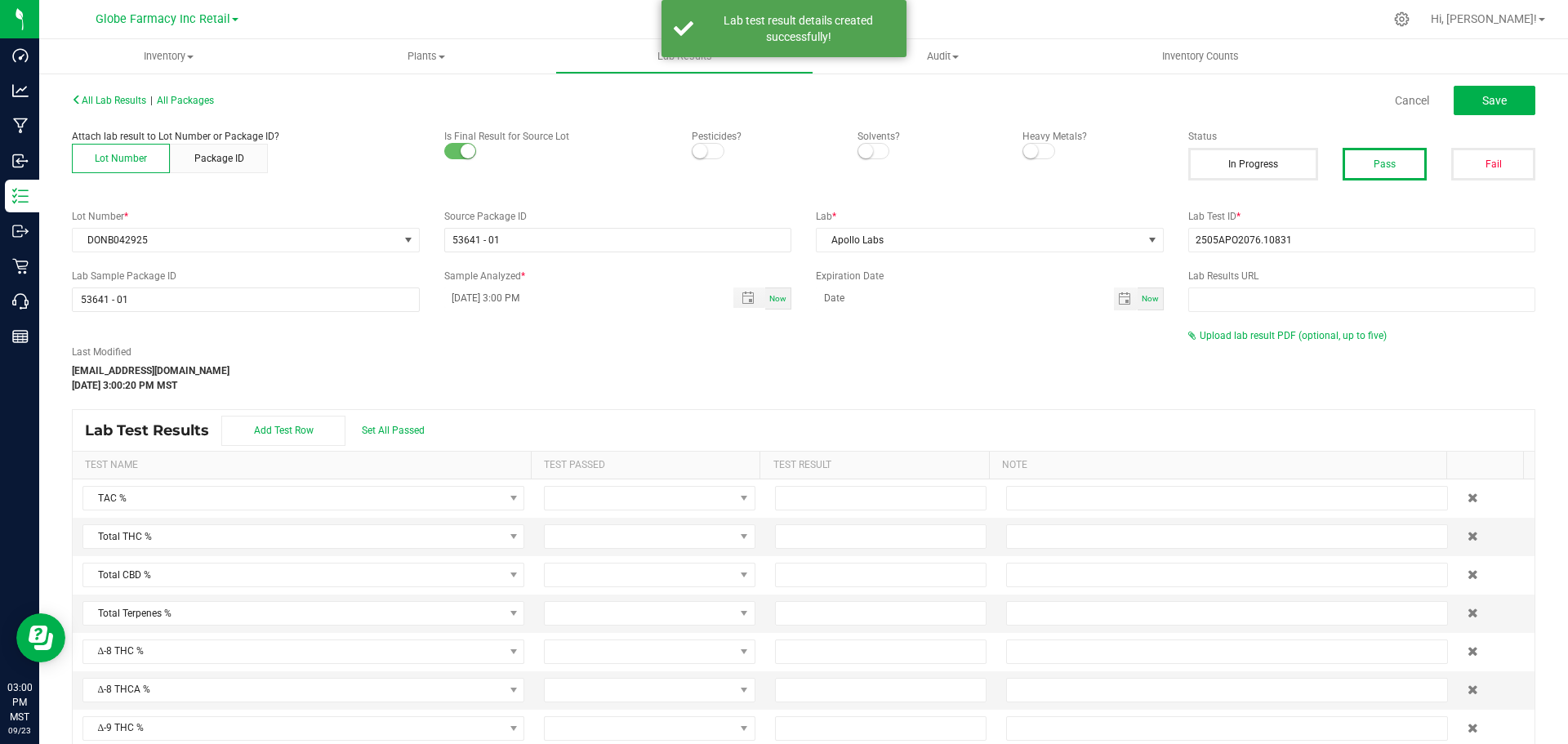
click at [1204, 330] on span "Upload lab result PDF (optional, up to five)" at bounding box center [1293, 336] width 187 height 12
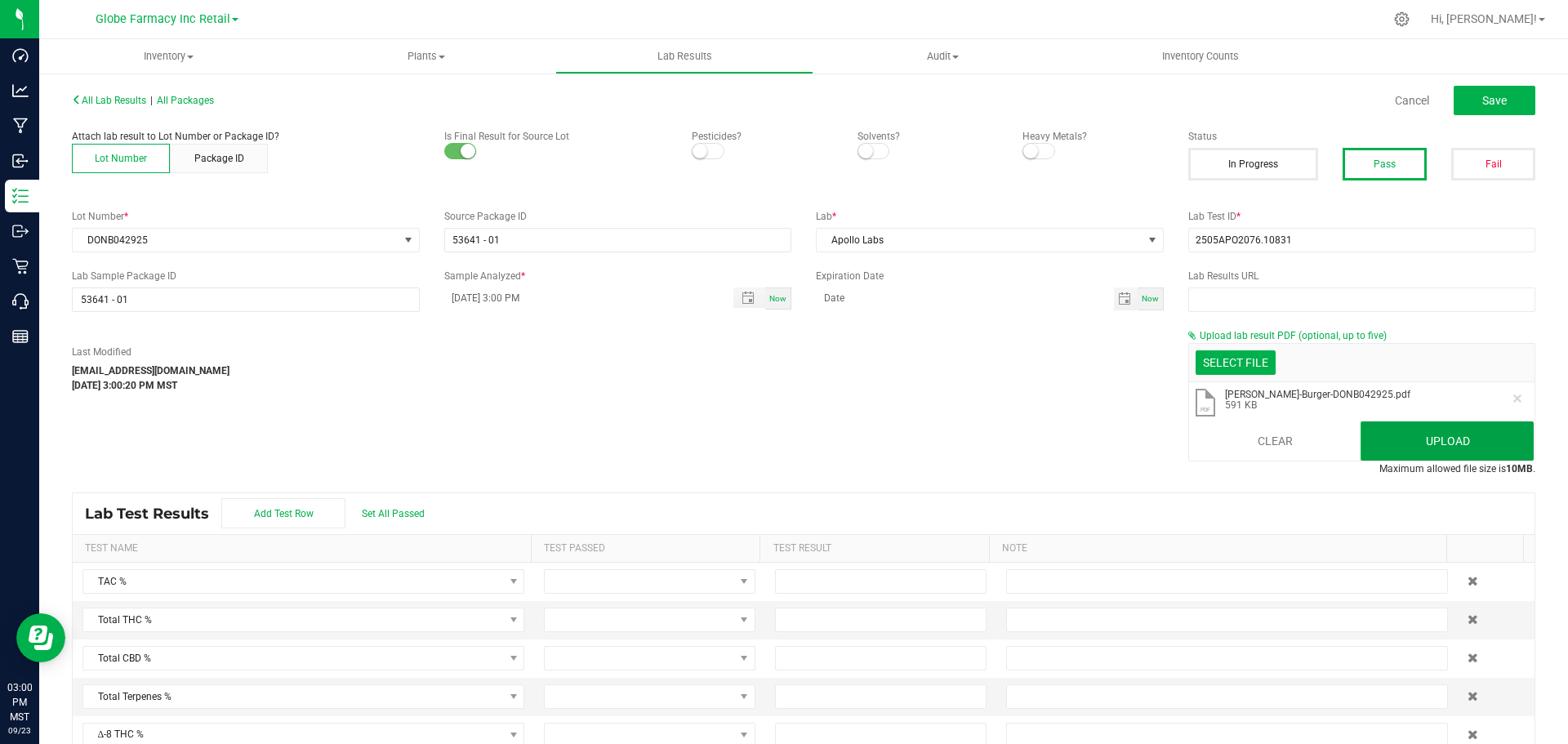
click at [1393, 437] on button "Upload" at bounding box center [1447, 441] width 174 height 39
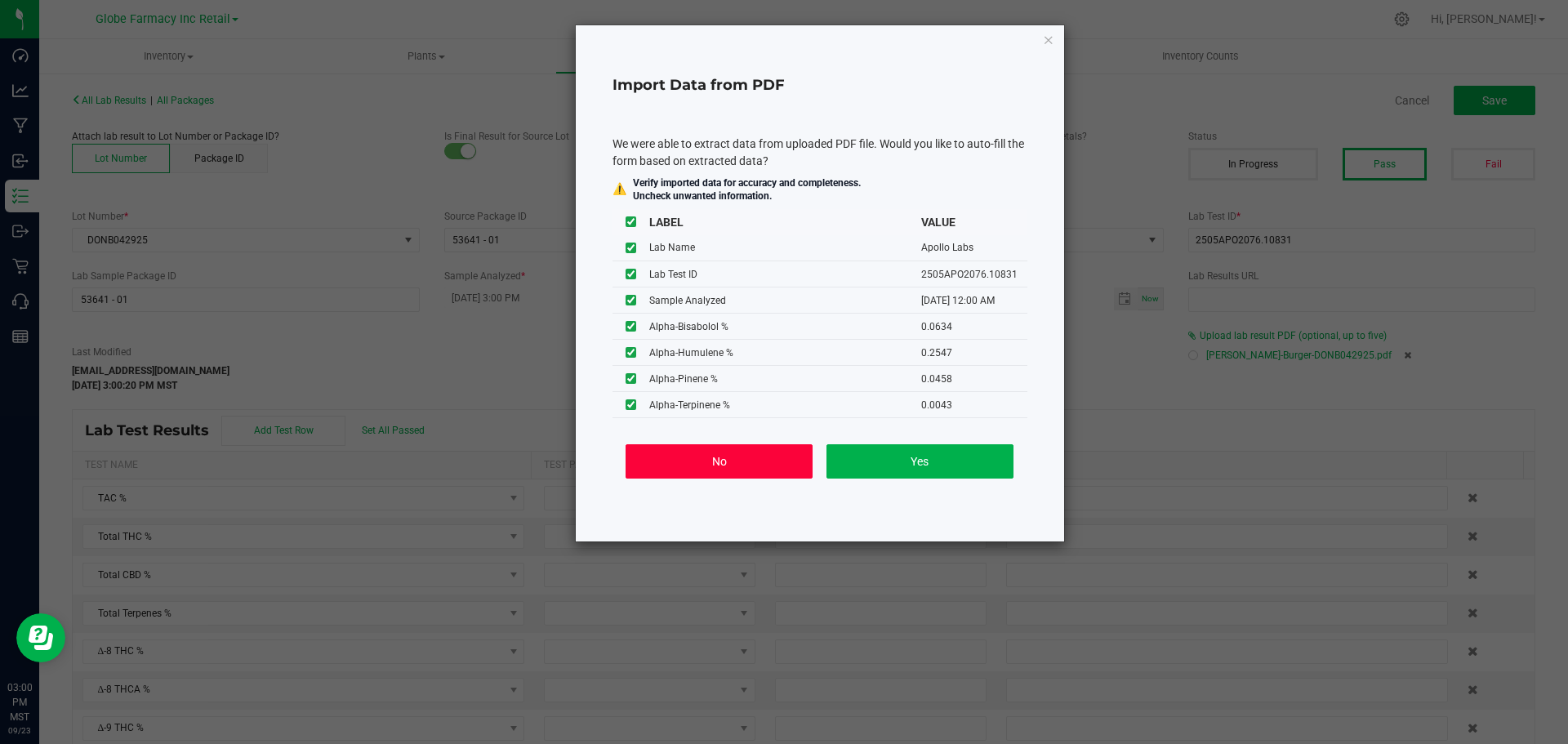
click at [711, 459] on button "No" at bounding box center [719, 461] width 187 height 34
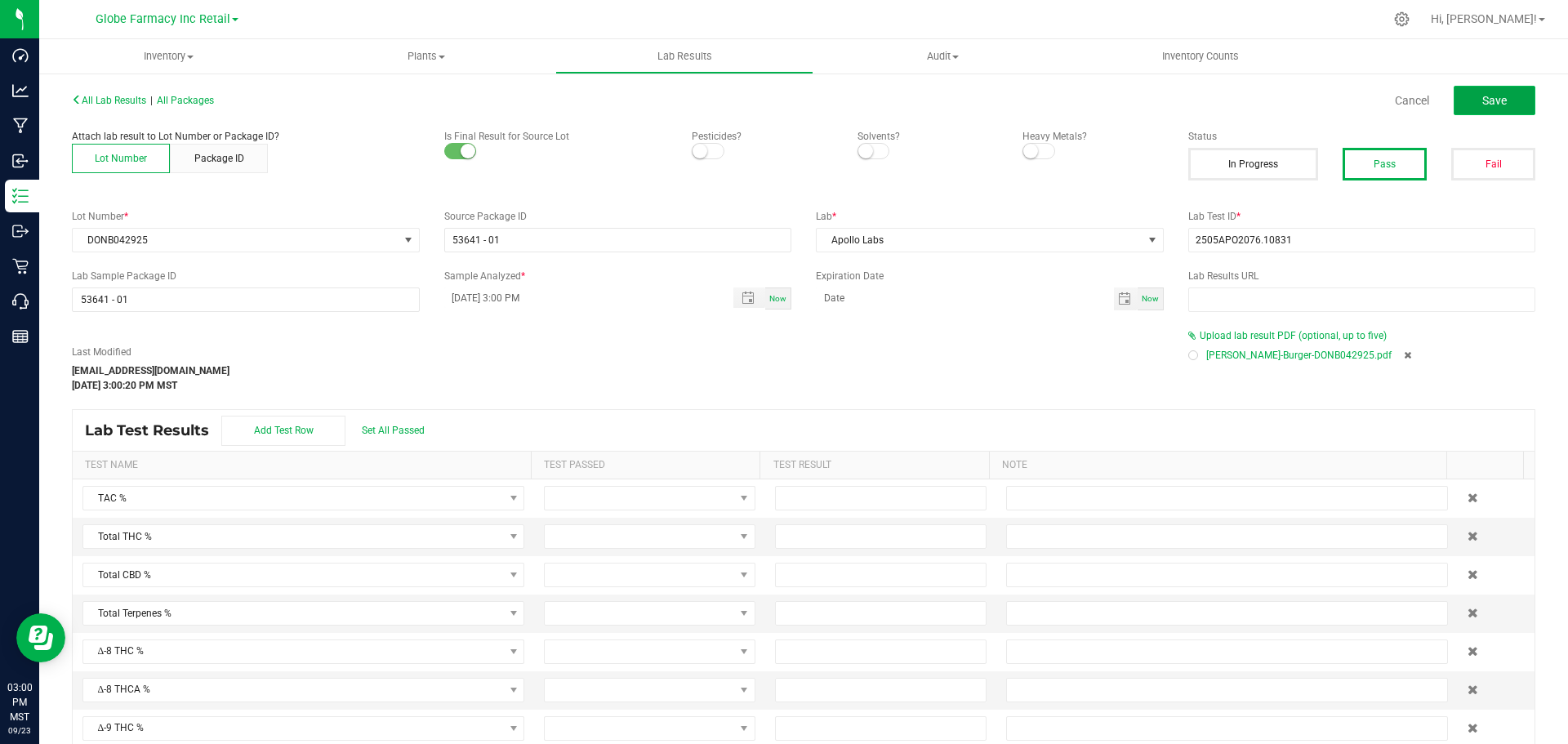
click at [1484, 89] on button "Save" at bounding box center [1494, 100] width 81 height 29
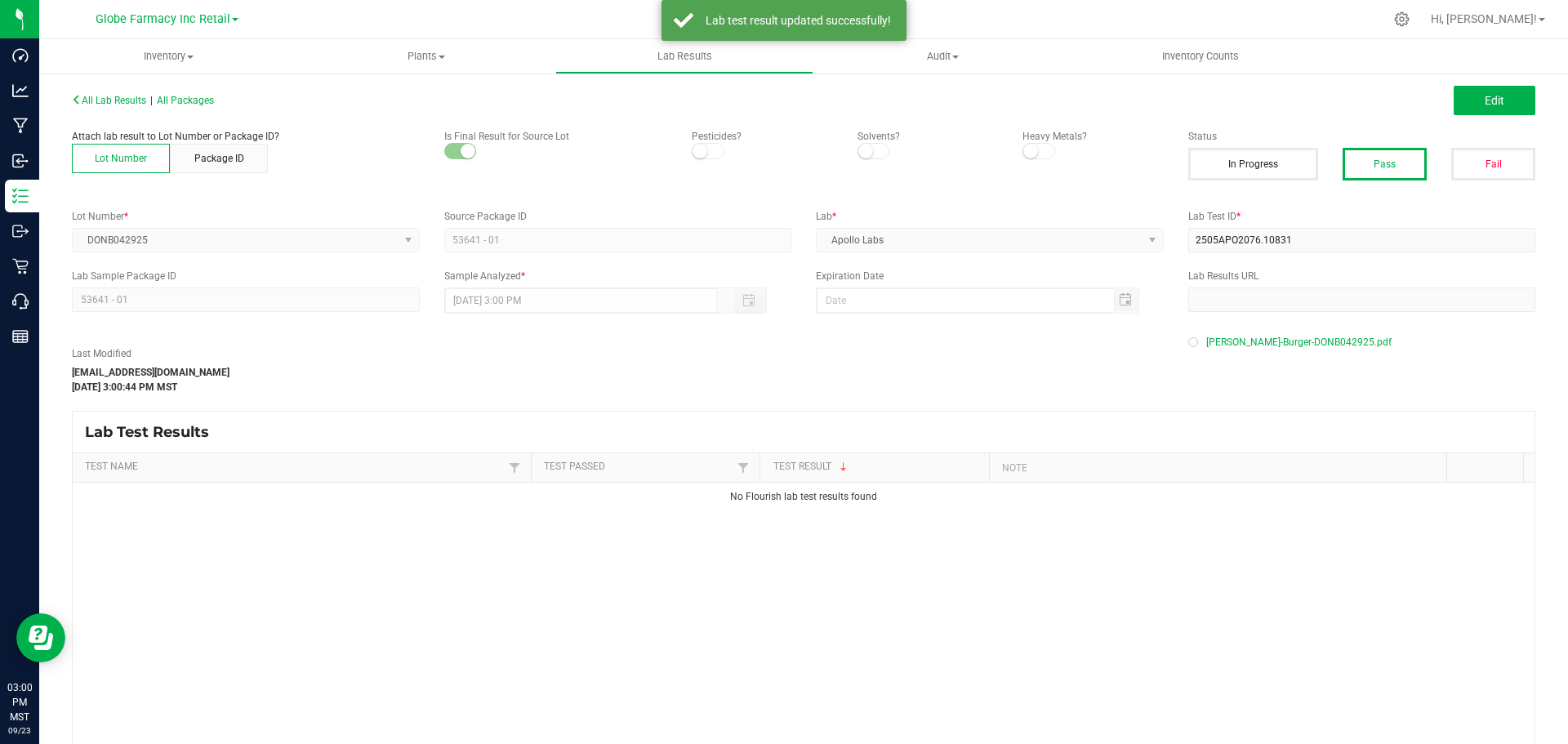
click at [197, 90] on div "All Lab Results | All Packages Edit" at bounding box center [804, 101] width 1489 height 41
click at [193, 95] on span "All Packages" at bounding box center [185, 101] width 57 height 12
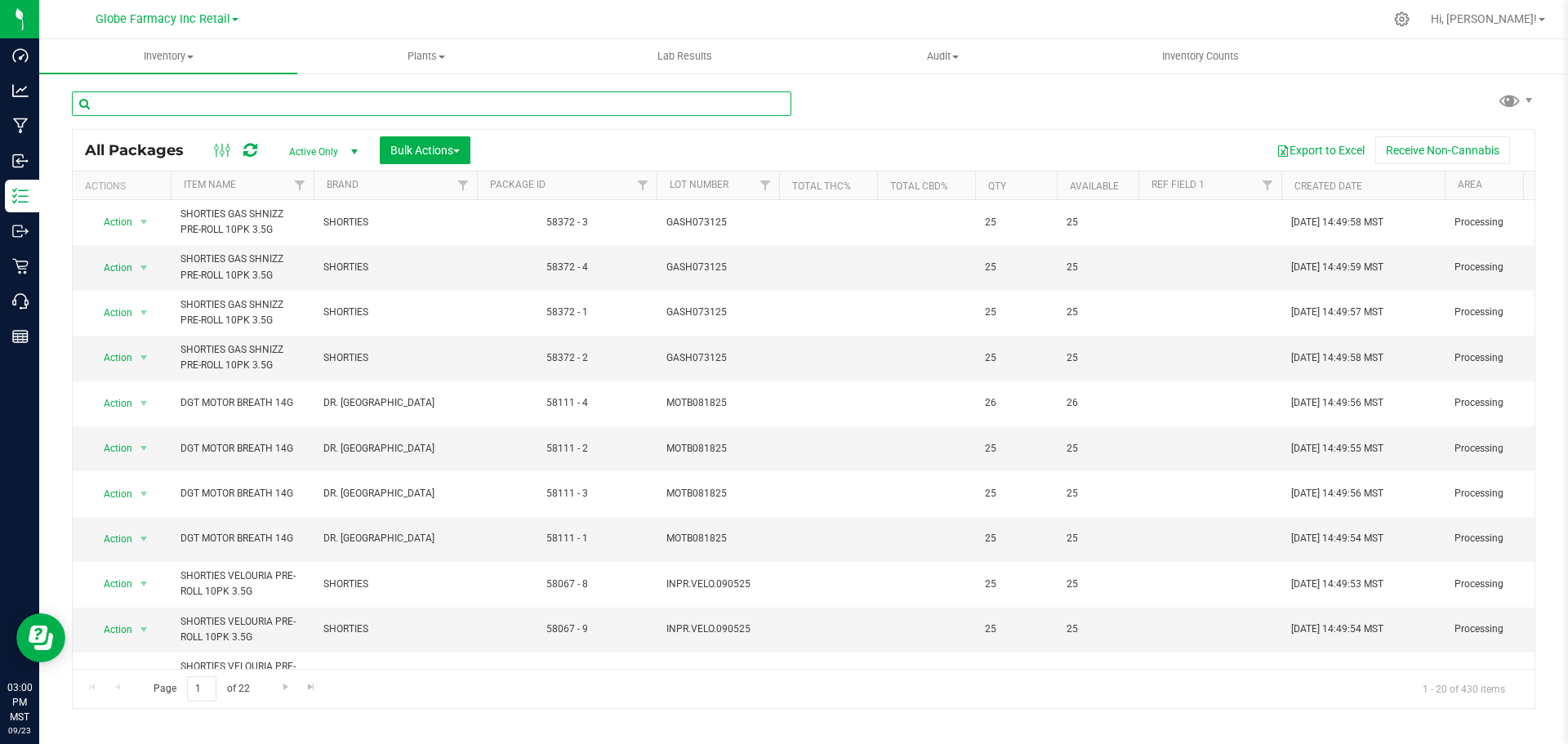
click at [319, 104] on input "text" at bounding box center [431, 103] width 720 height 25
paste input "DONB073125"
type input "DONB073125"
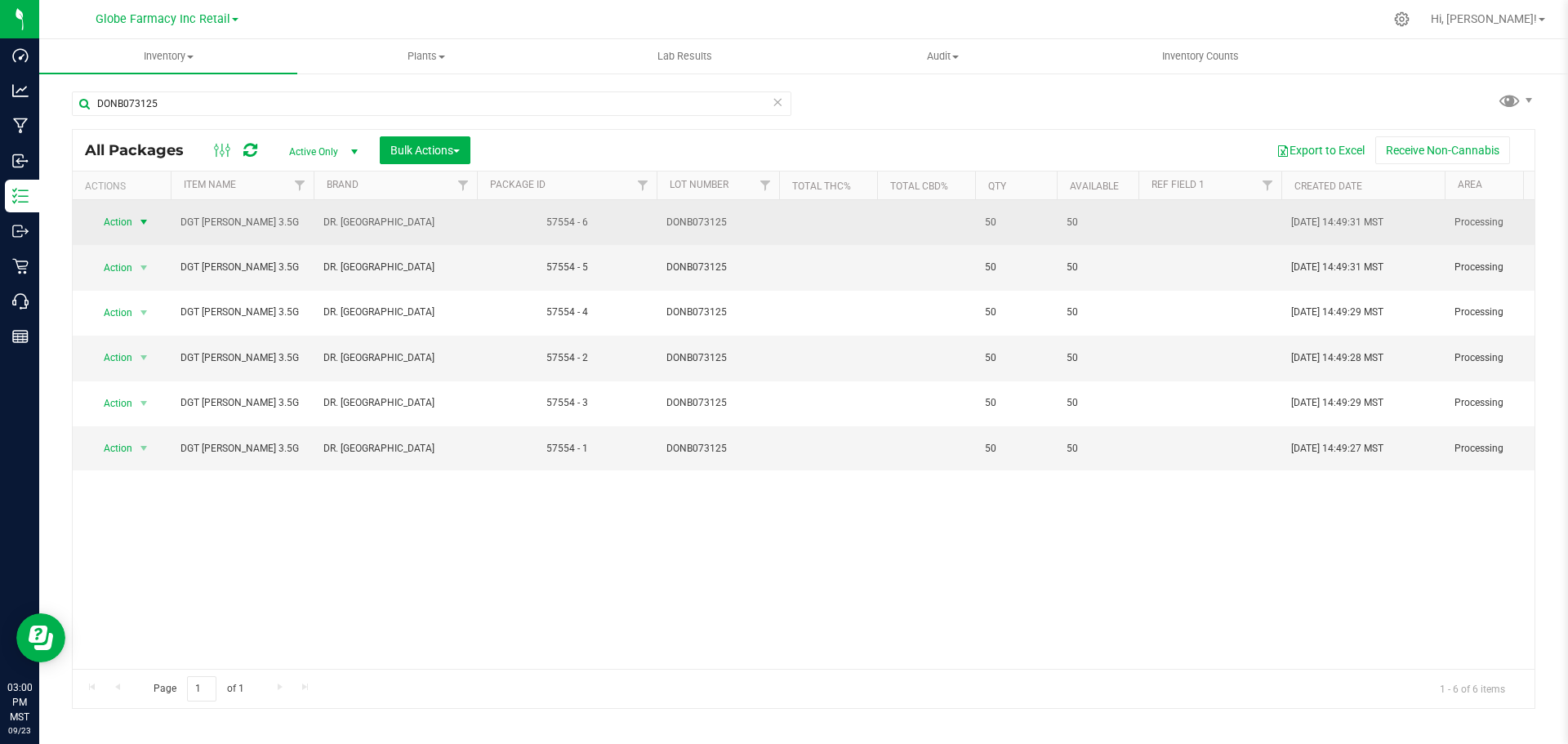
click at [141, 220] on span "select" at bounding box center [143, 222] width 13 height 13
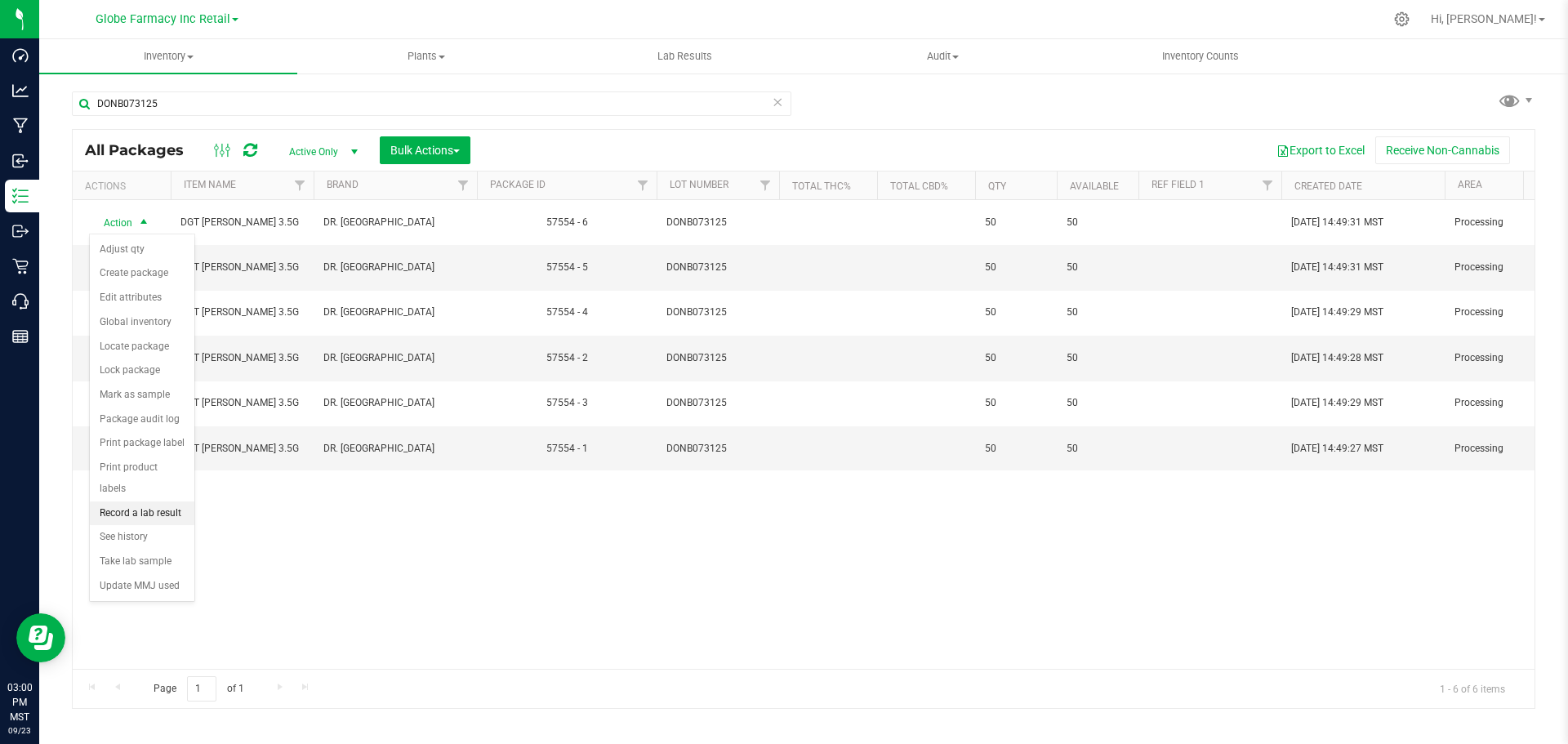
click at [152, 501] on li "Record a lab result" at bounding box center [142, 513] width 105 height 25
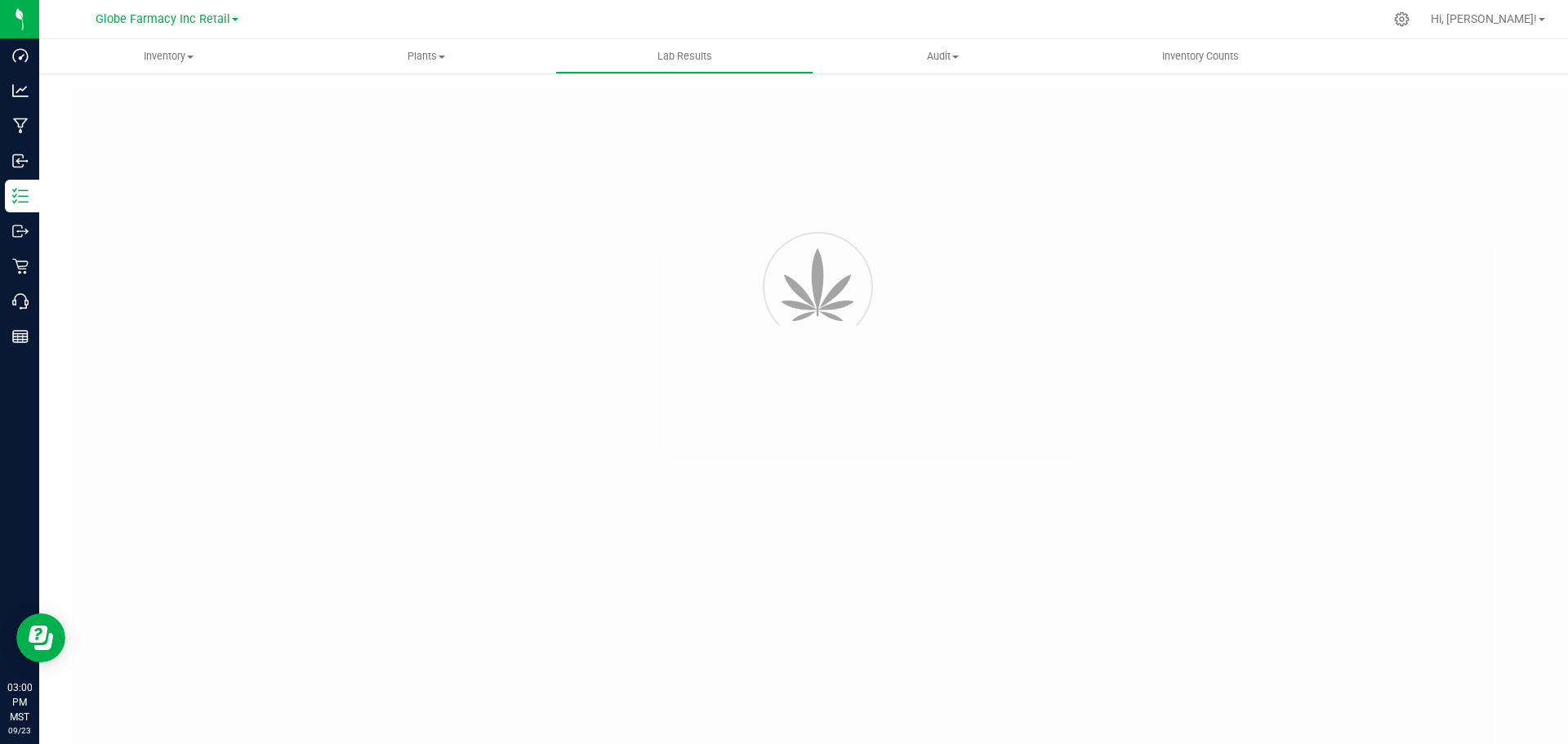
type input "57554 - 6"
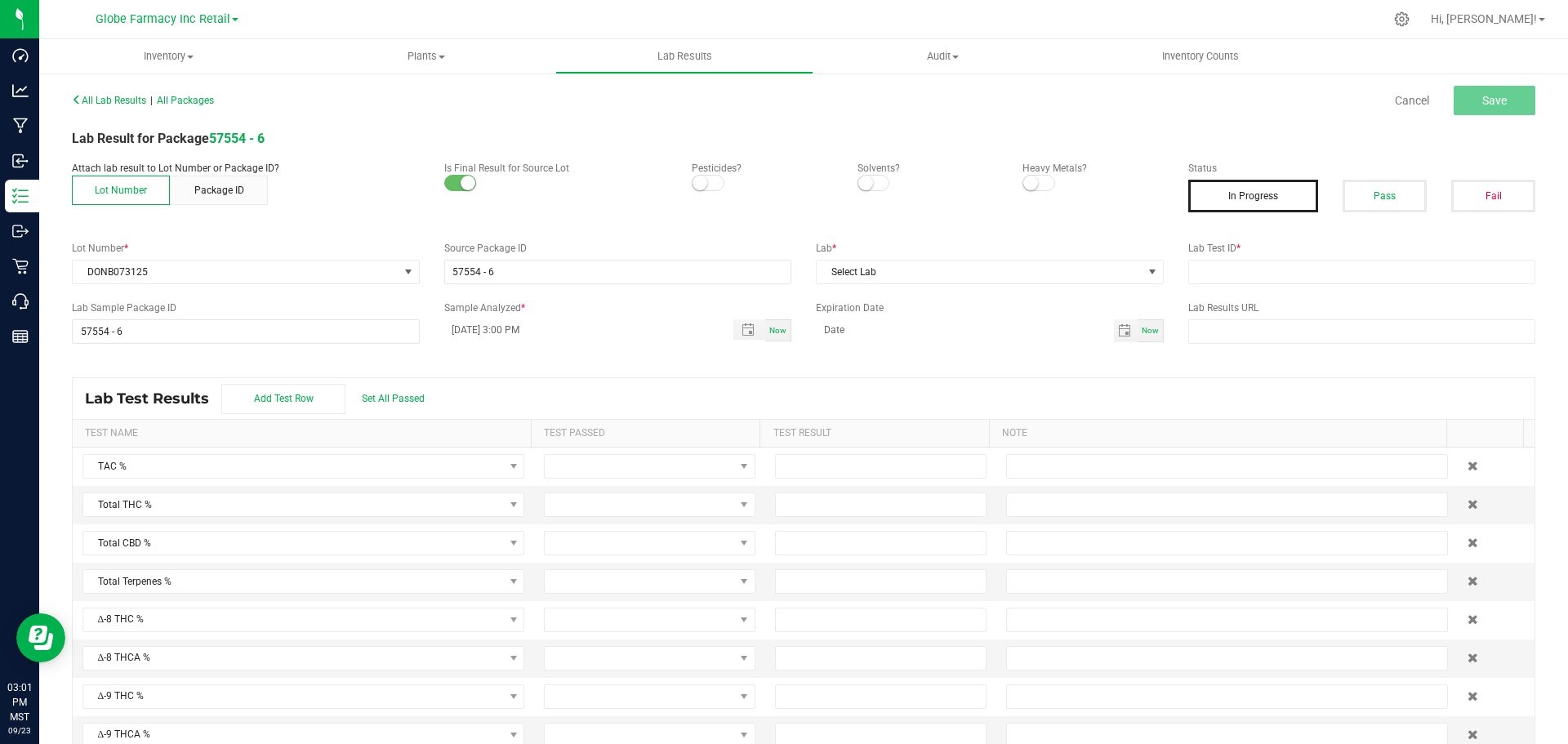
click at [1384, 181] on button "Pass" at bounding box center [1385, 195] width 84 height 32
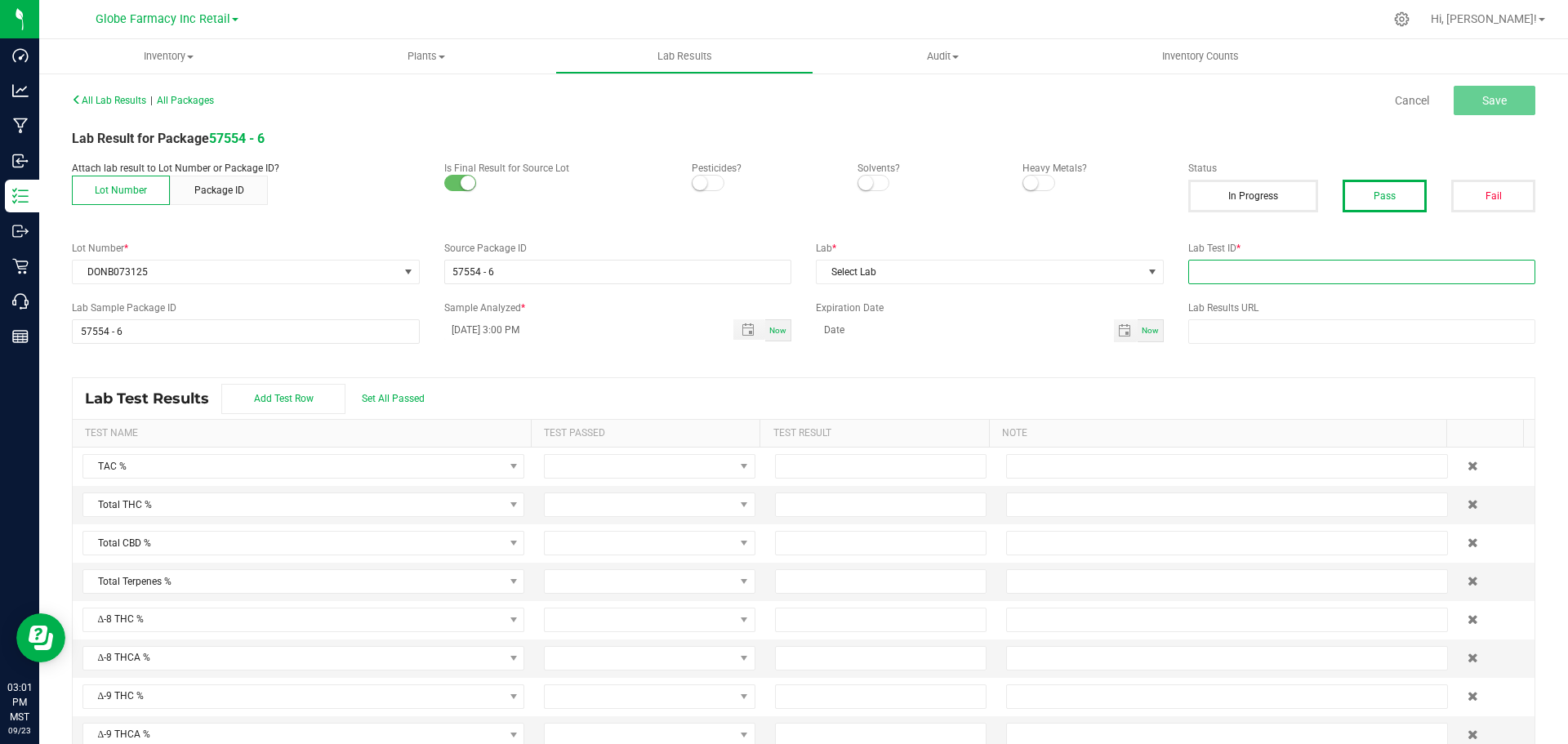
drag, startPoint x: 1309, startPoint y: 281, endPoint x: 1301, endPoint y: 281, distance: 8.0
click at [1310, 281] on input "text" at bounding box center [1362, 272] width 348 height 25
paste input "2508APO3618.18017"
type input "2508APO3618.18017"
click at [1057, 276] on span "Select Lab" at bounding box center [980, 272] width 326 height 23
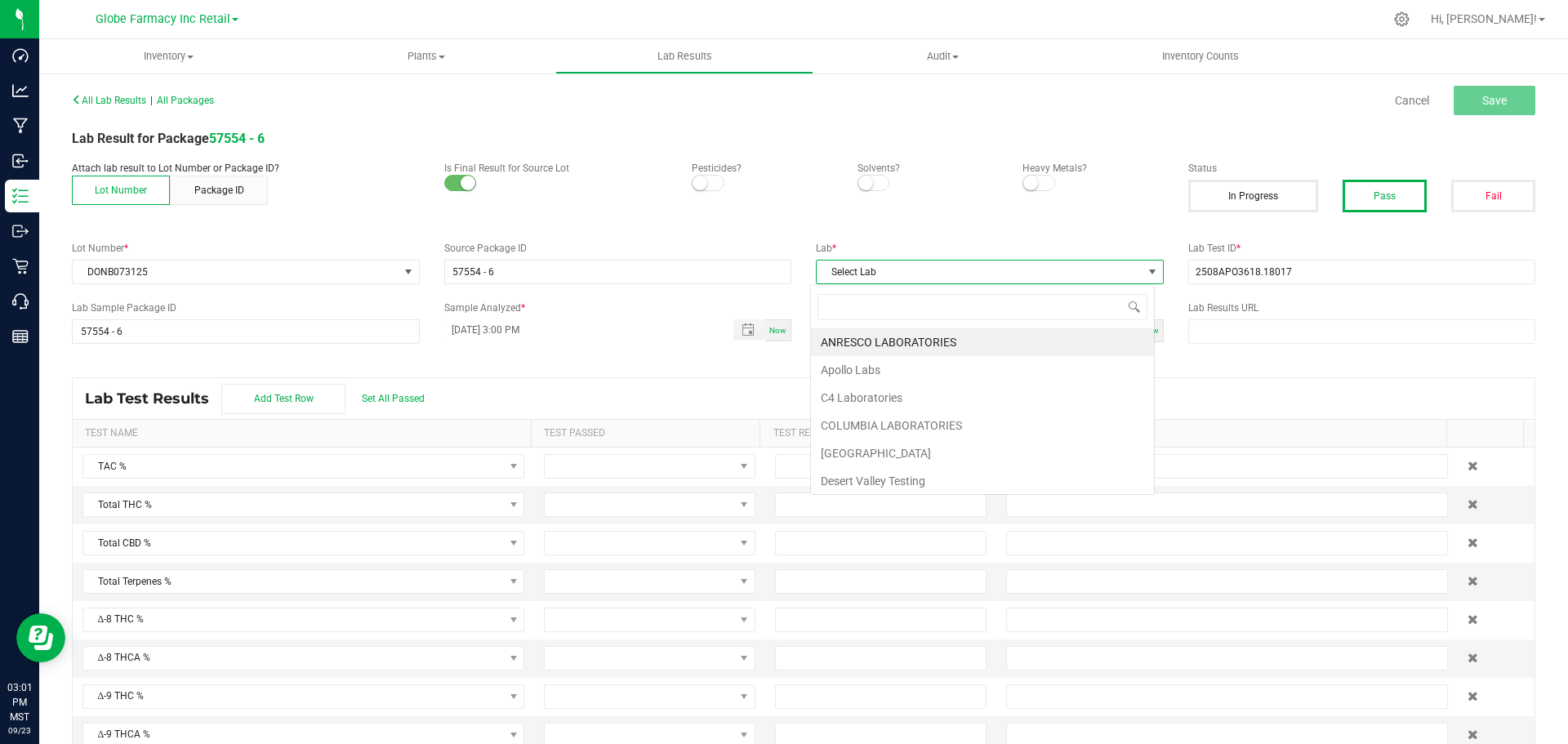
scroll to position [25, 345]
type input "APO"
click at [882, 334] on li "Apollo Labs" at bounding box center [983, 342] width 343 height 27
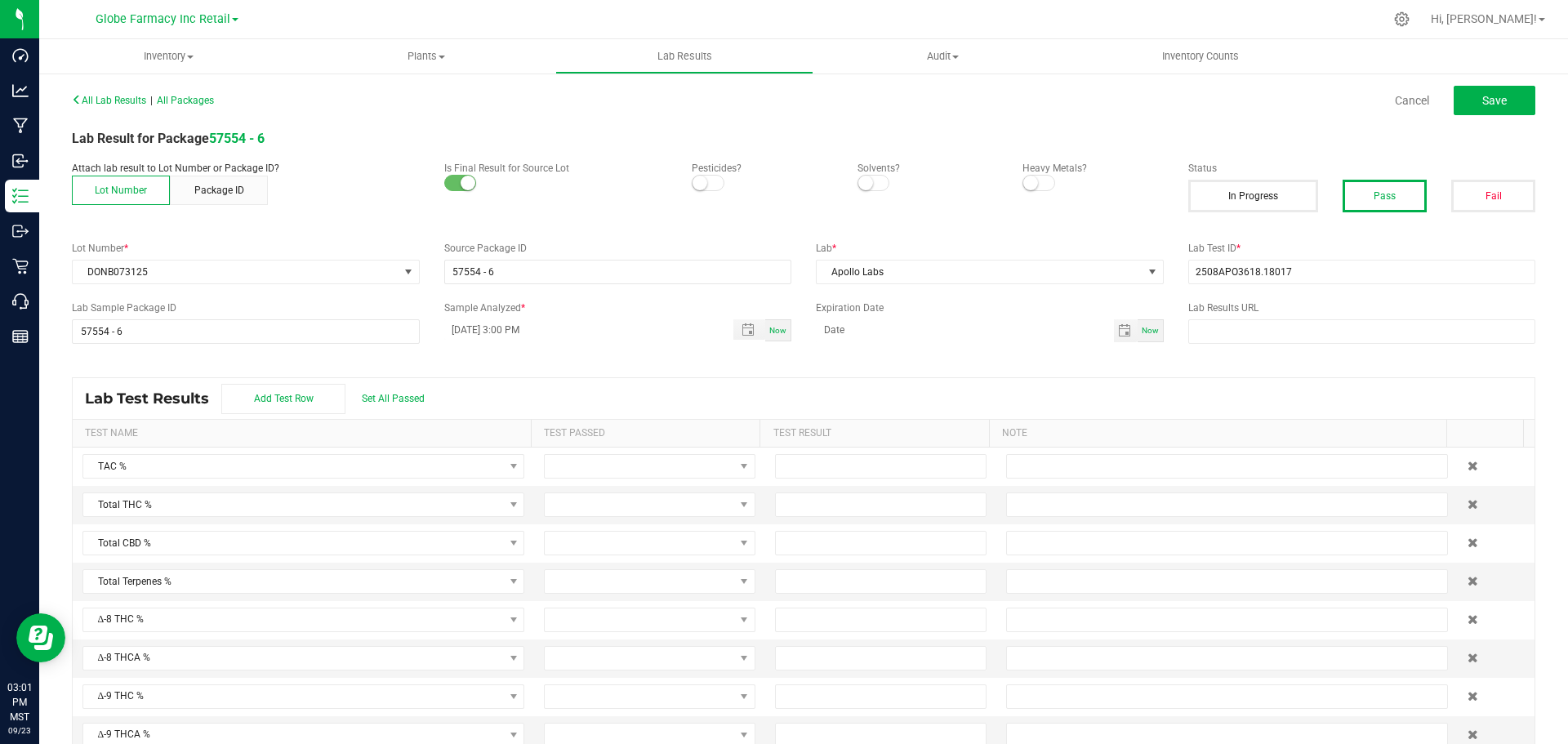
click at [1495, 117] on div "All Lab Results | All Packages Cancel Save" at bounding box center [804, 101] width 1489 height 41
click at [1493, 108] on button "Save" at bounding box center [1494, 100] width 81 height 29
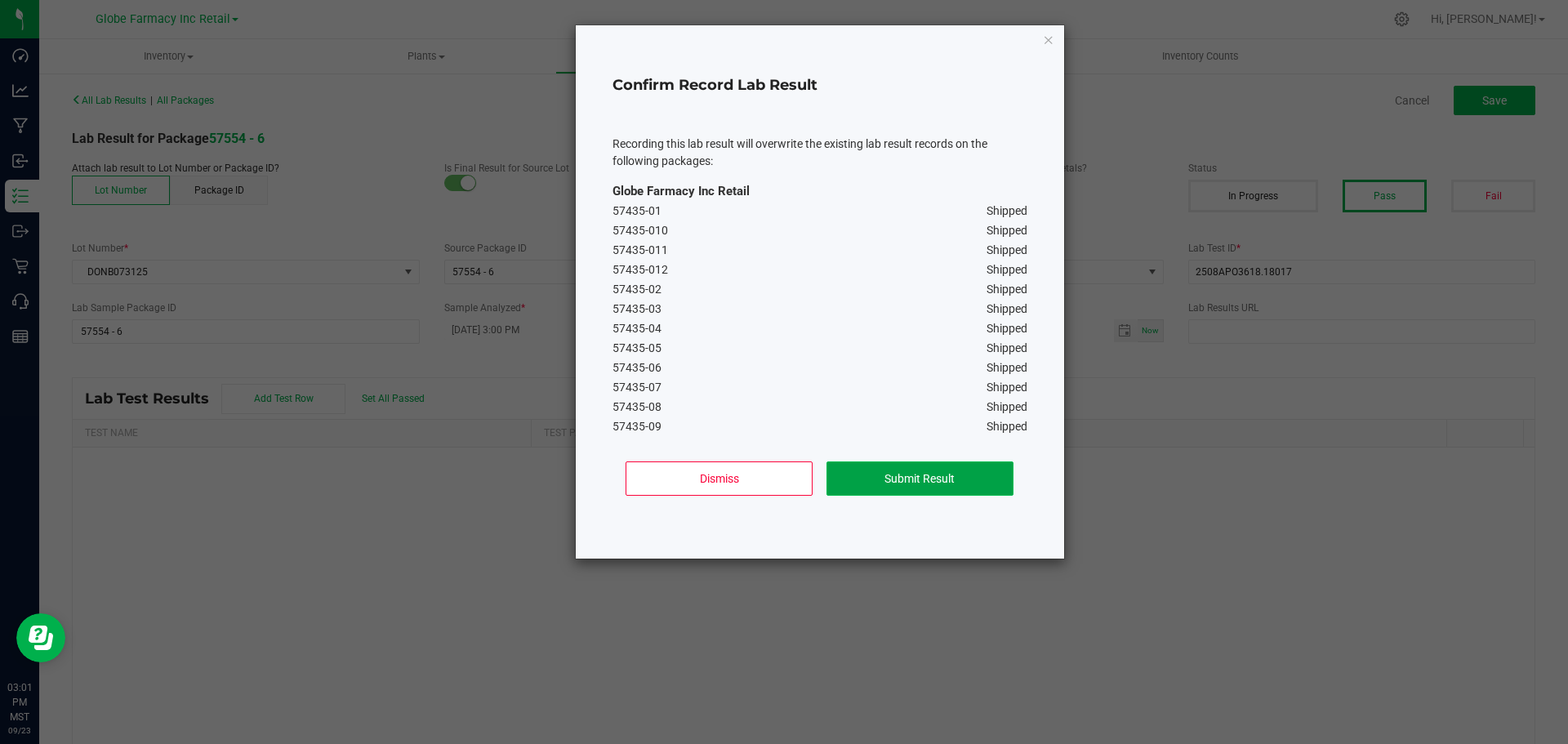
click at [902, 476] on button "Submit Result" at bounding box center [920, 478] width 187 height 34
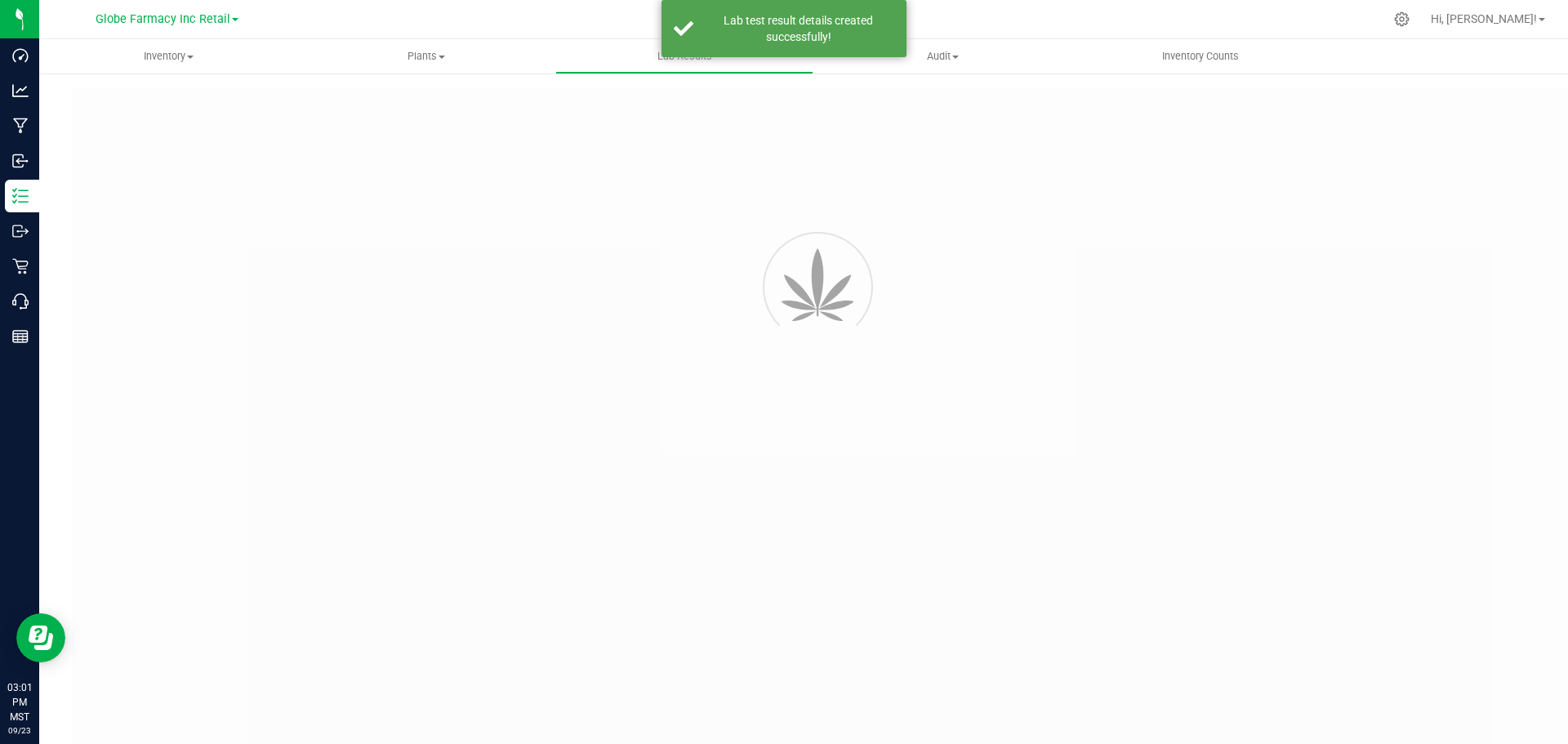
type input "57554 - 6"
type input "2508APO3618.18017"
type input "57554 - 6"
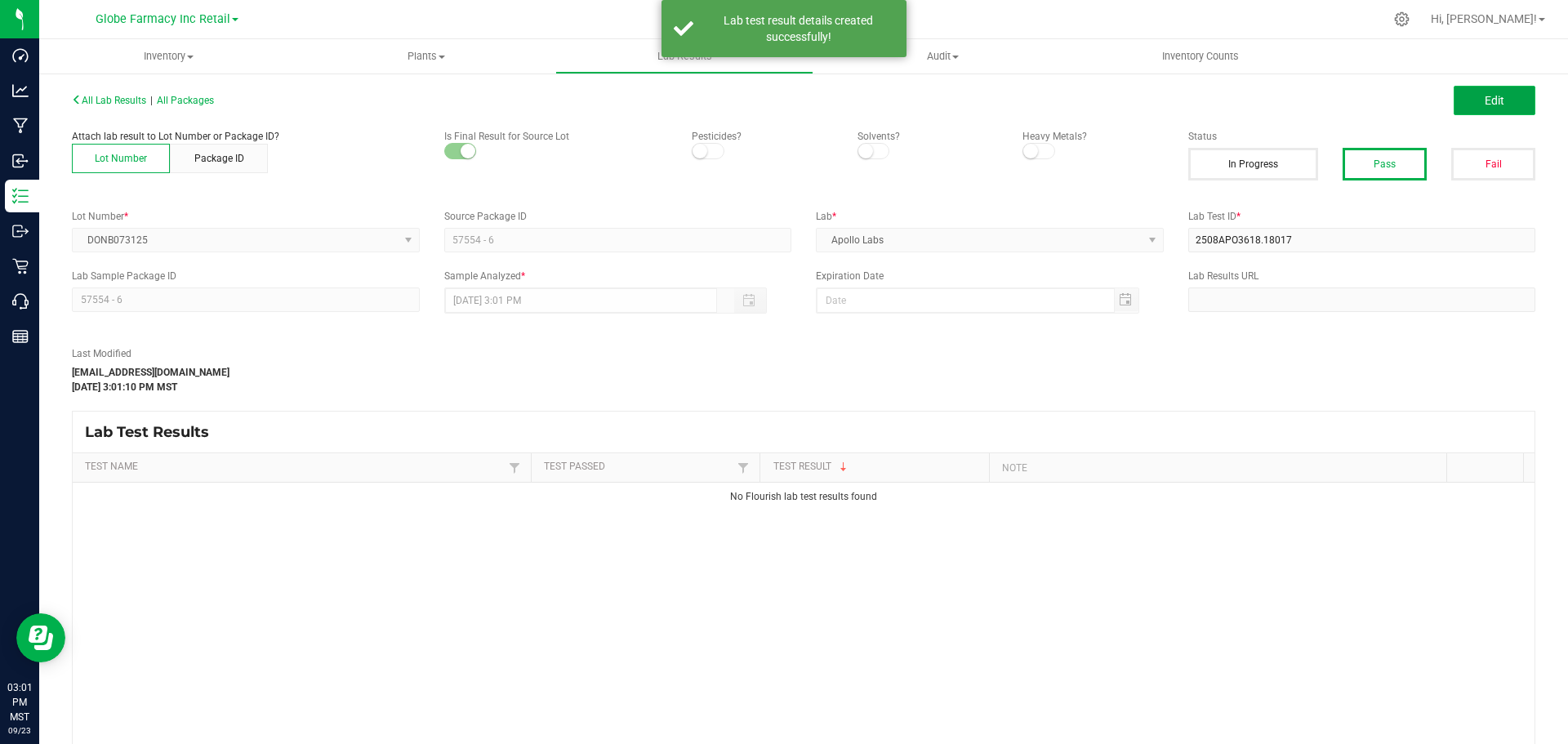
click at [1464, 100] on button "Edit" at bounding box center [1494, 100] width 81 height 29
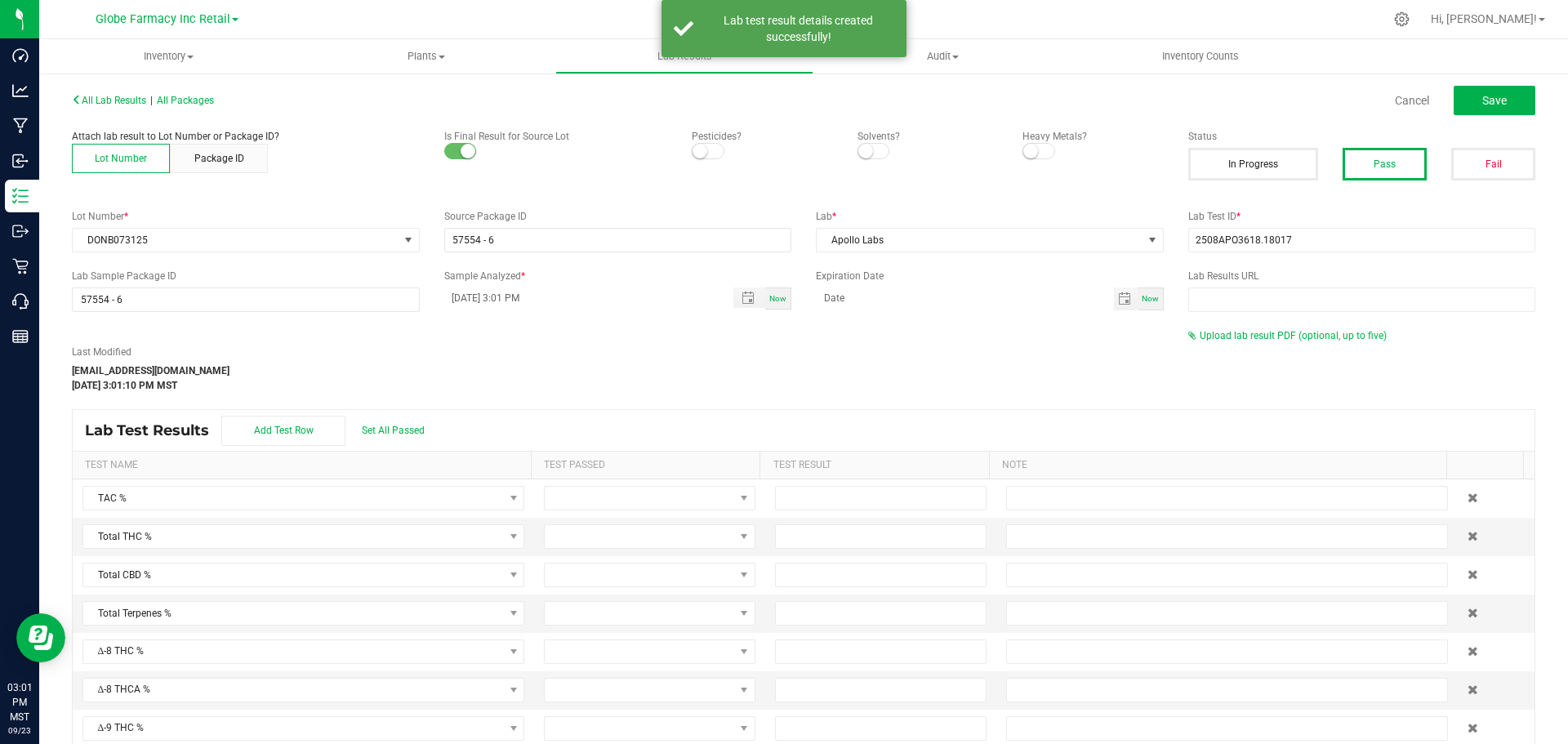
click at [1220, 341] on div "Upload lab result PDF (optional, up to five)" at bounding box center [1362, 335] width 348 height 15
click at [1214, 338] on span "Upload lab result PDF (optional, up to five)" at bounding box center [1293, 336] width 187 height 12
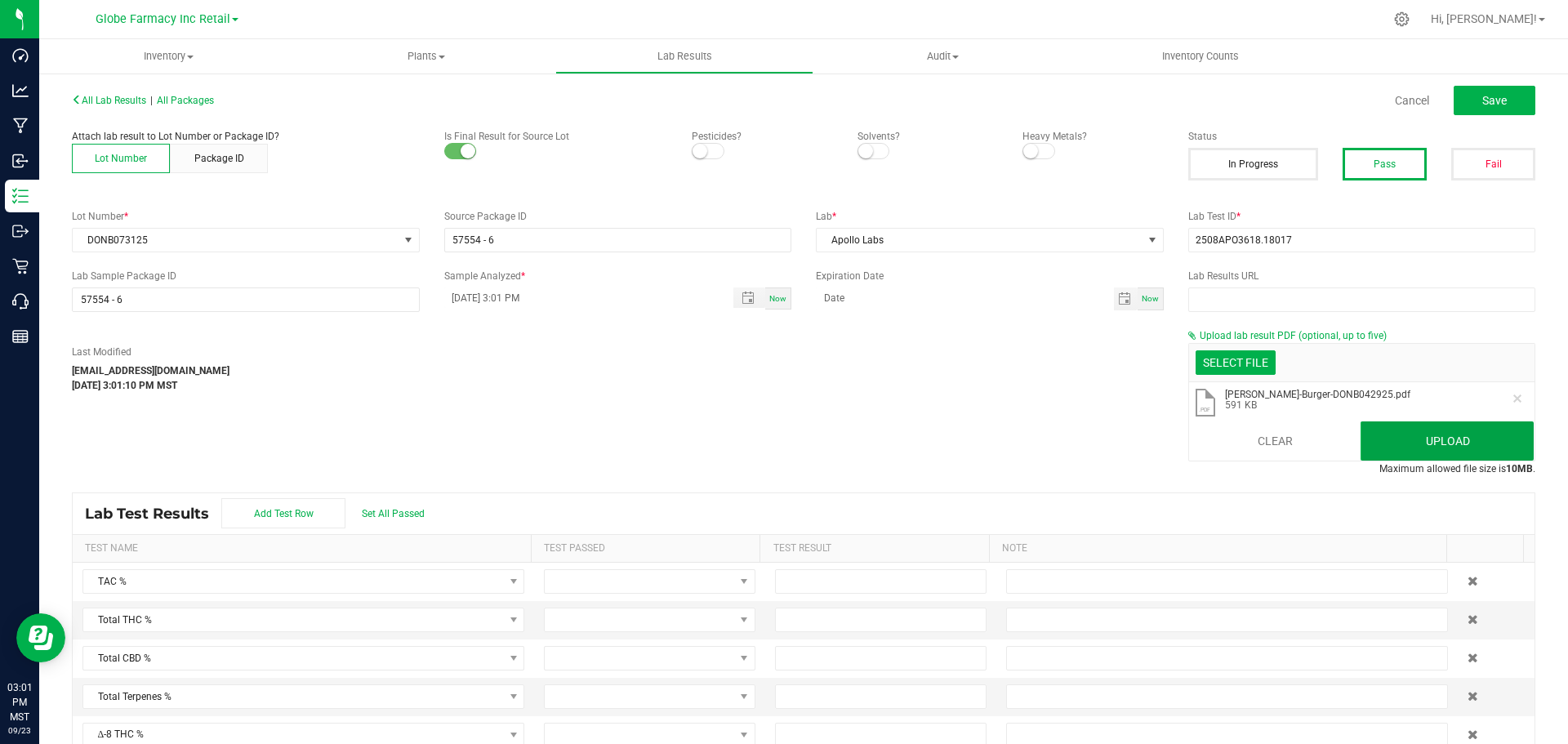
click at [1460, 438] on button "Upload" at bounding box center [1447, 441] width 174 height 39
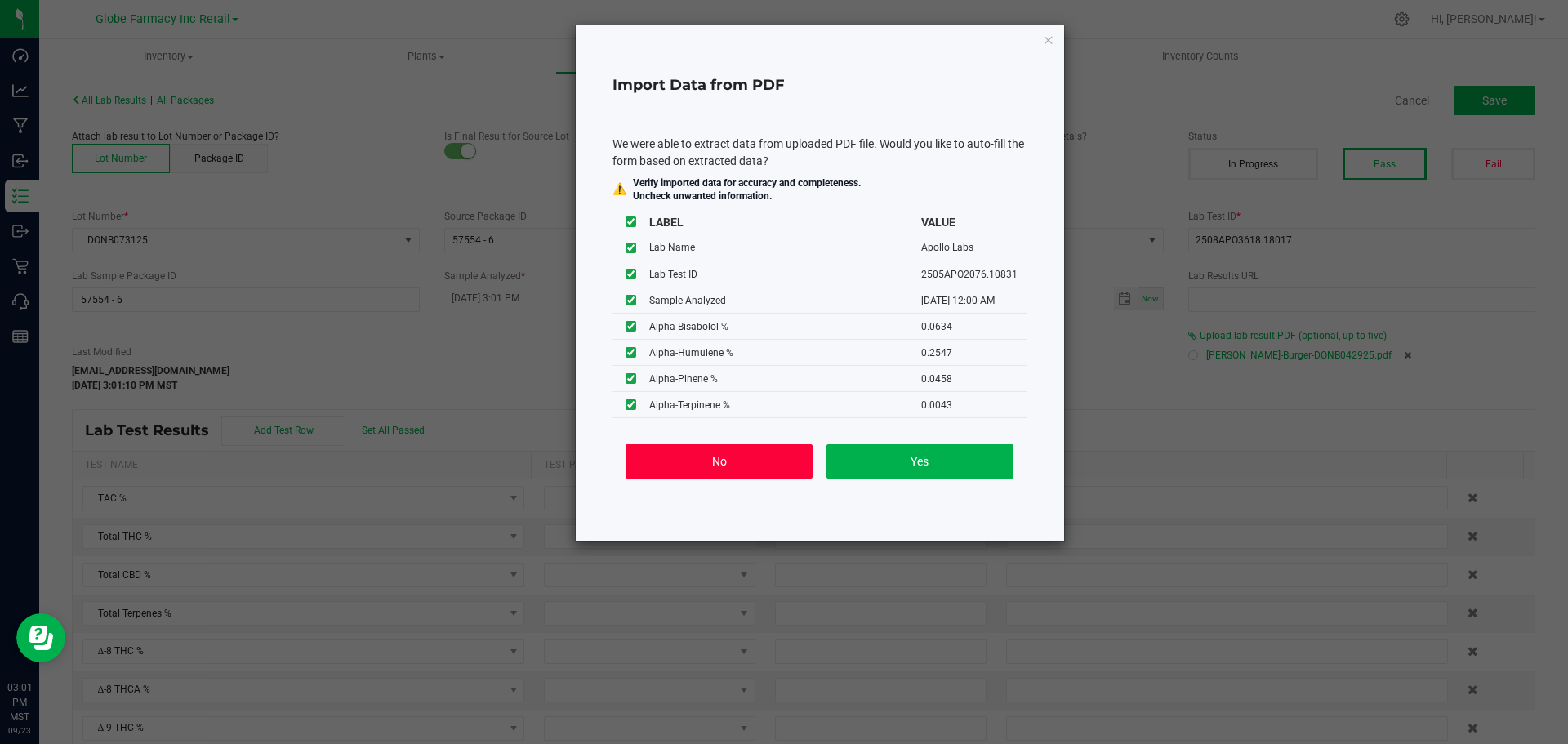
click at [723, 465] on button "No" at bounding box center [719, 461] width 187 height 34
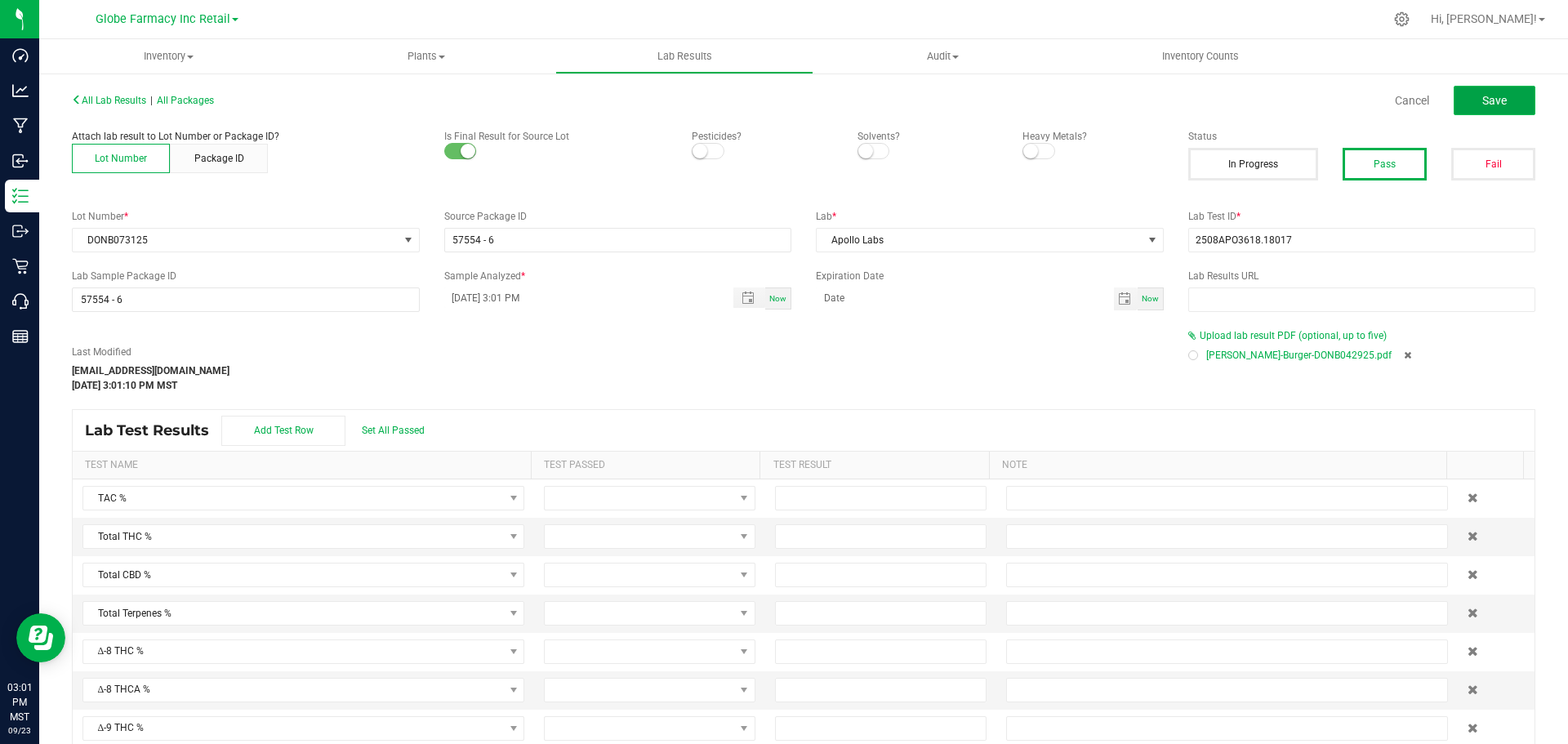
click at [1488, 106] on span "Save" at bounding box center [1494, 100] width 25 height 13
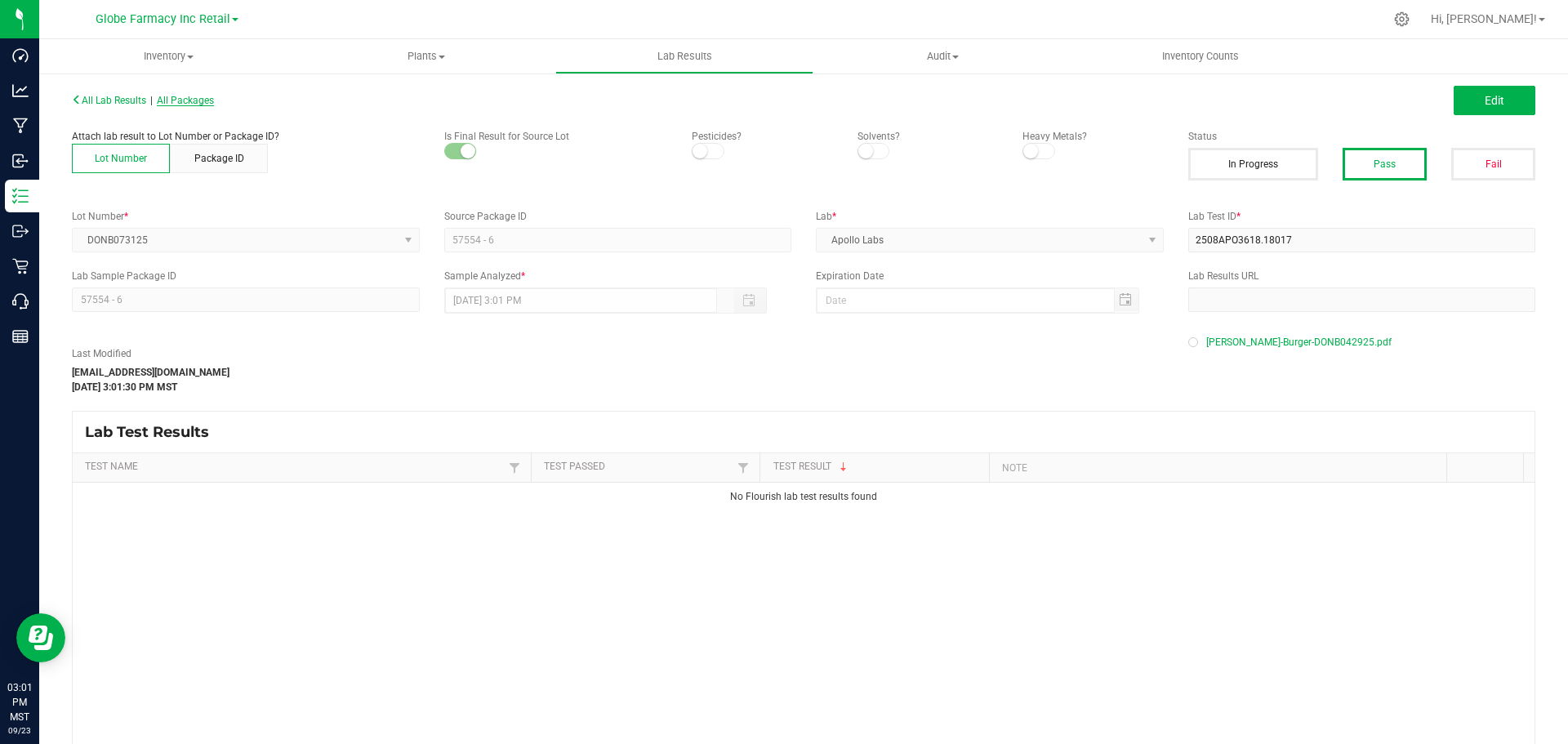
click at [195, 96] on span "All Packages" at bounding box center [185, 101] width 57 height 12
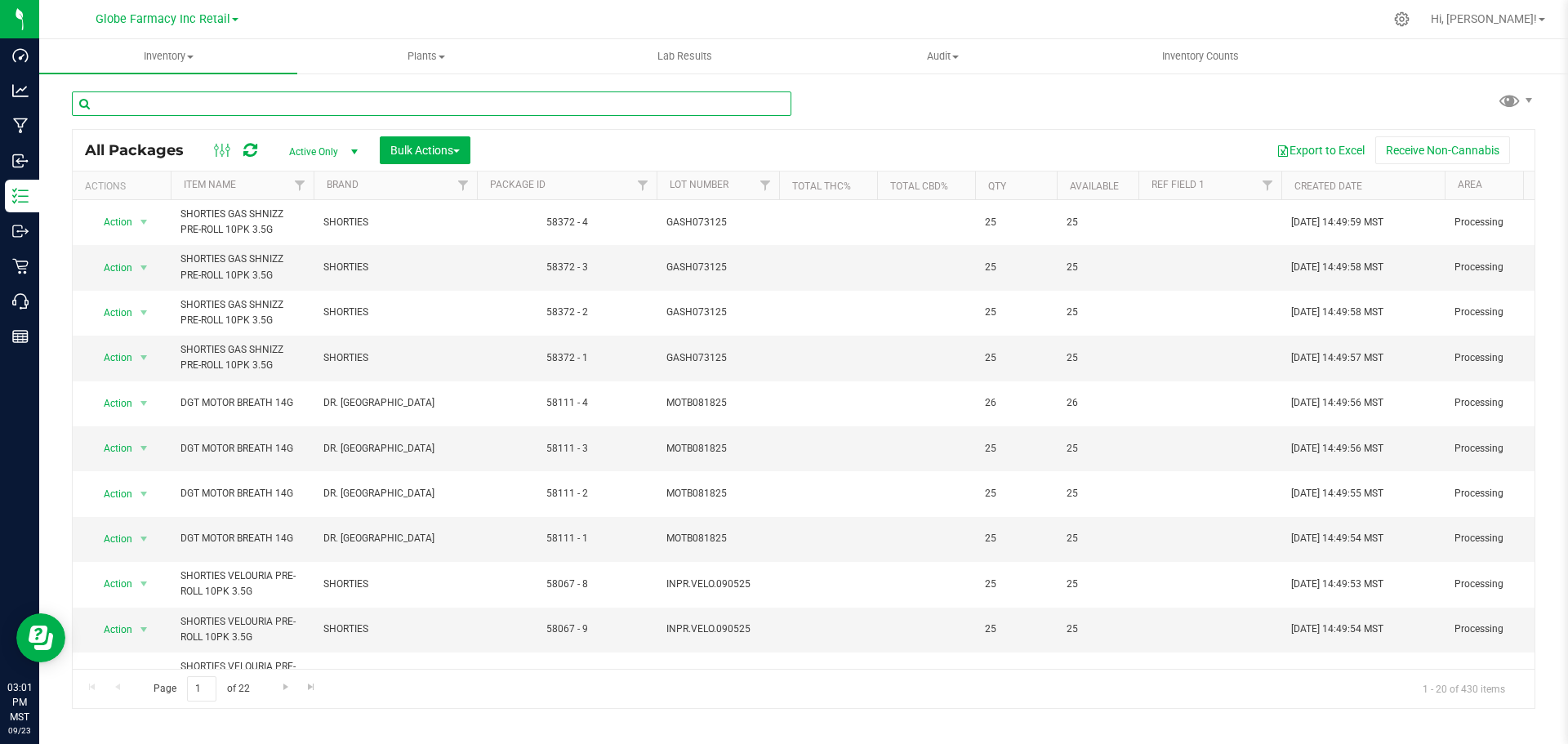
click at [412, 107] on input "text" at bounding box center [431, 103] width 720 height 25
paste input "GASH073125"
type input "GASH073125"
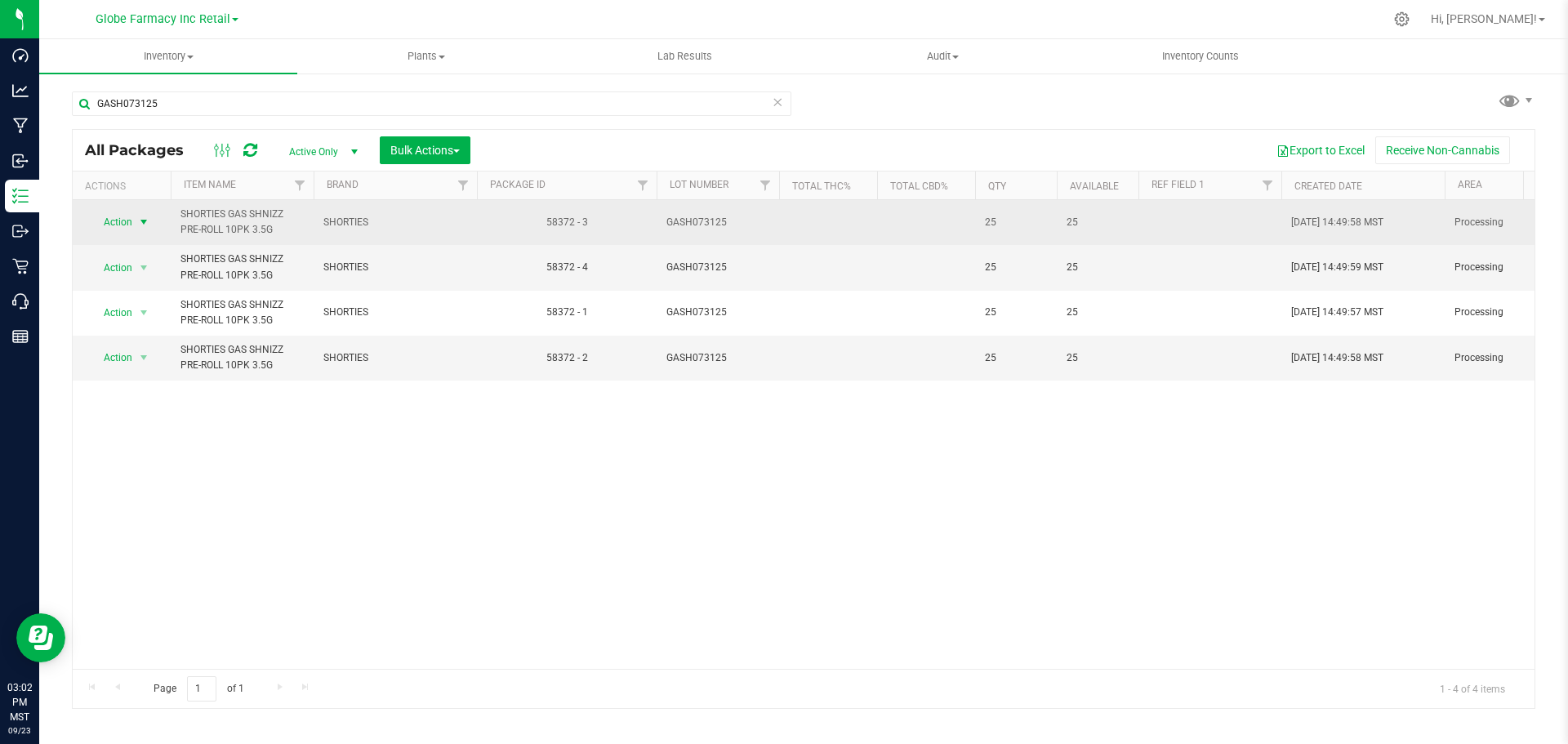
click at [149, 223] on span "select" at bounding box center [143, 222] width 13 height 13
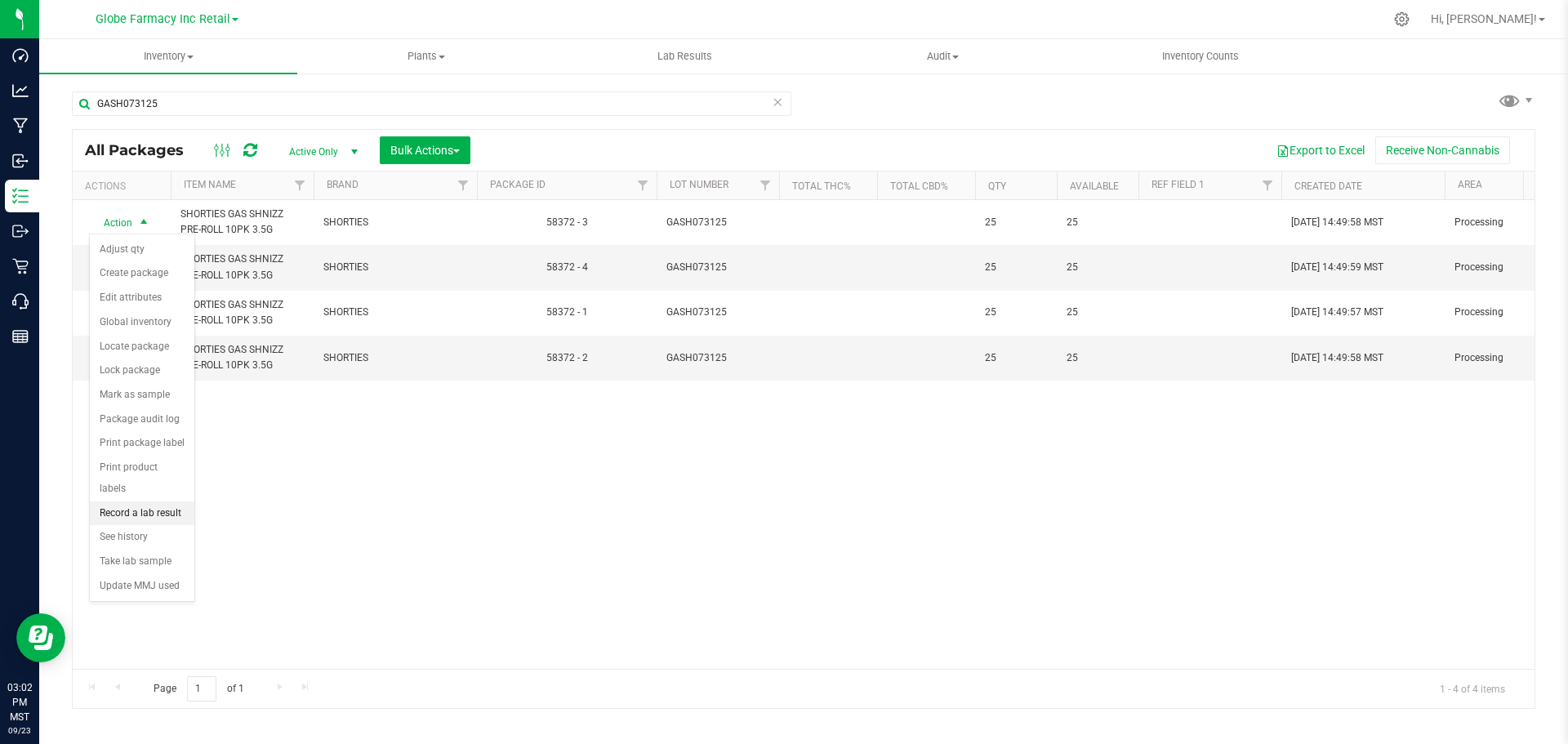
click at [126, 501] on li "Record a lab result" at bounding box center [142, 513] width 105 height 25
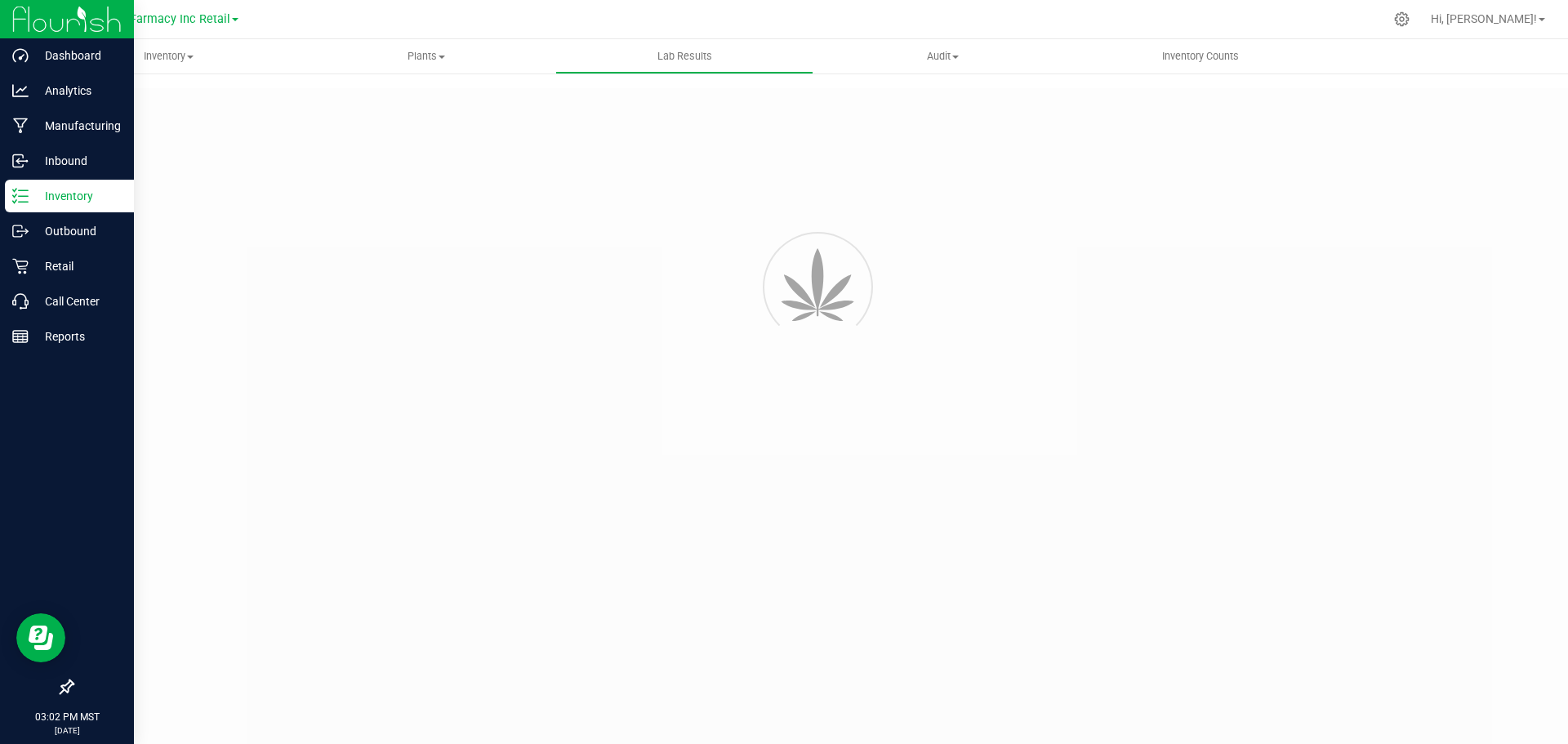
type input "58372 - 3"
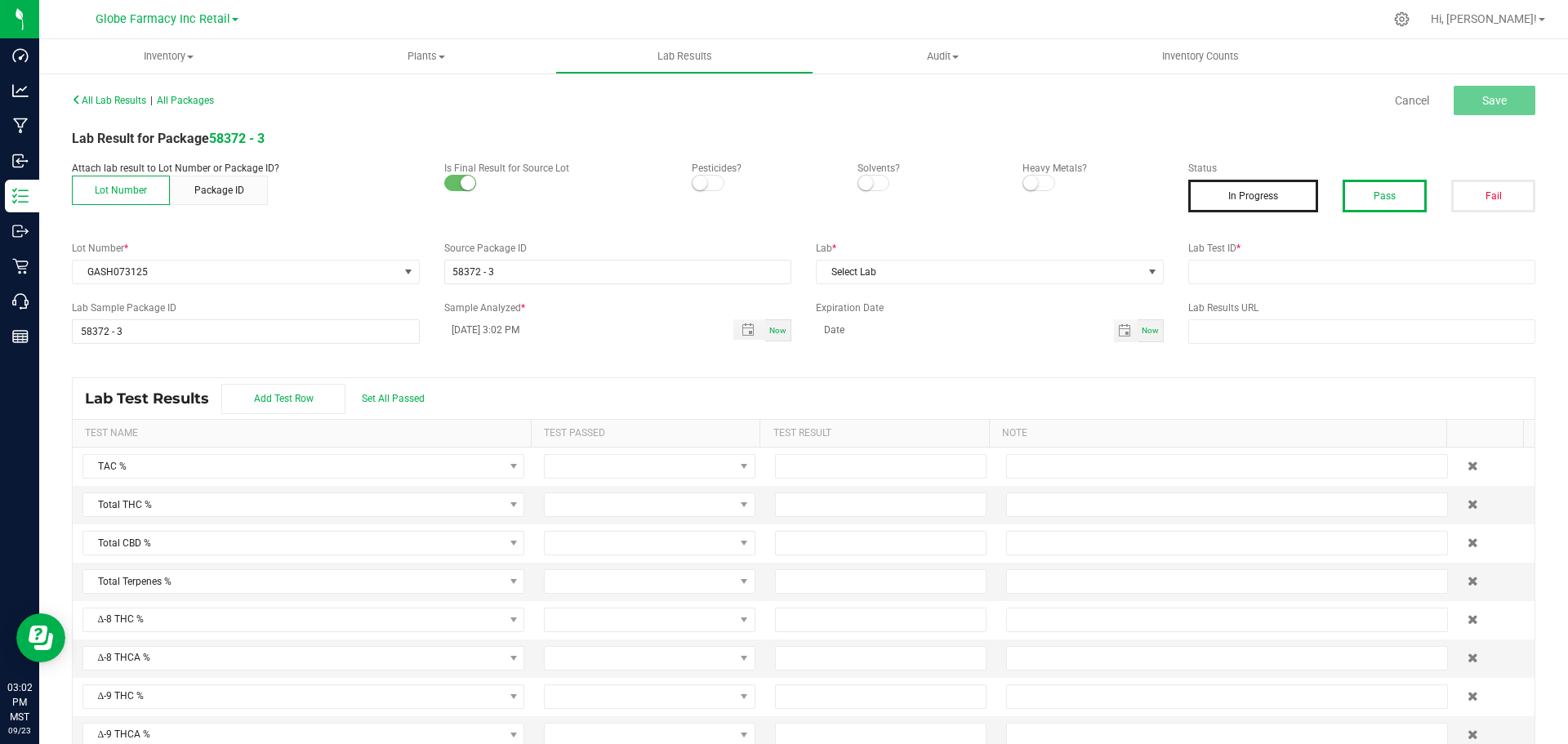
drag, startPoint x: 1364, startPoint y: 187, endPoint x: 1366, endPoint y: 197, distance: 10.2
click at [1364, 187] on button "Pass" at bounding box center [1385, 195] width 84 height 32
click at [1366, 269] on input "text" at bounding box center [1362, 272] width 348 height 25
paste input "2508APO3618.18022"
type input "2508APO3618.18022"
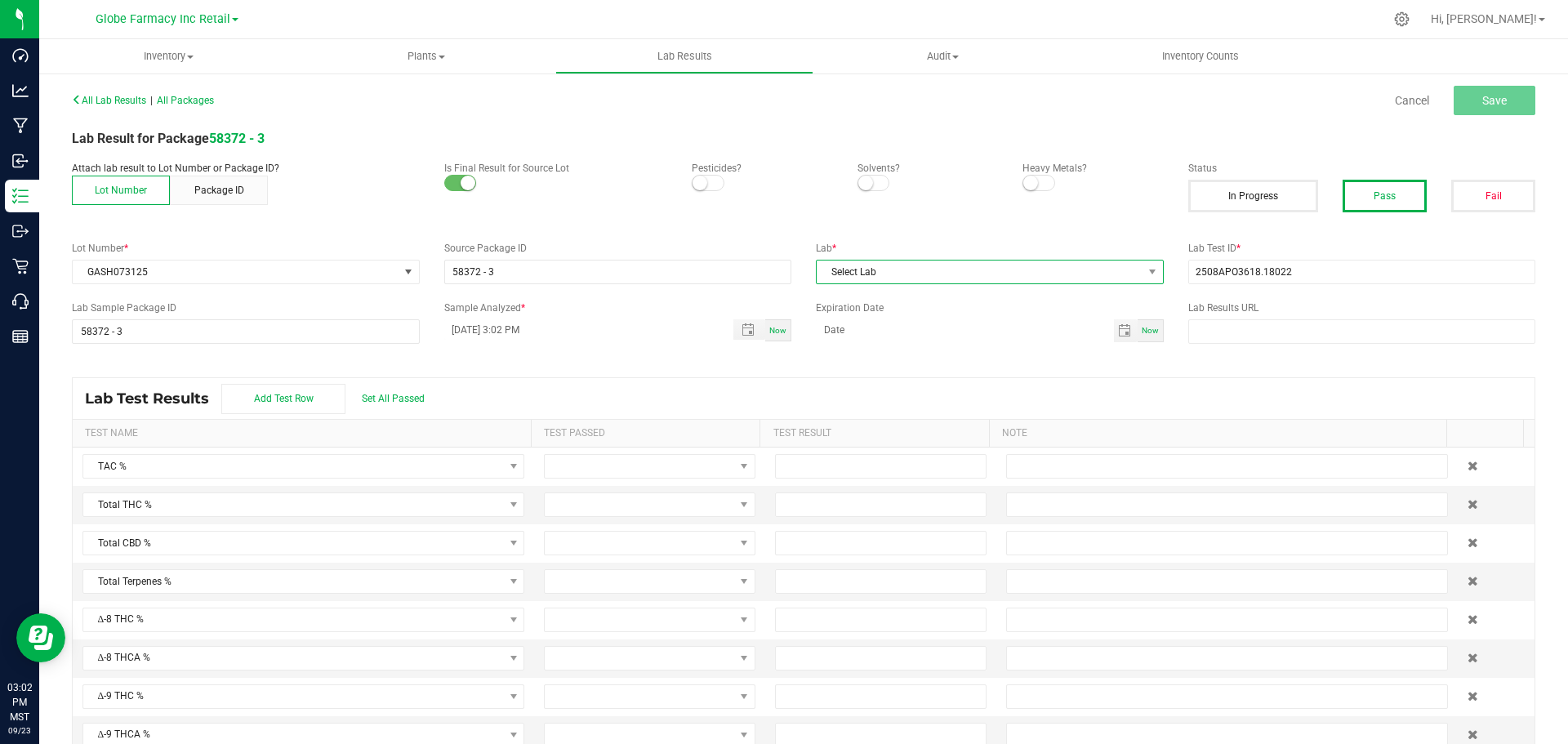
click at [938, 265] on span "Select Lab" at bounding box center [980, 272] width 326 height 23
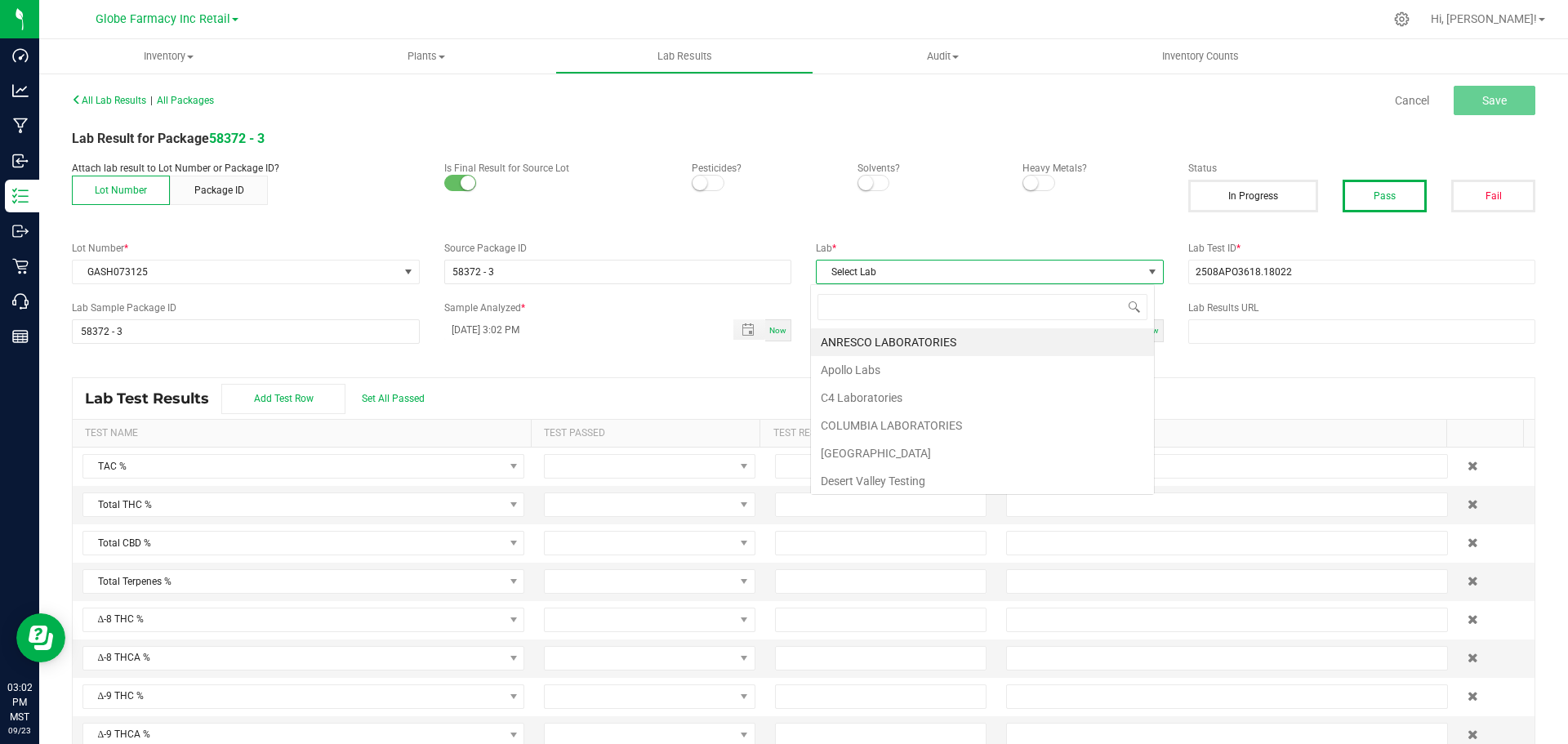
scroll to position [25, 345]
type input "APO"
click at [842, 343] on li "Apollo Labs" at bounding box center [983, 342] width 343 height 27
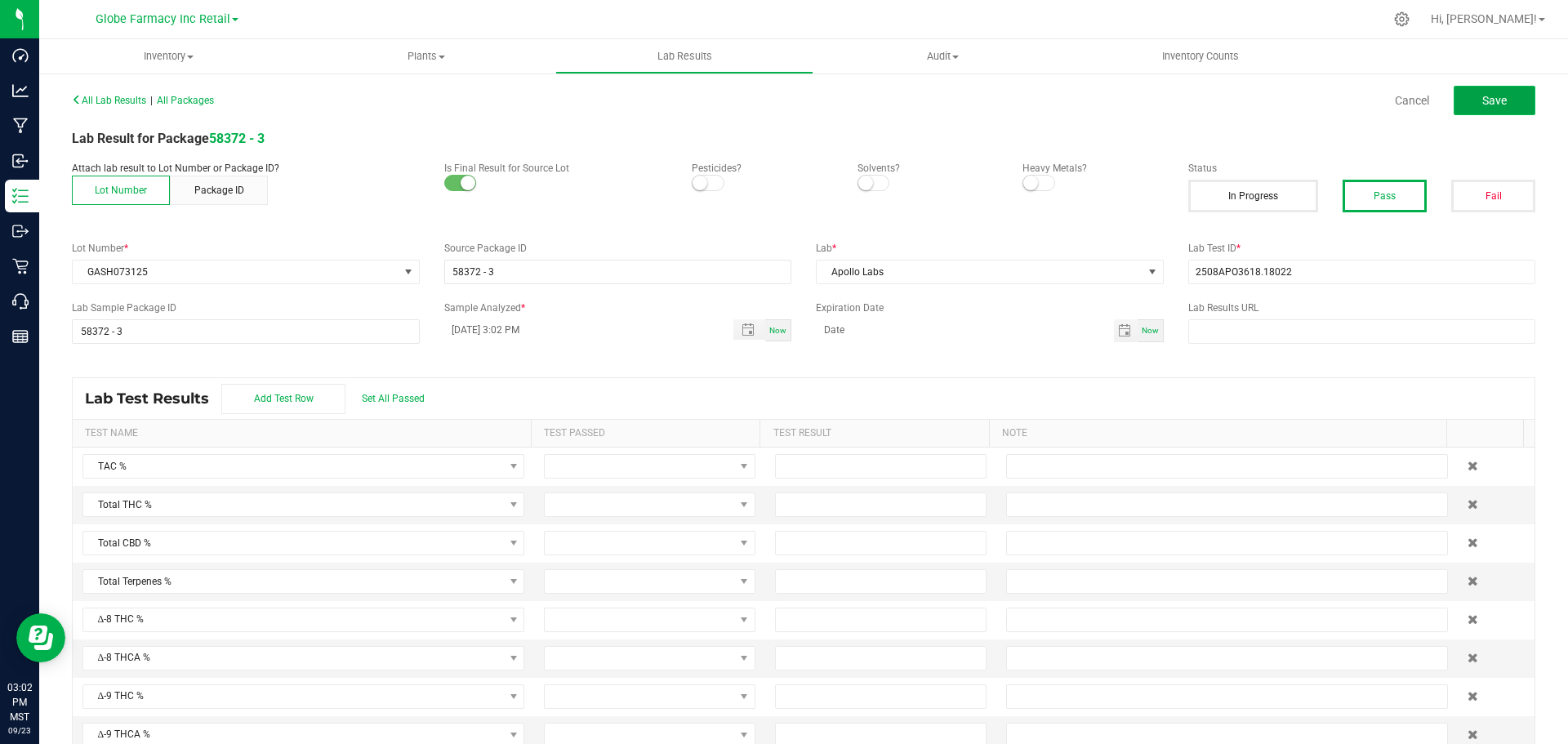
click at [1497, 99] on button "Save" at bounding box center [1494, 100] width 81 height 29
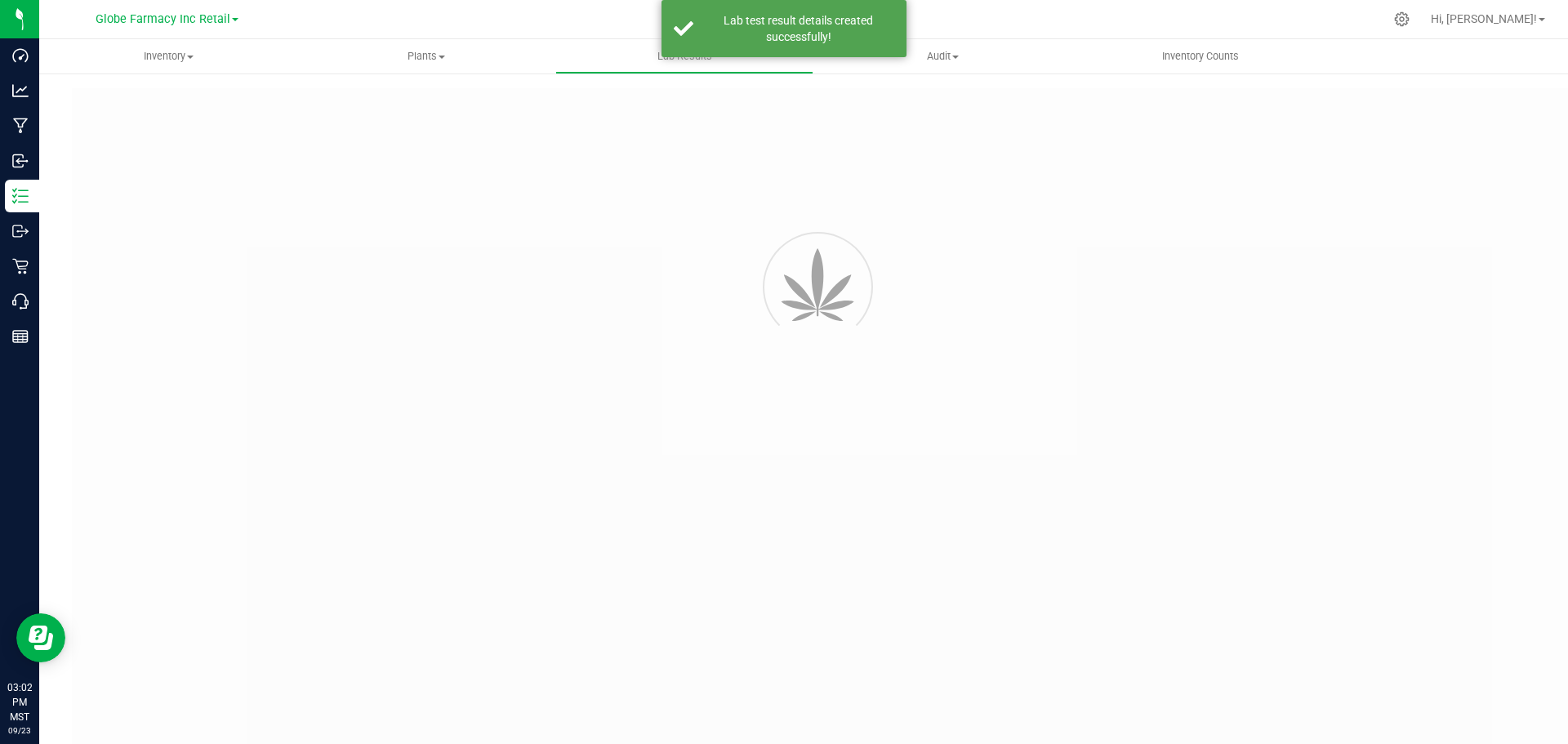
type input "58372 - 3"
type input "2508APO3618.18022"
type input "58372 - 3"
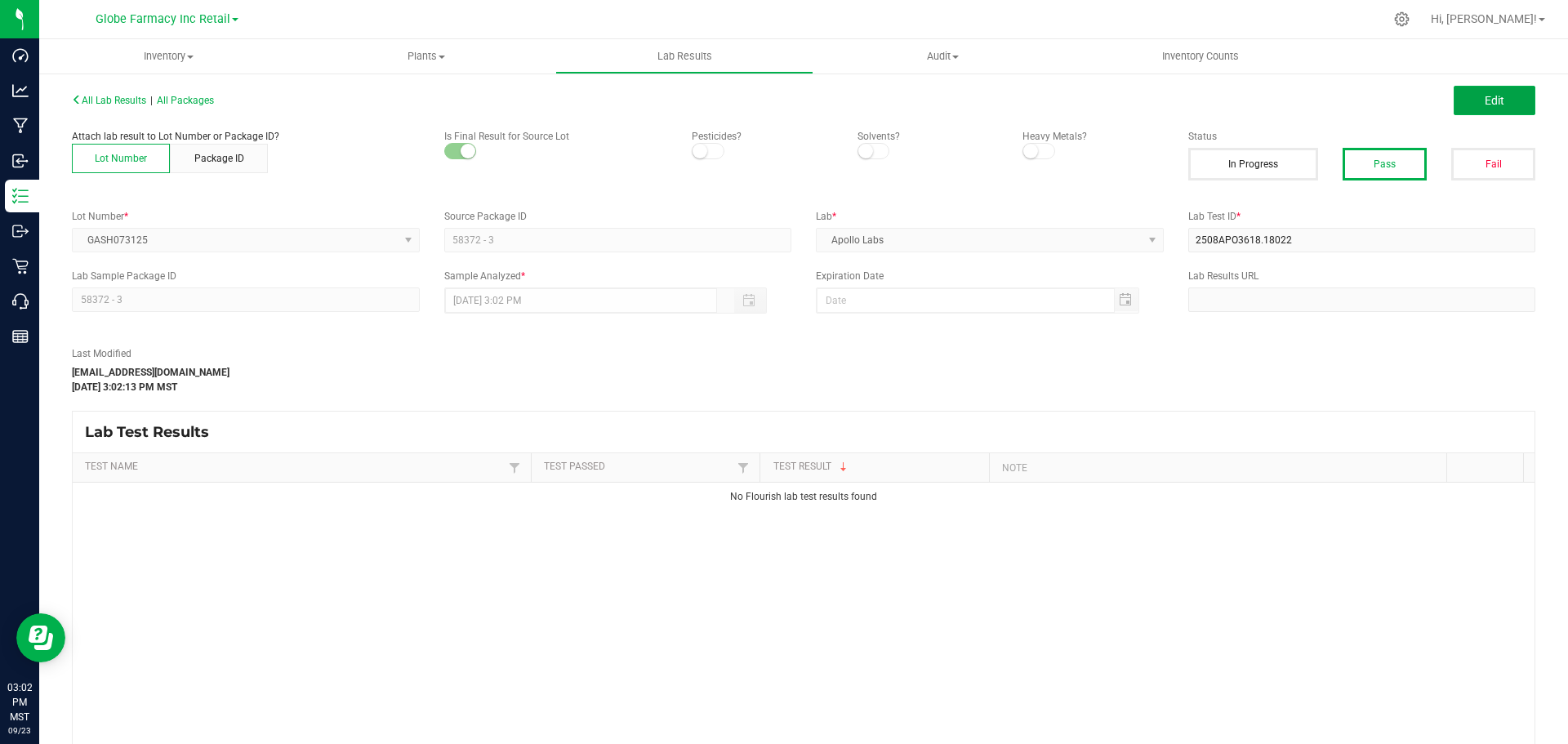
click at [1493, 94] on button "Edit" at bounding box center [1494, 100] width 81 height 29
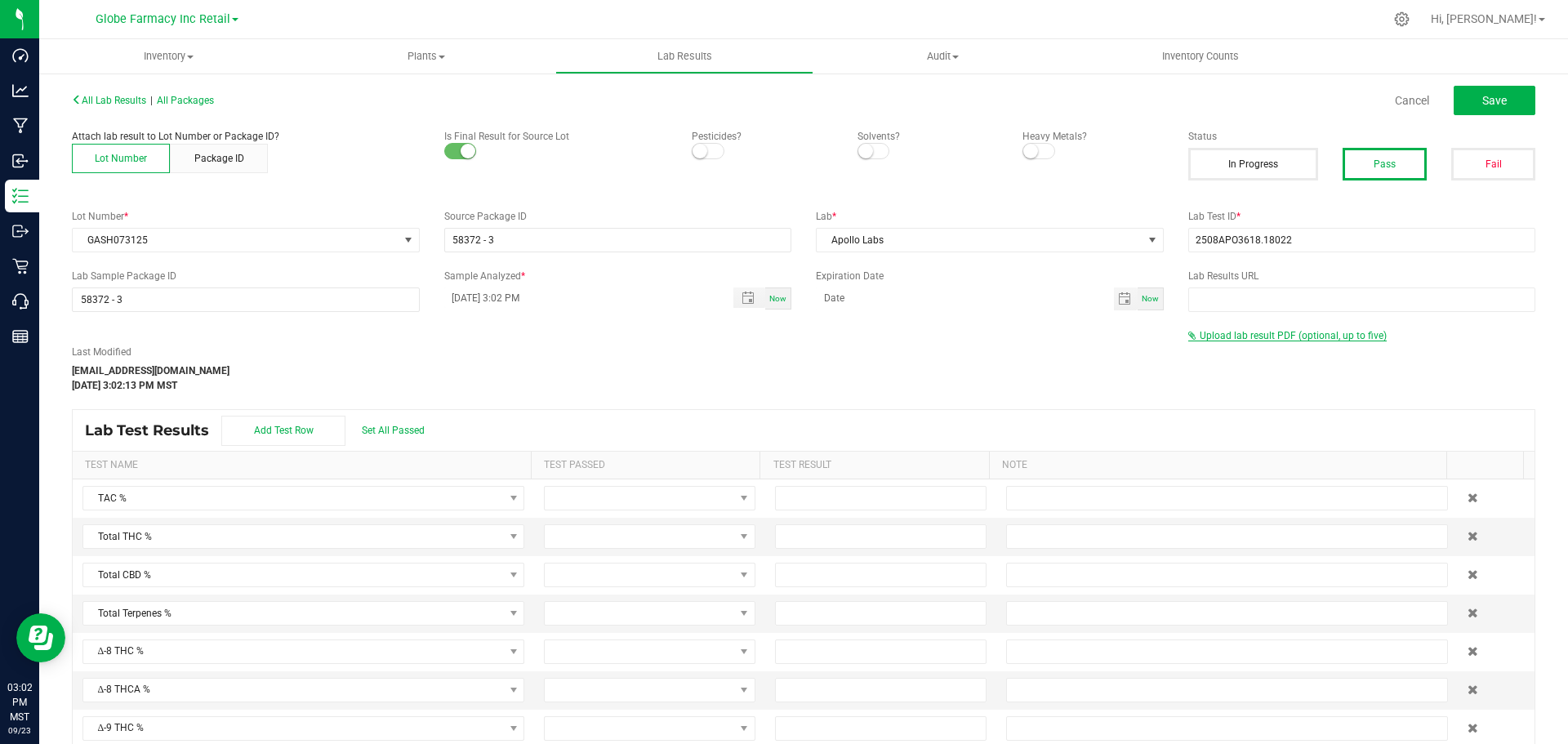
click at [1278, 334] on span "Upload lab result PDF (optional, up to five)" at bounding box center [1293, 336] width 187 height 12
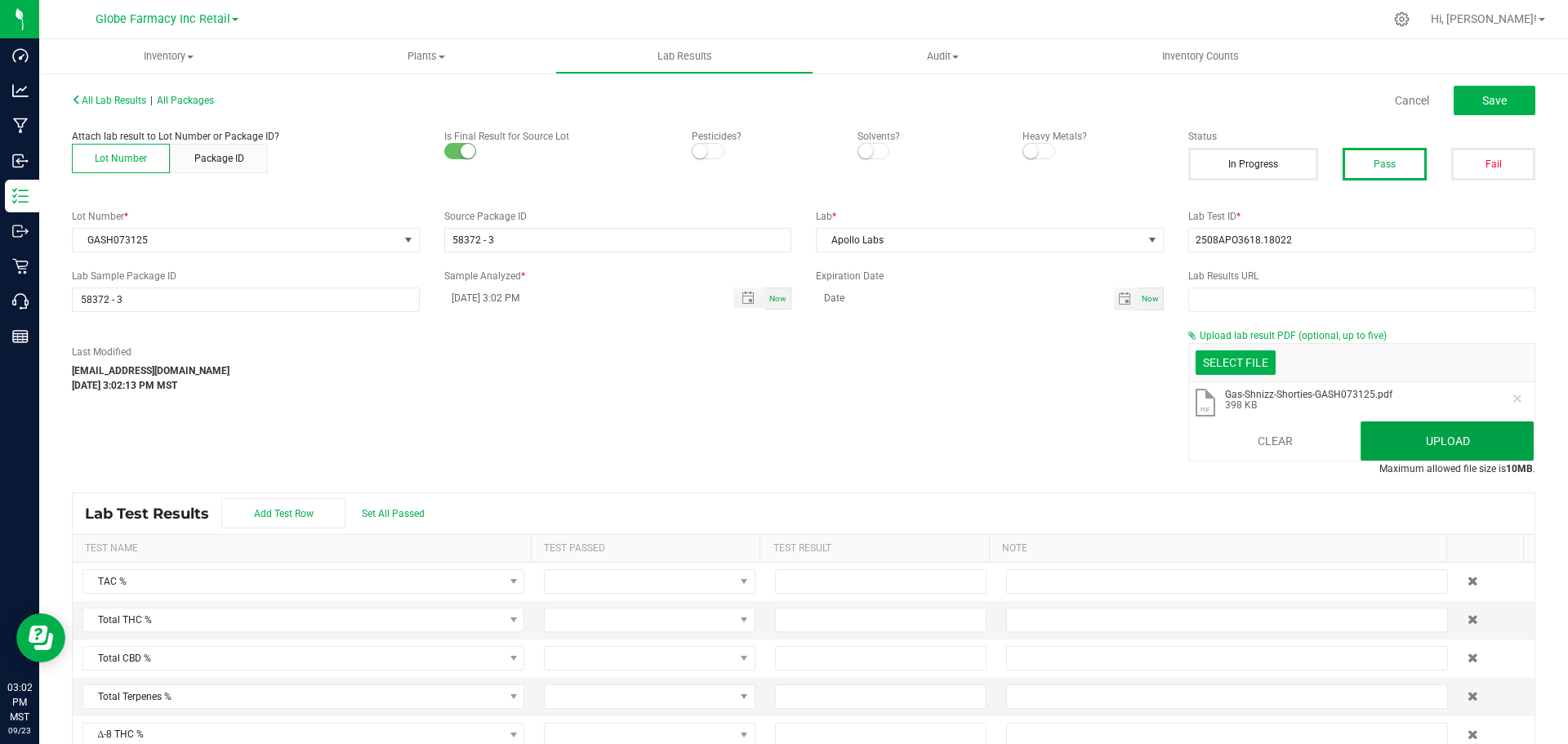
click at [1396, 450] on button "Upload" at bounding box center [1447, 441] width 174 height 39
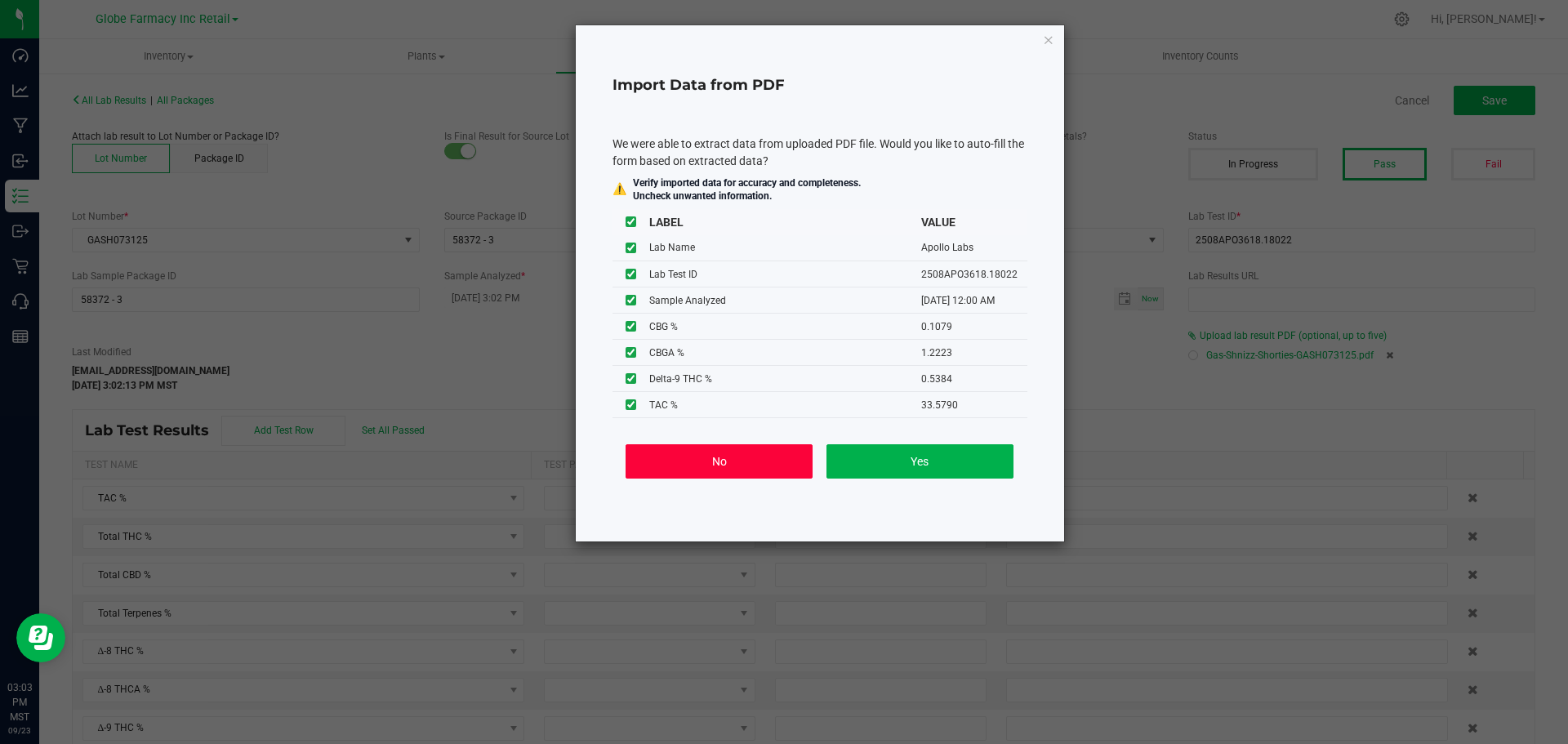
click at [719, 463] on button "No" at bounding box center [719, 461] width 187 height 34
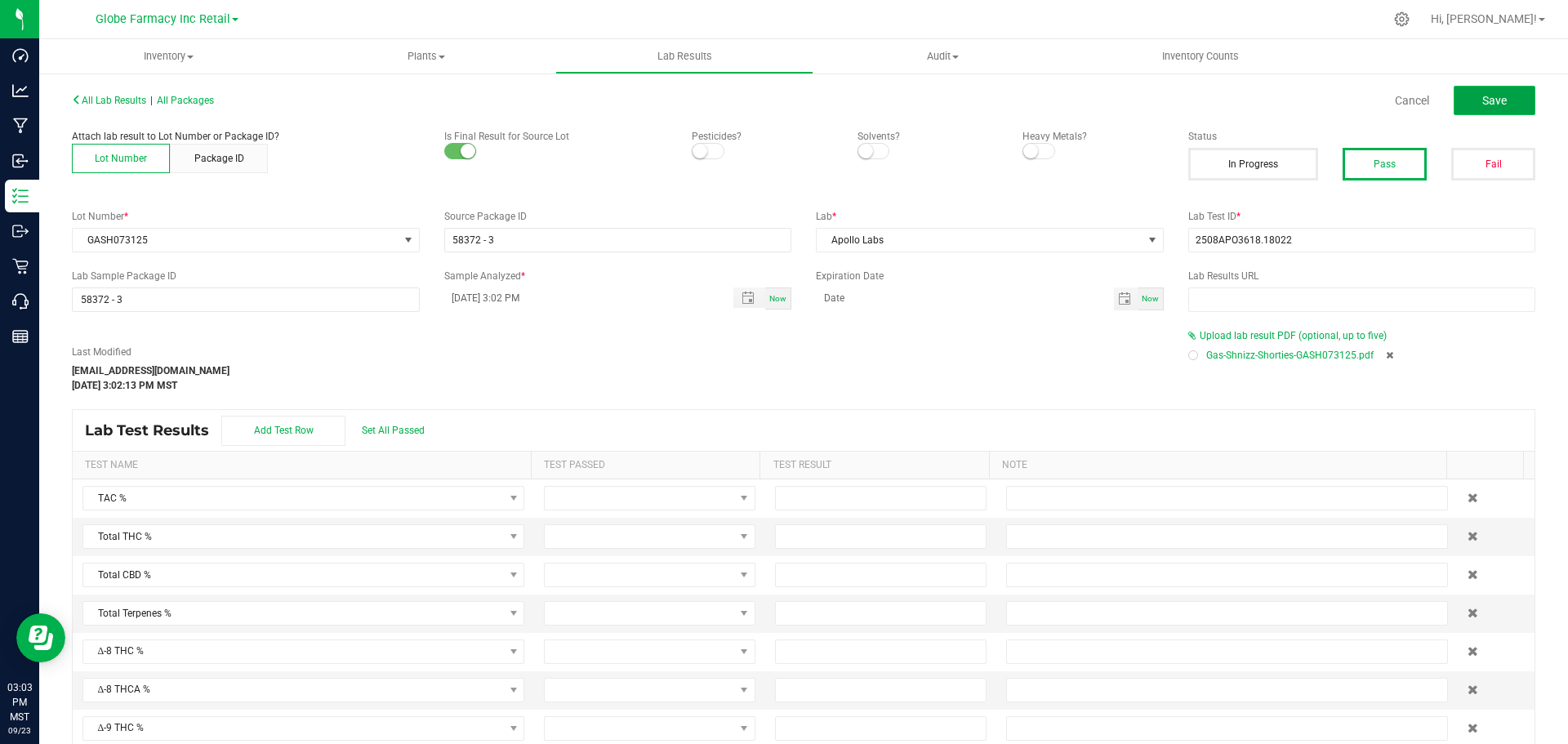
click at [1478, 89] on button "Save" at bounding box center [1494, 100] width 81 height 29
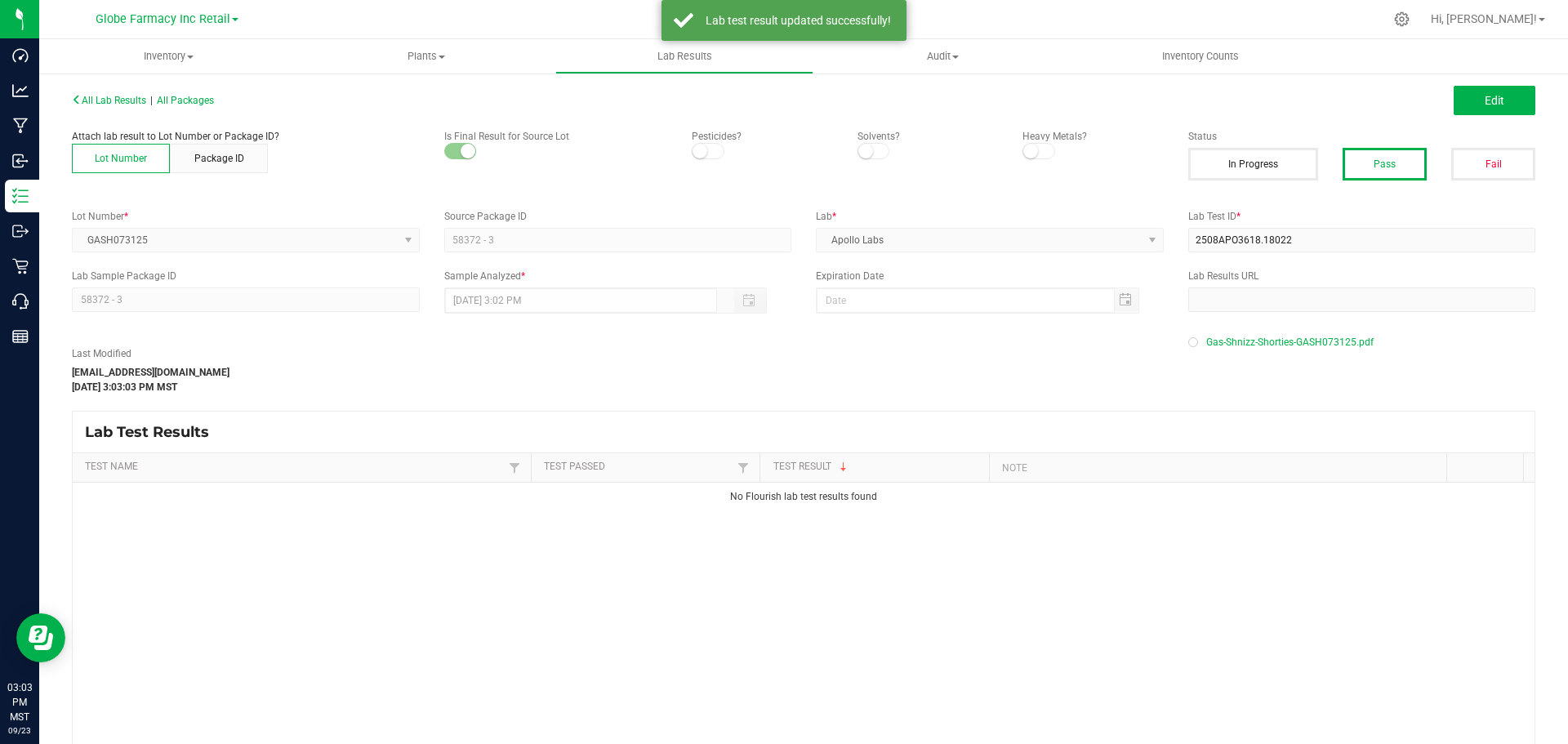
click at [183, 106] on div "All Lab Results | All Packages" at bounding box center [431, 100] width 744 height 15
click at [188, 99] on span "All Packages" at bounding box center [185, 101] width 57 height 12
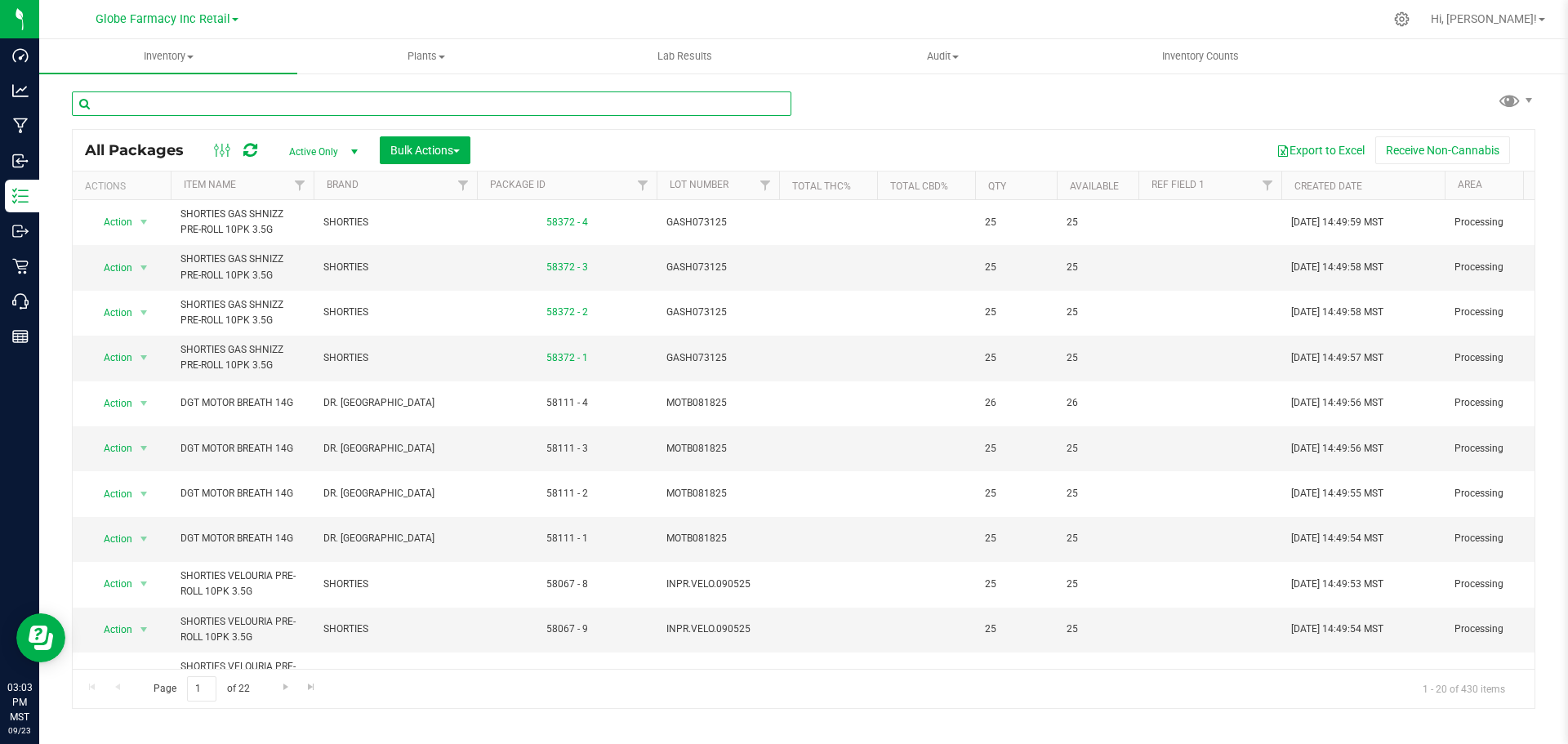
click at [293, 104] on input "text" at bounding box center [431, 103] width 720 height 25
paste input "KMIN063025"
type input "KMIN063025"
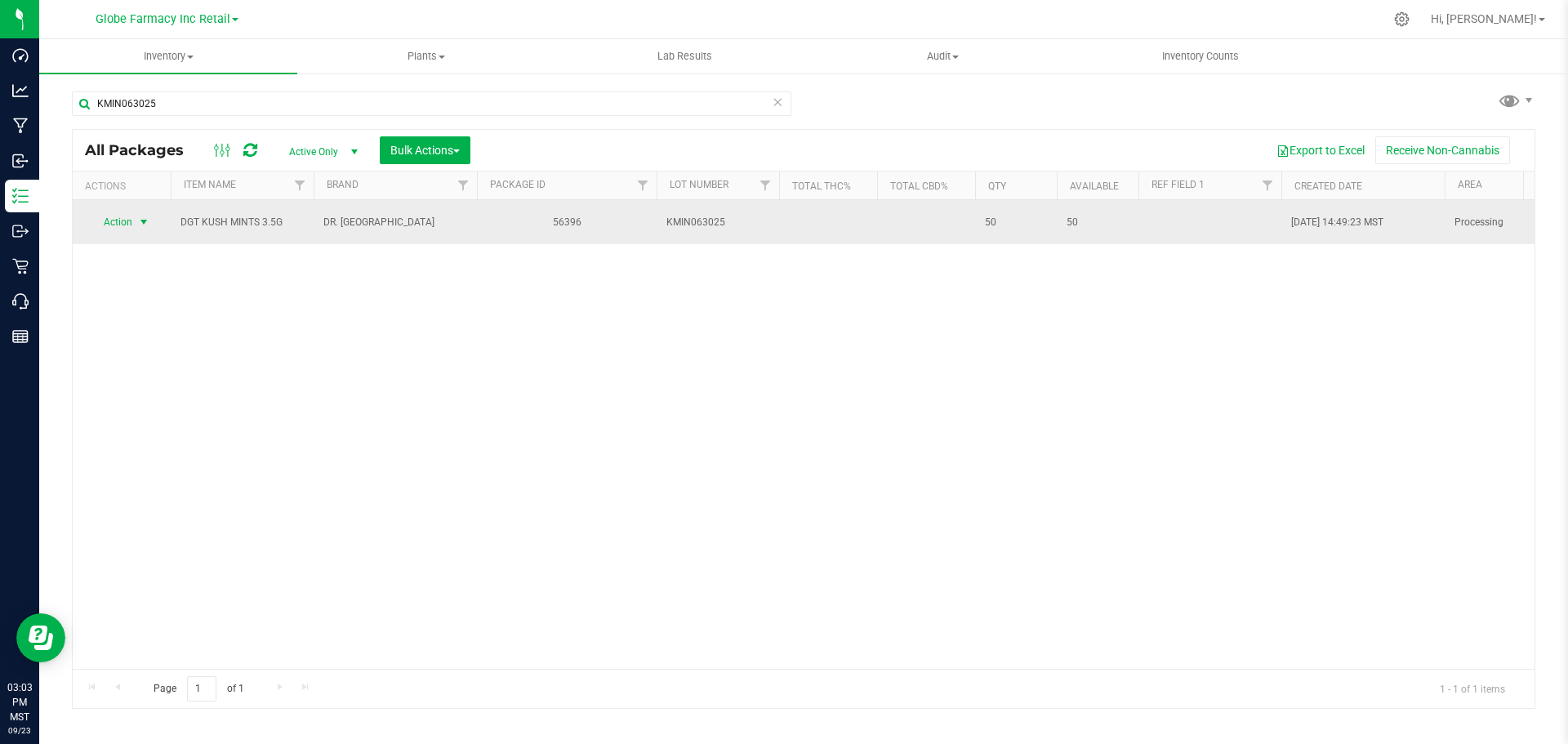
click at [125, 218] on span "Action" at bounding box center [111, 222] width 44 height 23
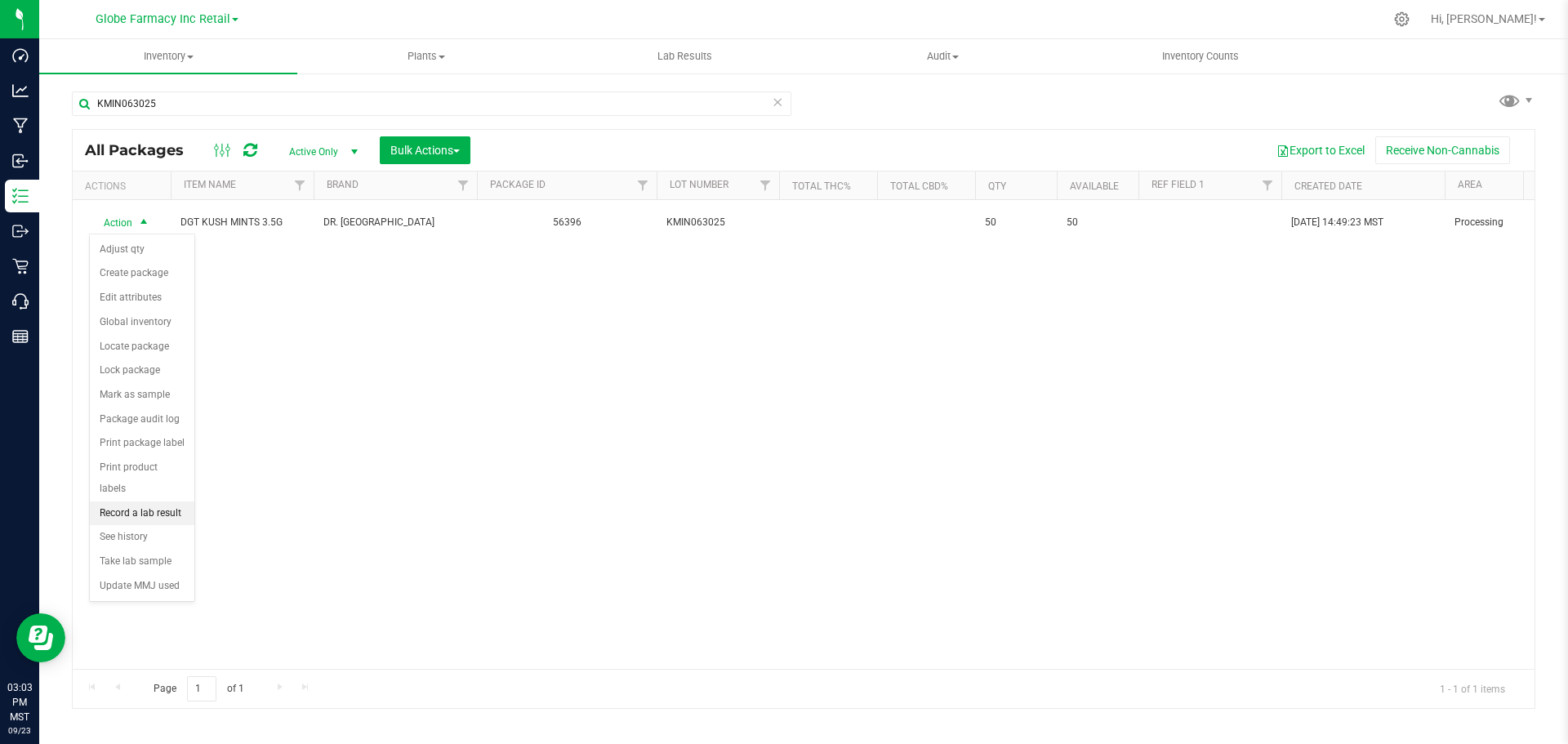
click at [138, 501] on li "Record a lab result" at bounding box center [142, 513] width 105 height 25
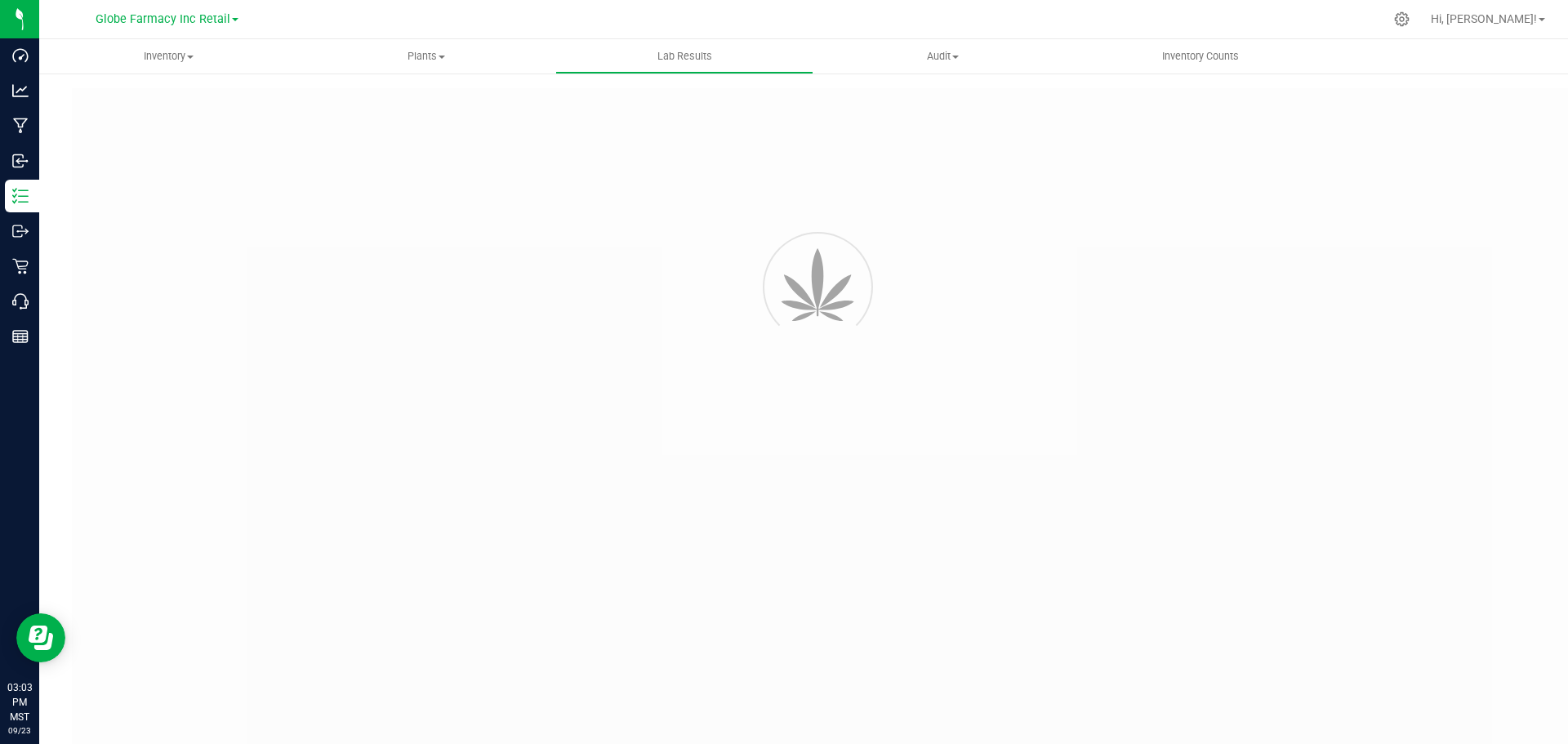
type input "56396"
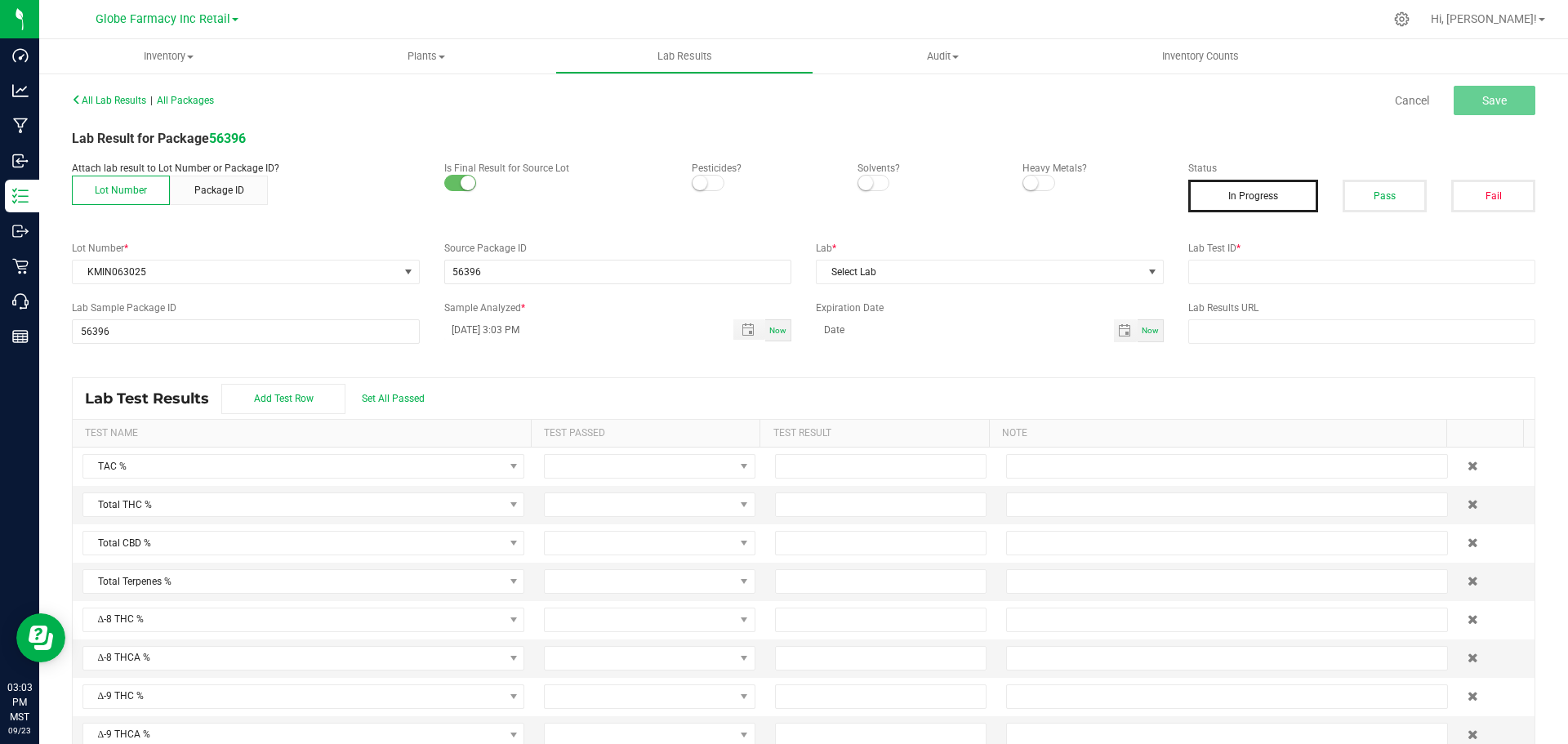
click at [1314, 193] on div "In Progress" at bounding box center [1253, 195] width 155 height 32
click at [1350, 193] on button "Pass" at bounding box center [1385, 195] width 84 height 32
click at [1280, 286] on div "All Lab Results | All Packages Cancel Save Lab Result for Package 56396 Attach …" at bounding box center [803, 424] width 1464 height 673
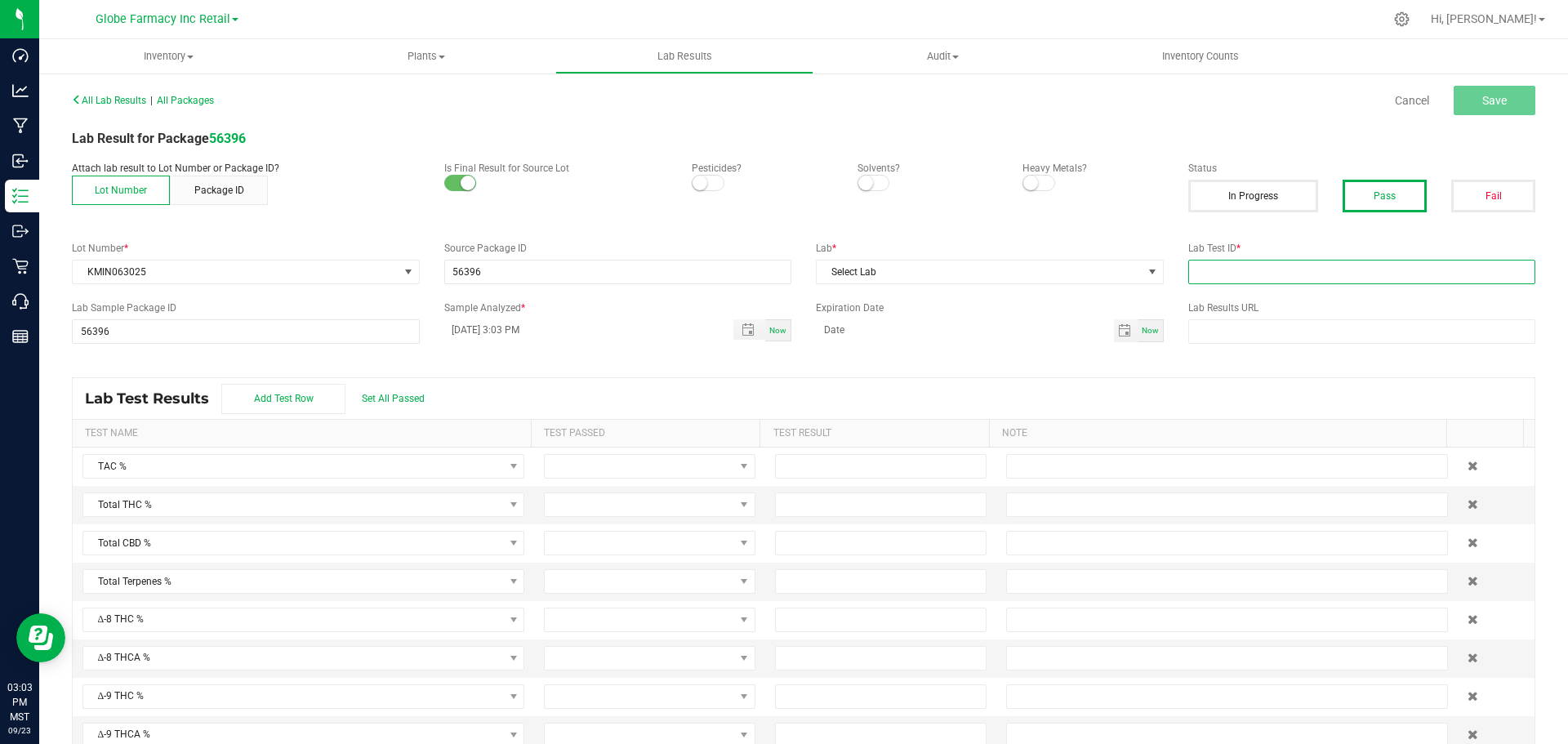
click at [1265, 275] on input "text" at bounding box center [1362, 272] width 348 height 25
paste input "2507APO3086.15747"
type input "2507APO3086.15747"
drag, startPoint x: 1029, startPoint y: 272, endPoint x: 1016, endPoint y: 272, distance: 13.0
click at [1029, 272] on span "Select Lab" at bounding box center [980, 272] width 326 height 23
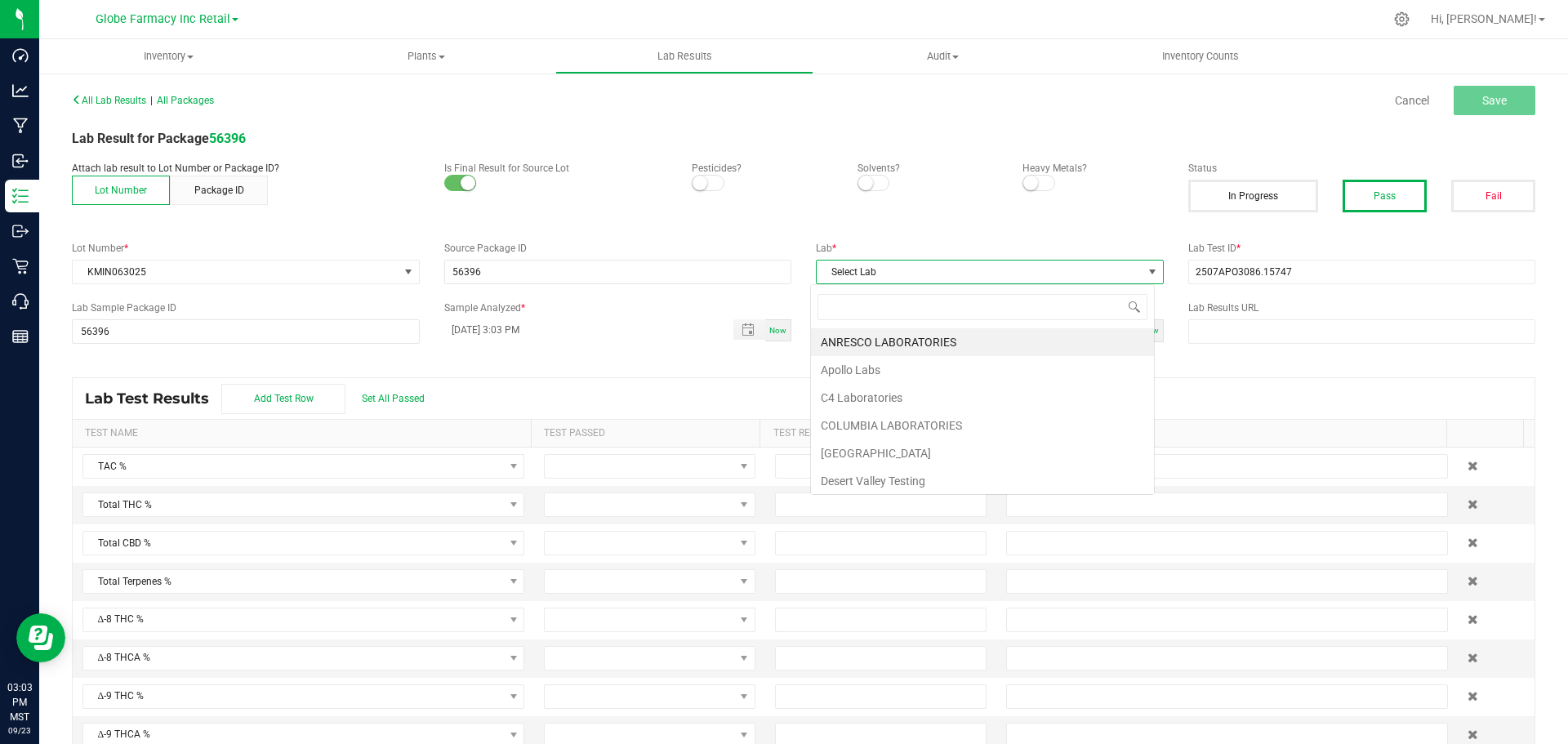
scroll to position [25, 345]
click at [849, 372] on li "Apollo Labs" at bounding box center [983, 370] width 343 height 27
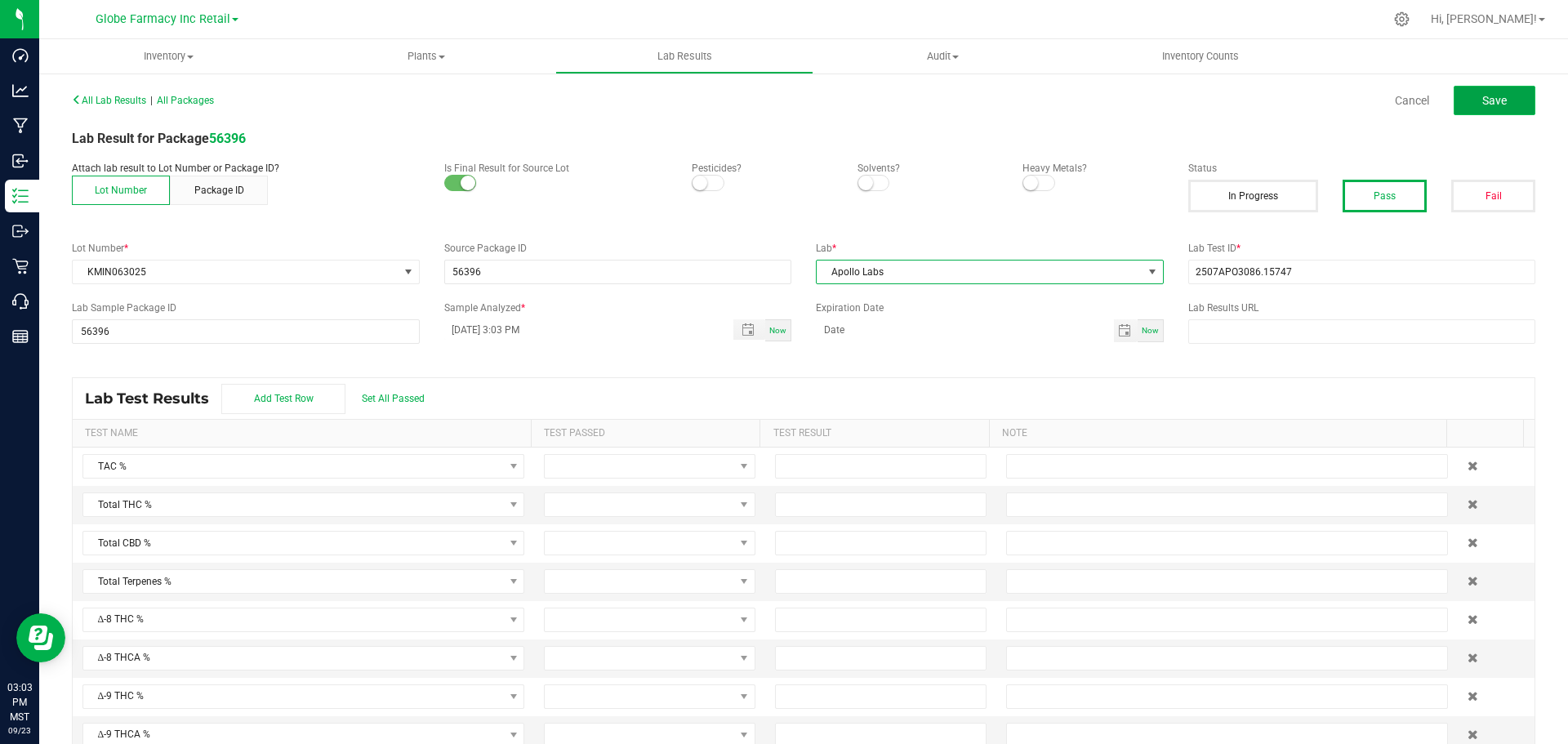
click at [1492, 99] on span "Save" at bounding box center [1494, 100] width 25 height 13
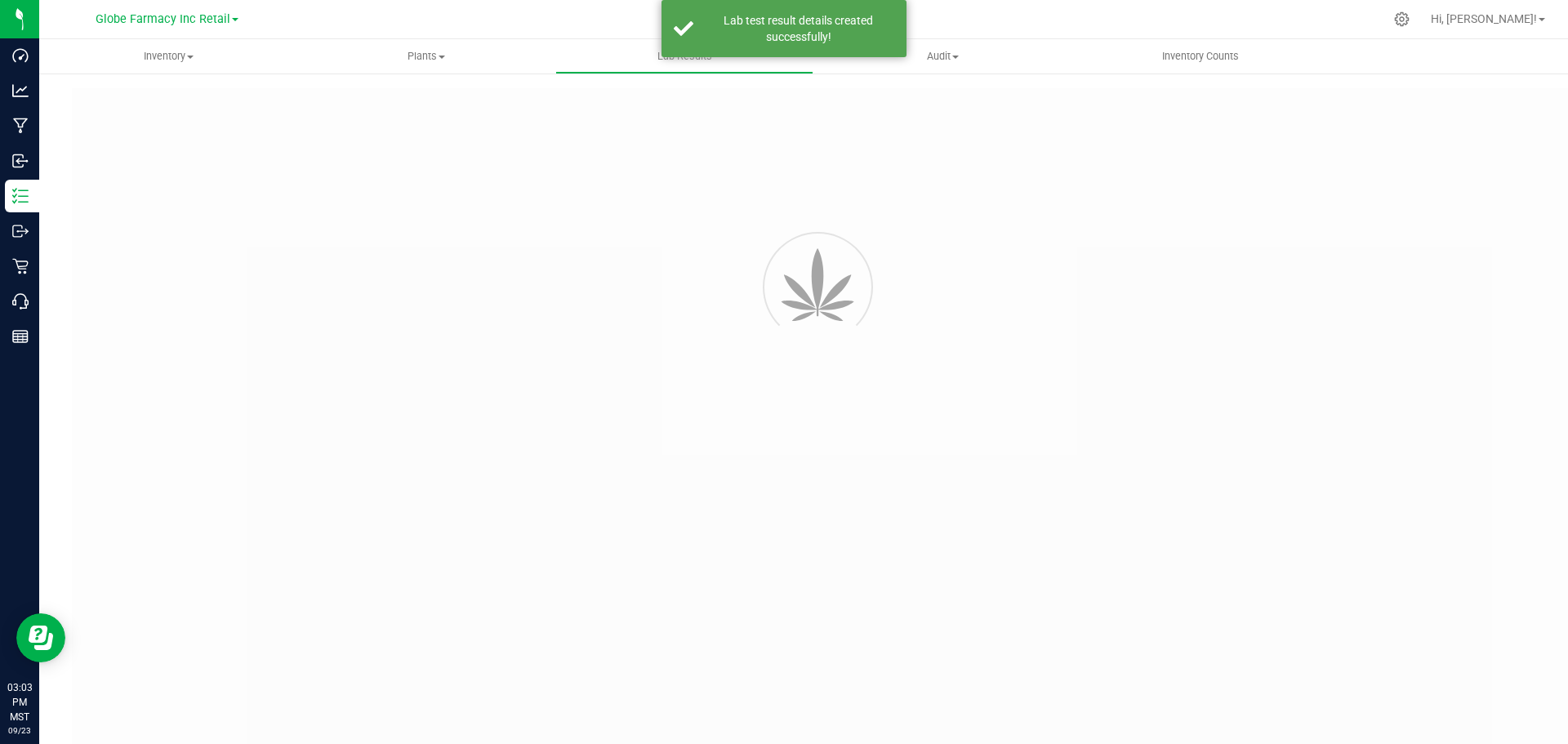
type input "56396"
type input "2507APO3086.15747"
type input "56396"
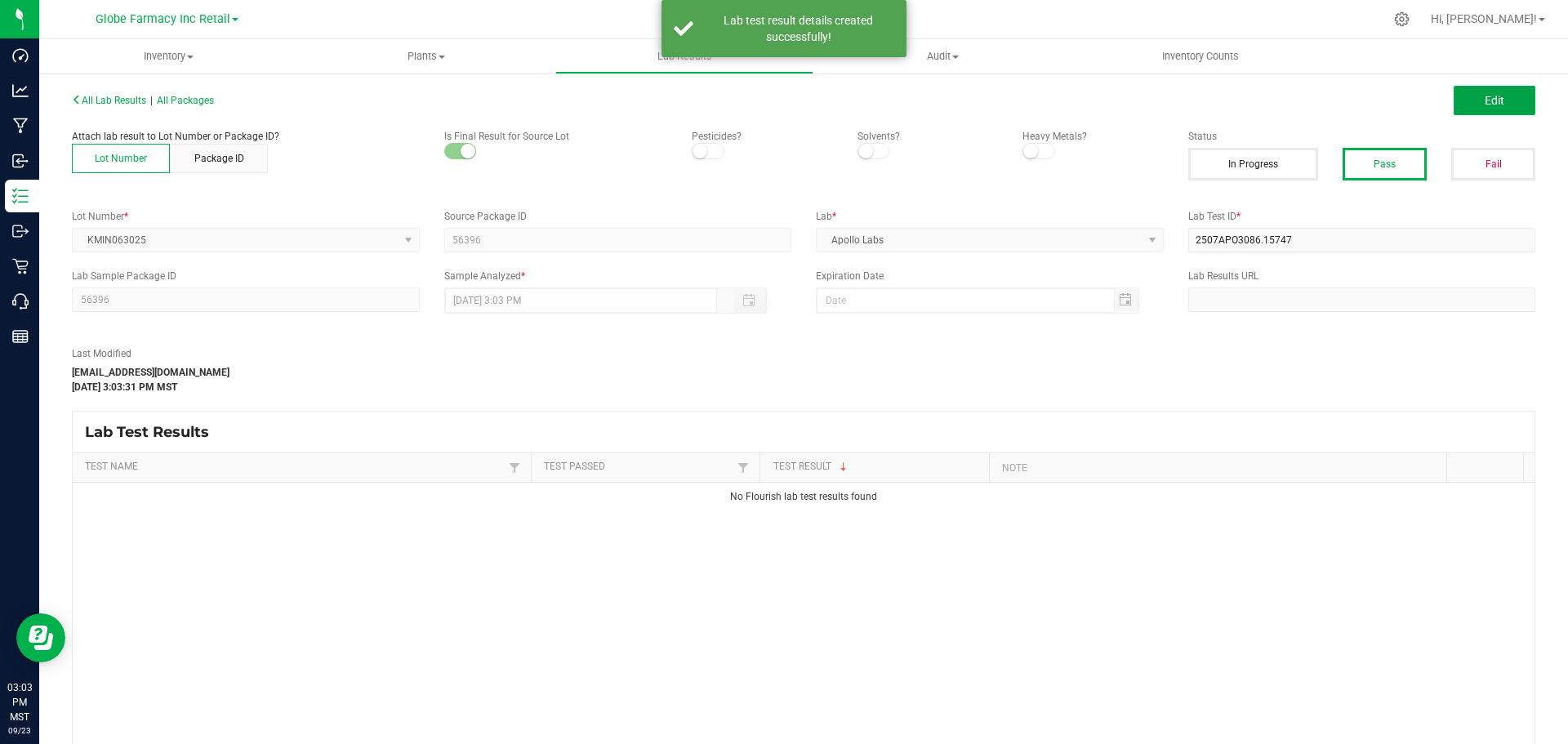
click at [1491, 105] on span "Edit" at bounding box center [1494, 100] width 20 height 13
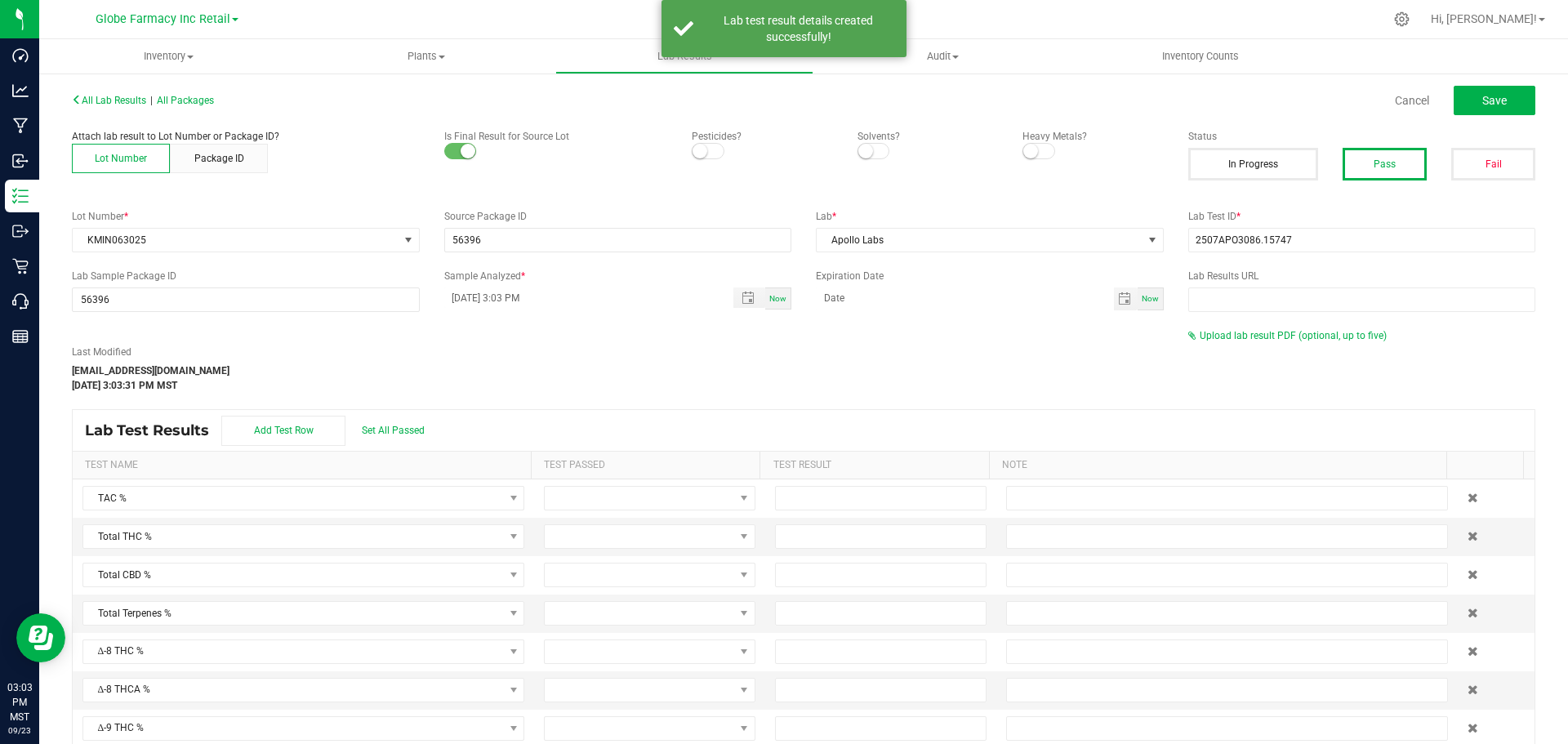
click at [1204, 329] on div "Upload lab result PDF (optional, up to five)" at bounding box center [1362, 335] width 348 height 15
click at [1205, 336] on span "Upload lab result PDF (optional, up to five)" at bounding box center [1293, 336] width 187 height 12
click at [1199, 351] on div "Select file Drop files here to upload" at bounding box center [1362, 363] width 346 height 37
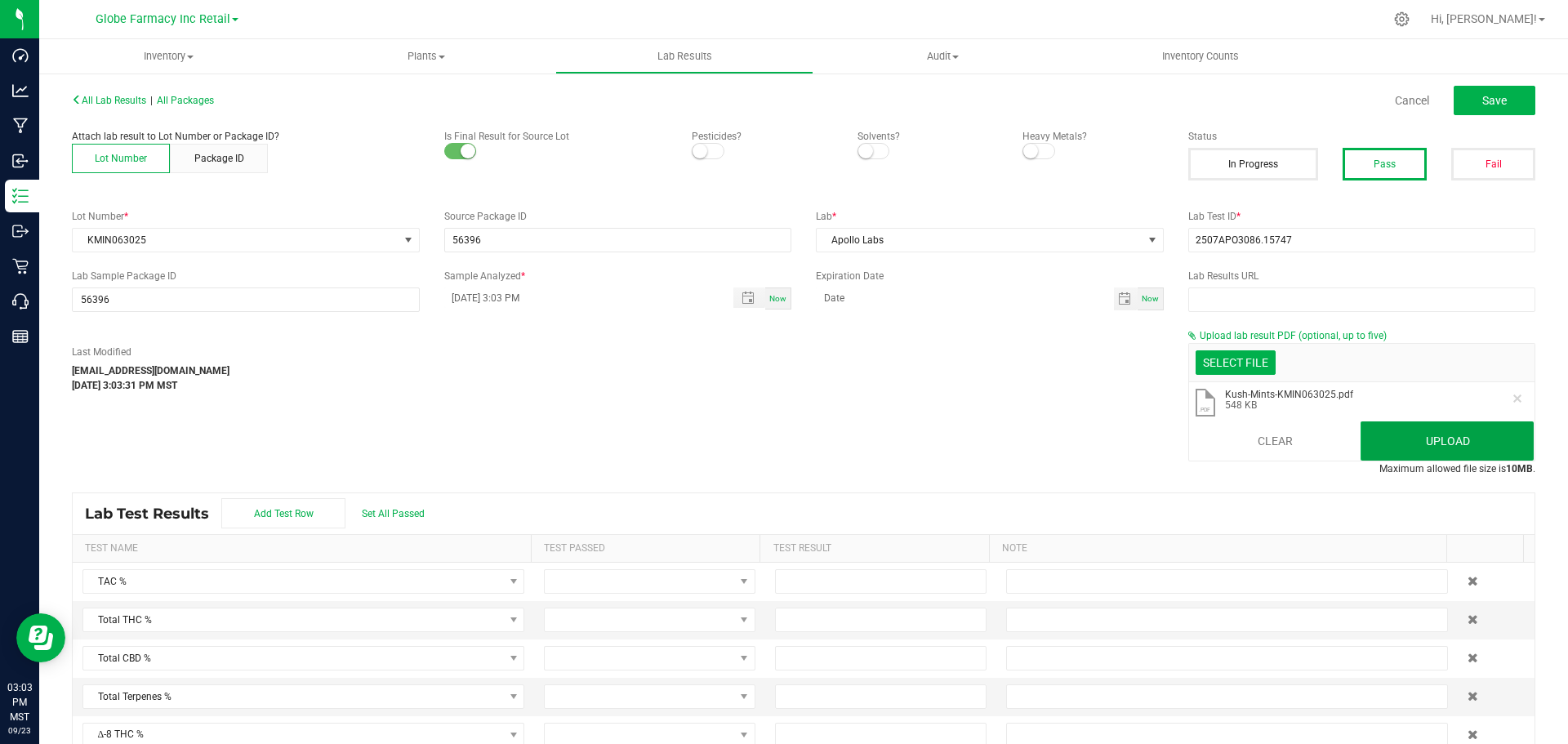
click at [1452, 444] on button "Upload" at bounding box center [1447, 441] width 174 height 39
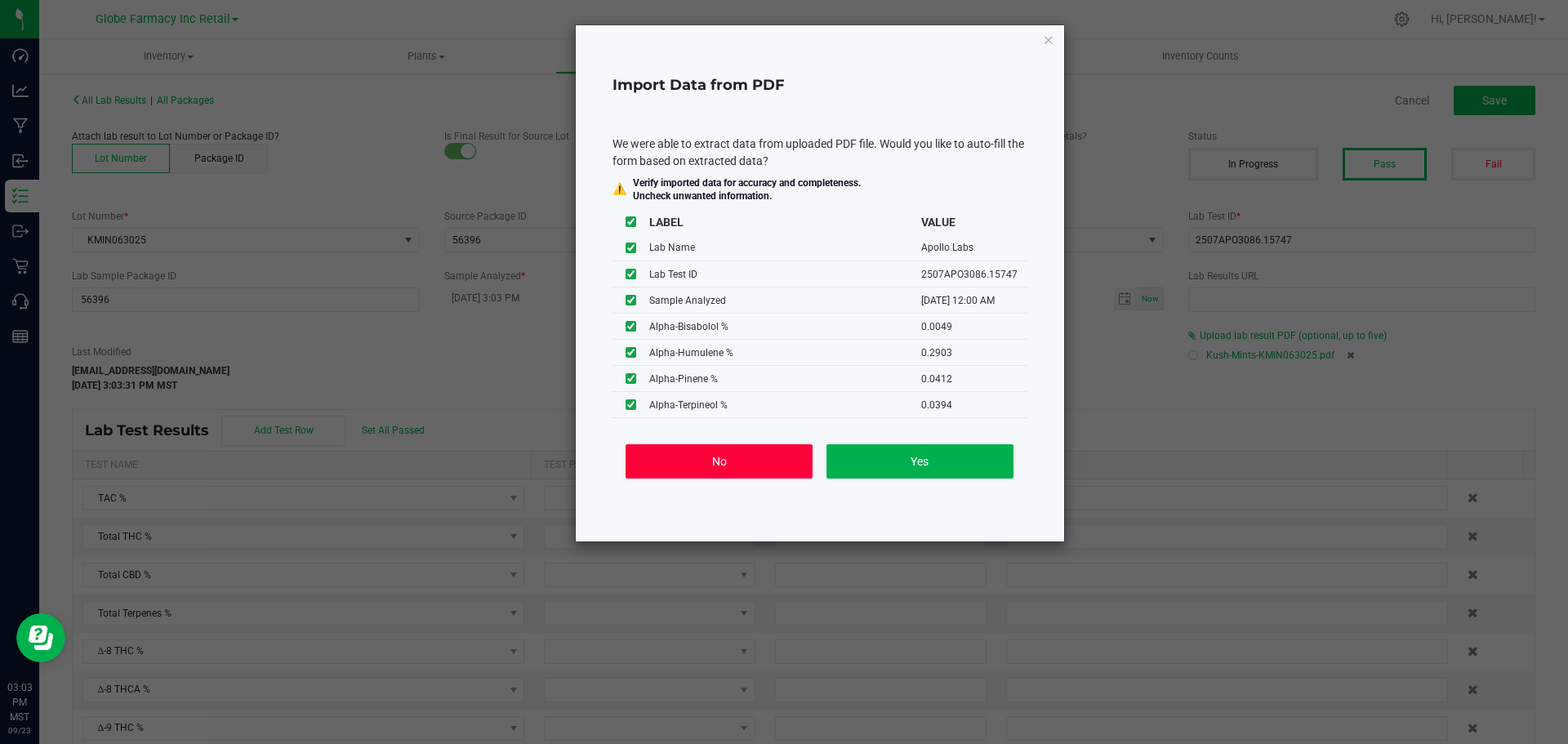
click at [700, 472] on button "No" at bounding box center [719, 461] width 187 height 34
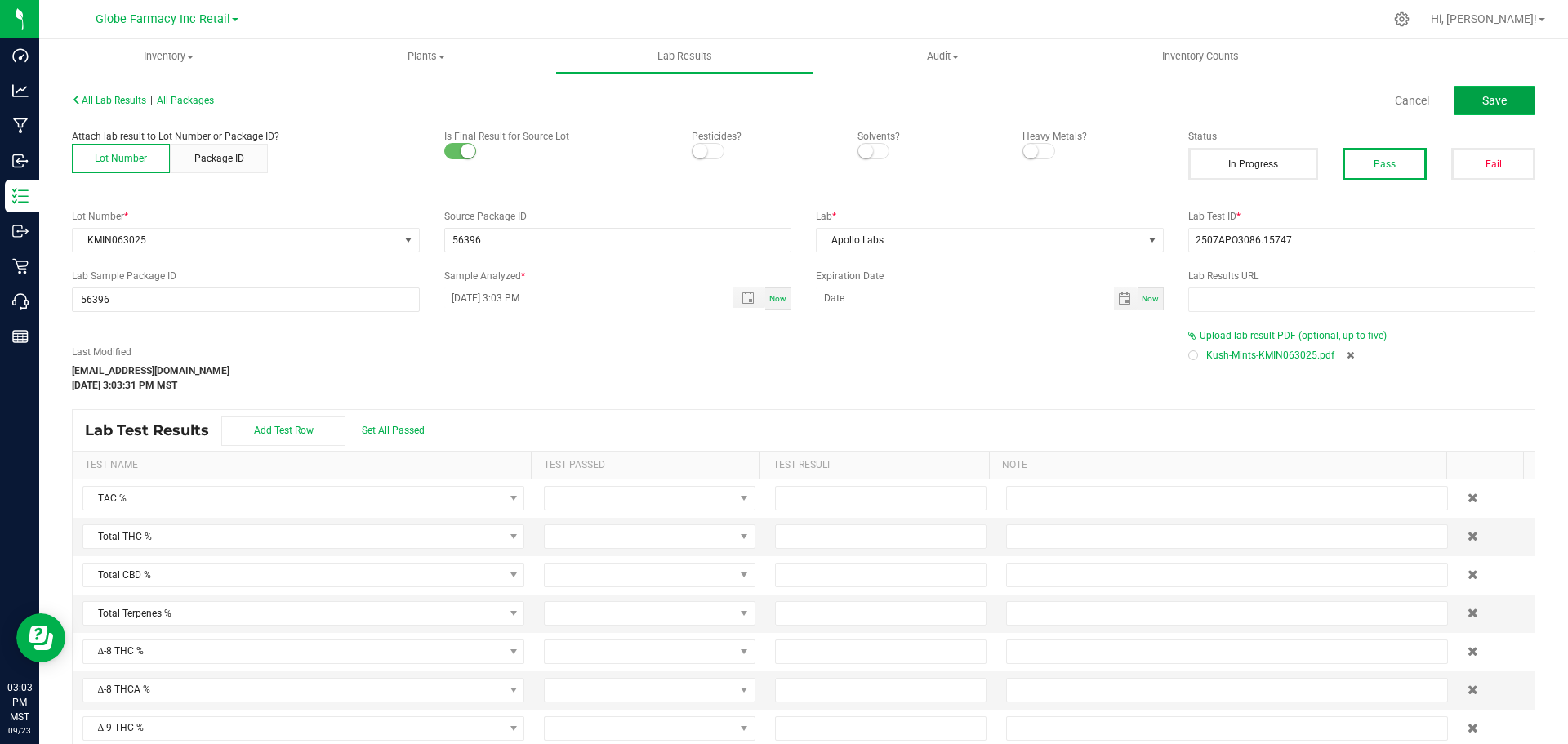
click at [1493, 110] on button "Save" at bounding box center [1494, 100] width 81 height 29
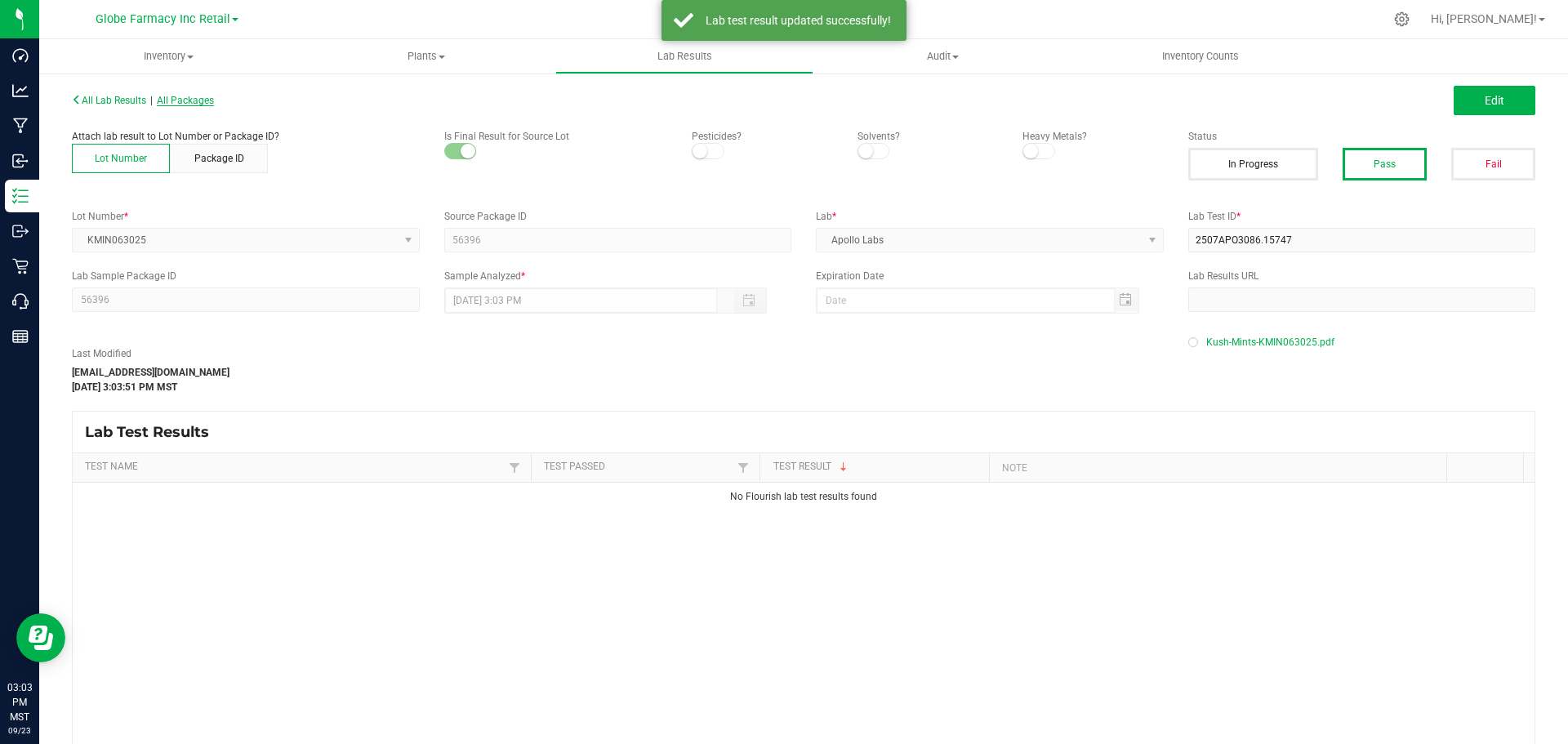
click at [204, 98] on span "All Packages" at bounding box center [185, 101] width 57 height 12
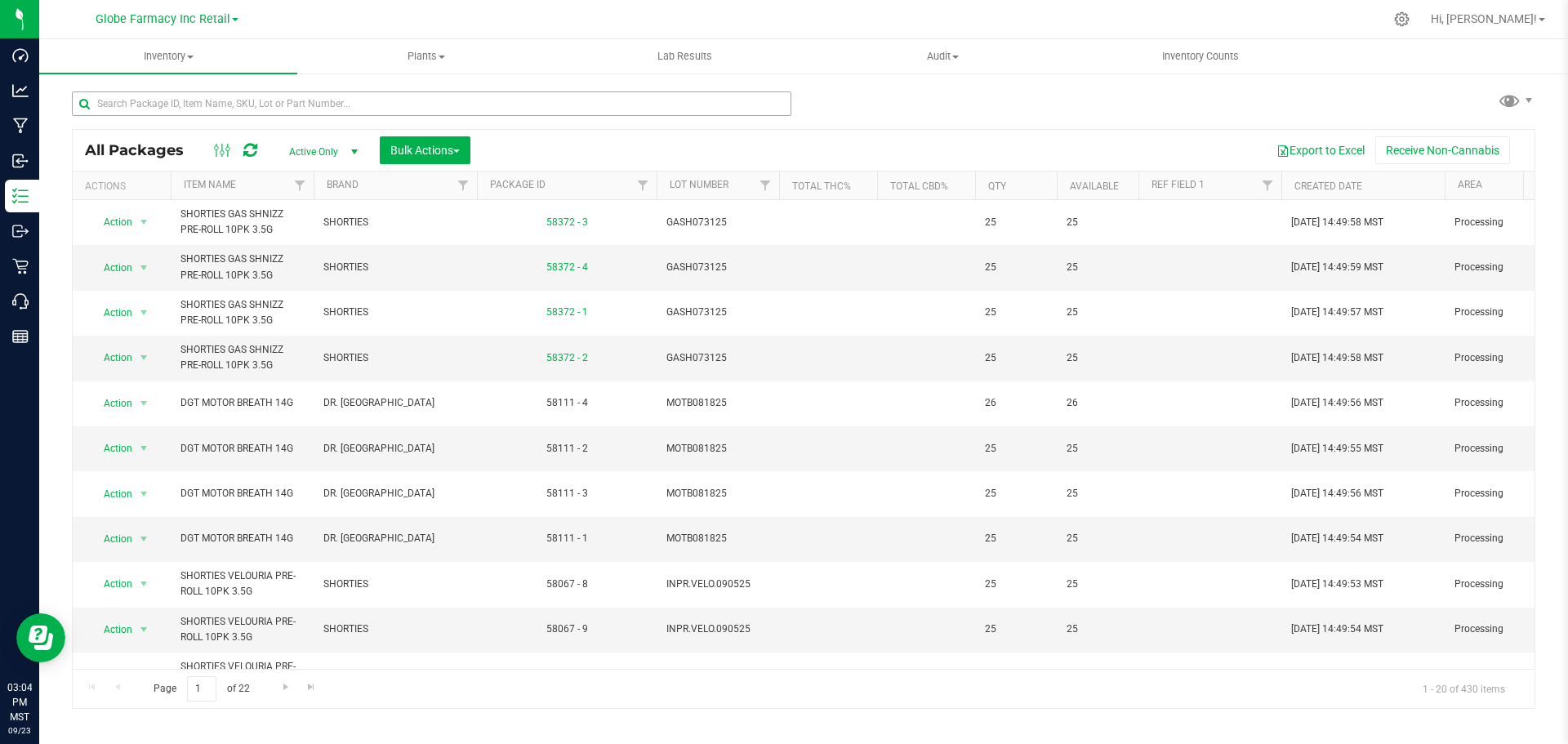
click at [560, 120] on div at bounding box center [431, 110] width 720 height 37
click at [560, 113] on input "text" at bounding box center [431, 103] width 720 height 25
paste input "KMIN073125"
type input "KMIN073125"
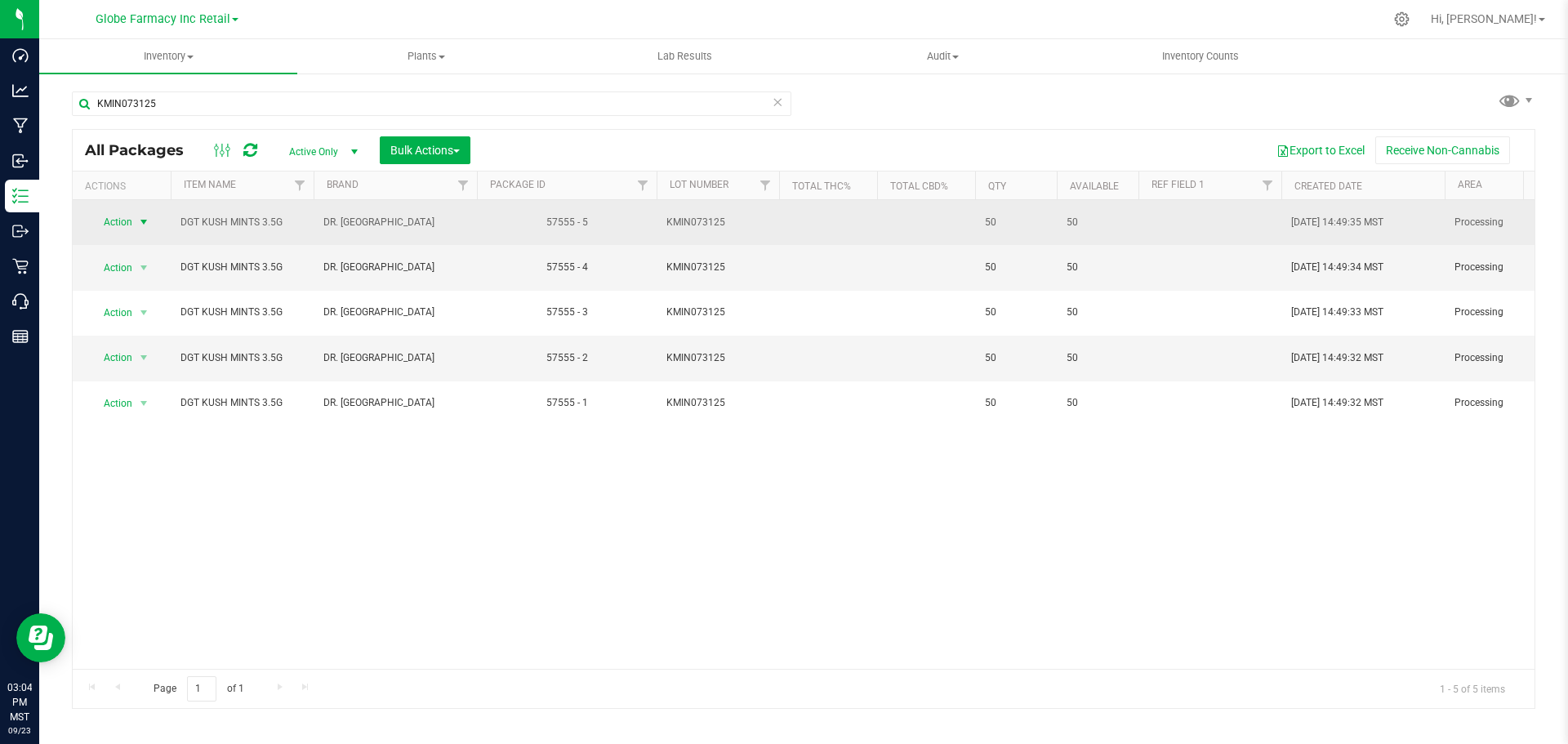
click at [125, 225] on span "Action" at bounding box center [111, 222] width 44 height 23
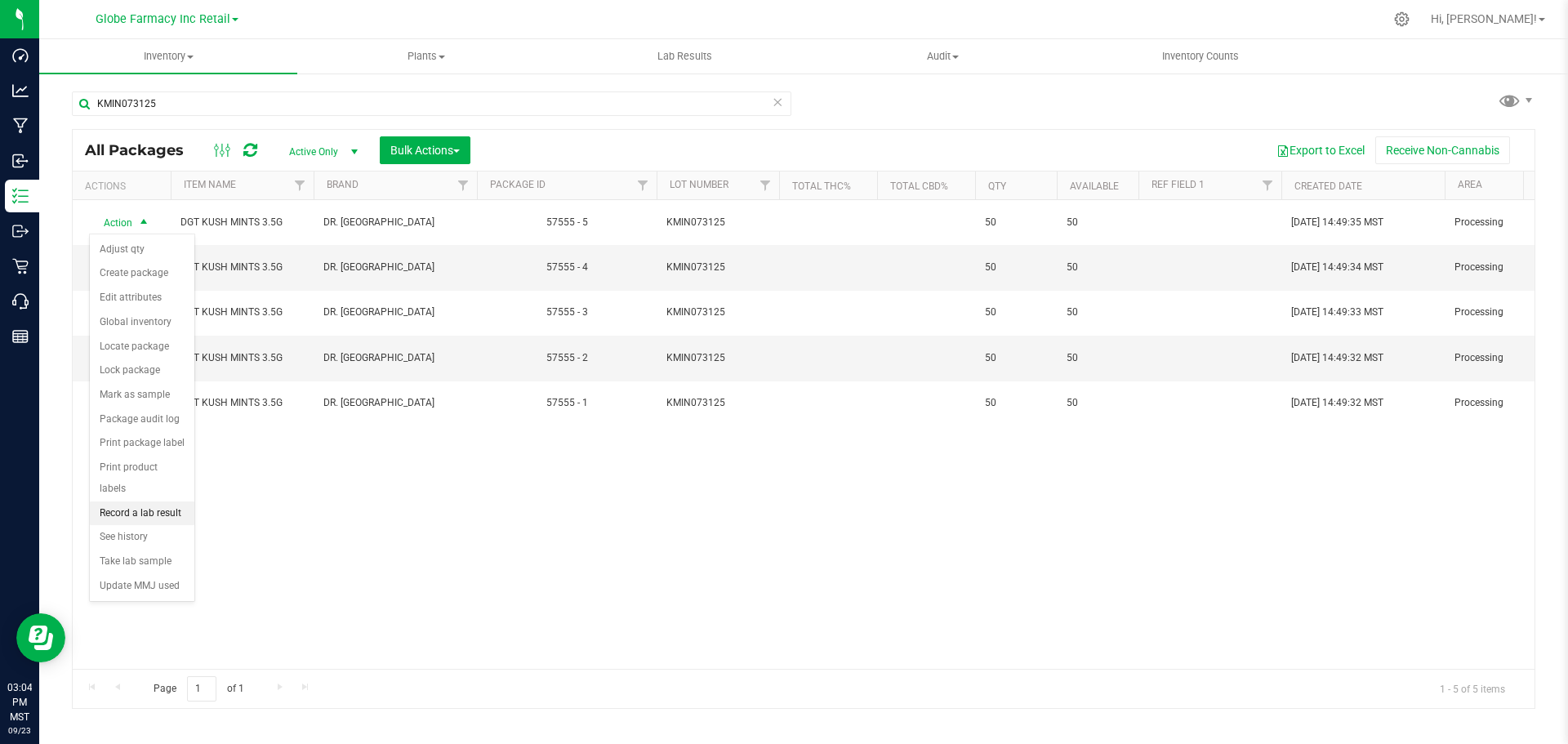
click at [142, 501] on li "Record a lab result" at bounding box center [142, 513] width 105 height 25
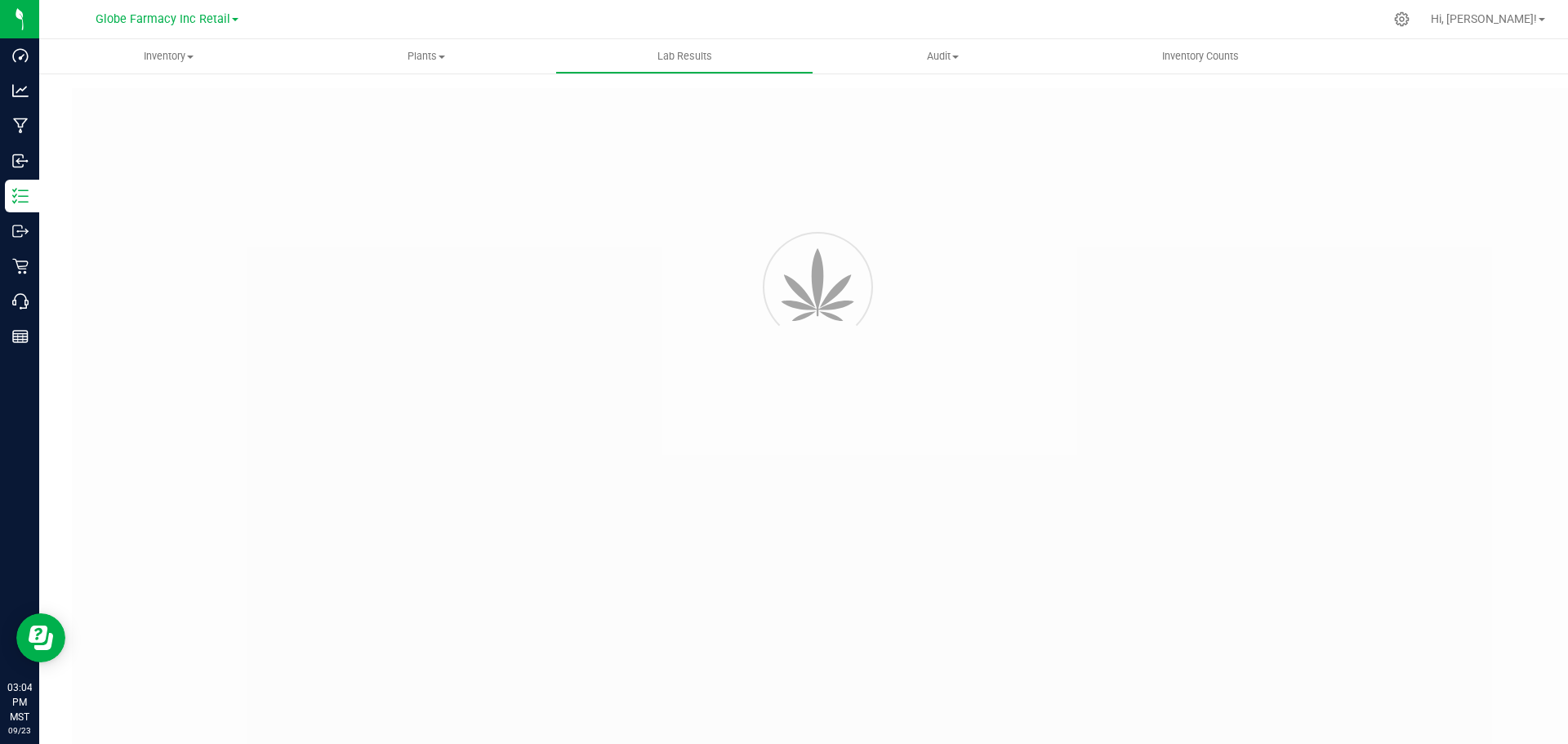
type input "57555 - 5"
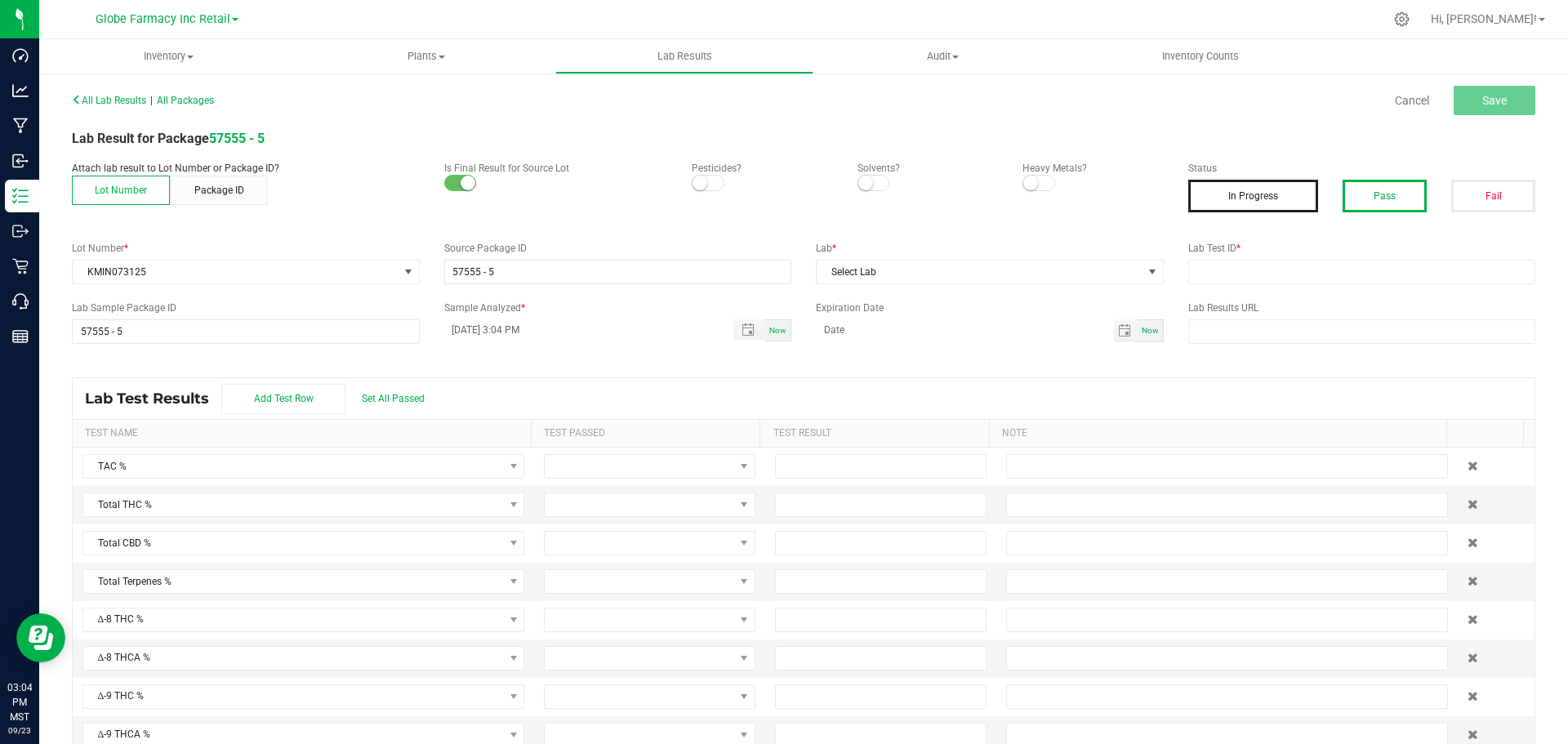
click at [1362, 208] on button "Pass" at bounding box center [1385, 195] width 84 height 32
drag, startPoint x: 1359, startPoint y: 267, endPoint x: 1323, endPoint y: 262, distance: 36.3
click at [1359, 267] on input "text" at bounding box center [1362, 272] width 348 height 25
paste input "2508APO3618.18030"
type input "2508APO3618.18030"
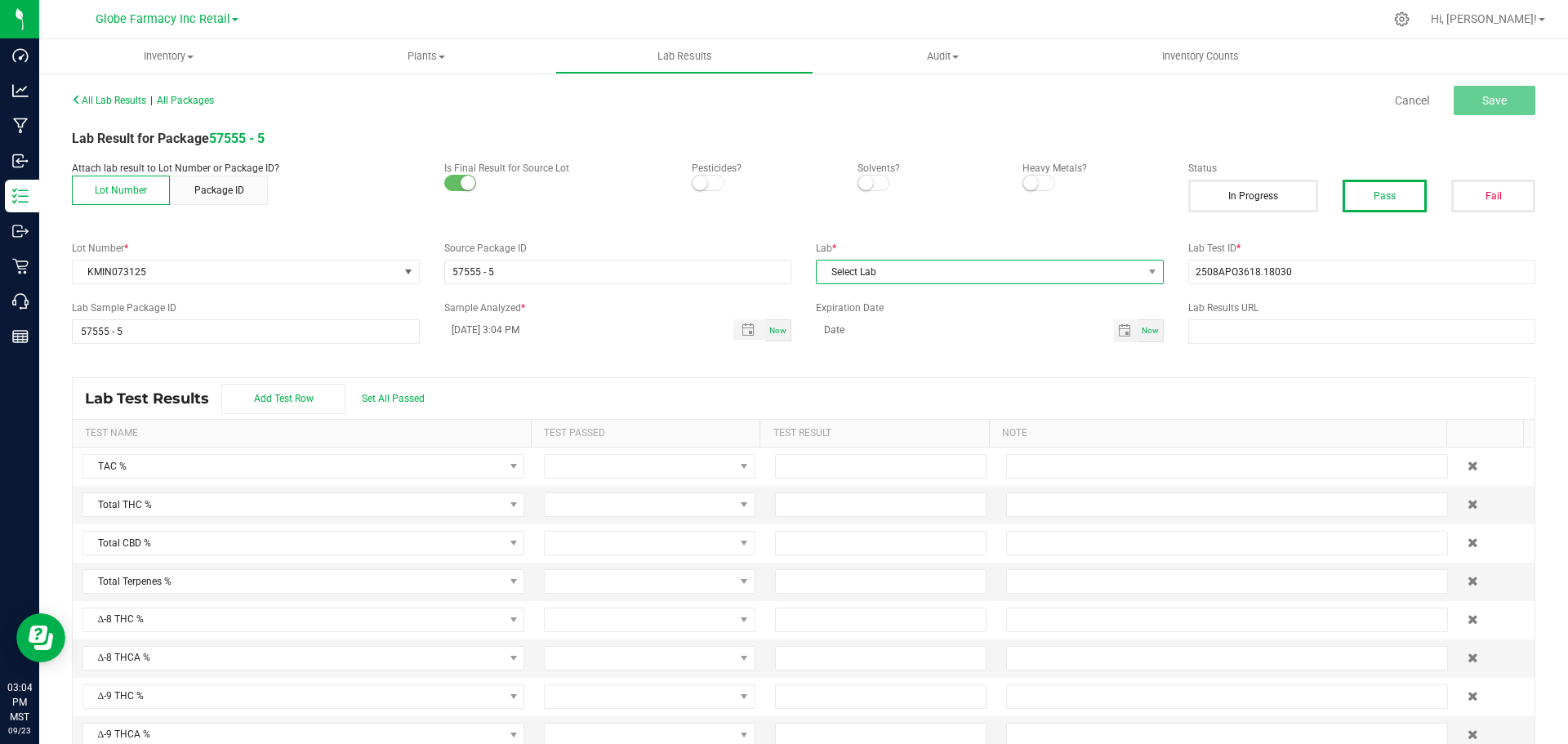
click at [997, 265] on span "Select Lab" at bounding box center [980, 272] width 326 height 23
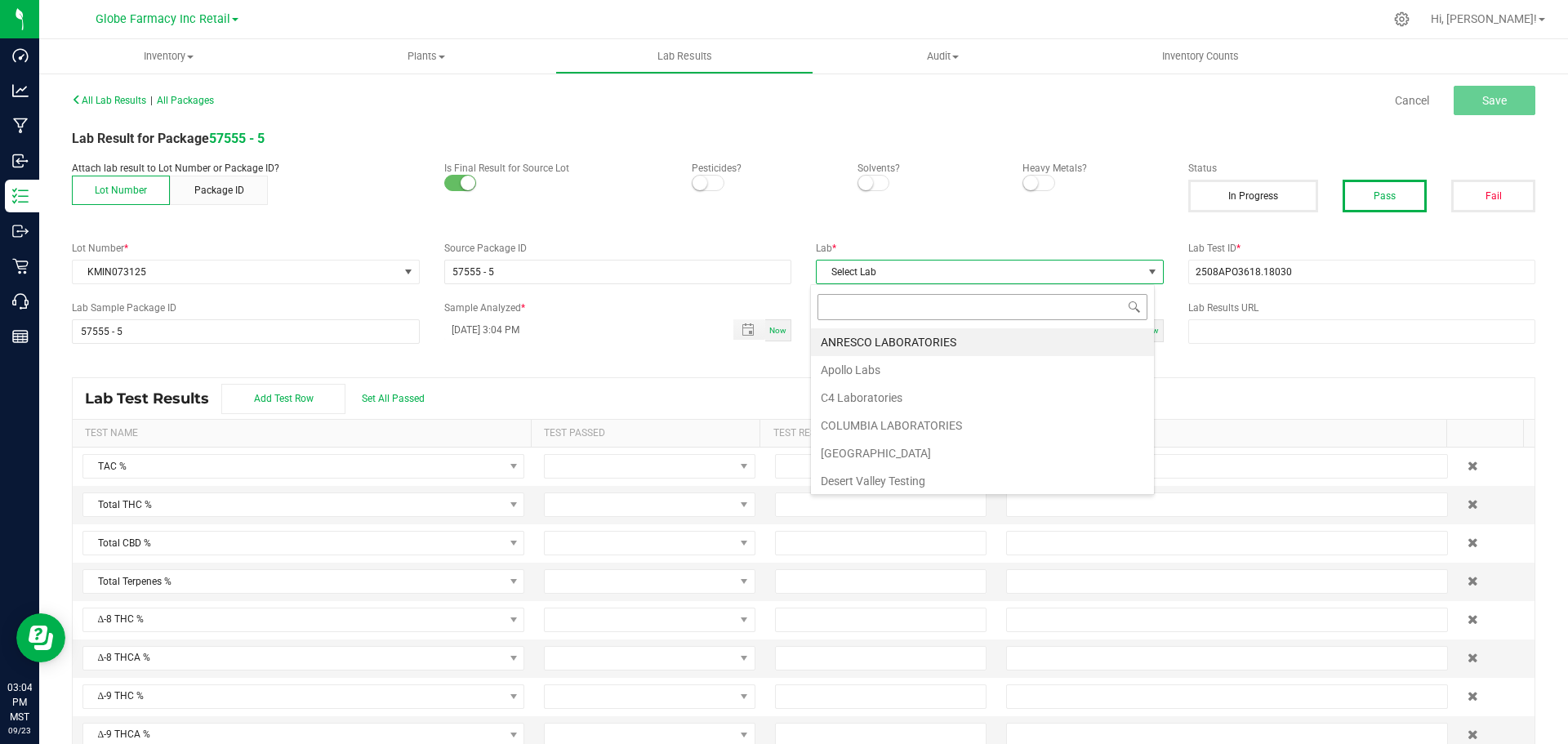
scroll to position [25, 345]
drag, startPoint x: 916, startPoint y: 337, endPoint x: 892, endPoint y: 370, distance: 40.8
click at [892, 370] on ul "ANRESCO LABORATORIES Apollo Labs C4 Laboratories COLUMBIA LABORATORIES Delta Ve…" at bounding box center [983, 647] width 343 height 638
click at [892, 370] on li "Apollo Labs" at bounding box center [983, 370] width 343 height 27
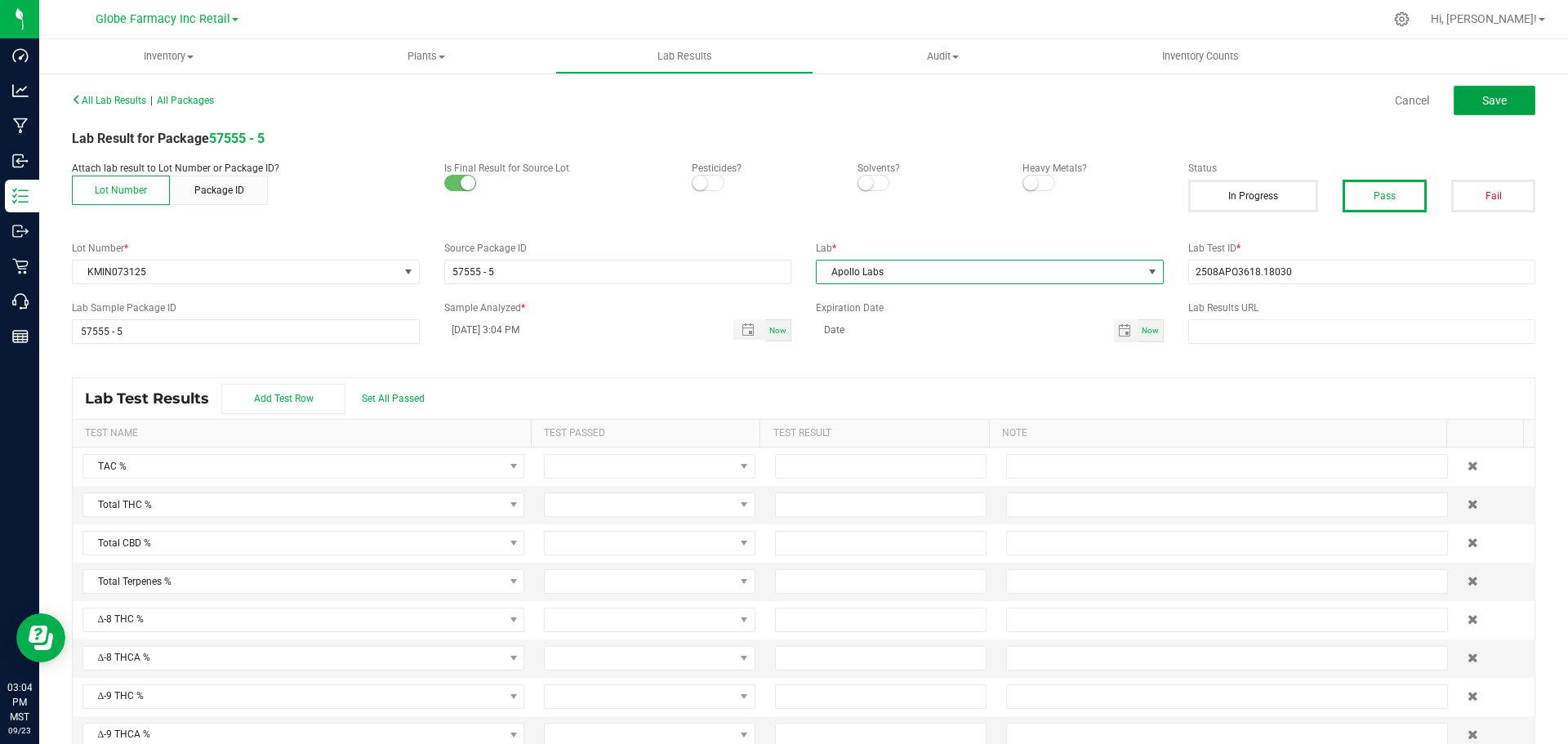
click at [1507, 92] on button "Save" at bounding box center [1494, 100] width 81 height 29
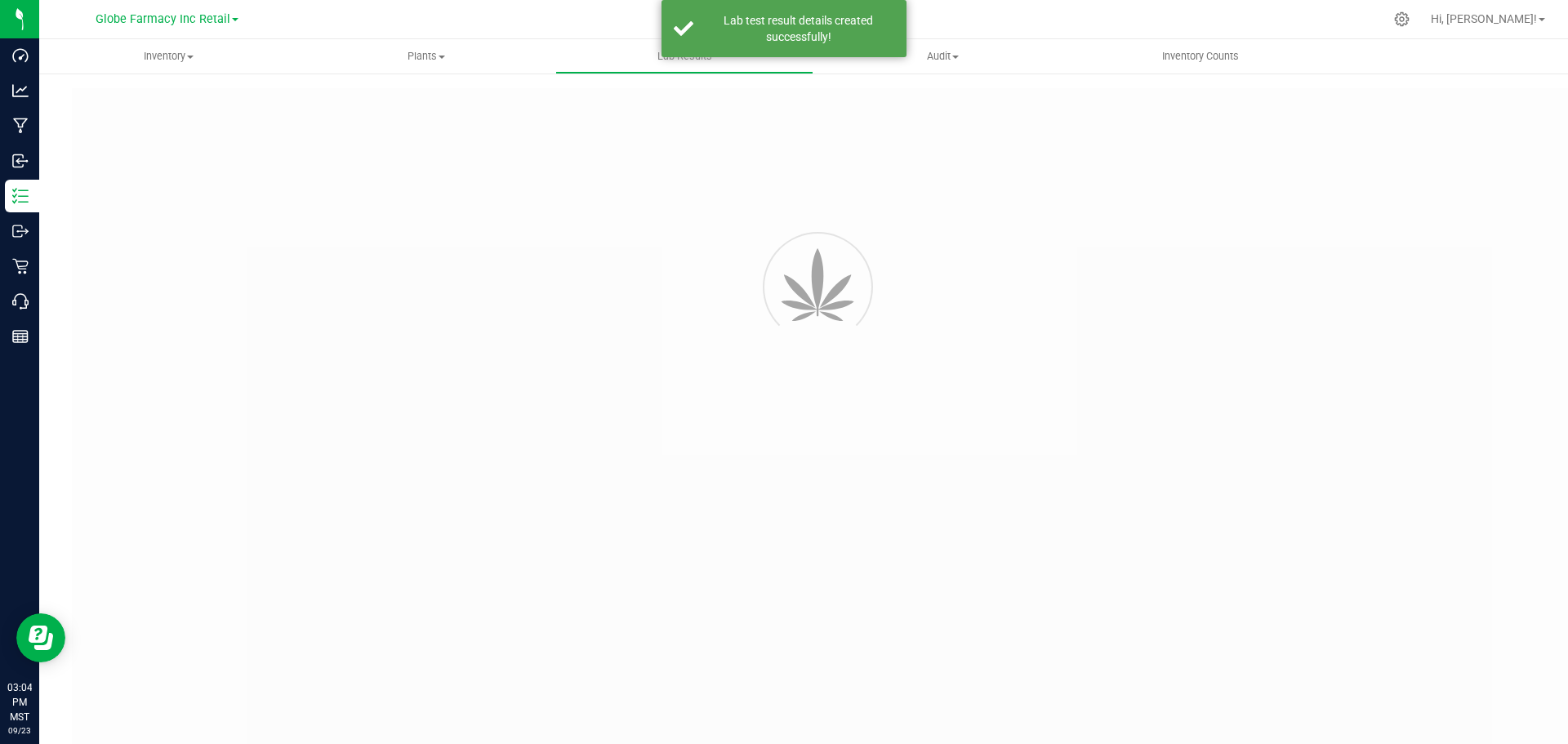
type input "57555 - 5"
type input "2508APO3618.18030"
type input "57555 - 5"
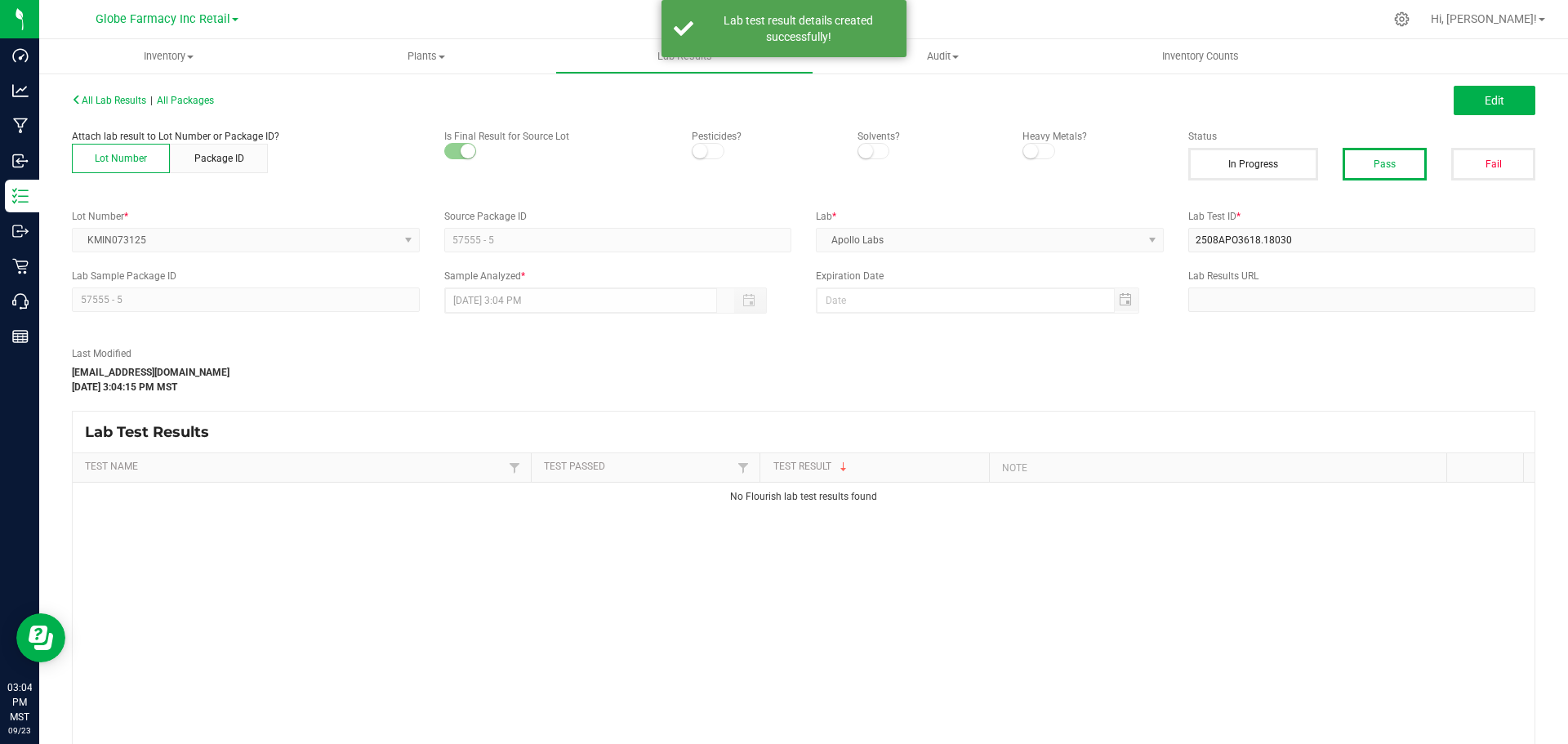
click at [1499, 99] on button "Edit" at bounding box center [1494, 100] width 81 height 29
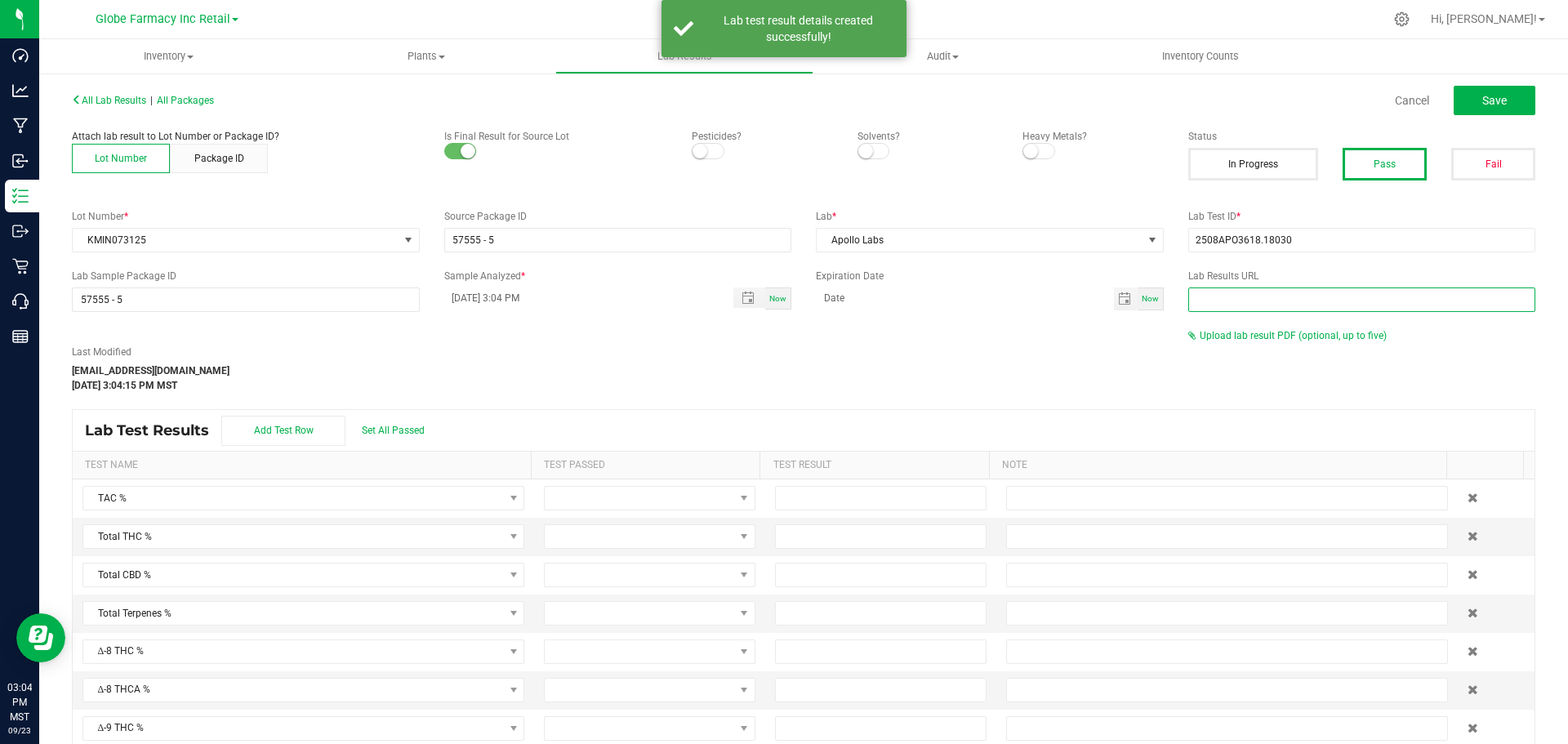
drag, startPoint x: 1235, startPoint y: 311, endPoint x: 1232, endPoint y: 326, distance: 15.3
click at [1235, 314] on div "All Lab Results | All Packages Cancel Save Attach lab result to Lot Number or P…" at bounding box center [803, 441] width 1464 height 706
click at [1228, 340] on span "Upload lab result PDF (optional, up to five)" at bounding box center [1293, 336] width 187 height 12
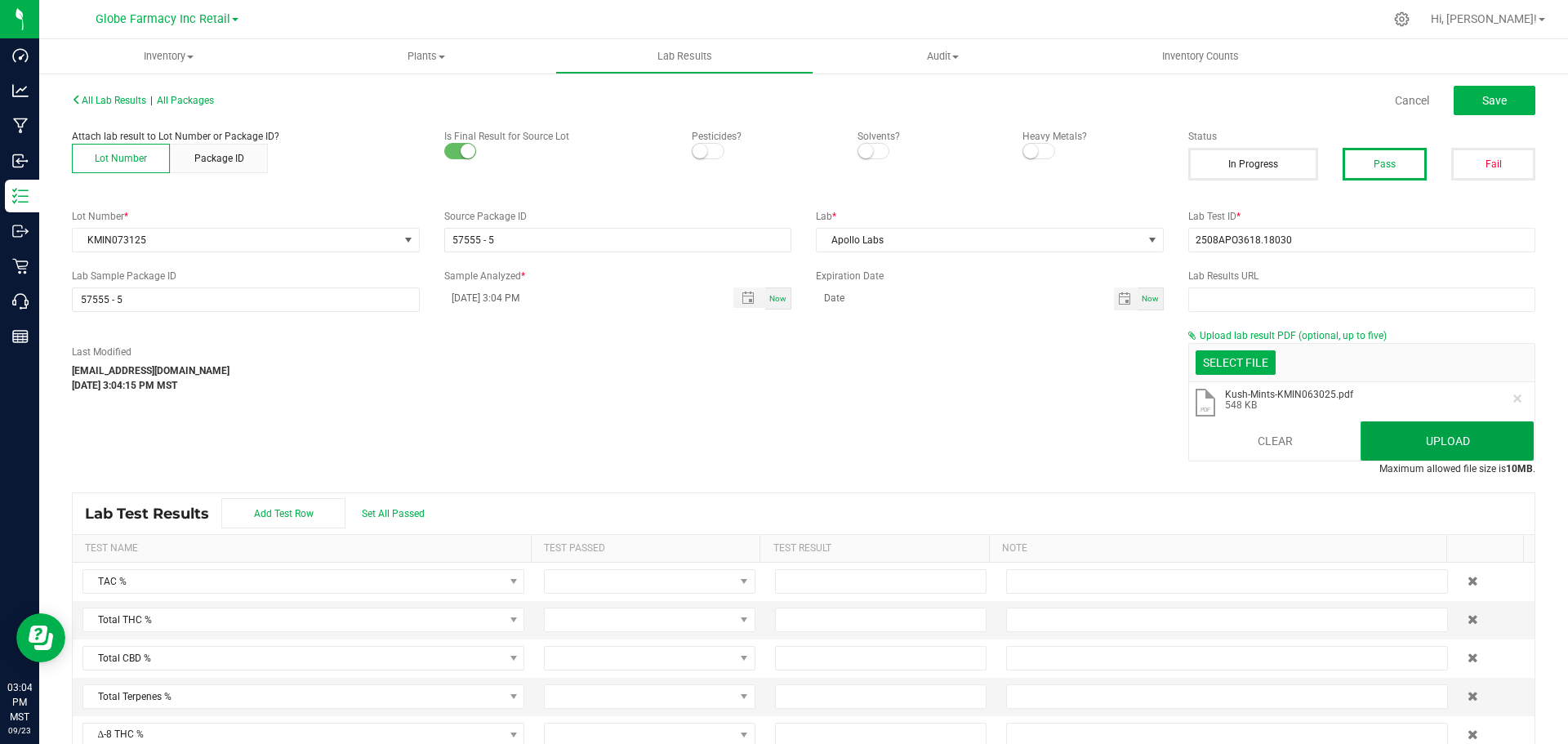
click at [1437, 451] on button "Upload" at bounding box center [1447, 441] width 174 height 39
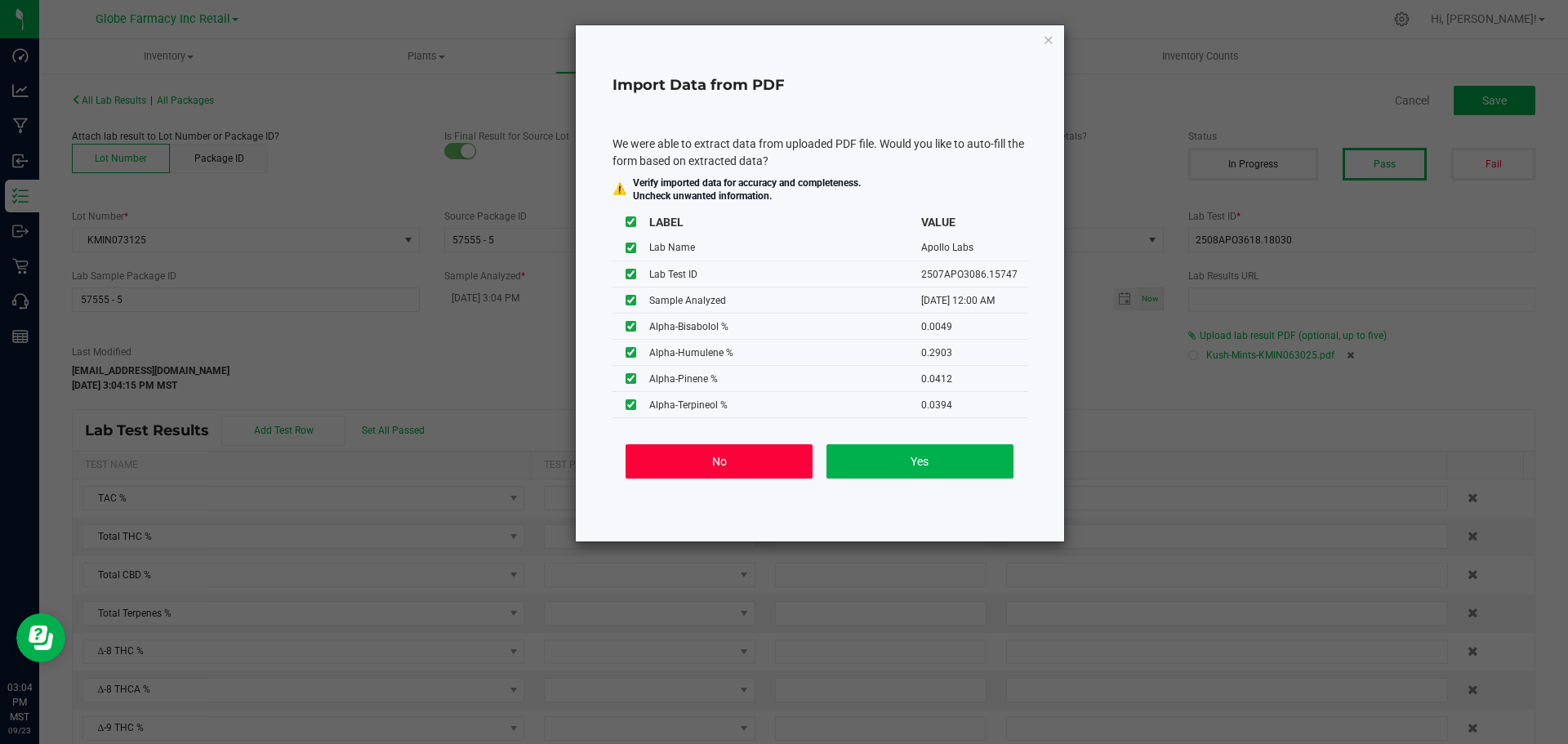
click at [713, 458] on button "No" at bounding box center [719, 461] width 187 height 34
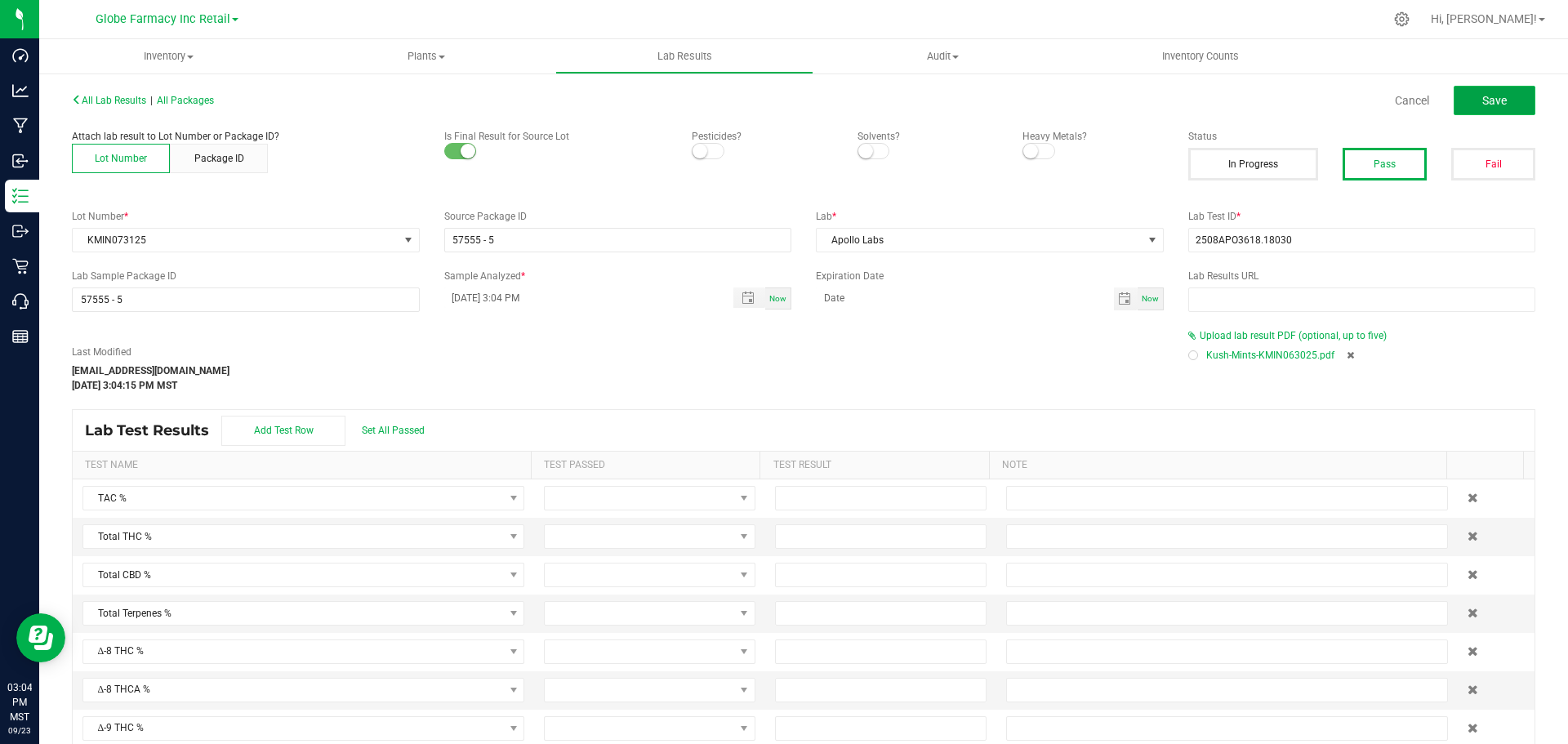
click at [1493, 95] on span "Save" at bounding box center [1494, 100] width 25 height 13
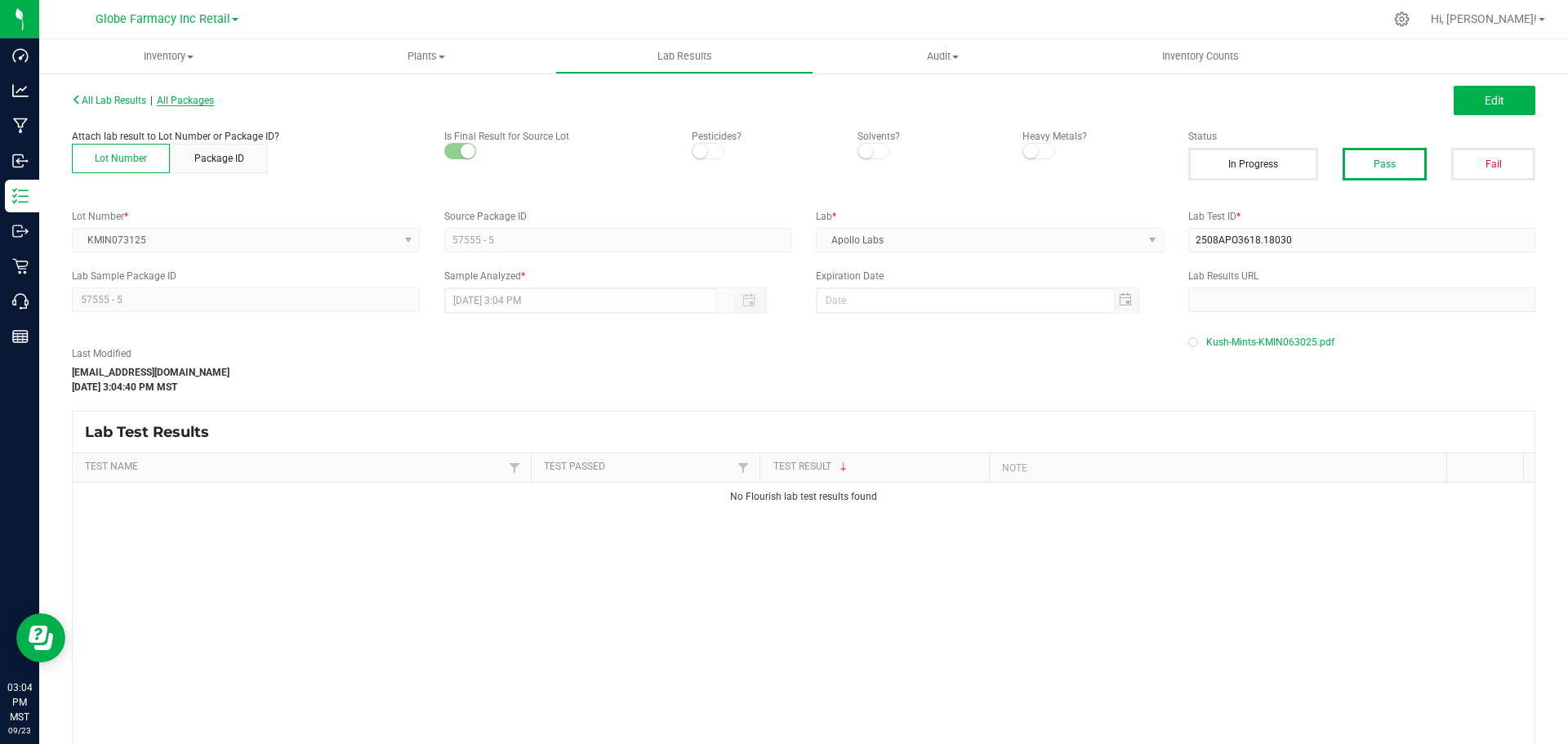
click at [193, 100] on span "All Packages" at bounding box center [185, 101] width 57 height 12
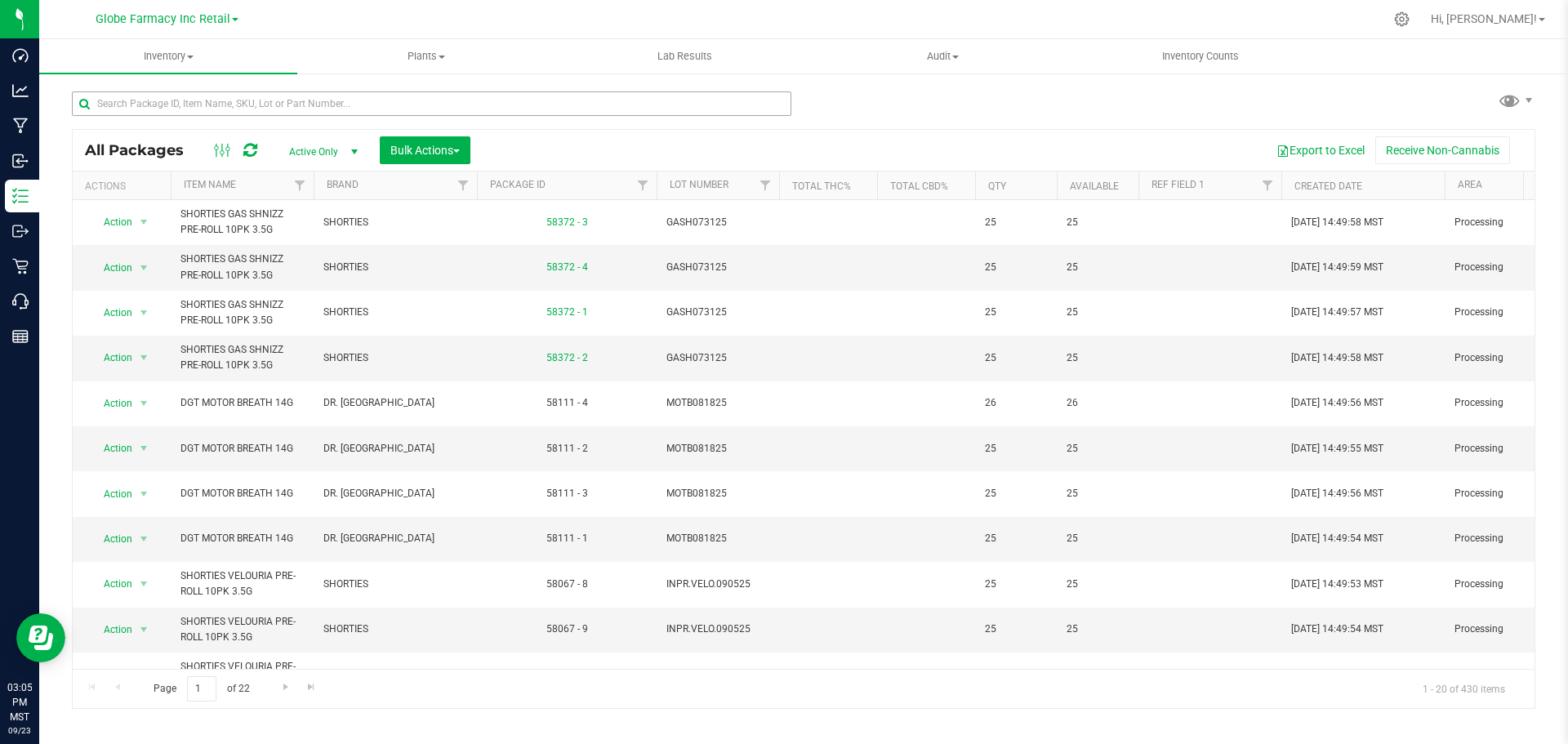
click at [325, 91] on div at bounding box center [437, 102] width 732 height 52
click at [322, 95] on input "text" at bounding box center [431, 103] width 720 height 25
paste input "LEMR073125"
type input "LEMR073125"
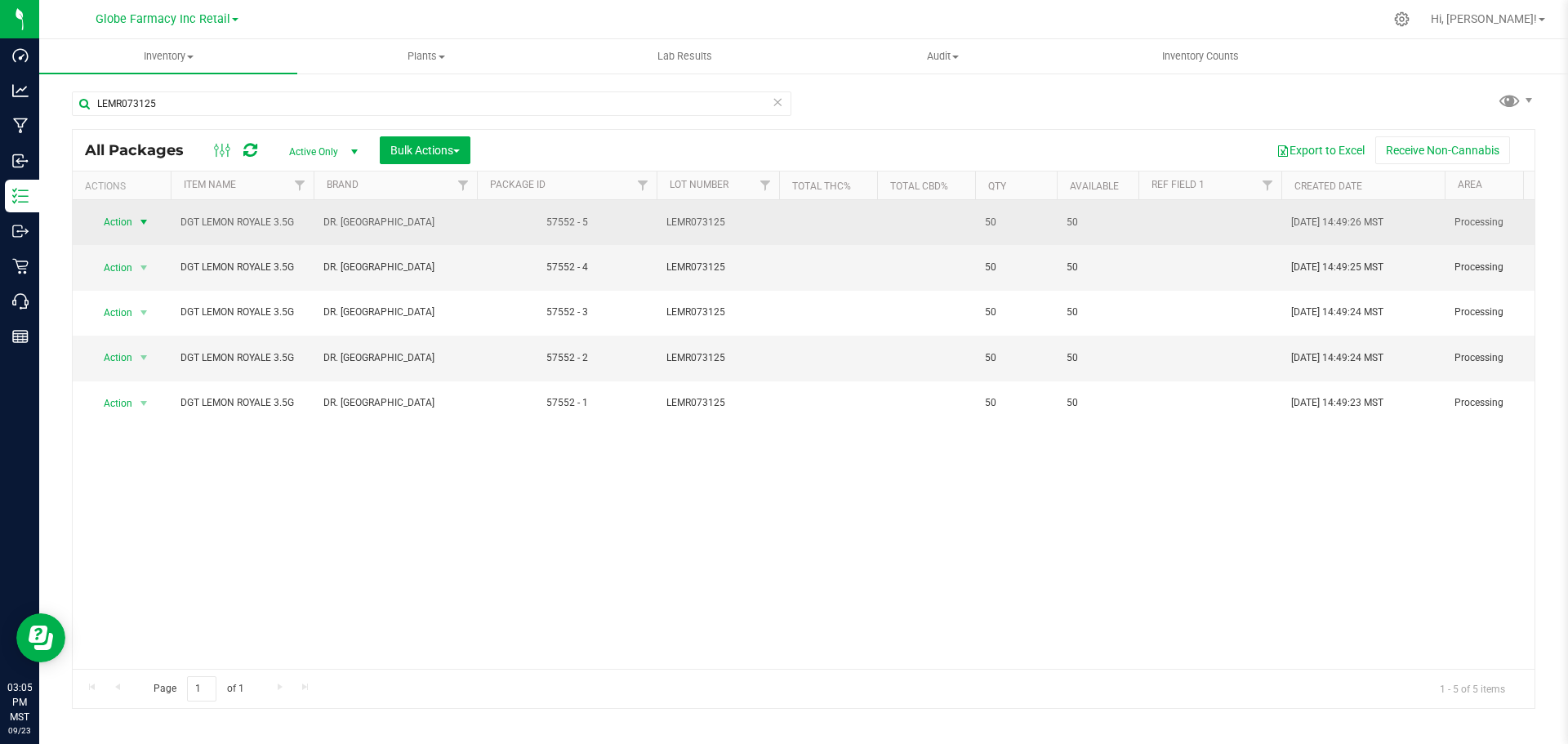
click at [134, 218] on span "select" at bounding box center [144, 222] width 21 height 23
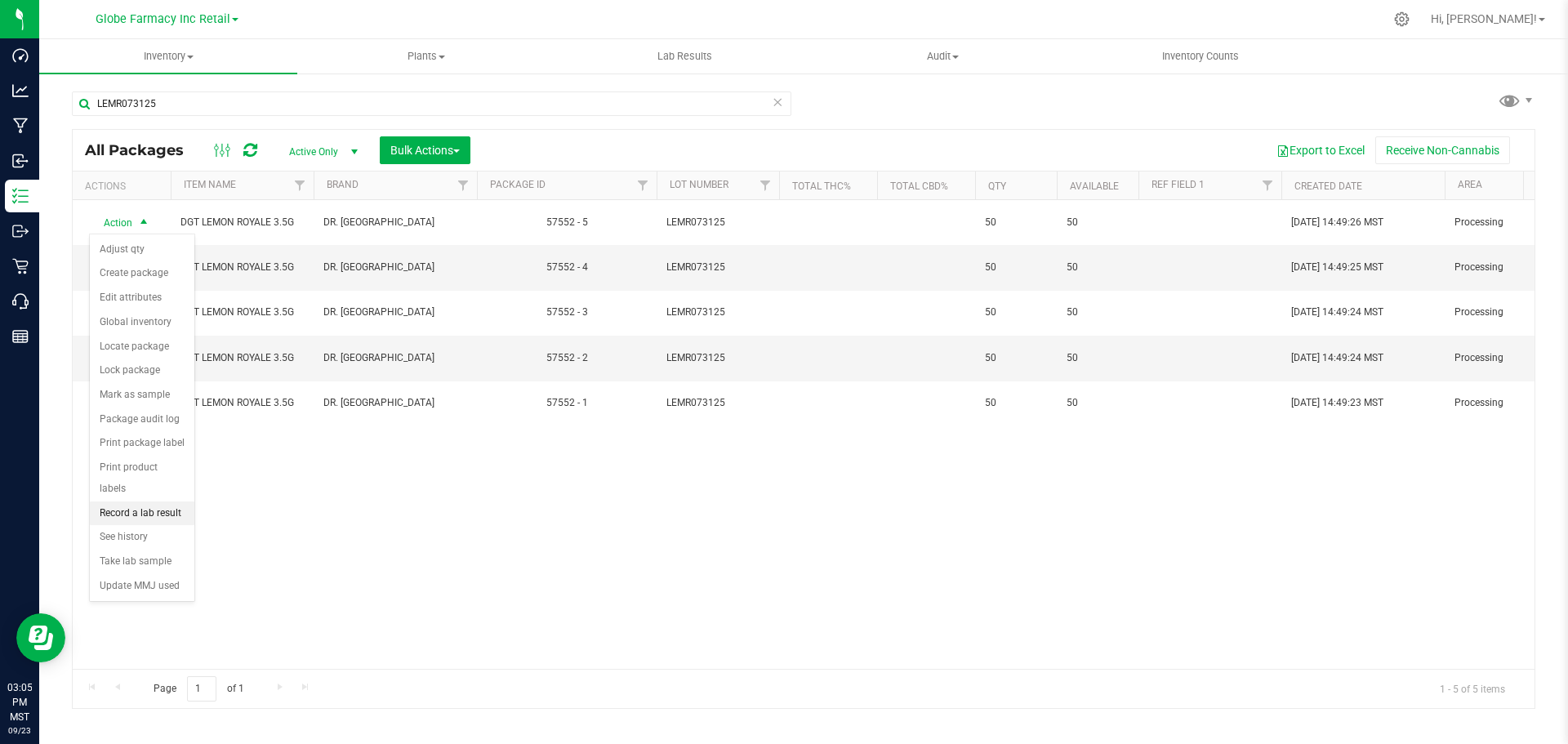
click at [158, 501] on li "Record a lab result" at bounding box center [142, 513] width 105 height 25
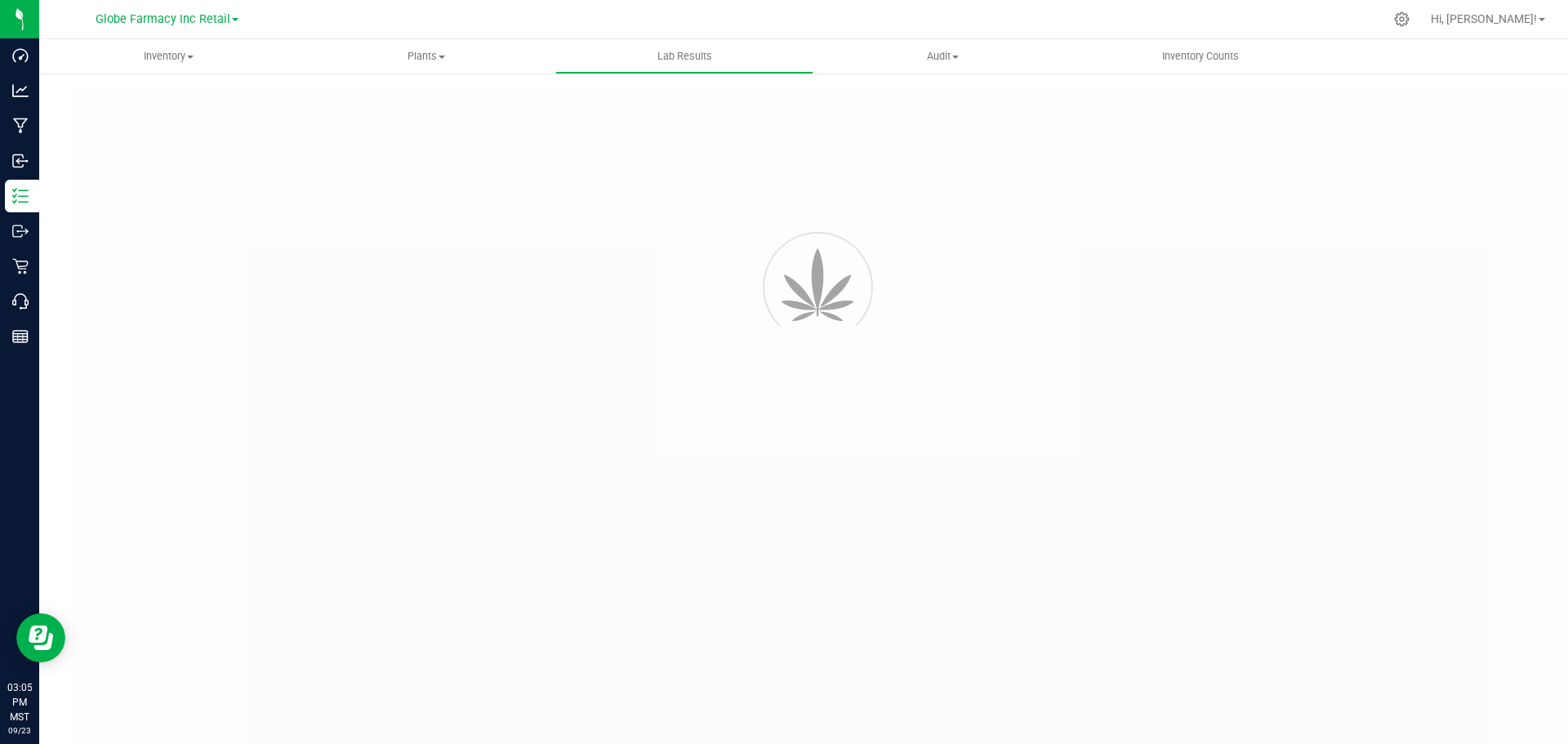
type input "57552 - 5"
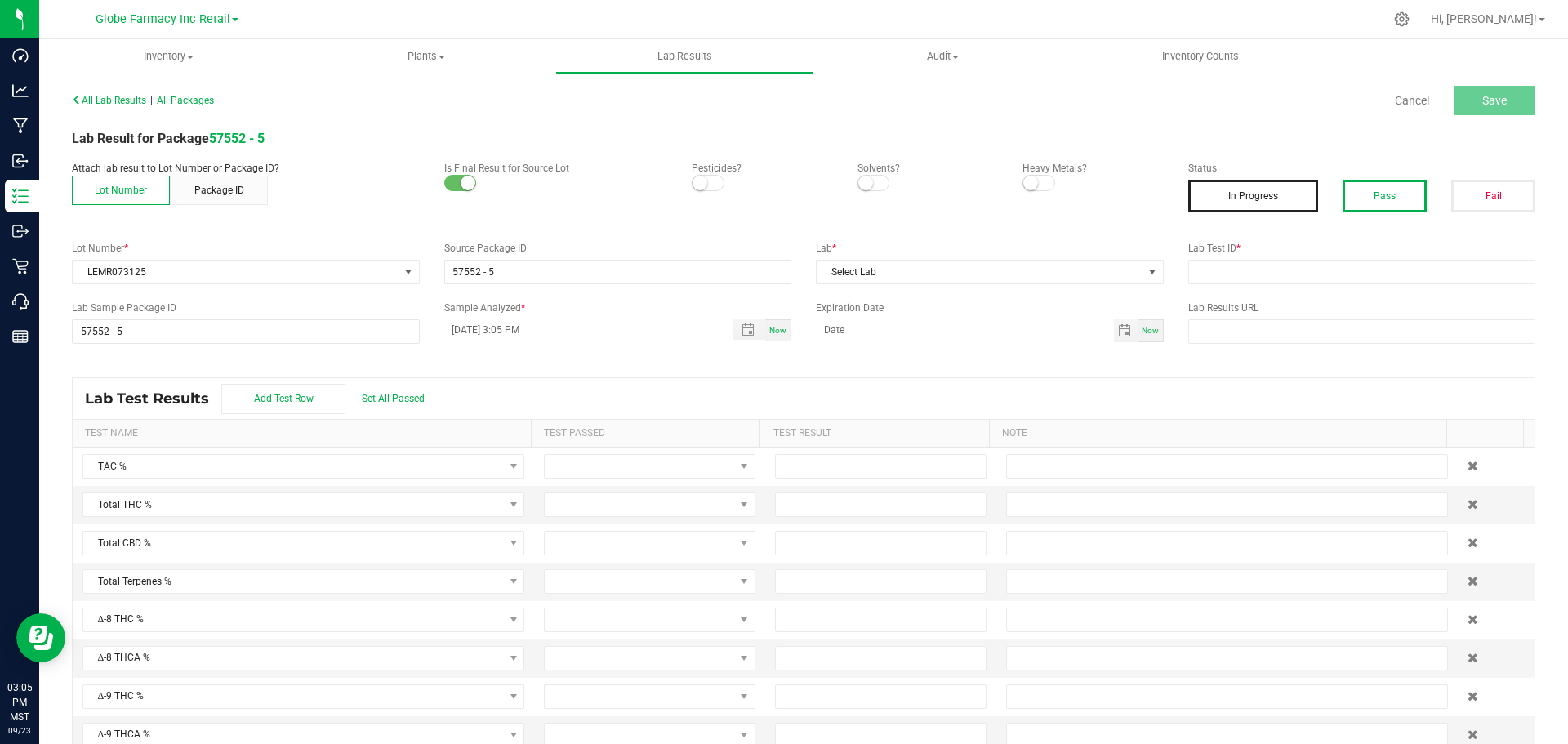
click at [1408, 194] on button "Pass" at bounding box center [1385, 195] width 84 height 32
click at [1370, 269] on input "text" at bounding box center [1362, 272] width 348 height 25
paste input "2508APO3618.18025"
type input "2508APO3618.18025"
click at [948, 262] on span "Select Lab" at bounding box center [980, 272] width 326 height 23
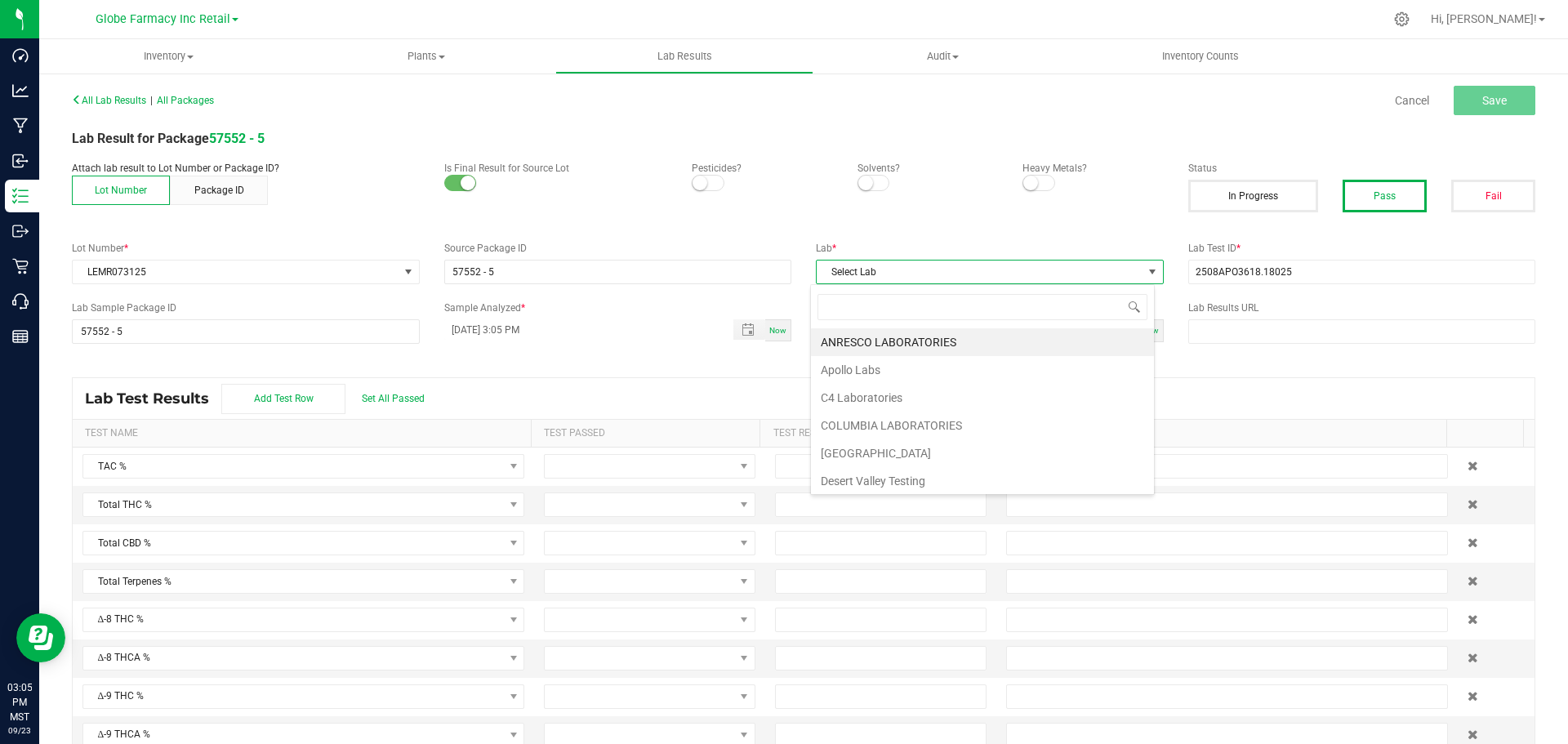
scroll to position [25, 345]
type input "A"
click at [844, 369] on li "Apollo Labs" at bounding box center [983, 370] width 343 height 27
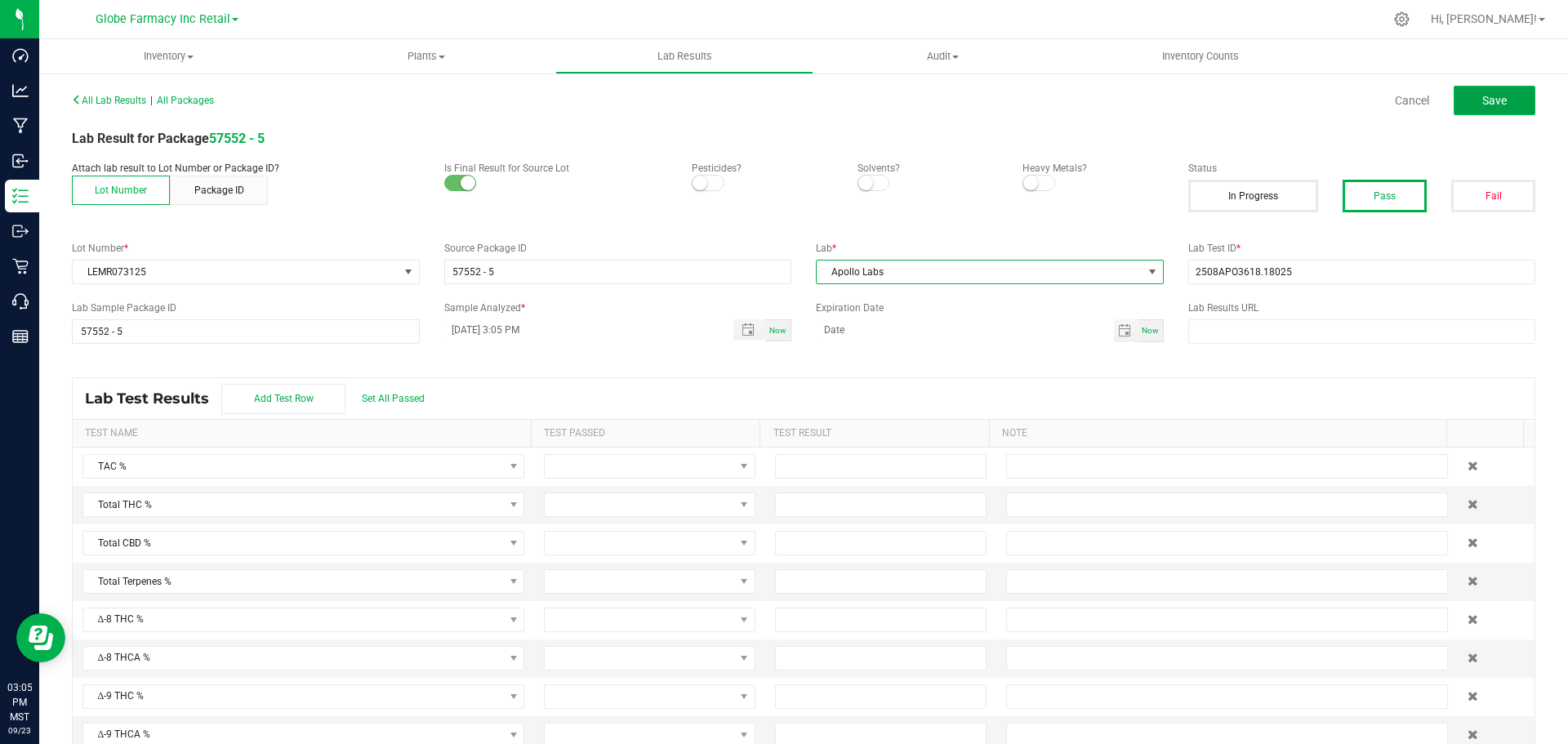
click at [1497, 103] on button "Save" at bounding box center [1494, 100] width 81 height 29
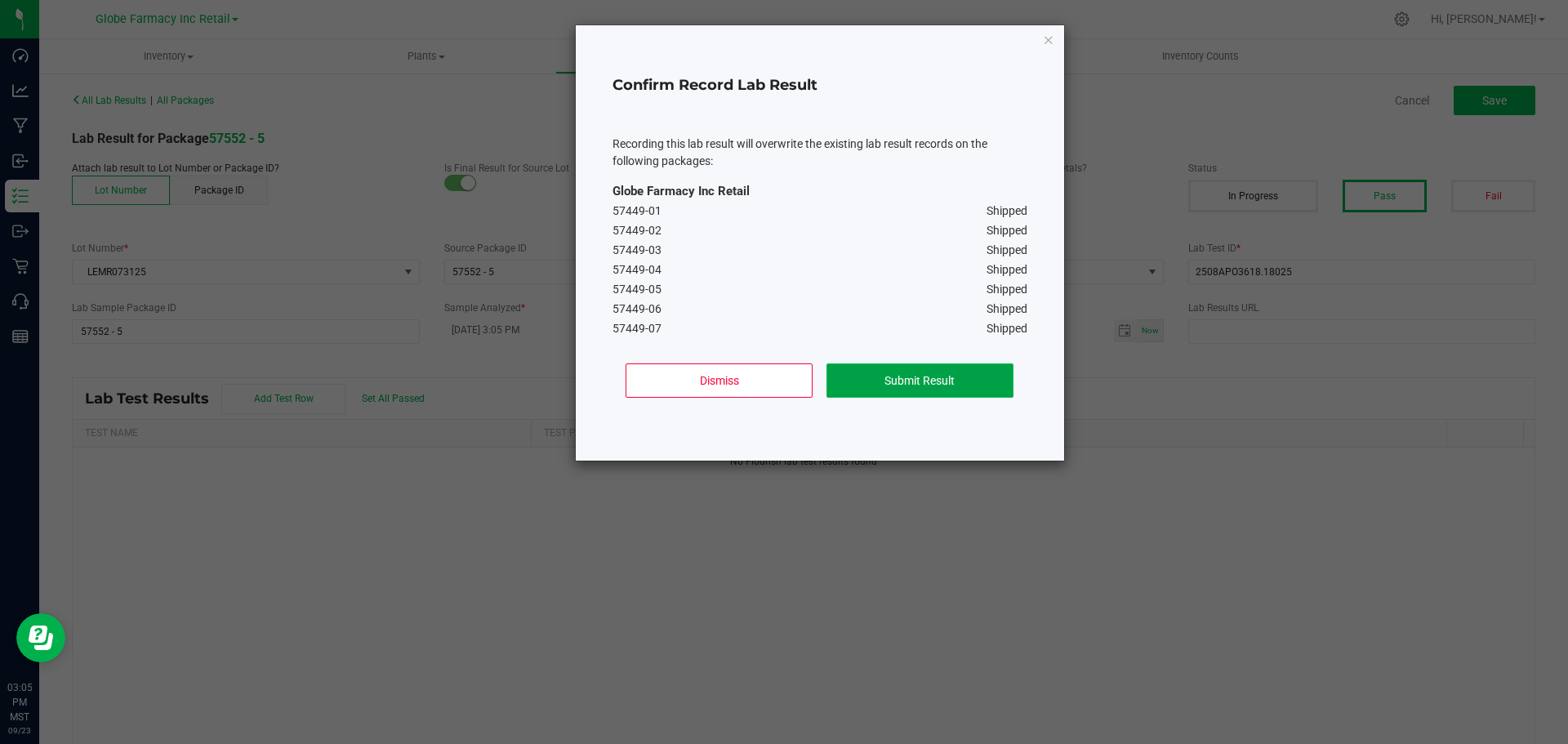
click at [913, 386] on button "Submit Result" at bounding box center [920, 380] width 187 height 34
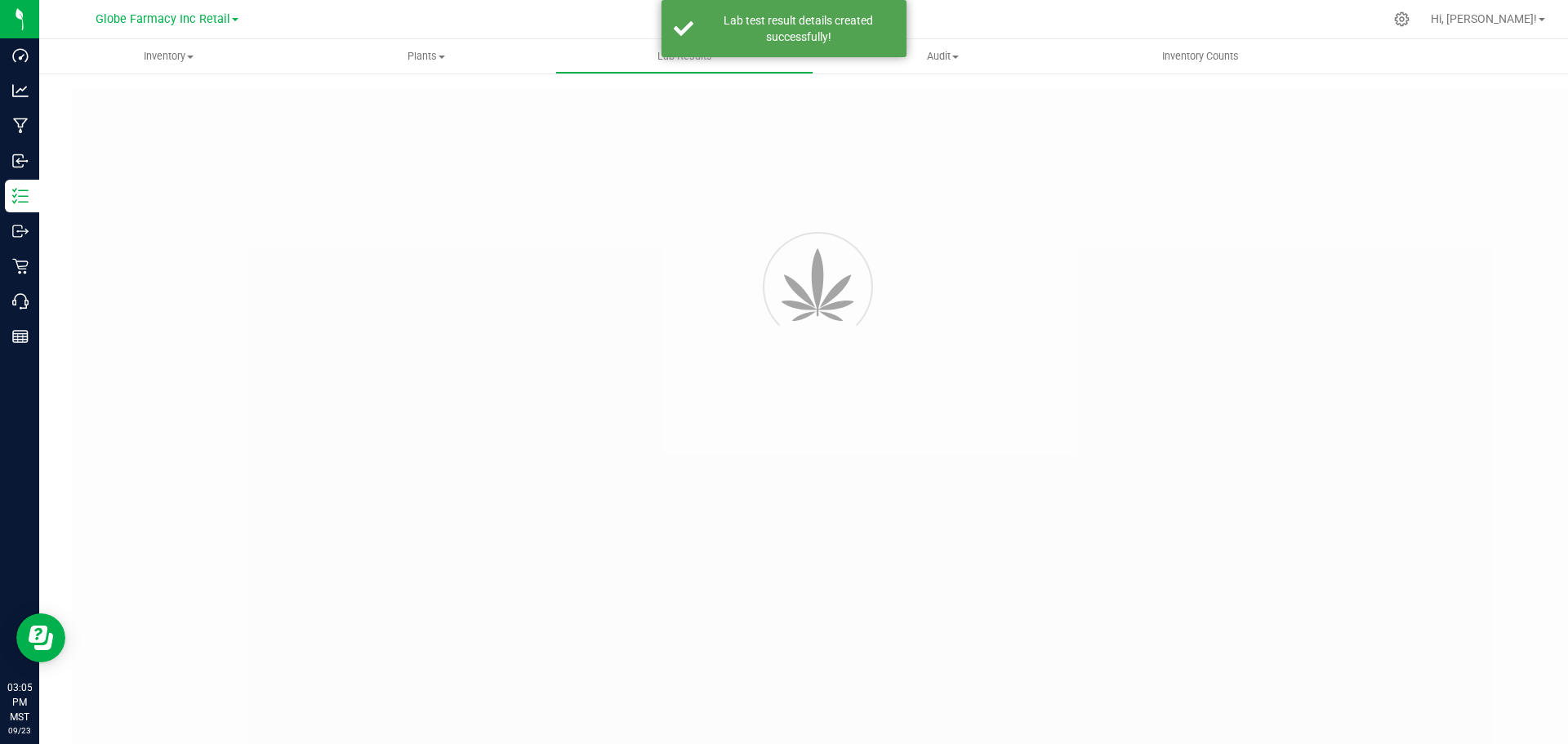
type input "57552 - 5"
type input "2508APO3618.18025"
type input "57552 - 5"
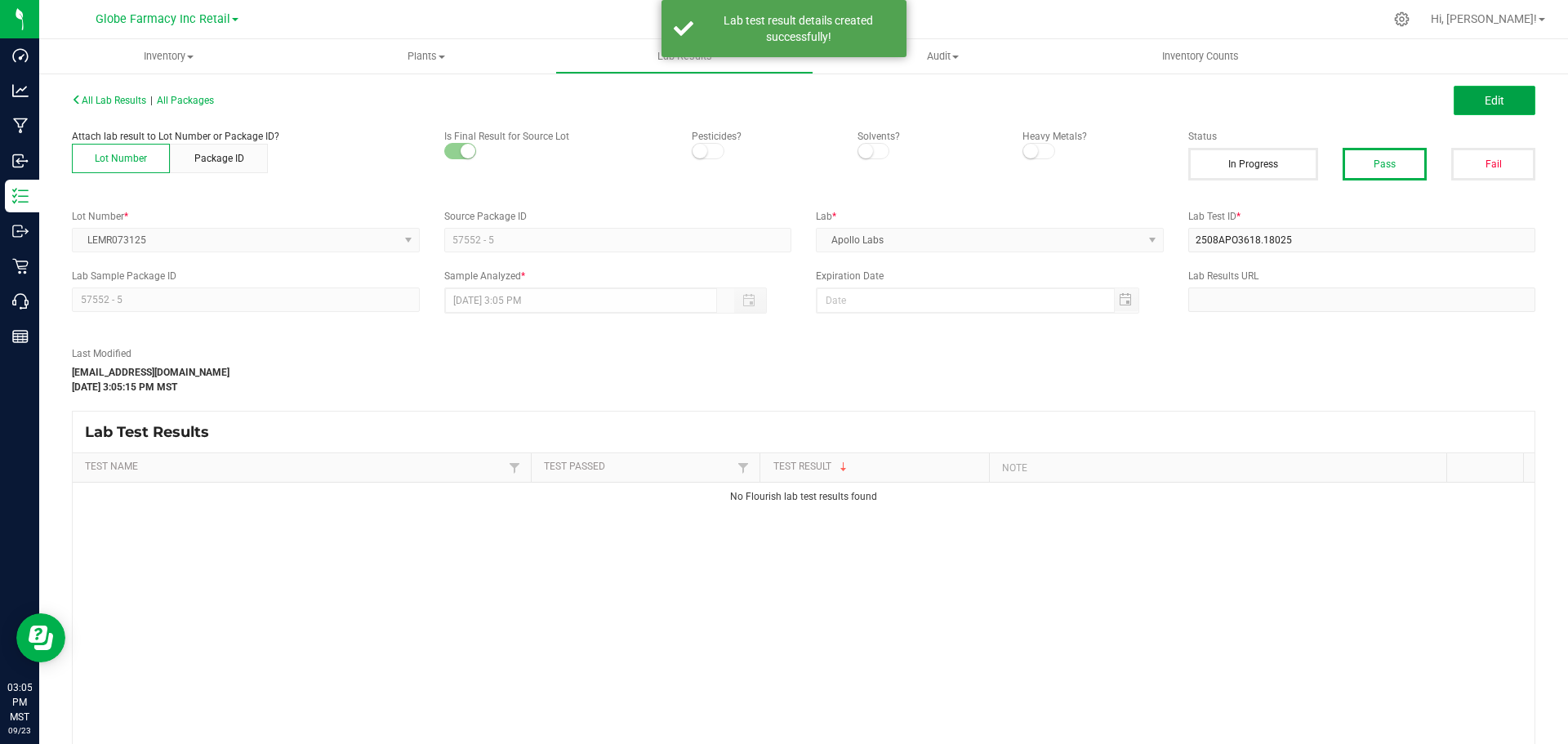
click at [1485, 100] on span "Edit" at bounding box center [1494, 100] width 20 height 13
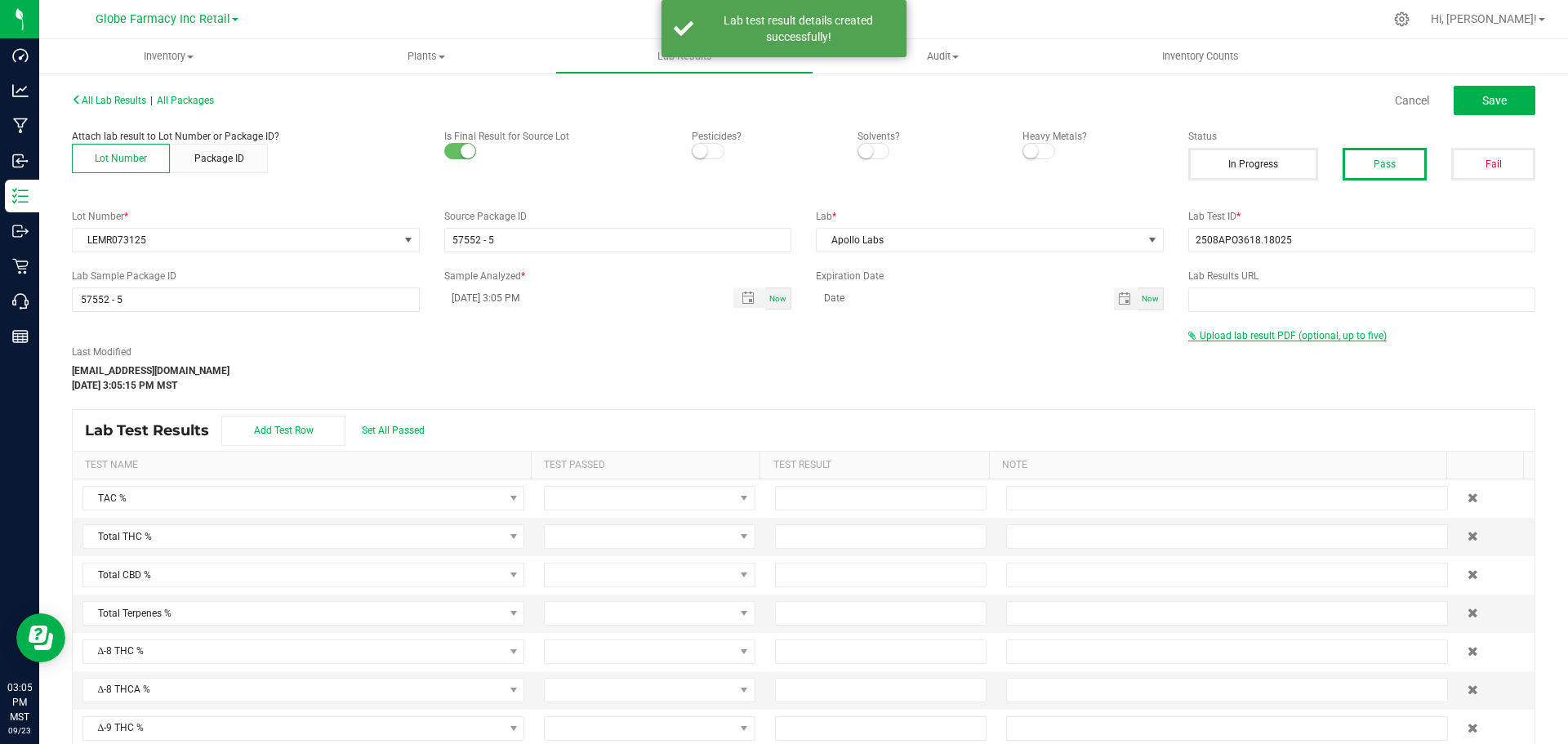
click at [1205, 334] on span "Upload lab result PDF (optional, up to five)" at bounding box center [1293, 336] width 187 height 12
click at [1189, 377] on div "Select file Drop files here to upload" at bounding box center [1362, 363] width 346 height 37
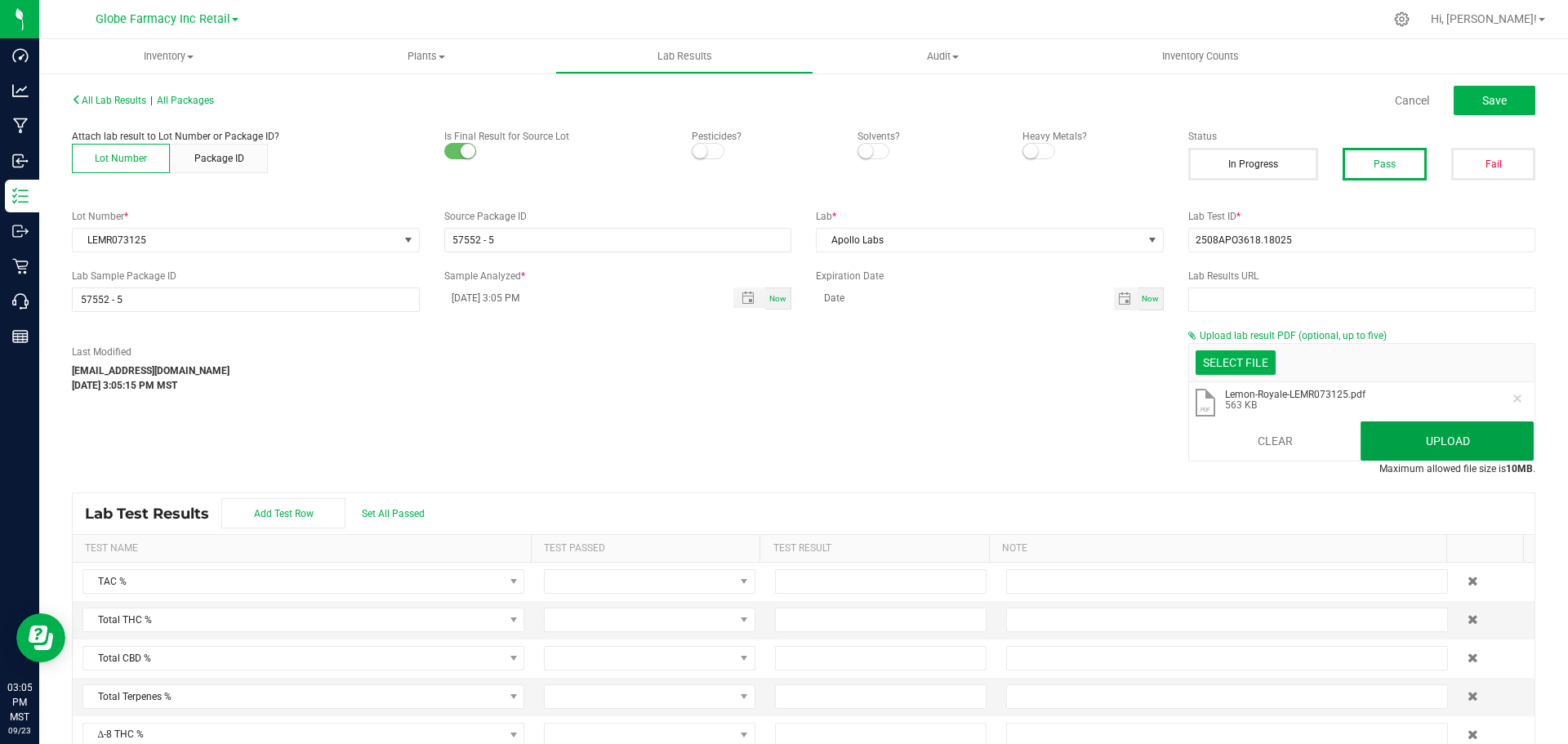
click at [1496, 443] on button "Upload" at bounding box center [1447, 441] width 174 height 39
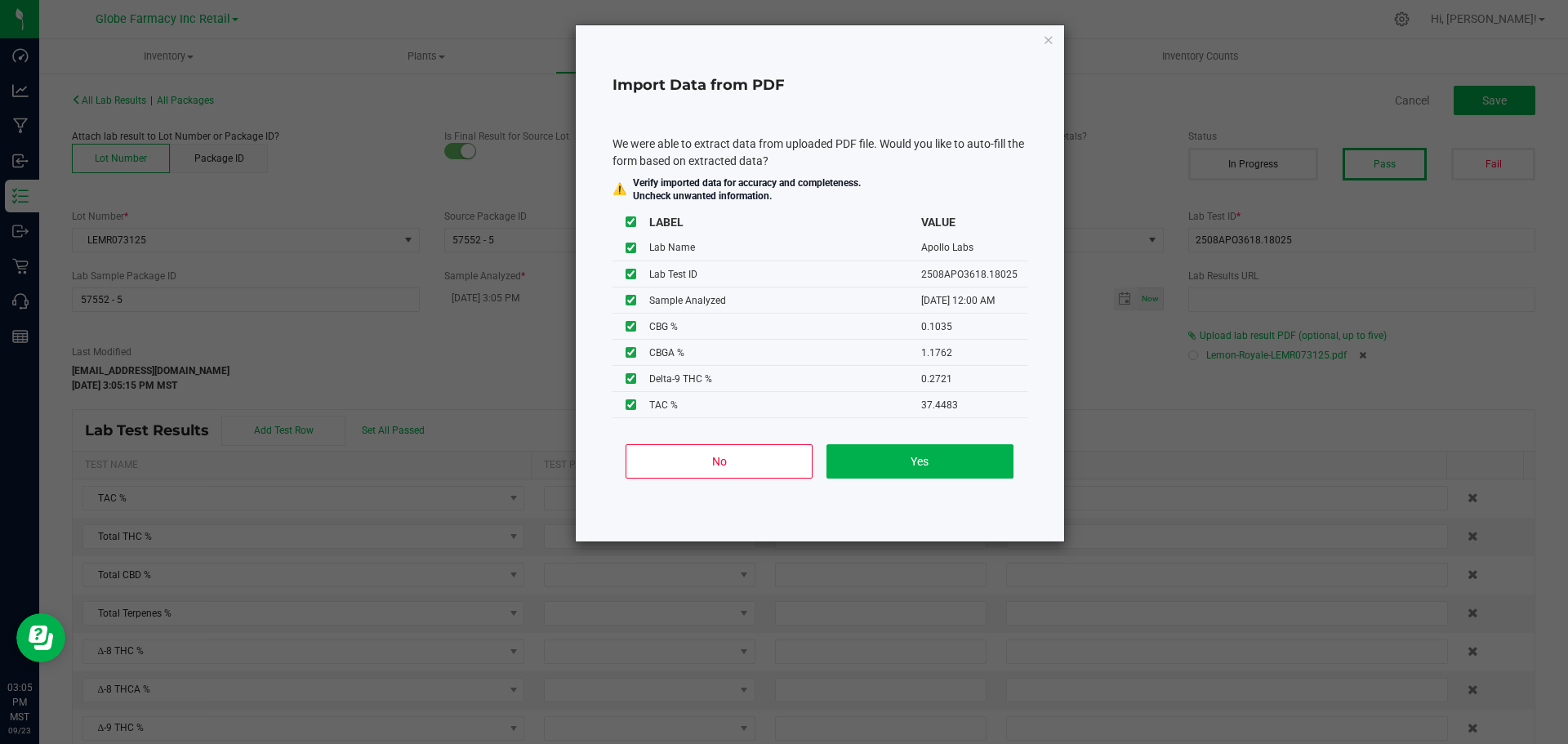
click at [730, 440] on div "No Yes" at bounding box center [820, 468] width 415 height 74
click at [727, 470] on button "No" at bounding box center [719, 461] width 187 height 34
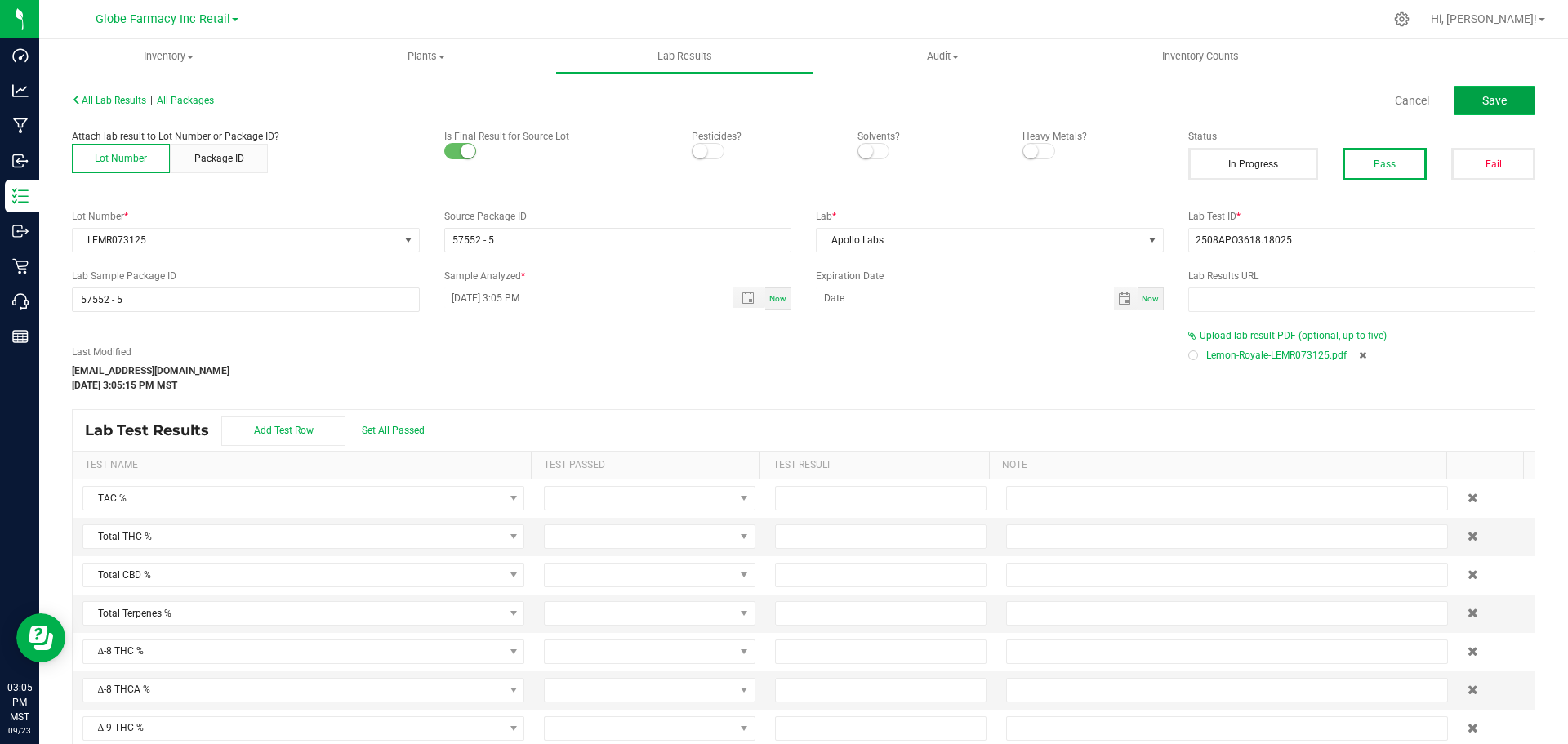
click at [1495, 104] on button "Save" at bounding box center [1494, 100] width 81 height 29
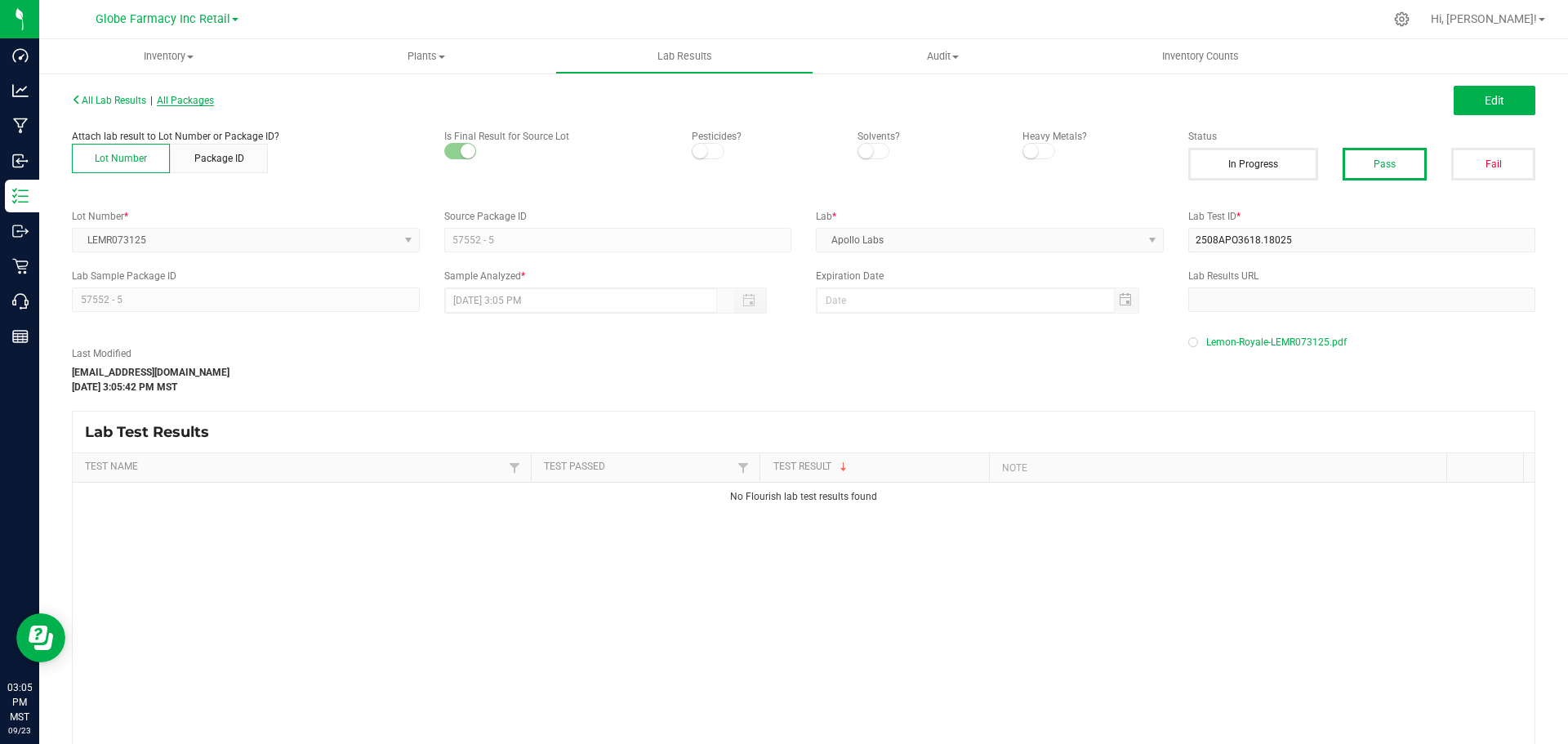
click at [195, 102] on span "All Packages" at bounding box center [185, 101] width 57 height 12
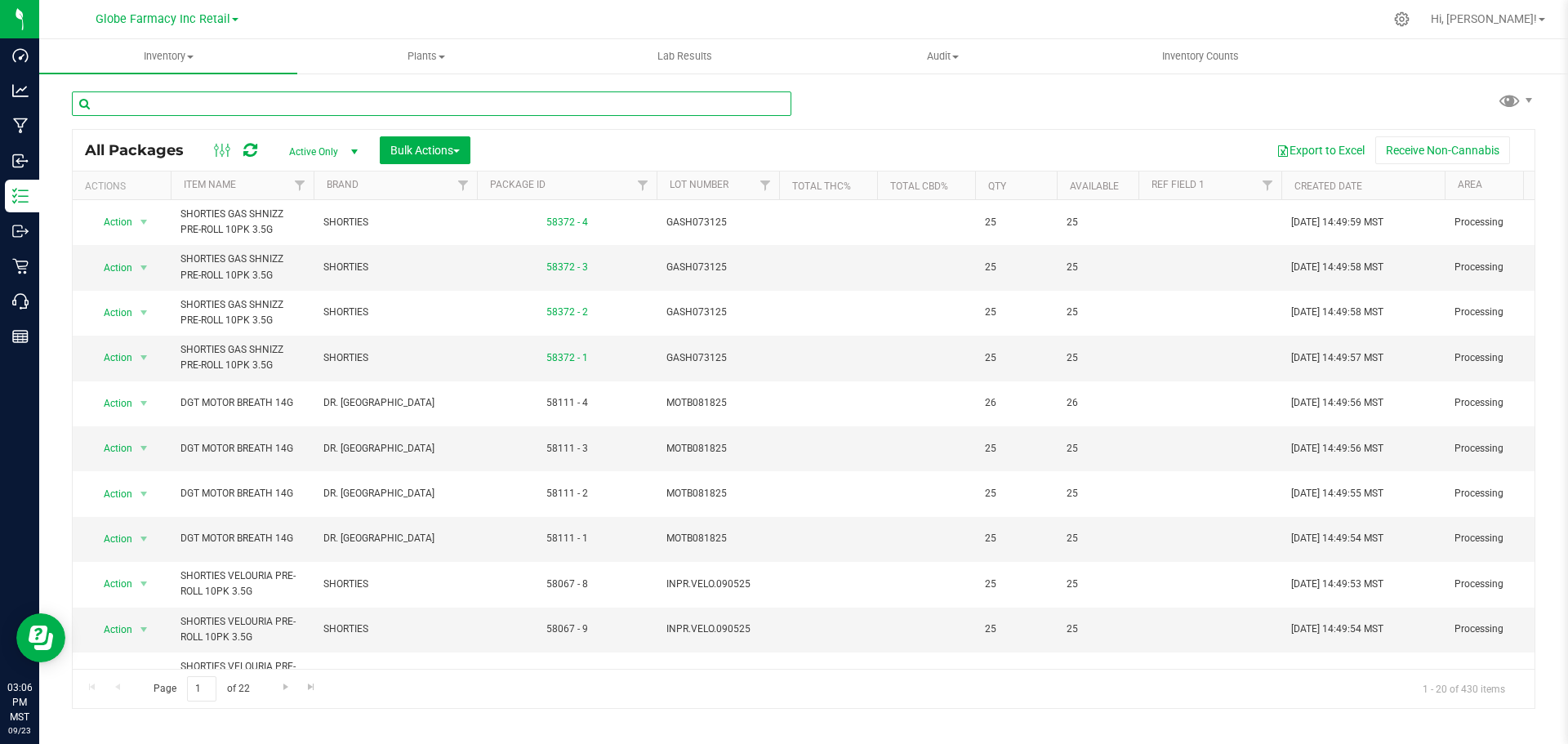
click at [340, 103] on input "text" at bounding box center [431, 103] width 720 height 25
paste input "MOTB063025"
type input "MOTB063025"
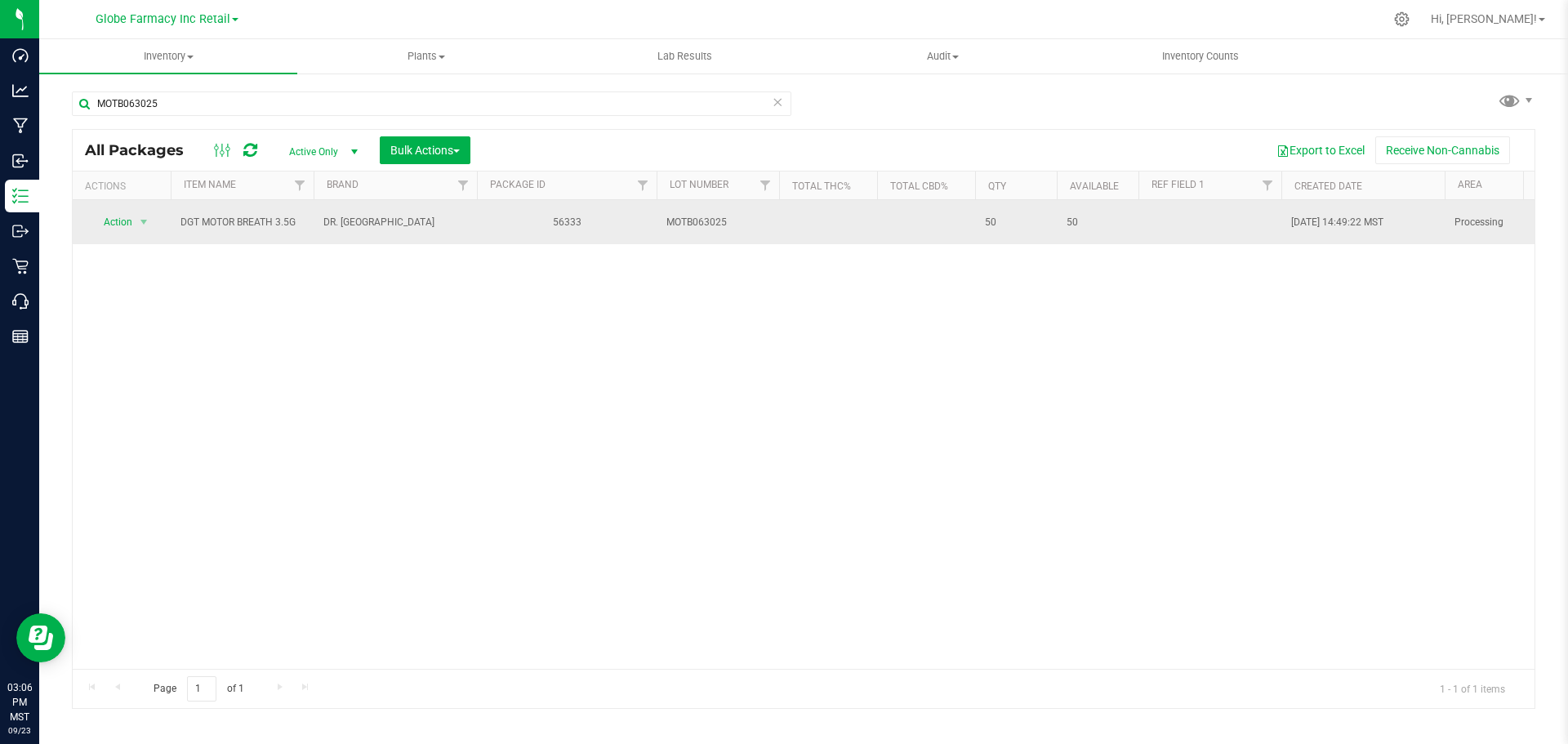
click at [124, 222] on span "Action" at bounding box center [111, 222] width 44 height 23
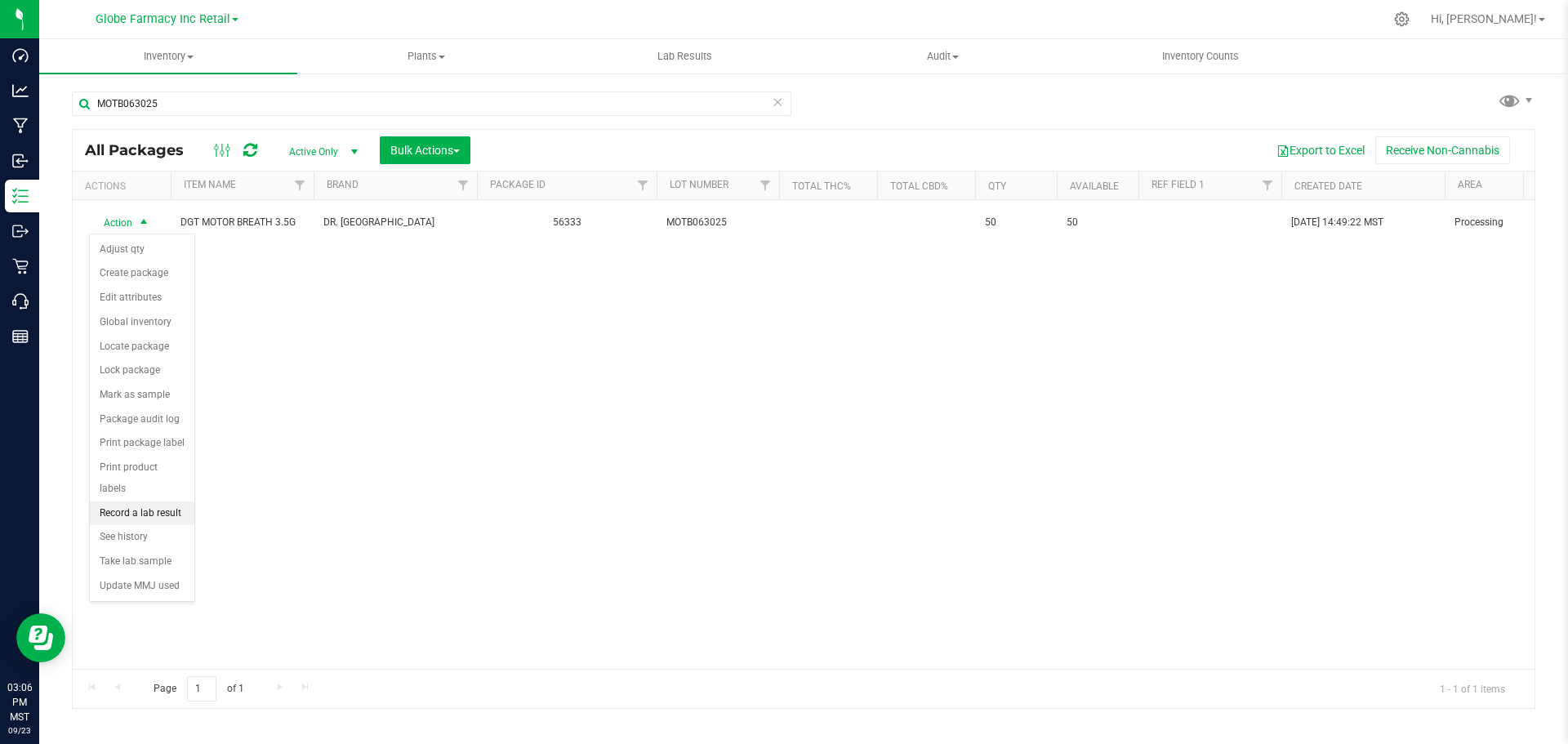
click at [126, 501] on li "Record a lab result" at bounding box center [142, 513] width 105 height 25
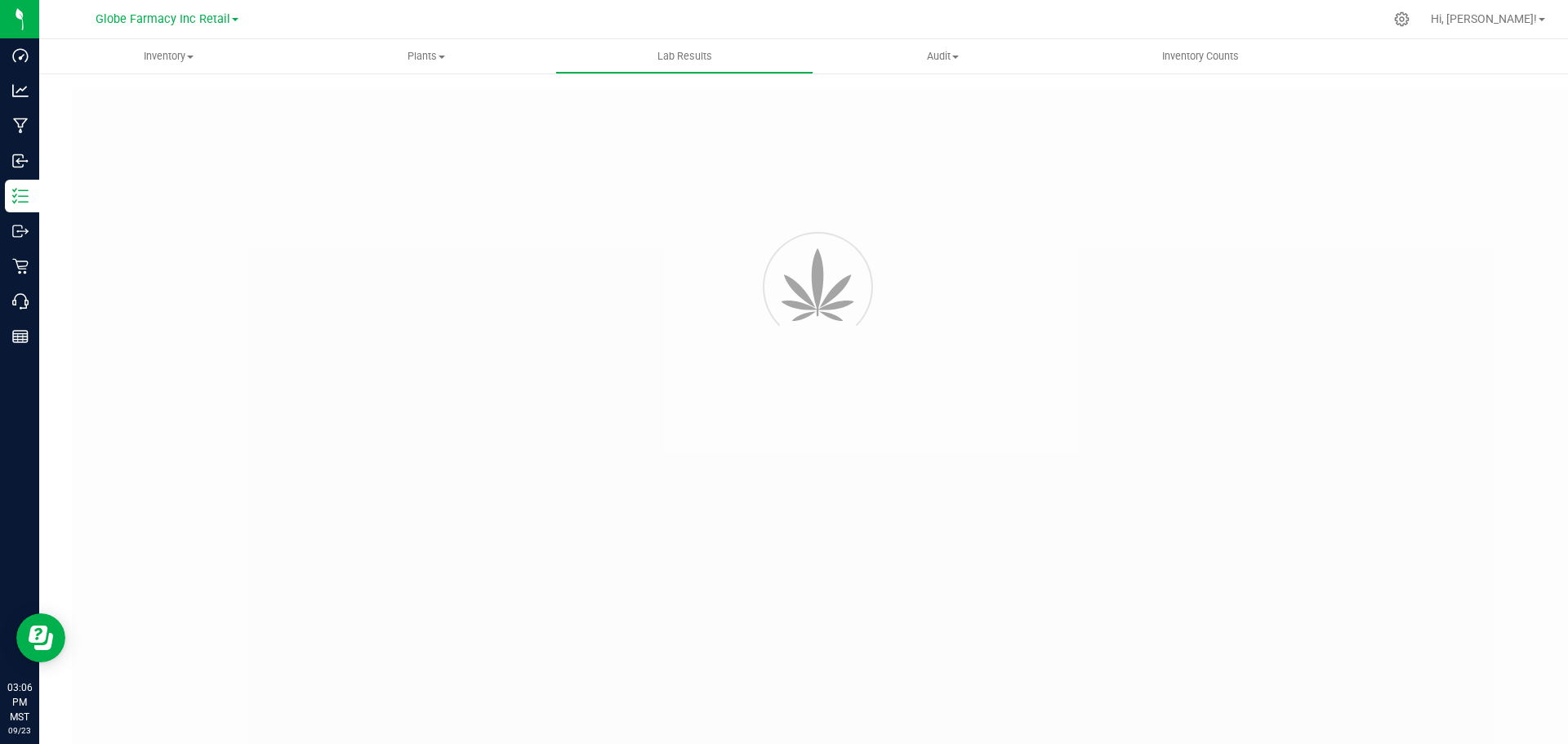
type input "56333"
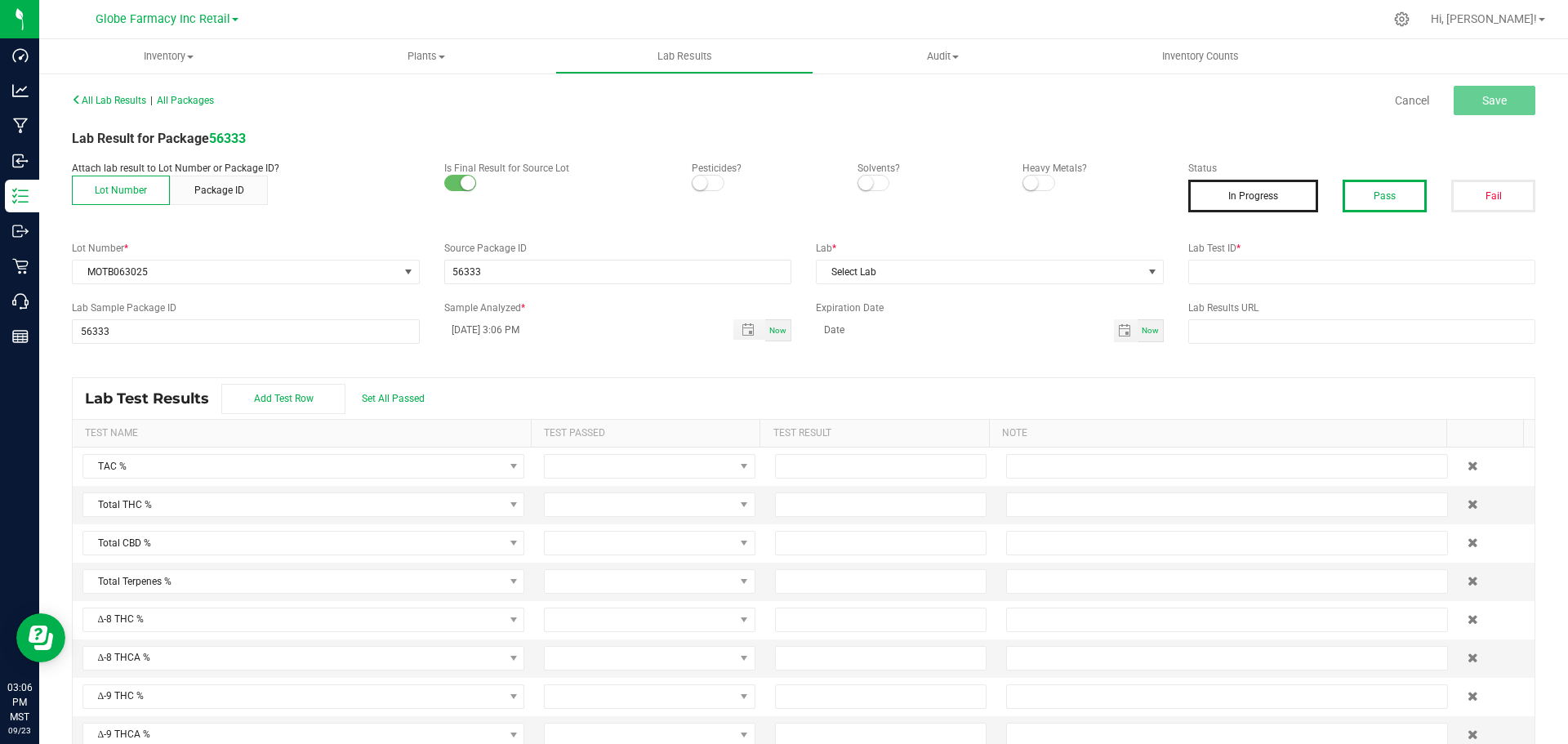
click at [1374, 197] on button "Pass" at bounding box center [1385, 195] width 84 height 32
click at [1357, 268] on input "text" at bounding box center [1362, 272] width 348 height 25
paste input "2507APO3086.15737"
type input "2507APO3086.15737"
click at [999, 281] on span "Select Lab" at bounding box center [980, 272] width 326 height 23
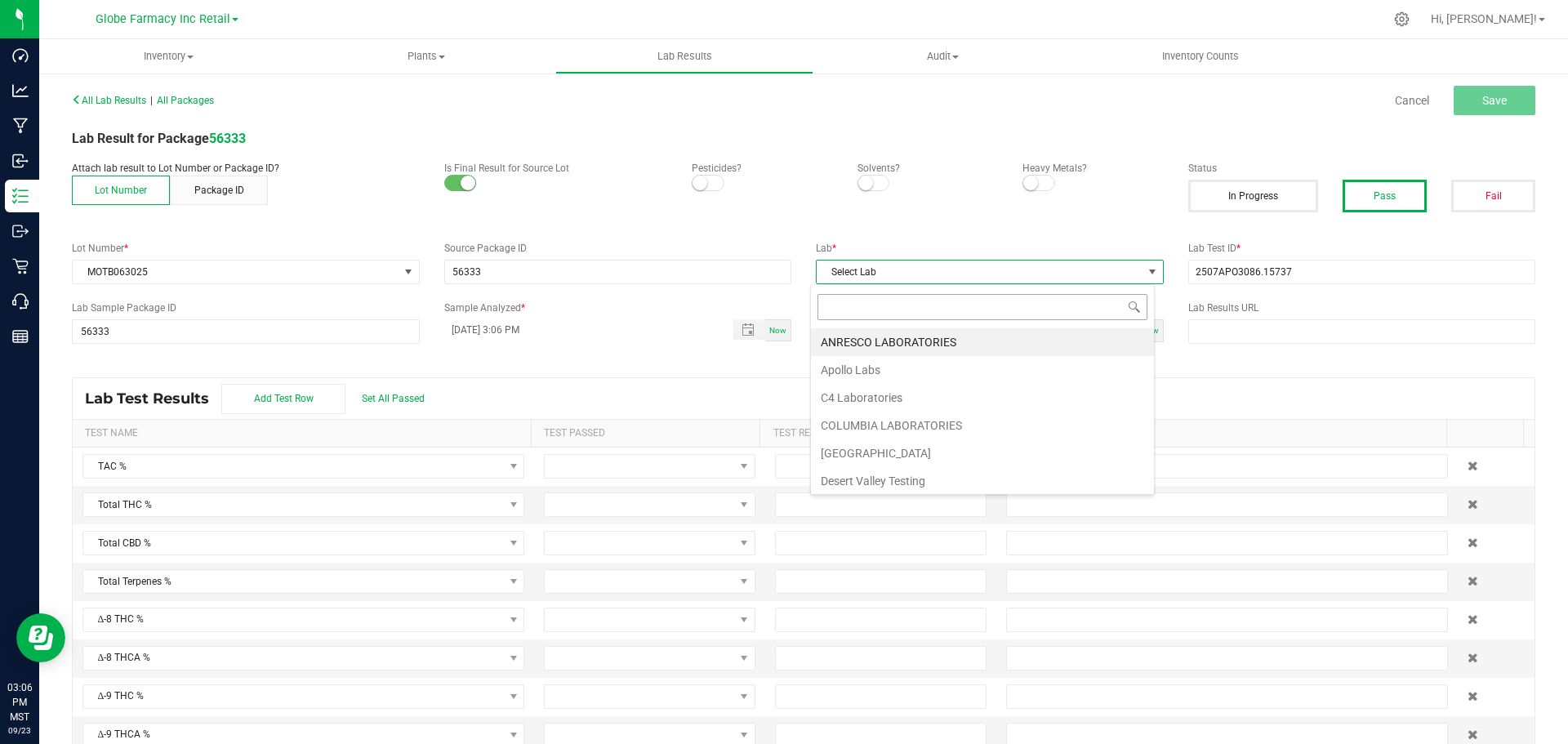
scroll to position [25, 345]
click at [881, 360] on li "Apollo Labs" at bounding box center [983, 370] width 343 height 27
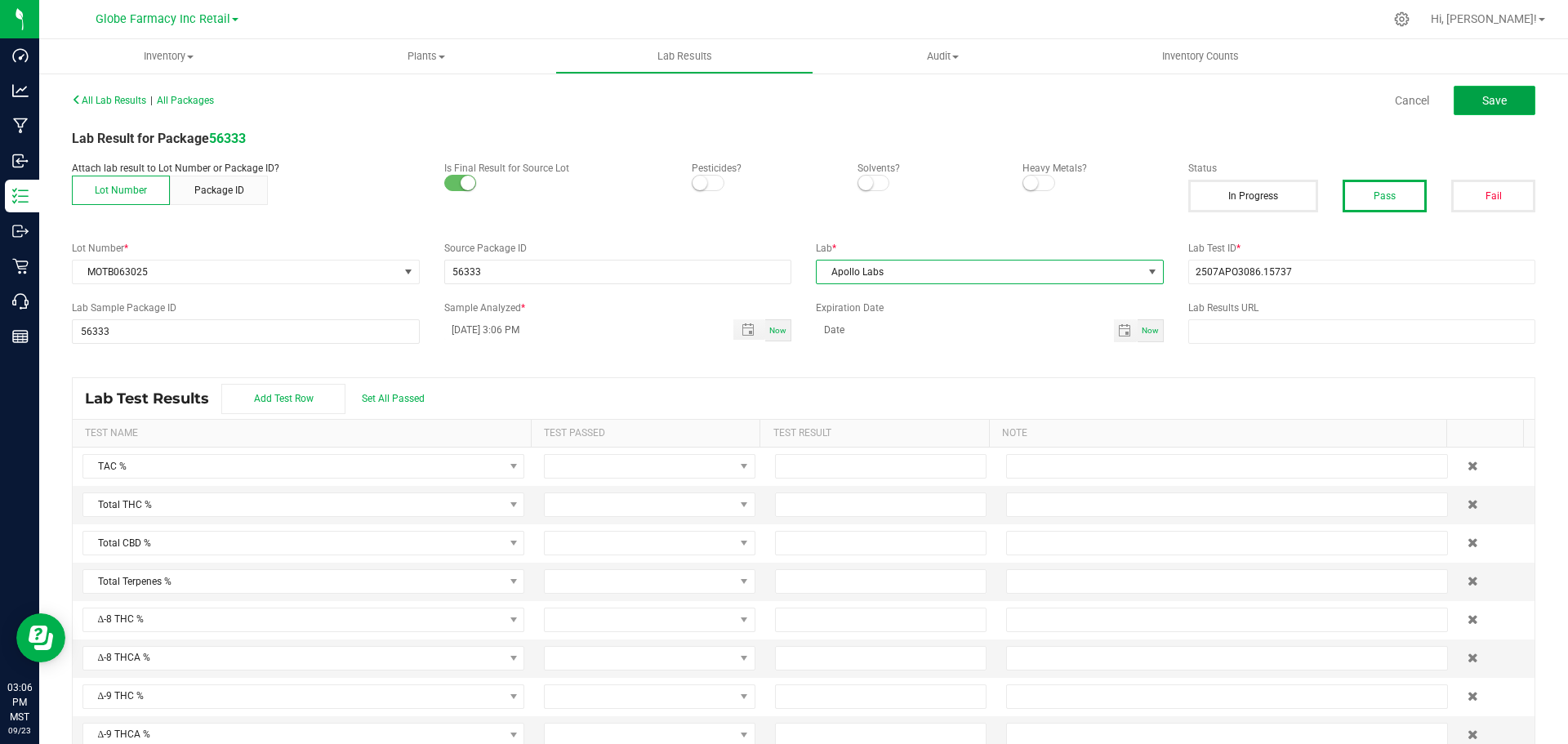
click at [1516, 94] on button "Save" at bounding box center [1494, 100] width 81 height 29
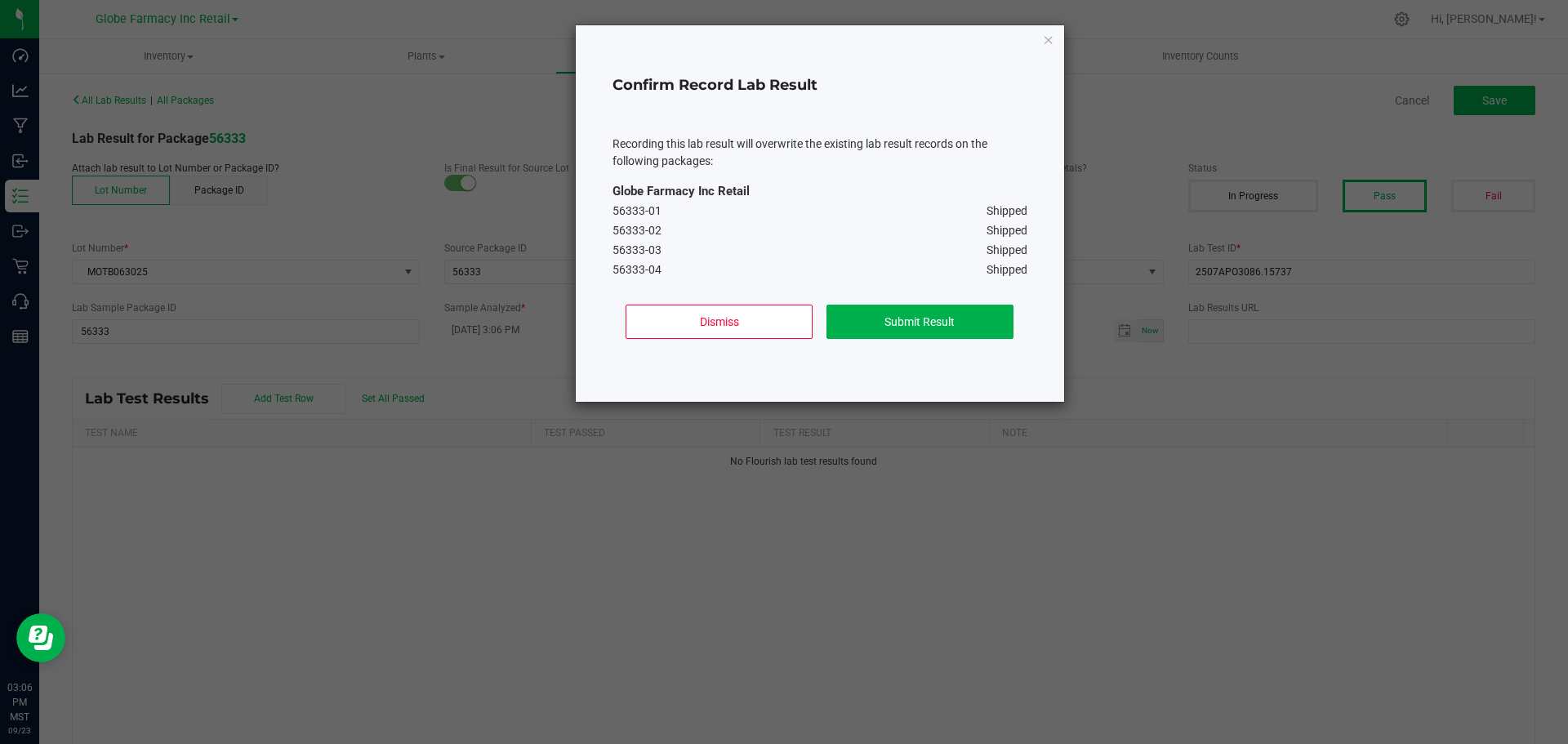
click at [867, 350] on div "Dismiss Submit Result" at bounding box center [820, 327] width 415 height 74
click at [878, 334] on button "Submit Result" at bounding box center [920, 322] width 187 height 34
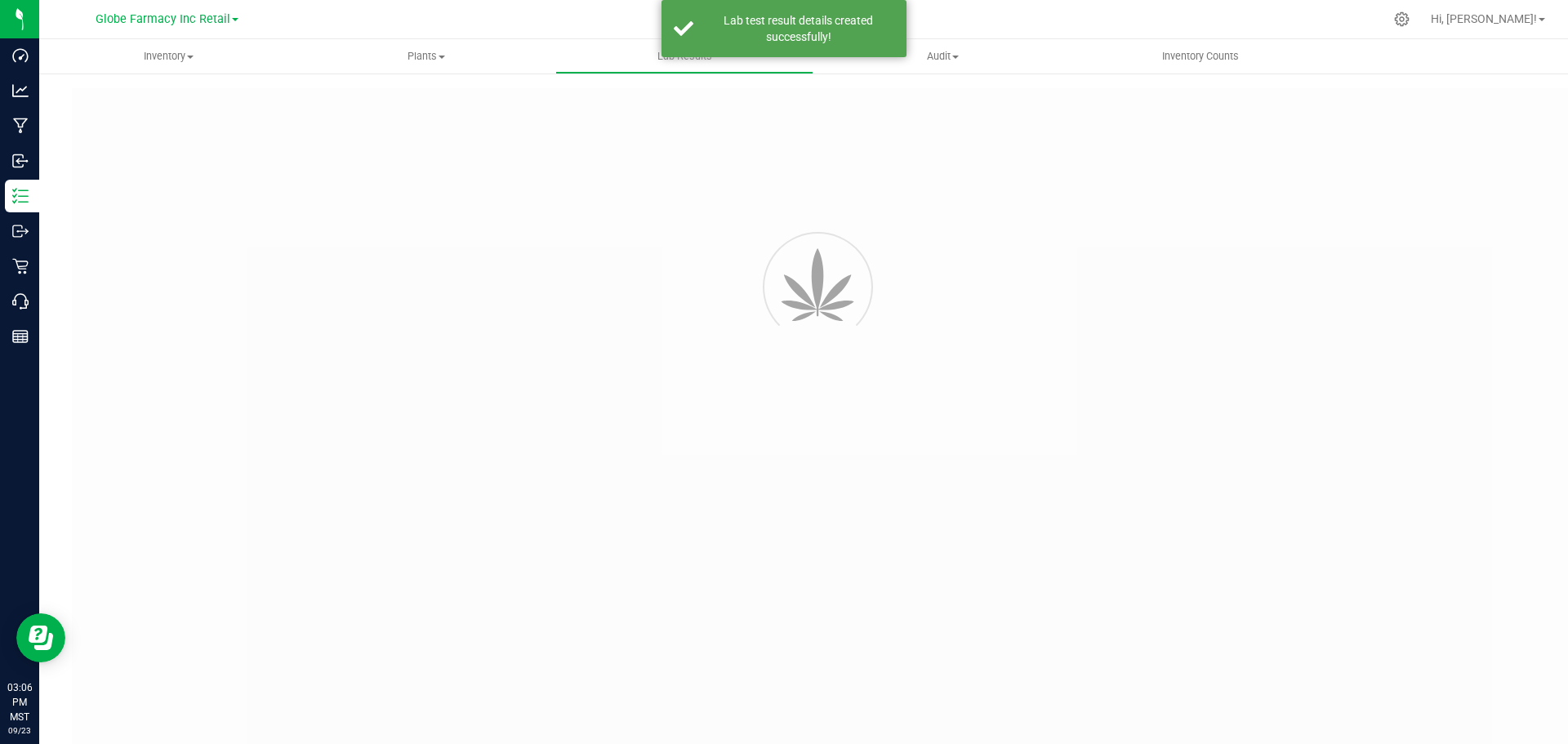
type input "56333"
type input "2507APO3086.15737"
type input "56333"
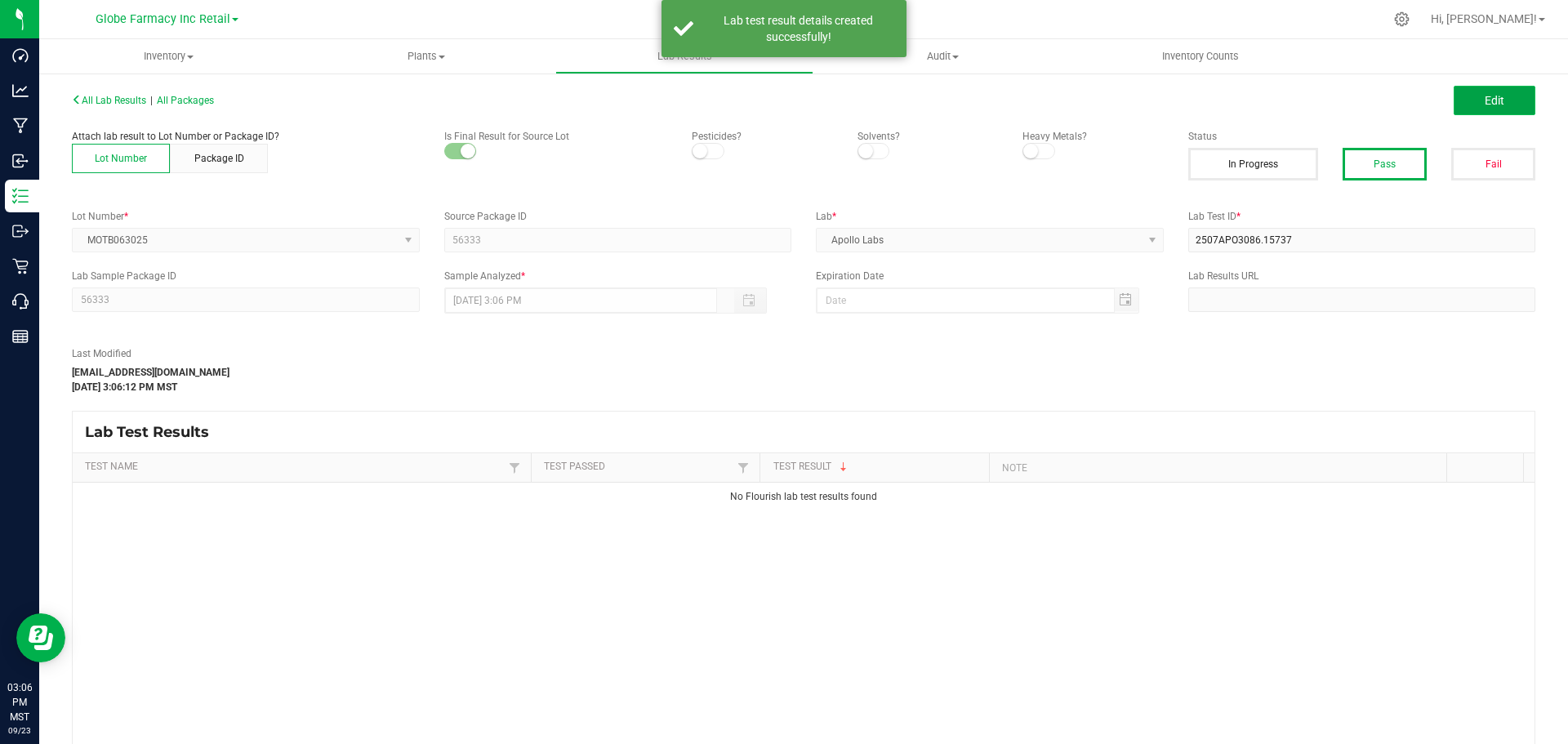
click at [1503, 87] on button "Edit" at bounding box center [1494, 100] width 81 height 29
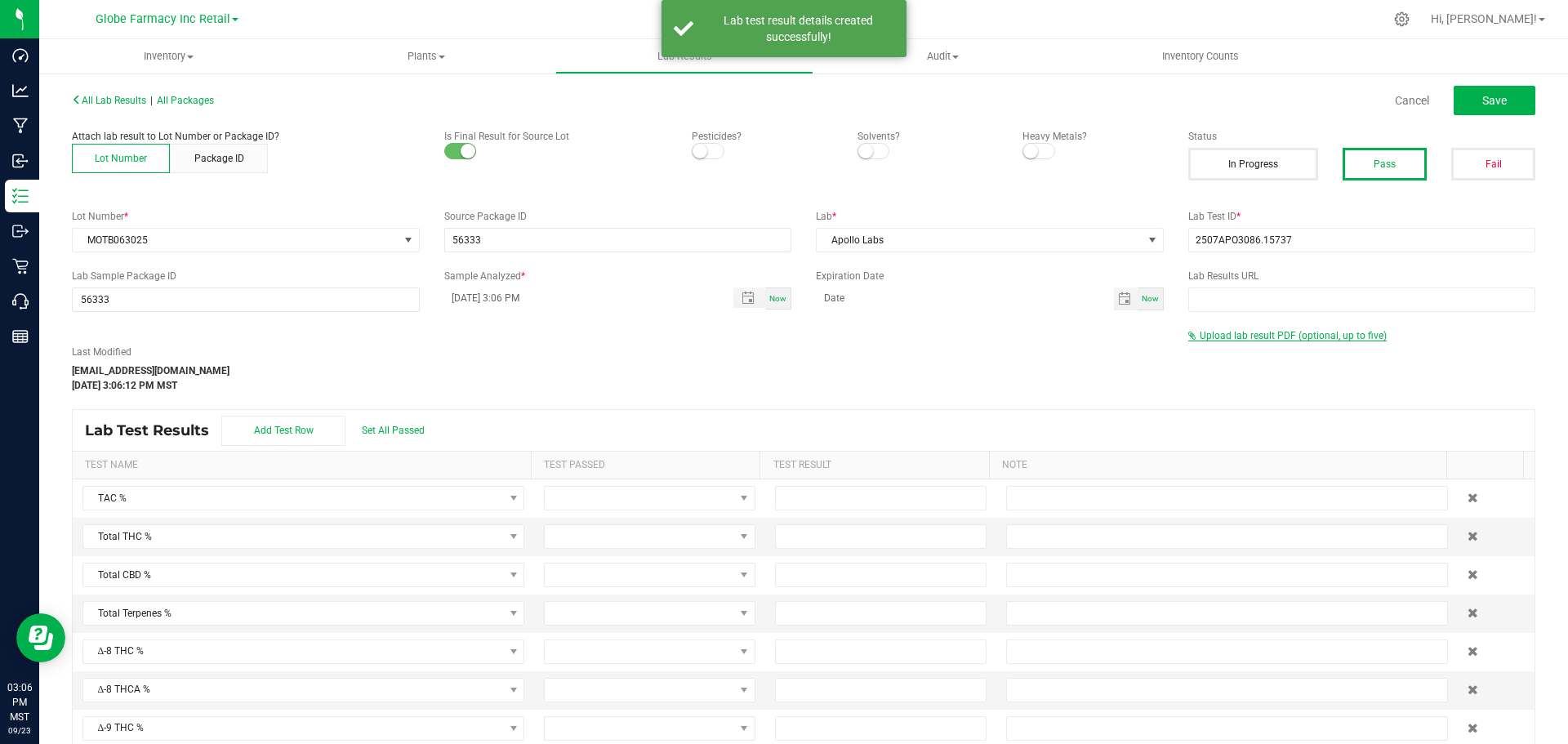
click at [1254, 335] on span "Upload lab result PDF (optional, up to five)" at bounding box center [1293, 336] width 187 height 12
click at [1244, 350] on div "Select file Drop files here to upload" at bounding box center [1362, 363] width 346 height 37
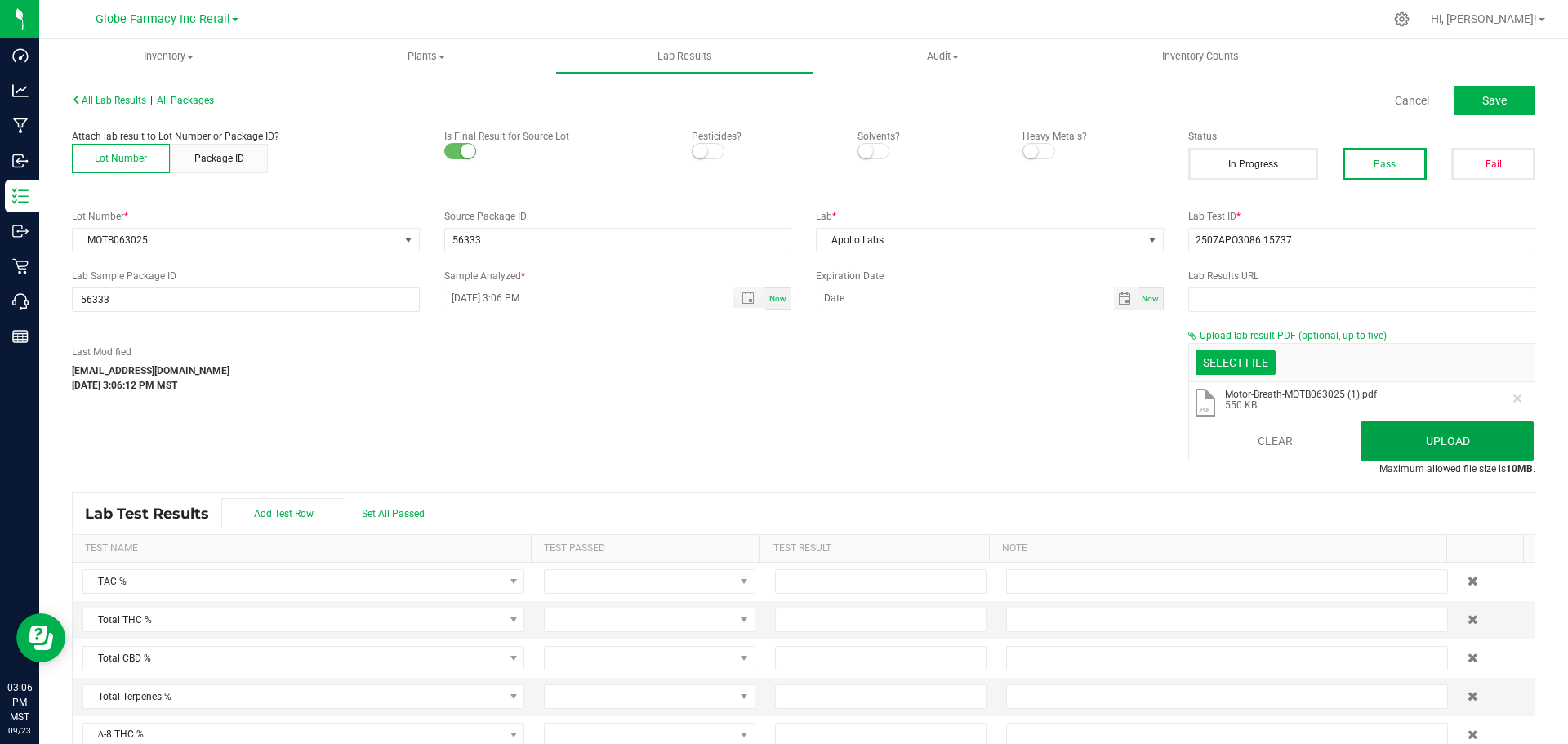
click at [1396, 438] on button "Upload" at bounding box center [1447, 441] width 174 height 39
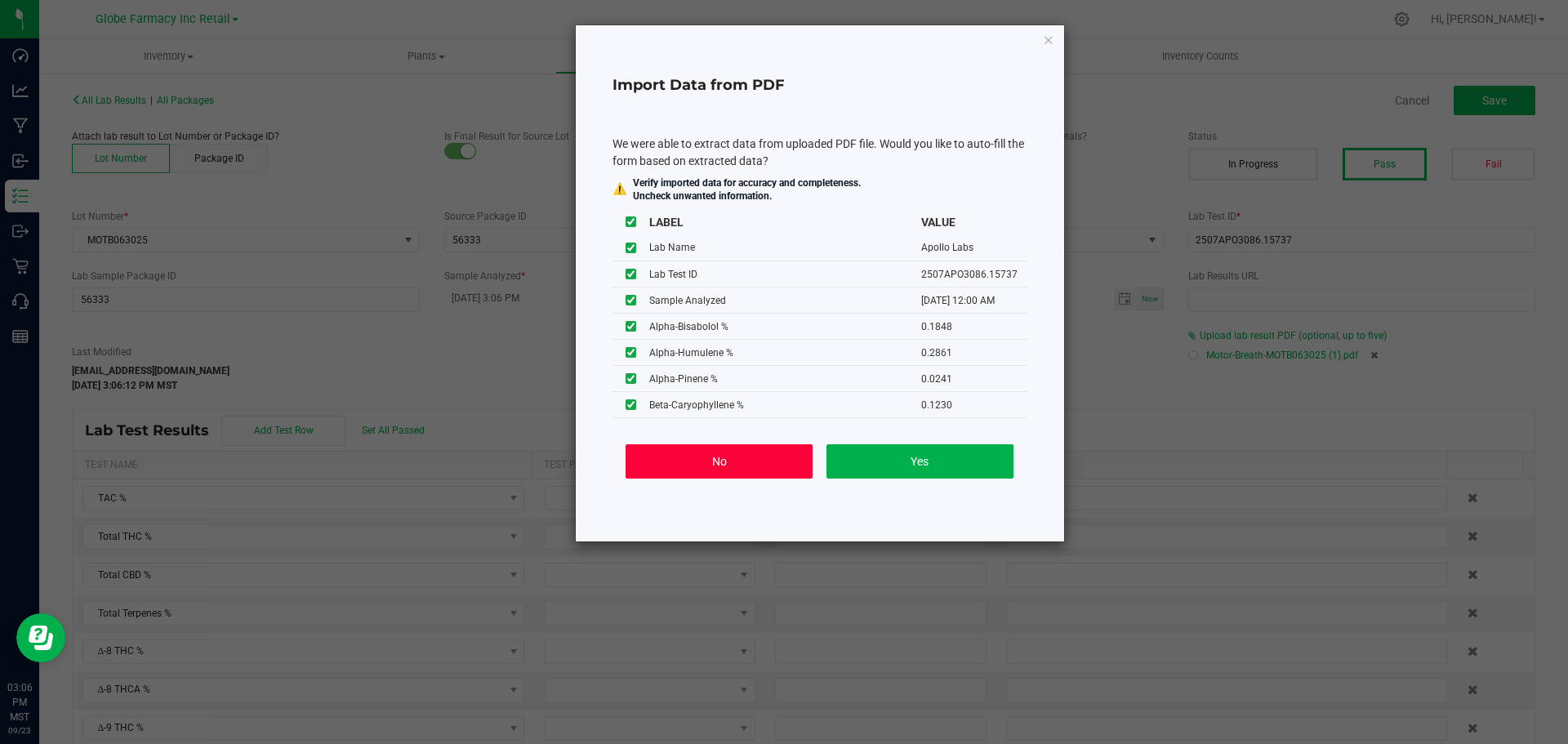
click at [740, 471] on button "No" at bounding box center [719, 461] width 187 height 34
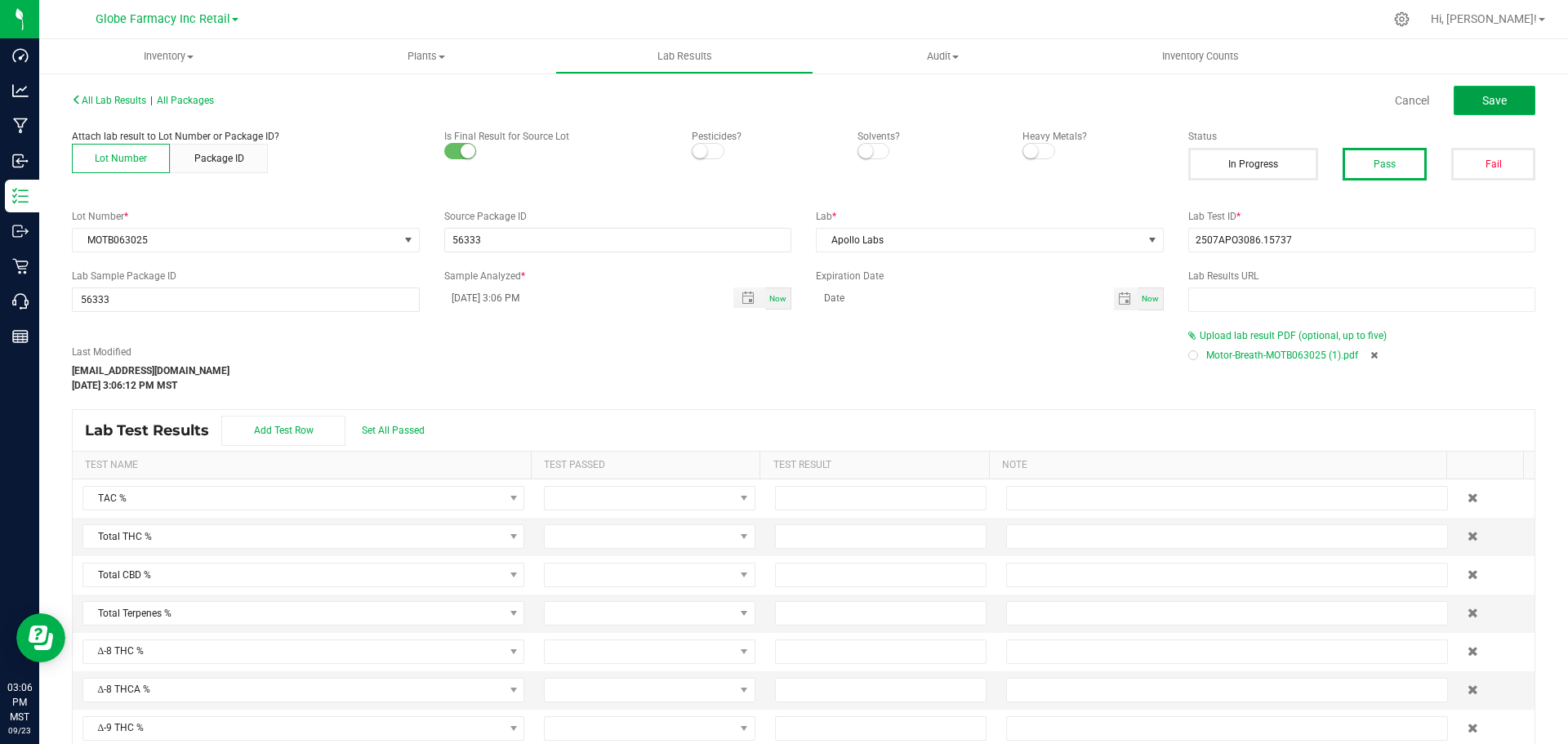
click at [1492, 108] on button "Save" at bounding box center [1494, 100] width 81 height 29
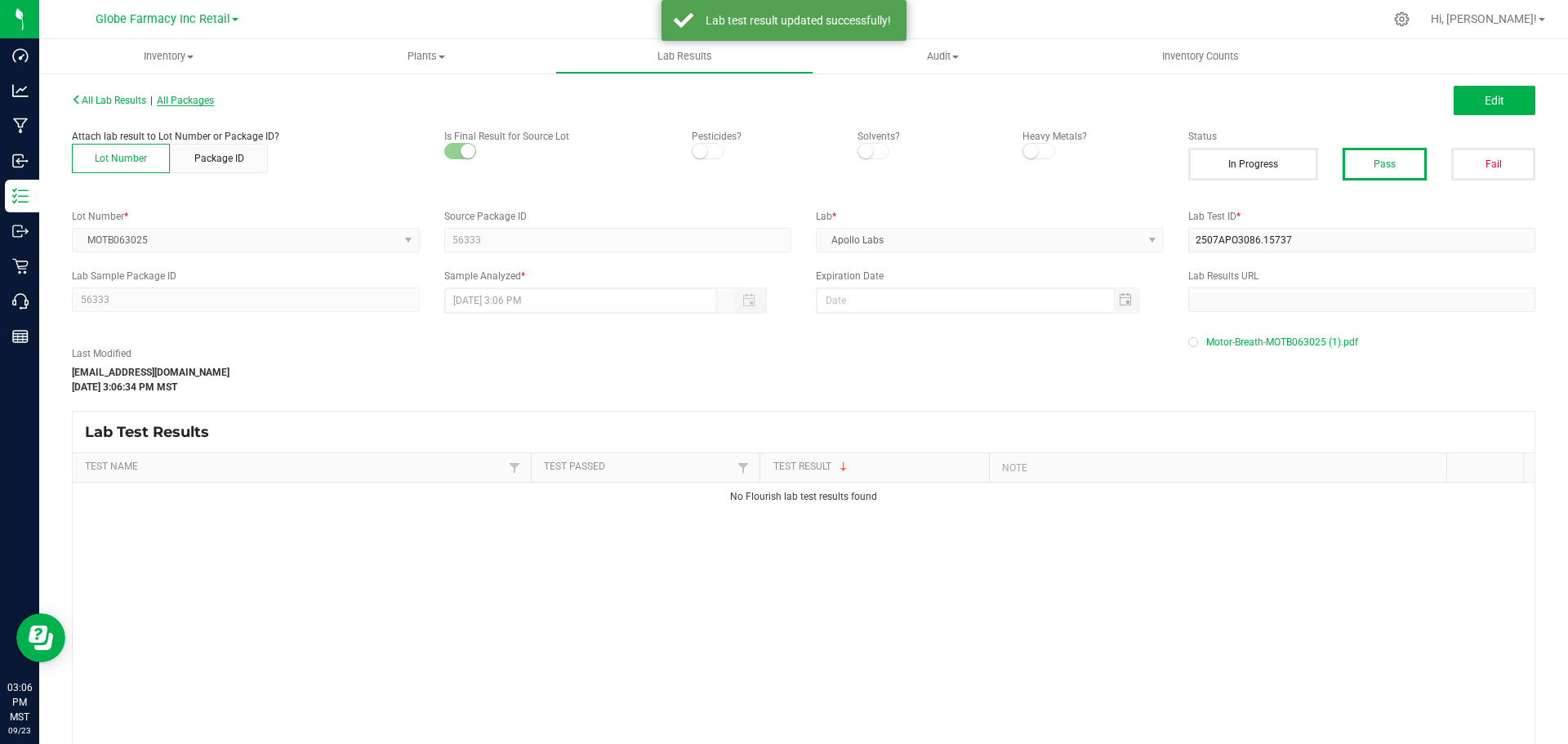
click at [187, 105] on span "All Packages" at bounding box center [185, 101] width 57 height 12
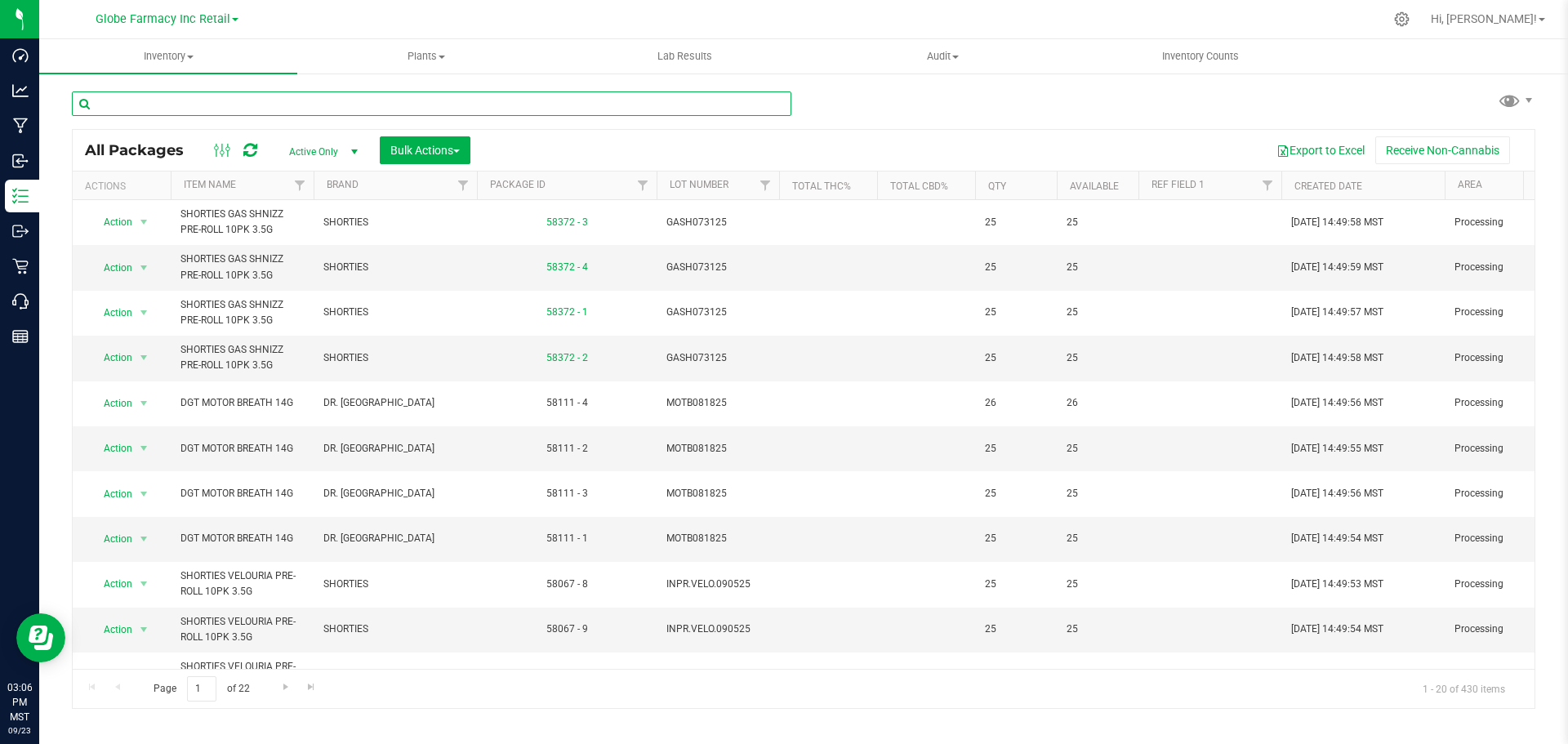
click at [366, 91] on input "text" at bounding box center [431, 103] width 720 height 25
paste input "MOTB081825"
type input "MOTB081825"
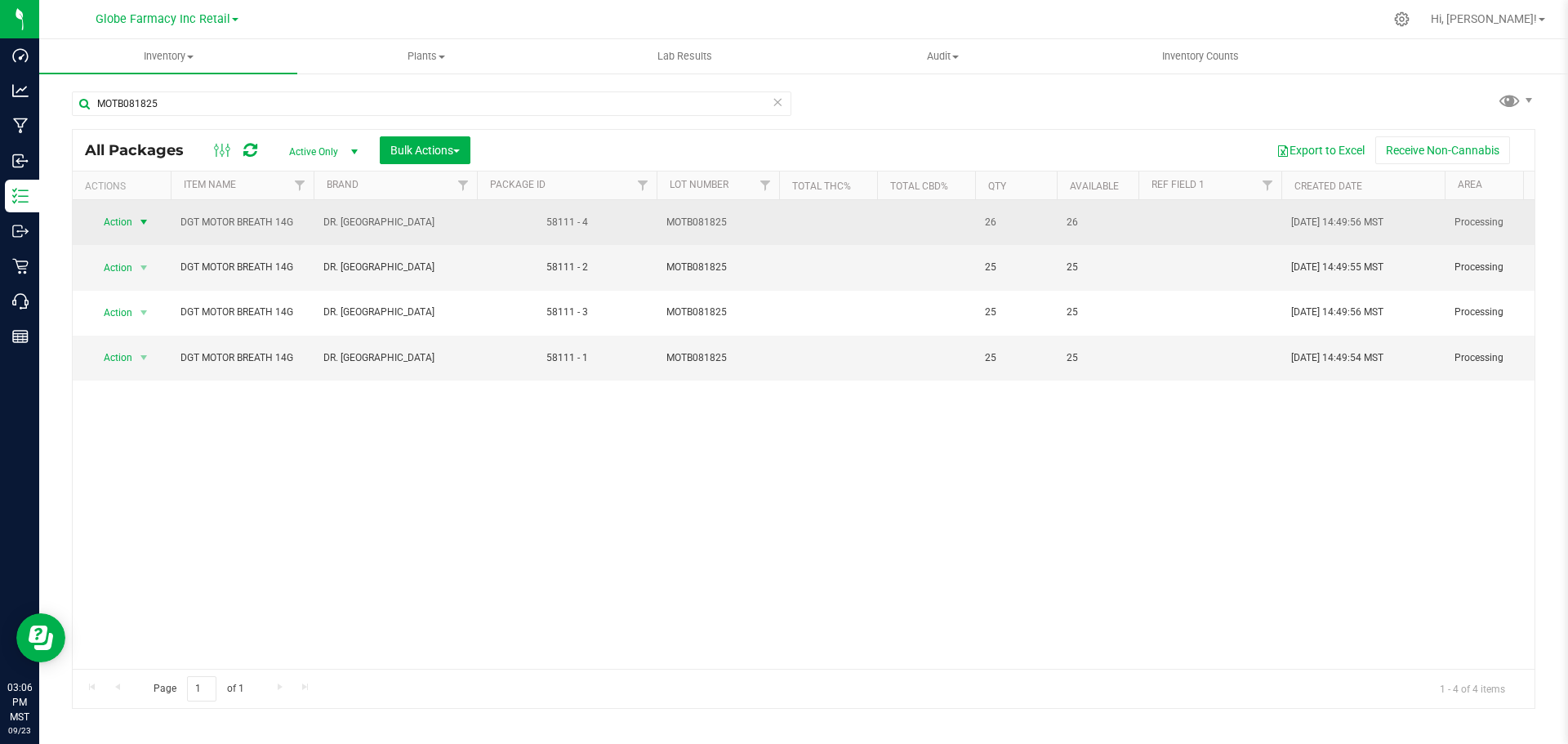
click at [130, 221] on span "Action" at bounding box center [111, 222] width 44 height 23
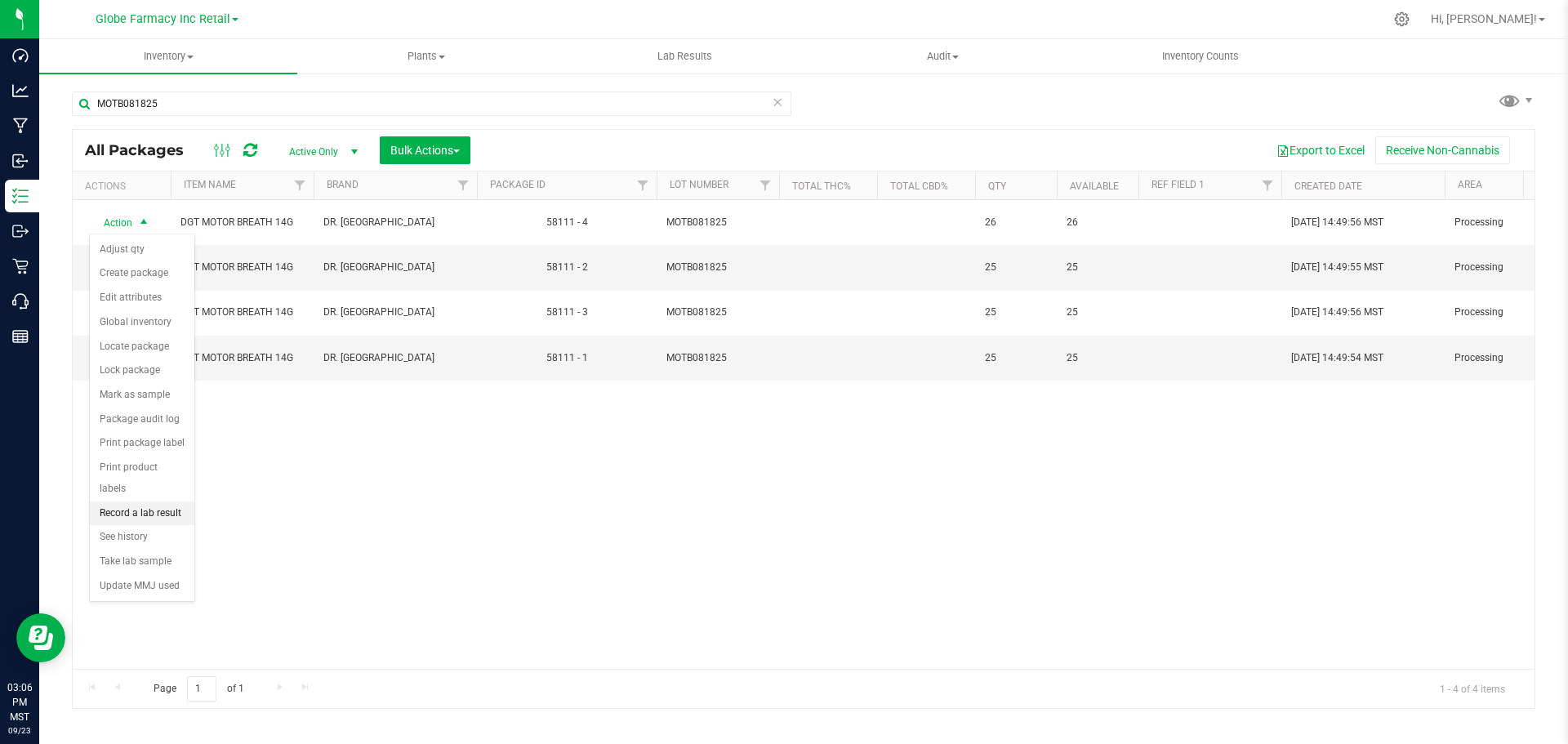
click at [144, 501] on li "Record a lab result" at bounding box center [142, 513] width 105 height 25
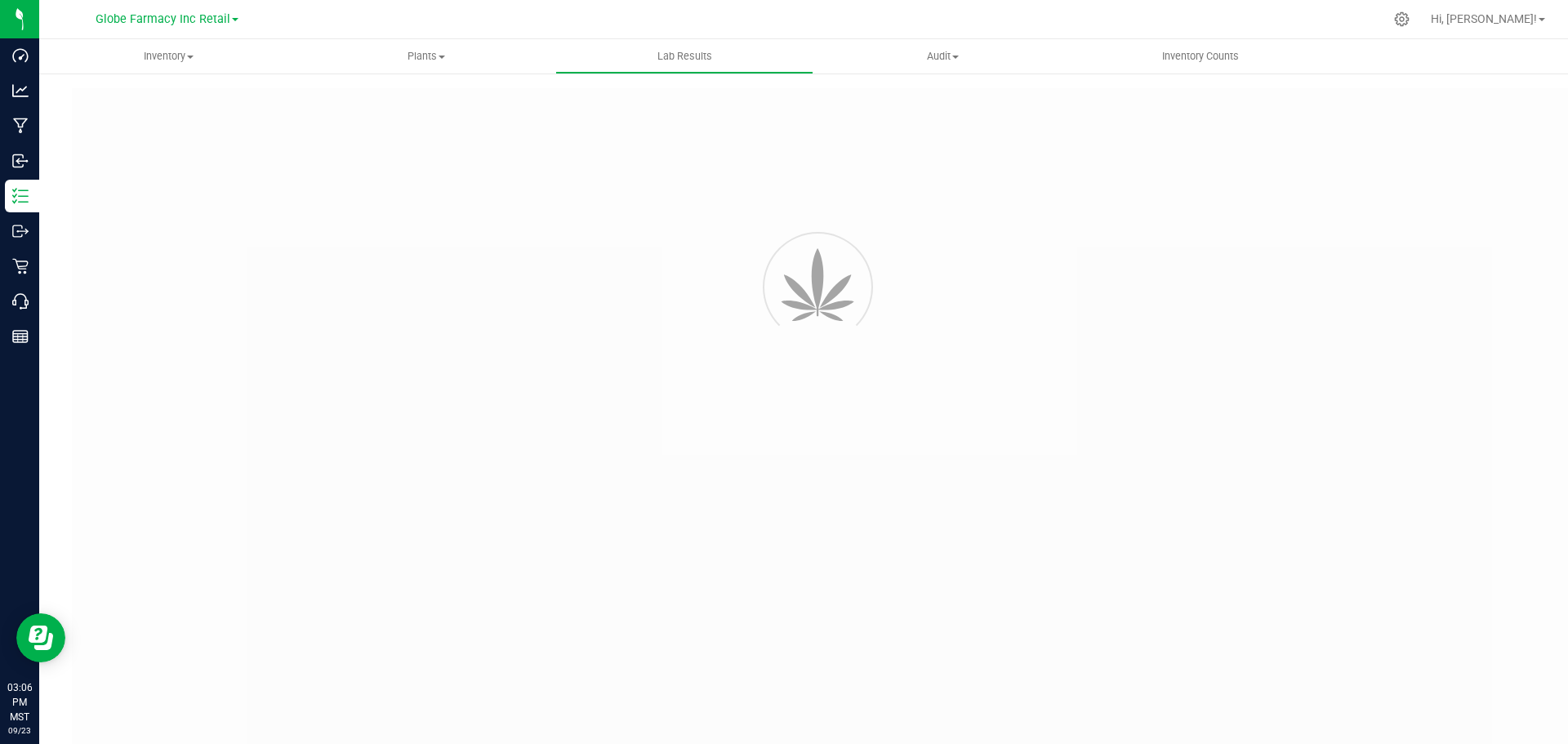
type input "58111 - 4"
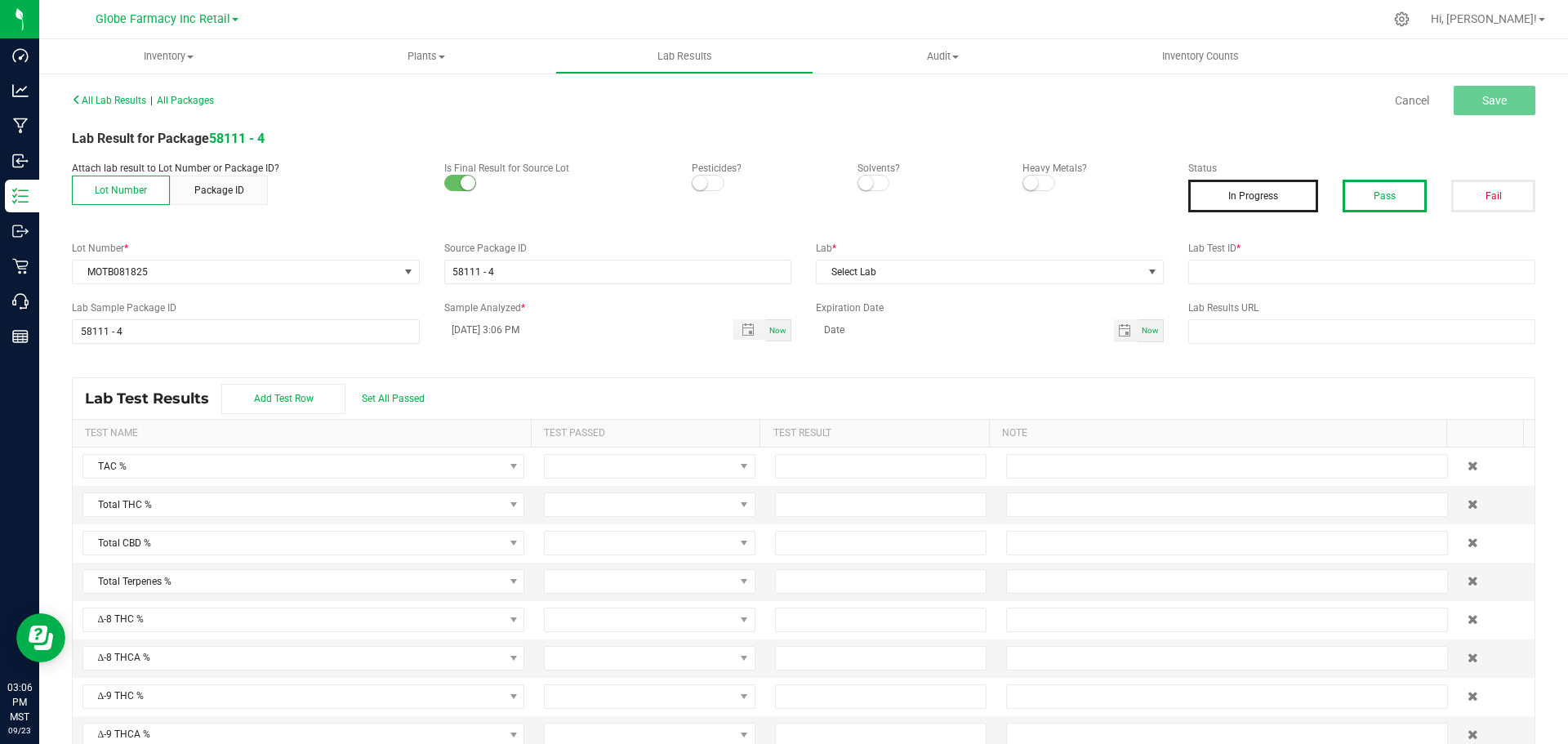
click at [1368, 201] on button "Pass" at bounding box center [1385, 195] width 84 height 32
drag, startPoint x: 1293, startPoint y: 322, endPoint x: 1283, endPoint y: 305, distance: 19.7
click at [1293, 322] on input "text" at bounding box center [1362, 331] width 348 height 25
click at [1274, 294] on div "All Lab Results | All Packages Cancel Save Lab Result for Package 58111 - 4 Att…" at bounding box center [803, 424] width 1464 height 673
click at [1262, 277] on input "text" at bounding box center [1362, 272] width 348 height 25
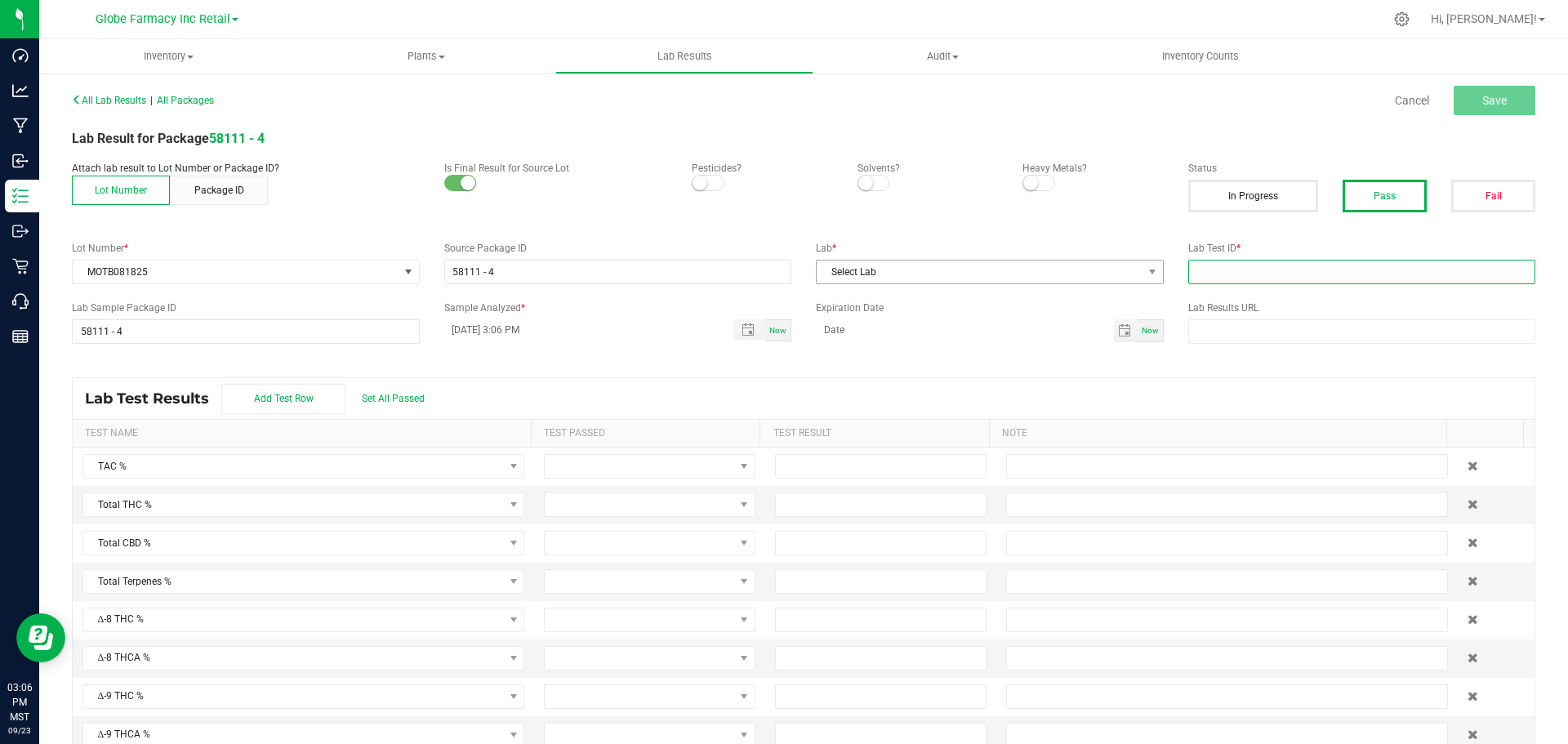
paste input "2508APO3780.18778"
type input "2508APO3780.18778"
click at [984, 264] on span "Select Lab" at bounding box center [980, 272] width 326 height 23
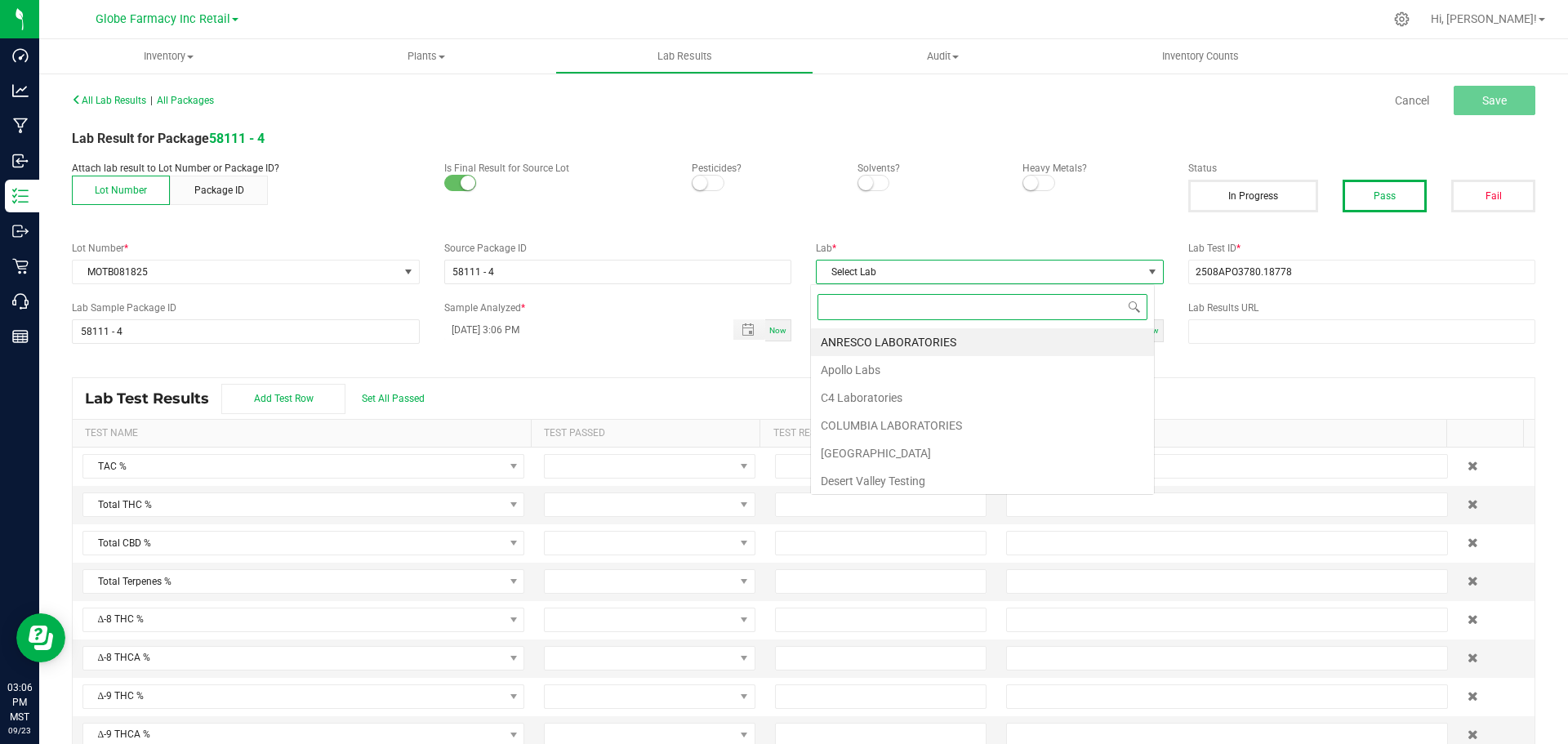
scroll to position [25, 345]
click at [852, 371] on li "Apollo Labs" at bounding box center [983, 370] width 343 height 27
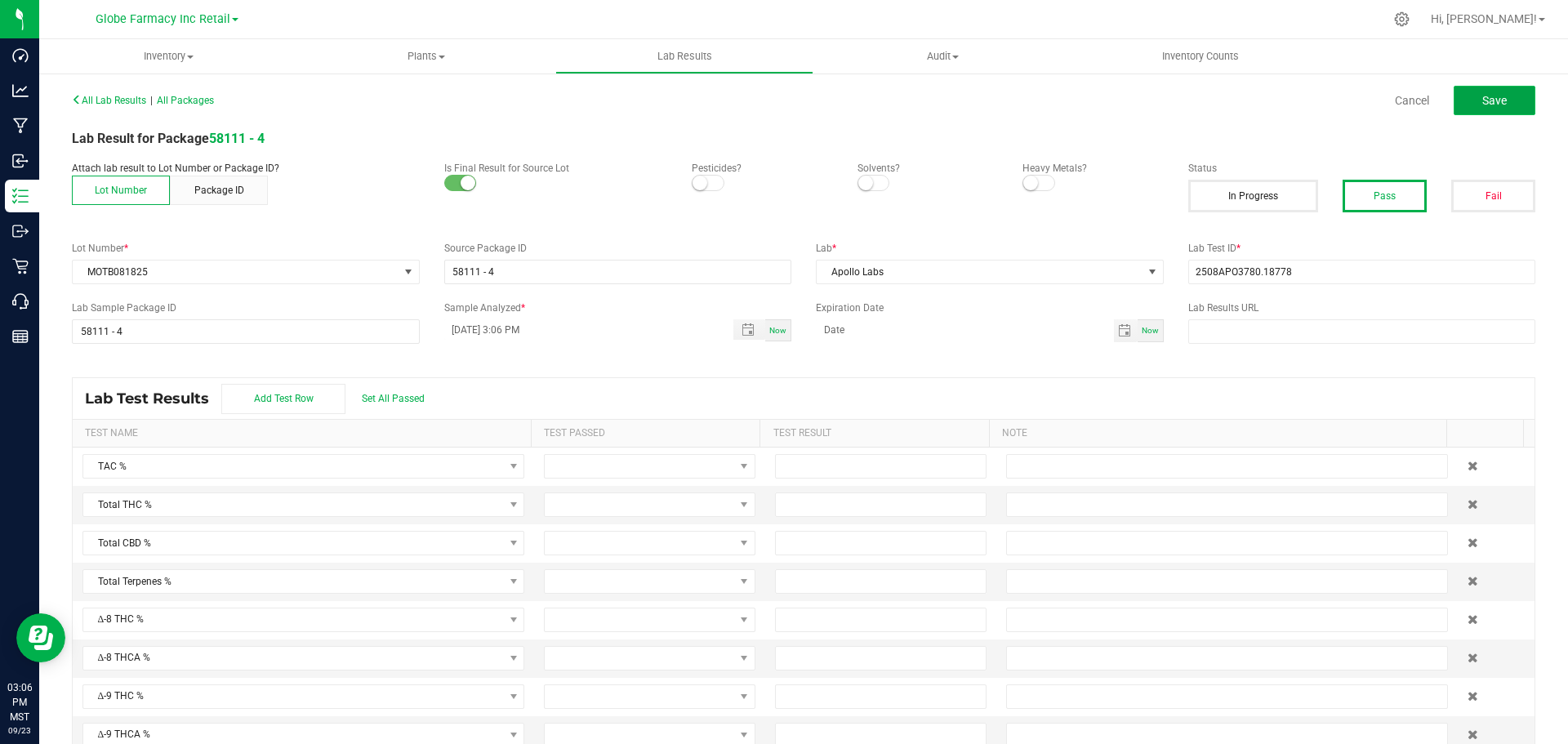
click at [1484, 88] on button "Save" at bounding box center [1494, 100] width 81 height 29
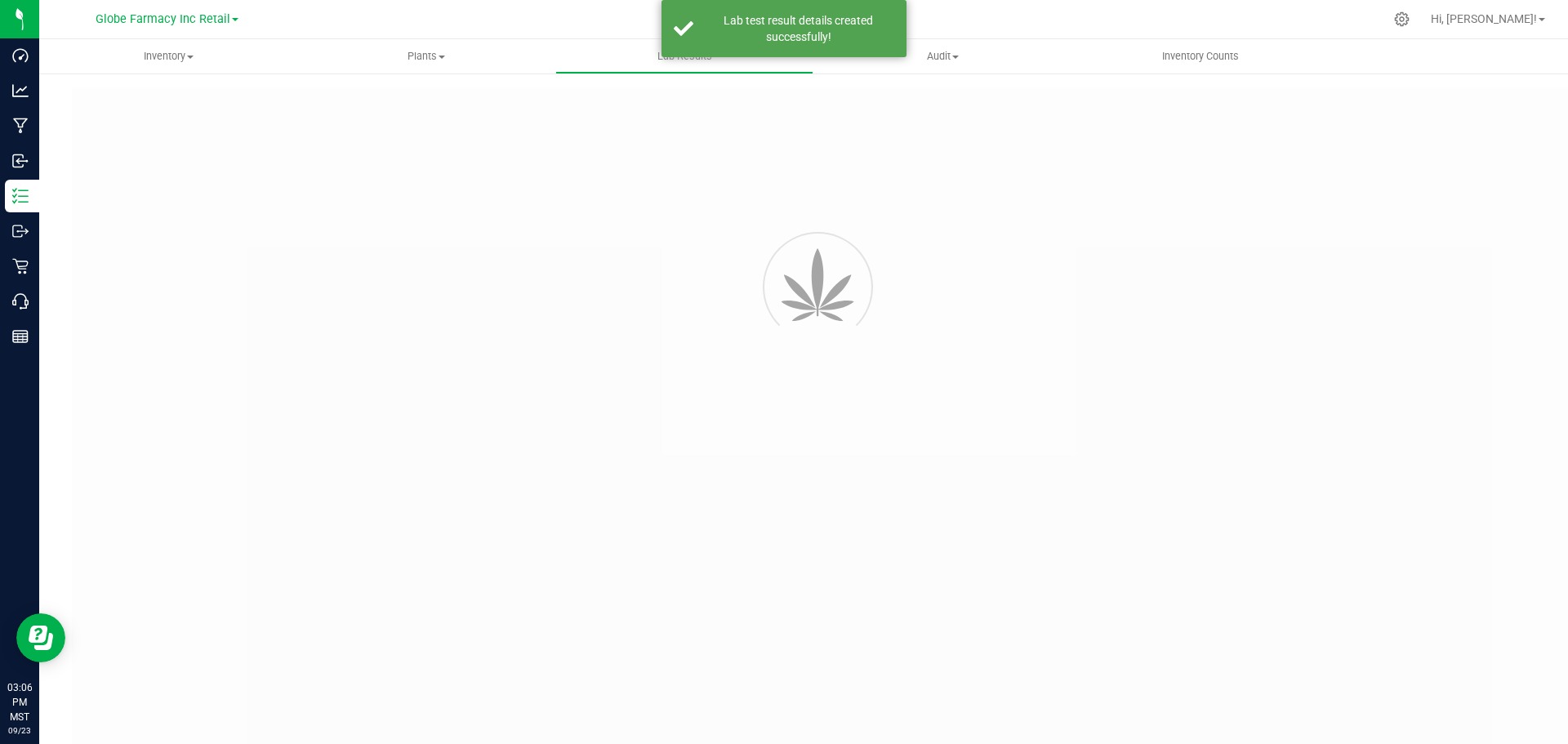
type input "58111 - 4"
type input "2508APO3780.18778"
type input "58111 - 4"
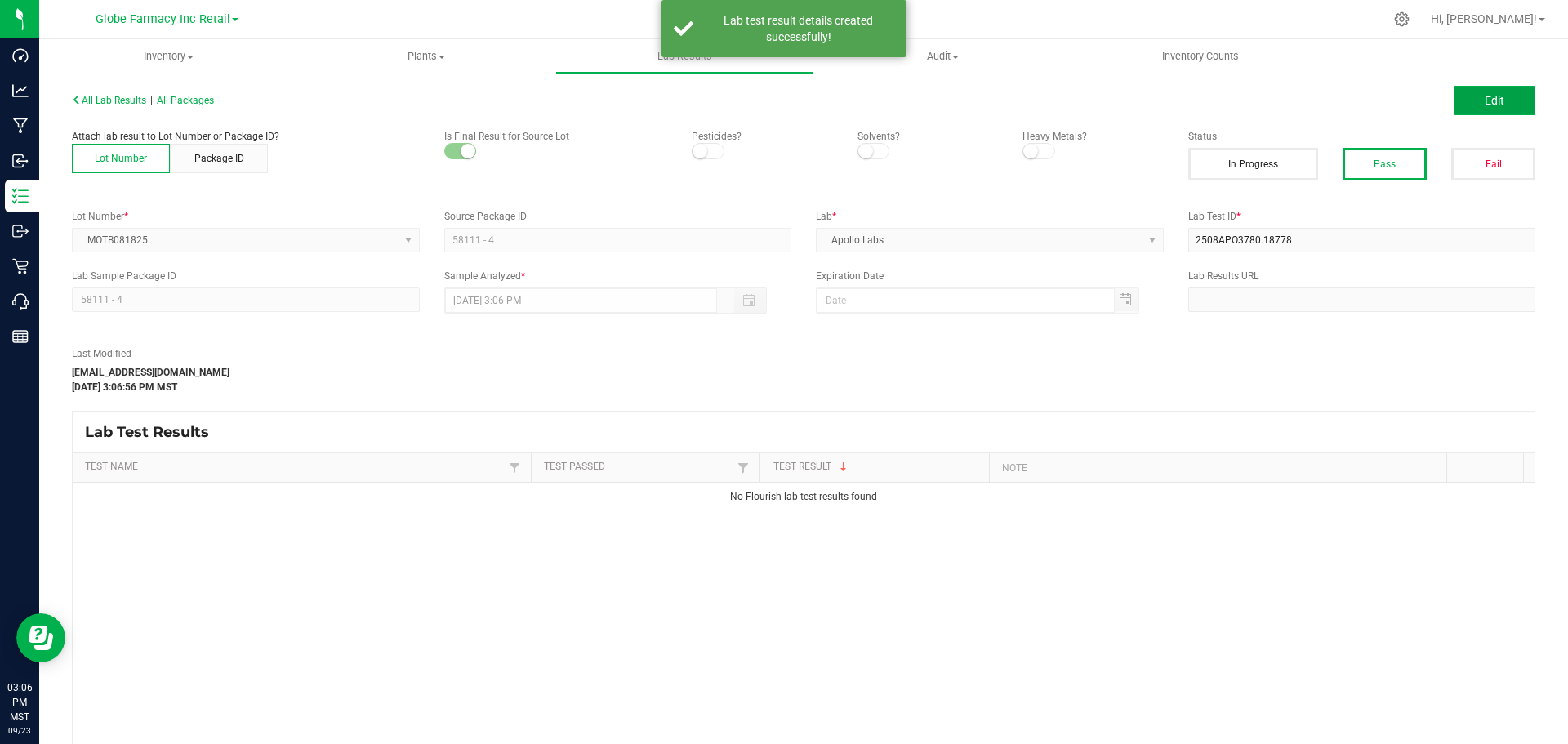
click at [1485, 103] on span "Edit" at bounding box center [1494, 100] width 20 height 13
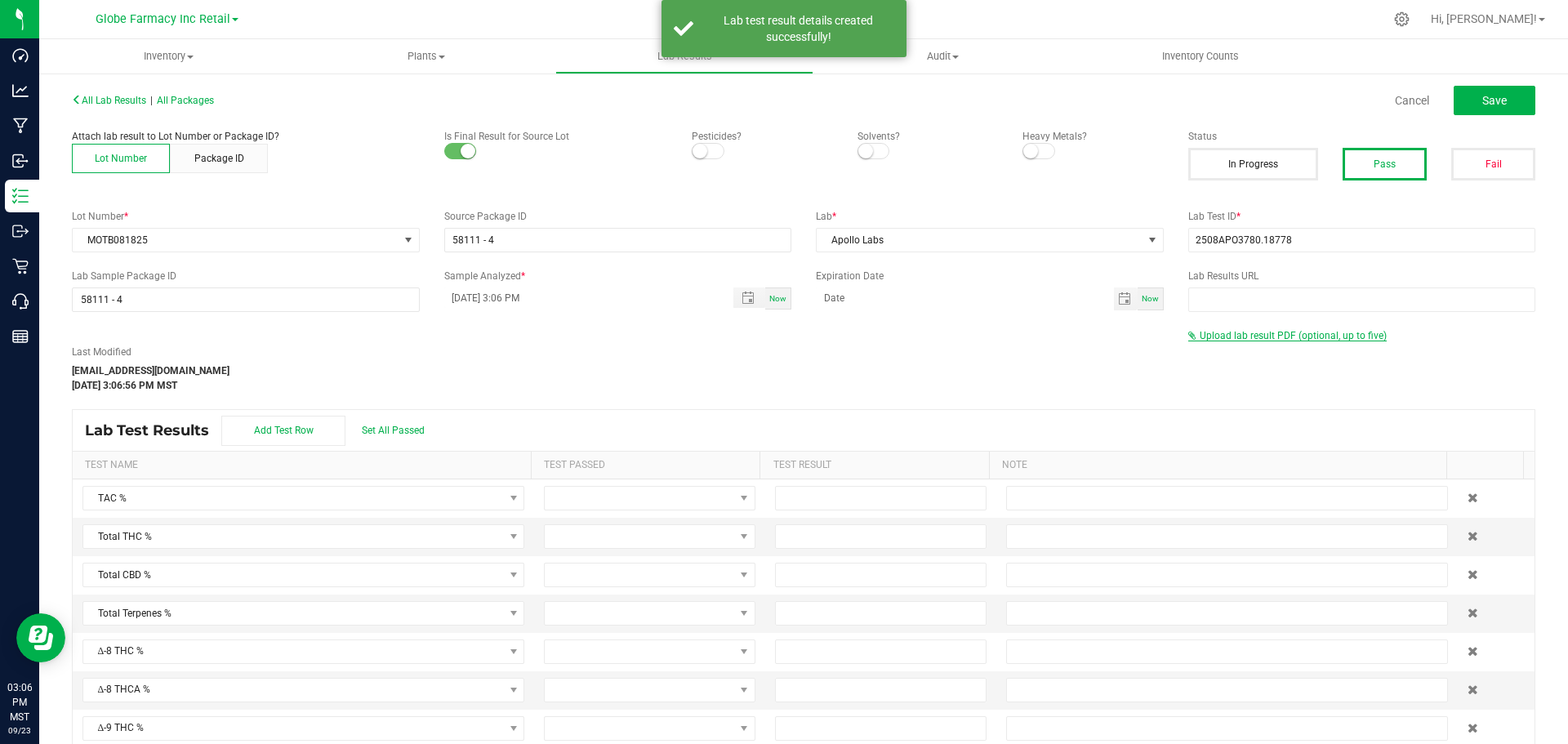
click at [1210, 332] on span "Upload lab result PDF (optional, up to five)" at bounding box center [1293, 336] width 187 height 12
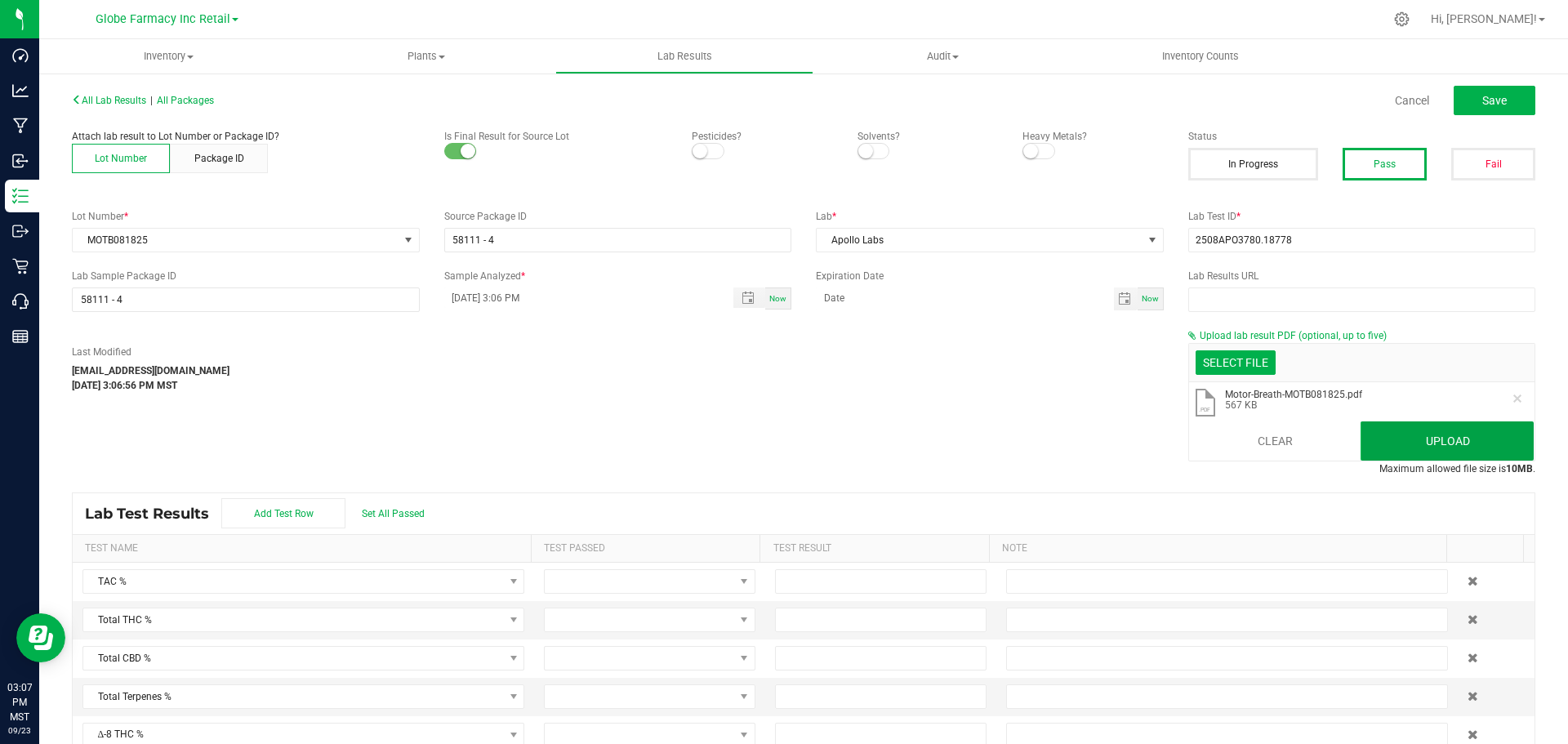
click at [1452, 454] on button "Upload" at bounding box center [1447, 441] width 174 height 39
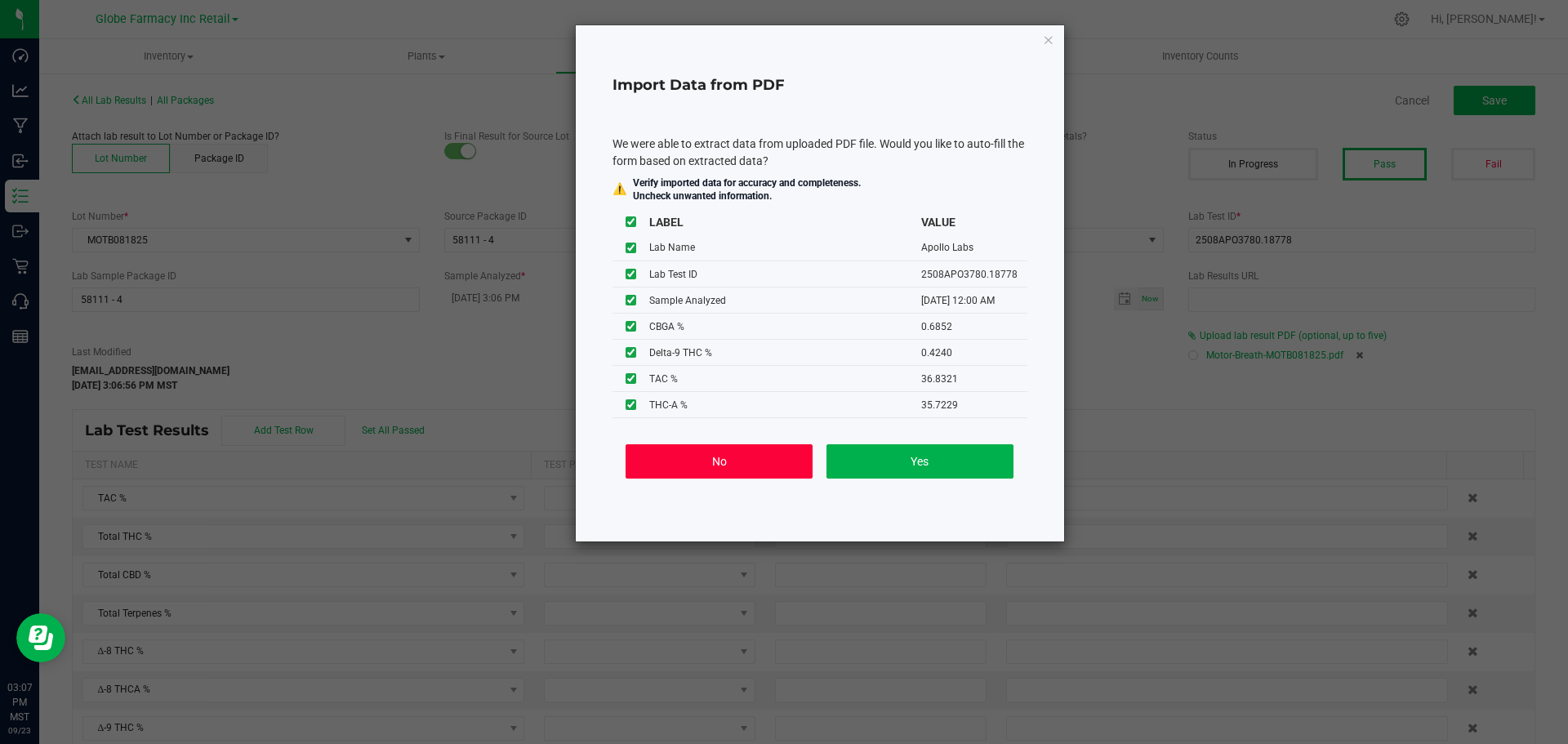
click at [737, 462] on button "No" at bounding box center [719, 461] width 187 height 34
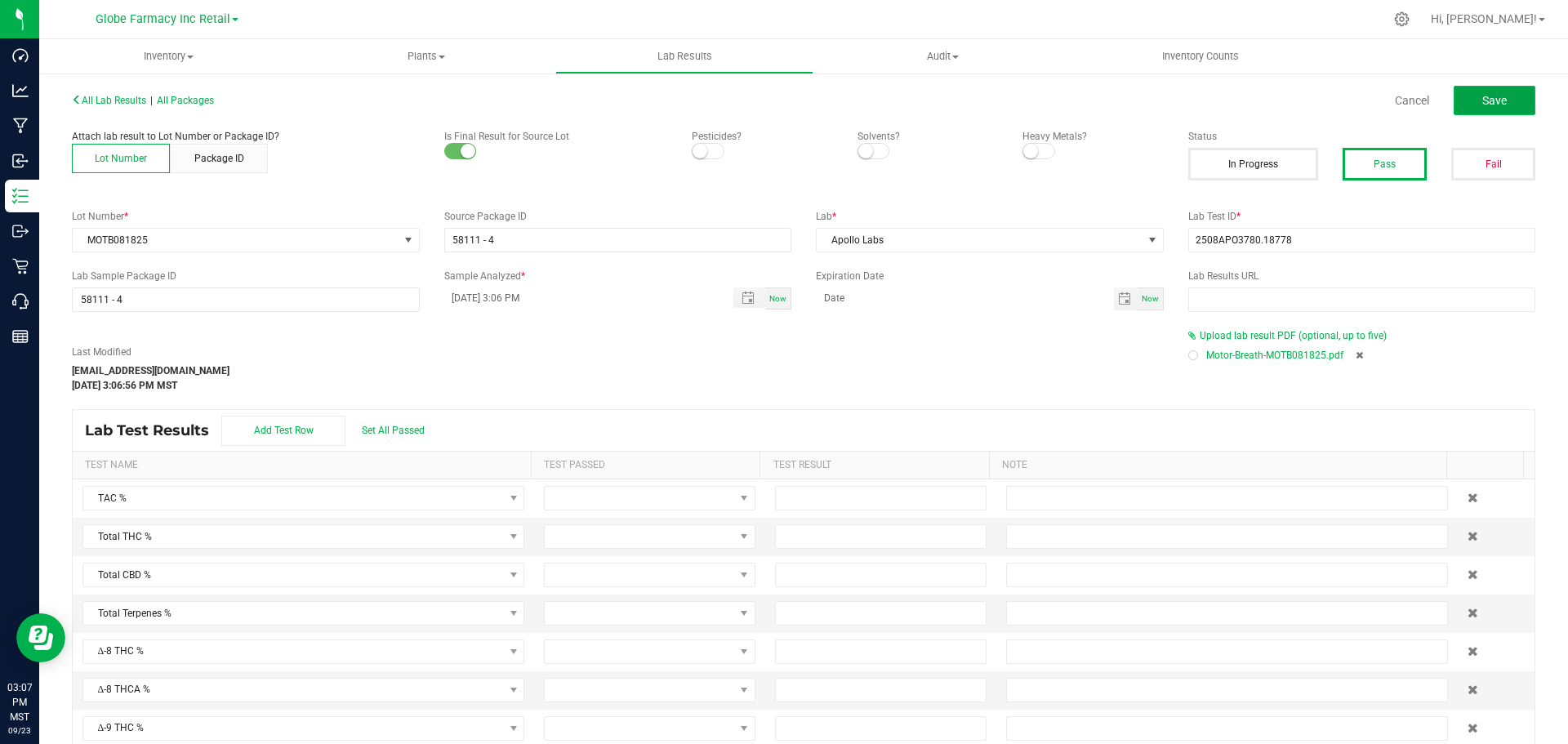
click at [1469, 100] on button "Save" at bounding box center [1494, 100] width 81 height 29
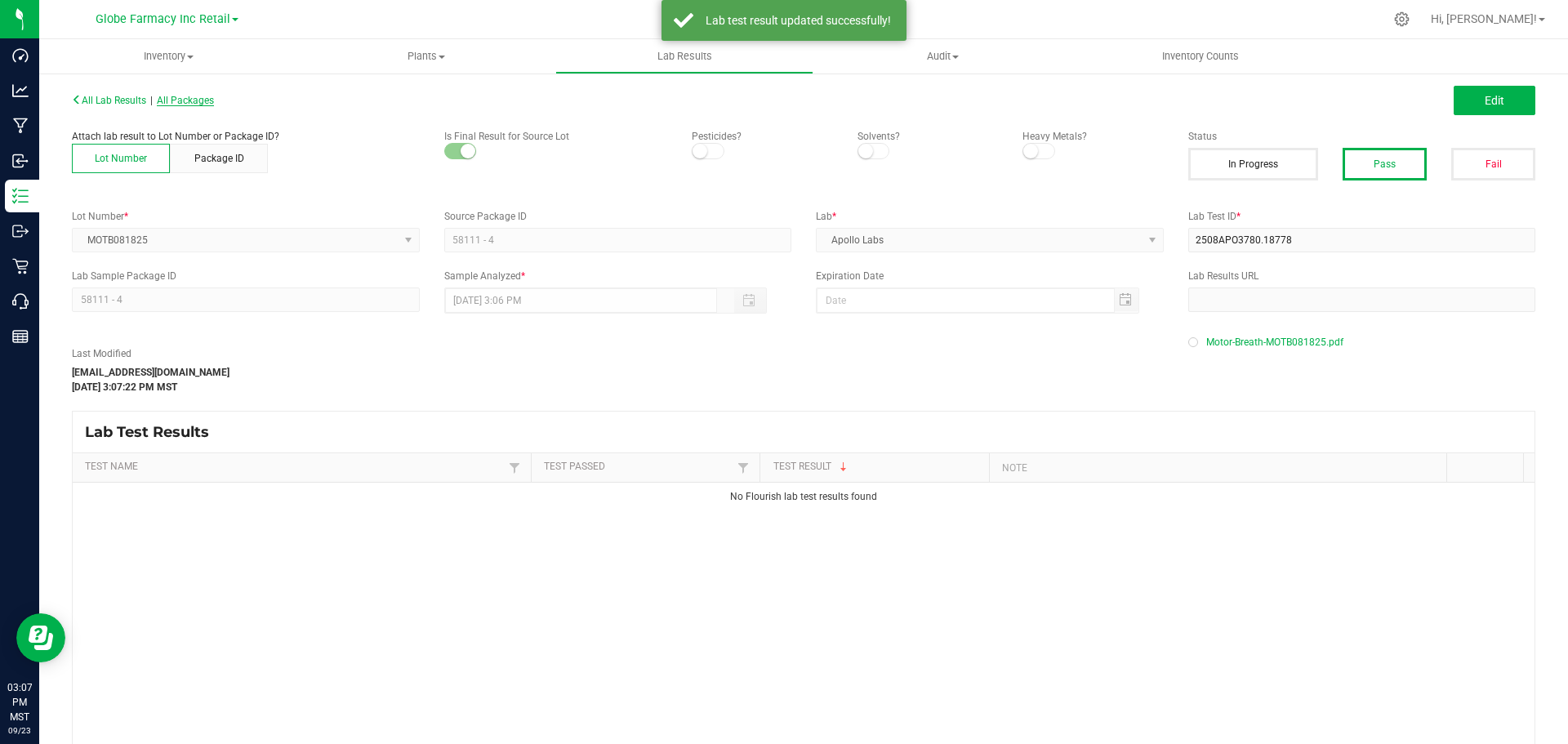
click at [180, 100] on span "All Packages" at bounding box center [185, 101] width 57 height 12
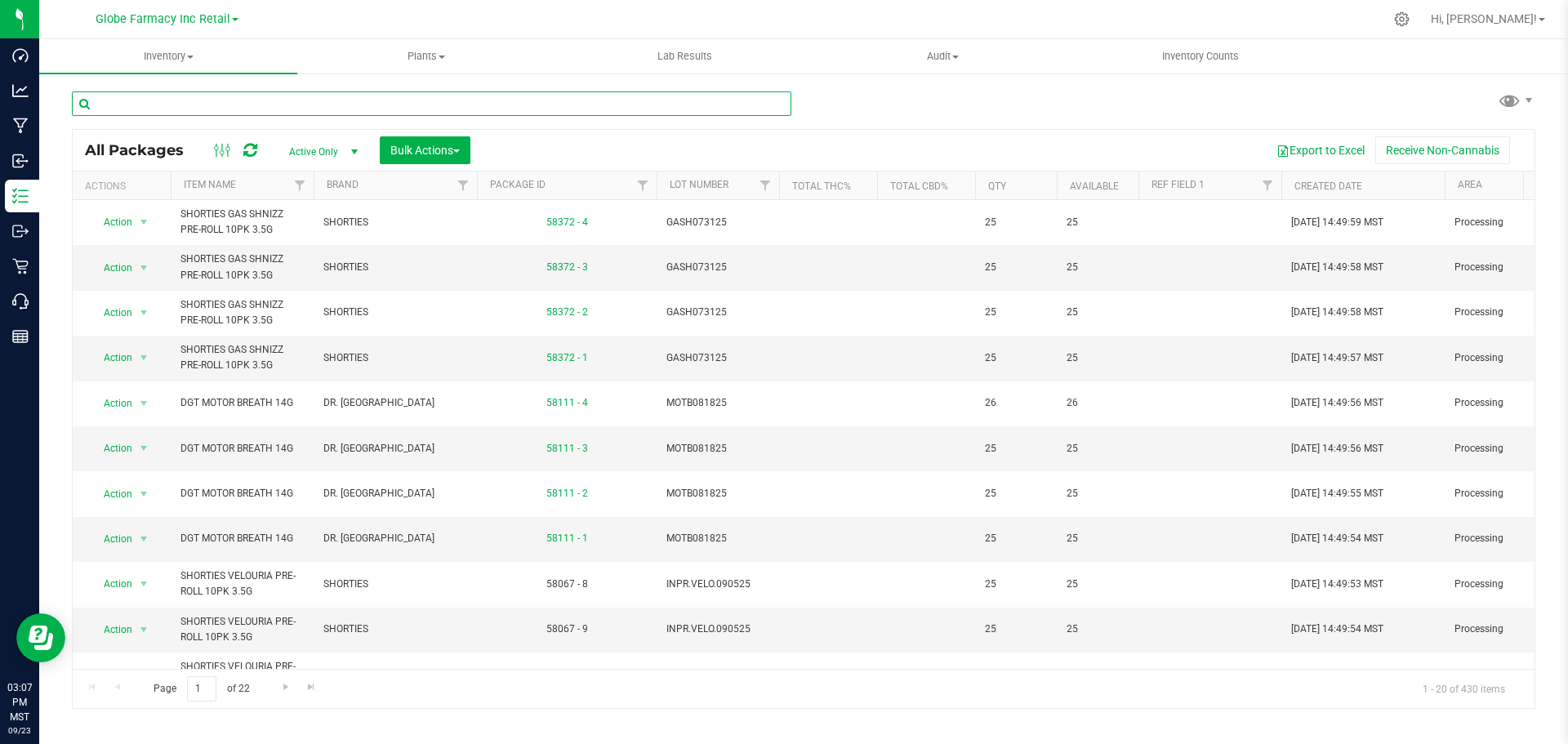
click at [413, 105] on input "text" at bounding box center [431, 103] width 720 height 25
paste input "MOTB081825"
type input "MOTB081825"
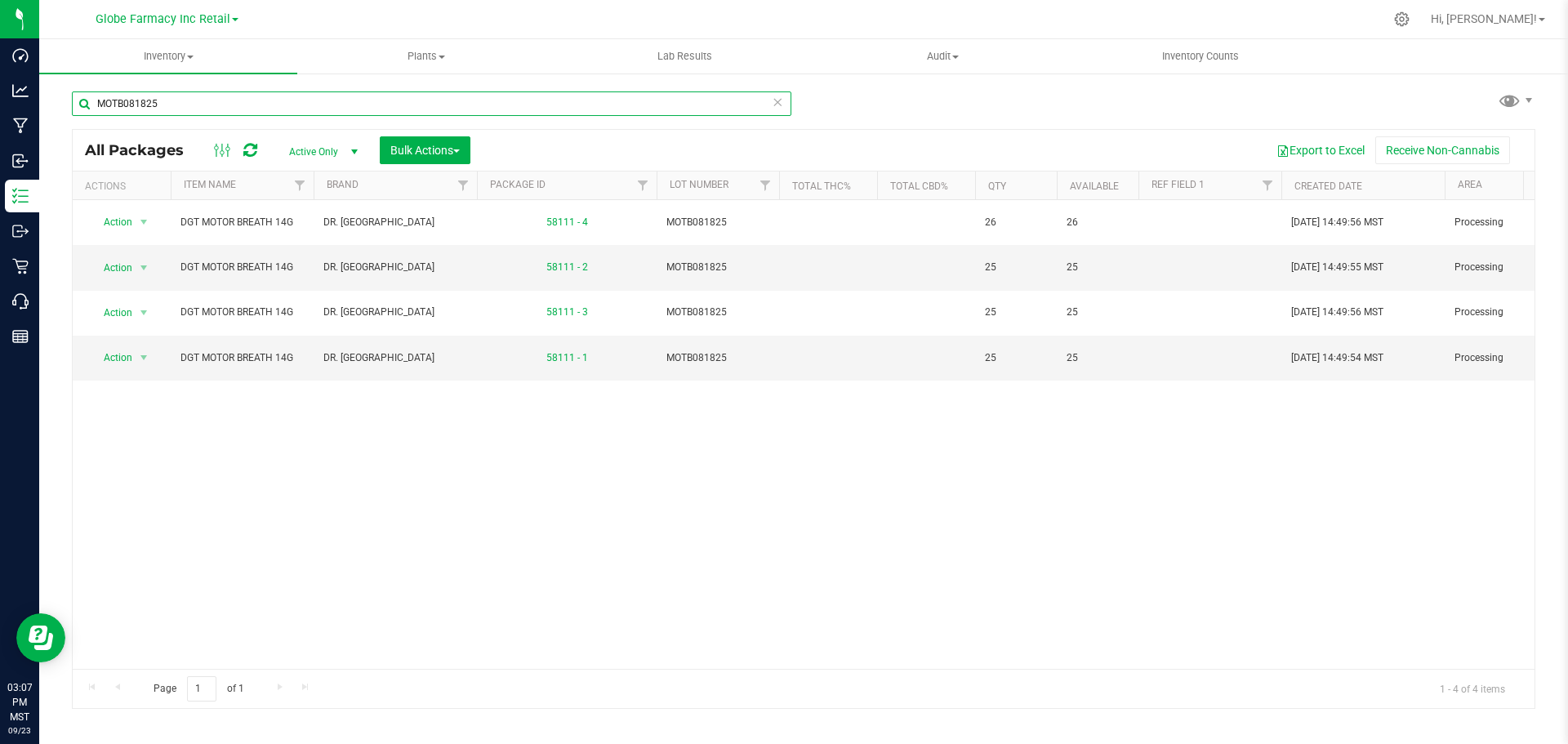
click at [784, 100] on input "MOTB081825" at bounding box center [431, 103] width 720 height 25
click at [775, 107] on icon at bounding box center [778, 101] width 12 height 20
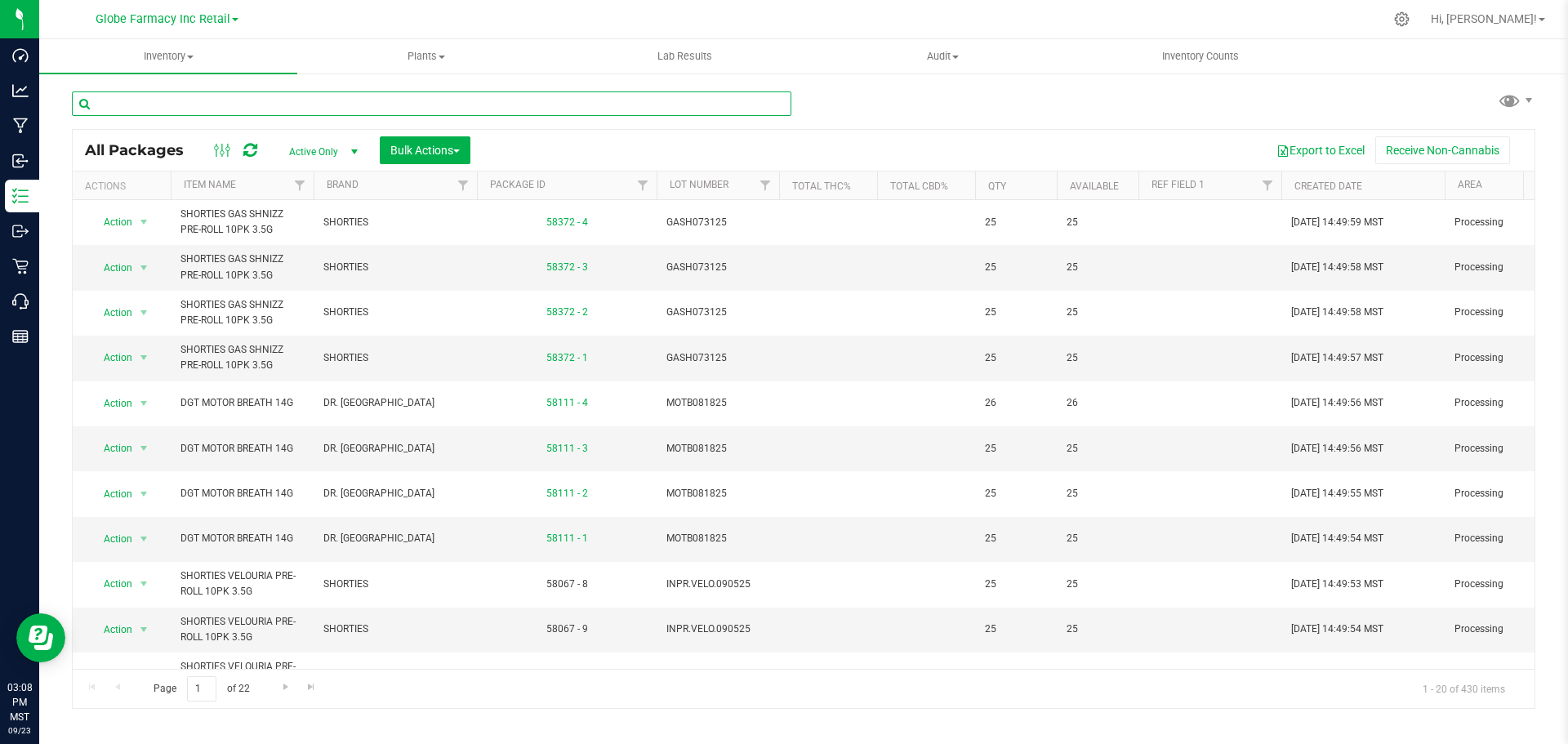
click at [330, 92] on input "text" at bounding box center [431, 103] width 720 height 25
paste input "INPR.WING.090225"
type input "INPR.WING.090225"
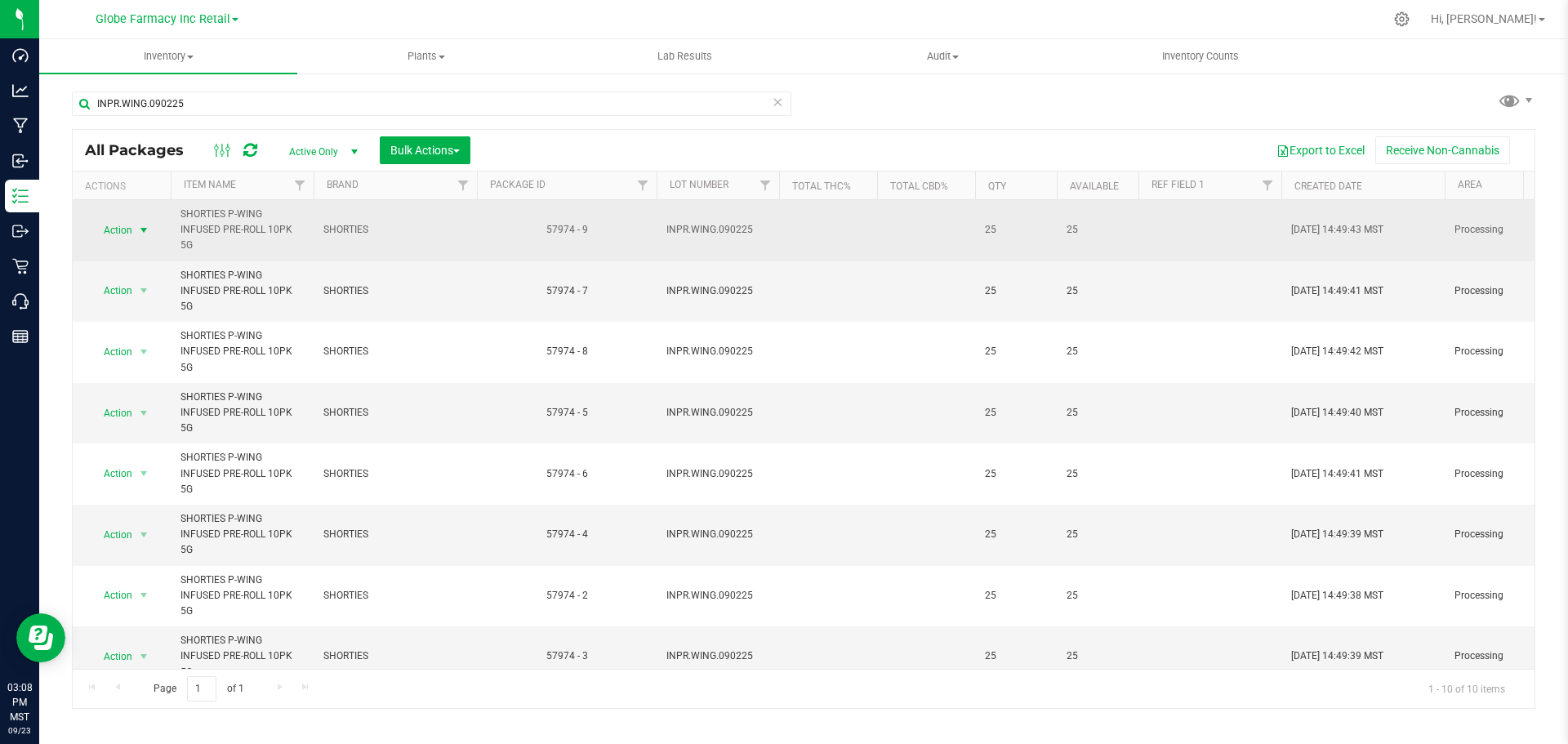
click at [149, 224] on span "select" at bounding box center [143, 229] width 13 height 13
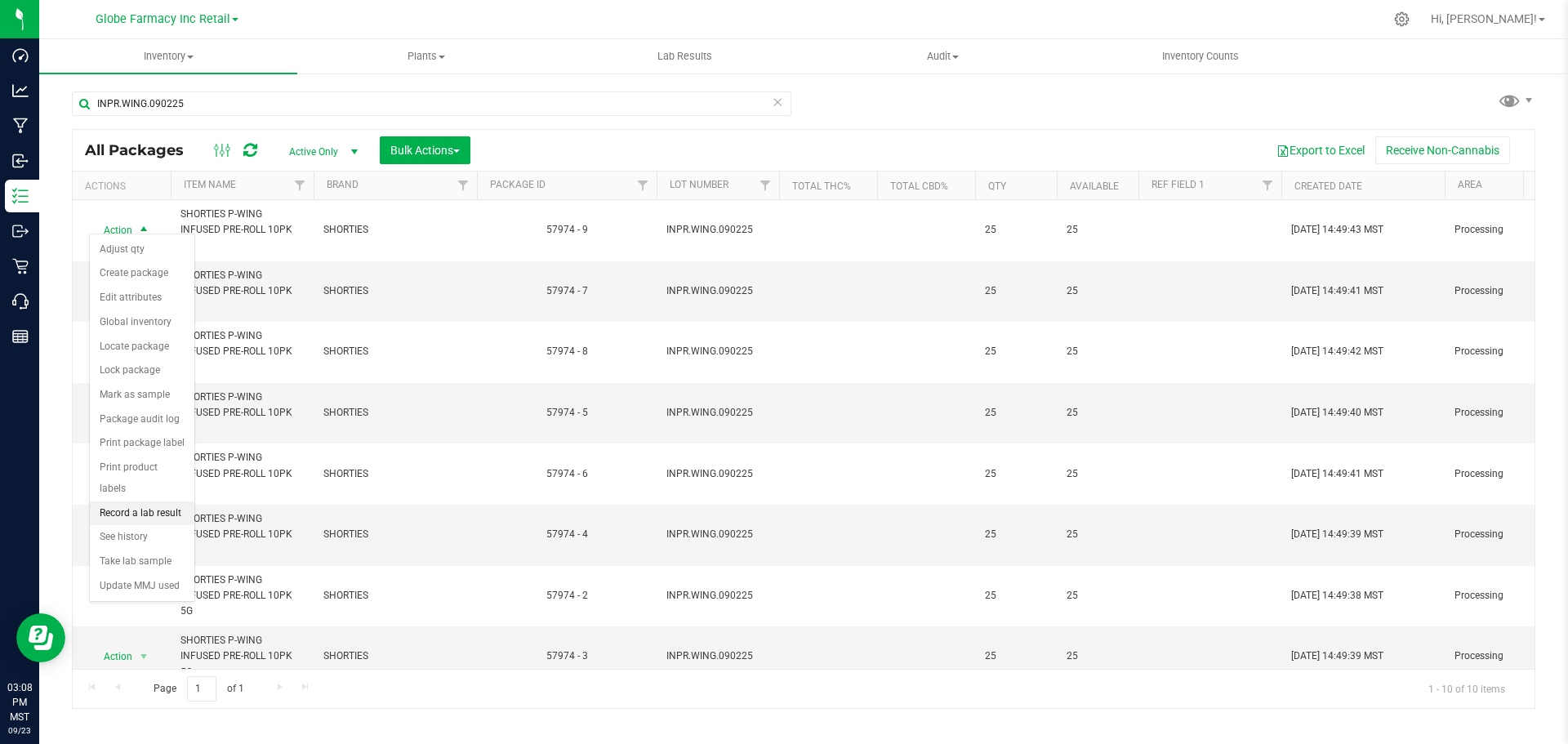
click at [144, 501] on li "Record a lab result" at bounding box center [142, 513] width 105 height 25
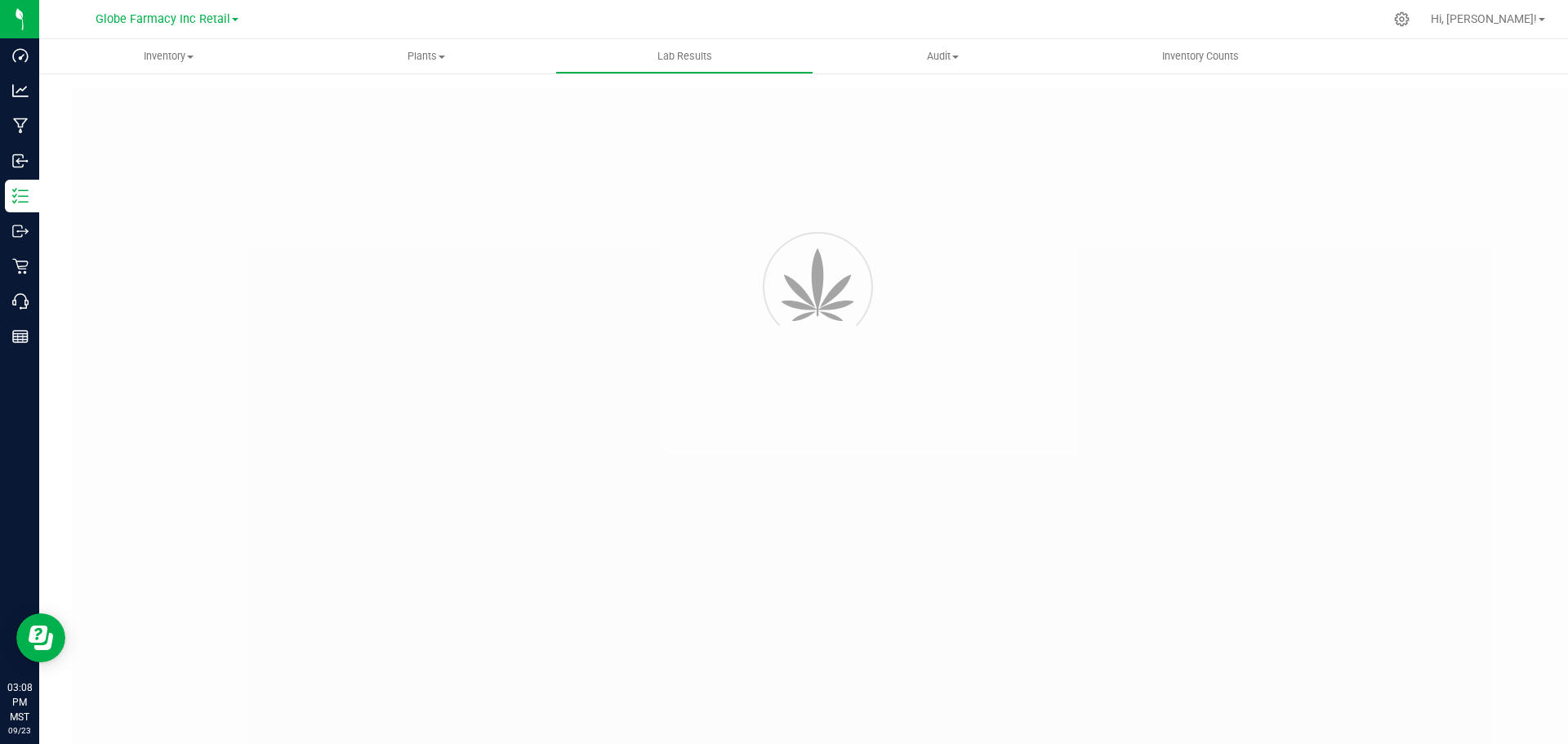
type input "57974 - 9"
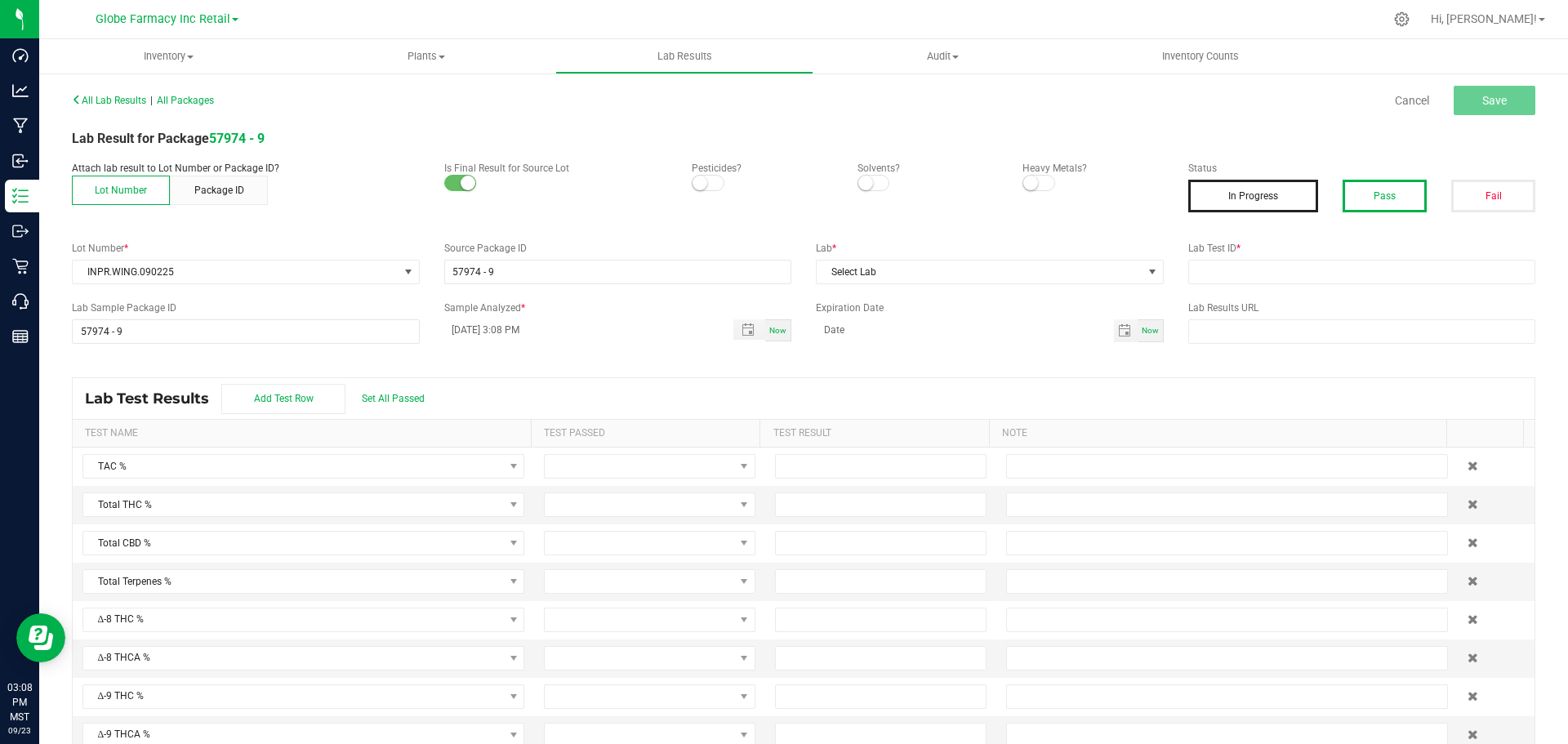
click at [1362, 200] on button "Pass" at bounding box center [1385, 195] width 84 height 32
click at [1289, 282] on input "text" at bounding box center [1362, 272] width 348 height 25
paste input "2509SMAZ1502.4389"
type input "2509SMAZ1502.4389"
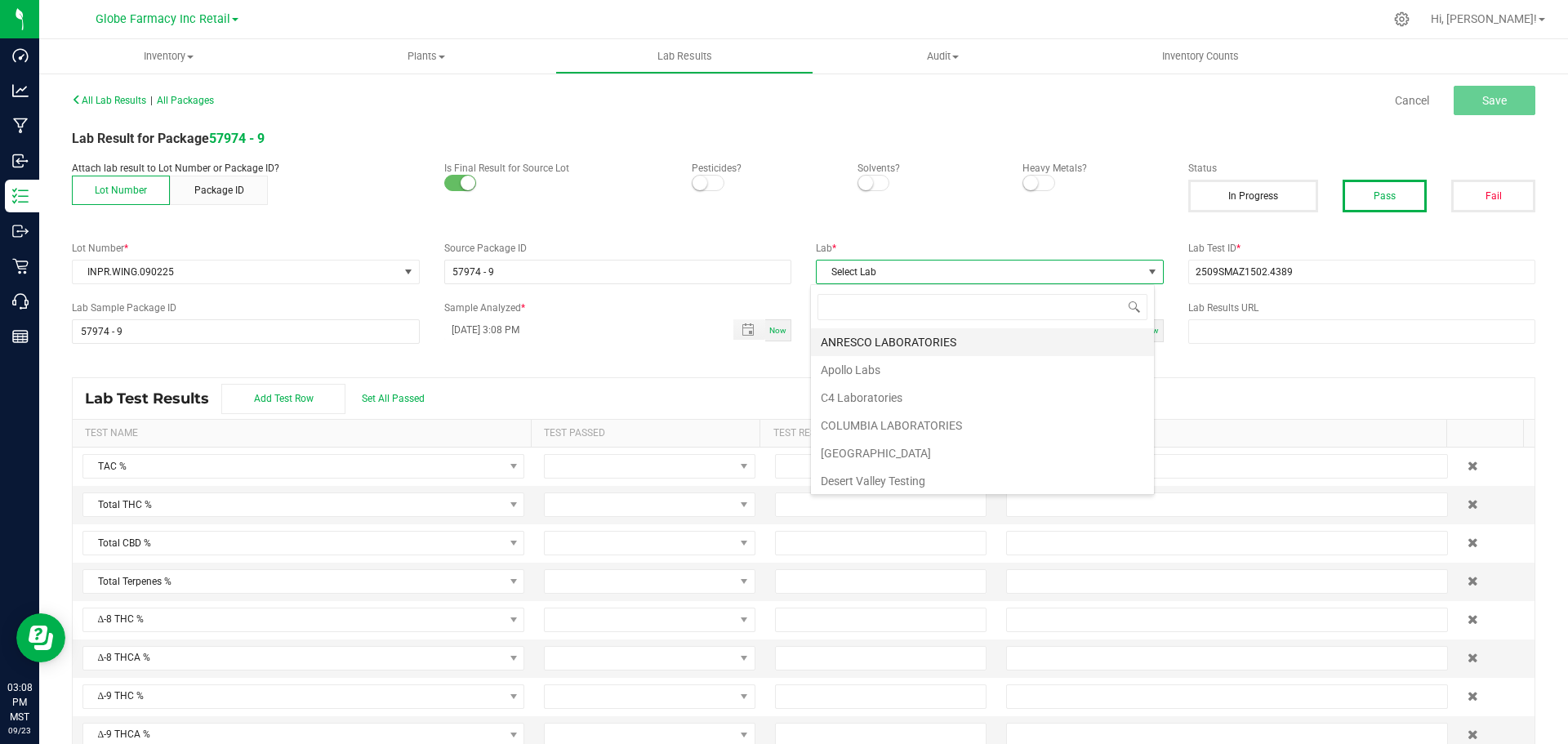
scroll to position [25, 345]
type input "SMI"
click at [881, 347] on li "SMITHERS" at bounding box center [983, 342] width 343 height 27
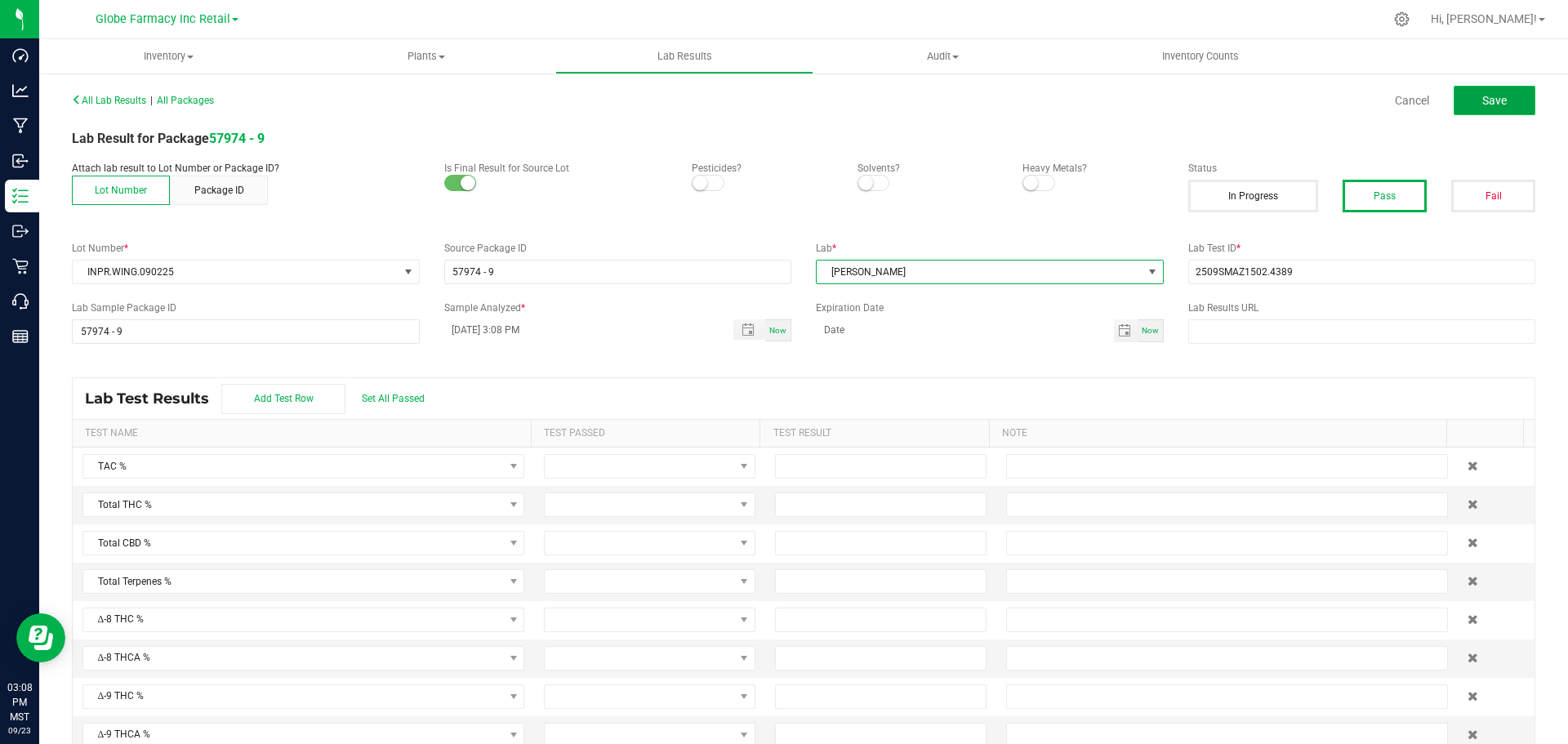
click at [1469, 106] on button "Save" at bounding box center [1494, 100] width 81 height 29
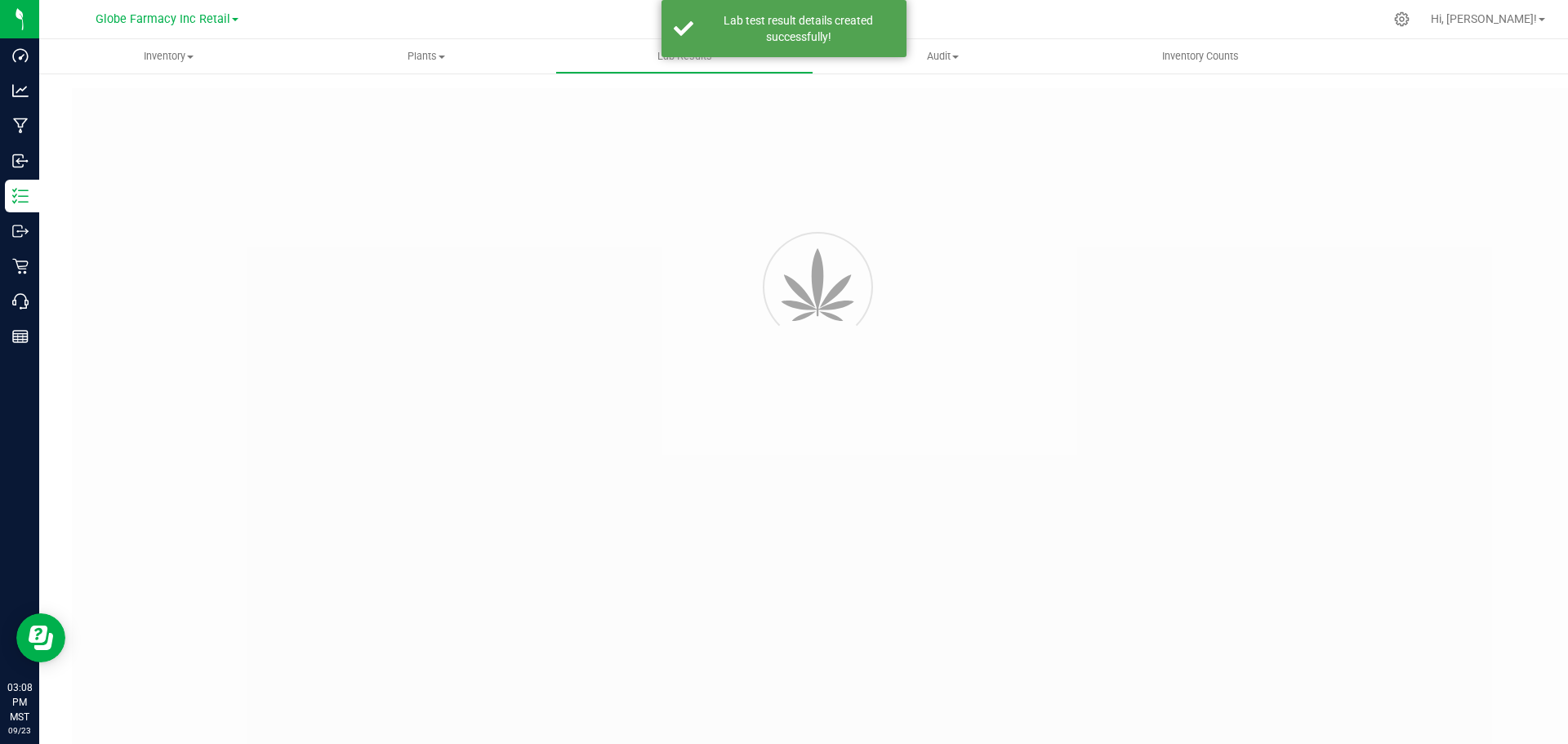
type input "57974 - 9"
type input "2509SMAZ1502.4389"
type input "57974 - 9"
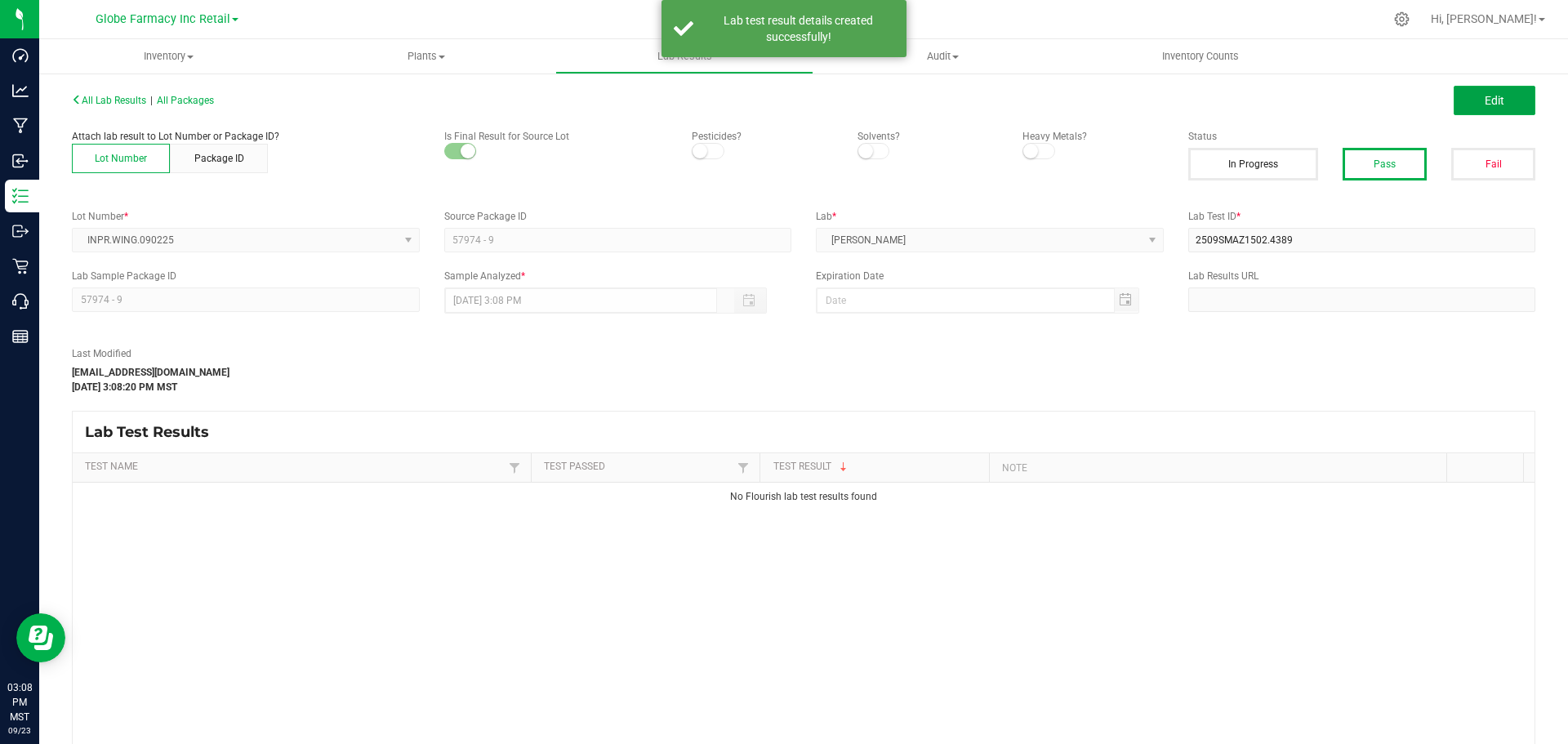
click at [1469, 106] on button "Edit" at bounding box center [1494, 100] width 81 height 29
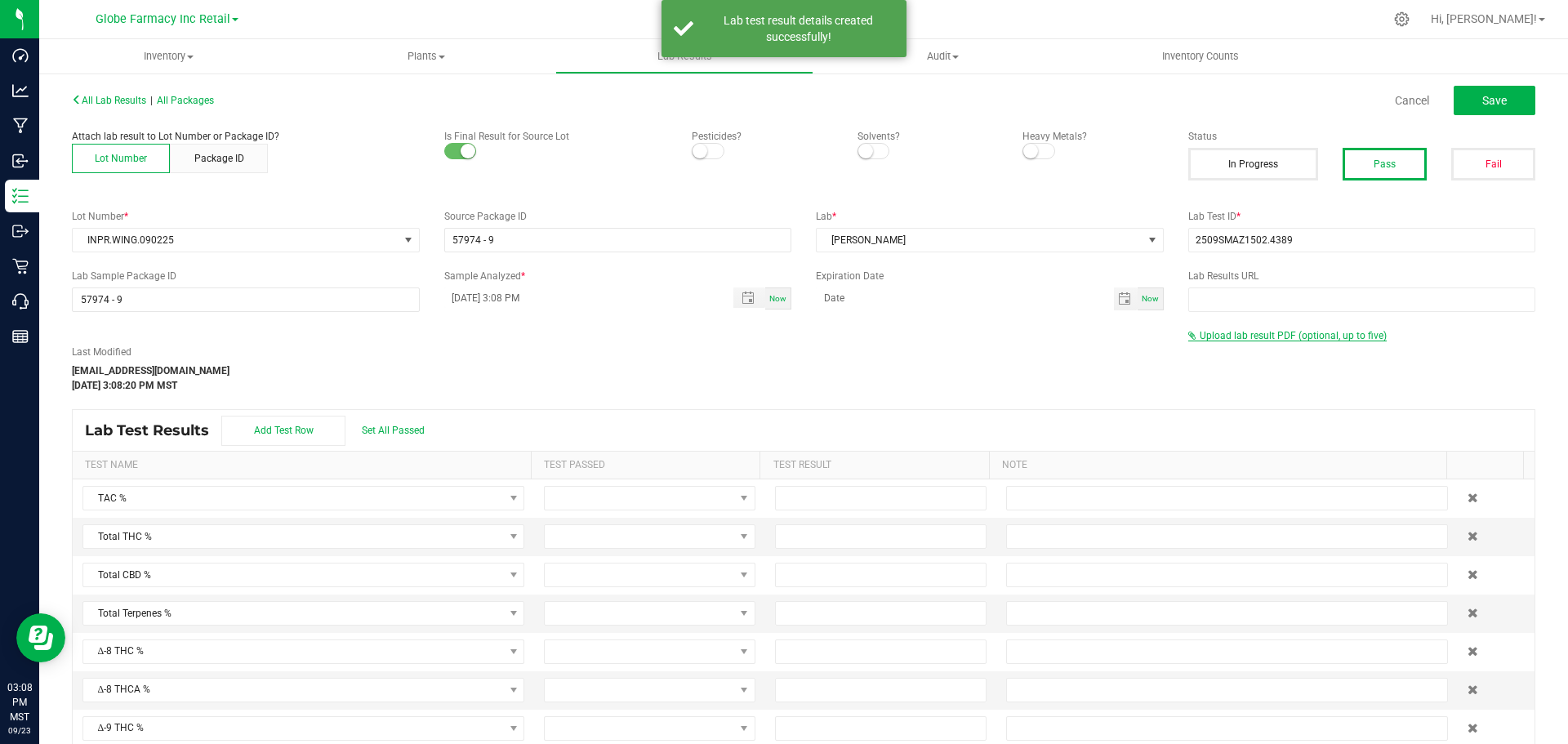
click at [1213, 340] on span "Upload lab result PDF (optional, up to five)" at bounding box center [1293, 336] width 187 height 12
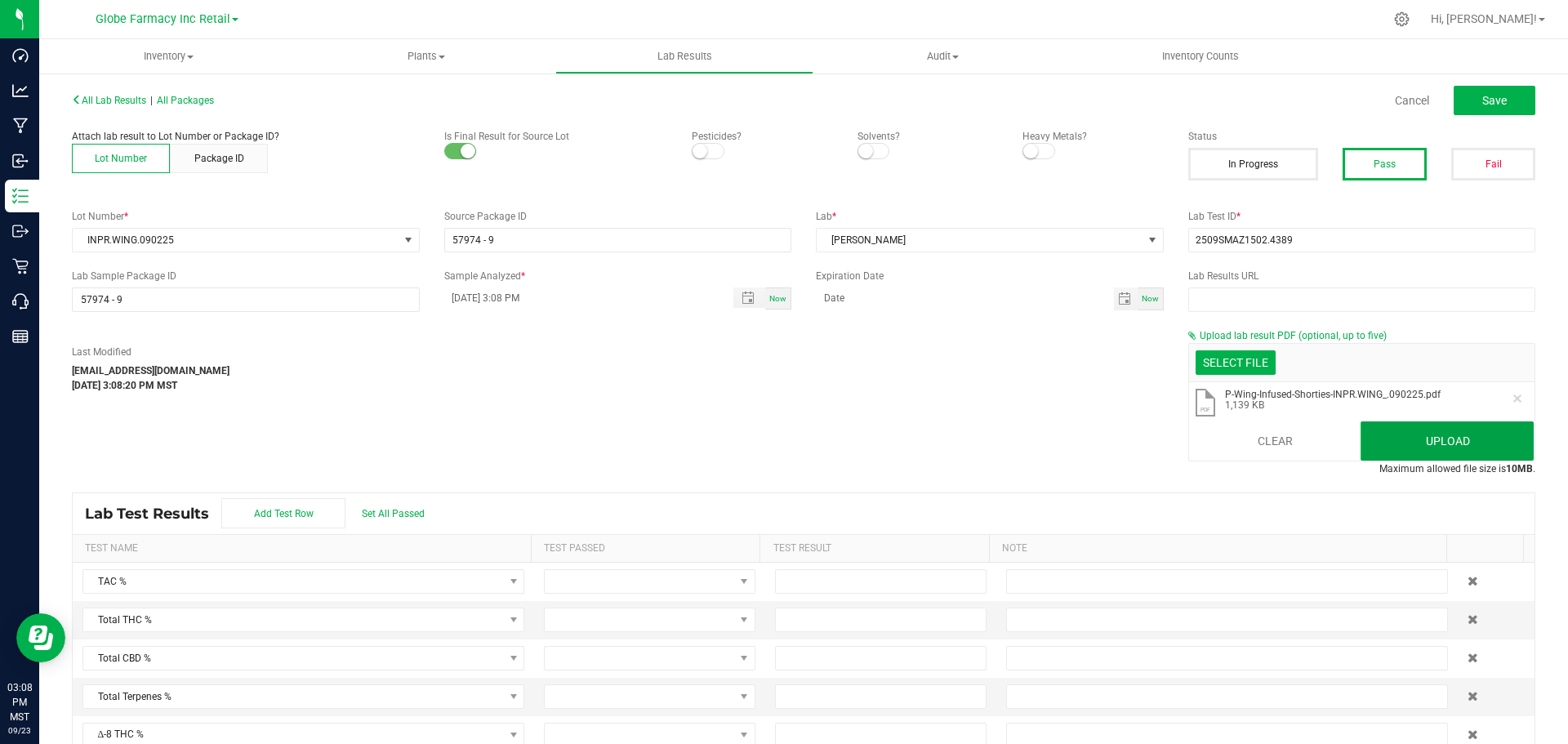
click at [1406, 434] on button "Upload" at bounding box center [1447, 441] width 174 height 39
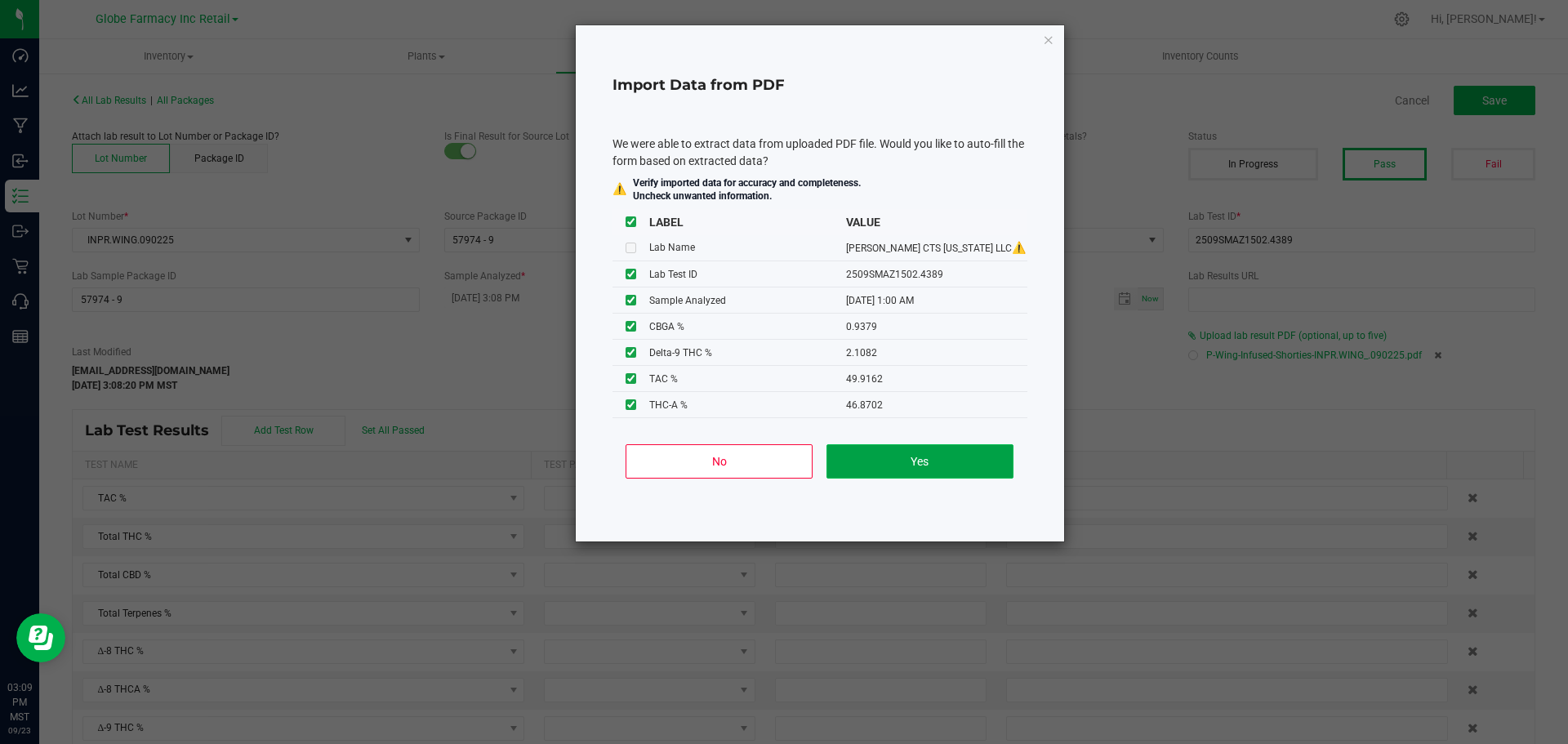
click at [951, 456] on button "Yes" at bounding box center [920, 461] width 187 height 34
type input "09/10/2025 1:00 AM"
type input "49.9162"
type input "43.2133"
type input "2.1082"
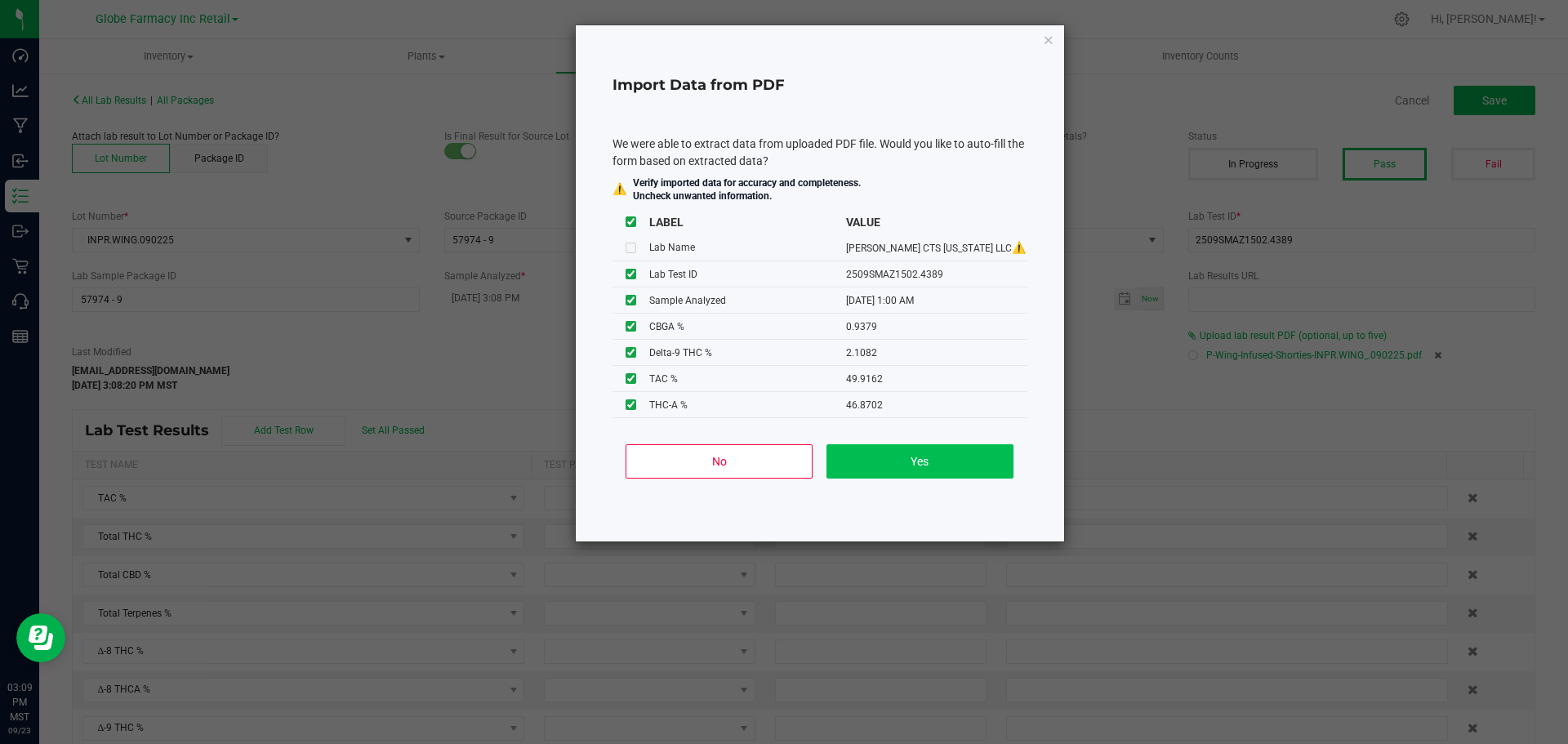
type input "46.8702"
type input "0.9379"
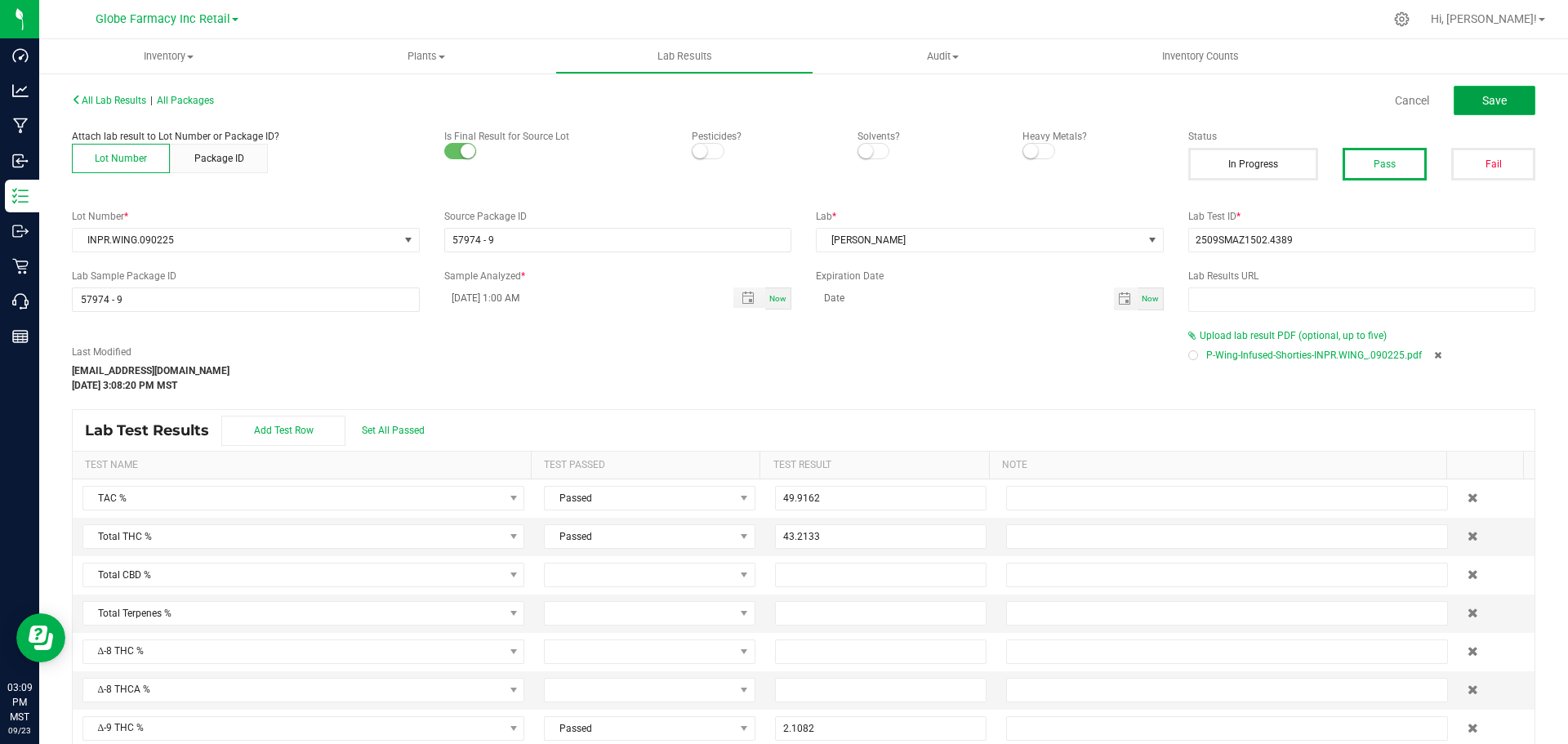
click at [1482, 111] on button "Save" at bounding box center [1494, 100] width 81 height 29
type input "2.1082"
type input "46.8702"
type input "0.9379"
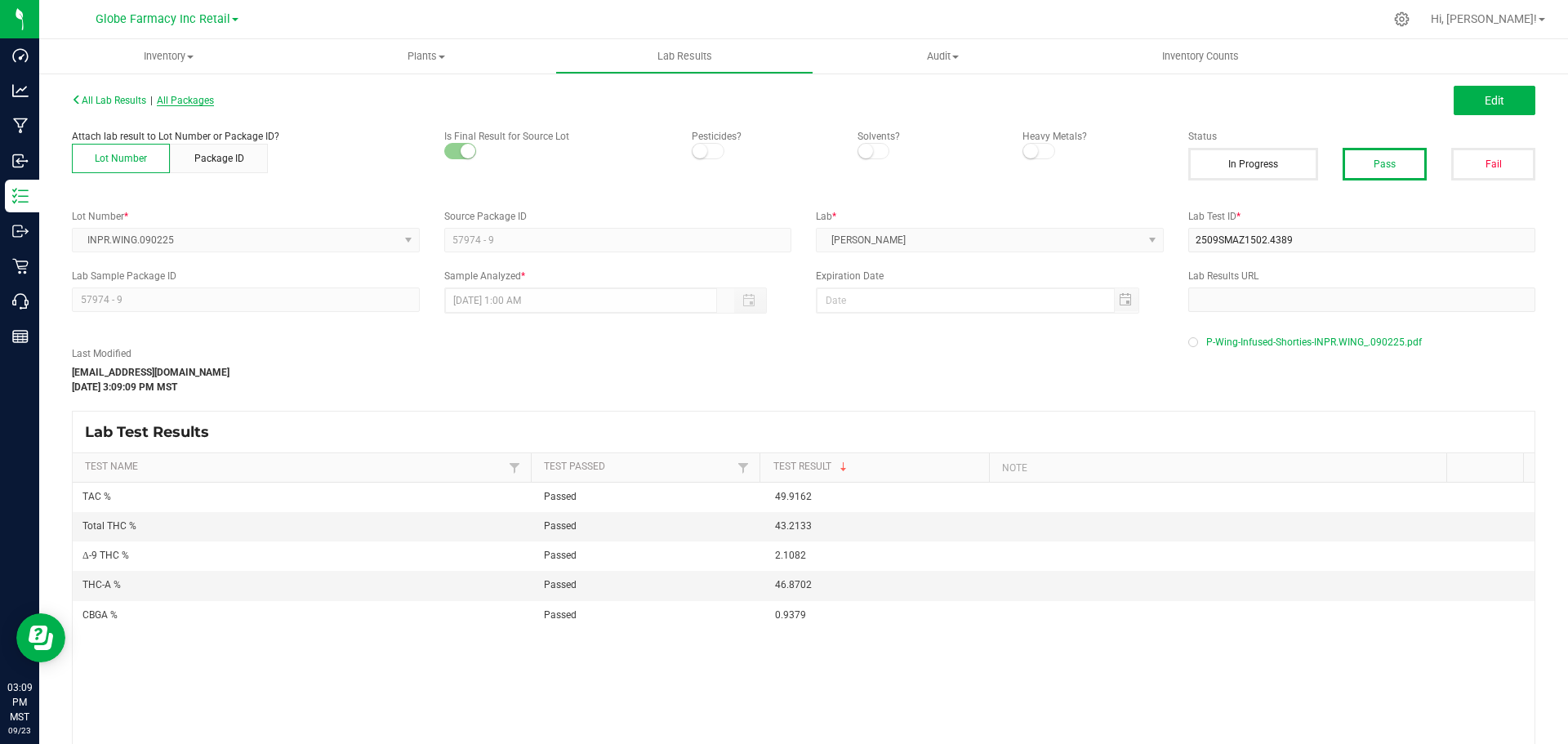
click at [190, 99] on span "All Packages" at bounding box center [185, 101] width 57 height 12
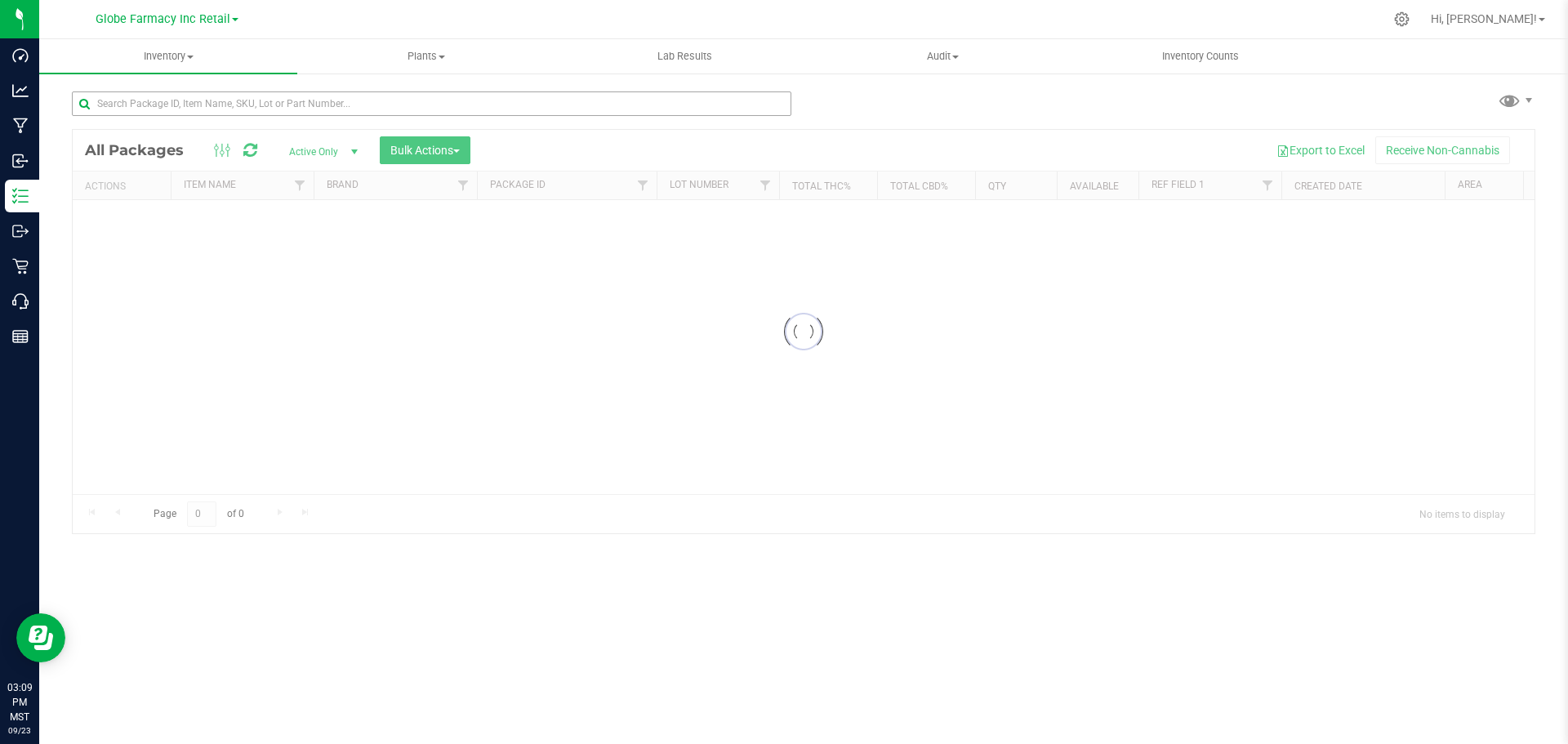
click at [605, 117] on div at bounding box center [431, 110] width 720 height 37
click at [608, 96] on input "text" at bounding box center [431, 103] width 720 height 25
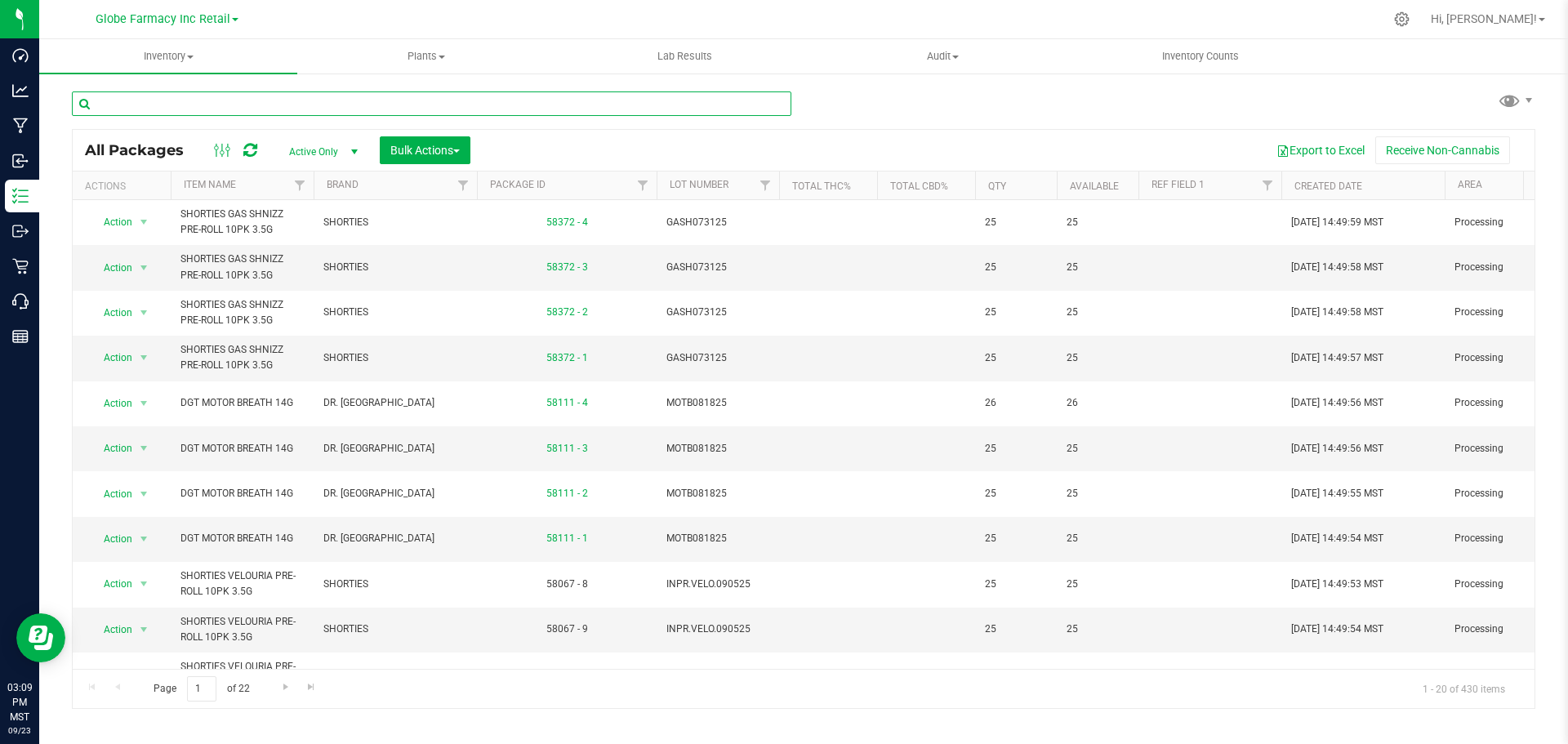
paste input "INPR.VELO.090525"
type input "INPR.VELO.090525"
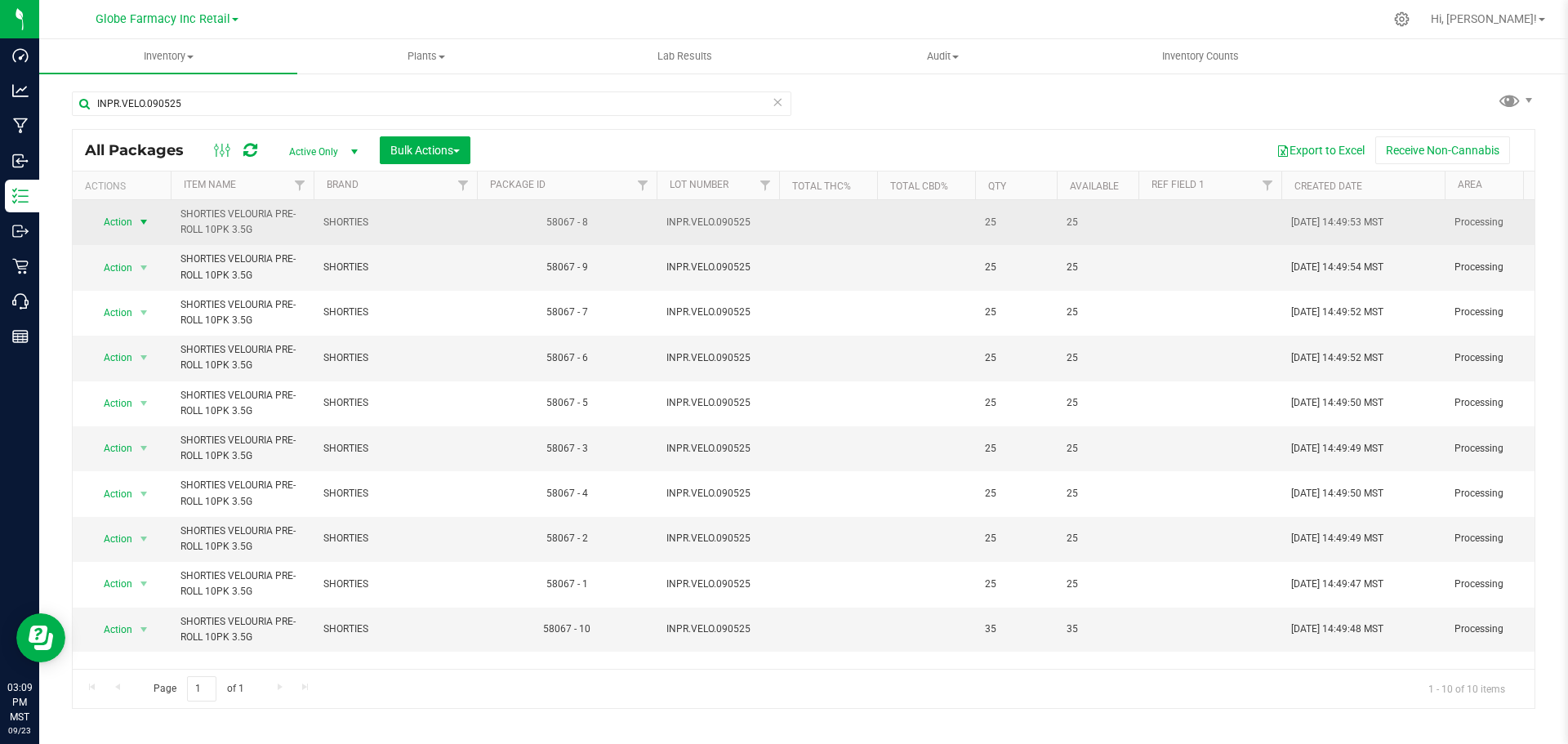
click at [137, 220] on span "select" at bounding box center [143, 222] width 13 height 13
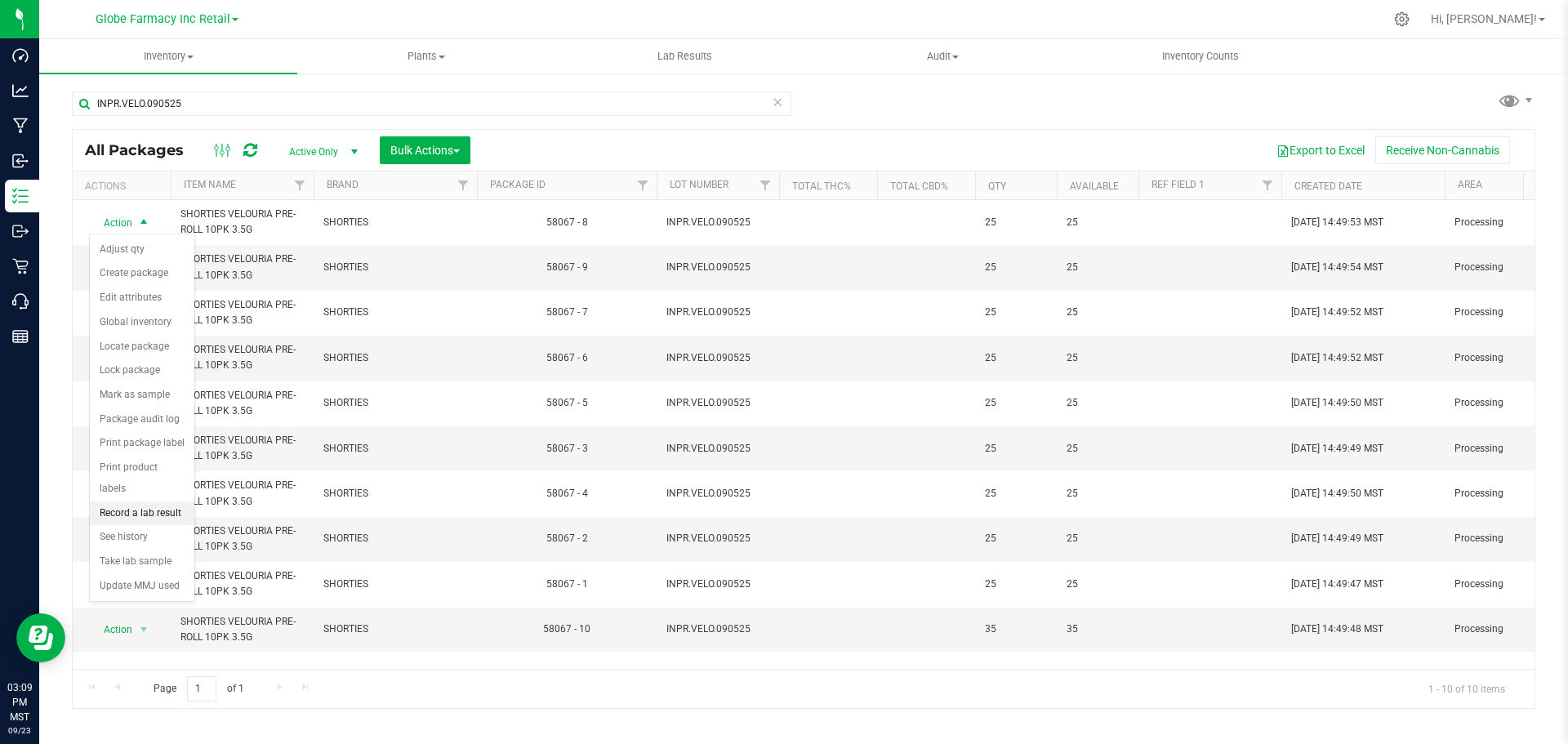
click at [169, 501] on li "Record a lab result" at bounding box center [142, 513] width 105 height 25
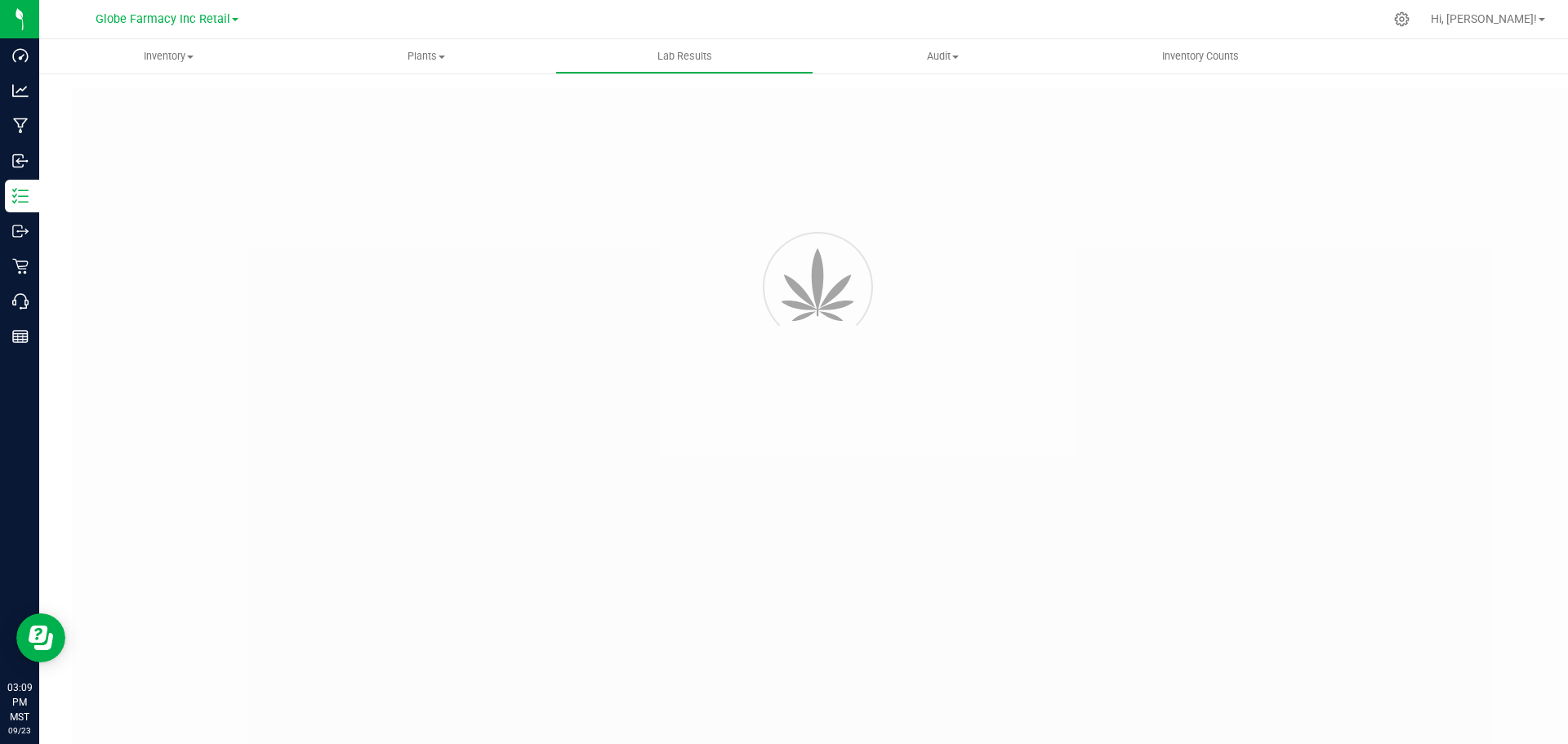
type input "58067 - 8"
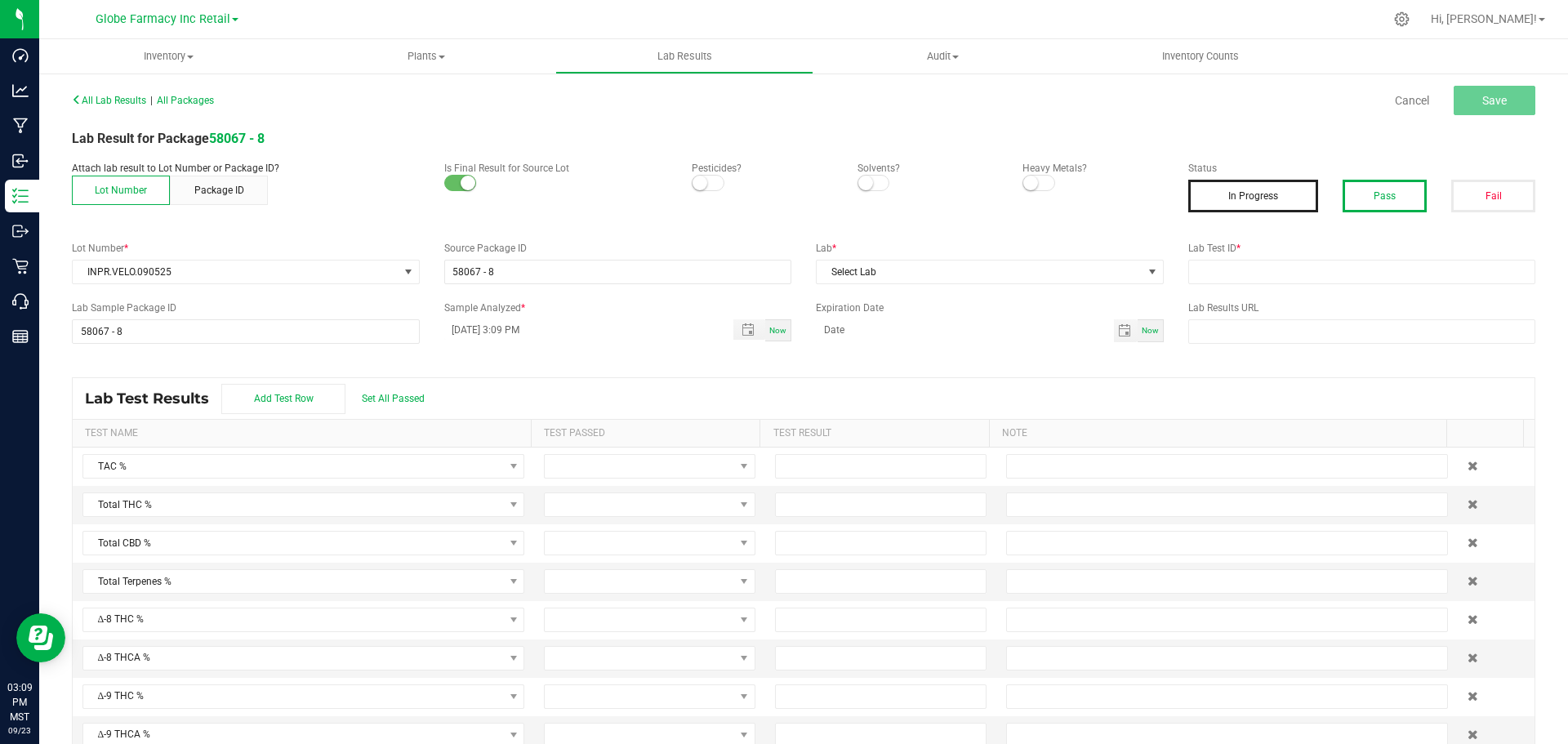
click at [1369, 190] on button "Pass" at bounding box center [1385, 195] width 84 height 32
drag, startPoint x: 1314, startPoint y: 295, endPoint x: 1317, endPoint y: 285, distance: 10.4
click at [1314, 292] on div "All Lab Results | All Packages Cancel Save Lab Result for Package 58067 - 8 Att…" at bounding box center [803, 424] width 1464 height 673
click at [1318, 276] on input "text" at bounding box center [1362, 272] width 348 height 25
paste input "2509SMAZ1515.4432"
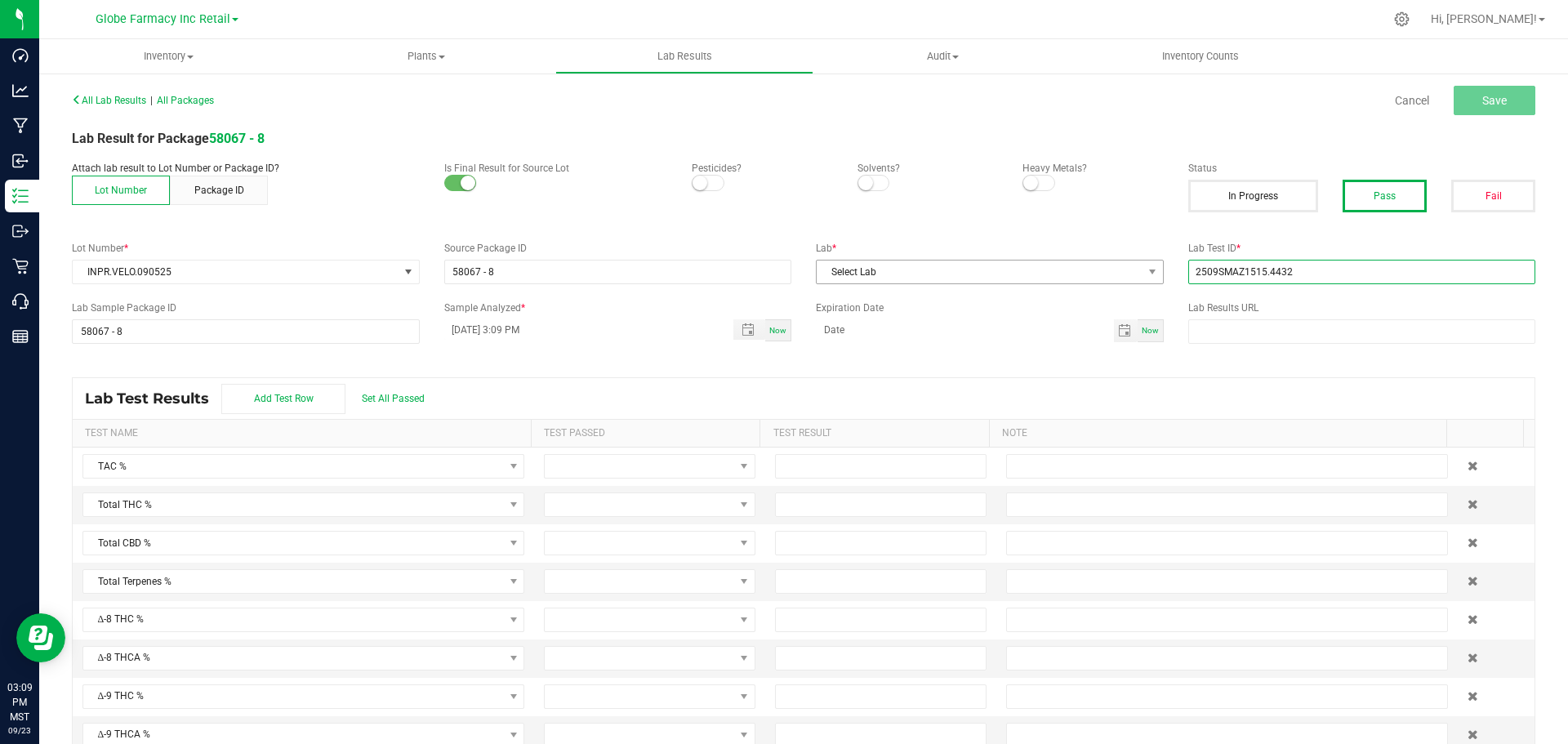
type input "2509SMAZ1515.4432"
drag, startPoint x: 1064, startPoint y: 273, endPoint x: 1020, endPoint y: 273, distance: 44.0
click at [1064, 273] on span "Select Lab" at bounding box center [980, 272] width 326 height 23
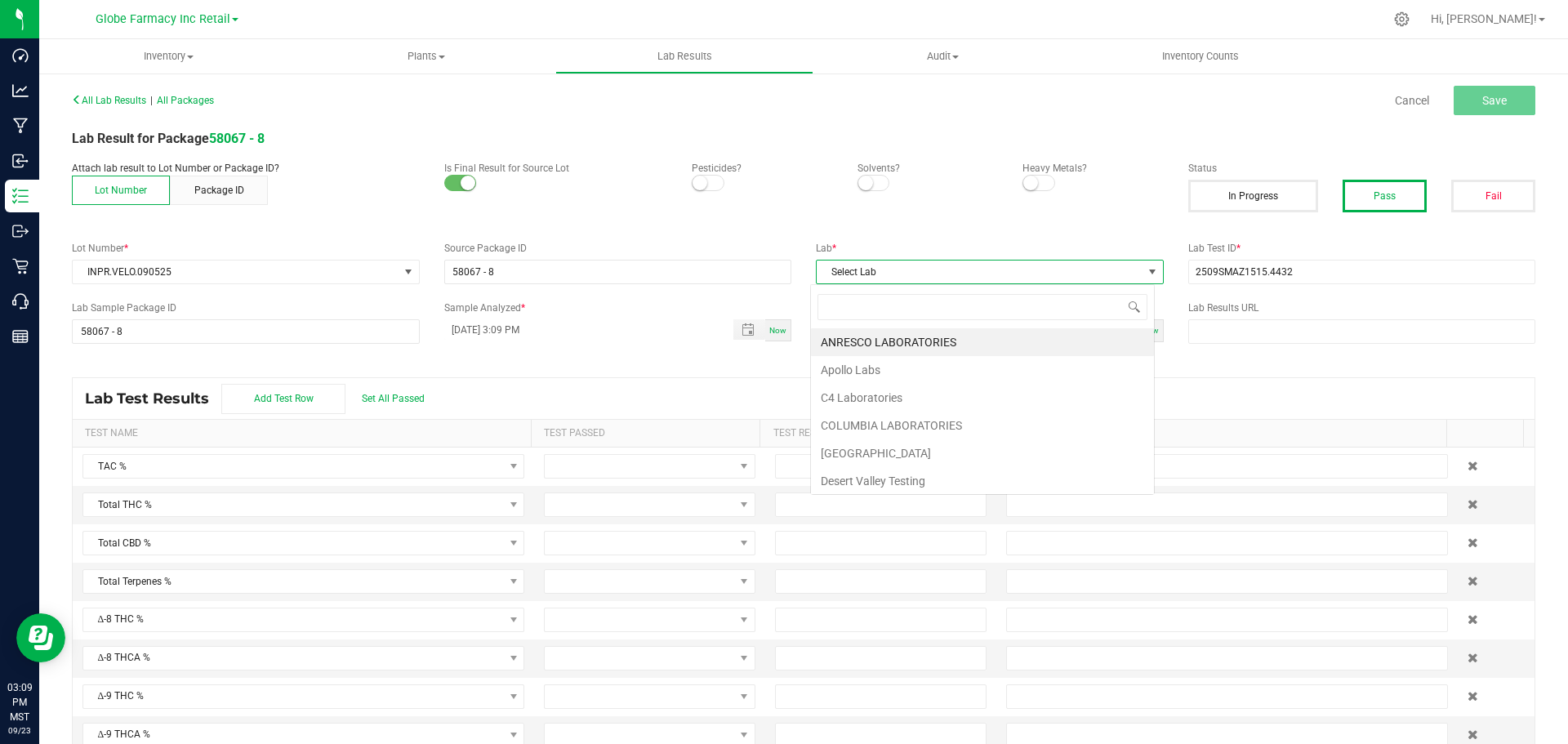
scroll to position [25, 345]
type input "SM"
click at [867, 353] on li "SMITHERS" at bounding box center [983, 342] width 343 height 27
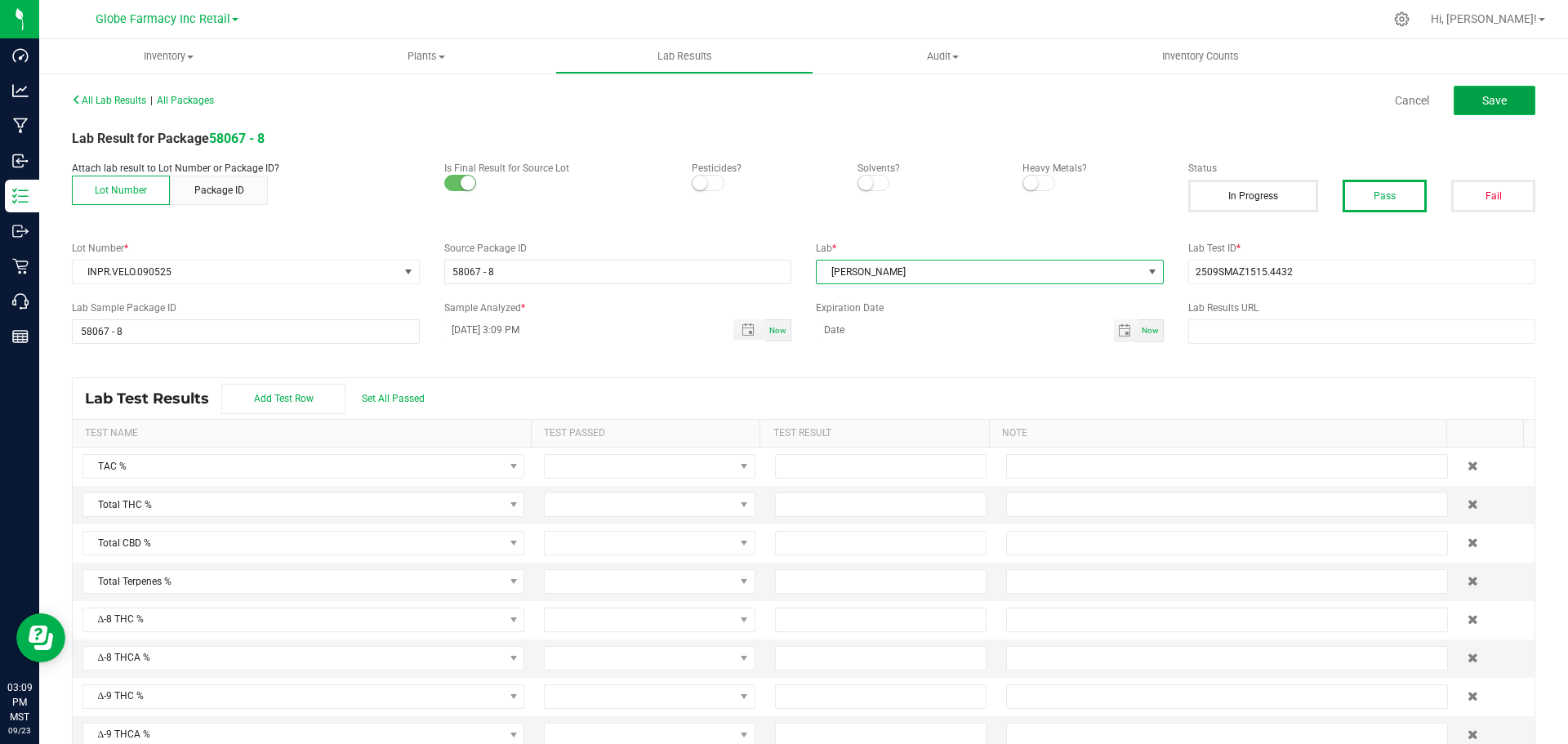
click at [1503, 104] on button "Save" at bounding box center [1494, 100] width 81 height 29
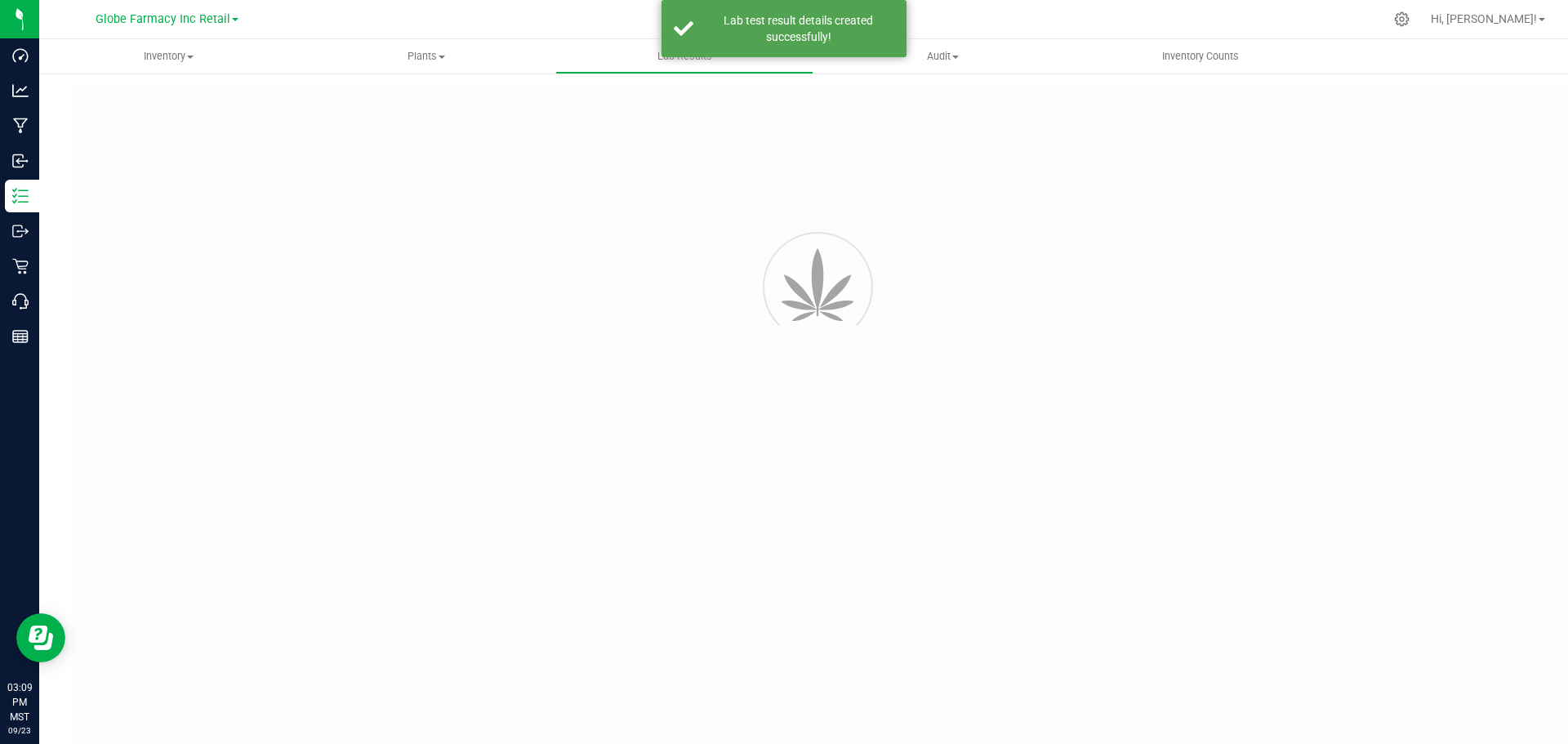
type input "58067 - 8"
type input "2509SMAZ1515.4432"
type input "58067 - 8"
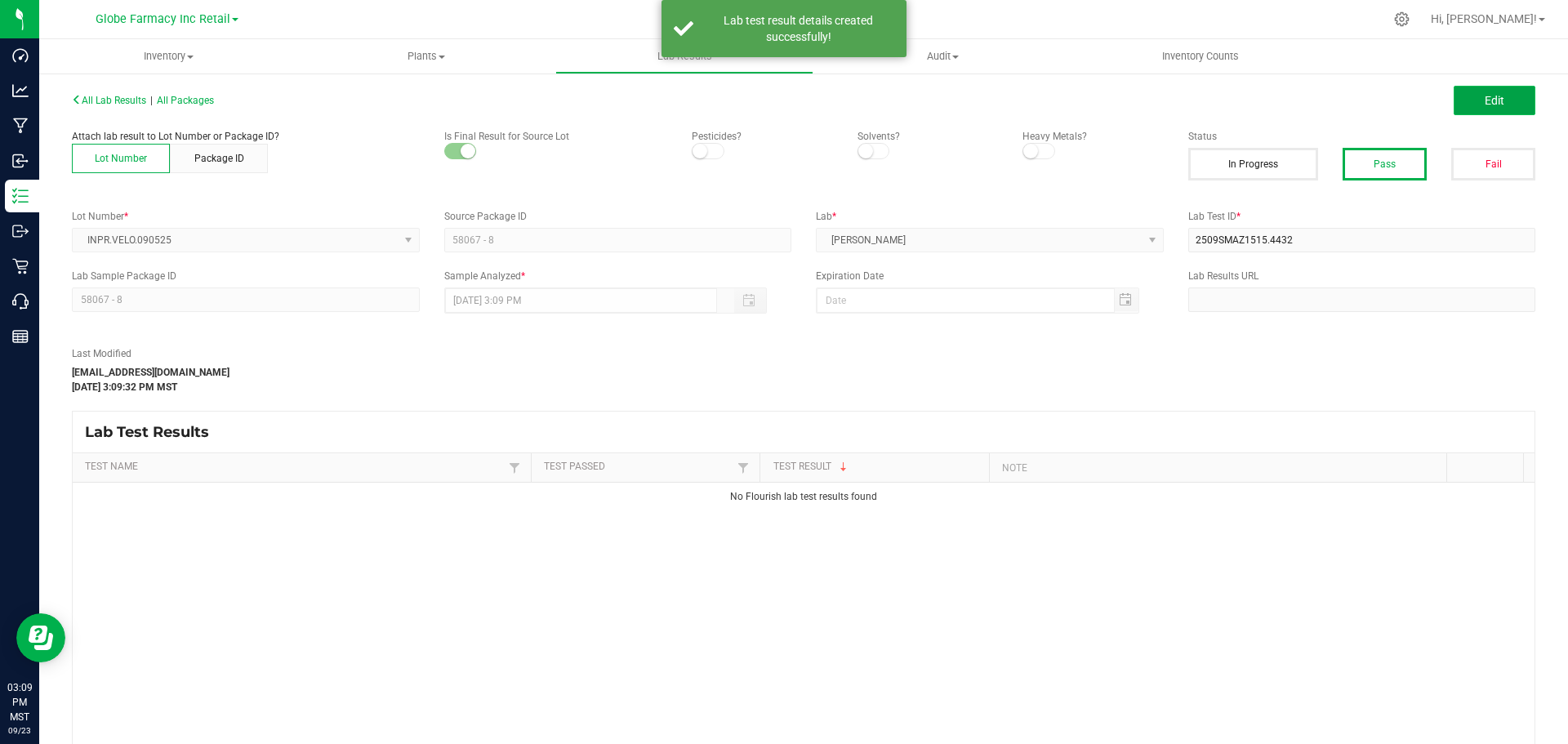
click at [1485, 100] on span "Edit" at bounding box center [1494, 100] width 20 height 13
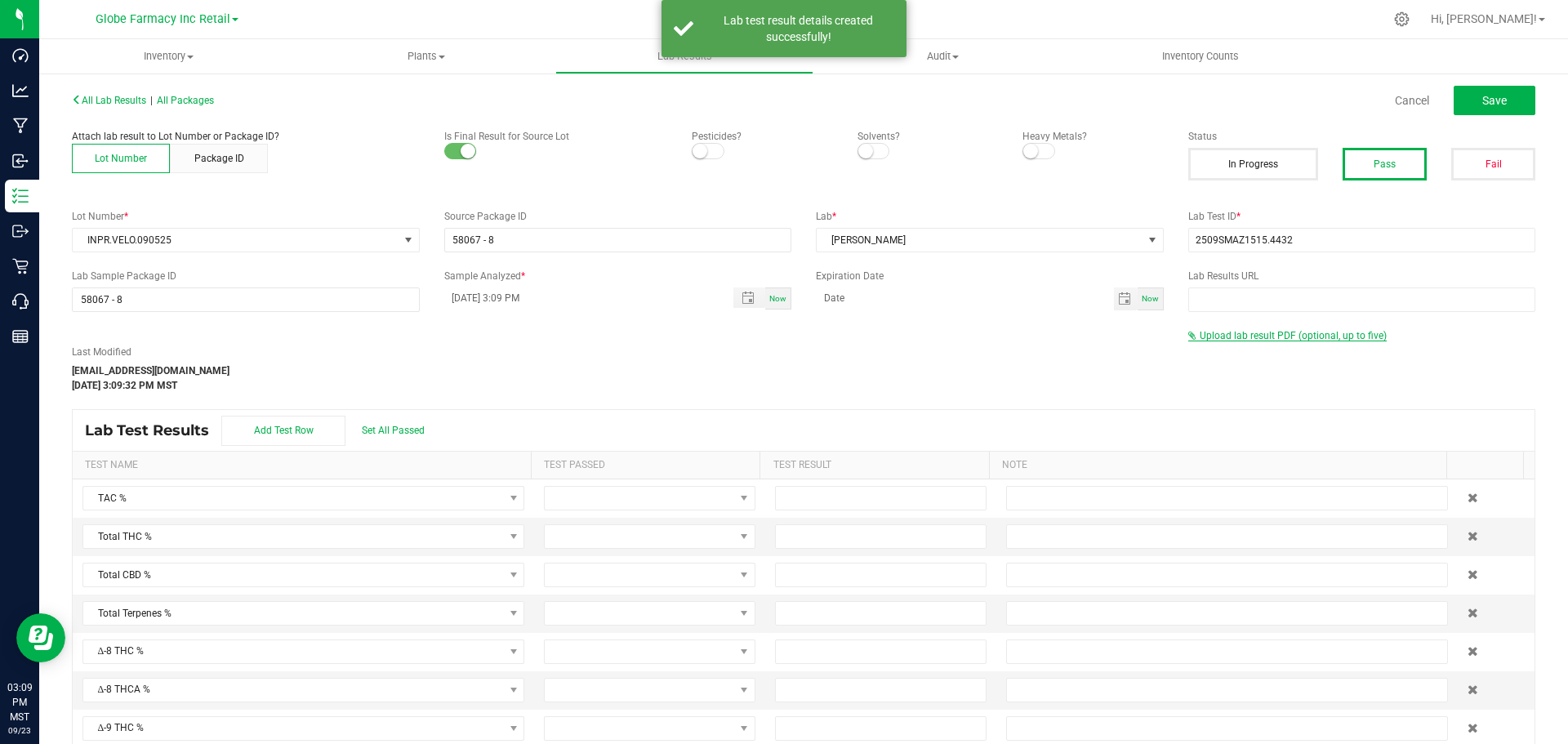
click at [1222, 337] on span "Upload lab result PDF (optional, up to five)" at bounding box center [1293, 336] width 187 height 12
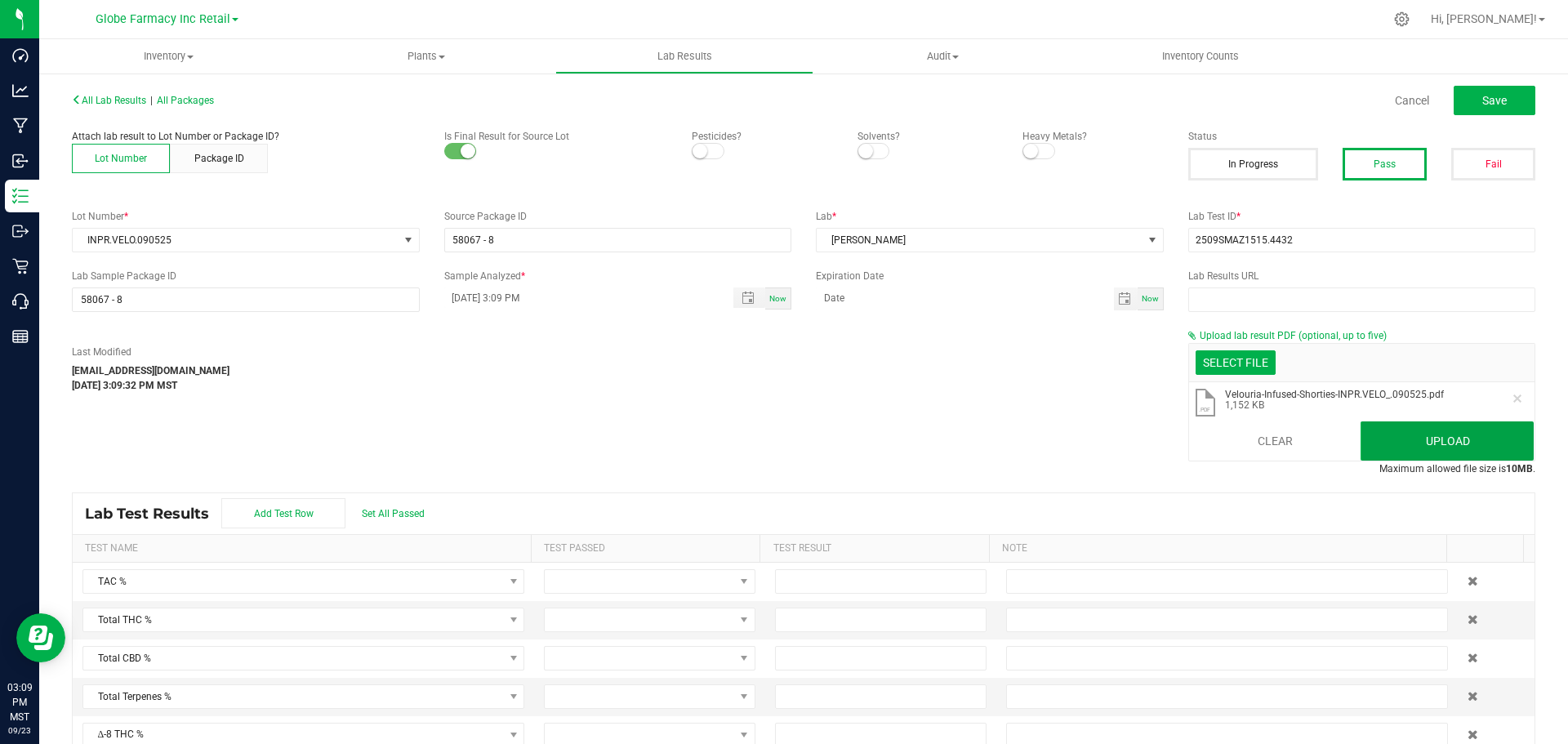
click at [1419, 437] on button "Upload" at bounding box center [1447, 441] width 174 height 39
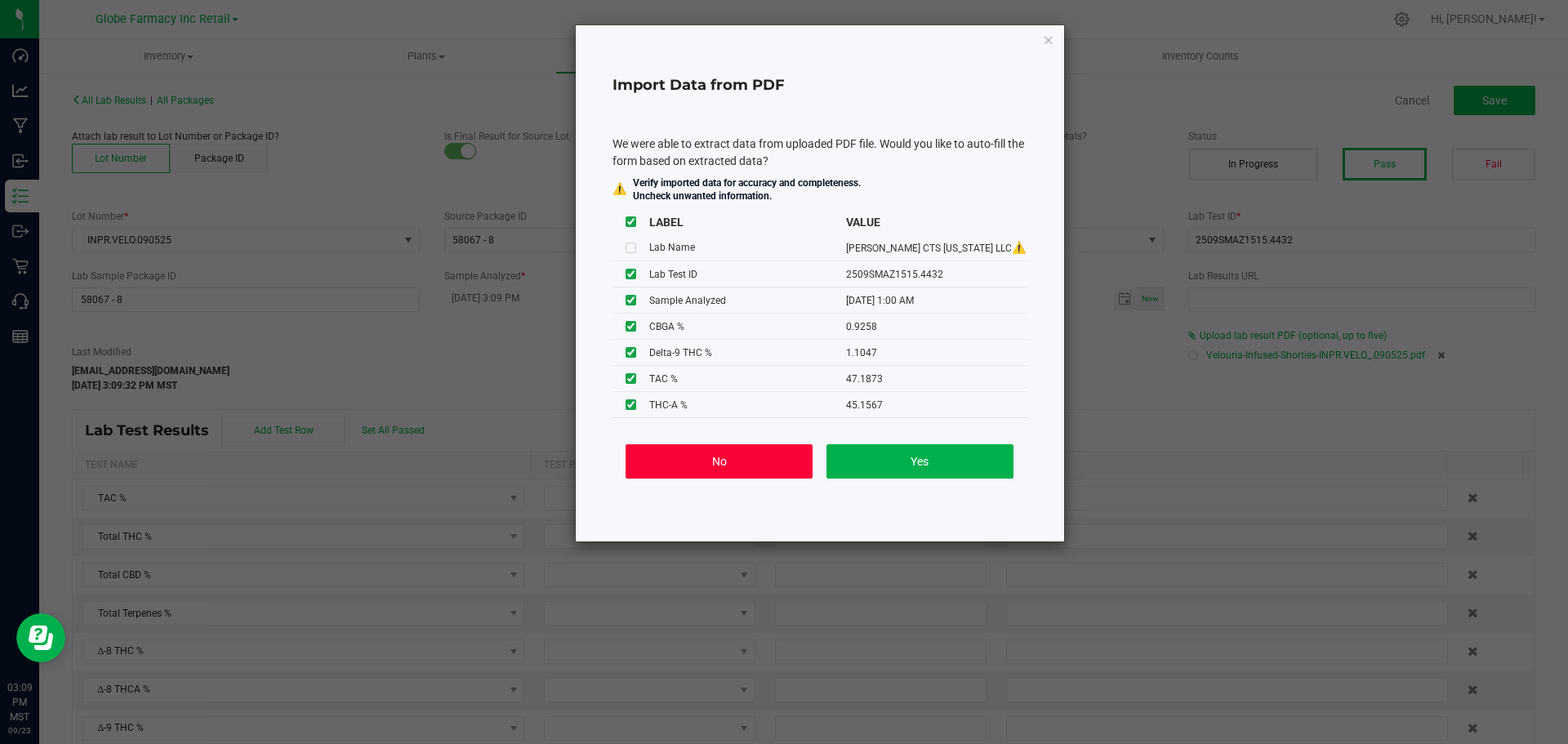
click at [723, 460] on button "No" at bounding box center [719, 461] width 187 height 34
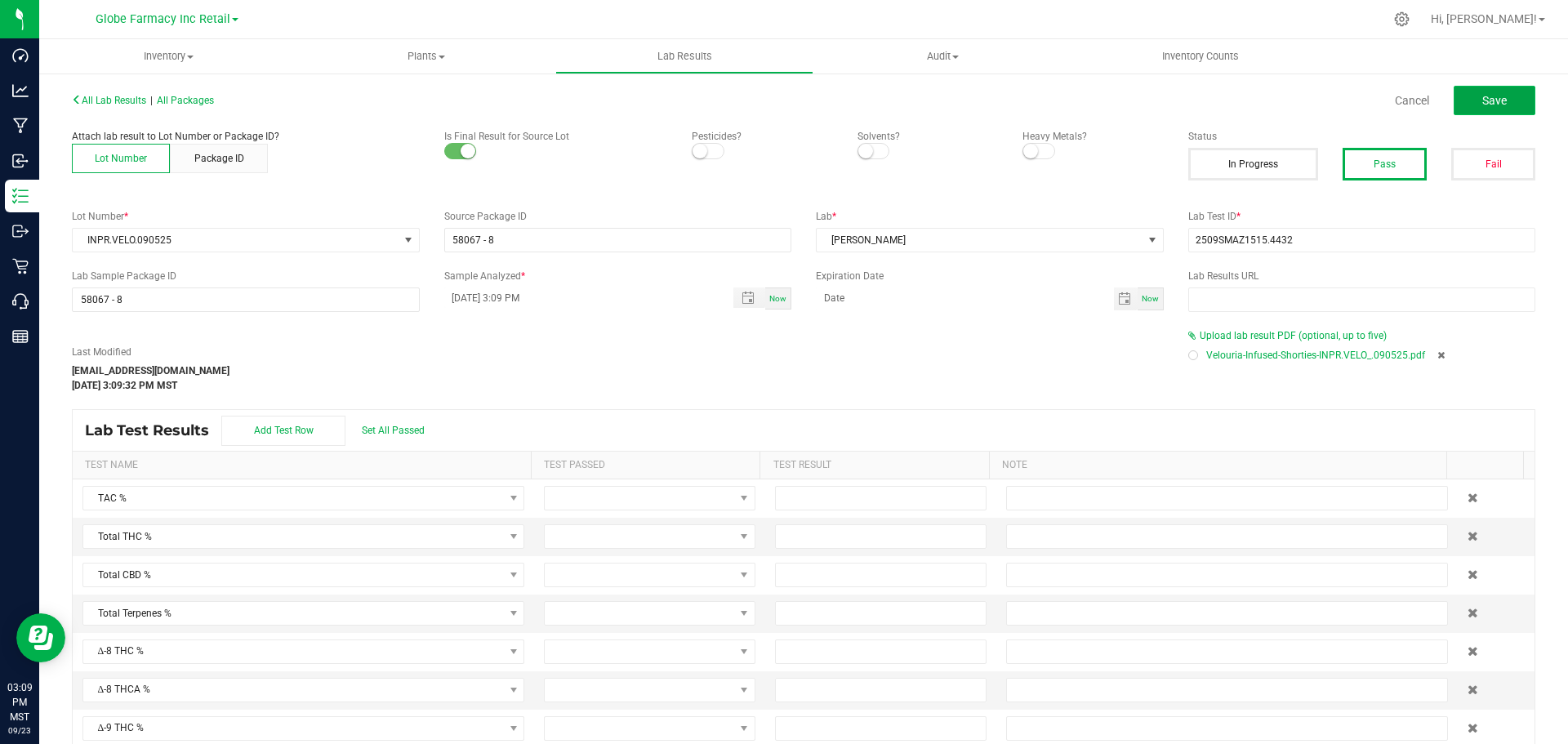
click at [1483, 95] on span "Save" at bounding box center [1494, 100] width 25 height 13
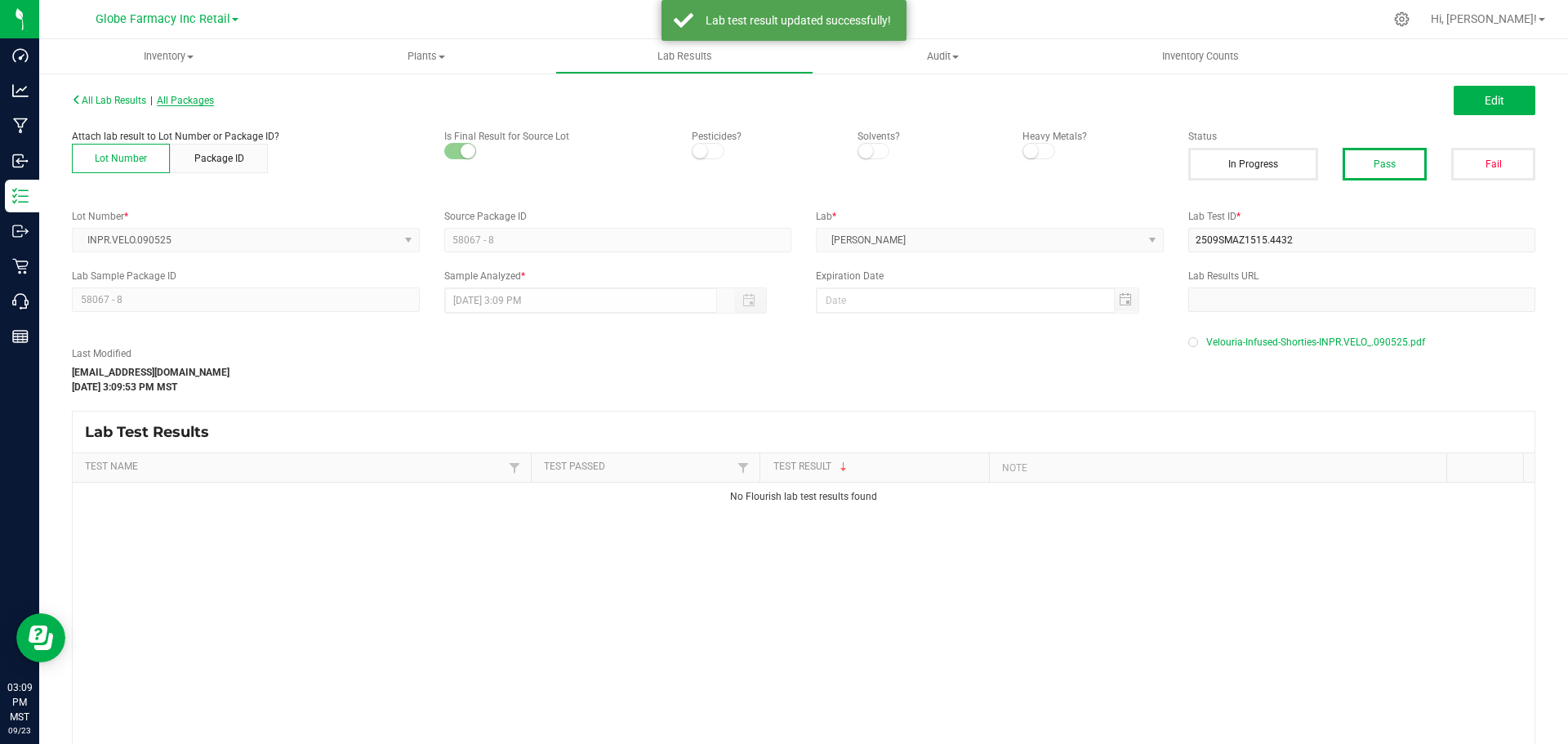
click at [185, 96] on div "All Lab Results | All Packages" at bounding box center [431, 100] width 744 height 15
click at [183, 104] on span "All Packages" at bounding box center [185, 101] width 57 height 12
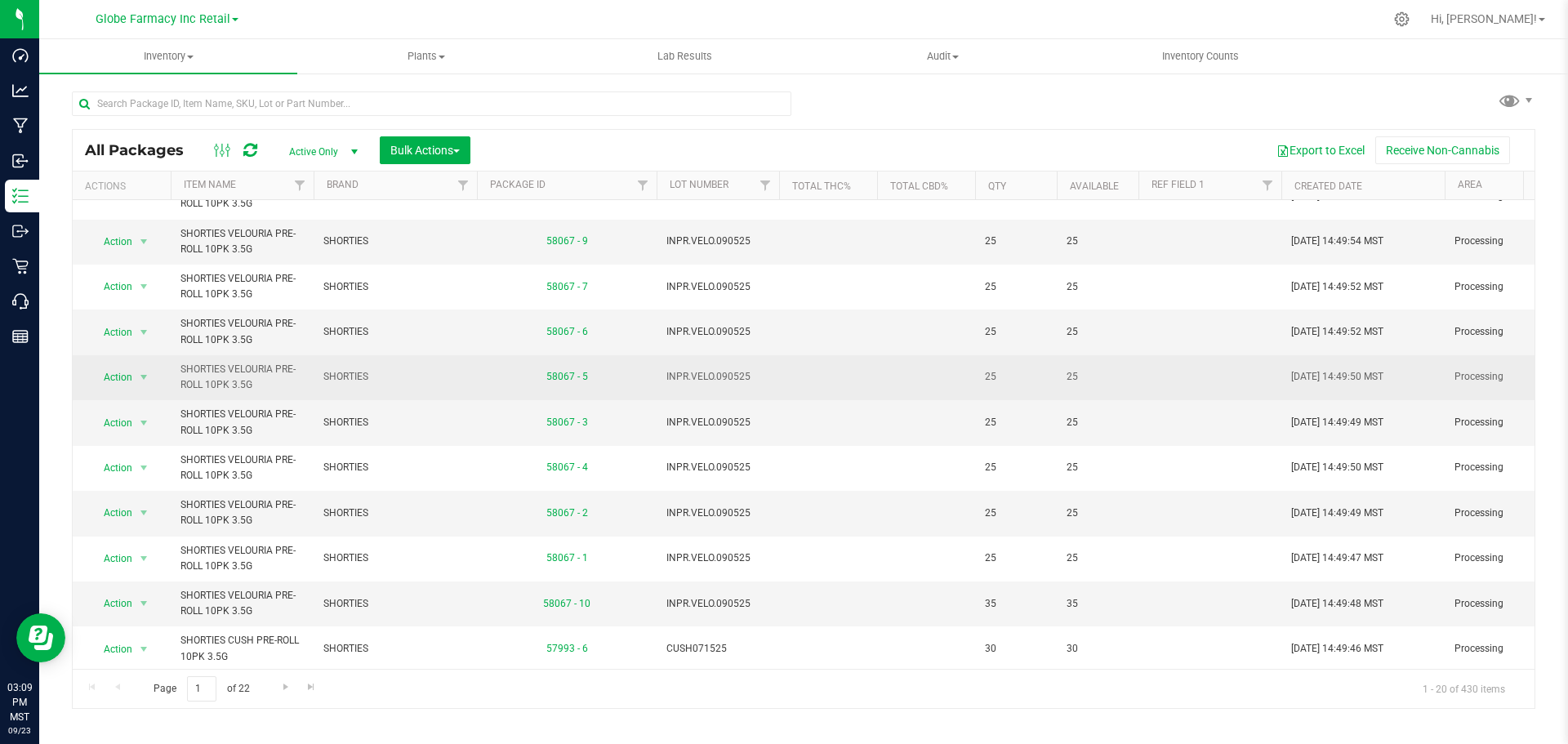
scroll to position [447, 0]
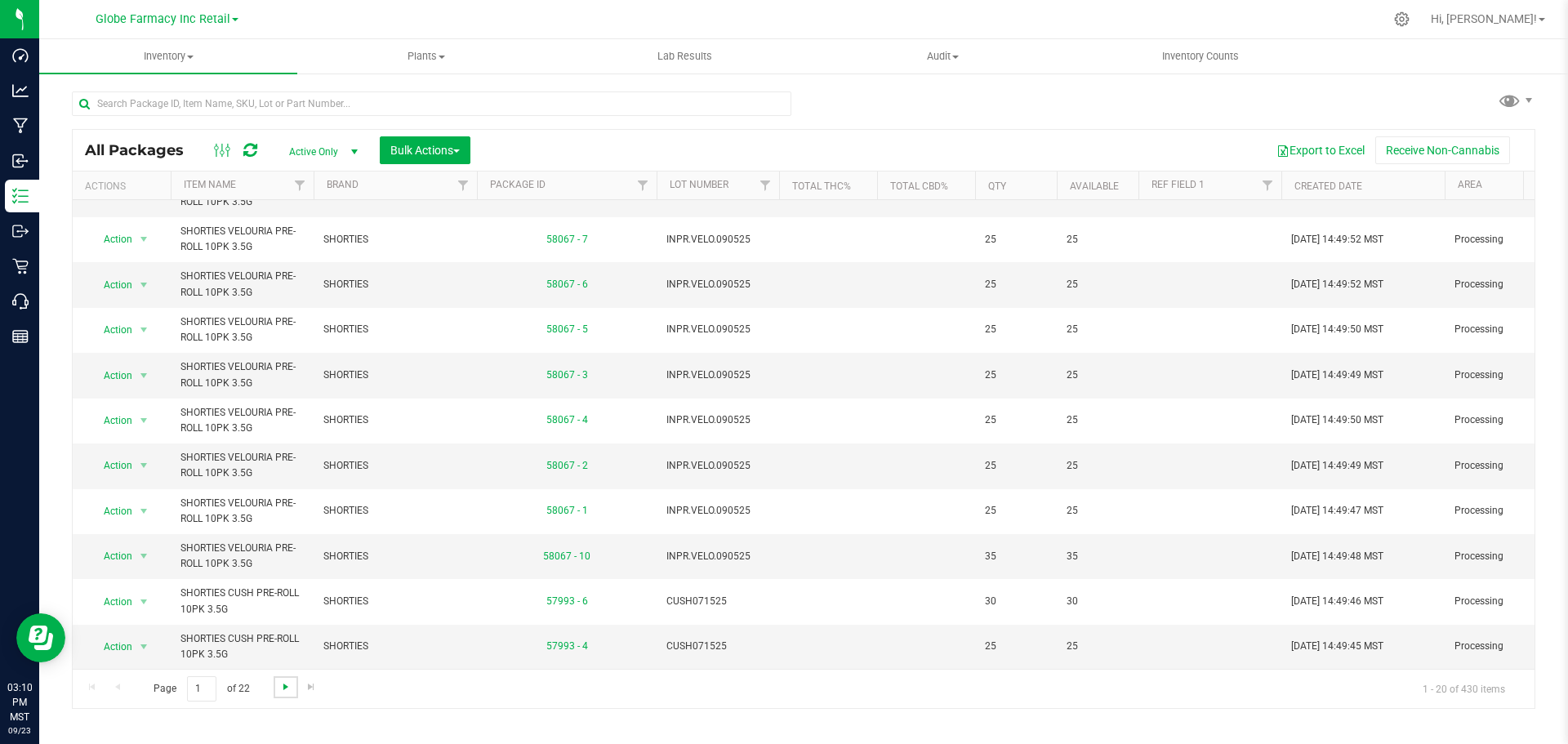
click at [282, 689] on span "Go to the next page" at bounding box center [285, 686] width 13 height 13
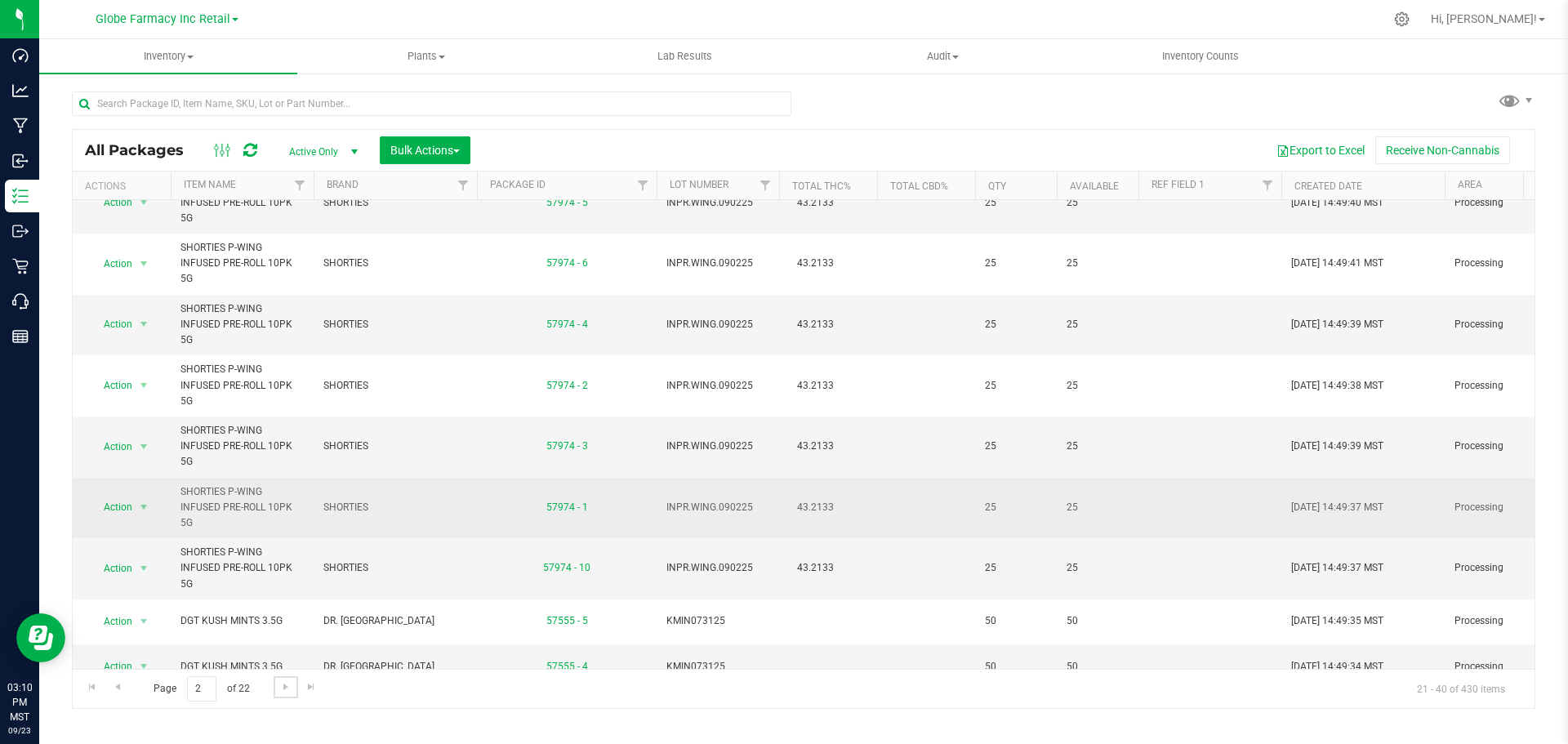
scroll to position [447, 0]
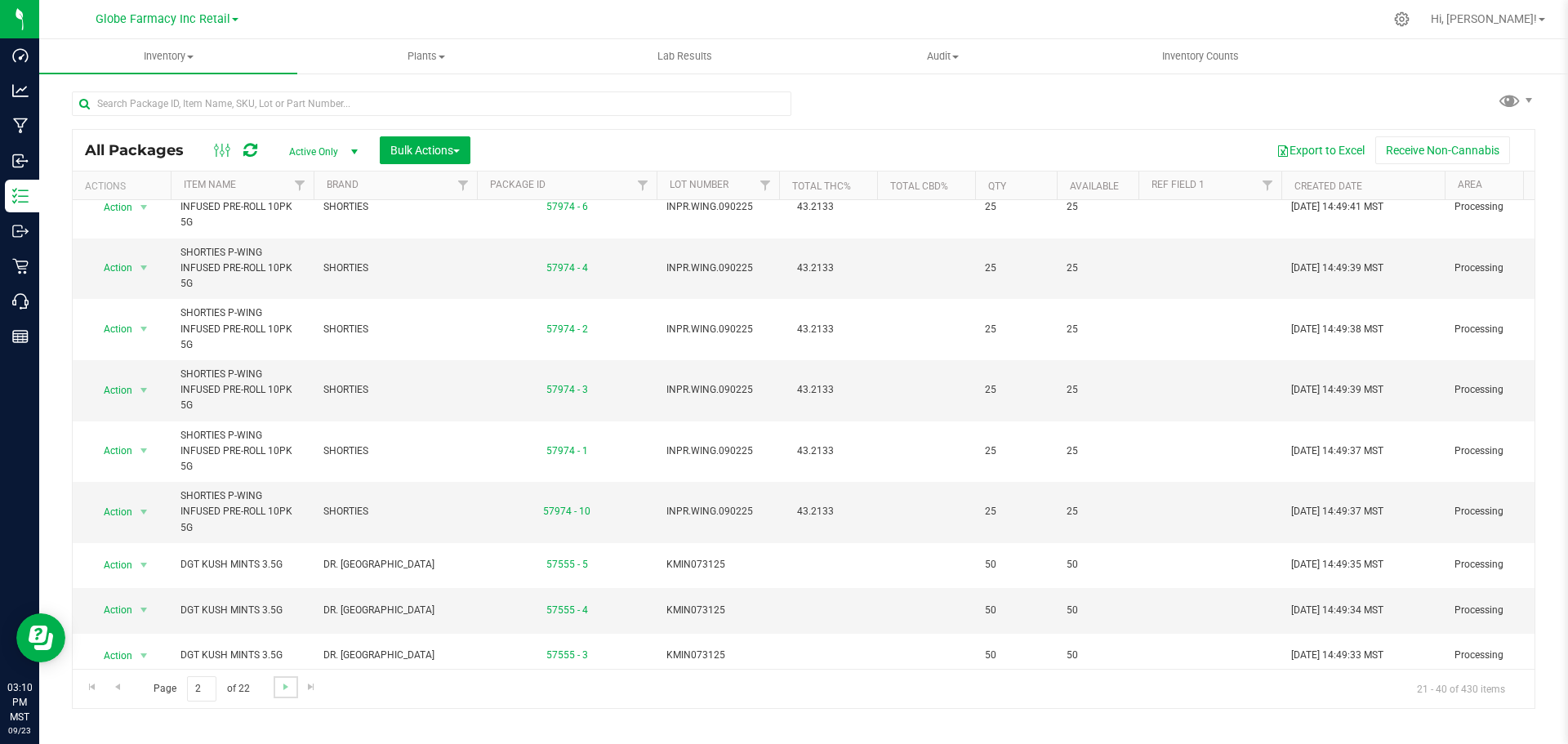
click at [277, 693] on link "Go to the next page" at bounding box center [285, 687] width 24 height 22
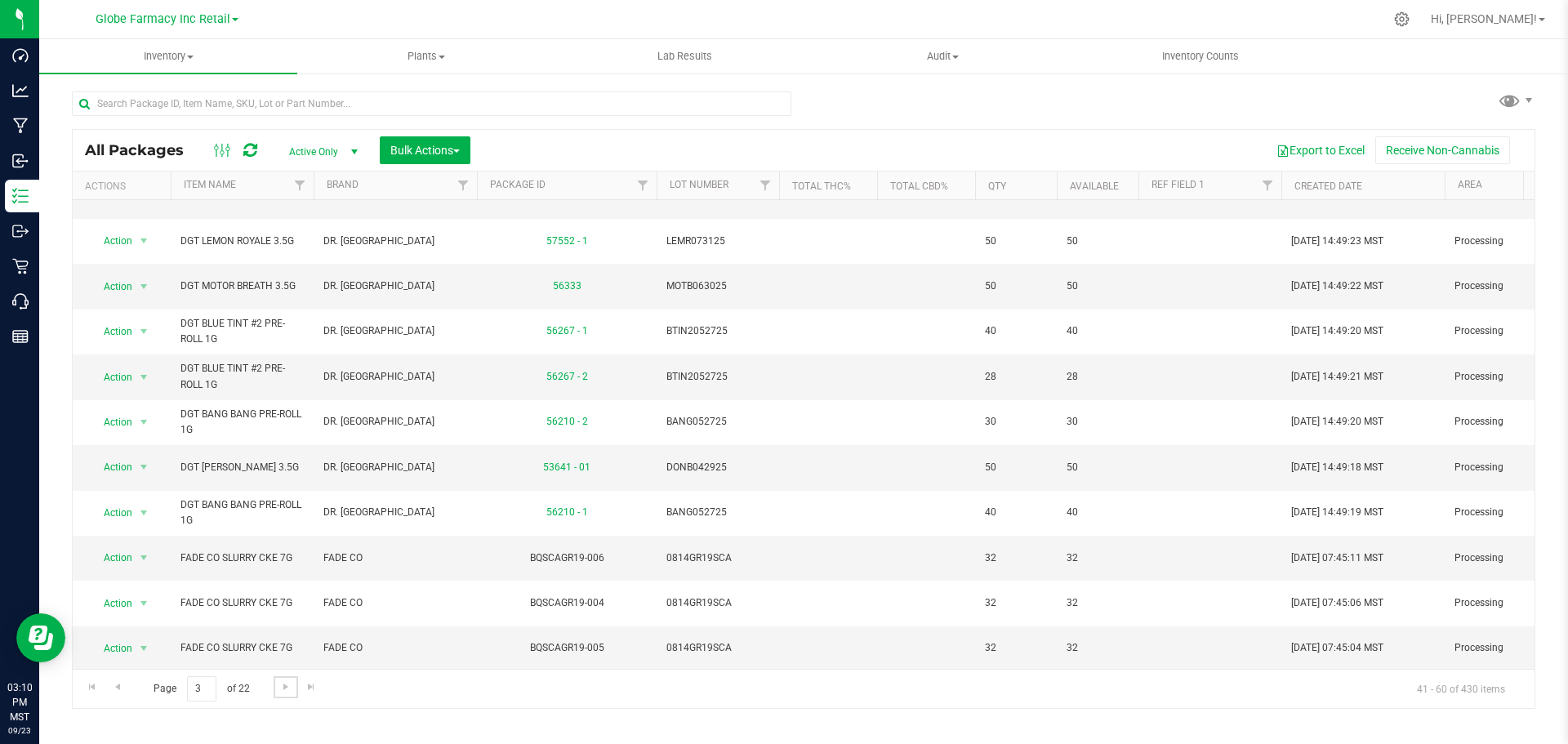
scroll to position [447, 0]
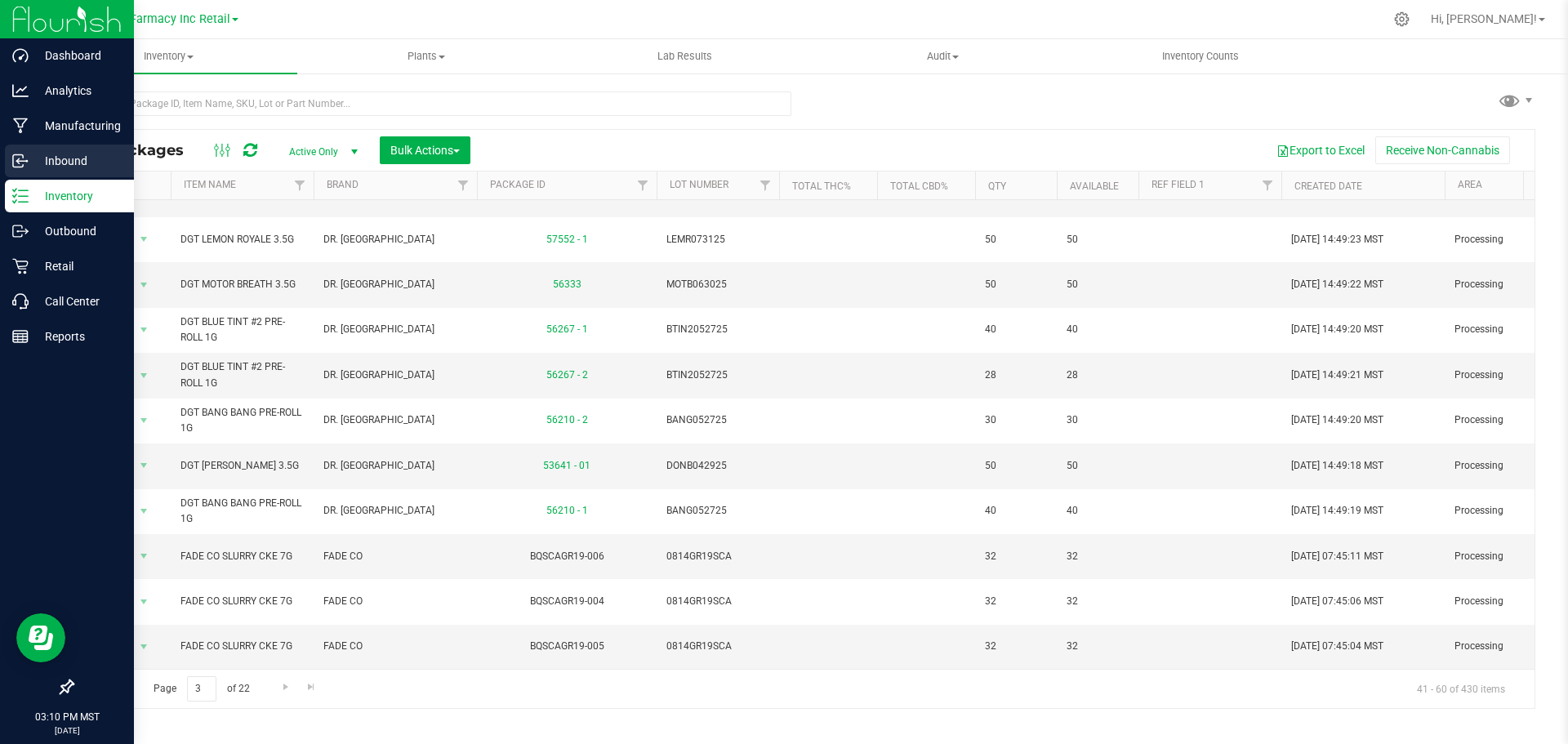
click at [60, 161] on p "Inbound" at bounding box center [77, 161] width 98 height 20
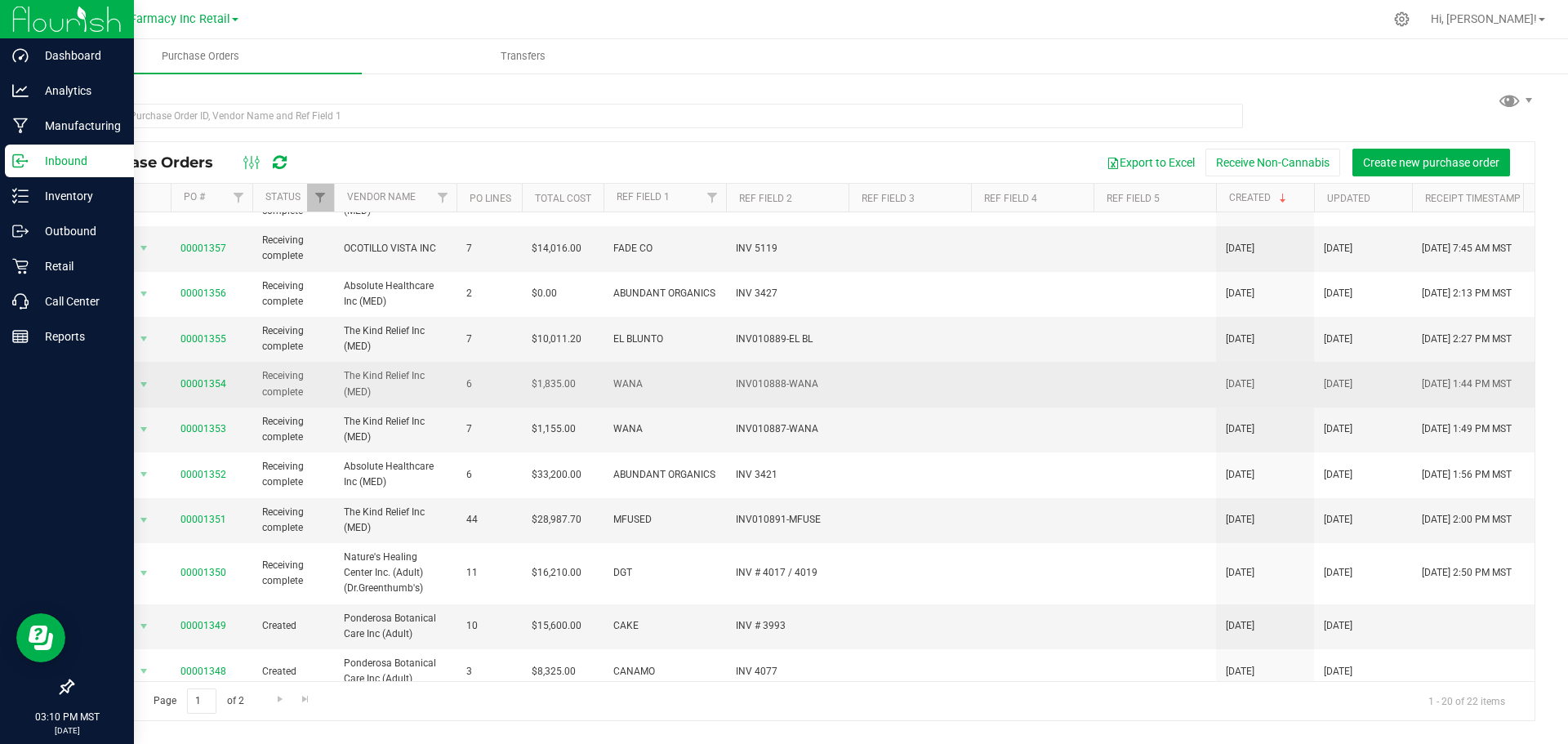
scroll to position [164, 0]
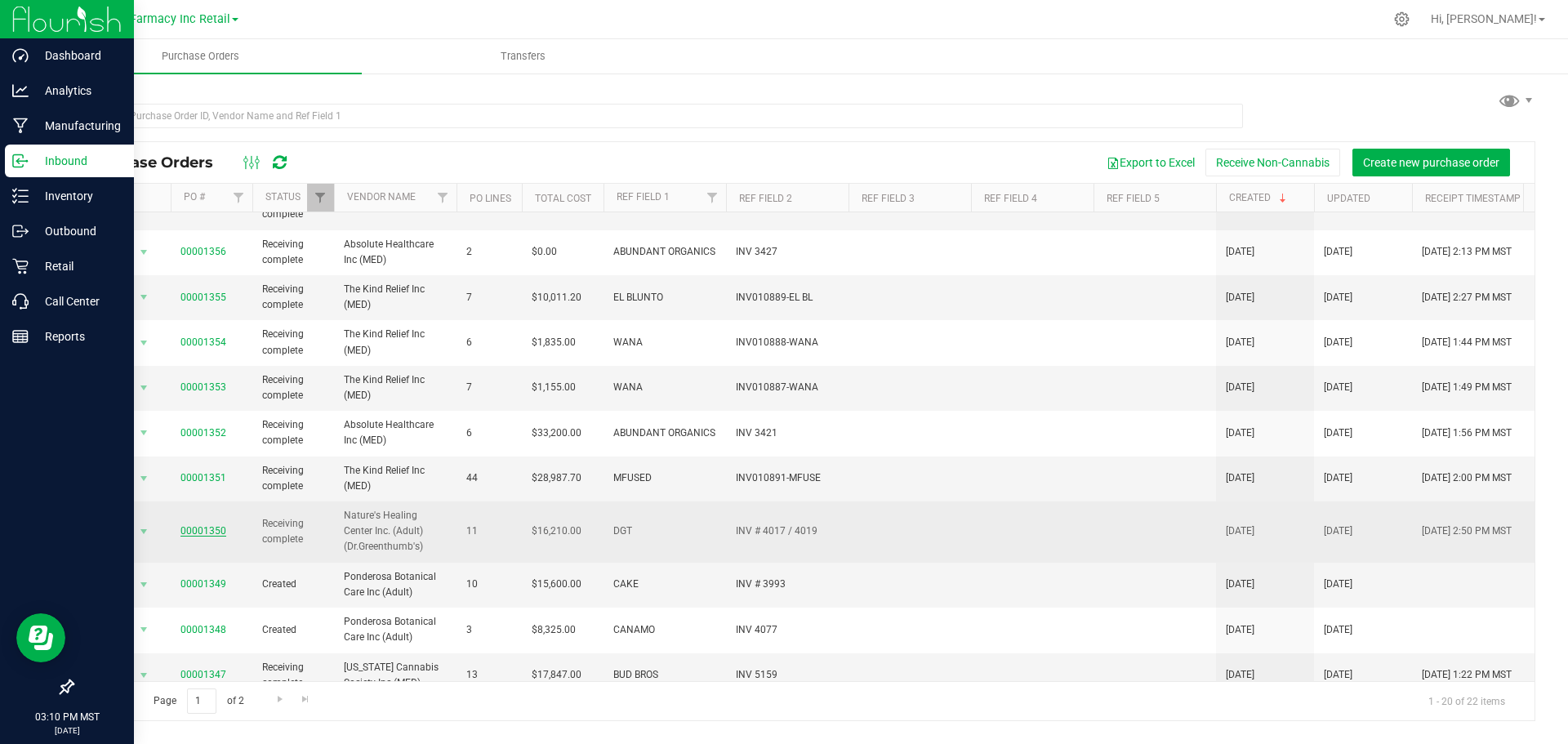
click at [218, 533] on link "00001350" at bounding box center [203, 531] width 46 height 12
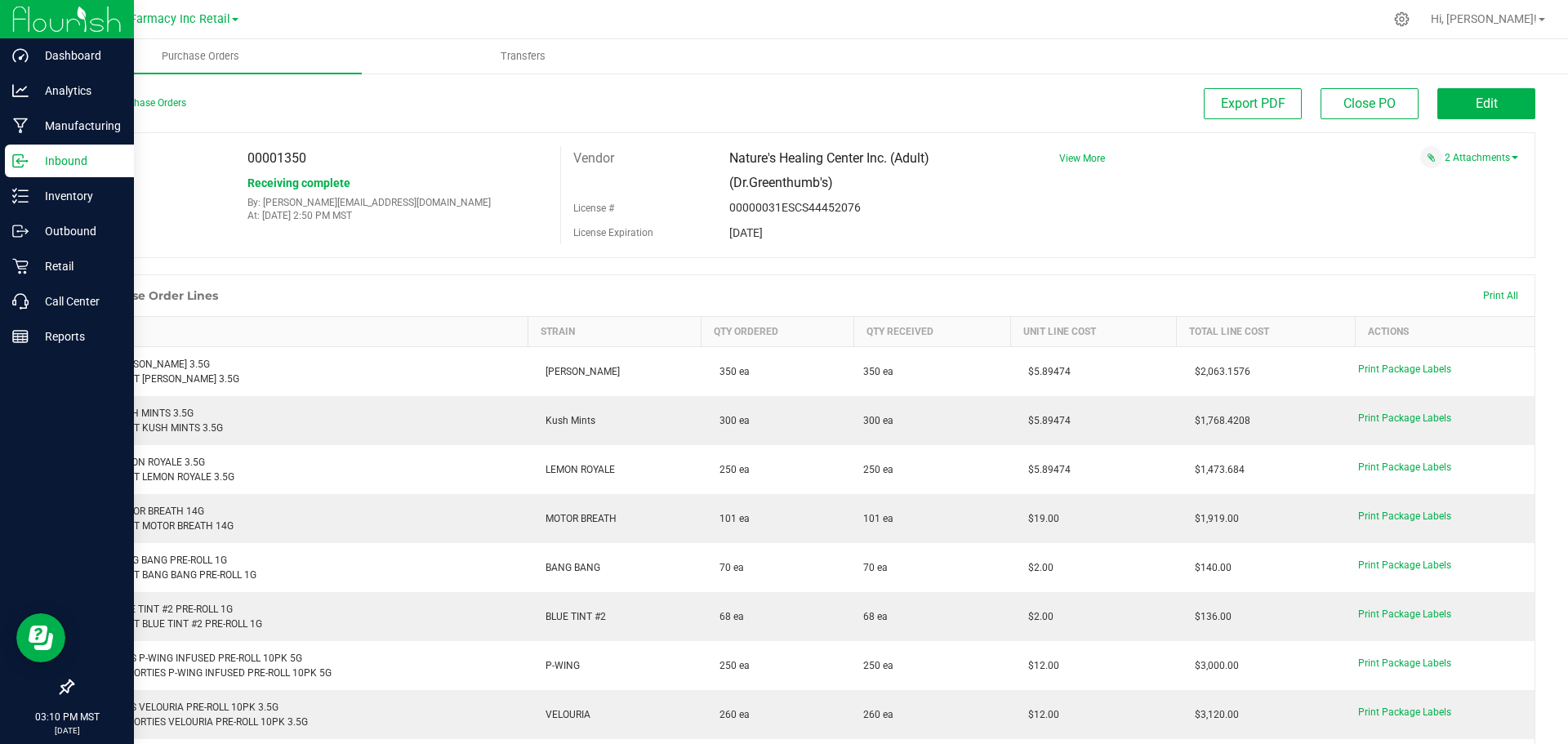
click at [1484, 80] on div "Back to Purchase Orders Export PDF Close PO Edit PO 00001350 Status Receiving c…" at bounding box center [803, 614] width 1529 height 1085
click at [1483, 96] on button "Edit" at bounding box center [1487, 104] width 98 height 31
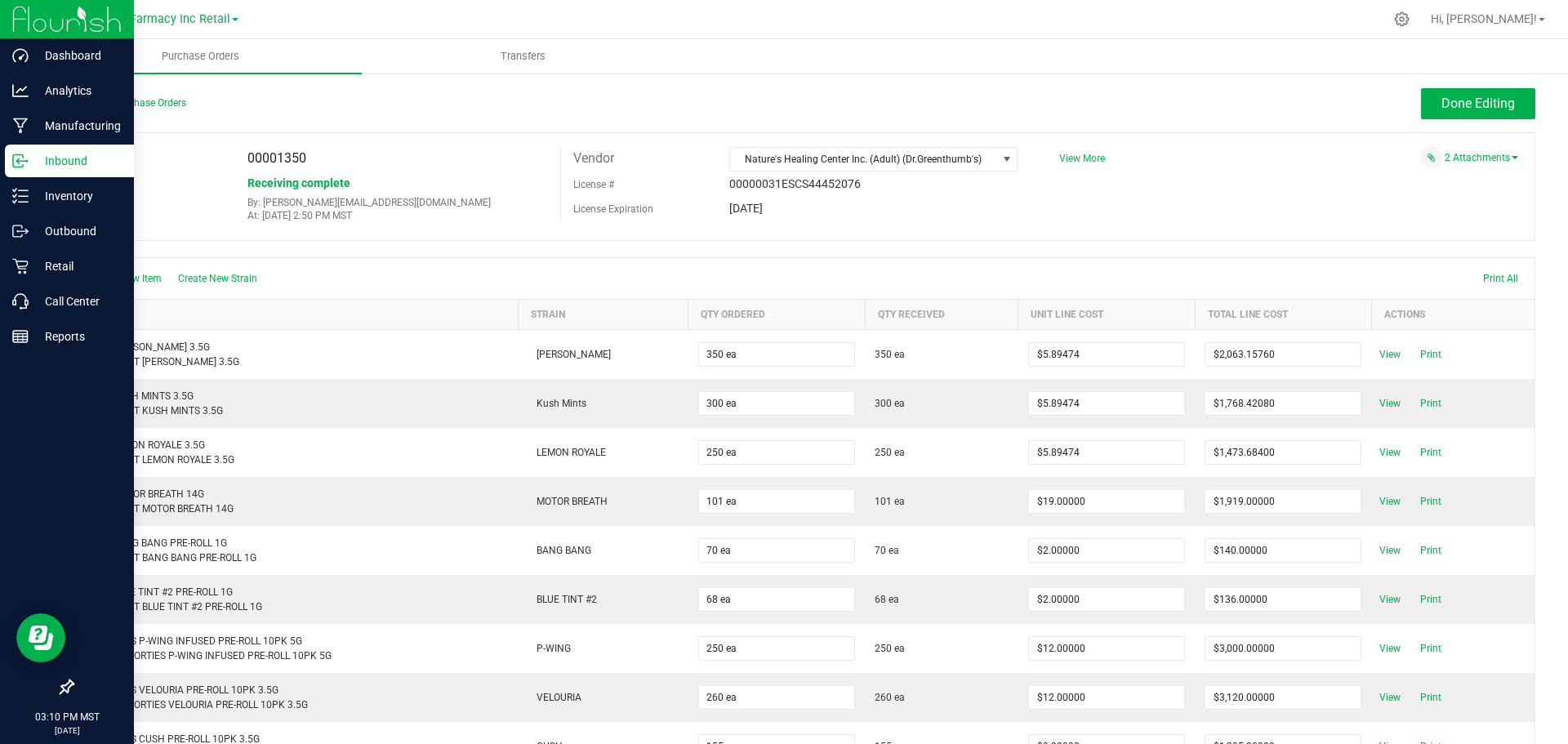
click at [1088, 153] on span "View More" at bounding box center [1082, 159] width 46 height 12
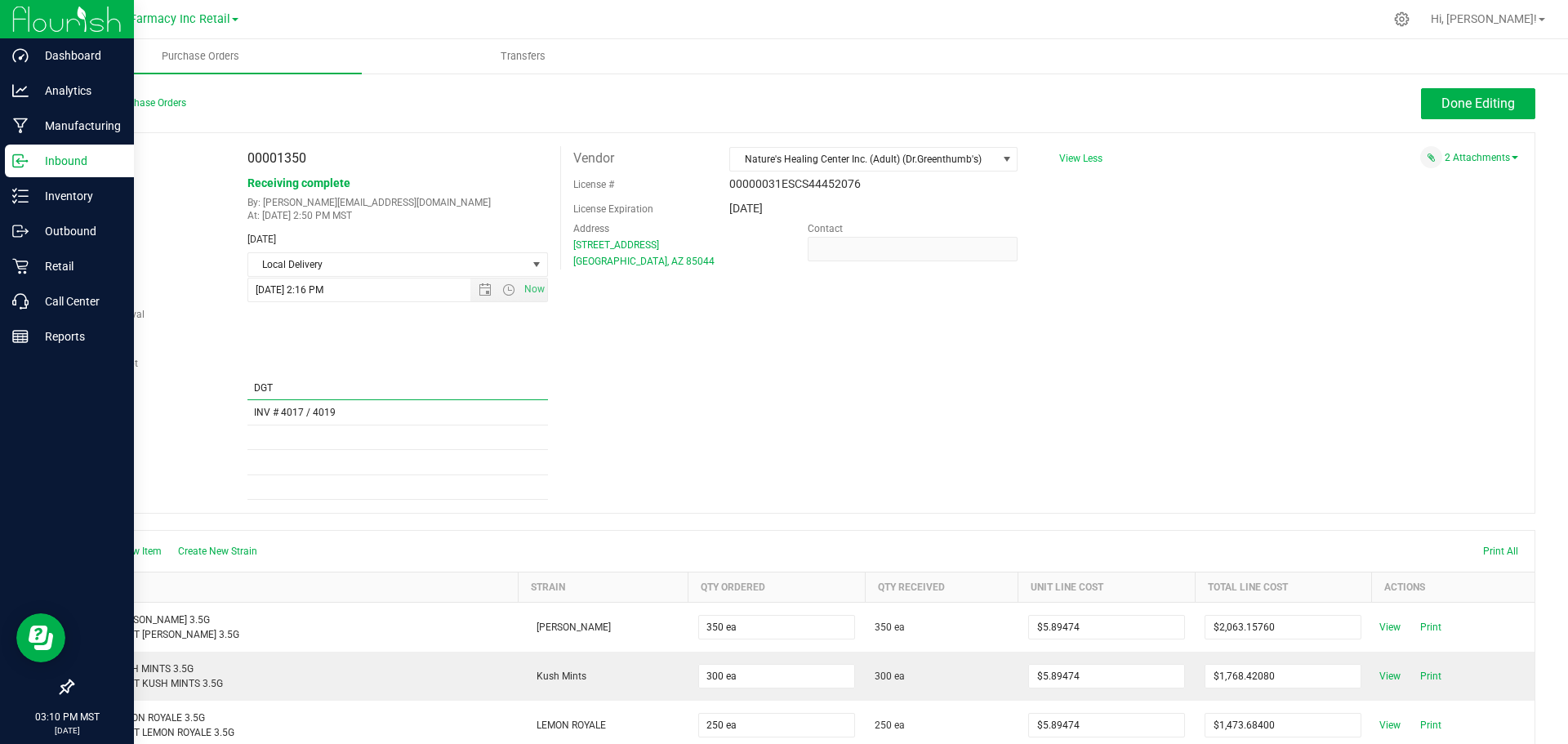
click at [375, 394] on input "DGT" at bounding box center [397, 387] width 301 height 25
type input "DGT / SHORTIES"
click at [1504, 100] on button "Done Editing" at bounding box center [1478, 104] width 115 height 31
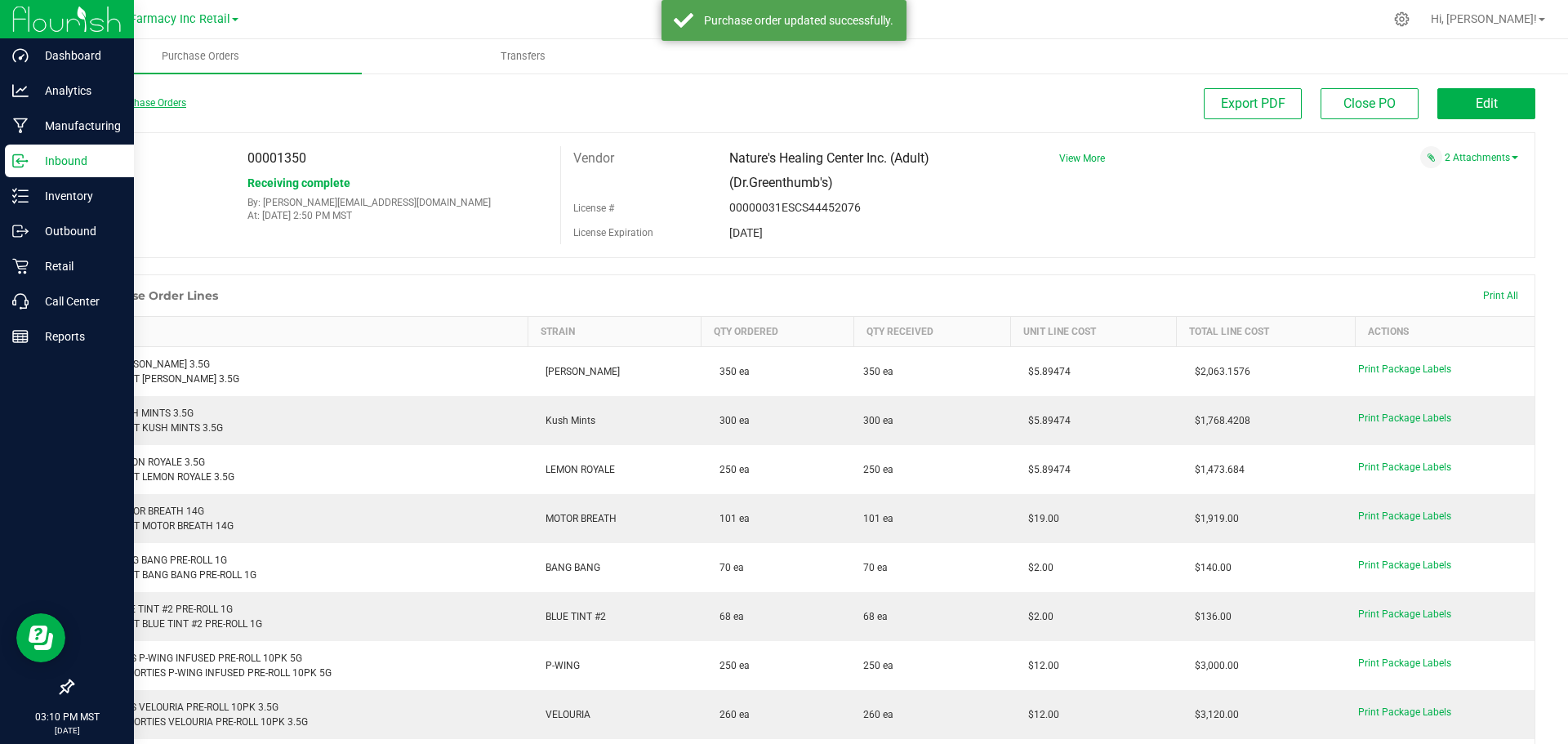
click at [110, 106] on link "Back to Purchase Orders" at bounding box center [128, 103] width 115 height 12
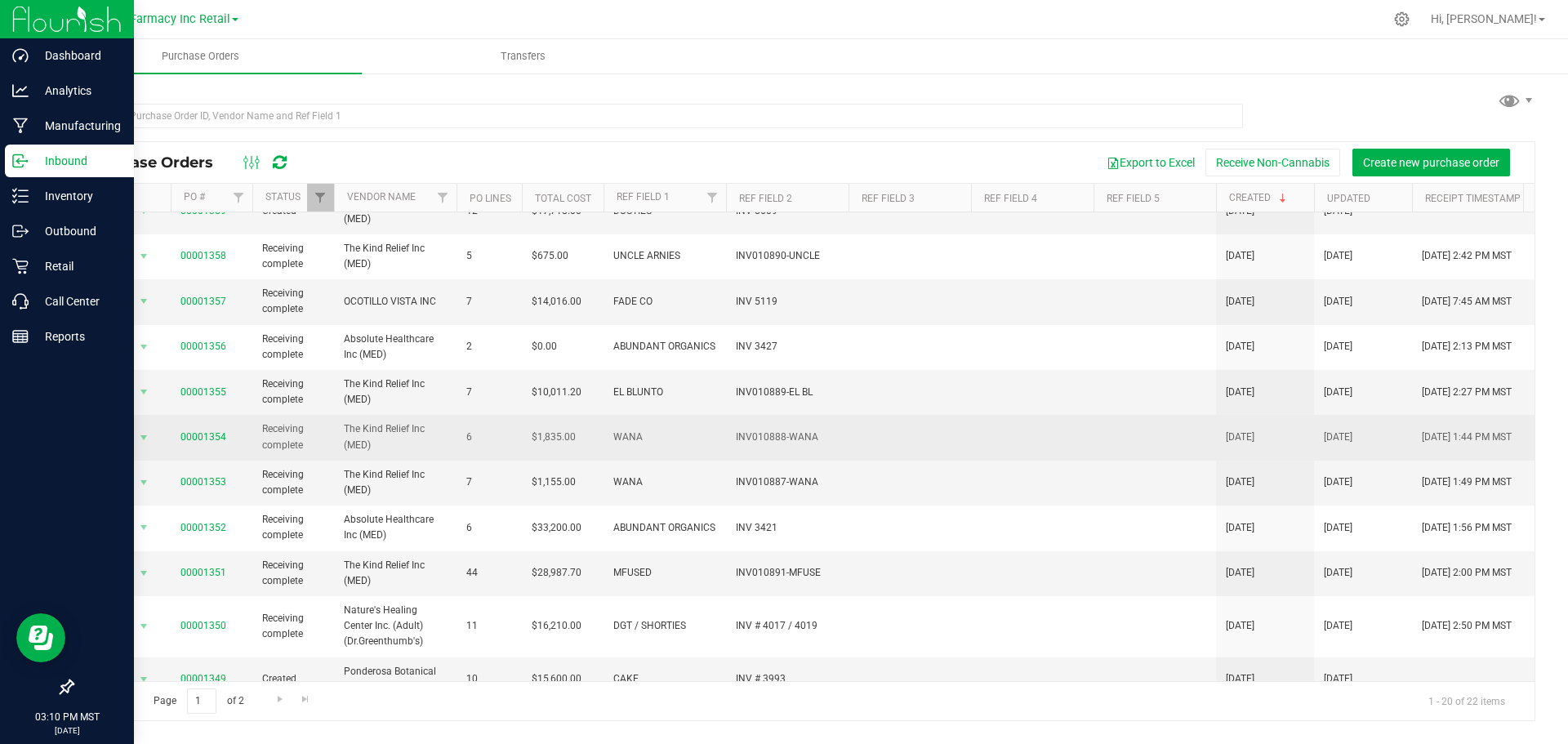
scroll to position [164, 0]
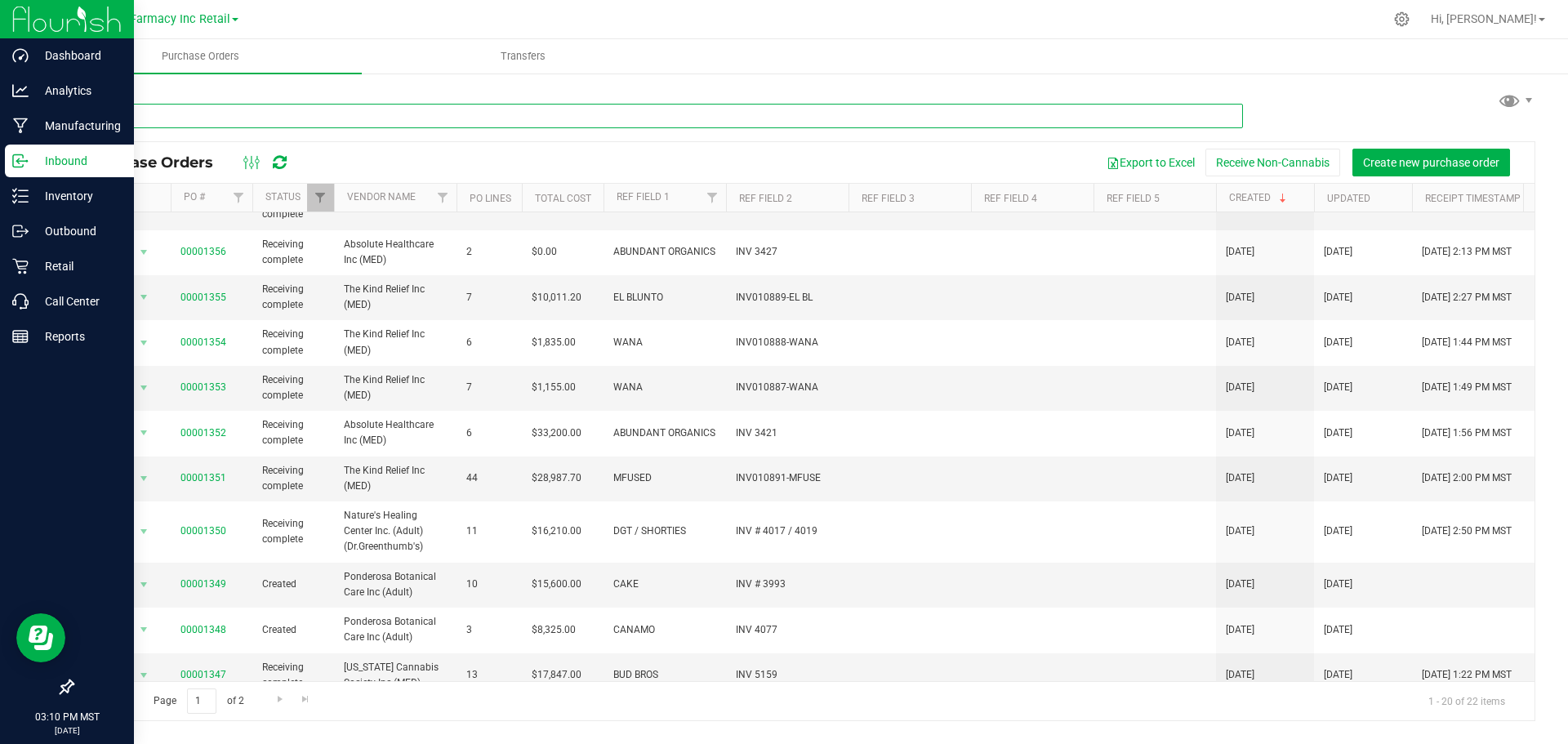
click at [386, 115] on input "text" at bounding box center [657, 116] width 1171 height 25
click at [351, 123] on input "text" at bounding box center [657, 116] width 1171 height 25
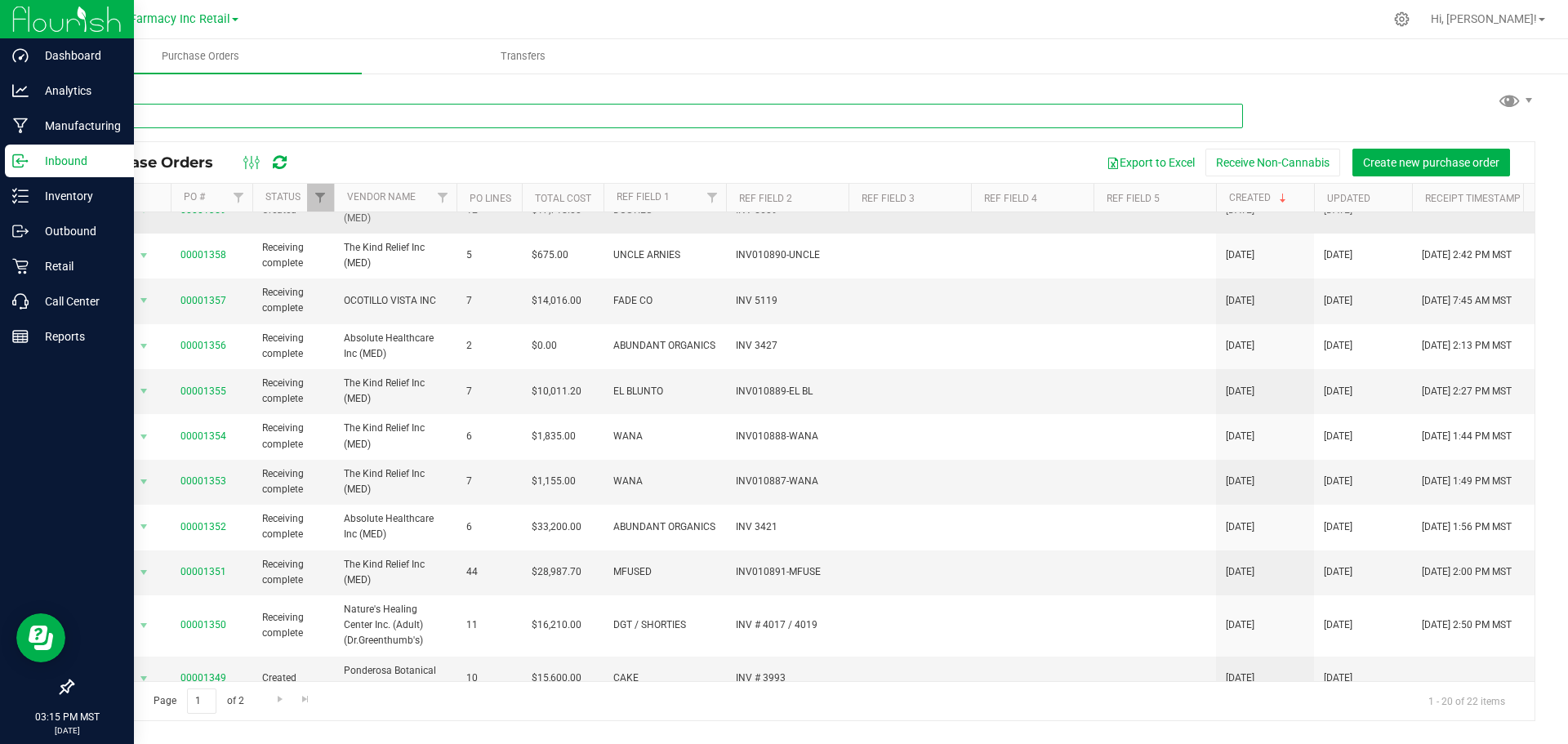
scroll to position [0, 0]
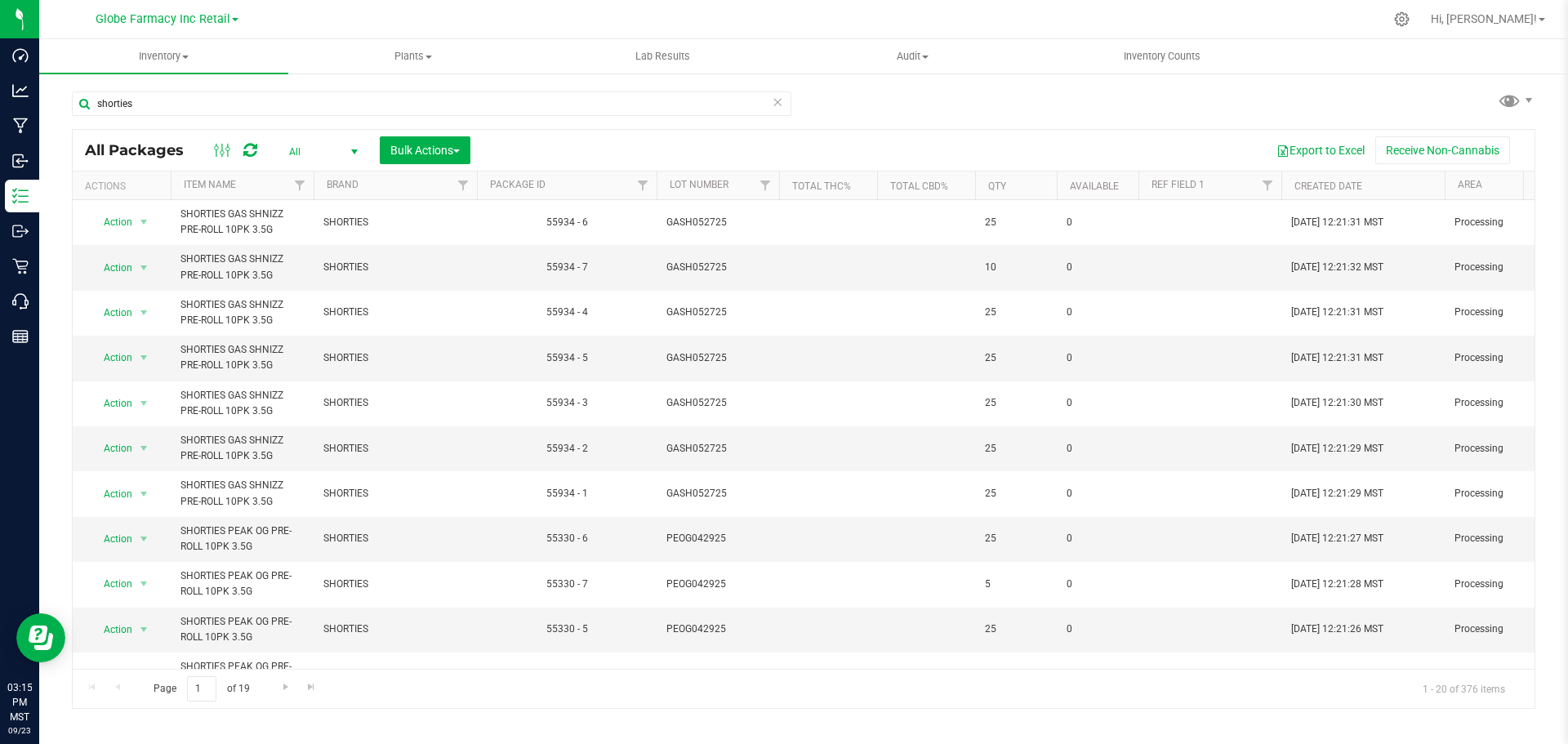
scroll to position [445, 0]
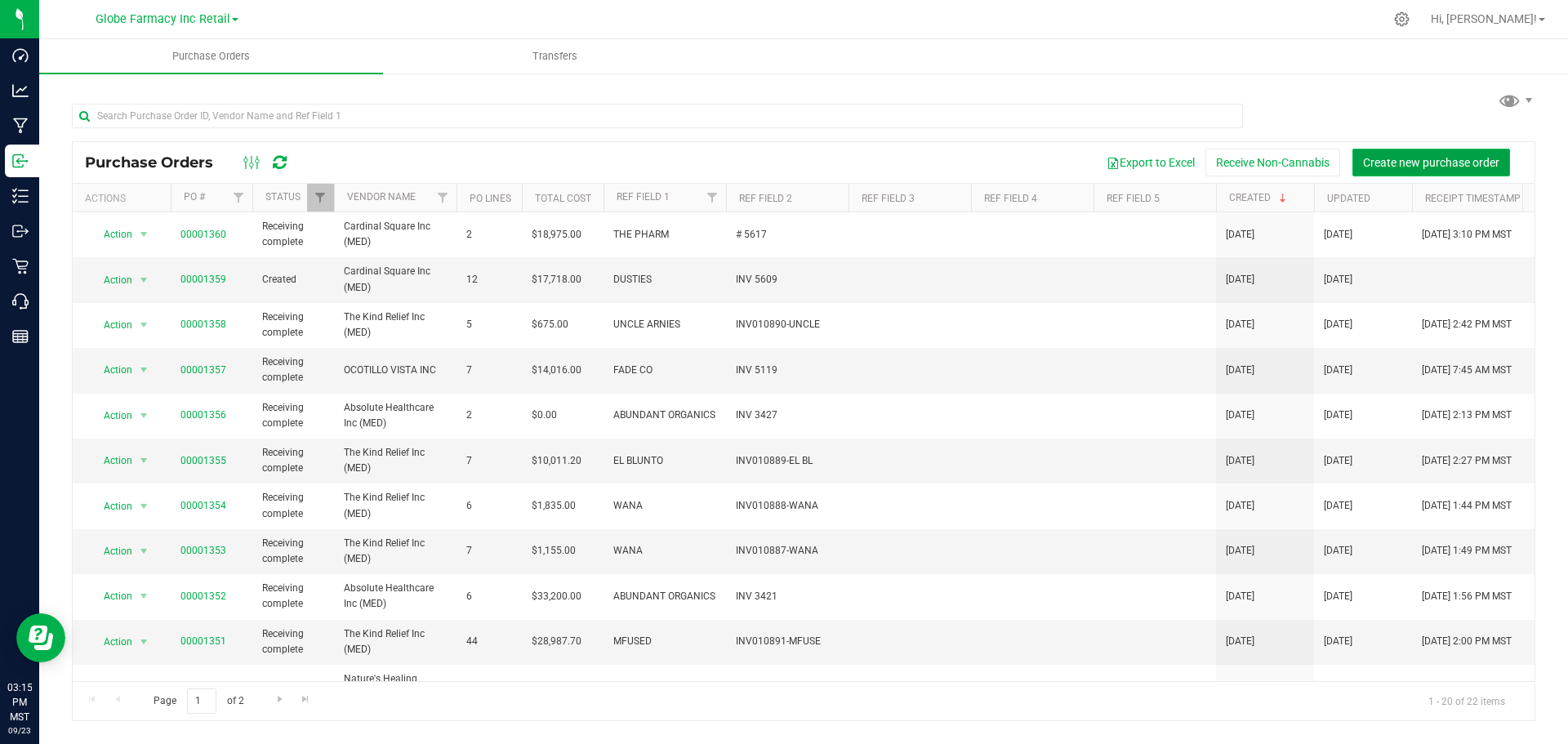
click at [1424, 158] on span "Create new purchase order" at bounding box center [1431, 162] width 136 height 13
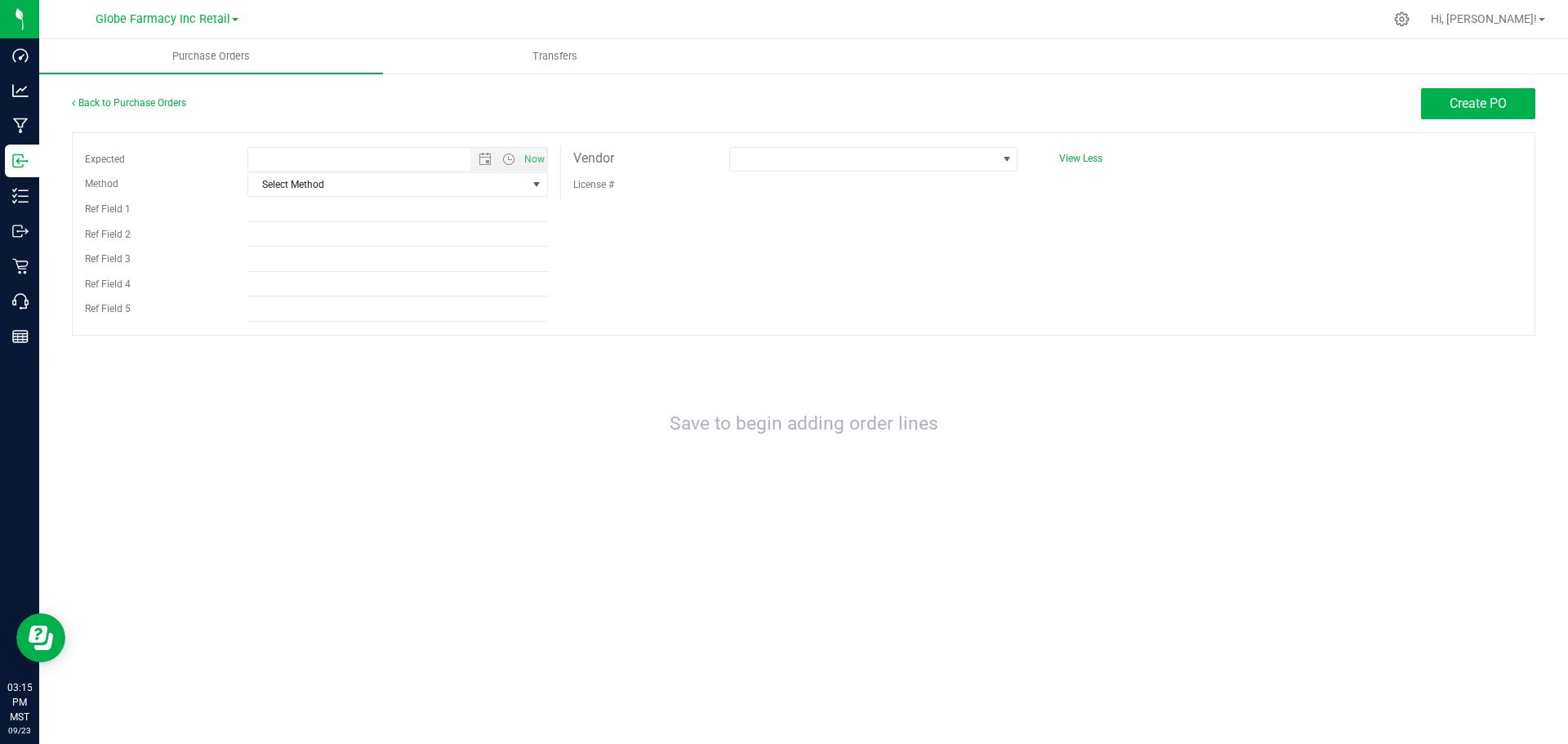
type input "[DATE] 3:15 PM"
click at [360, 174] on span "Select Method" at bounding box center [387, 184] width 278 height 23
drag, startPoint x: 296, startPoint y: 303, endPoint x: 312, endPoint y: 228, distance: 76.7
click at [296, 304] on li "Local Delivery" at bounding box center [397, 308] width 299 height 25
click at [316, 211] on input "Ref Field 1" at bounding box center [397, 210] width 301 height 25
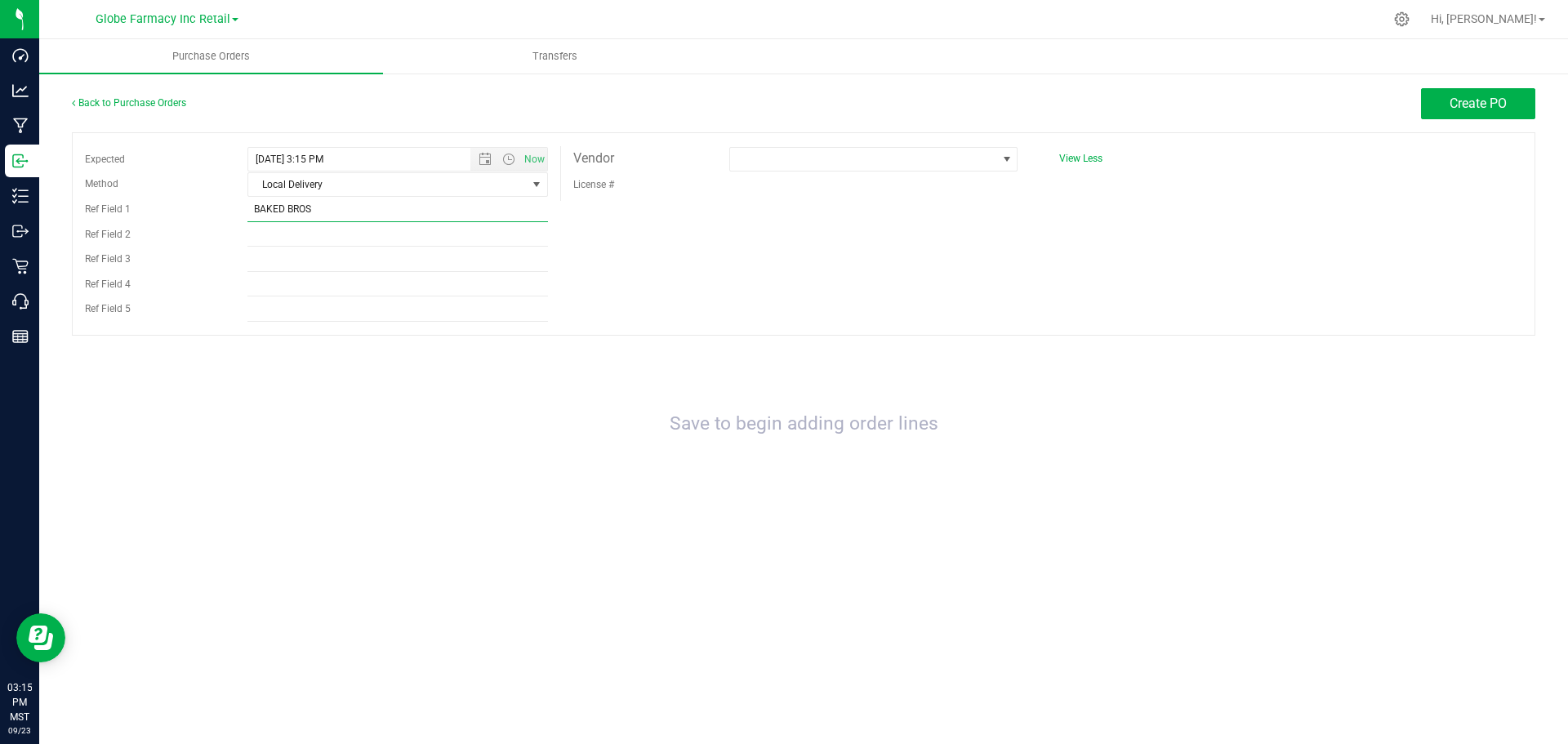
type input "BAKED BROS"
click at [496, 232] on input "INV #" at bounding box center [397, 234] width 301 height 25
type input "INV # 7284"
click at [835, 154] on span at bounding box center [864, 159] width 267 height 23
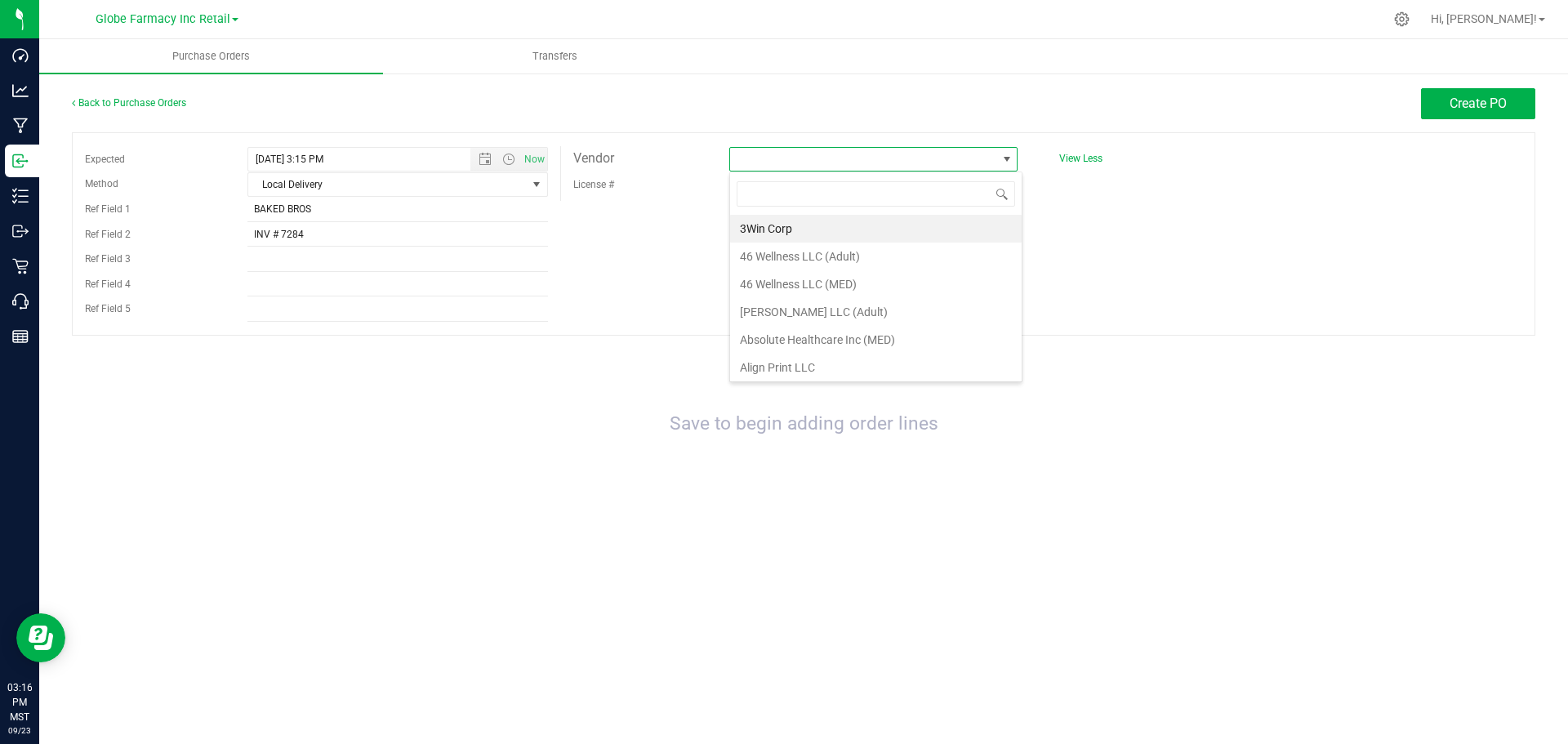
scroll to position [25, 288]
type input "KWER"
click at [860, 224] on li "Kwerles Inc (Adult)" at bounding box center [874, 228] width 286 height 27
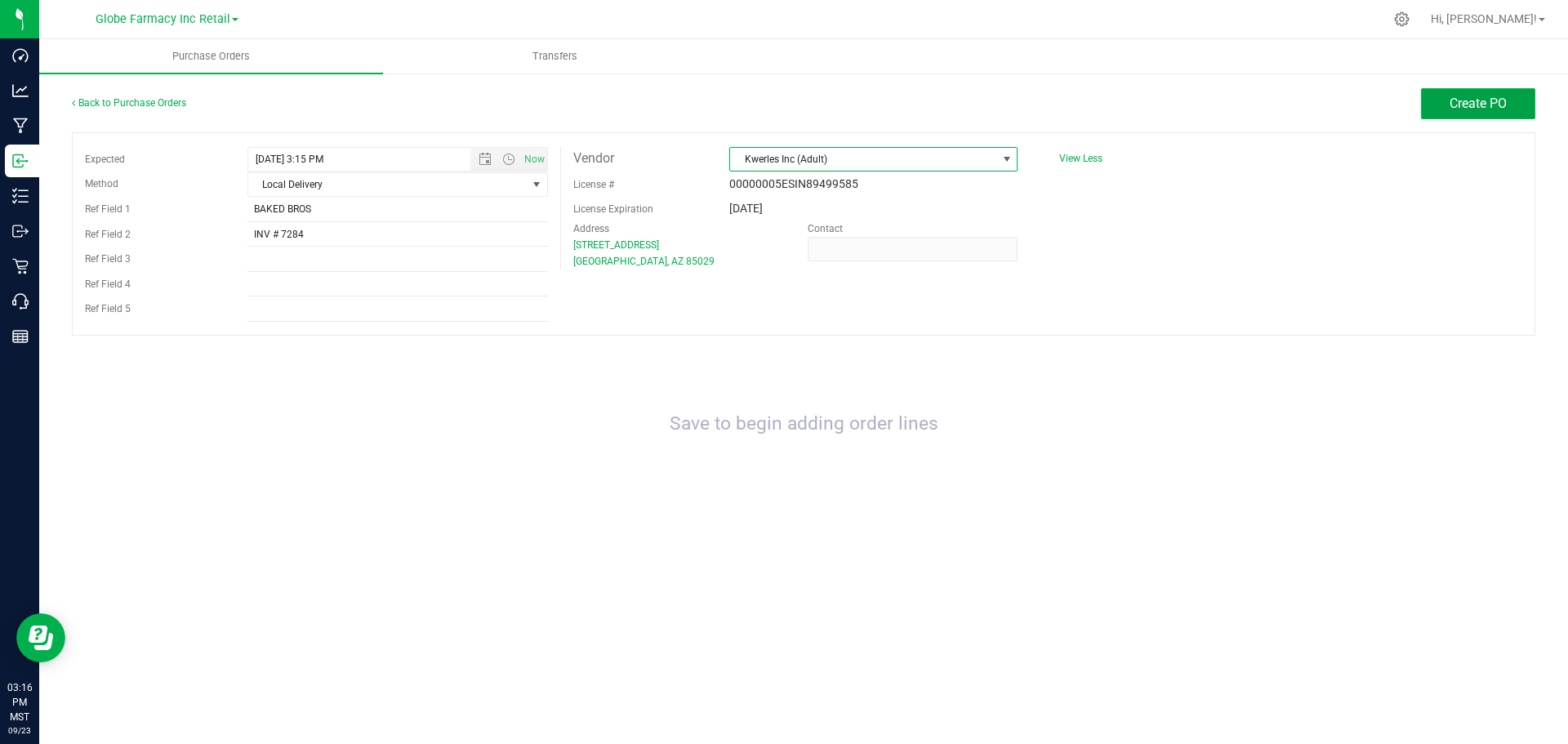
click at [1466, 107] on span "Create PO" at bounding box center [1479, 103] width 57 height 16
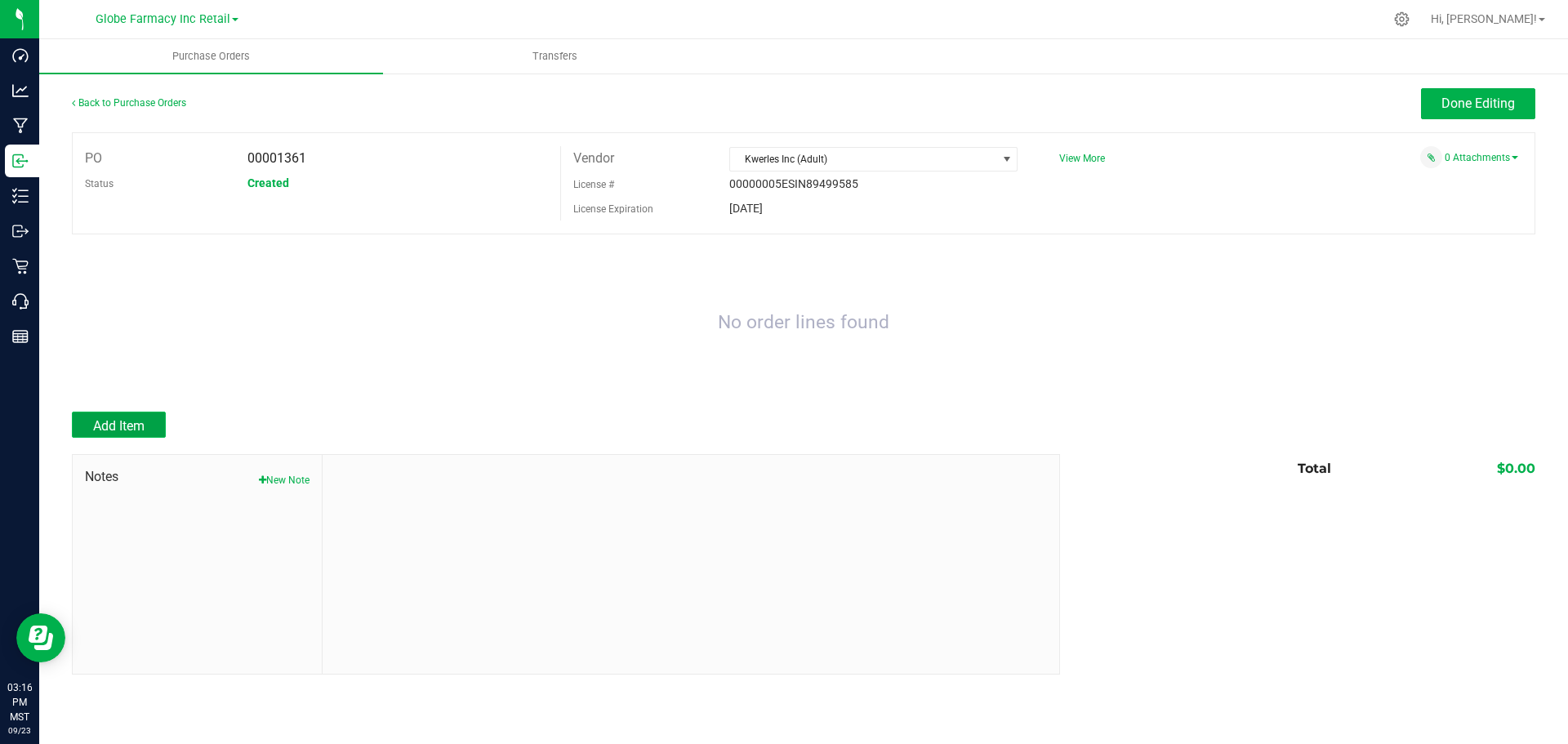
click at [134, 418] on span "Add Item" at bounding box center [119, 425] width 51 height 16
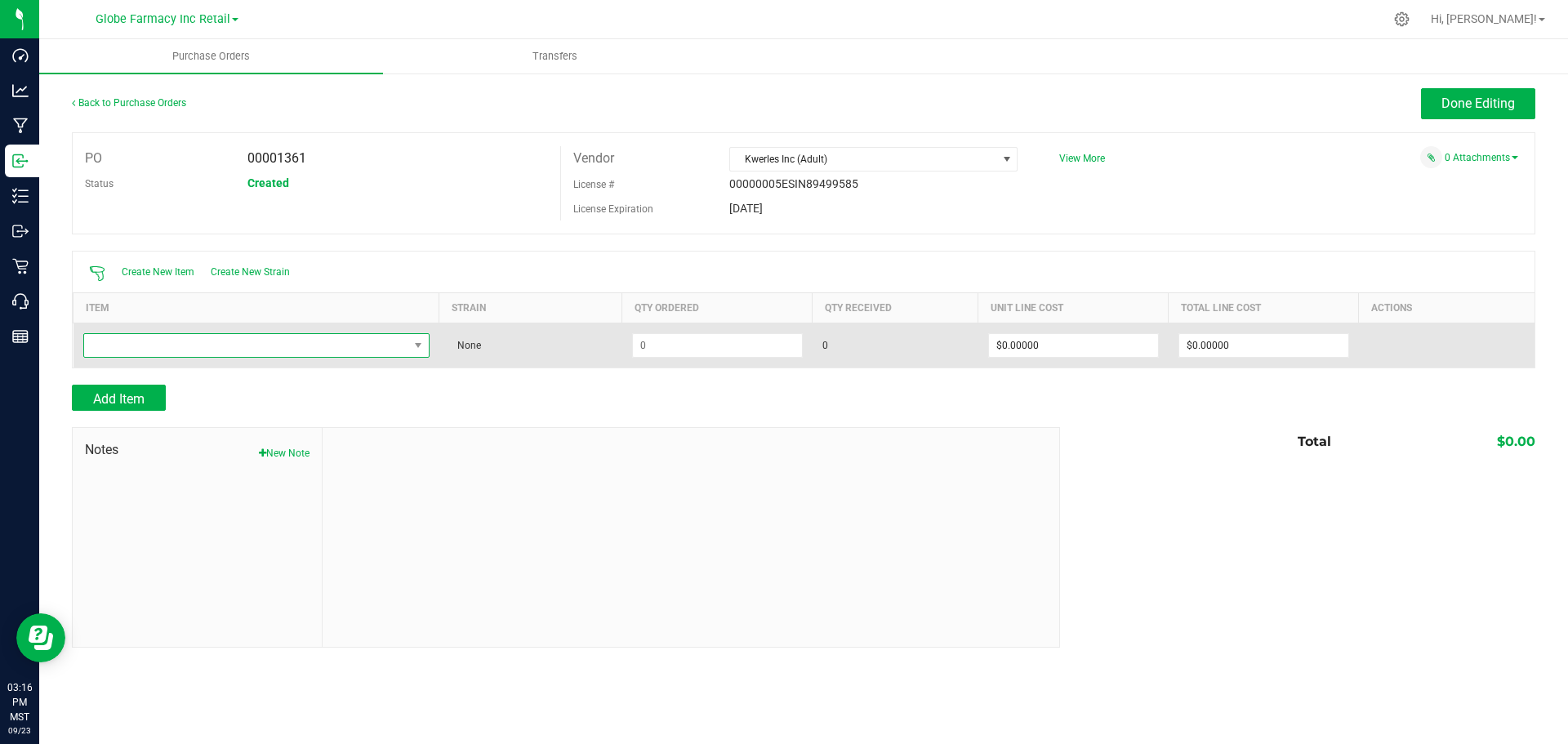
click at [209, 341] on span "NO DATA FOUND" at bounding box center [246, 345] width 325 height 23
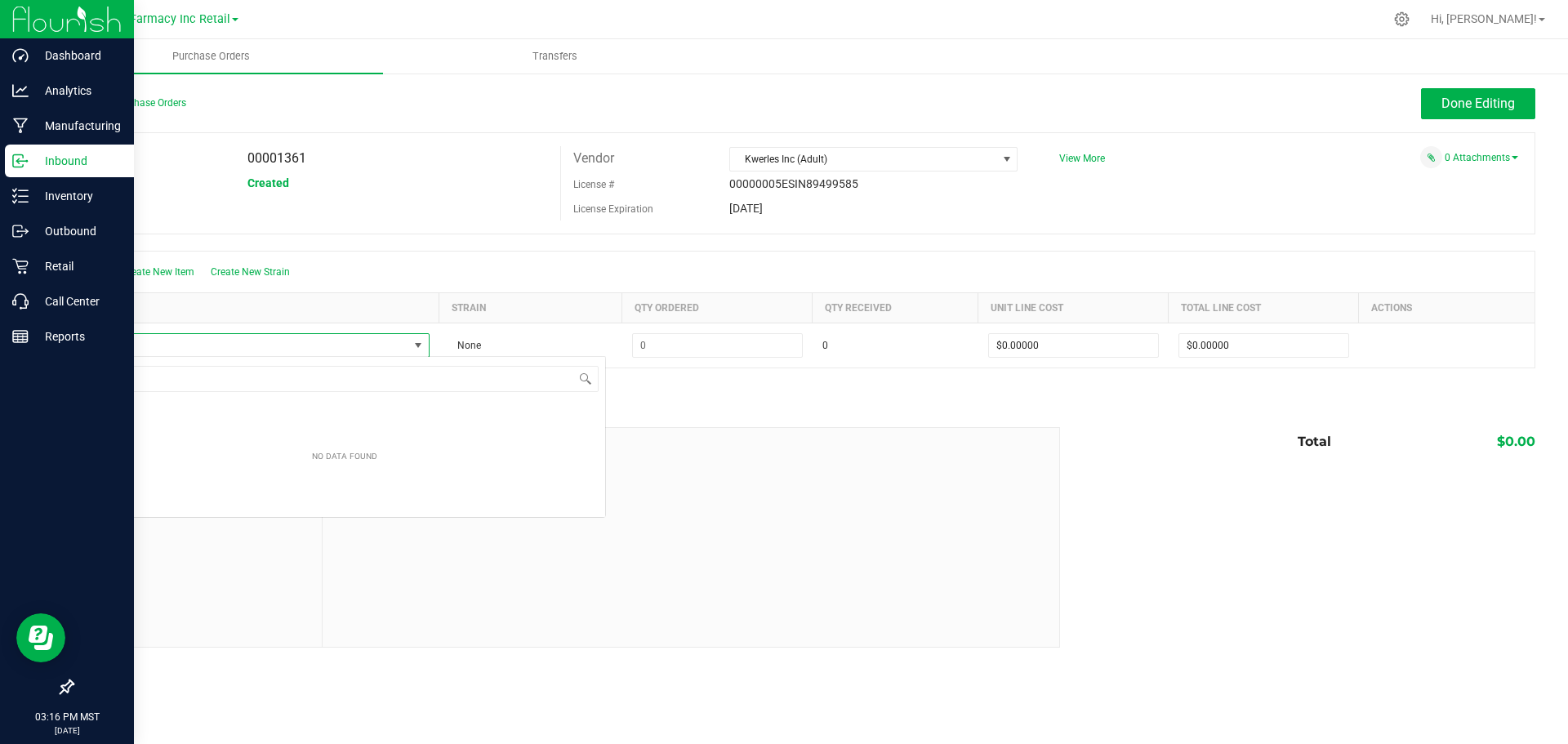
scroll to position [25, 346]
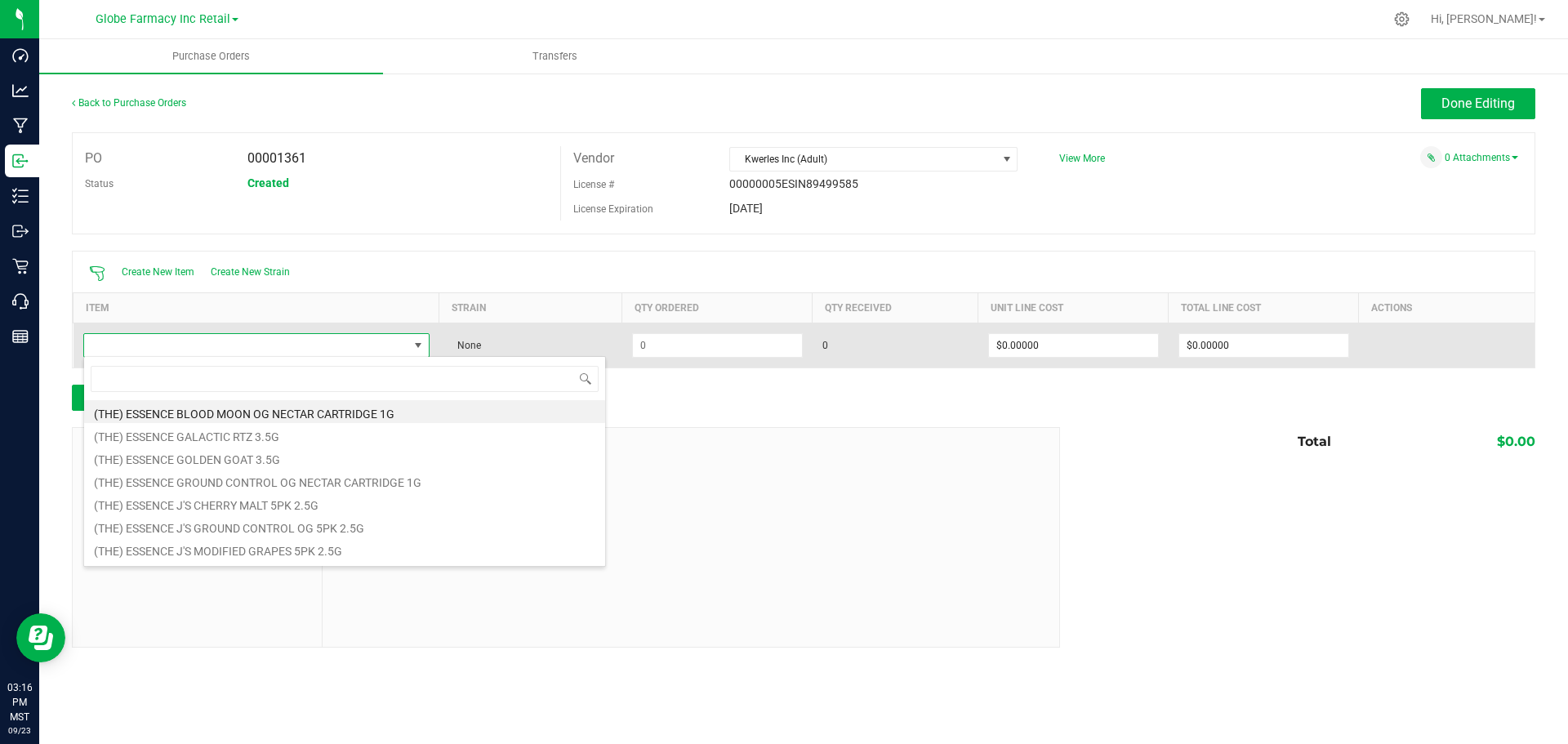
click at [335, 330] on td at bounding box center [256, 345] width 366 height 45
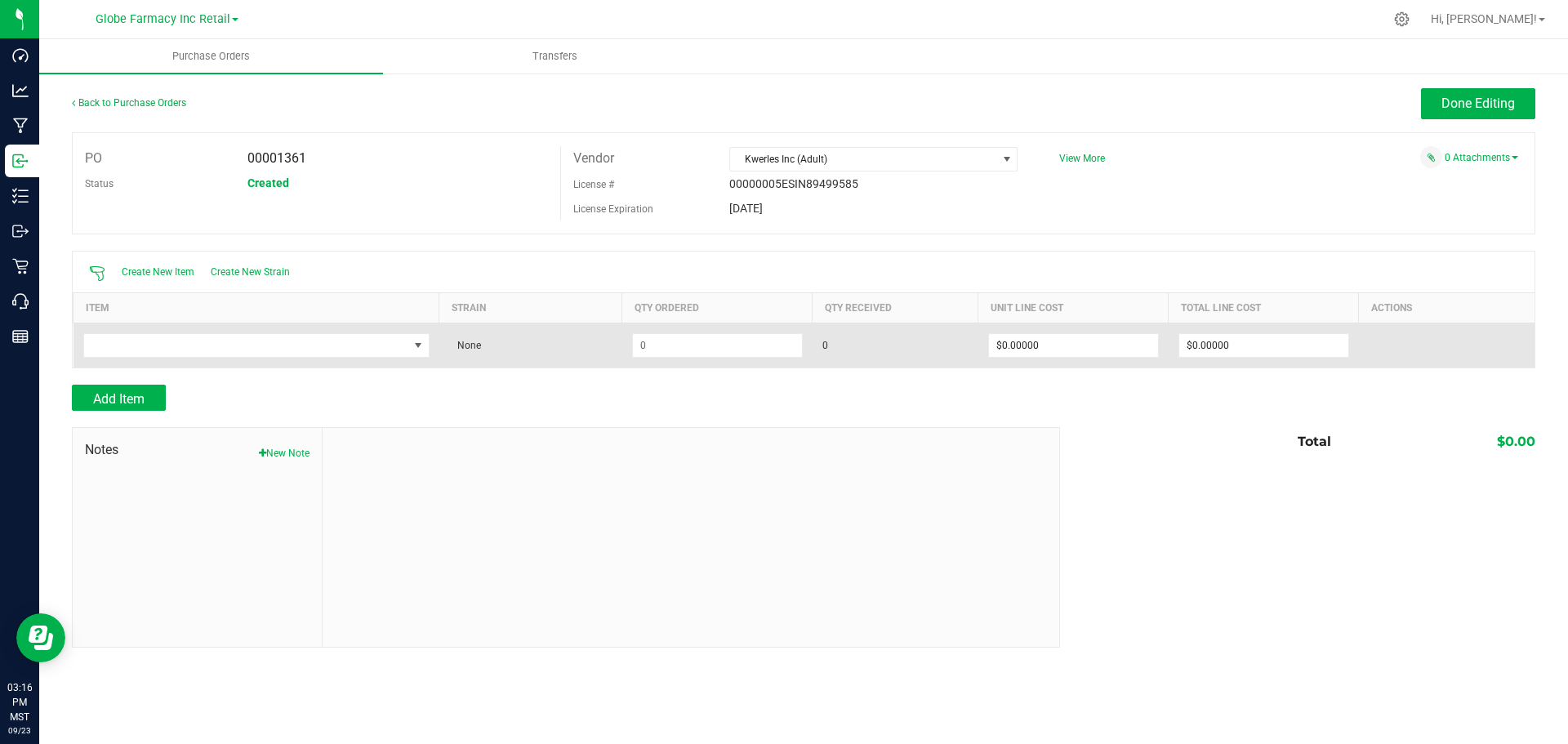
click at [306, 358] on td at bounding box center [256, 345] width 366 height 45
click at [306, 342] on span "NO DATA FOUND" at bounding box center [246, 345] width 325 height 23
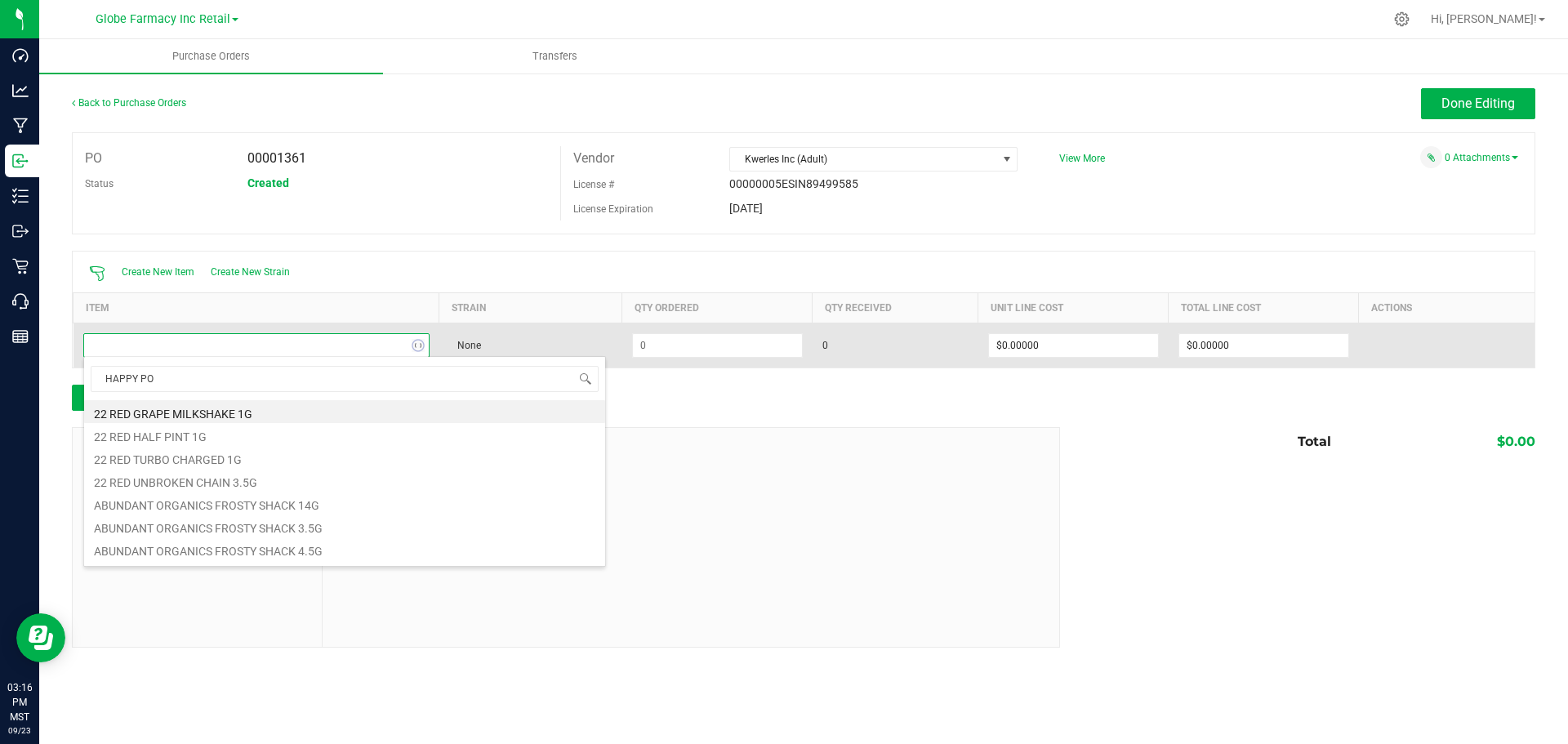
type input "HAPPY POM"
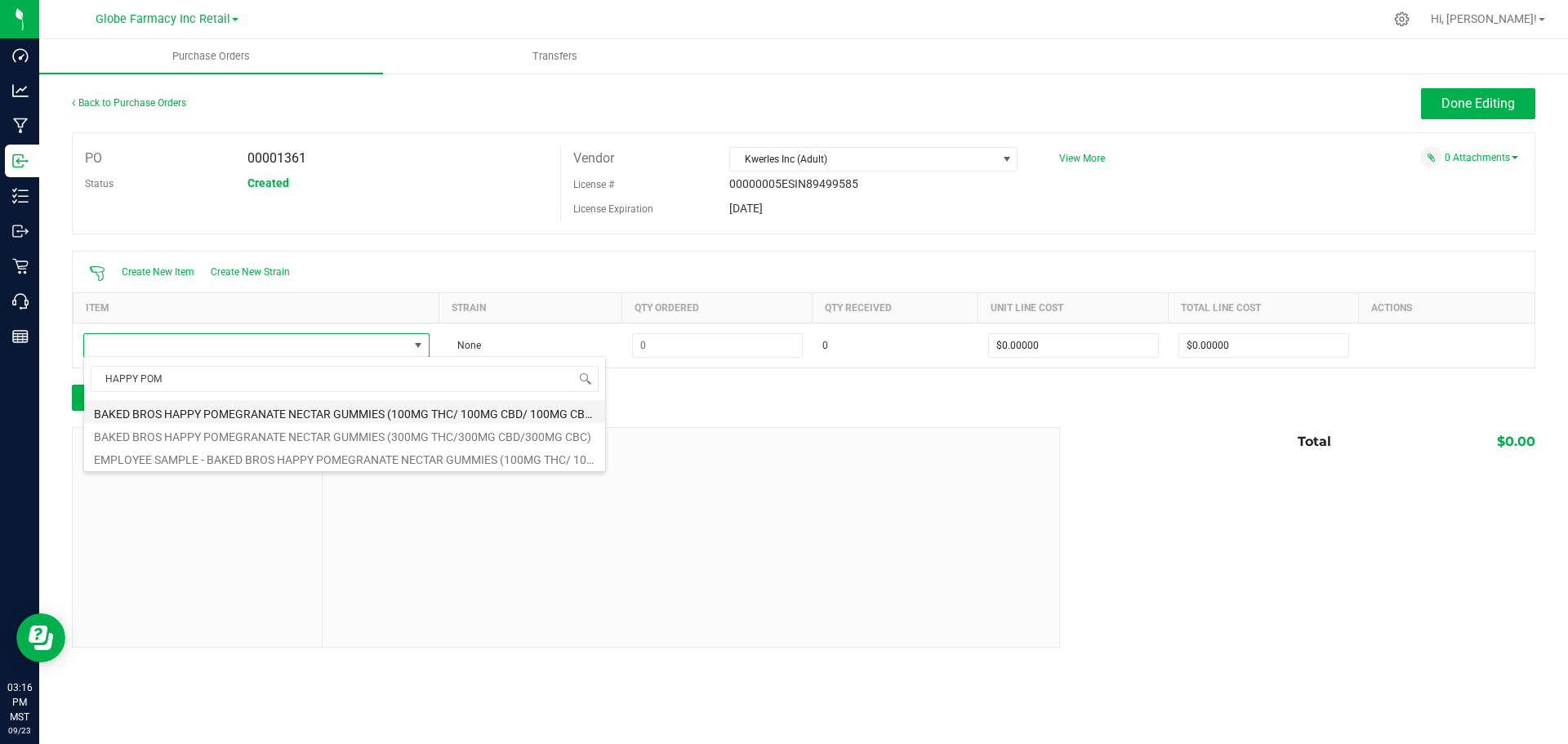
click at [386, 401] on li "BAKED BROS HAPPY POMEGRANATE NECTAR GUMMIES (100MG THC/ 100MG CBD/ 100MG CBC)" at bounding box center [344, 411] width 521 height 23
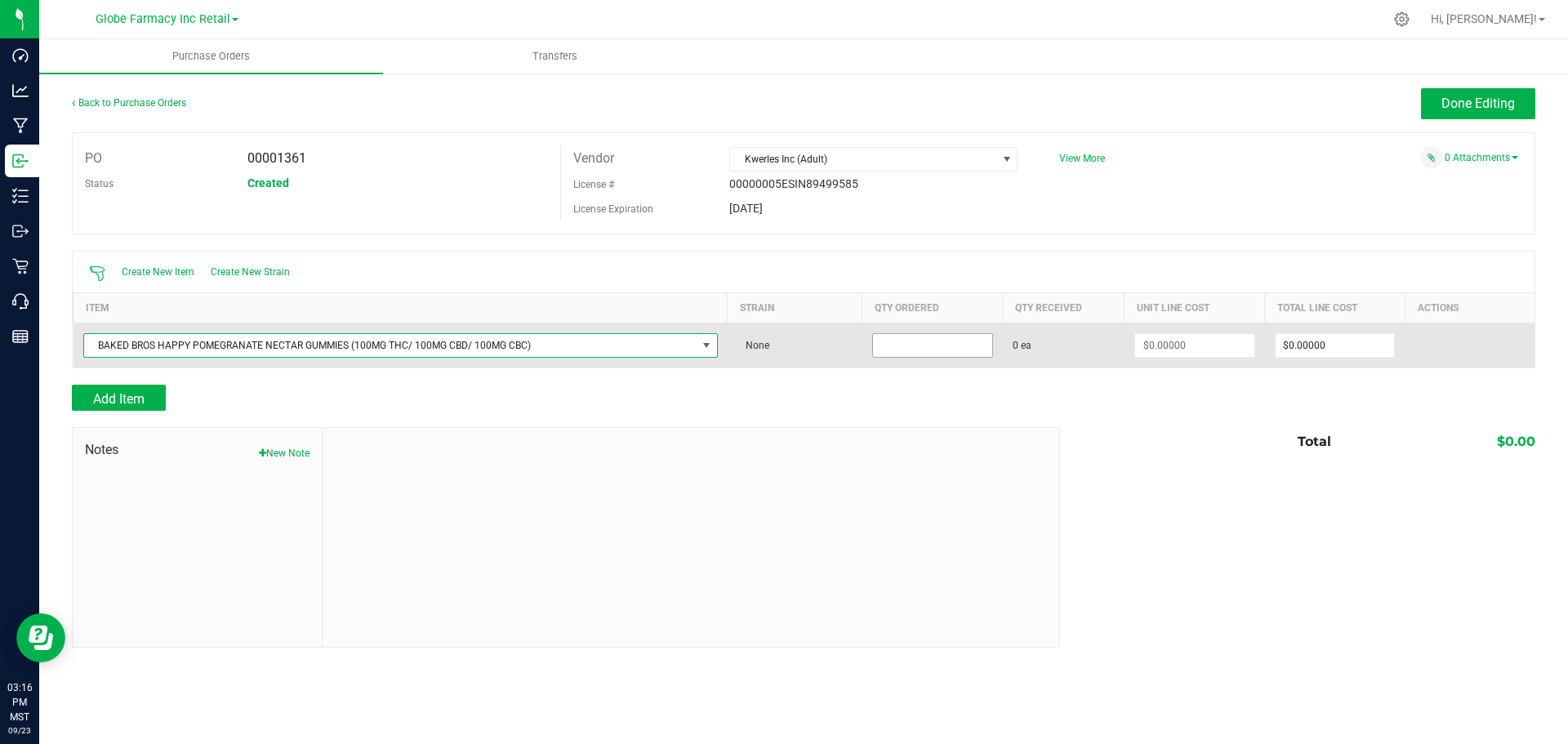
click at [918, 348] on input at bounding box center [933, 345] width 120 height 23
type input "144 ea"
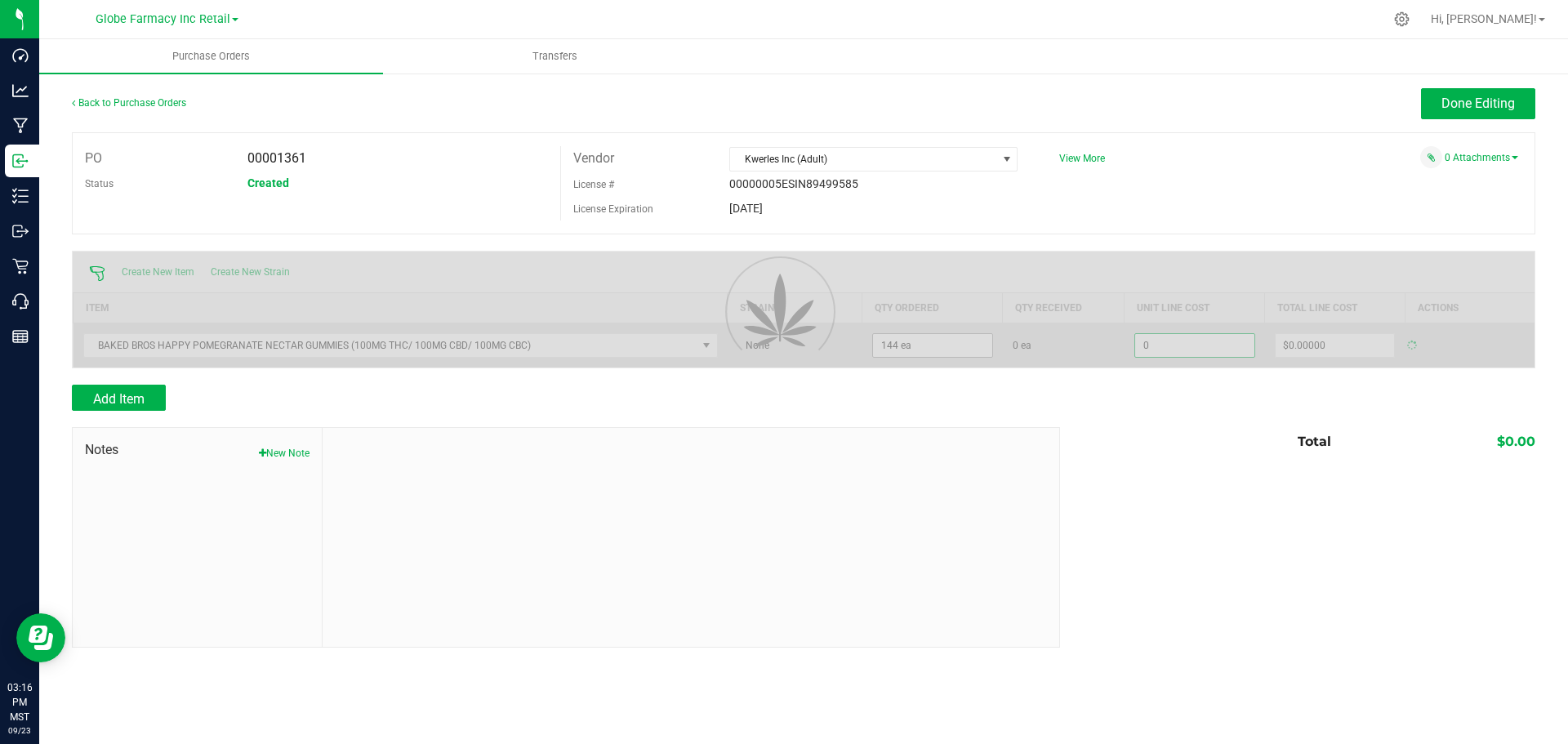
type input "$0.00000"
type input "0"
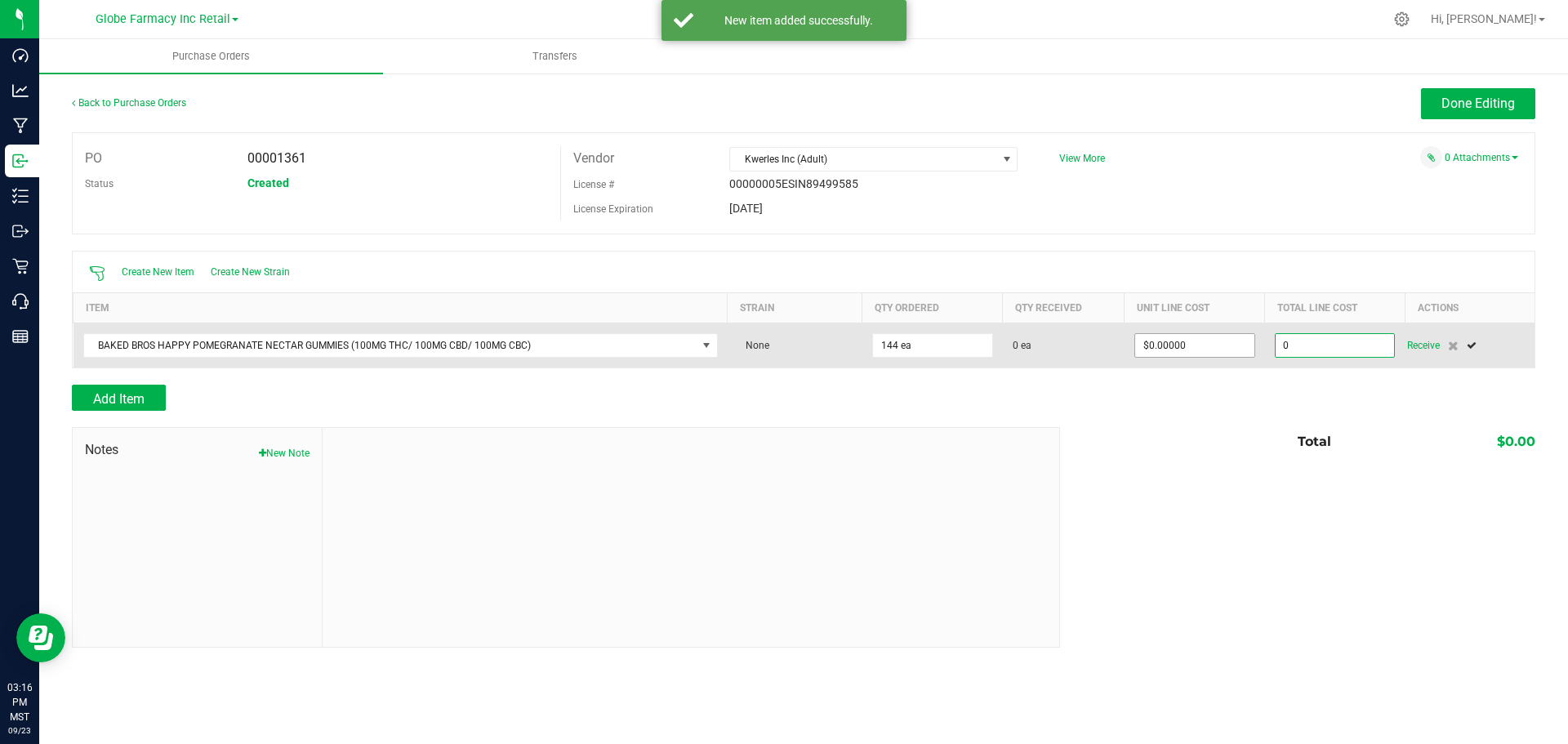
type input "0"
type input "$0.00000"
click at [1194, 353] on input "0" at bounding box center [1195, 345] width 120 height 23
type input "$7.00000"
type input "0"
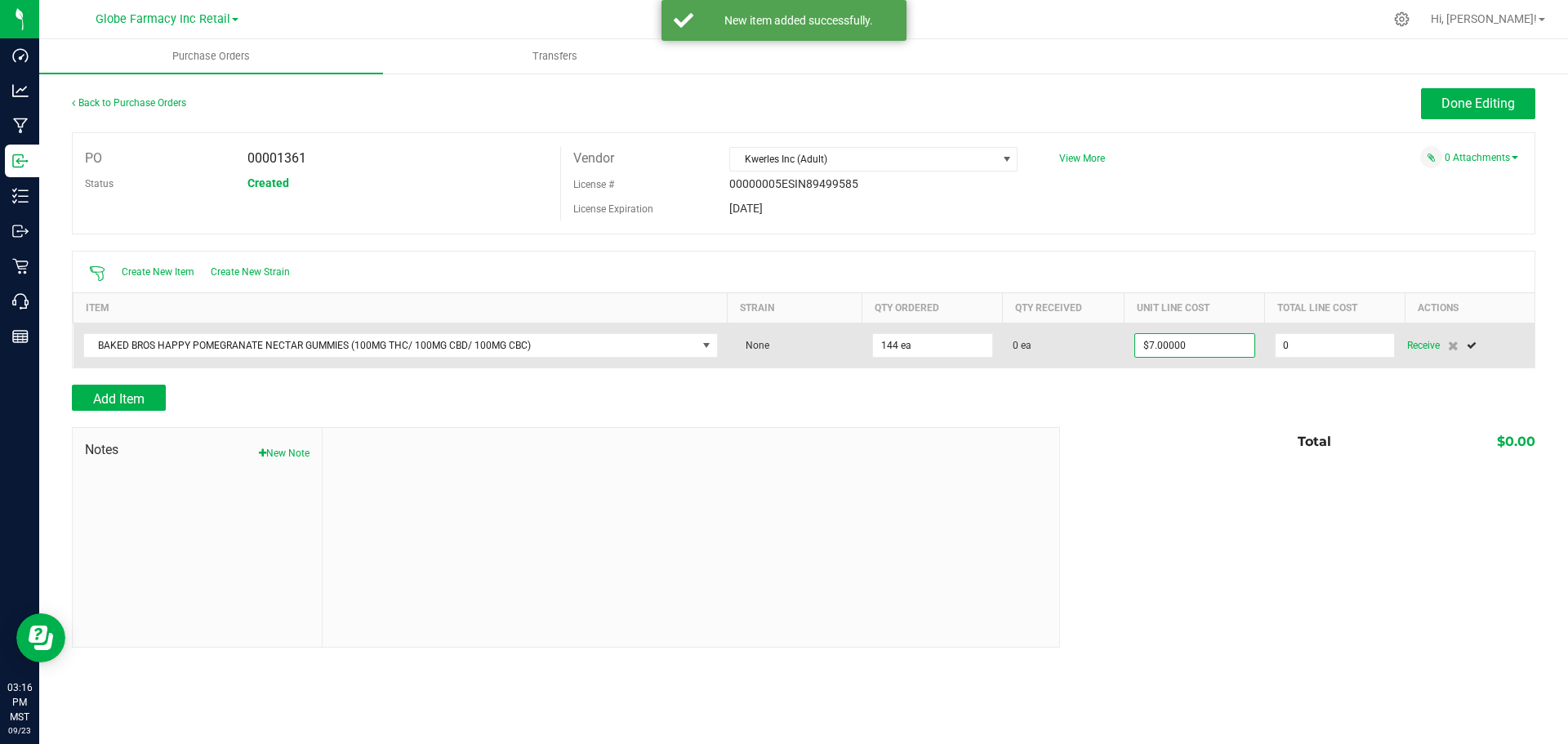
type input "144"
type input "1008"
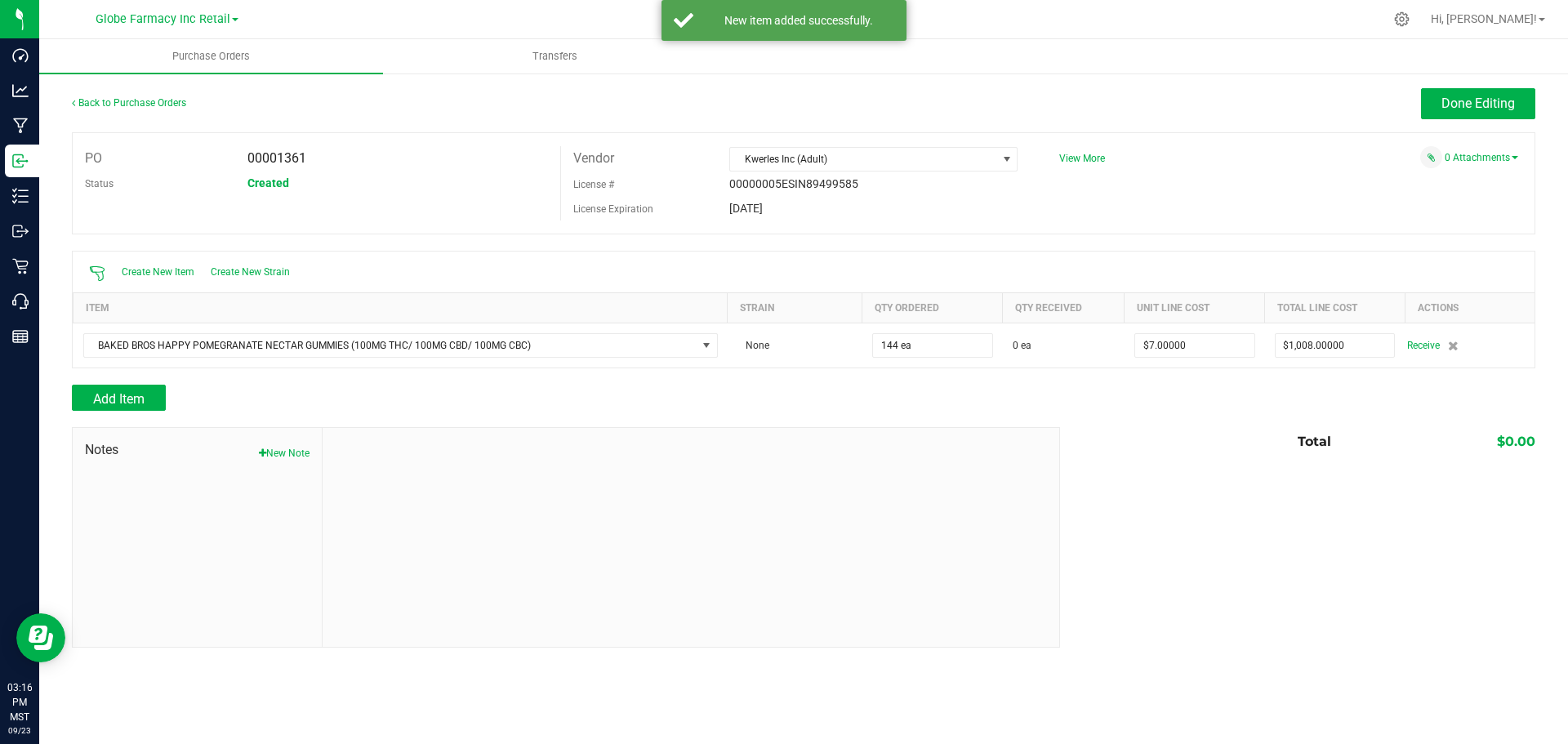
click at [168, 391] on div "Add Item" at bounding box center [559, 397] width 976 height 26
click at [133, 392] on span "Add Item" at bounding box center [119, 399] width 51 height 16
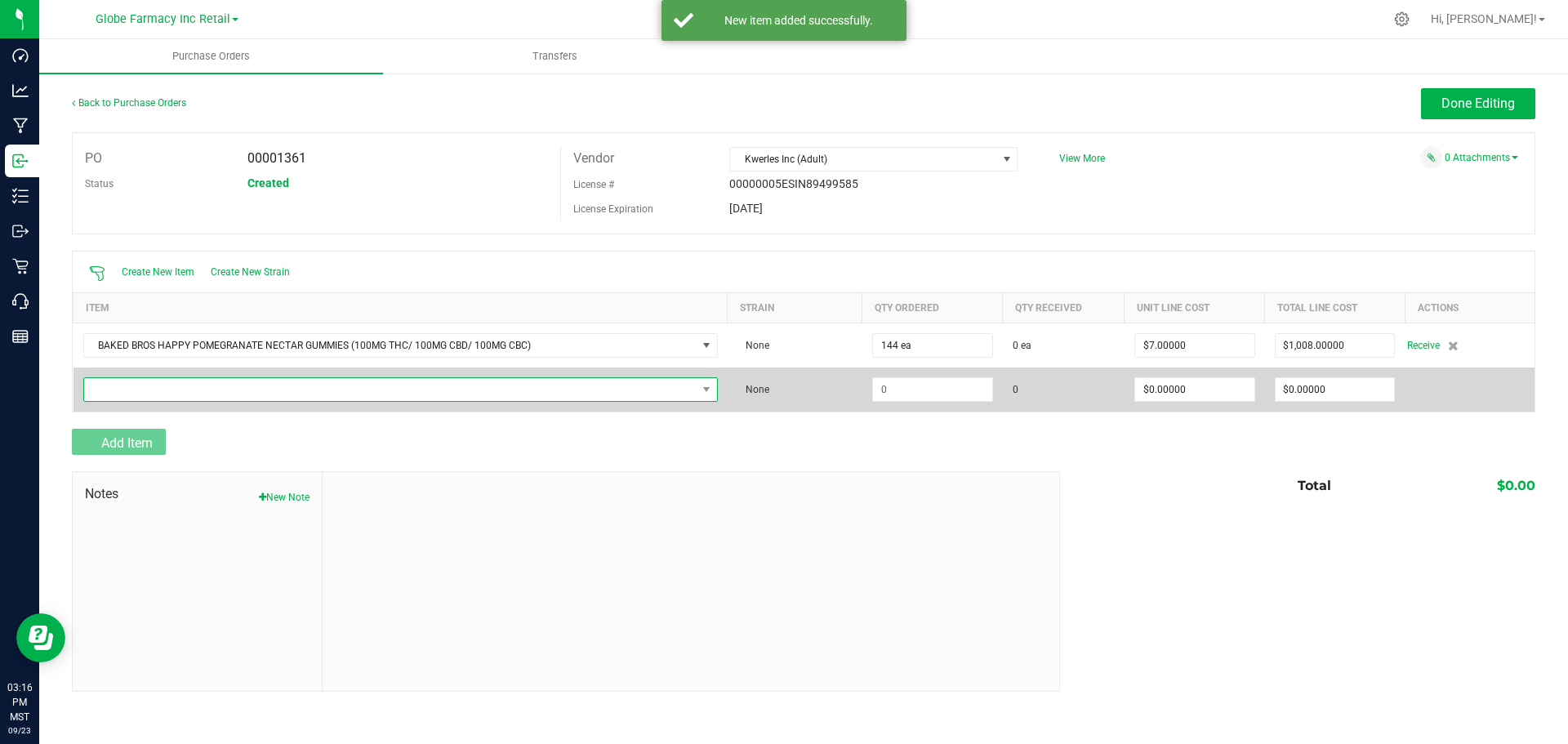
click at [145, 378] on span "NO DATA FOUND" at bounding box center [390, 389] width 613 height 23
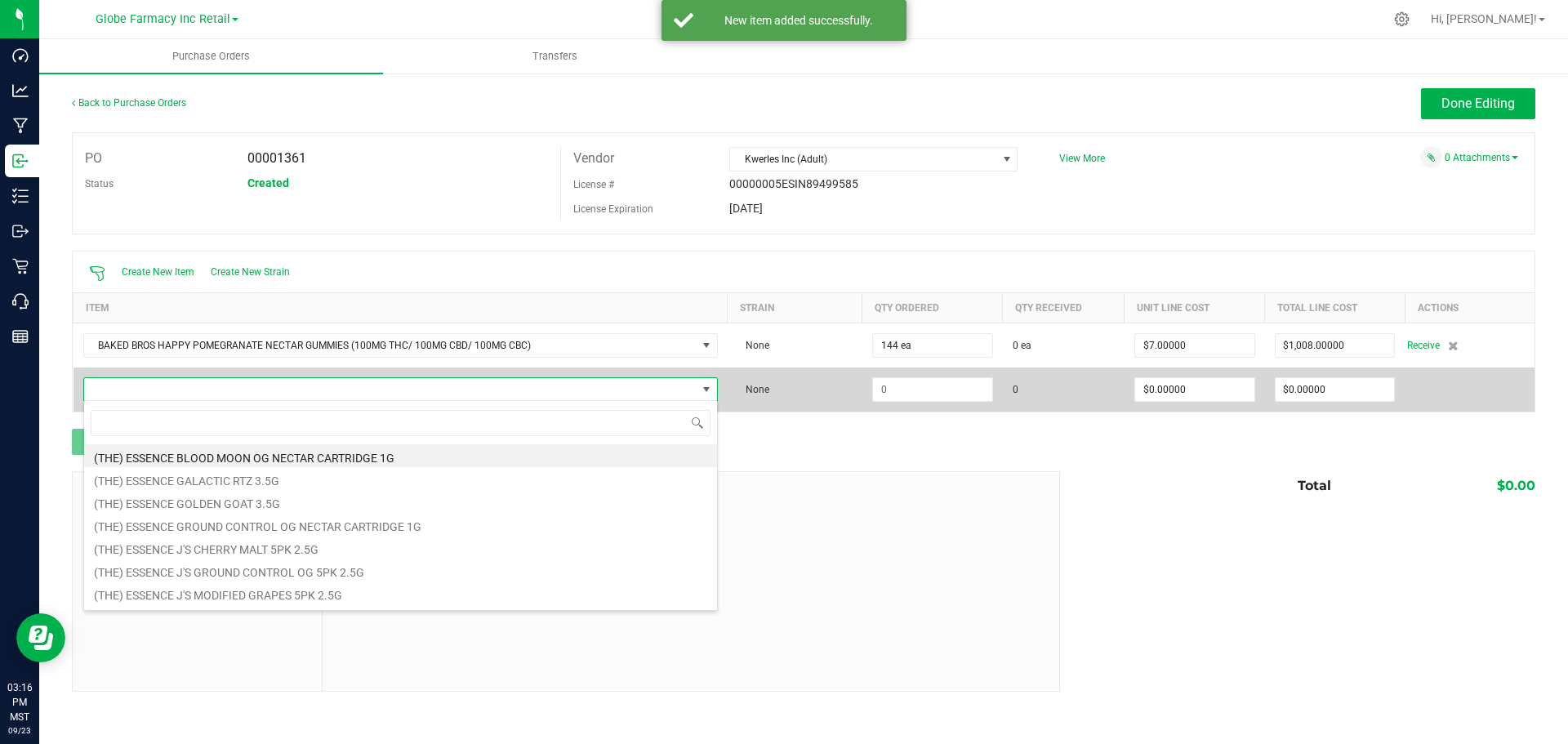
scroll to position [25, 634]
type input "PRICKLY PEAR"
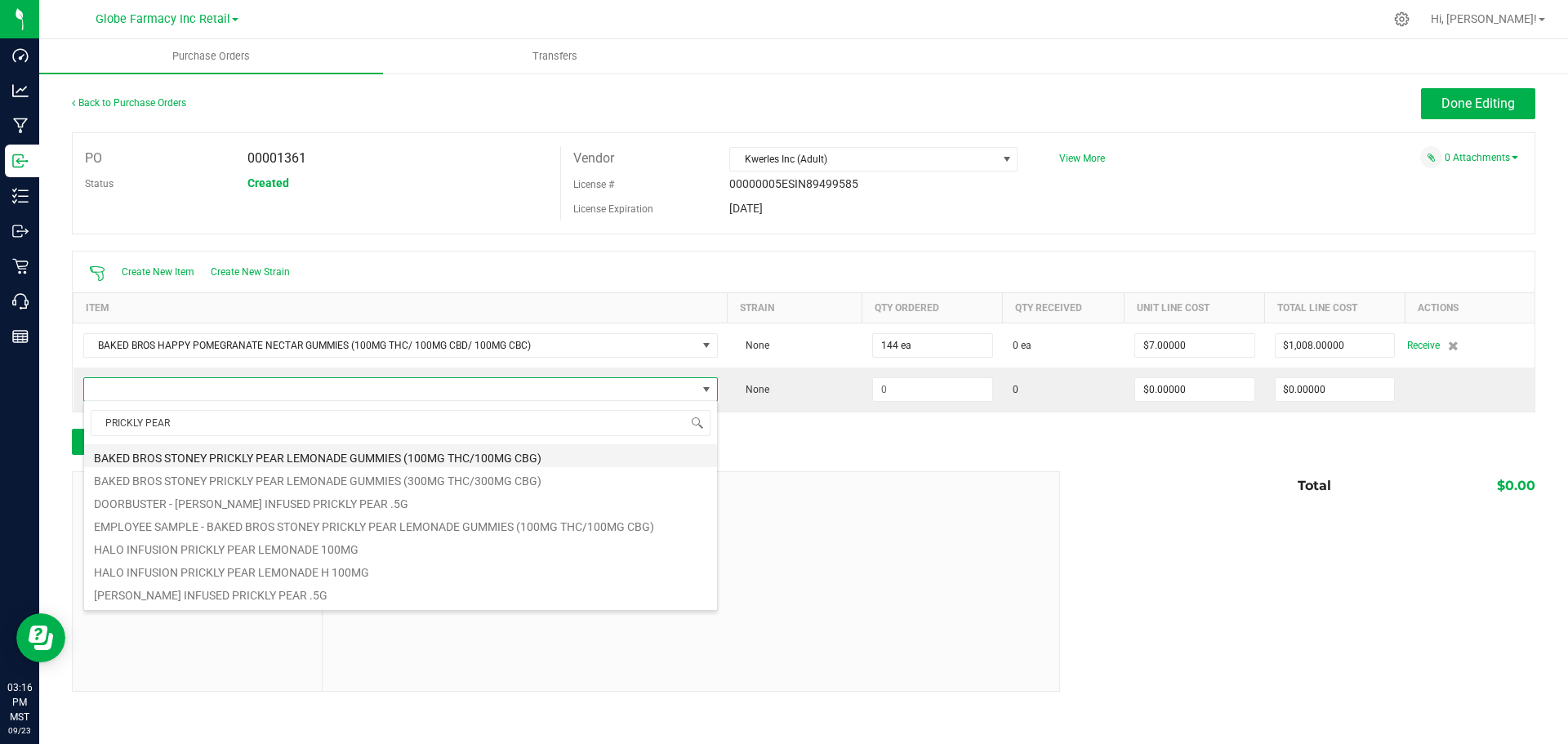
click at [335, 460] on li "BAKED BROS STONEY PRICKLY PEAR LEMONADE GUMMIES (100MG THC/100MG CBG)" at bounding box center [401, 455] width 633 height 23
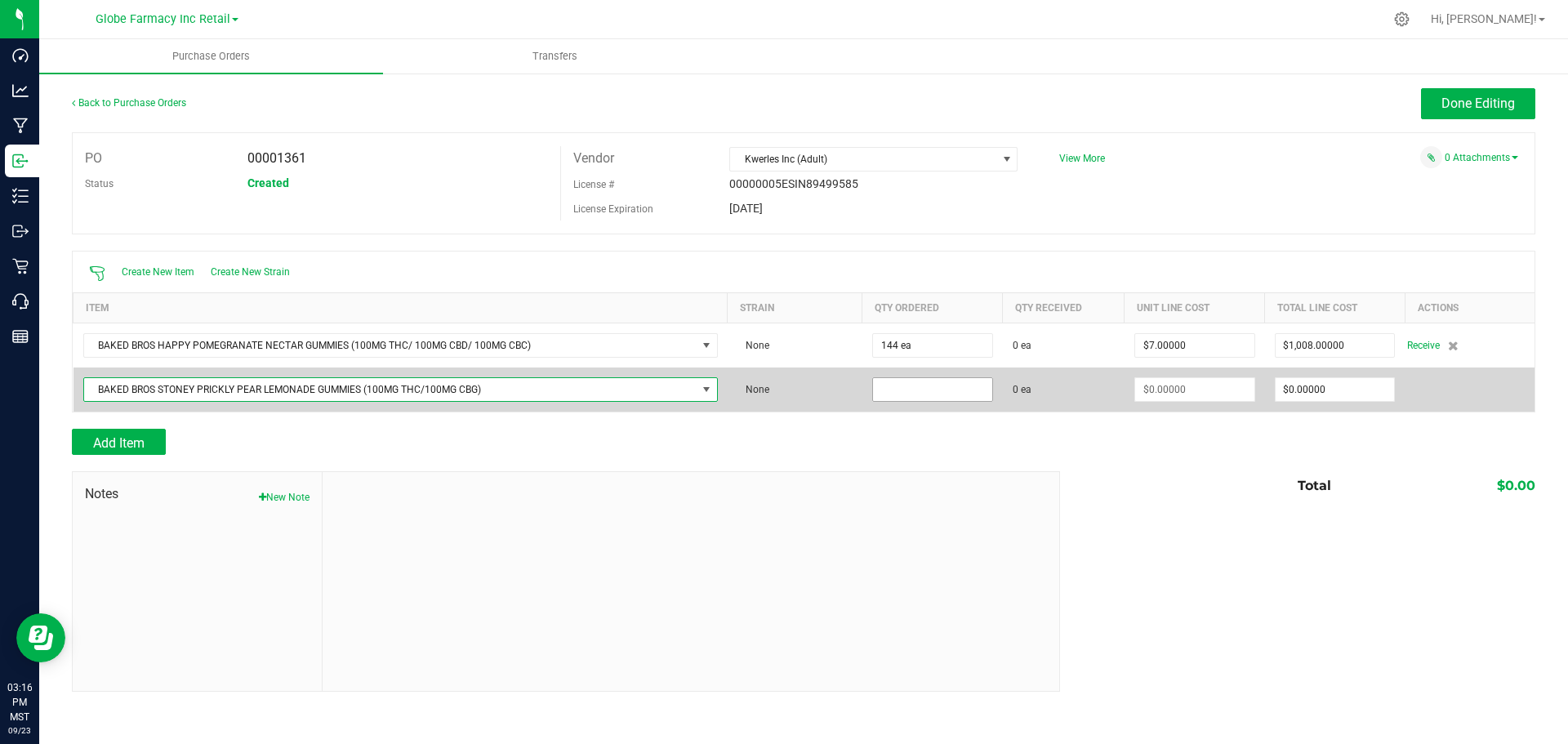
click at [900, 393] on input at bounding box center [933, 389] width 120 height 23
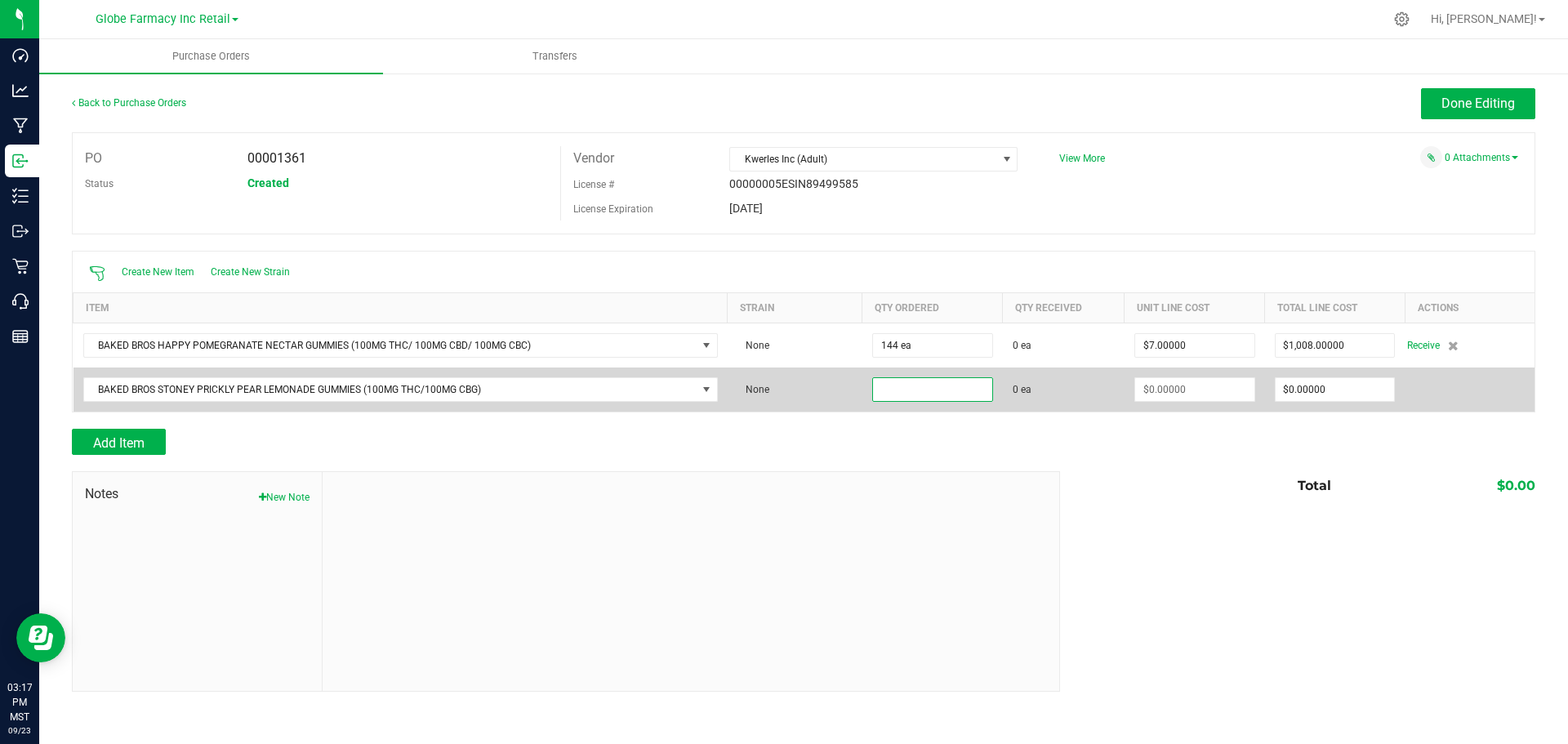
click at [900, 393] on input at bounding box center [933, 389] width 120 height 23
type input "72 ea"
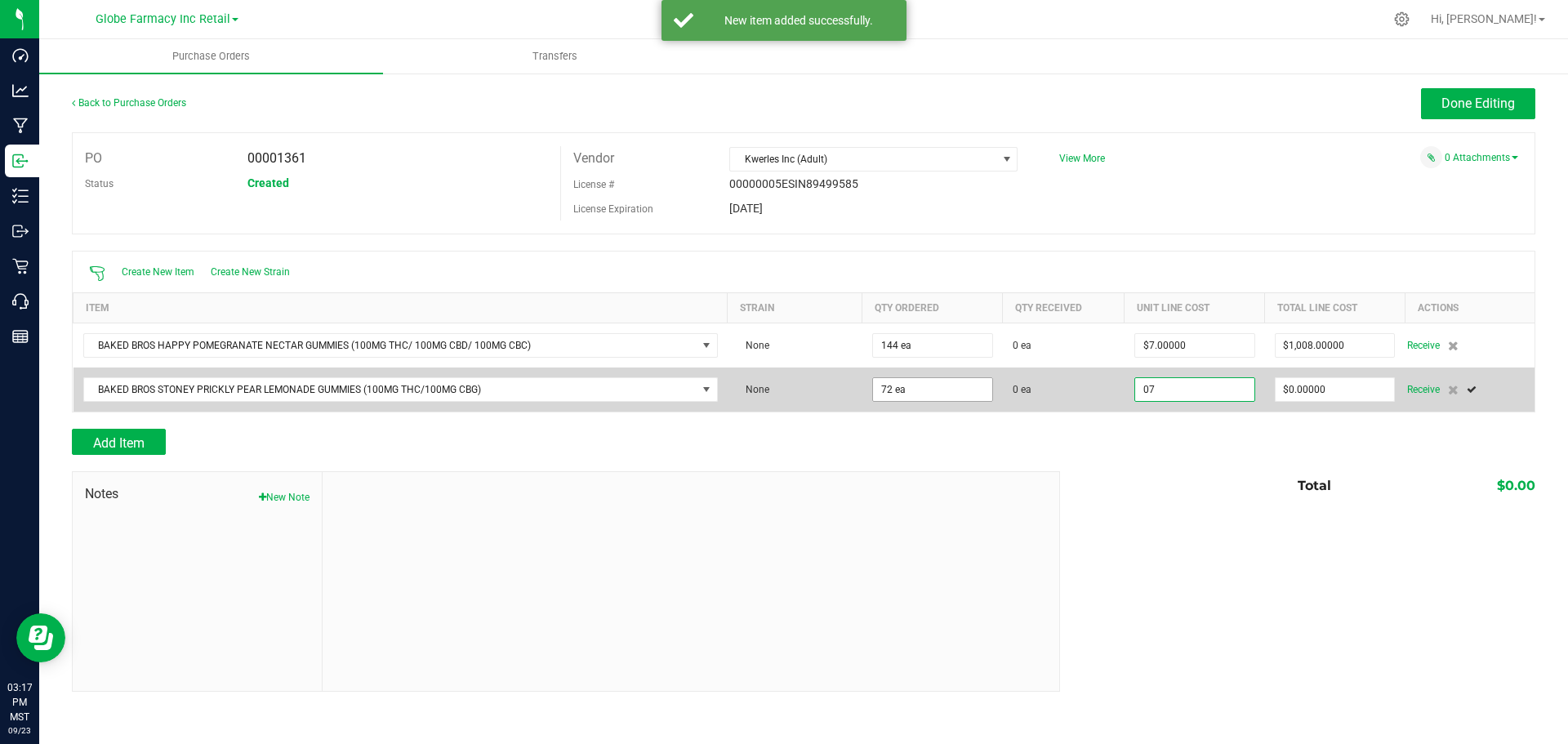
type input "$7.00000"
type input "0"
type input "72"
type input "504"
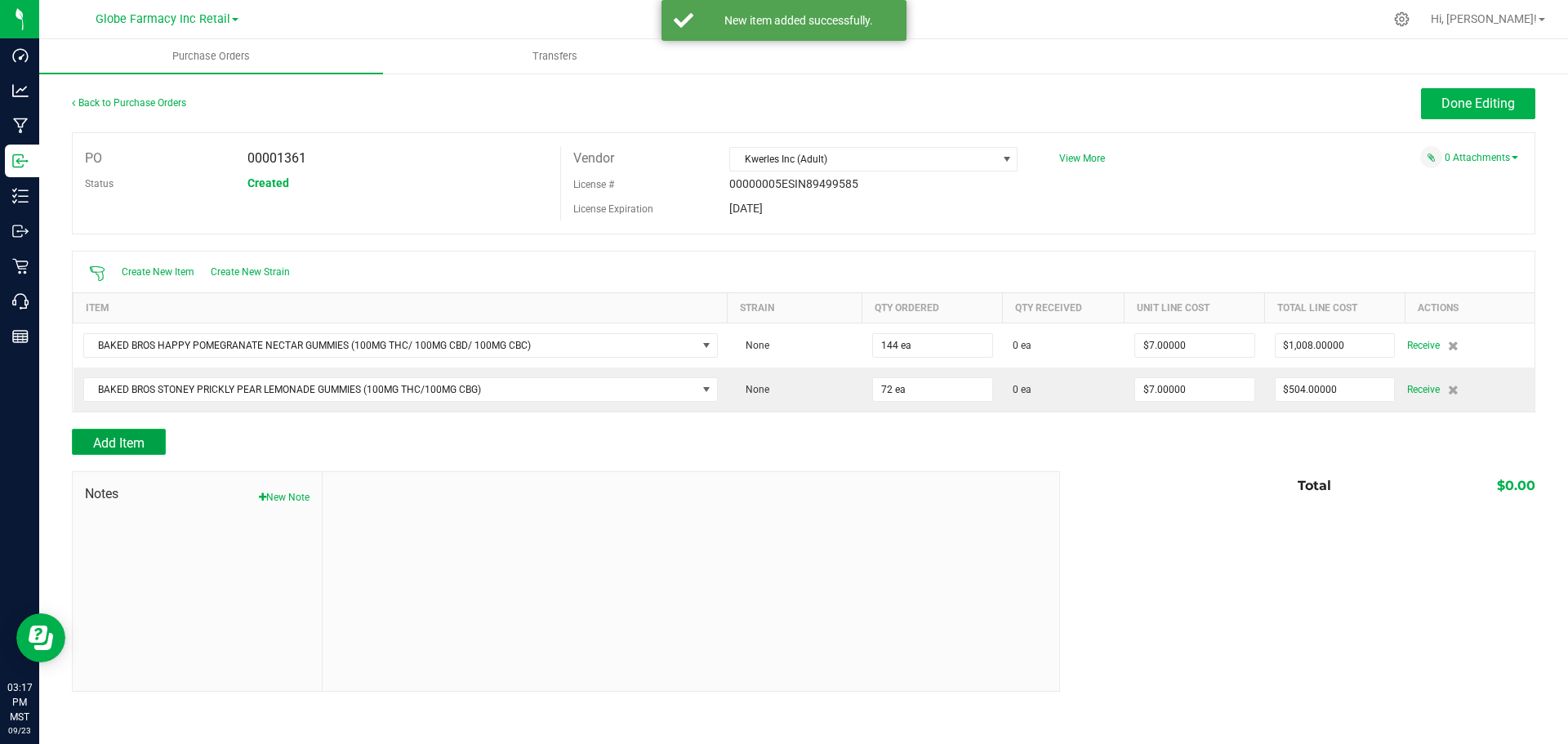
click at [134, 443] on span "Add Item" at bounding box center [119, 443] width 51 height 16
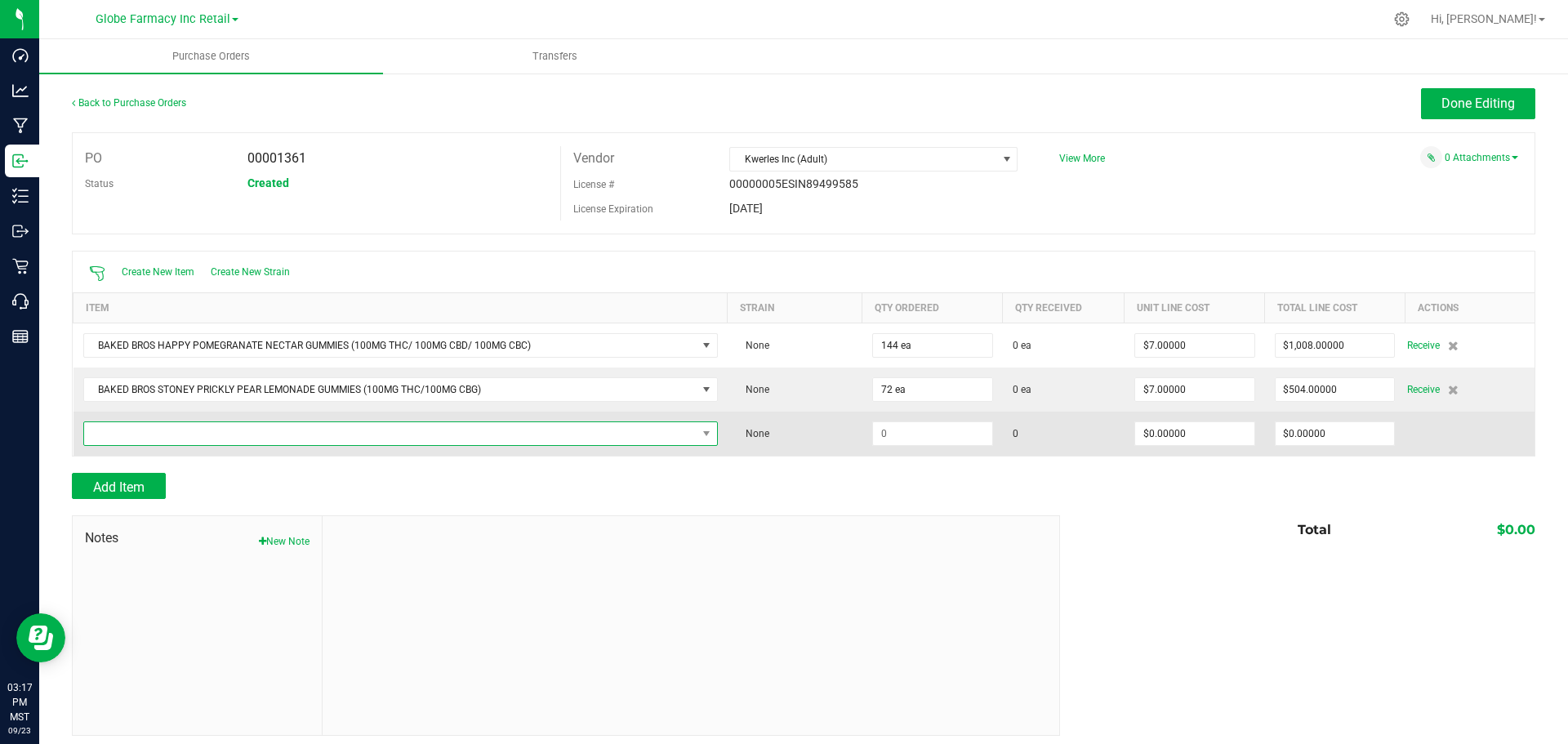
click at [329, 440] on span "NO DATA FOUND" at bounding box center [390, 433] width 613 height 23
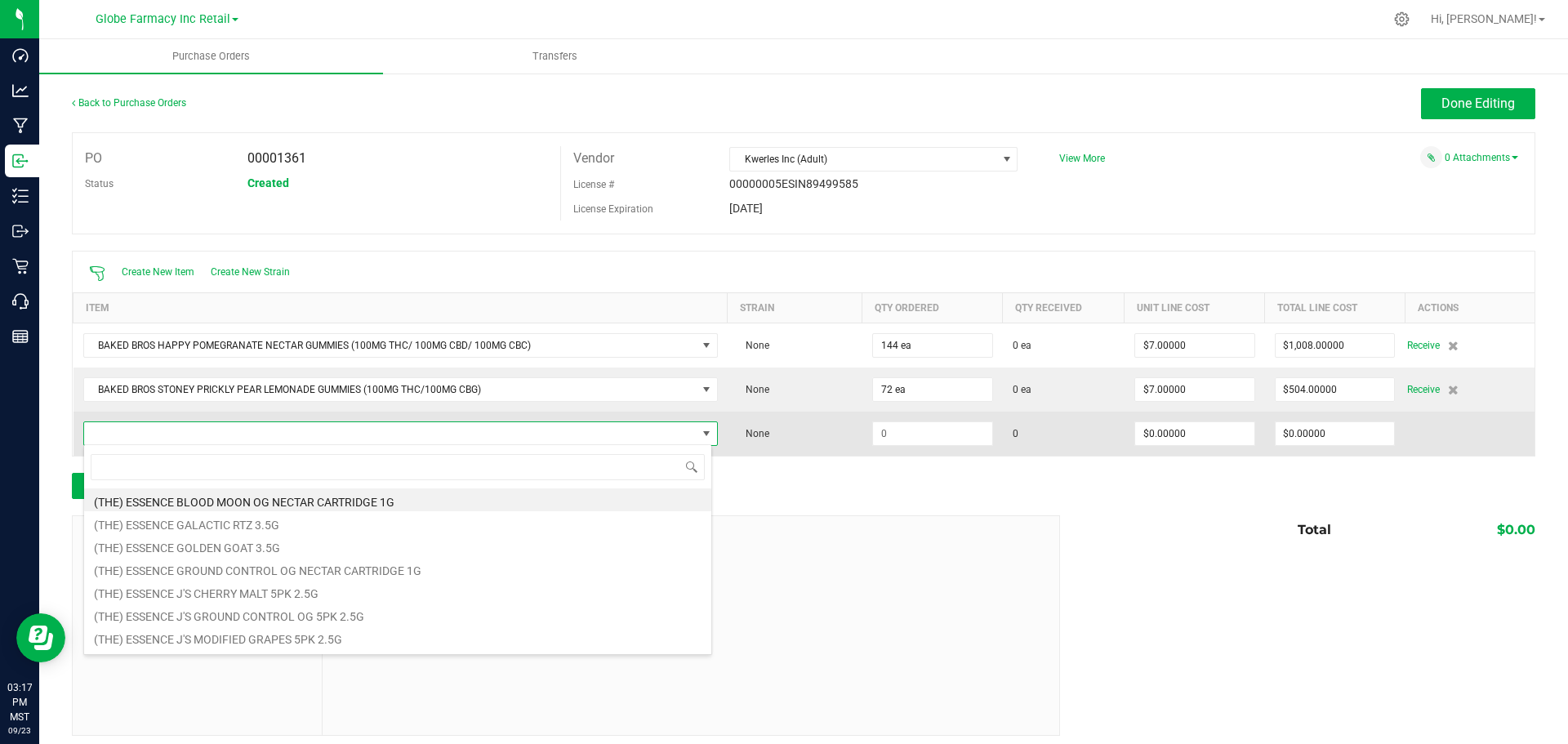
scroll to position [25, 624]
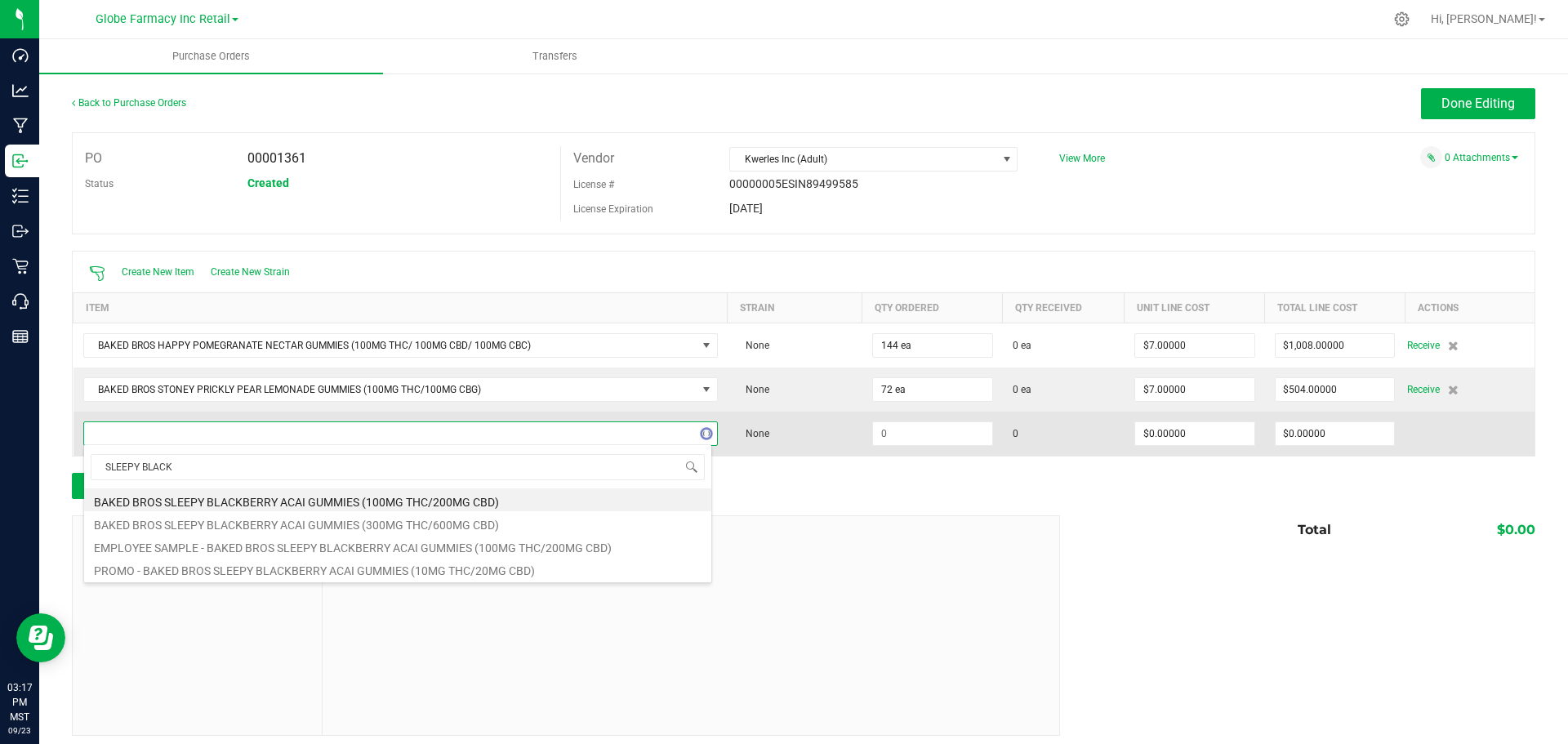
type input "SLEEPY BLACKB"
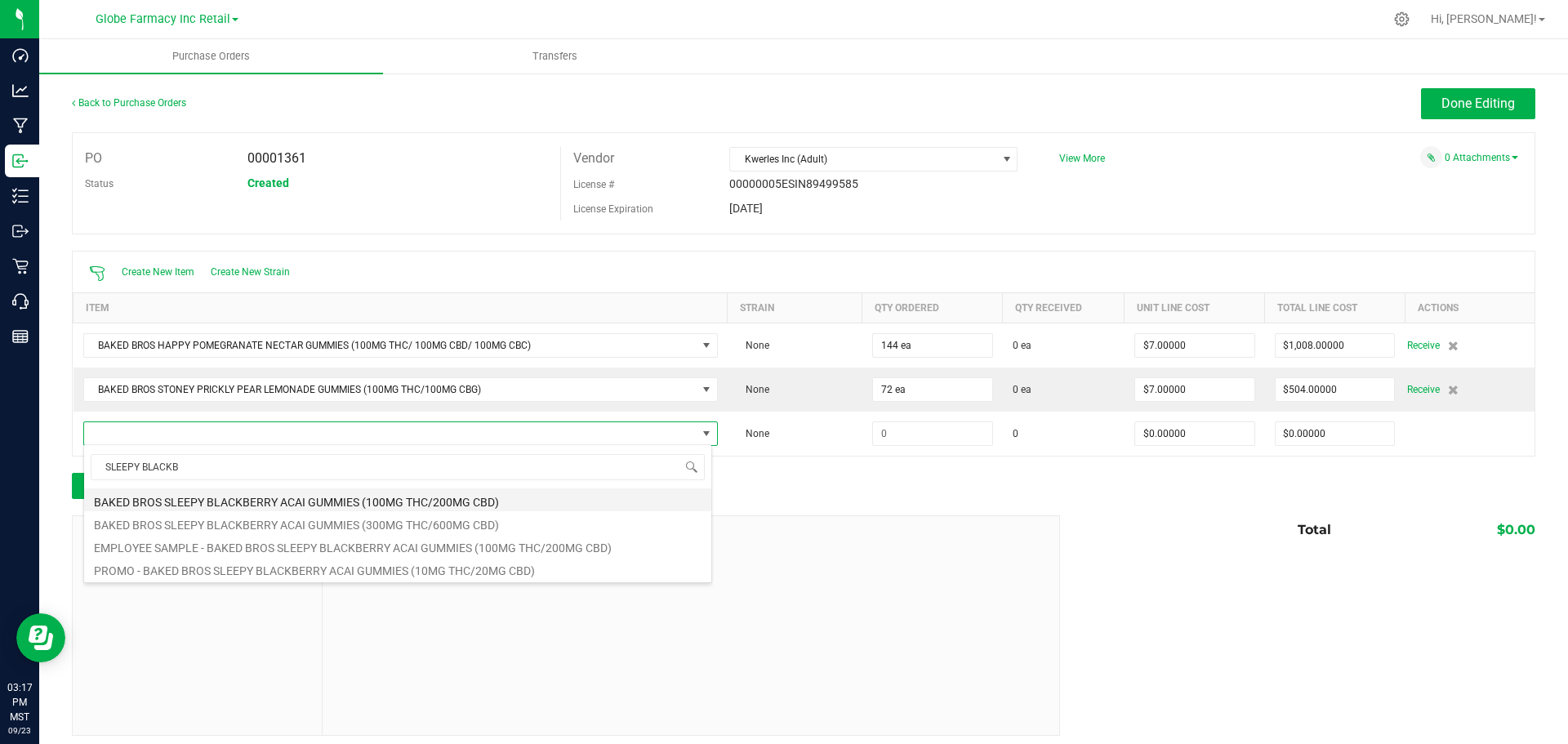
click at [291, 505] on li "BAKED BROS SLEEPY BLACKBERRY ACAI GUMMIES (100MG THC/200MG CBD)" at bounding box center [398, 499] width 628 height 23
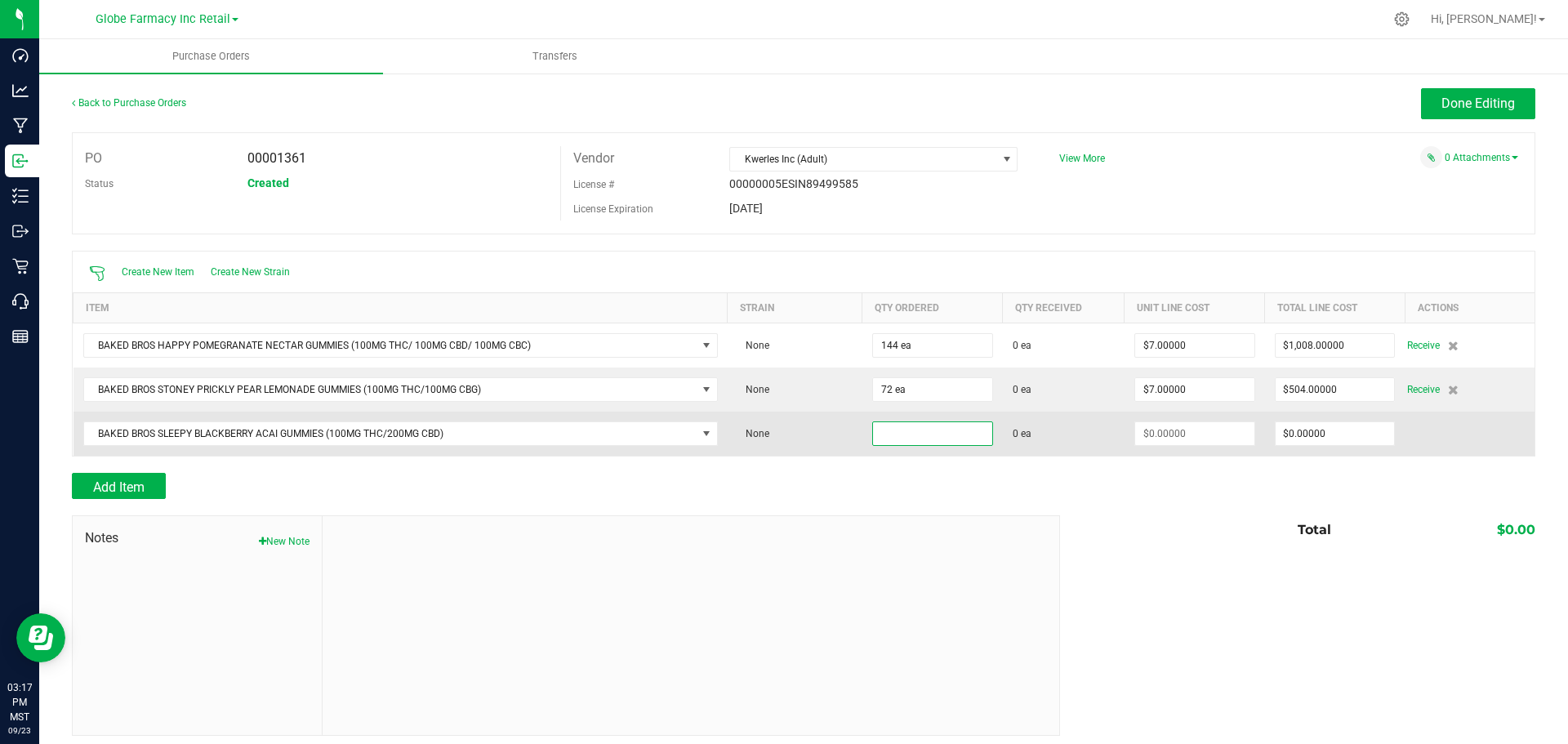
click at [956, 434] on input at bounding box center [933, 433] width 120 height 23
type input "144 ea"
type input "7"
type input "$1,008.00000"
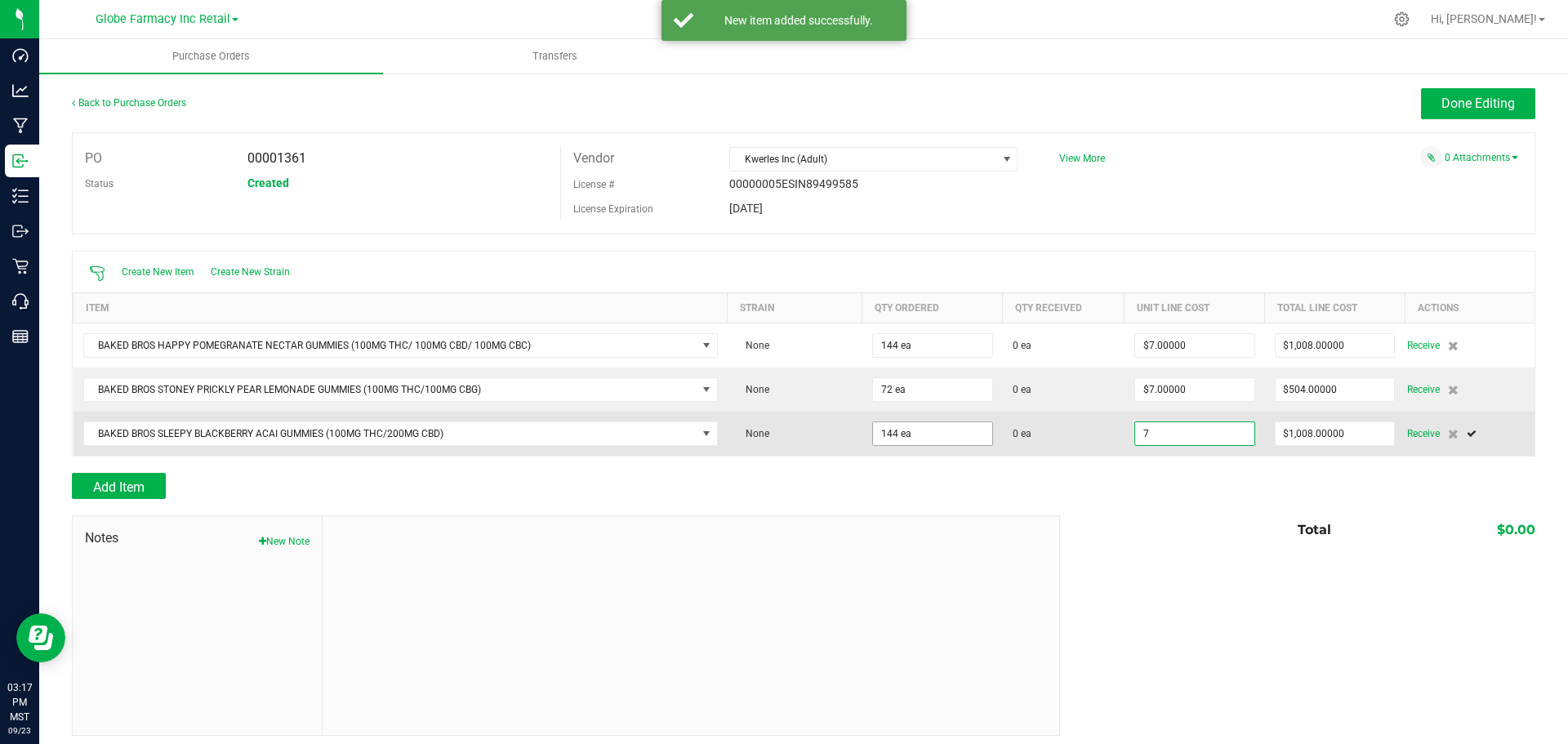
type input "$7.00000"
type input "1008"
type input "144"
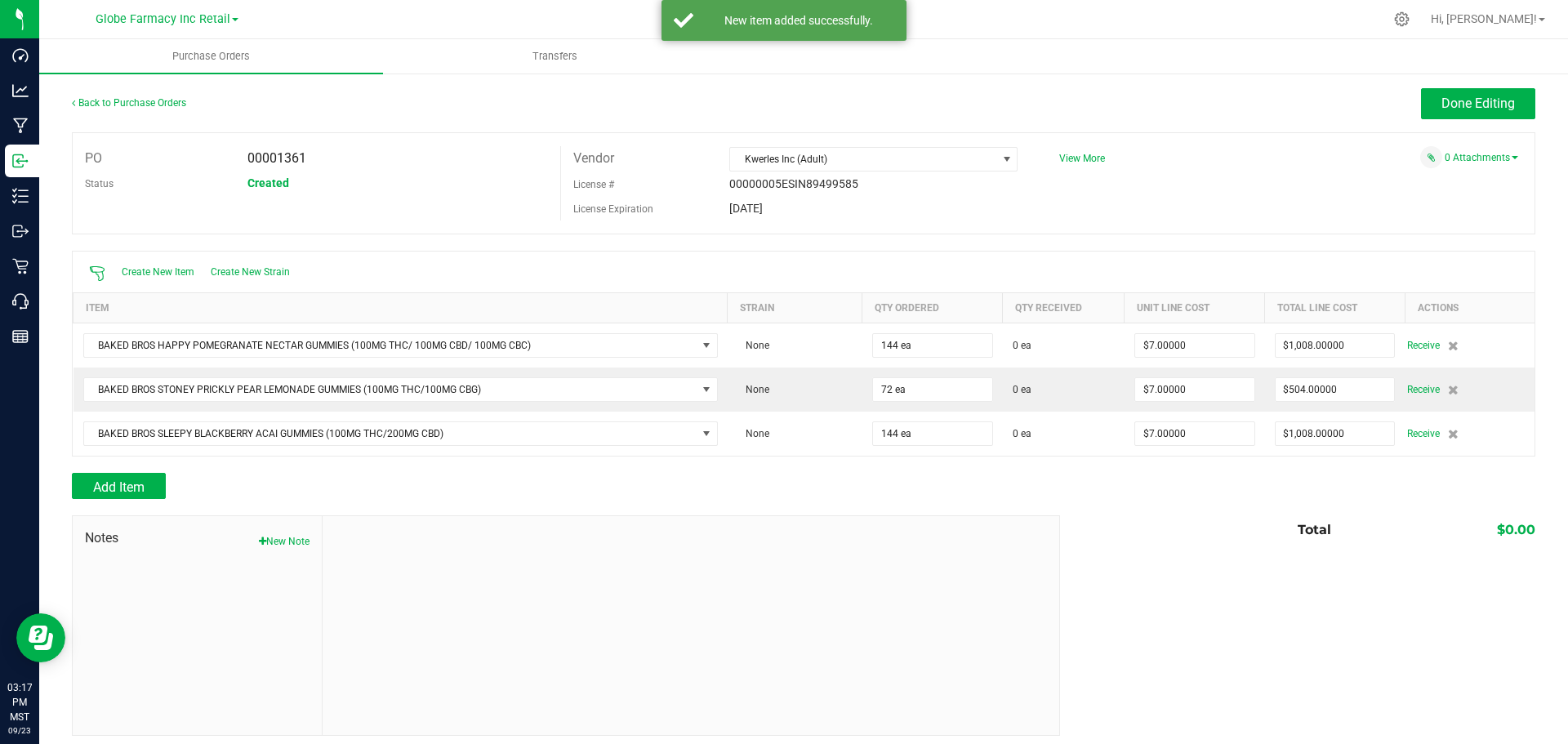
drag, startPoint x: 692, startPoint y: 497, endPoint x: 673, endPoint y: 499, distance: 19.1
click at [687, 499] on div "Back to Purchase Orders Done Editing PO 00001361 Status Created Vendor Kwerles …" at bounding box center [803, 412] width 1464 height 648
click at [118, 486] on span "Add Item" at bounding box center [119, 487] width 51 height 16
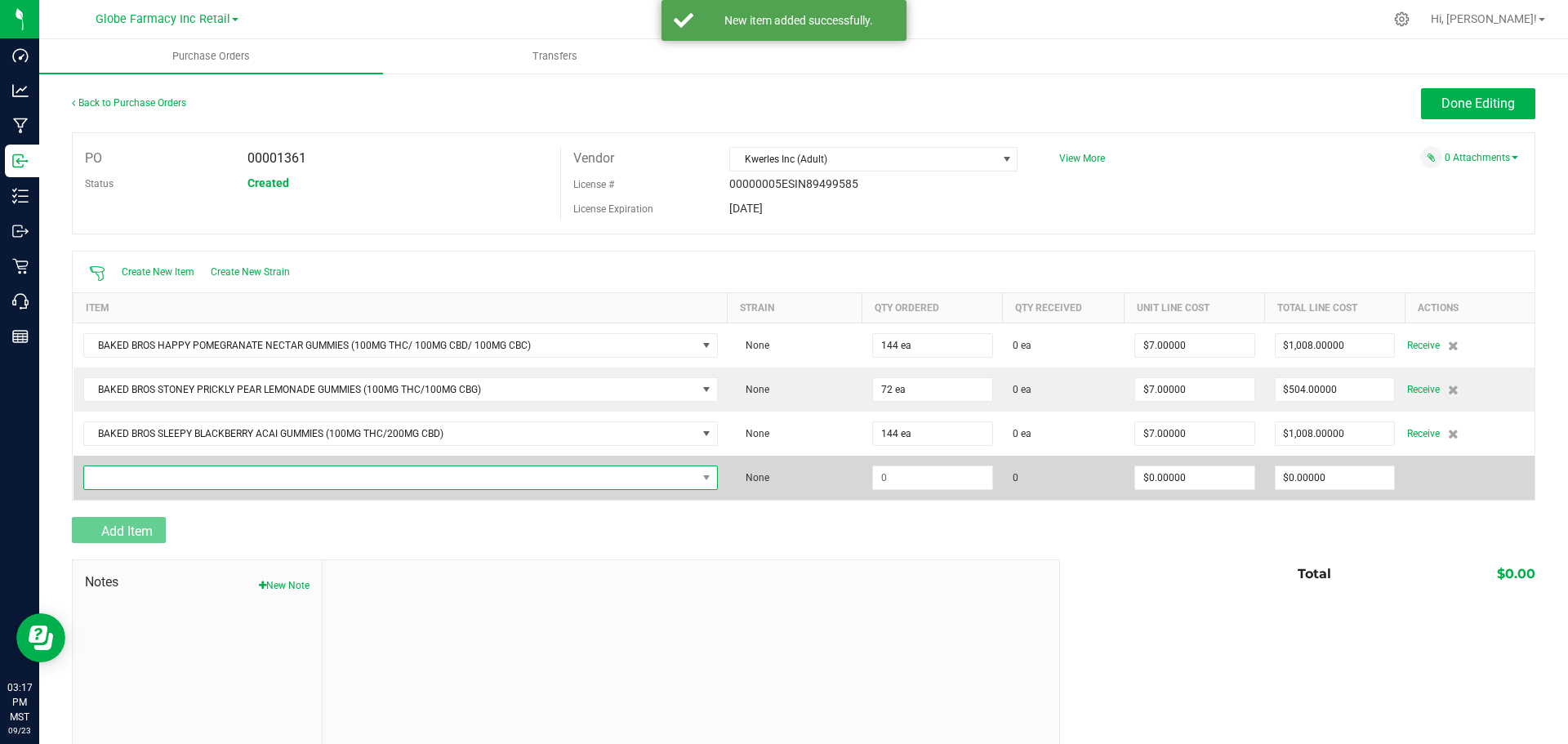
click at [198, 467] on span "NO DATA FOUND" at bounding box center [390, 477] width 613 height 23
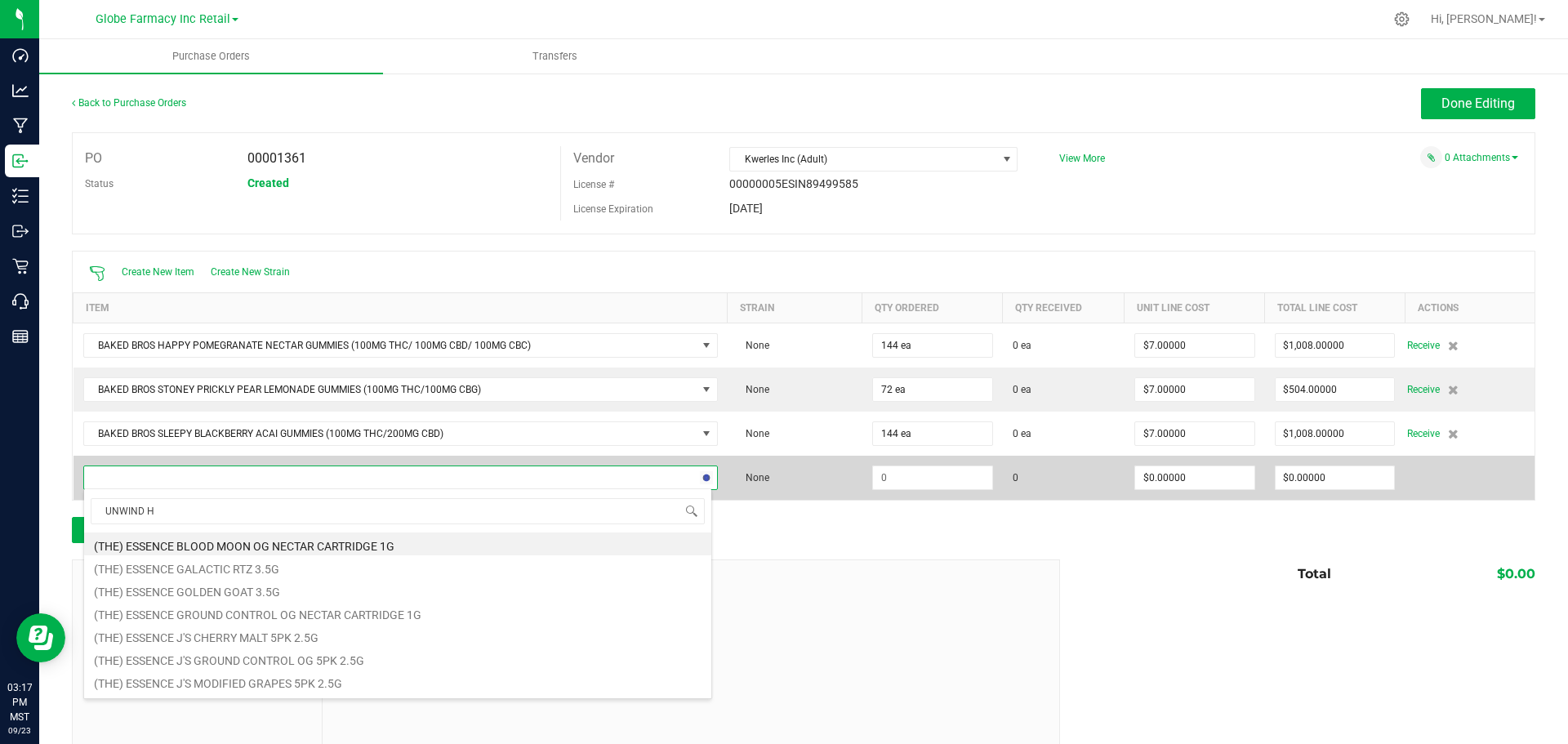
type input "UNWIND HU"
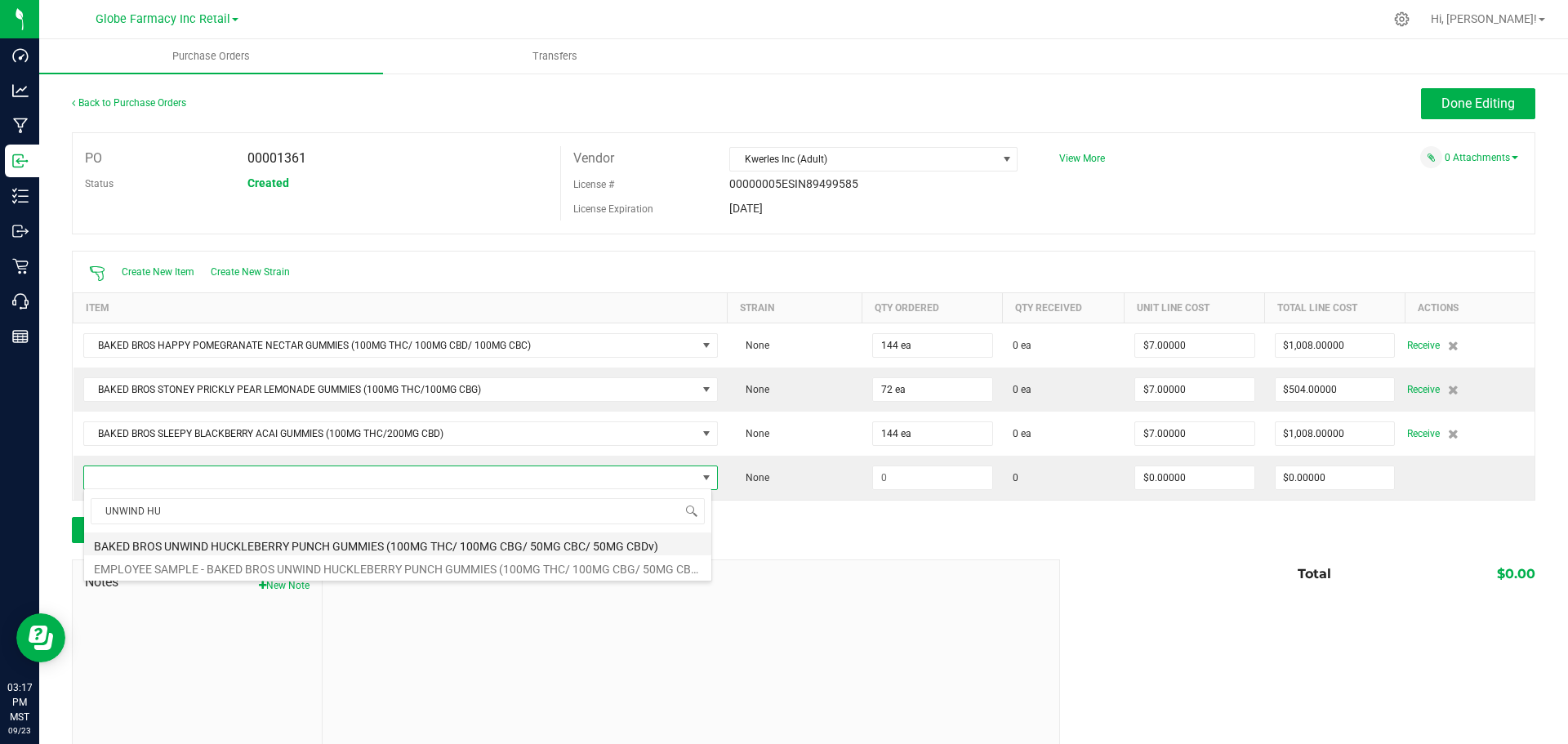
click at [228, 537] on li "BAKED BROS UNWIND HUCKLEBERRY PUNCH GUMMIES (100MG THC/ 100MG CBG/ 50MG CBC/ 50…" at bounding box center [398, 543] width 628 height 23
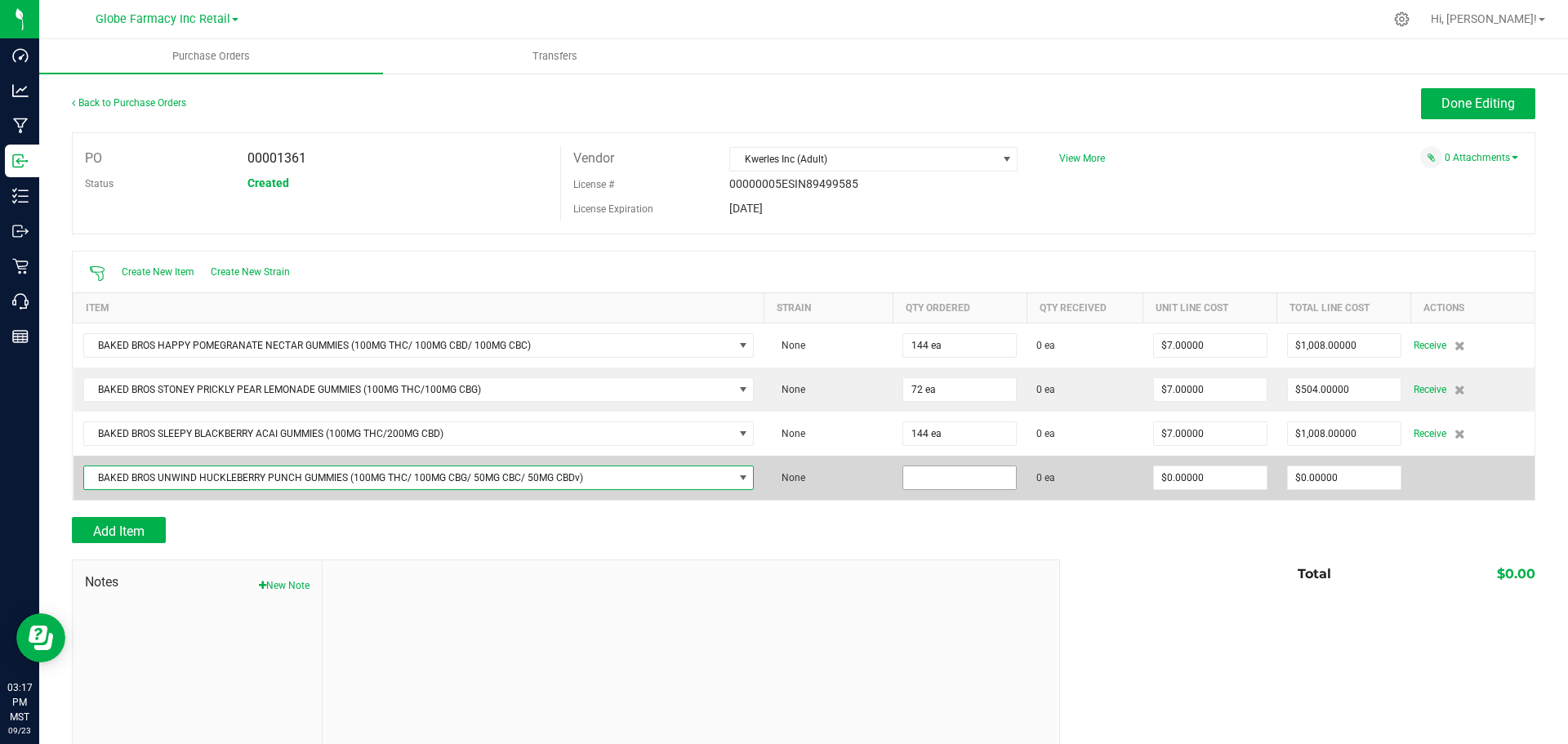
click at [942, 476] on input at bounding box center [959, 477] width 113 height 23
type input "108 ea"
type input "7"
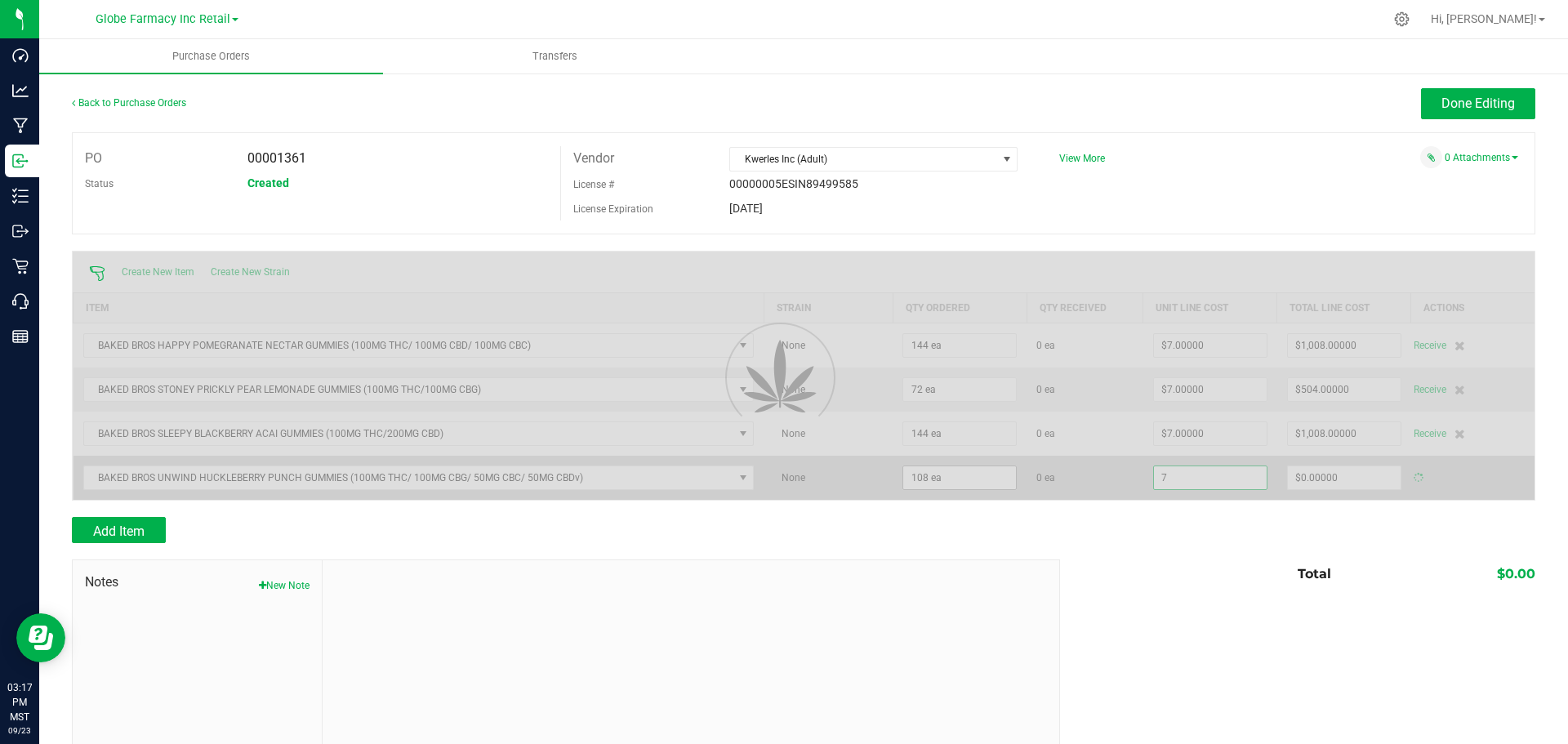
type input "$756.00000"
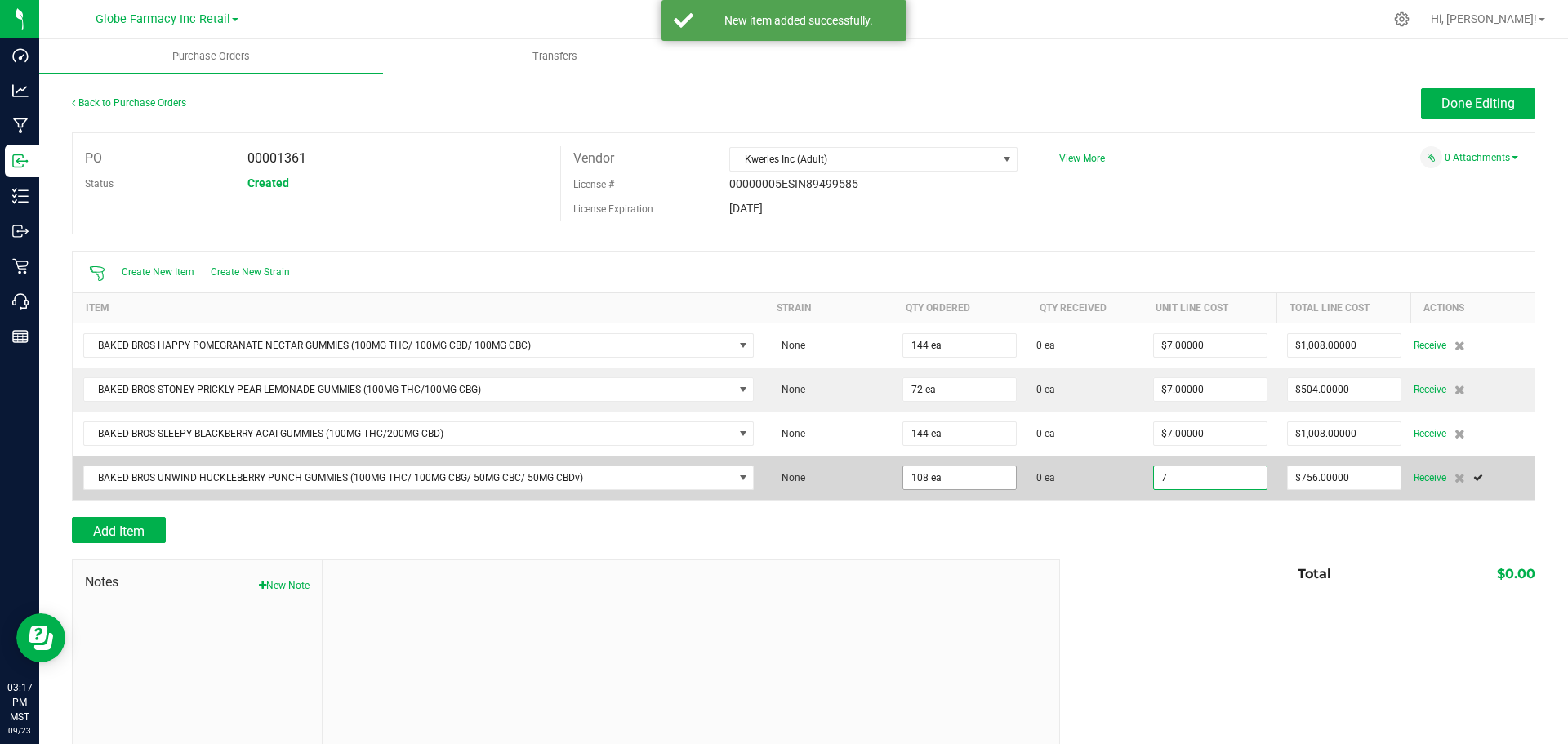
type input "$7.00000"
type input "756"
type input "108"
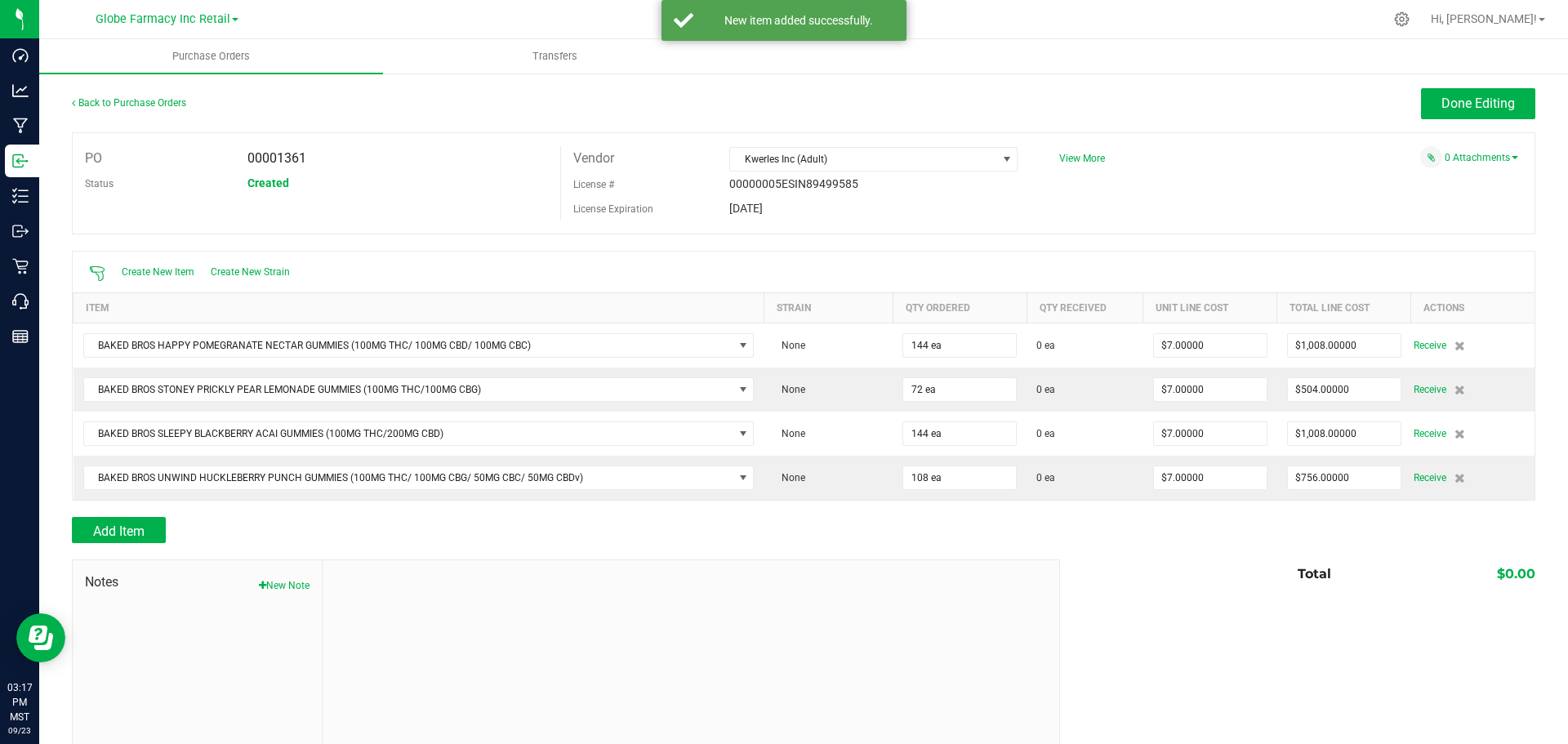
click at [338, 539] on div "Add Item" at bounding box center [559, 529] width 976 height 26
click at [110, 528] on span "Add Item" at bounding box center [119, 531] width 51 height 16
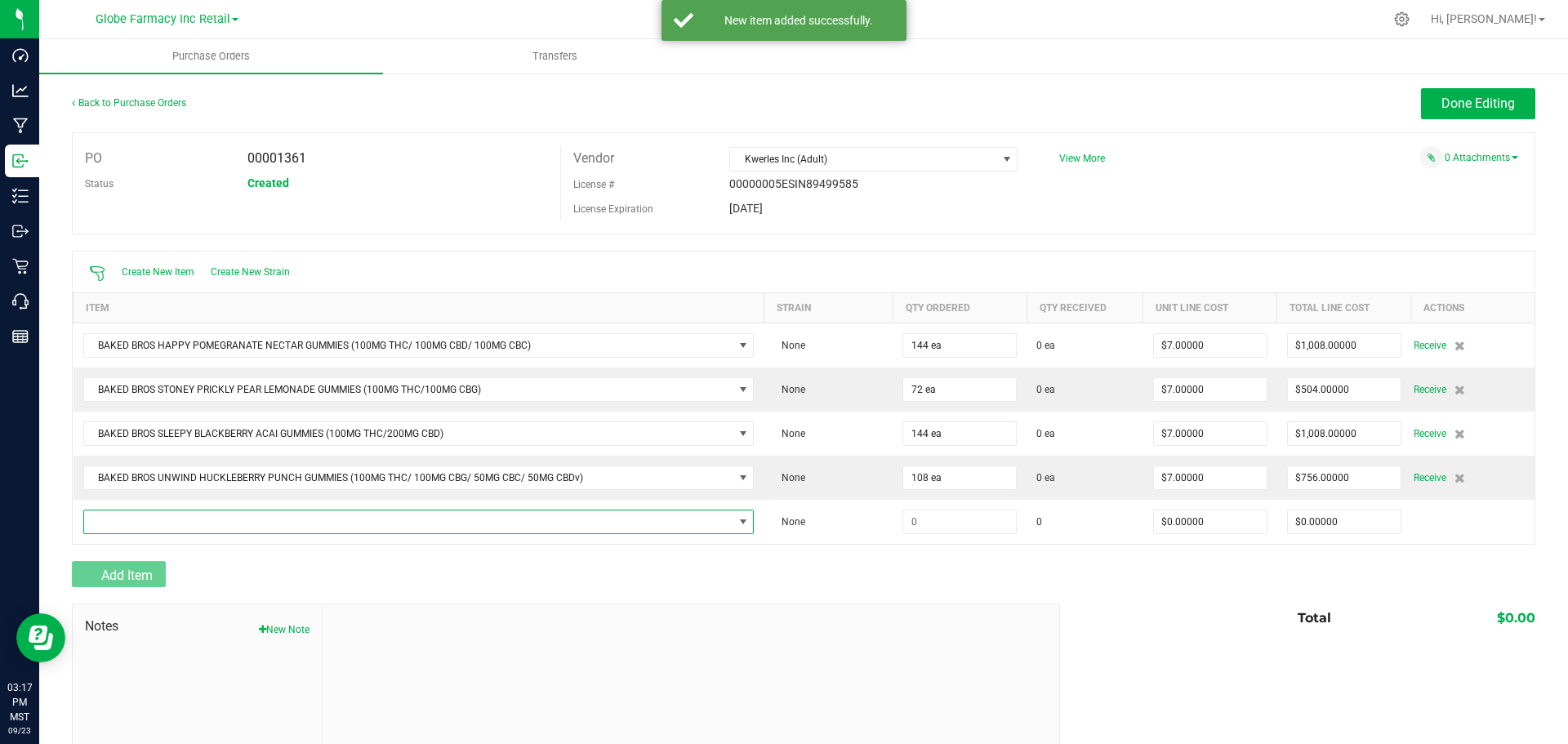
click at [144, 515] on span "NO DATA FOUND" at bounding box center [409, 521] width 649 height 23
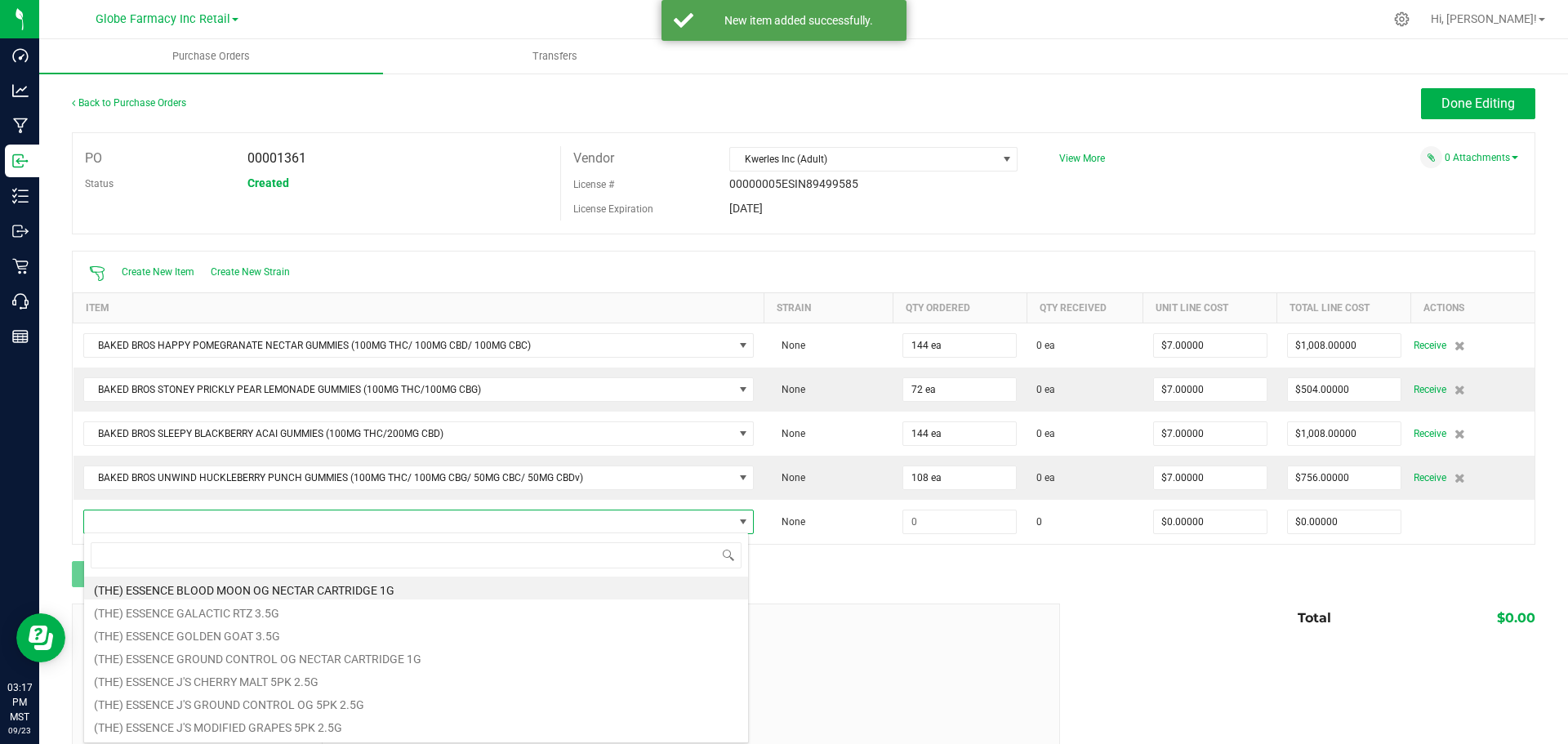
scroll to position [25, 660]
